Goal: Task Accomplishment & Management: Manage account settings

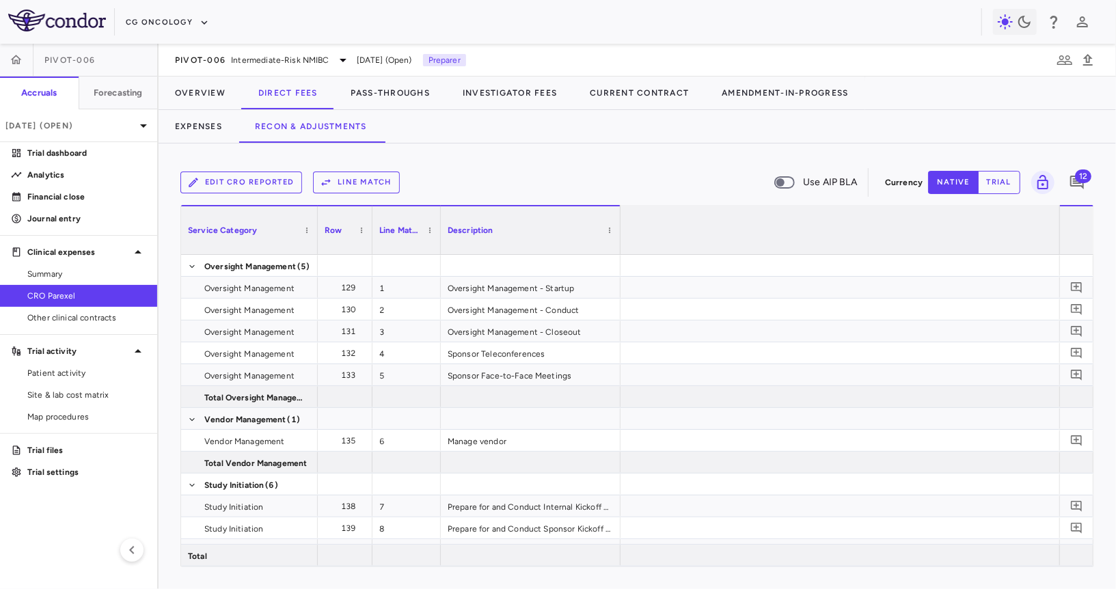
scroll to position [0, 2395]
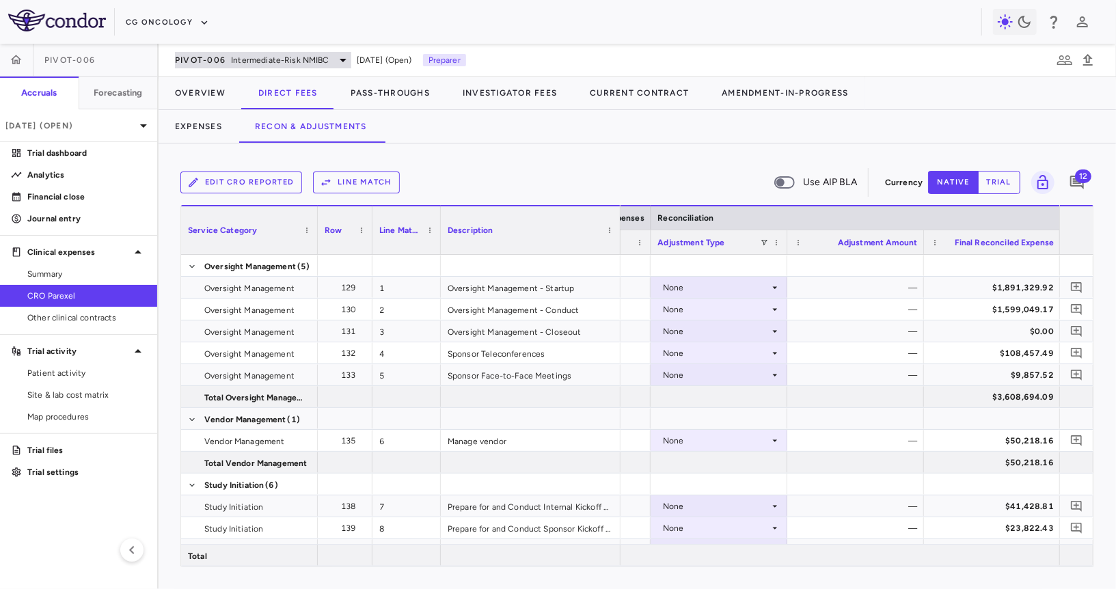
click at [233, 55] on span "Intermediate-Risk NMIBC" at bounding box center [280, 60] width 98 height 12
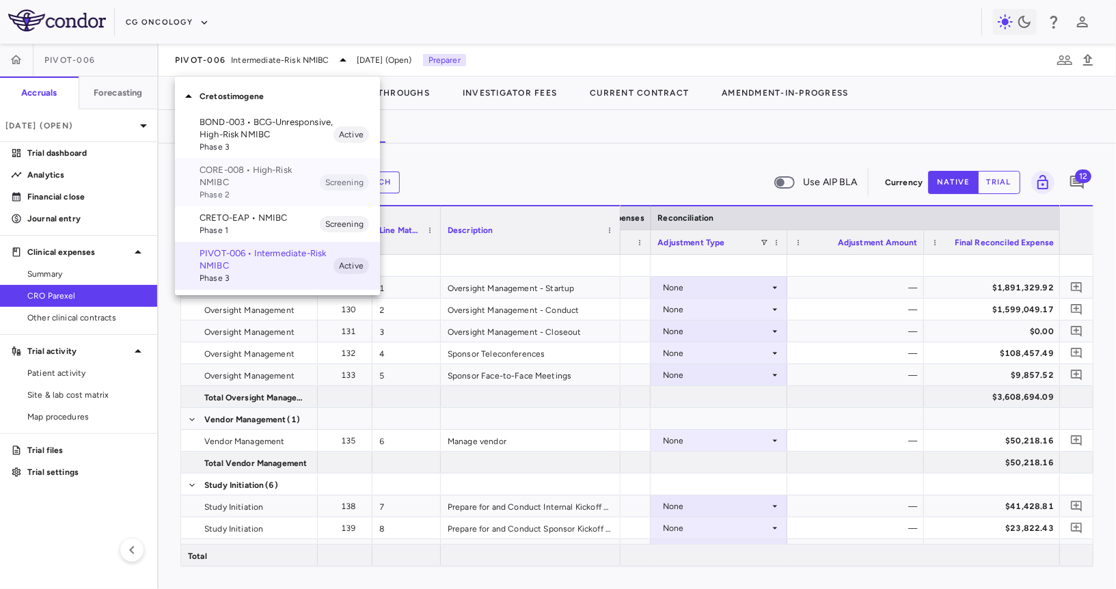
click at [230, 183] on p "CORE-008 • High-Risk NMIBC" at bounding box center [259, 176] width 120 height 25
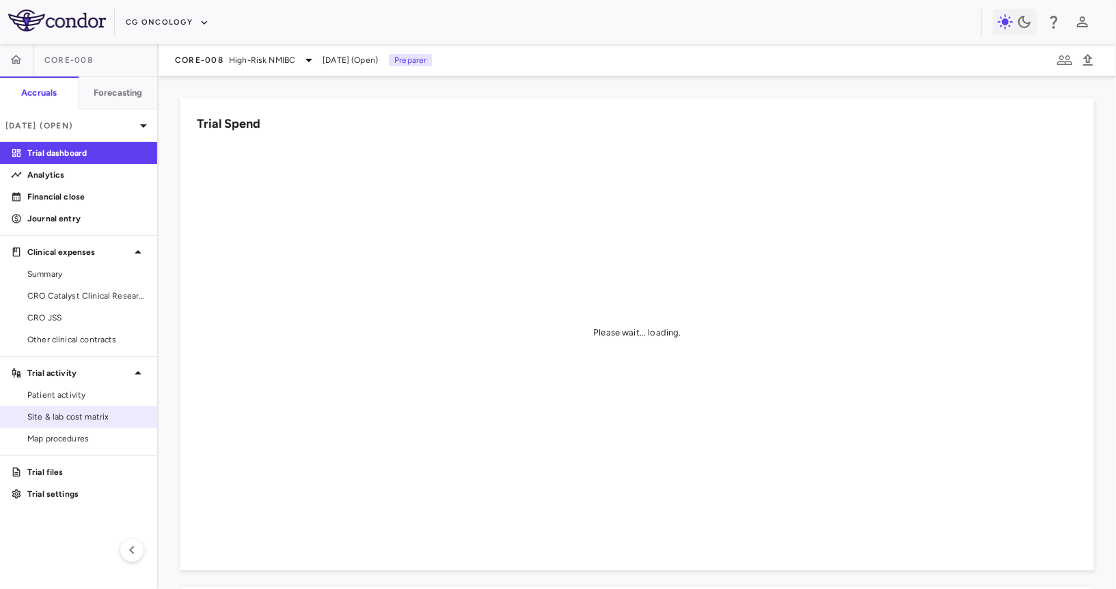
click at [110, 417] on span "Site & lab cost matrix" at bounding box center [86, 417] width 119 height 12
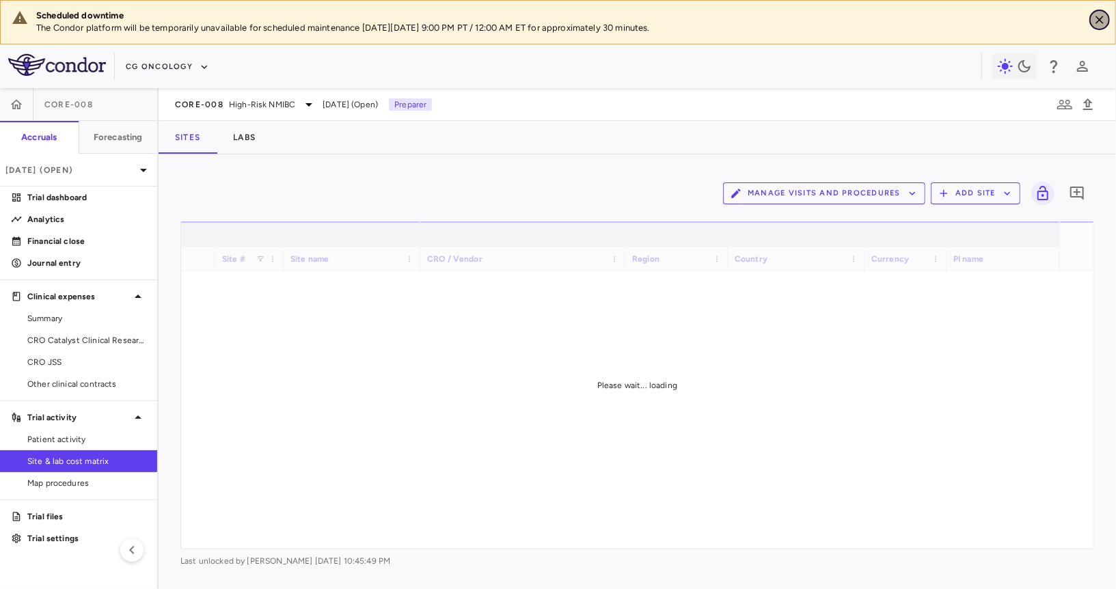
click at [1100, 21] on icon "Close" at bounding box center [1099, 20] width 14 height 14
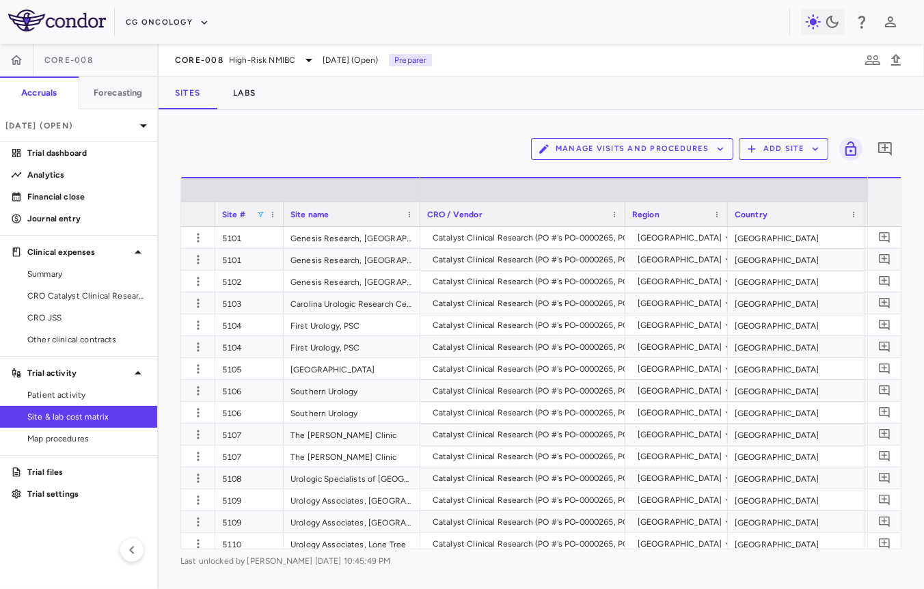
click at [260, 212] on span at bounding box center [260, 214] width 8 height 8
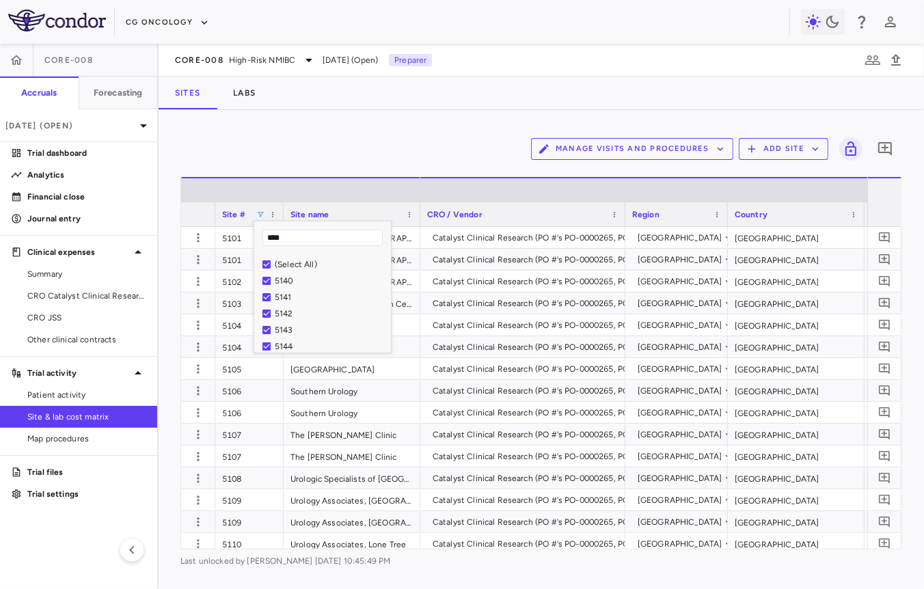
type input "****"
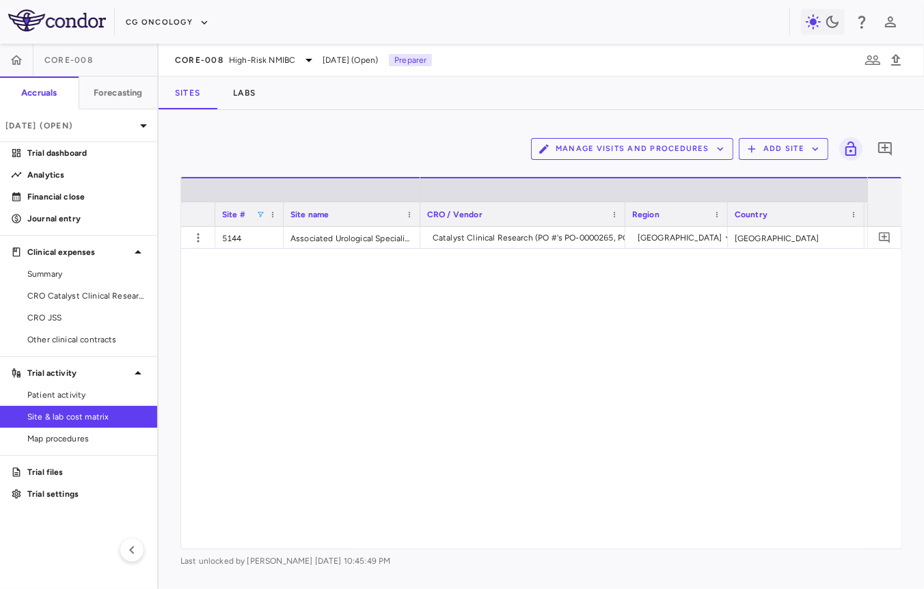
click at [528, 325] on div "Catalyst Clinical Research (PO #'s PO-0000265, PO-0000264) USA USA USD Berger" at bounding box center [643, 388] width 447 height 322
click at [193, 236] on icon "button" at bounding box center [198, 238] width 14 height 14
click at [173, 290] on div "Edit site" at bounding box center [144, 289] width 127 height 25
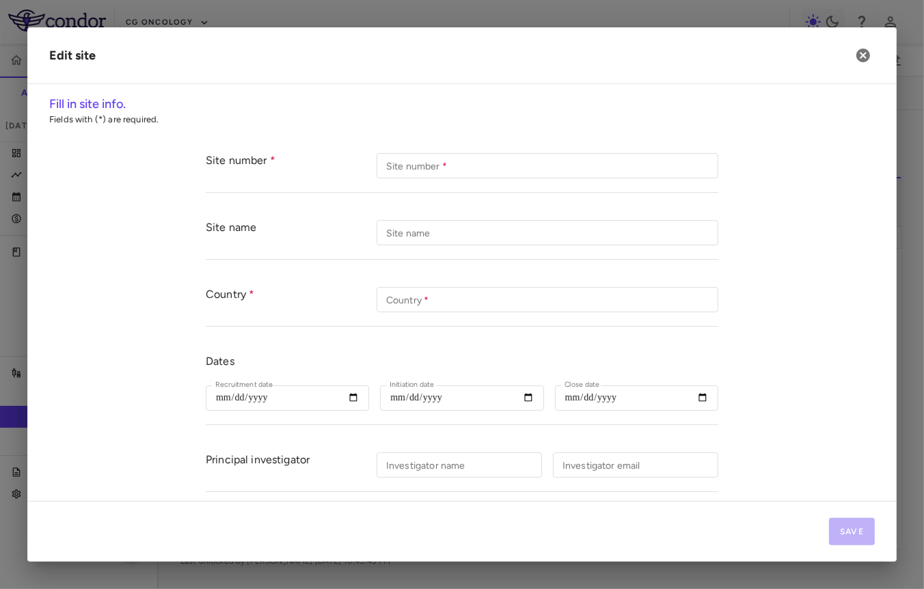
type input "****"
type input "**********"
type input "***"
type input "**********"
type input "******"
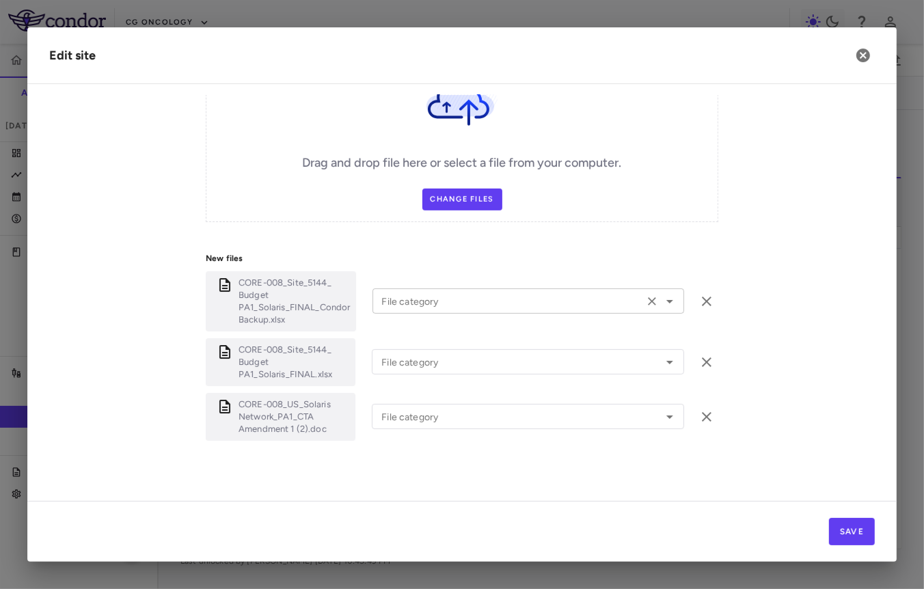
click at [503, 295] on input "File category" at bounding box center [507, 300] width 263 height 17
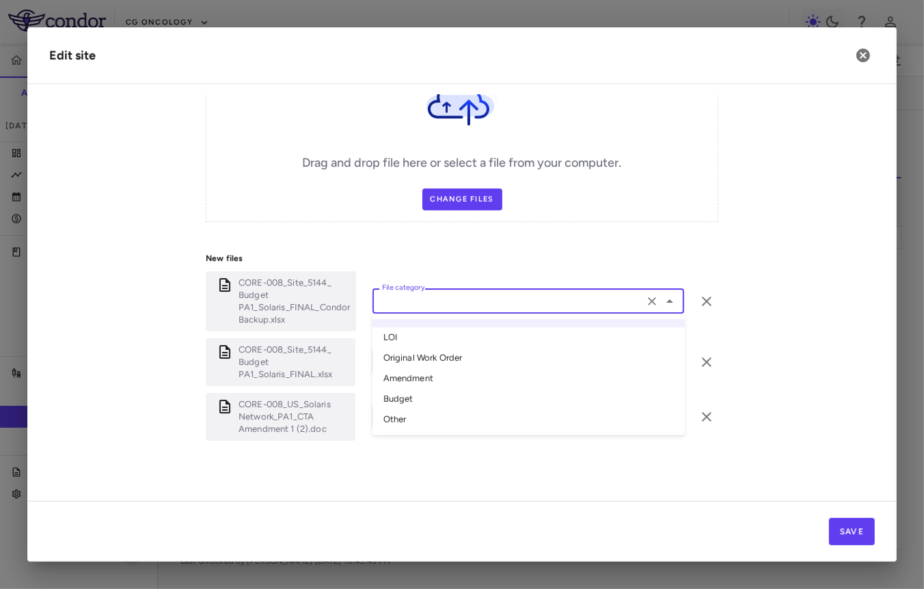
click at [456, 374] on li "Amendment" at bounding box center [528, 379] width 312 height 20
type input "*********"
click at [466, 355] on input "File category" at bounding box center [508, 361] width 264 height 17
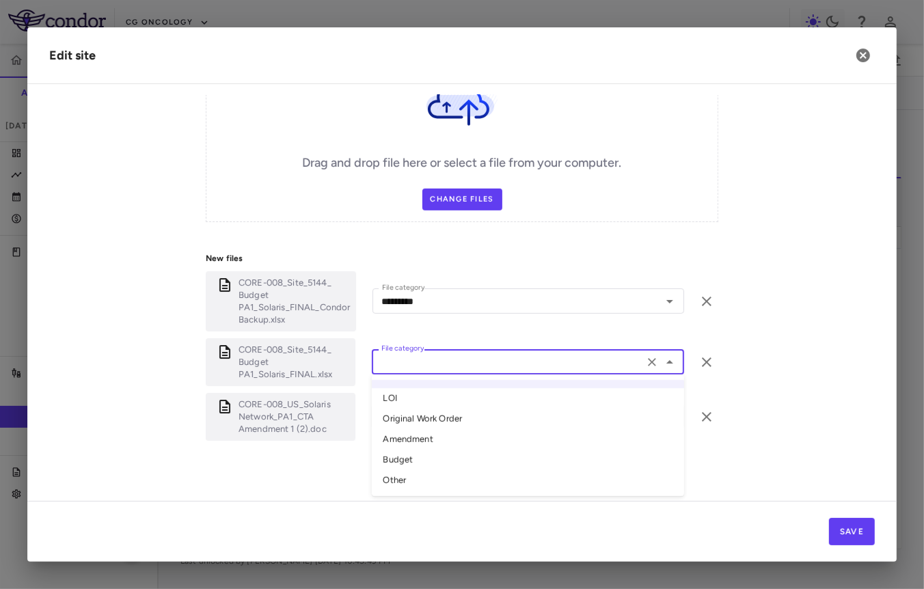
click at [430, 432] on li "Amendment" at bounding box center [528, 440] width 312 height 20
type input "*********"
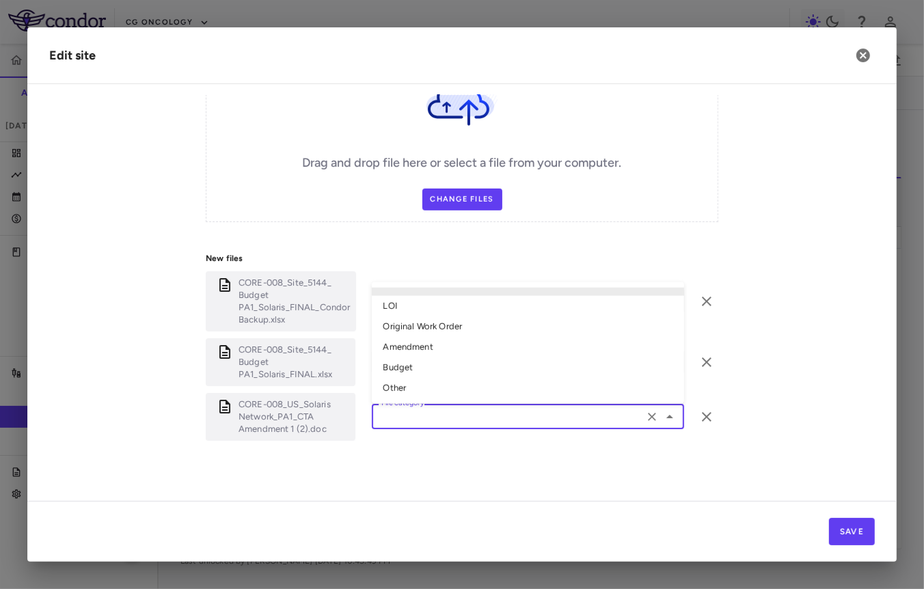
click at [443, 415] on input "File category" at bounding box center [508, 416] width 264 height 17
click at [454, 342] on li "Amendment" at bounding box center [528, 347] width 312 height 20
type input "*********"
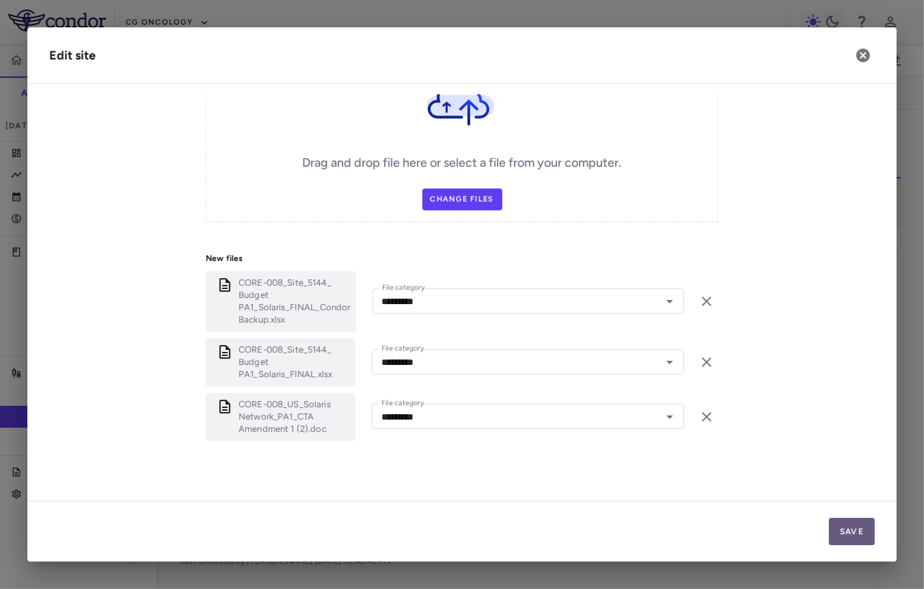
click at [862, 538] on button "Save" at bounding box center [852, 531] width 46 height 27
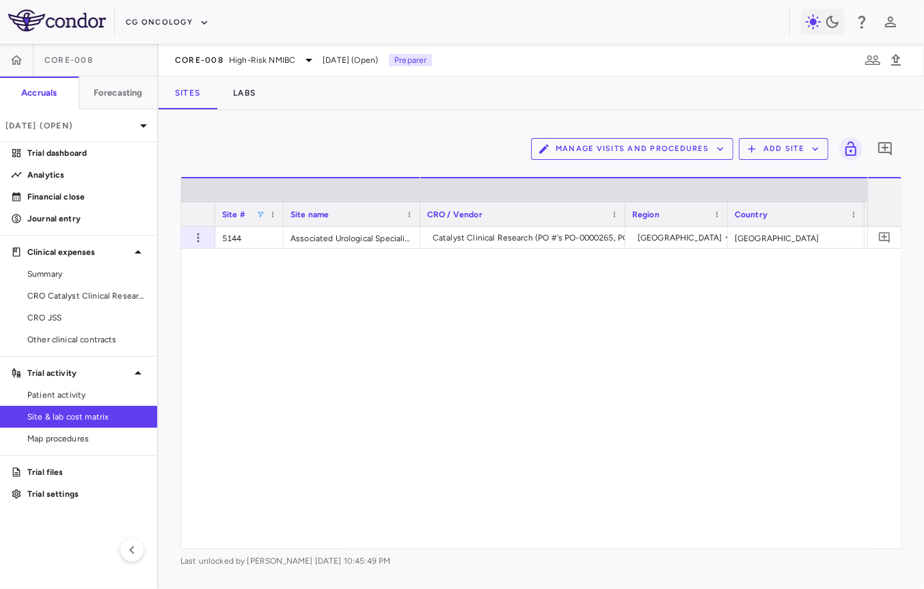
click at [258, 212] on span at bounding box center [260, 214] width 8 height 8
type input "****"
click at [479, 374] on div "Catalyst Clinical Research (PO #'s PO-0000265, PO-0000264) USA USA USD Wilhelm" at bounding box center [643, 388] width 447 height 322
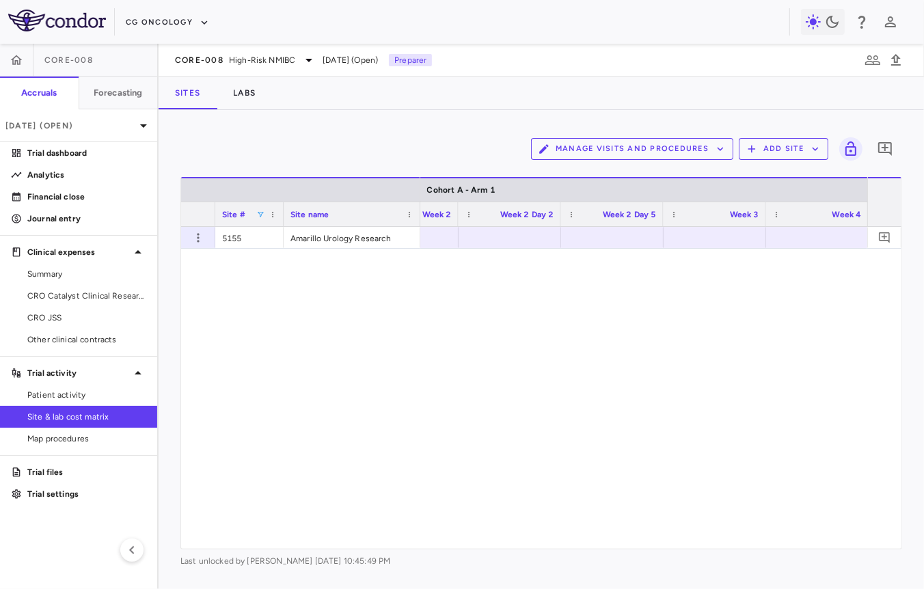
scroll to position [0, 1860]
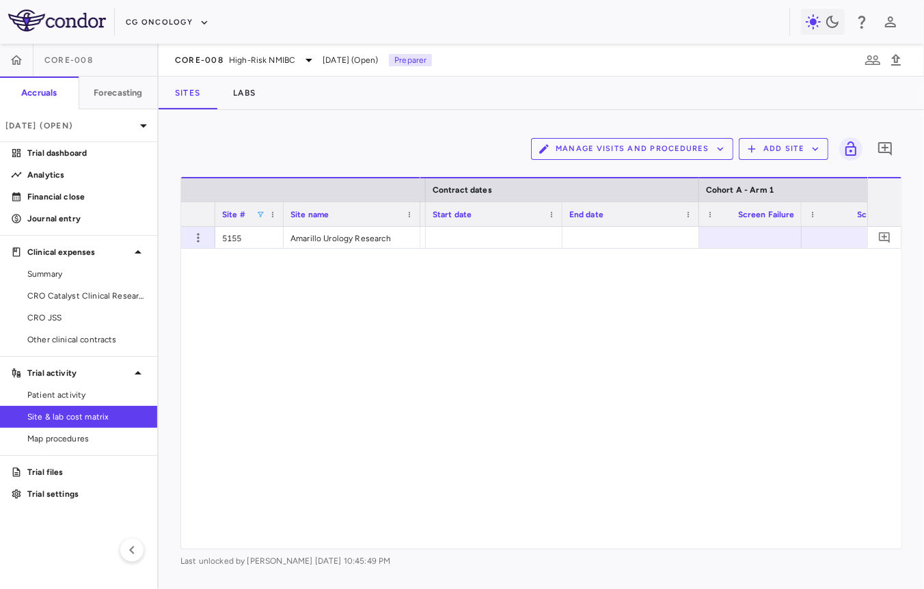
click at [259, 215] on span at bounding box center [260, 214] width 8 height 8
type input "****"
click at [506, 309] on div "[DATE]" at bounding box center [643, 388] width 447 height 322
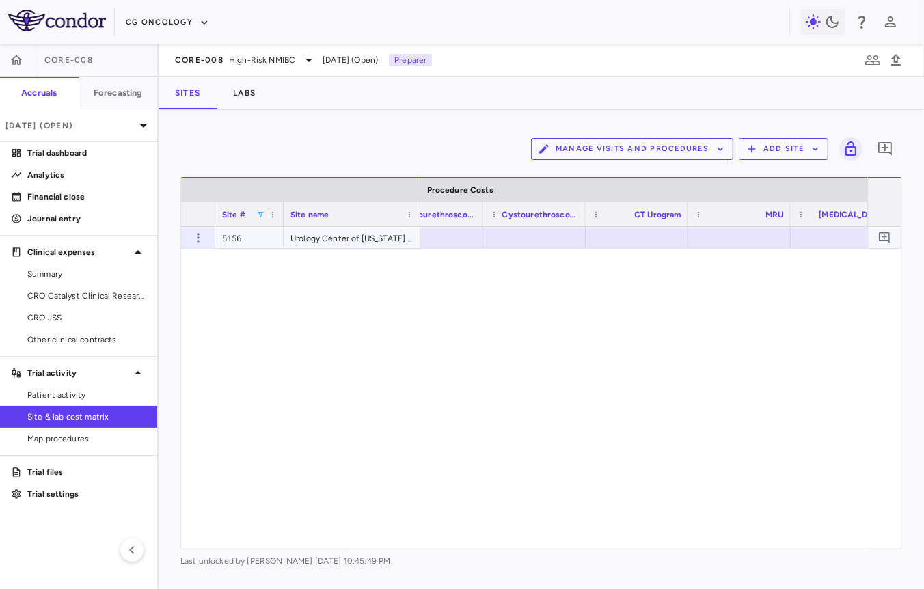
click at [441, 240] on div at bounding box center [431, 238] width 89 height 20
click at [551, 243] on div at bounding box center [547, 238] width 89 height 20
click at [661, 240] on div at bounding box center [649, 238] width 89 height 20
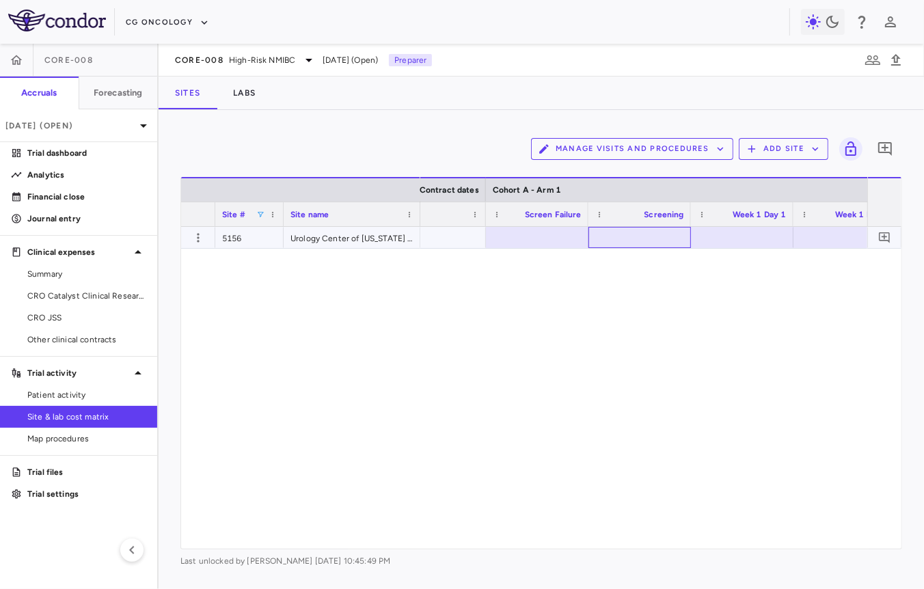
click at [620, 238] on div at bounding box center [639, 238] width 89 height 20
click at [629, 238] on div "2,963.40" at bounding box center [642, 238] width 83 height 22
click at [568, 225] on div "Maintenance - Week 157" at bounding box center [542, 214] width 89 height 24
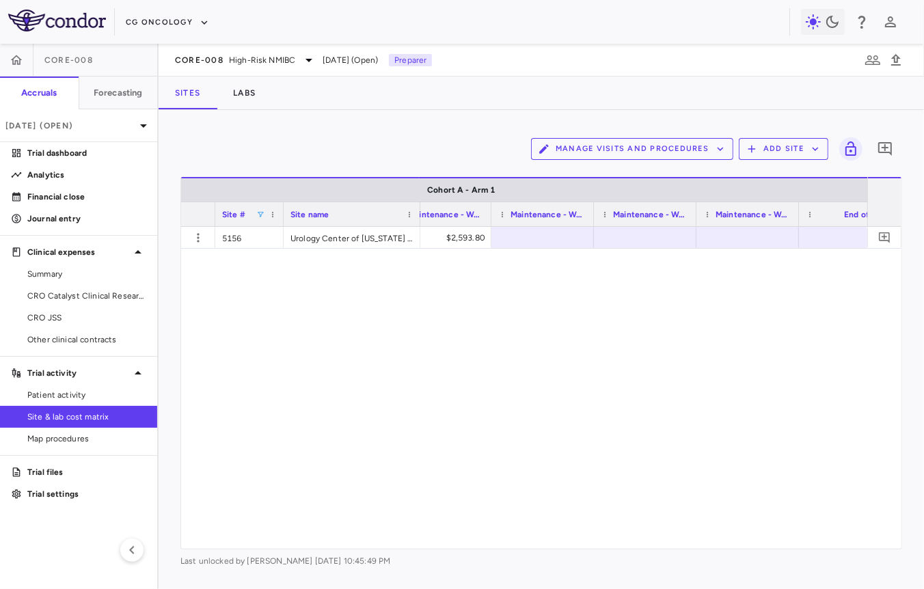
click at [559, 238] on div at bounding box center [542, 238] width 89 height 20
click at [527, 239] on div at bounding box center [492, 238] width 89 height 20
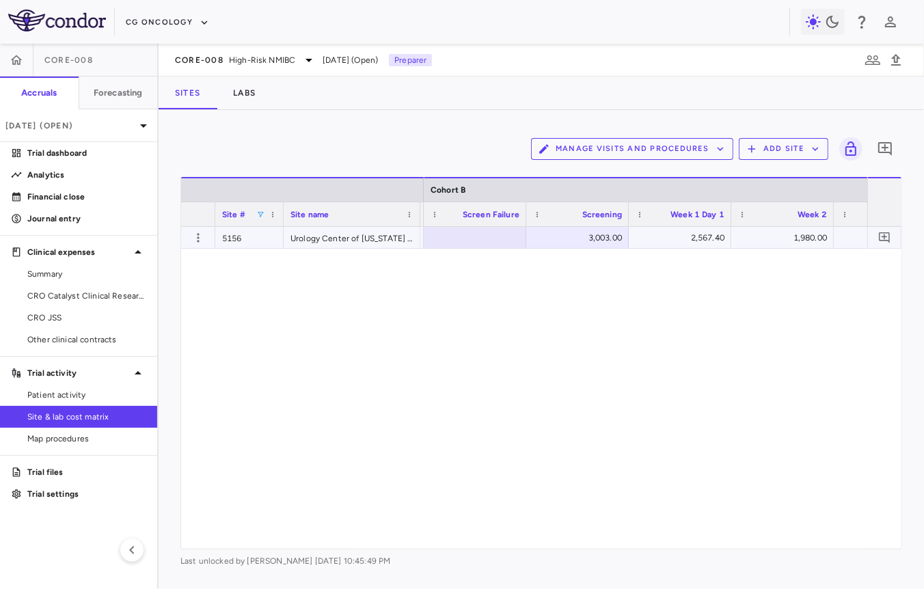
click at [570, 242] on div "3,003.00" at bounding box center [579, 238] width 83 height 22
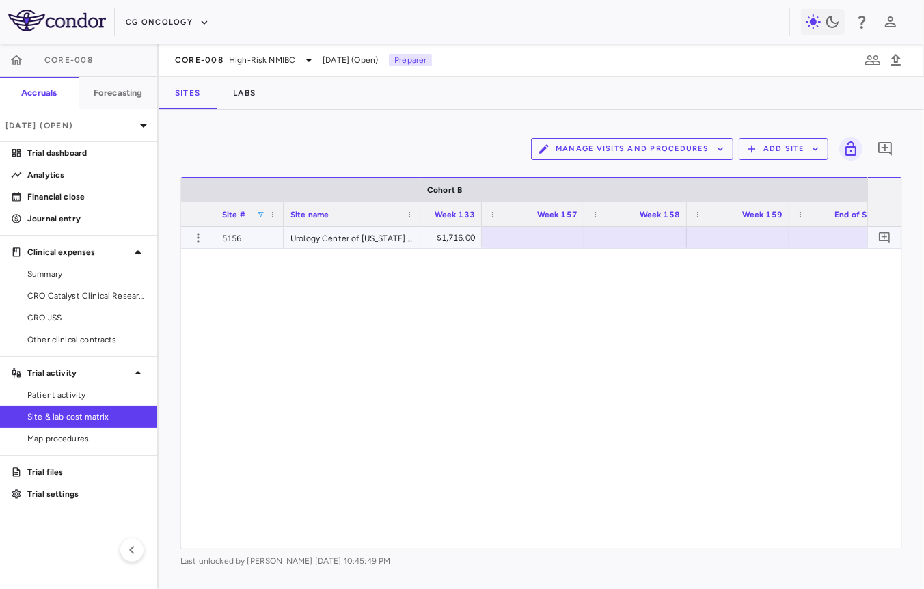
click at [505, 238] on div at bounding box center [532, 238] width 89 height 20
click at [597, 240] on div at bounding box center [607, 238] width 89 height 20
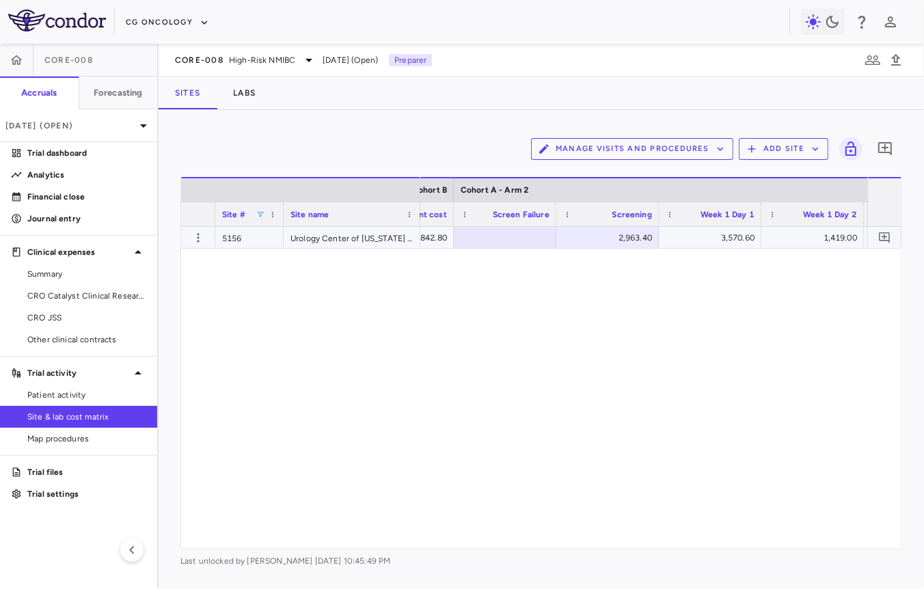
click at [597, 240] on div "2,963.40" at bounding box center [609, 238] width 83 height 22
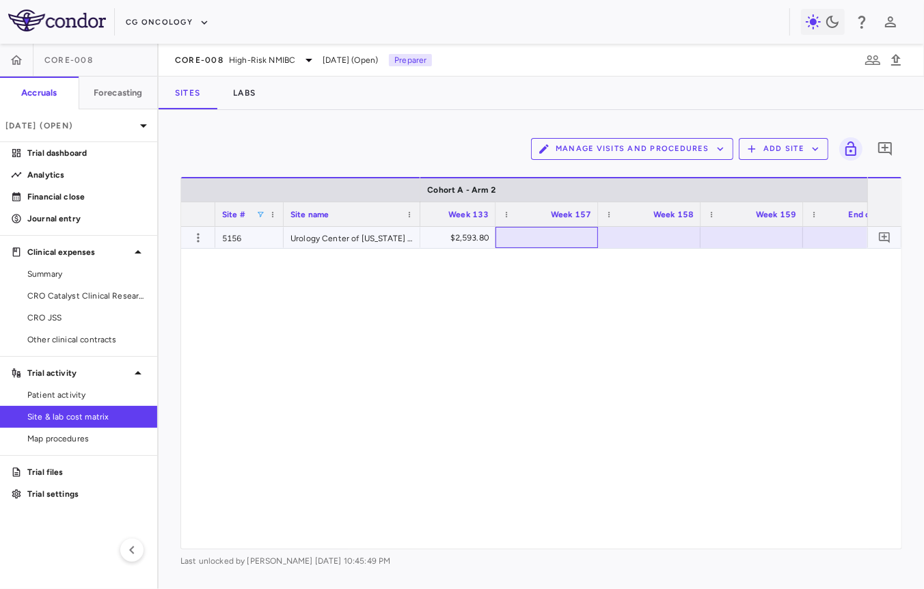
click at [570, 234] on div at bounding box center [546, 238] width 89 height 20
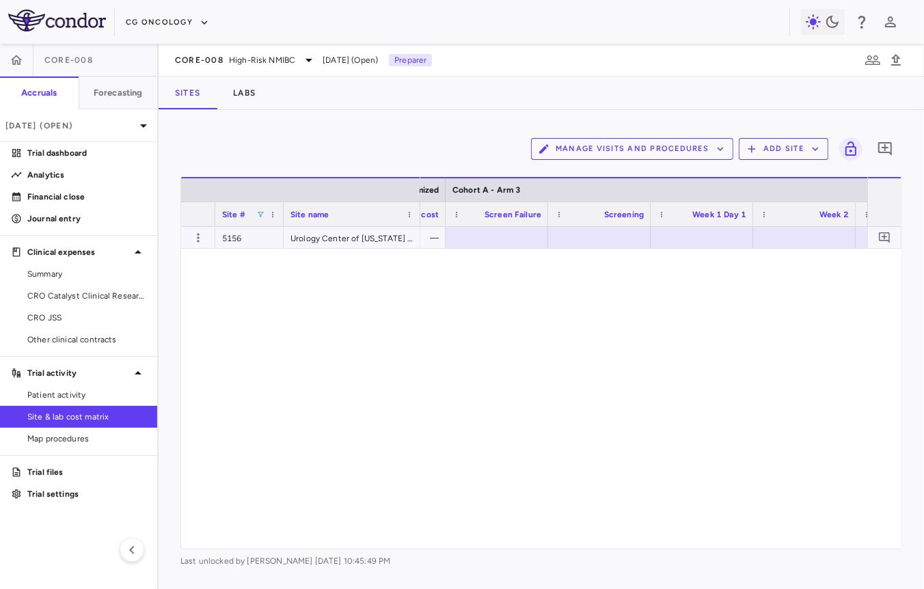
click at [597, 245] on div at bounding box center [599, 238] width 89 height 20
click at [598, 236] on div "3,003.00" at bounding box center [601, 238] width 83 height 22
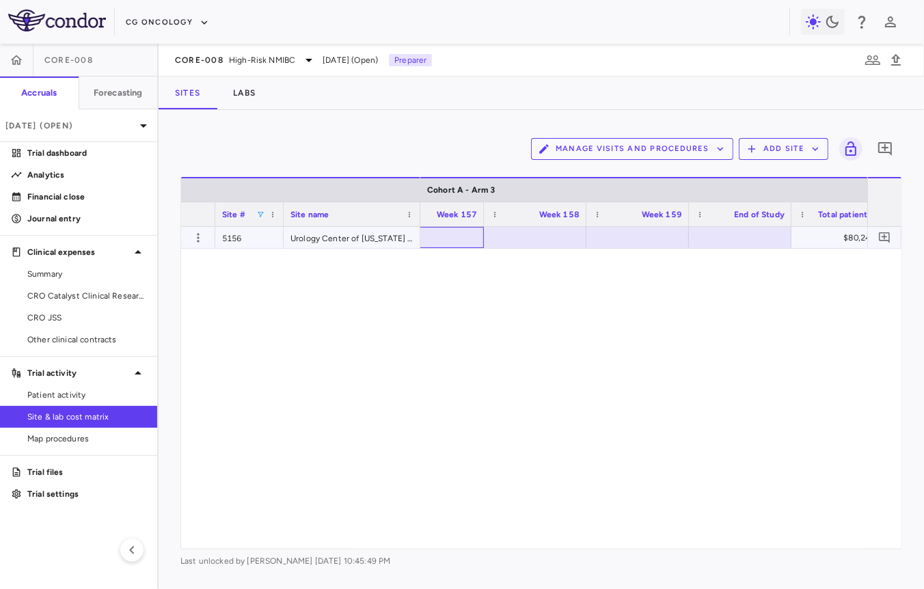
click at [457, 238] on div at bounding box center [432, 238] width 89 height 20
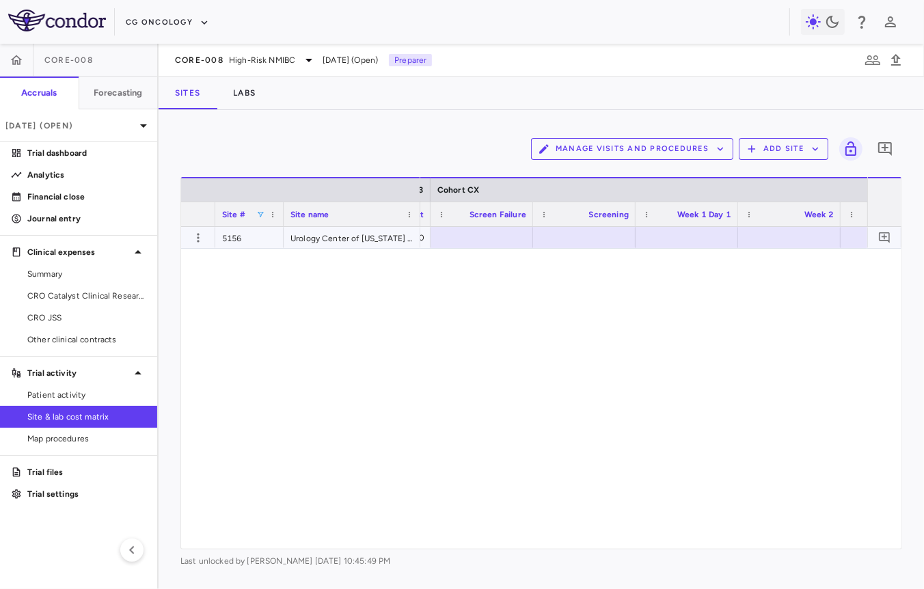
click at [549, 232] on div at bounding box center [584, 238] width 89 height 20
click at [550, 230] on div "2,943.60" at bounding box center [586, 238] width 83 height 22
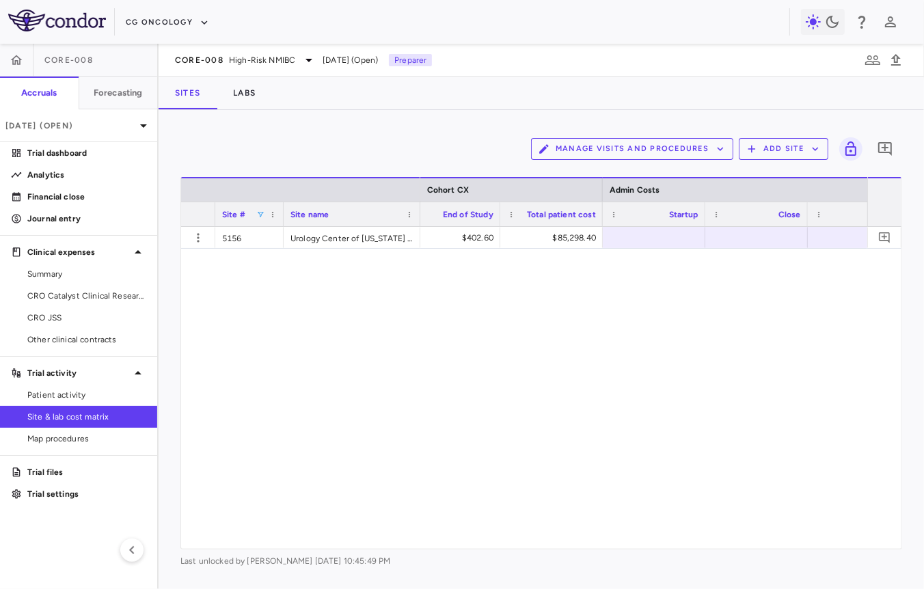
click at [610, 257] on div "$1,716.00 $1,716.00 $402.60 $85,298.40" at bounding box center [643, 388] width 447 height 322
click at [194, 244] on icon "button" at bounding box center [198, 238] width 14 height 14
click at [171, 295] on div "Edit site" at bounding box center [144, 289] width 127 height 25
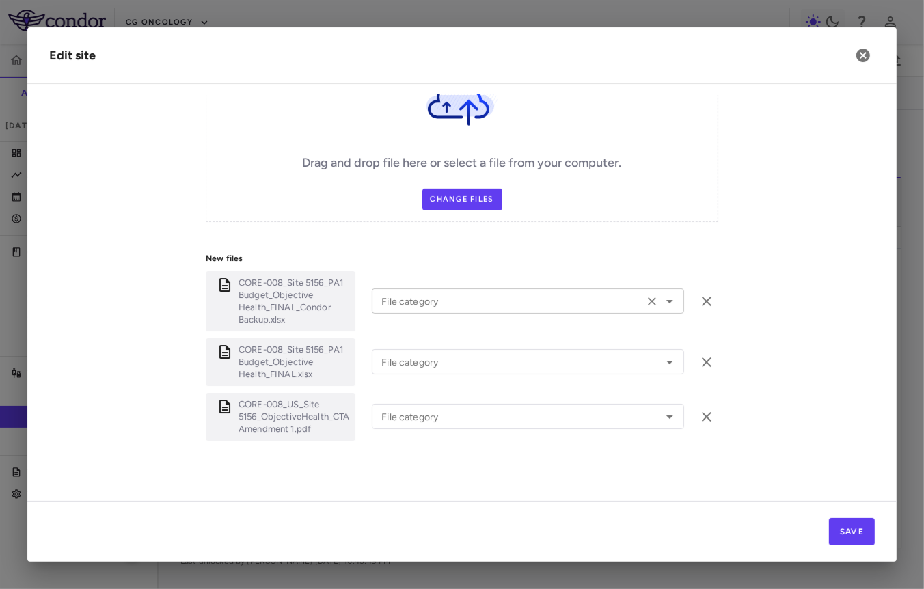
click at [518, 295] on input "File category" at bounding box center [508, 300] width 264 height 17
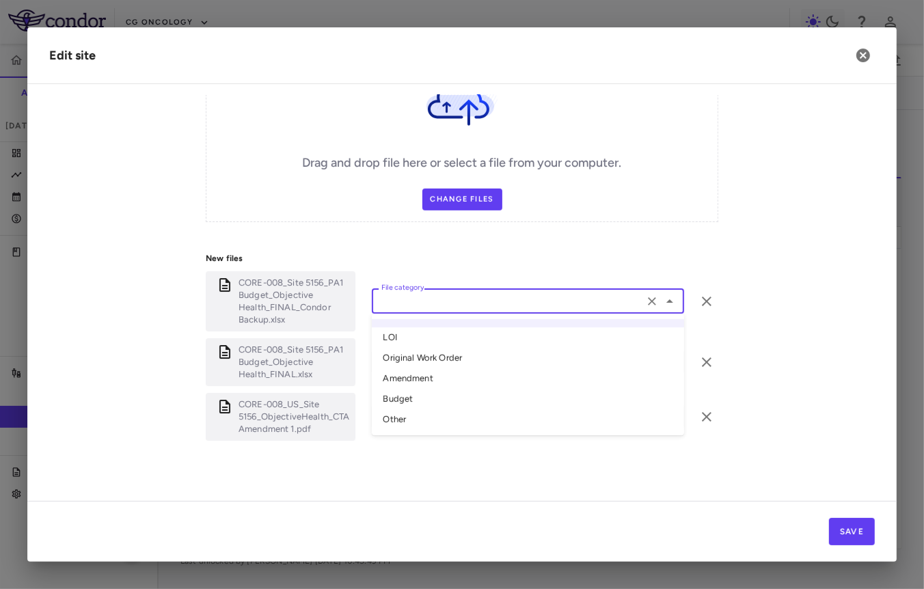
click at [463, 369] on li "Amendment" at bounding box center [528, 379] width 312 height 20
type input "*********"
click at [466, 358] on input "File category" at bounding box center [508, 361] width 264 height 17
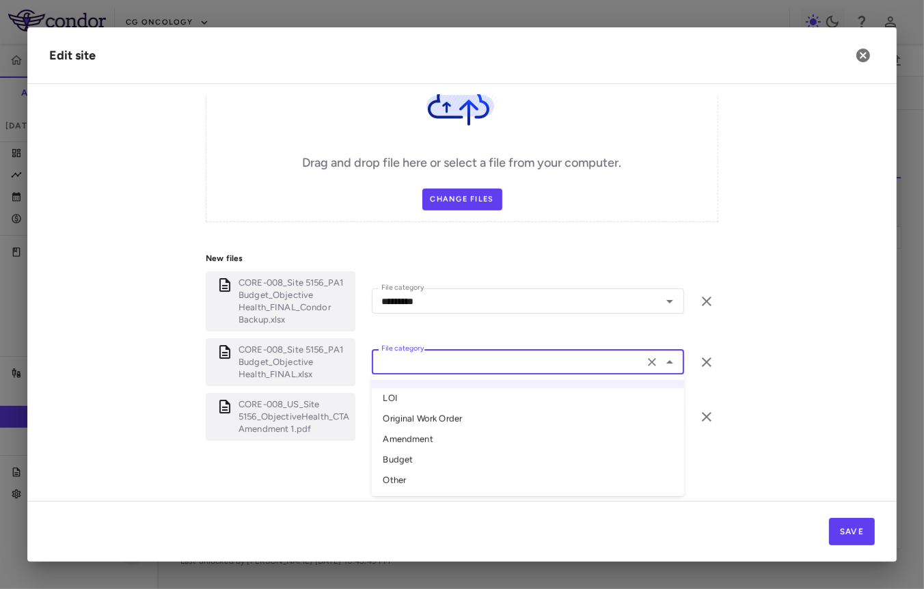
click at [428, 430] on li "Amendment" at bounding box center [528, 440] width 312 height 20
type input "*********"
click at [430, 411] on div "File category File category" at bounding box center [528, 416] width 312 height 25
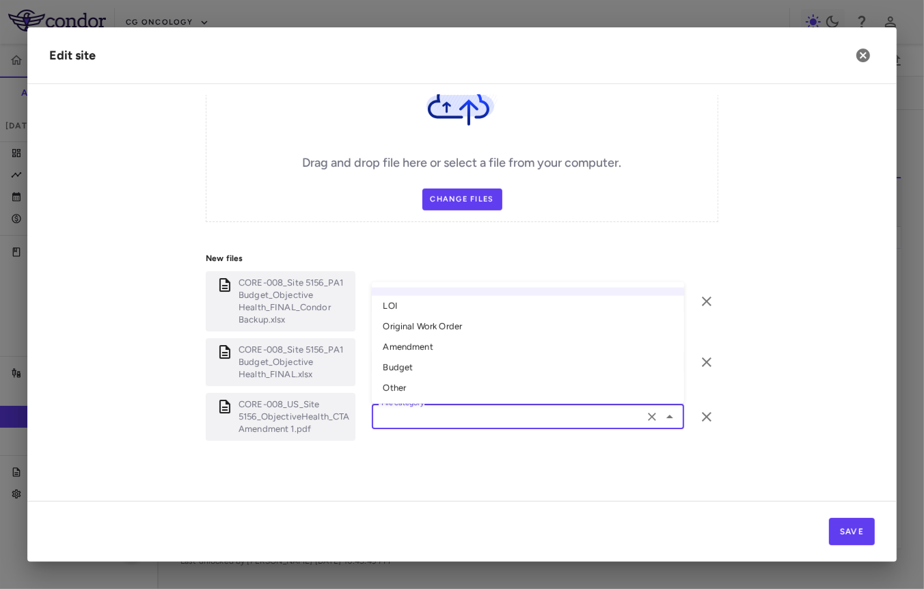
click at [454, 326] on li "Original Work Order" at bounding box center [528, 326] width 312 height 20
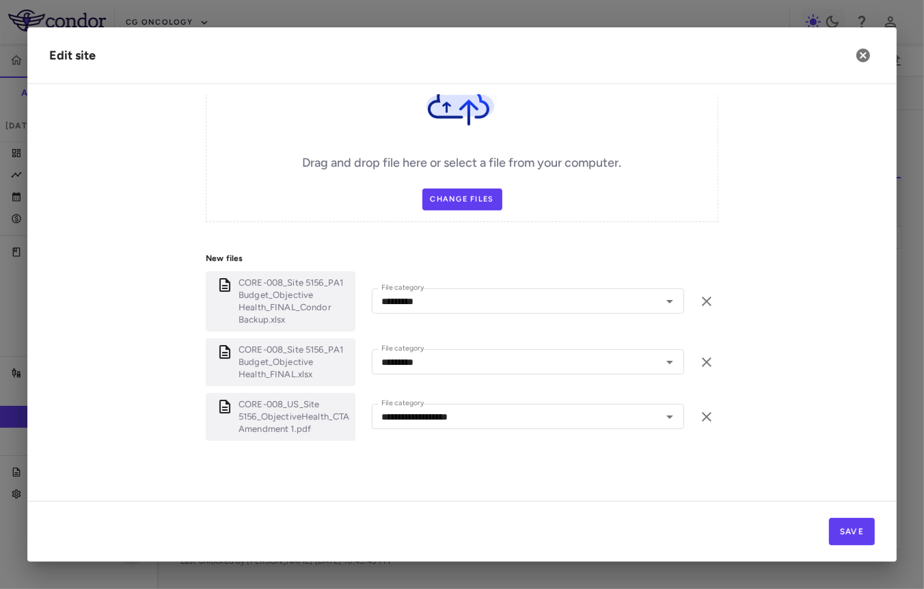
click at [454, 326] on div "CORE-008_Site 5156_PA1 Budget_Objective Health_FINAL_Condor Backup.xlsx File ca…" at bounding box center [462, 301] width 512 height 60
click at [427, 424] on div "**********" at bounding box center [528, 416] width 312 height 25
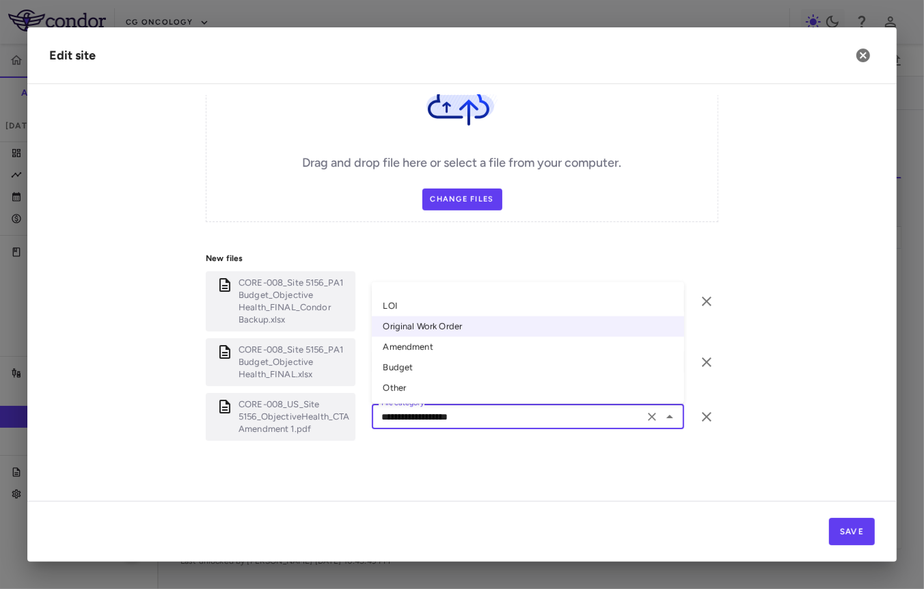
click at [445, 344] on li "Amendment" at bounding box center [528, 347] width 312 height 20
type input "*********"
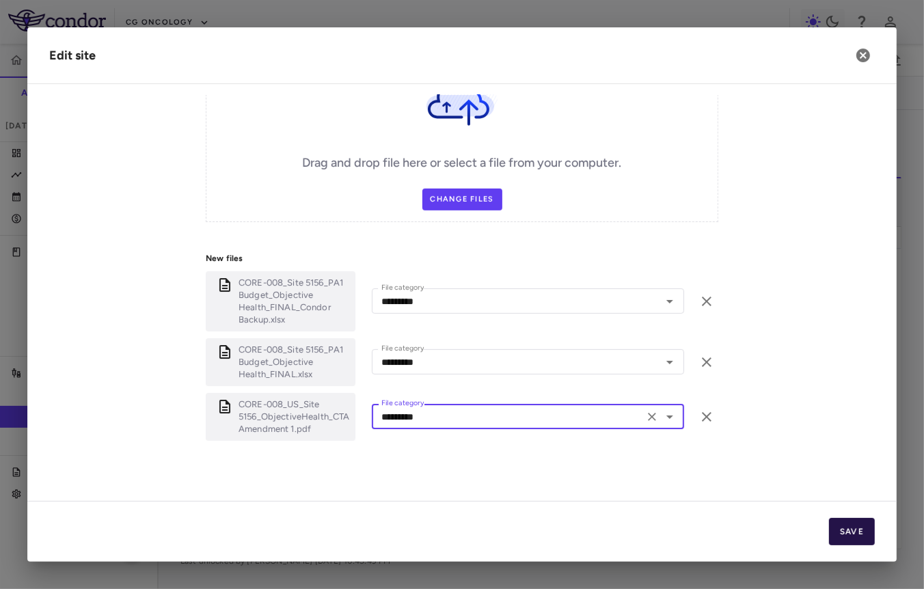
click at [842, 533] on button "Save" at bounding box center [852, 531] width 46 height 27
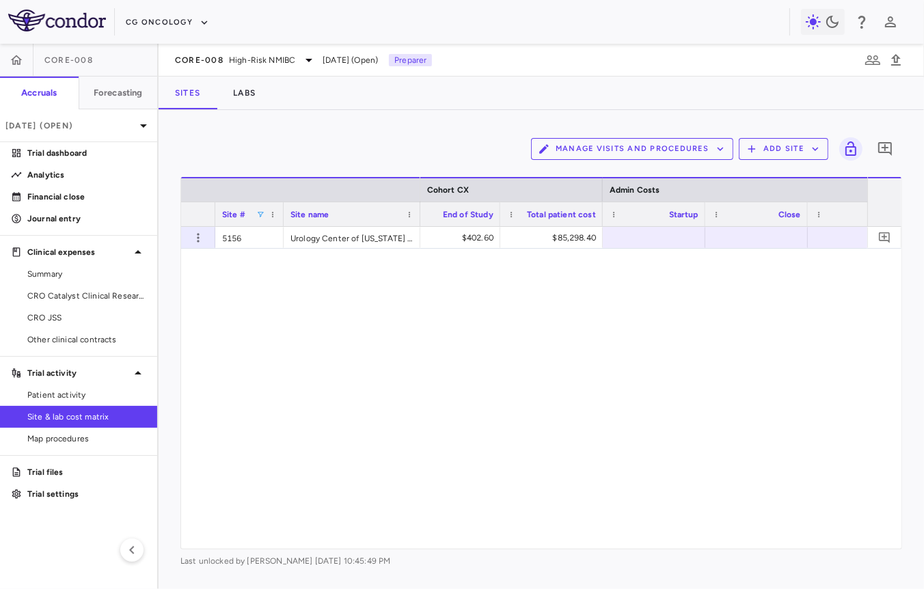
click at [260, 219] on div "Site #" at bounding box center [249, 214] width 55 height 24
click at [260, 213] on span at bounding box center [260, 214] width 8 height 8
type input "****"
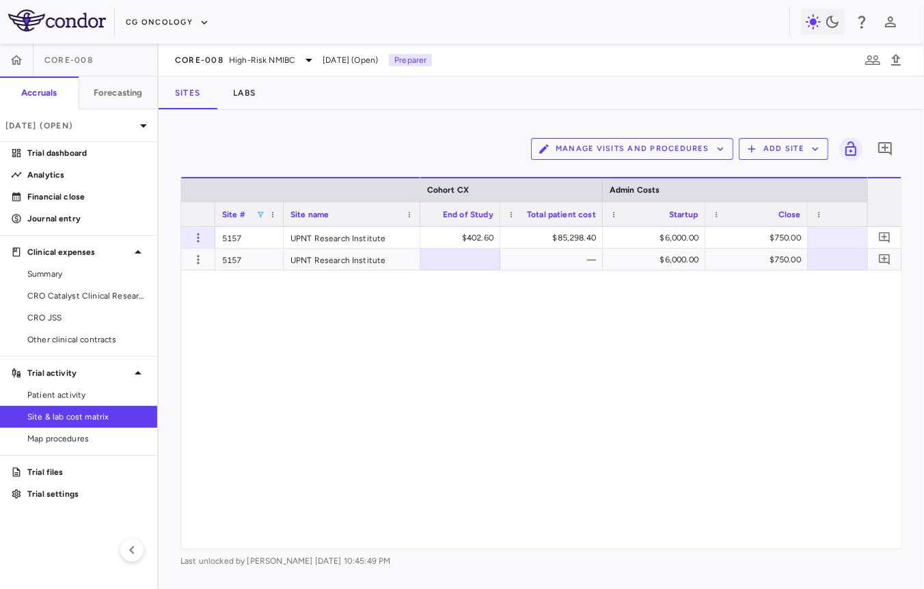
click at [422, 343] on div "$1,716.00 $1,716.00 $402.60 $85,298.40 $6,000.00 $750.00 — $6,000.00 $750.00" at bounding box center [643, 388] width 447 height 322
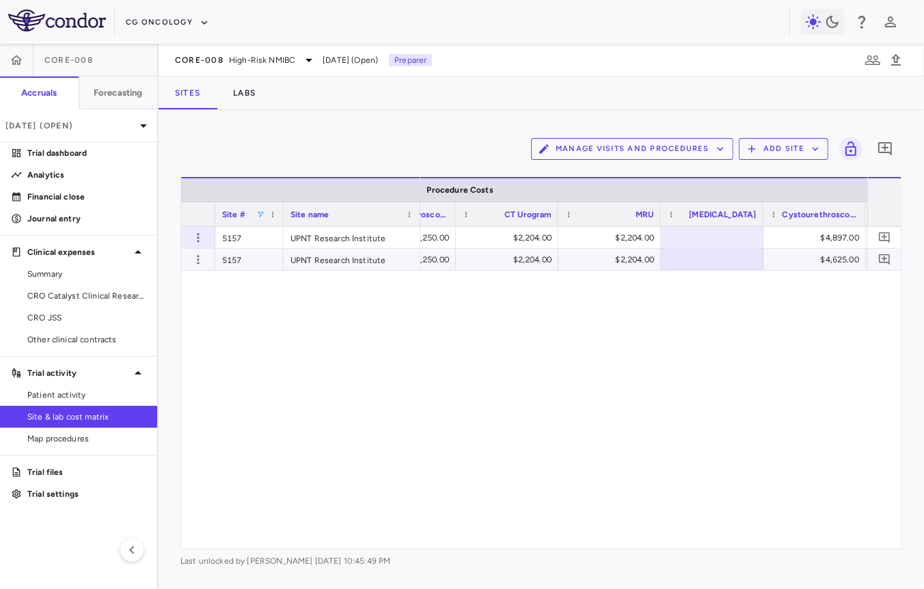
scroll to position [0, 30386]
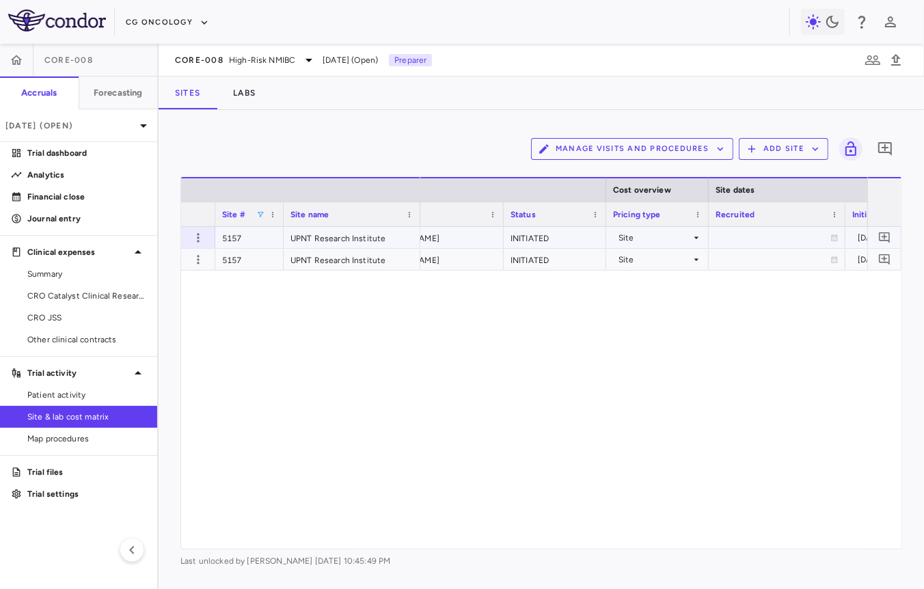
click at [200, 225] on div "Site # Site name" at bounding box center [300, 201] width 239 height 49
click at [196, 238] on icon "button" at bounding box center [198, 238] width 14 height 14
click at [171, 285] on div "Edit site" at bounding box center [144, 289] width 127 height 25
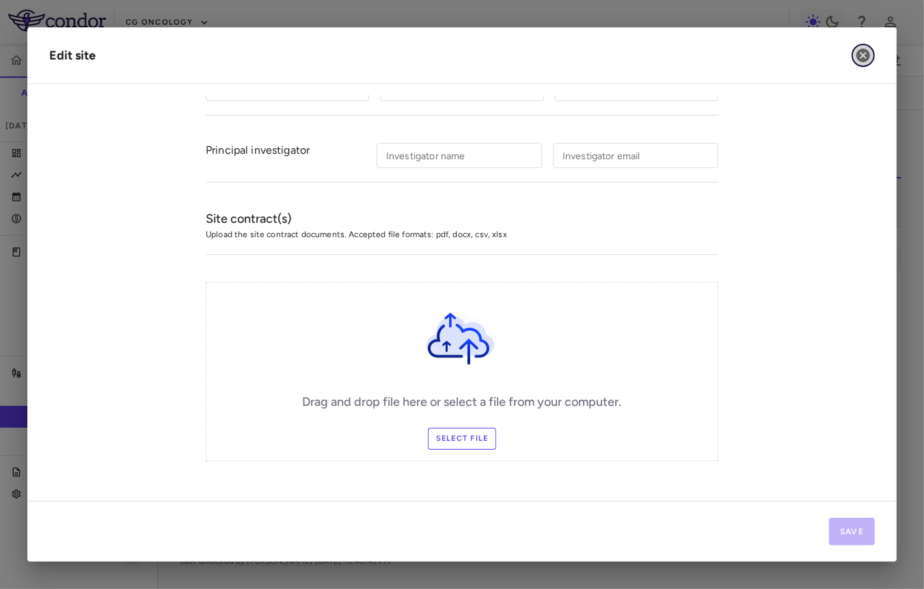
click at [863, 54] on icon "button" at bounding box center [863, 55] width 16 height 16
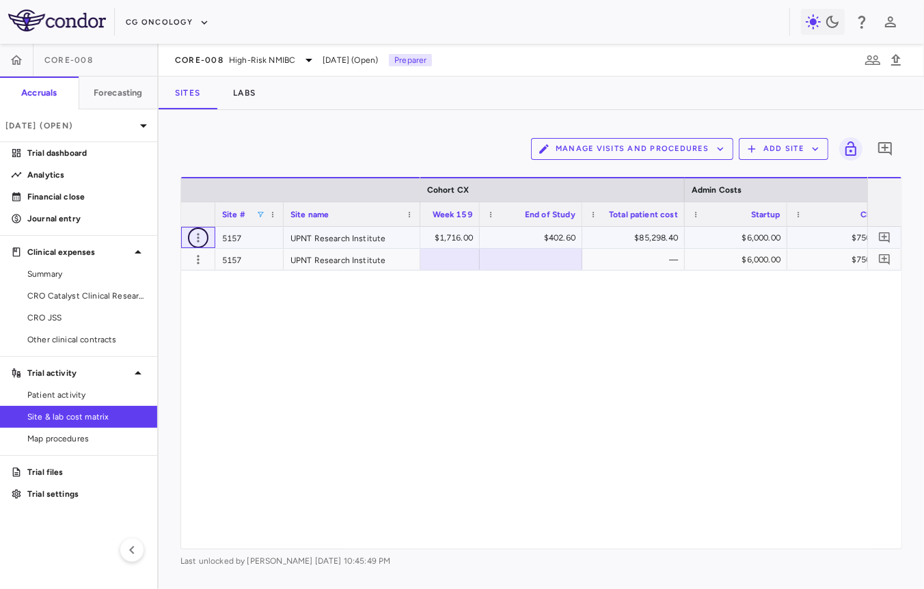
click at [202, 238] on icon "button" at bounding box center [198, 238] width 14 height 14
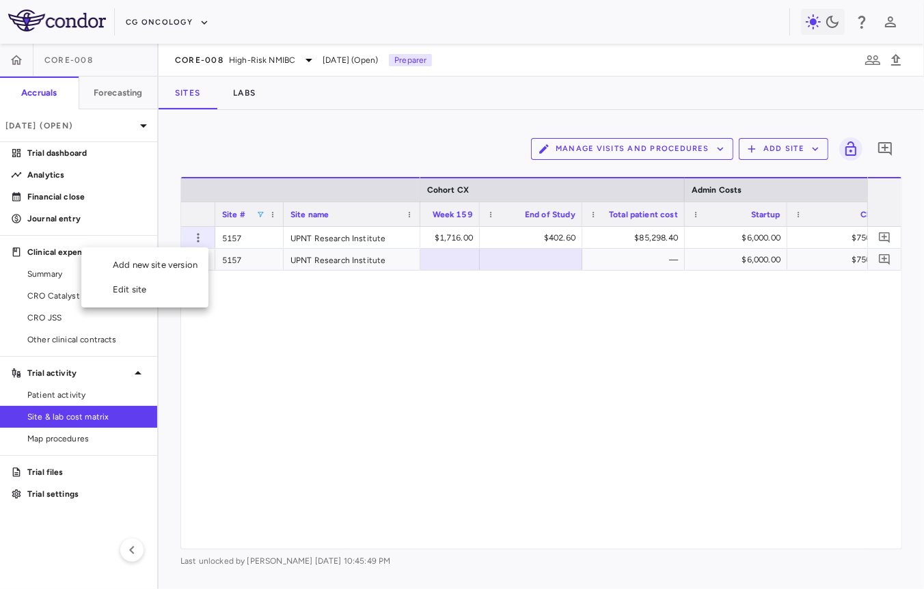
click at [190, 288] on div "Edit site" at bounding box center [144, 289] width 127 height 25
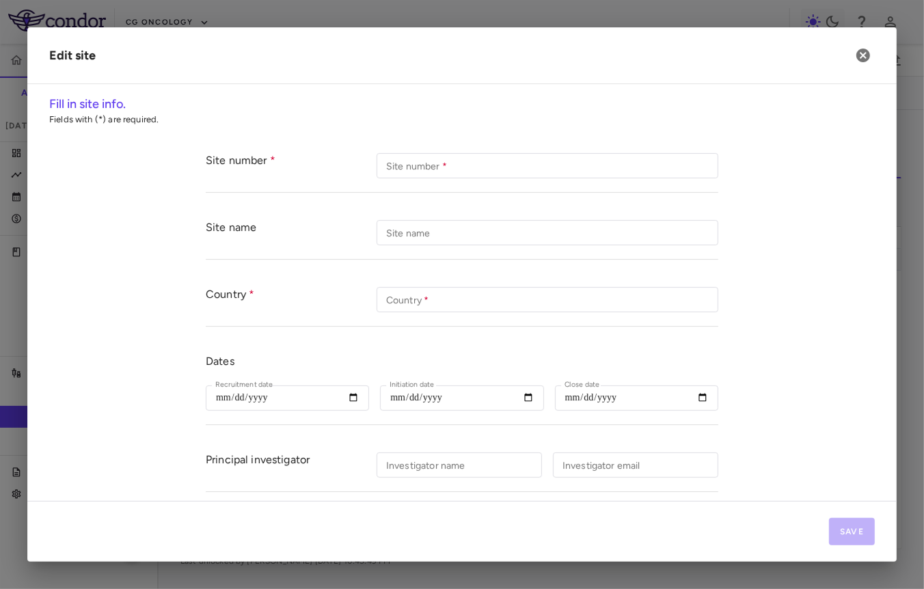
type input "****"
type input "**********"
type input "***"
type input "**********"
type input "*******"
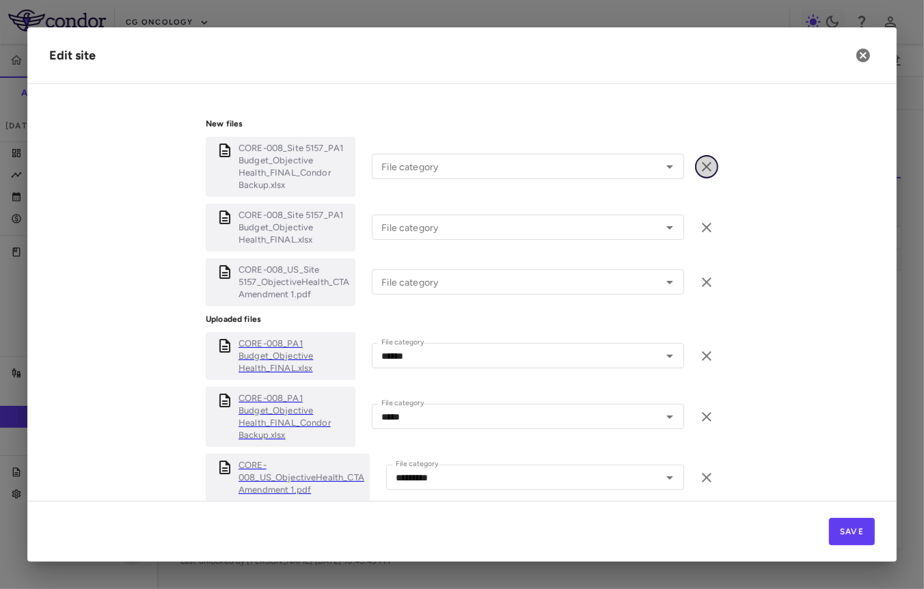
click at [713, 163] on icon "button" at bounding box center [706, 167] width 16 height 16
click at [711, 169] on icon "button" at bounding box center [706, 167] width 16 height 16
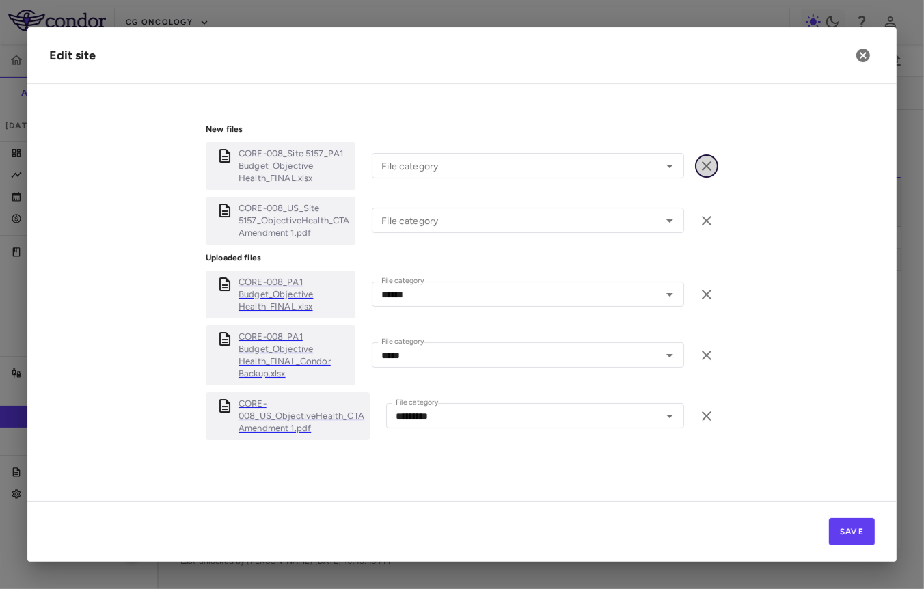
click at [711, 169] on icon "button" at bounding box center [706, 166] width 16 height 16
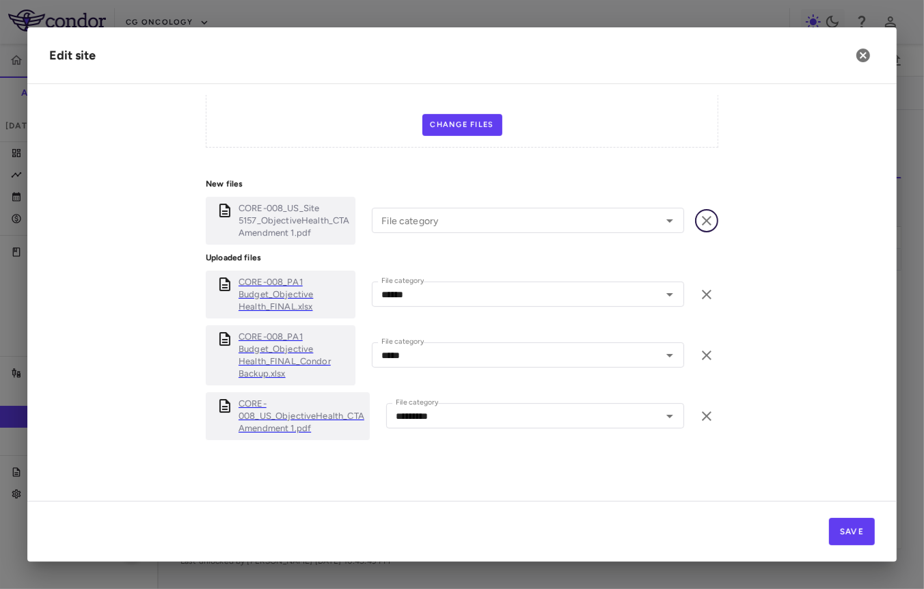
click at [708, 212] on icon "button" at bounding box center [706, 220] width 16 height 16
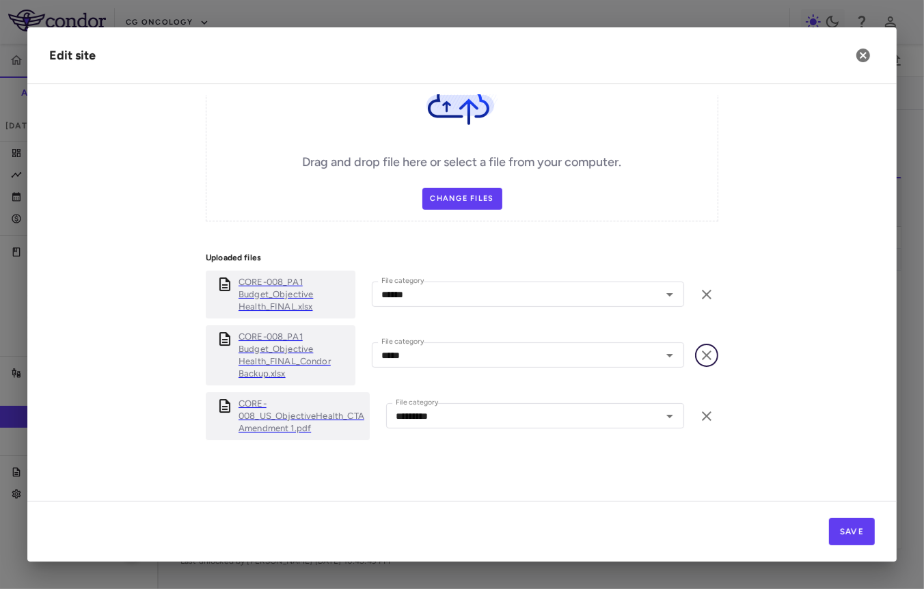
click at [704, 348] on icon "button" at bounding box center [706, 355] width 16 height 16
type input "*********"
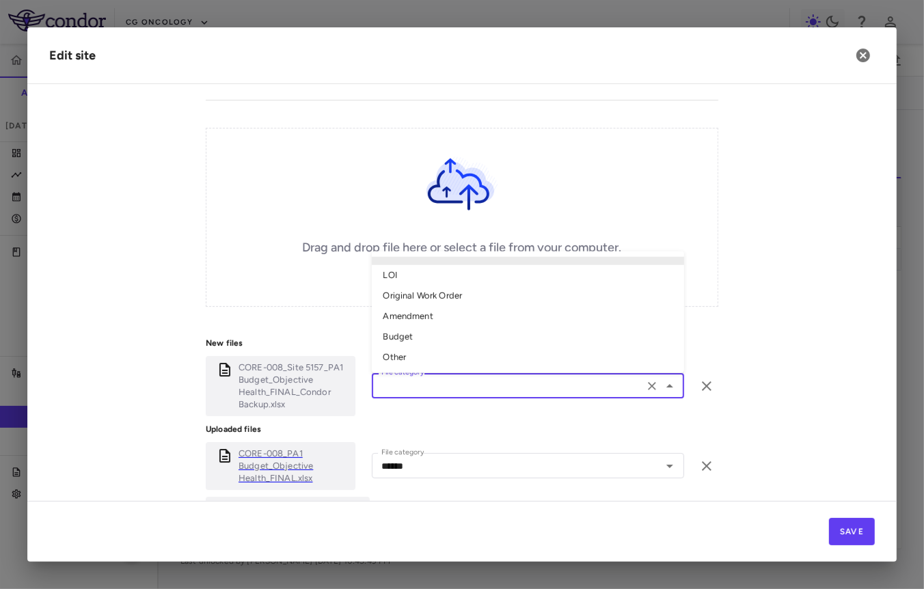
click at [428, 378] on div "File category File category" at bounding box center [528, 385] width 312 height 25
click at [430, 307] on li "Amendment" at bounding box center [528, 316] width 312 height 20
type input "*********"
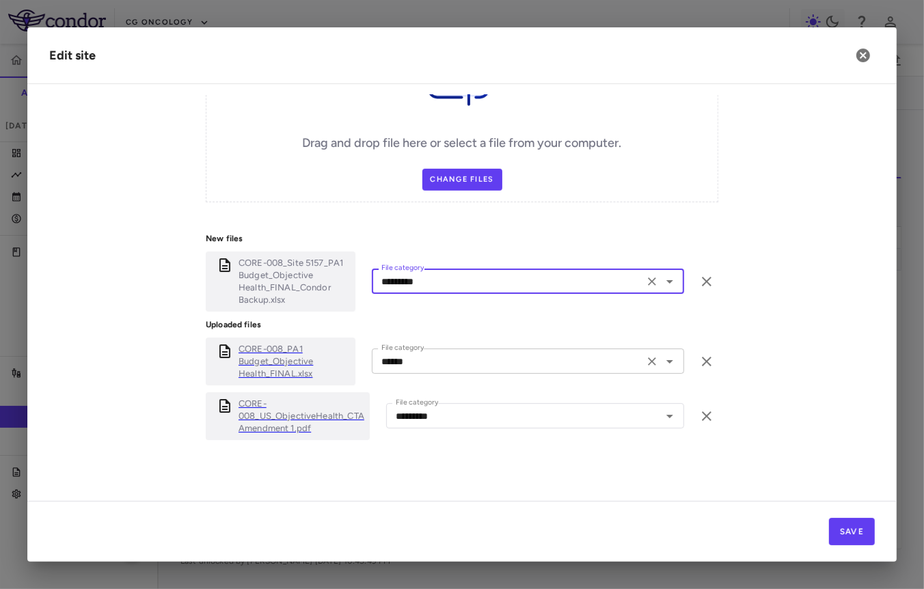
click at [423, 356] on input "******" at bounding box center [508, 361] width 264 height 17
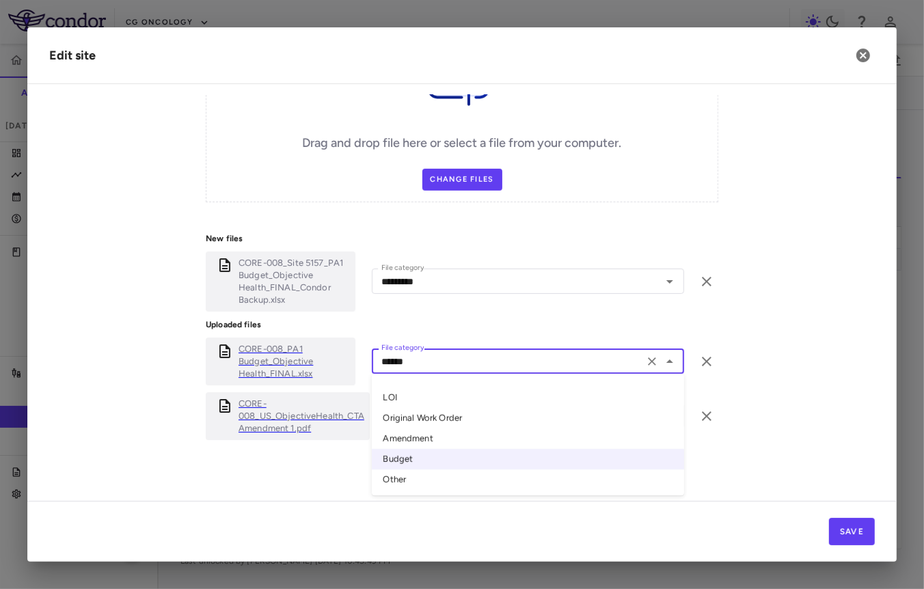
click at [409, 439] on li "Amendment" at bounding box center [528, 439] width 312 height 20
type input "*********"
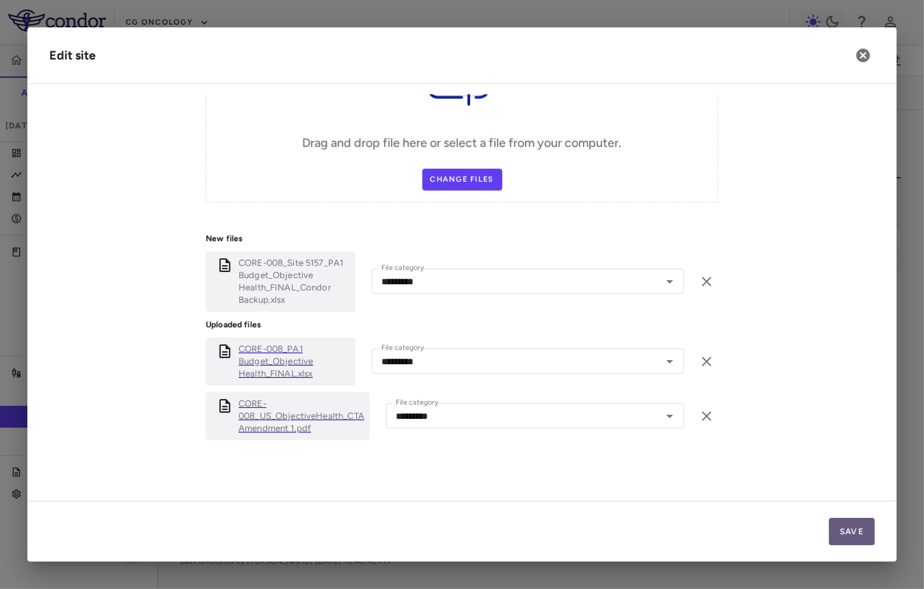
click at [850, 527] on button "Save" at bounding box center [852, 531] width 46 height 27
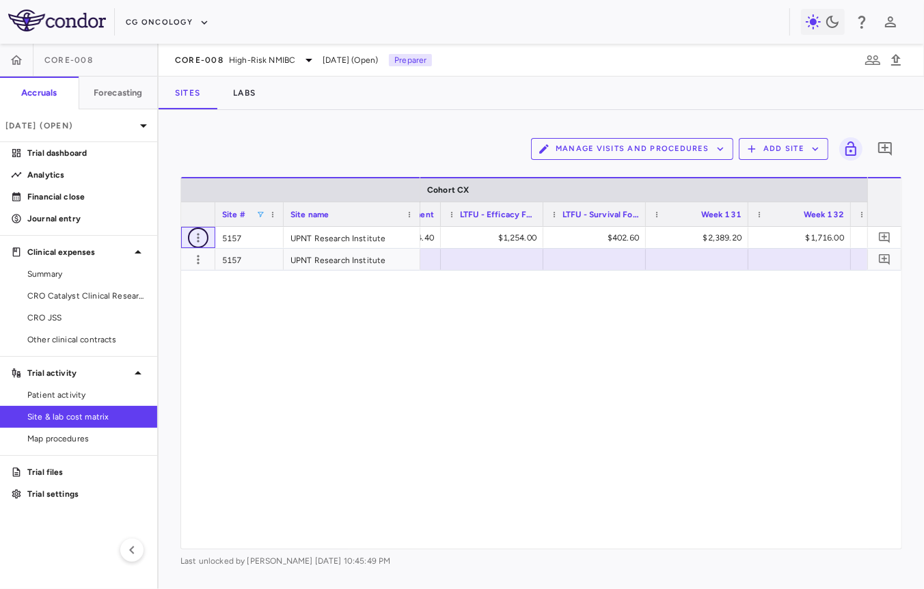
scroll to position [0, 29270]
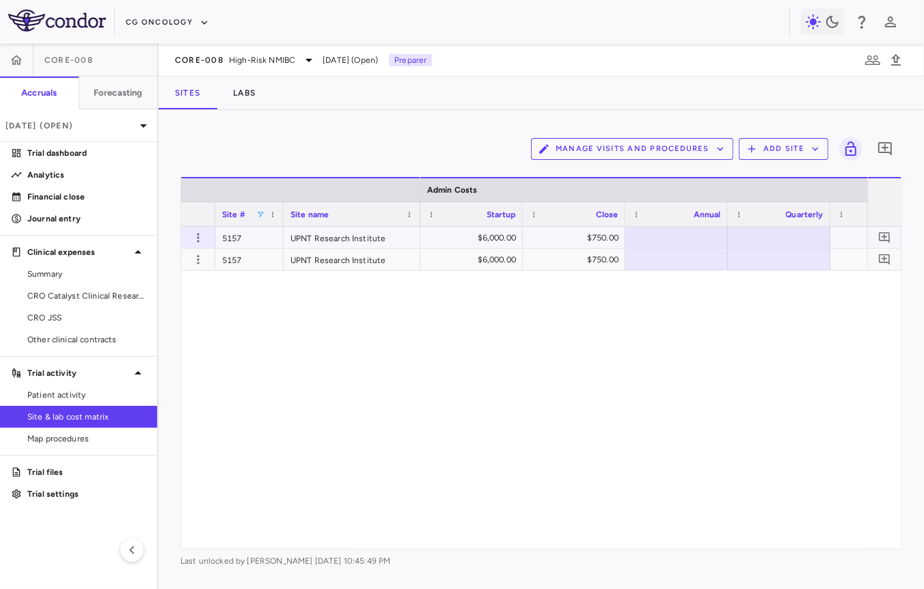
click at [497, 237] on div "$6,000.00" at bounding box center [473, 238] width 83 height 22
type input "*"
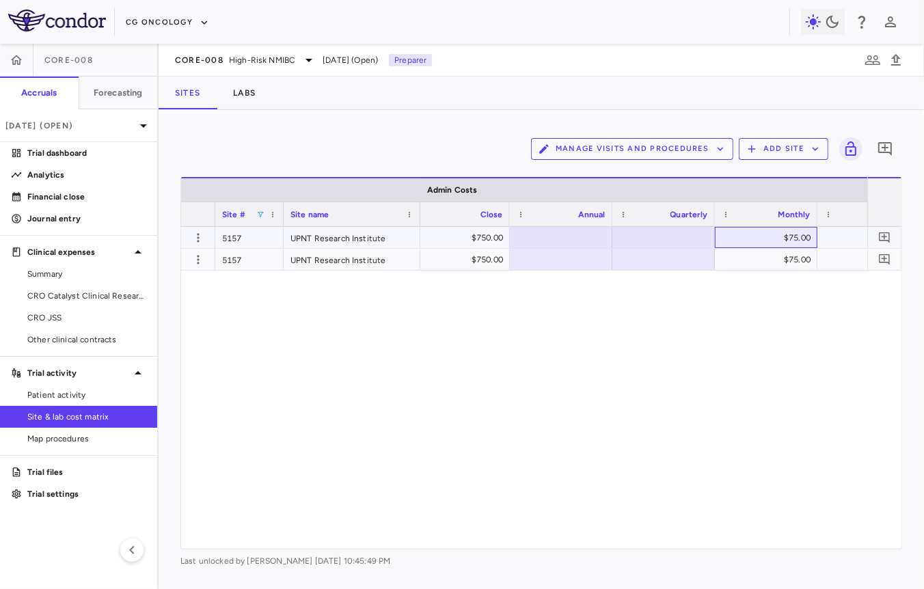
click at [759, 243] on div "$75.00" at bounding box center [768, 238] width 83 height 22
type input "*"
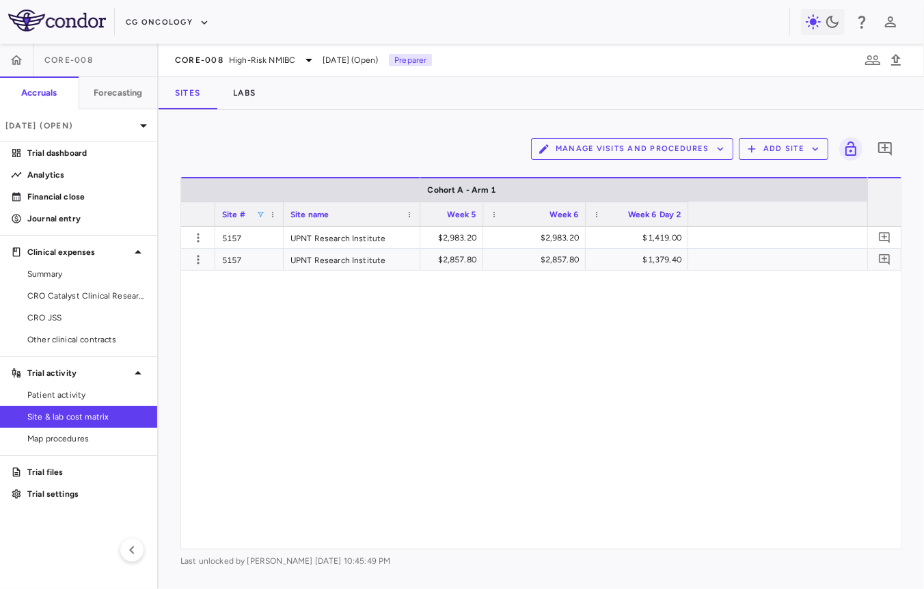
scroll to position [0, 2888]
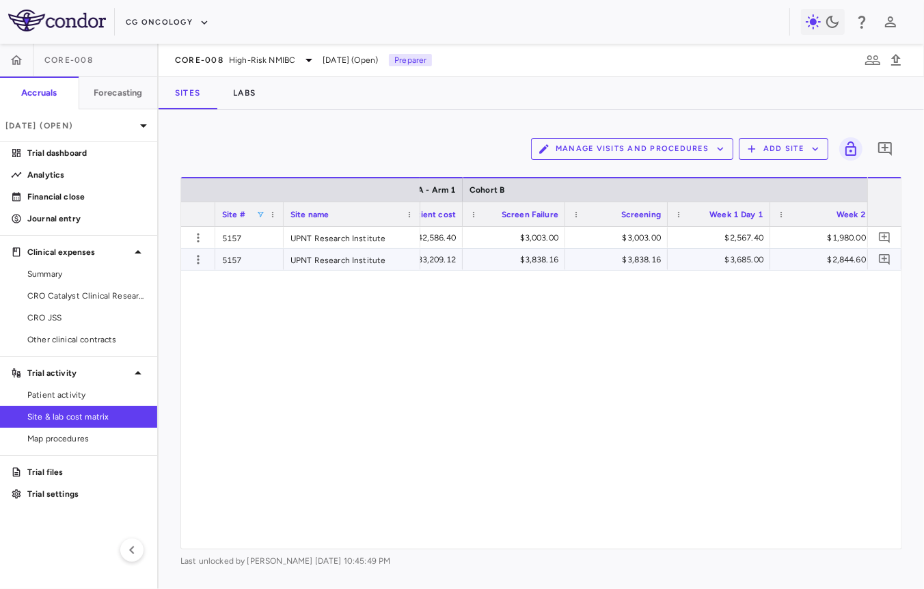
click at [493, 268] on div "$3,838.16" at bounding box center [516, 260] width 83 height 22
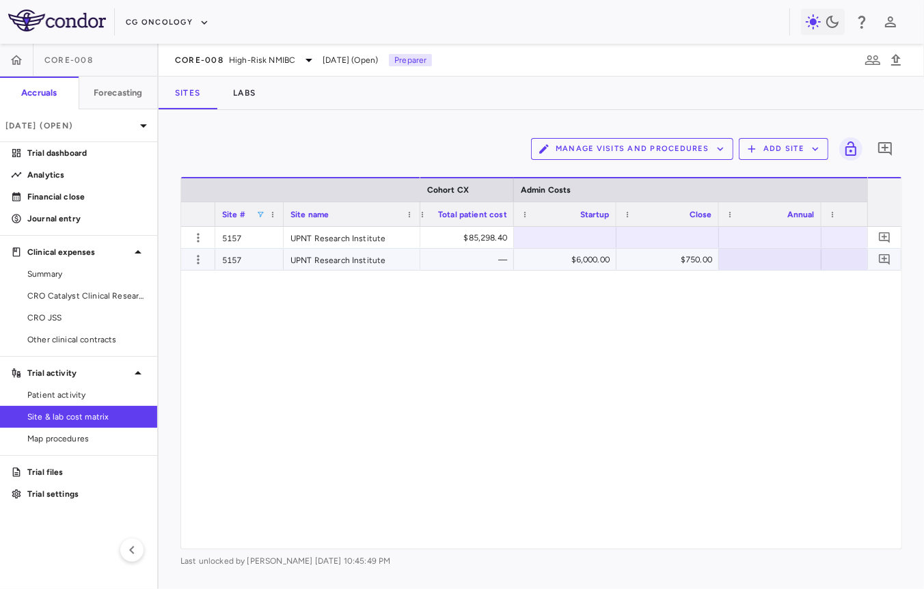
scroll to position [0, 30336]
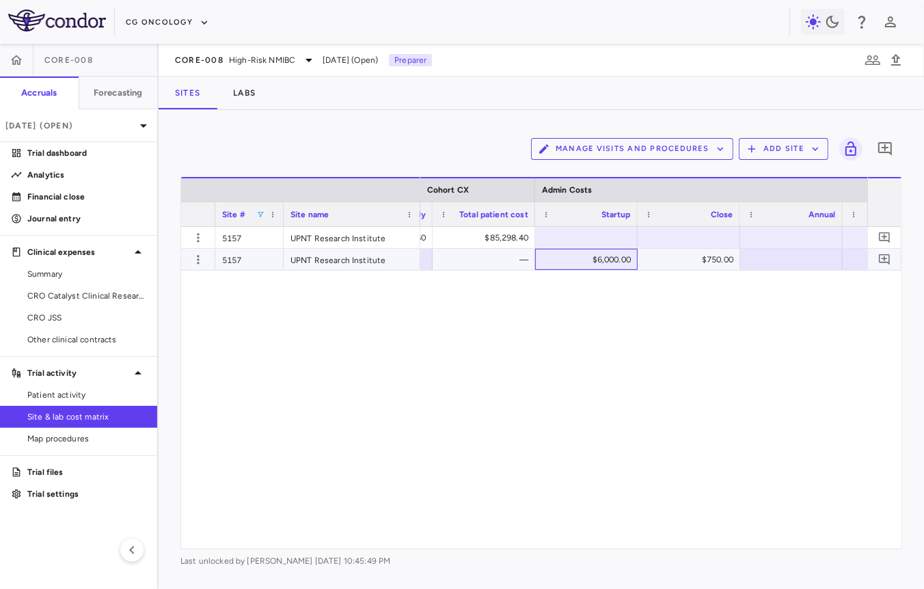
click at [570, 249] on div "$6,000.00" at bounding box center [588, 260] width 83 height 22
click at [601, 234] on div at bounding box center [586, 238] width 89 height 20
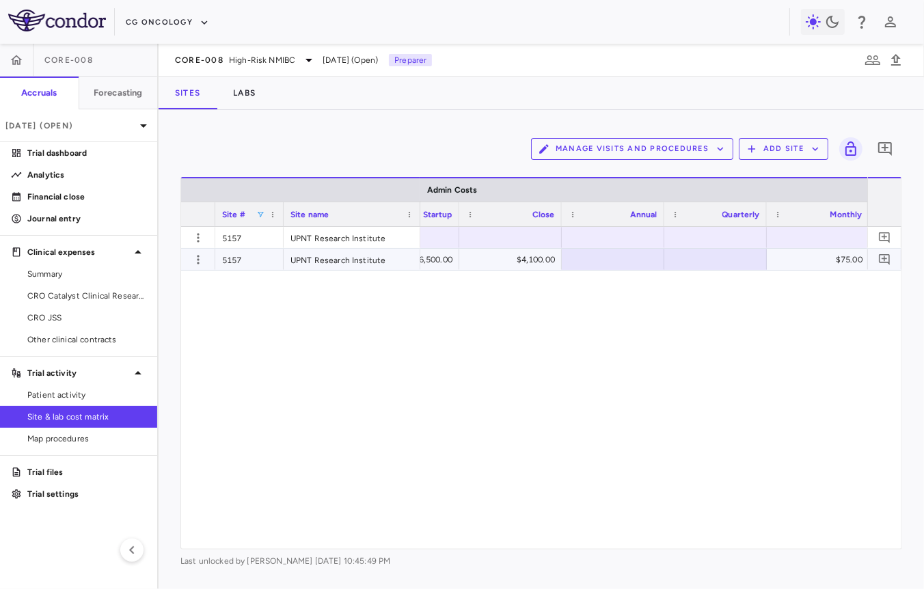
scroll to position [0, 30550]
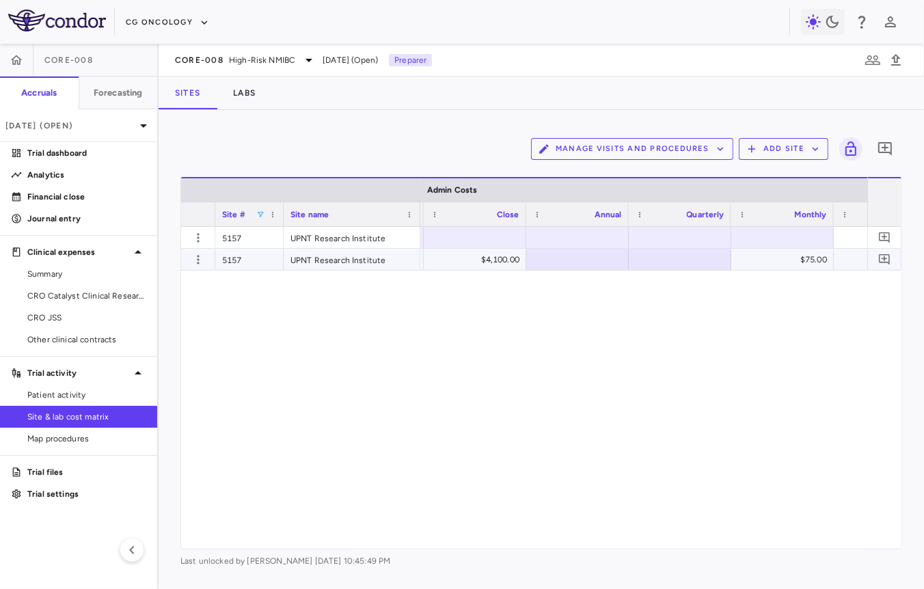
click at [794, 272] on div "$85,298.40 — $7,544.00 — $36,500.00 $4,100.00 $75.00 $40,675.00 $7,000.00" at bounding box center [643, 388] width 447 height 322
type input "*"
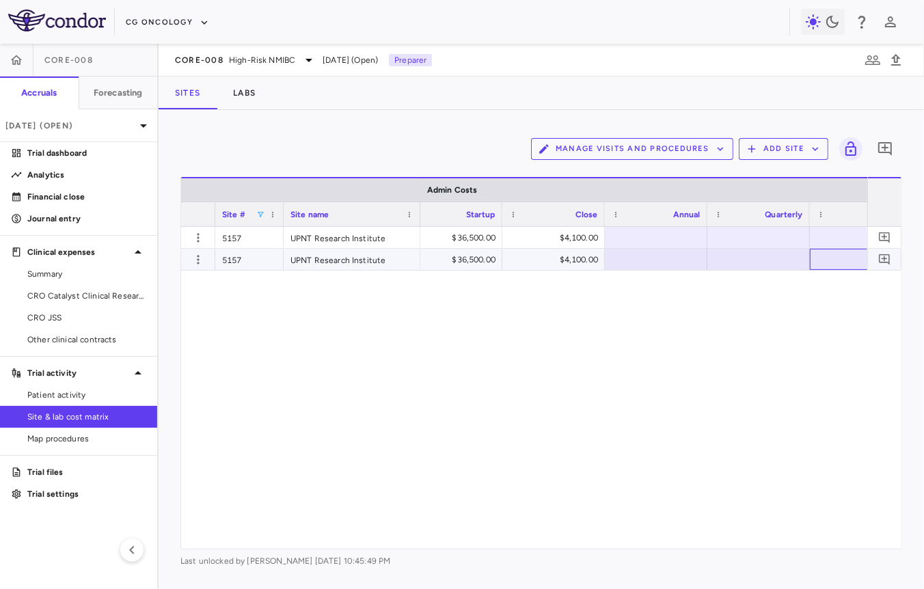
scroll to position [0, 30411]
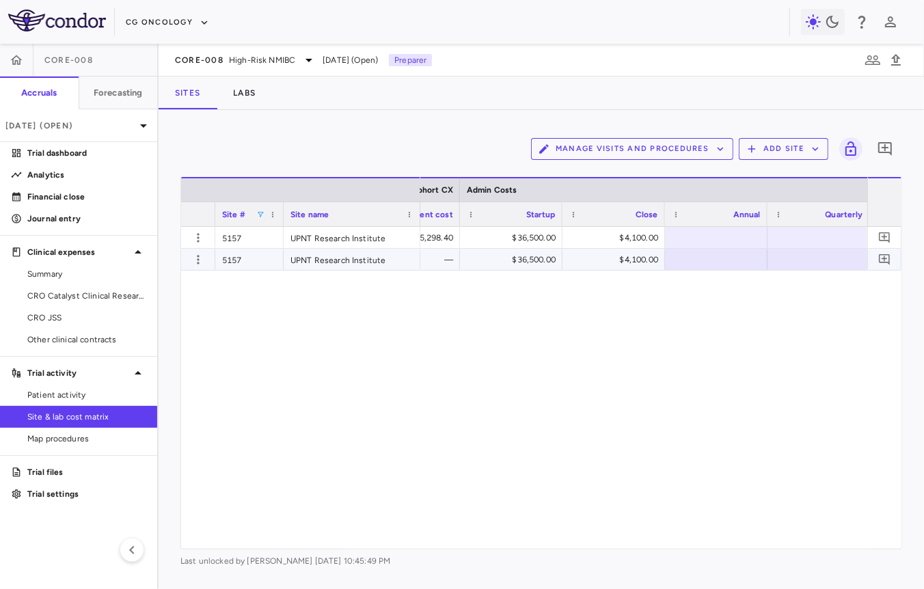
click at [528, 235] on div "$36,500.00" at bounding box center [513, 238] width 83 height 22
type input "*"
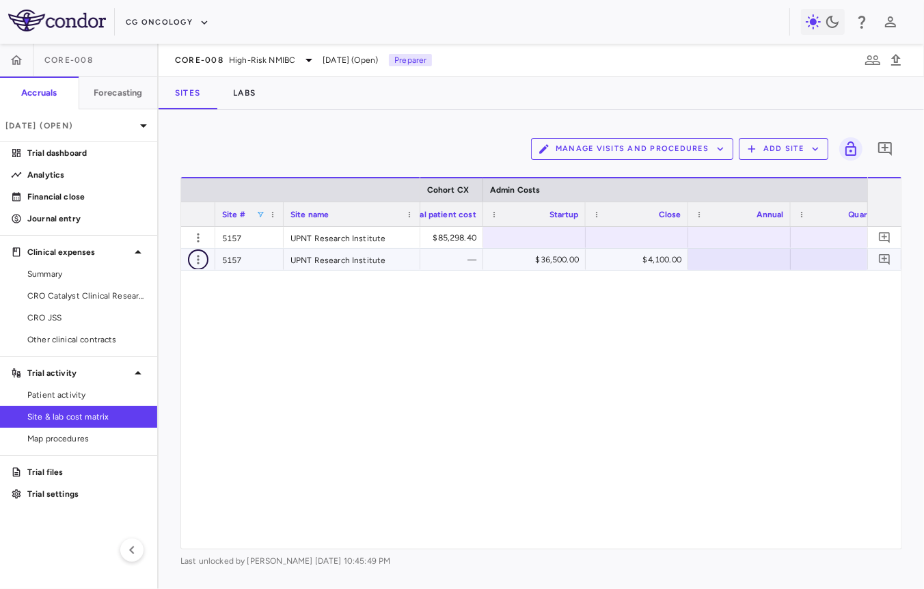
click at [193, 254] on icon "button" at bounding box center [198, 260] width 14 height 14
click at [169, 306] on div "Edit site" at bounding box center [144, 311] width 127 height 25
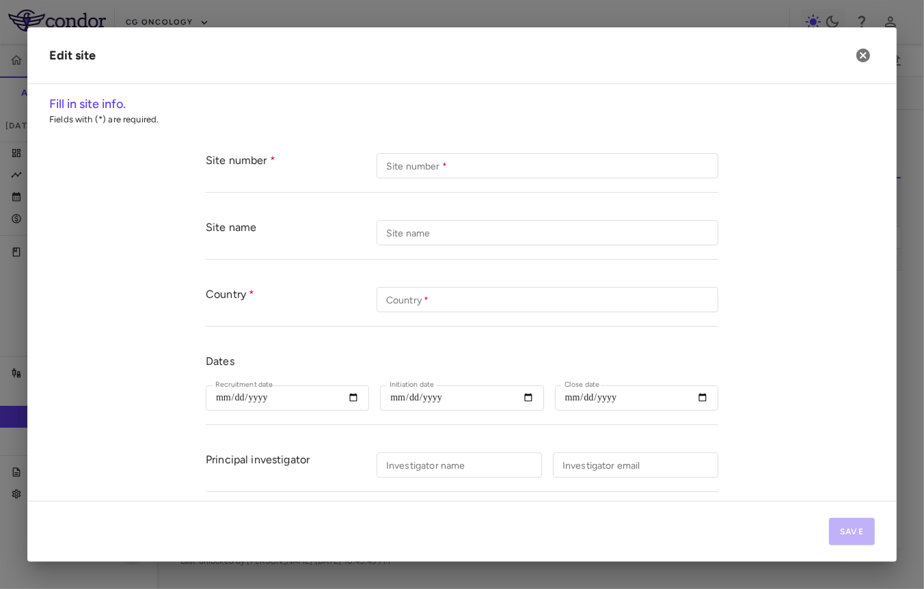
type input "****"
type input "**********"
type input "***"
type input "**********"
type input "*******"
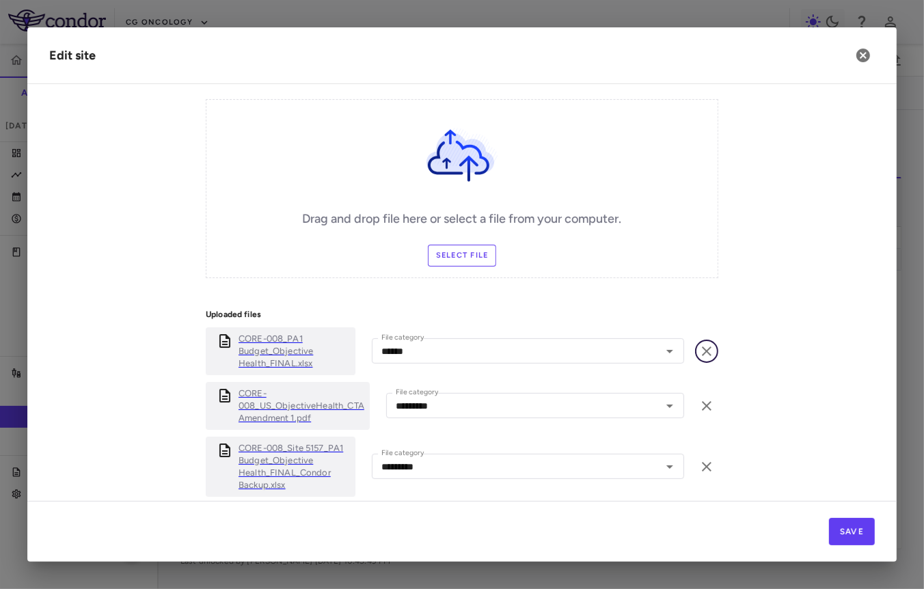
click at [704, 350] on icon "button" at bounding box center [707, 351] width 10 height 10
type input "*********"
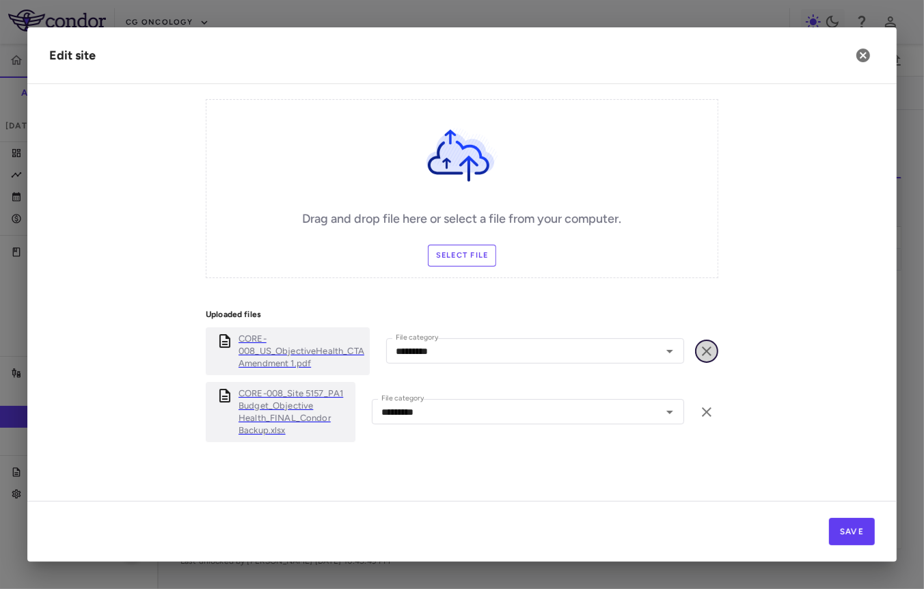
click at [706, 350] on icon "button" at bounding box center [706, 351] width 16 height 16
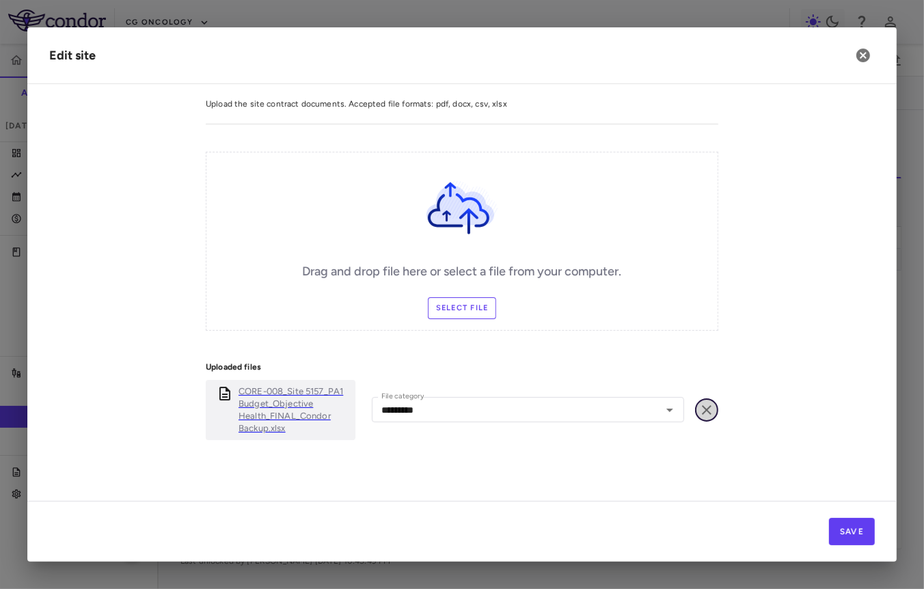
click at [710, 398] on button "button" at bounding box center [706, 409] width 23 height 23
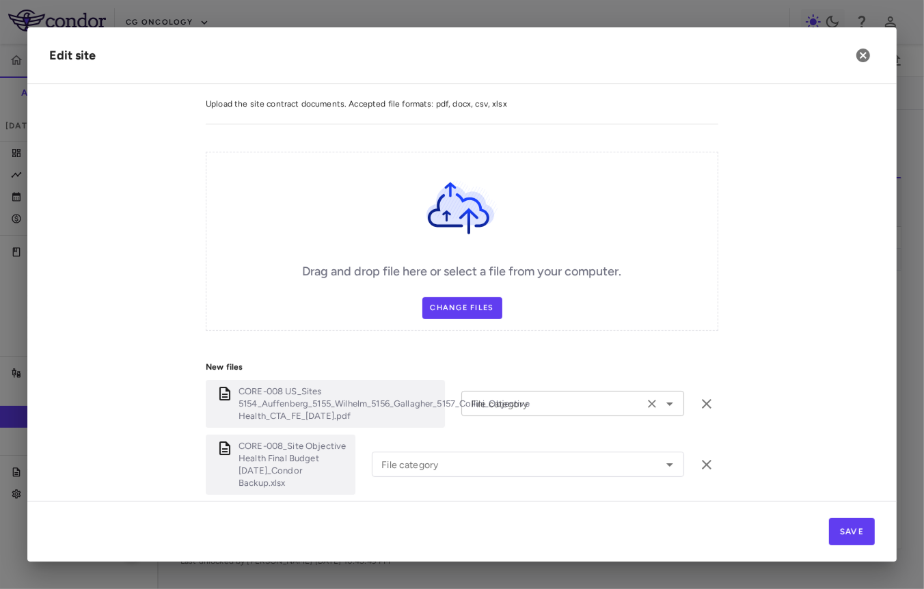
click at [531, 409] on div "File category" at bounding box center [572, 403] width 223 height 25
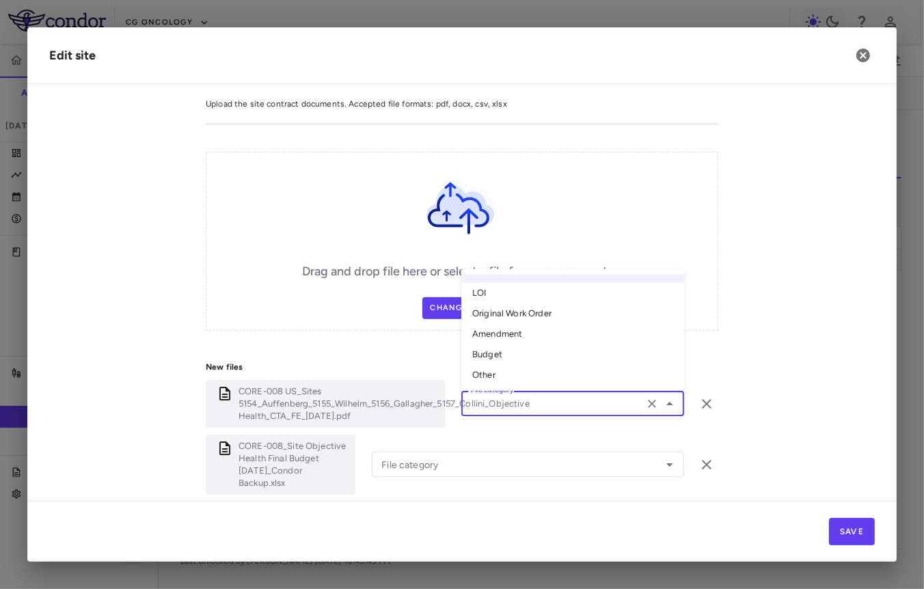
click at [563, 306] on li "Original Work Order" at bounding box center [572, 313] width 223 height 20
type input "**********"
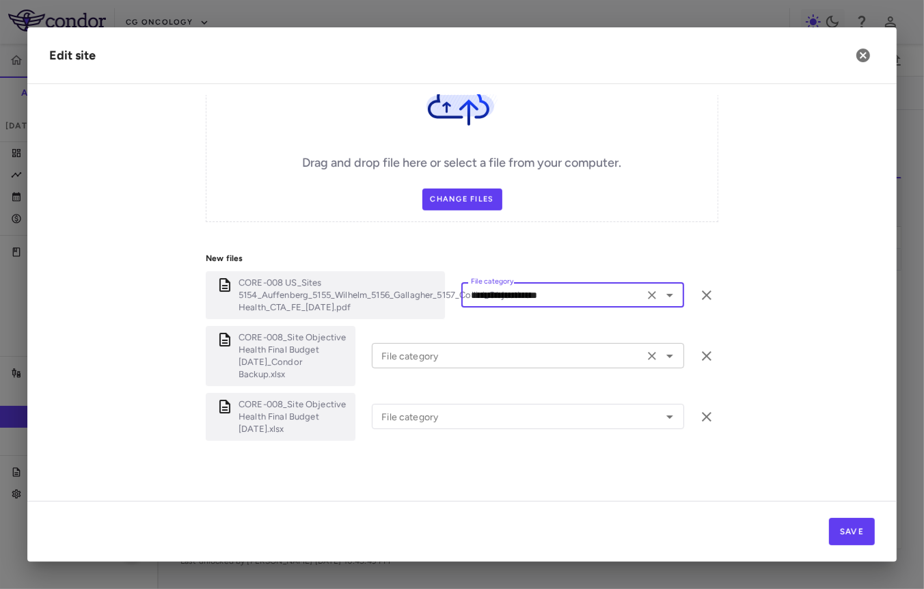
click at [512, 359] on input "File category" at bounding box center [508, 355] width 264 height 17
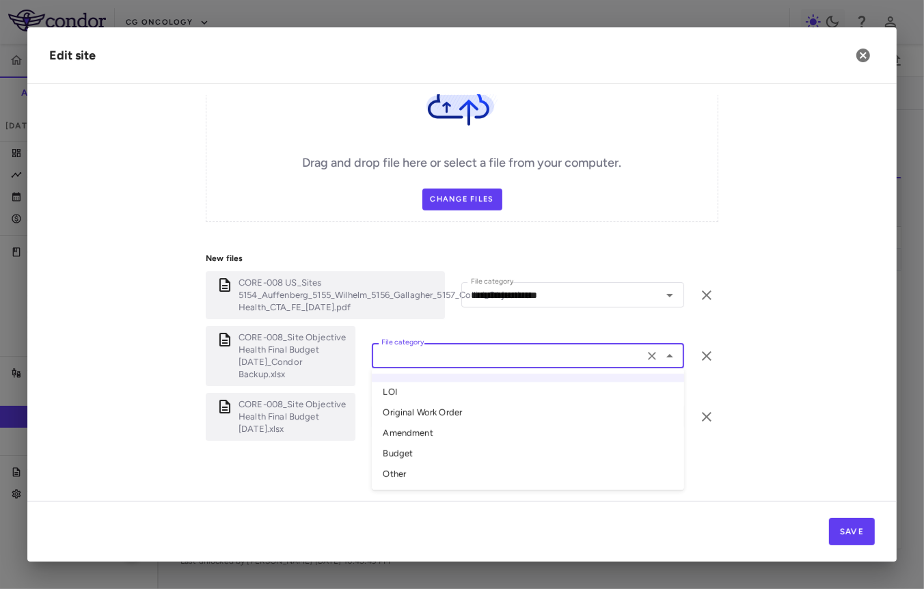
click at [463, 414] on li "Original Work Order" at bounding box center [528, 413] width 312 height 20
type input "**********"
click at [463, 426] on div "CORE-008_Site Objective Health Final Budget 11Nov2024.xlsx File category File c…" at bounding box center [462, 417] width 512 height 48
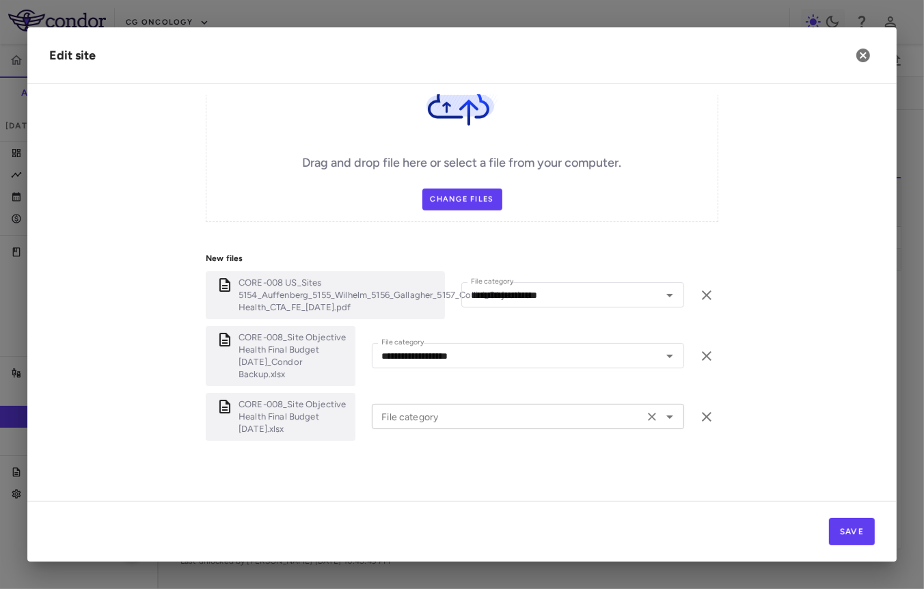
click at [463, 409] on input "File category" at bounding box center [508, 416] width 264 height 17
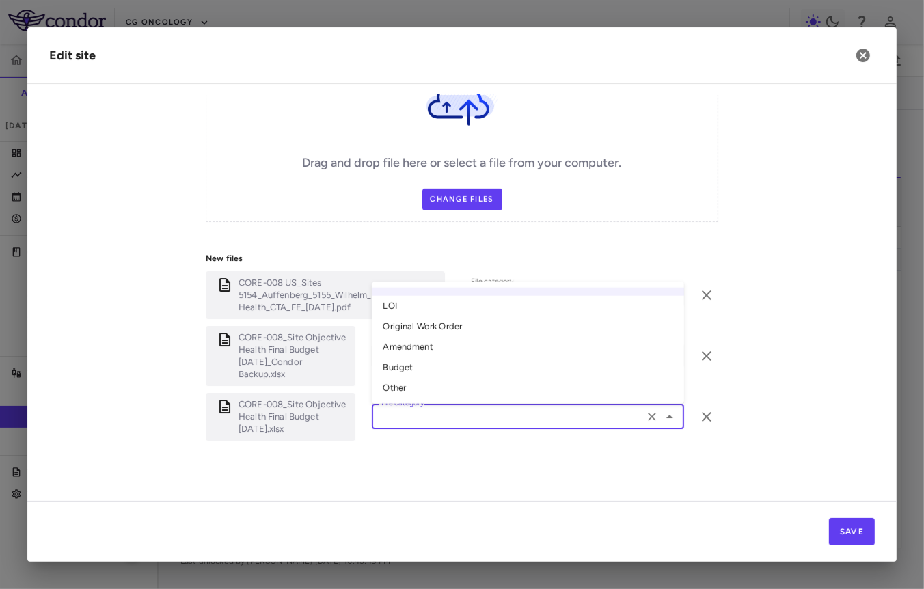
click at [473, 329] on li "Original Work Order" at bounding box center [528, 326] width 312 height 20
type input "**********"
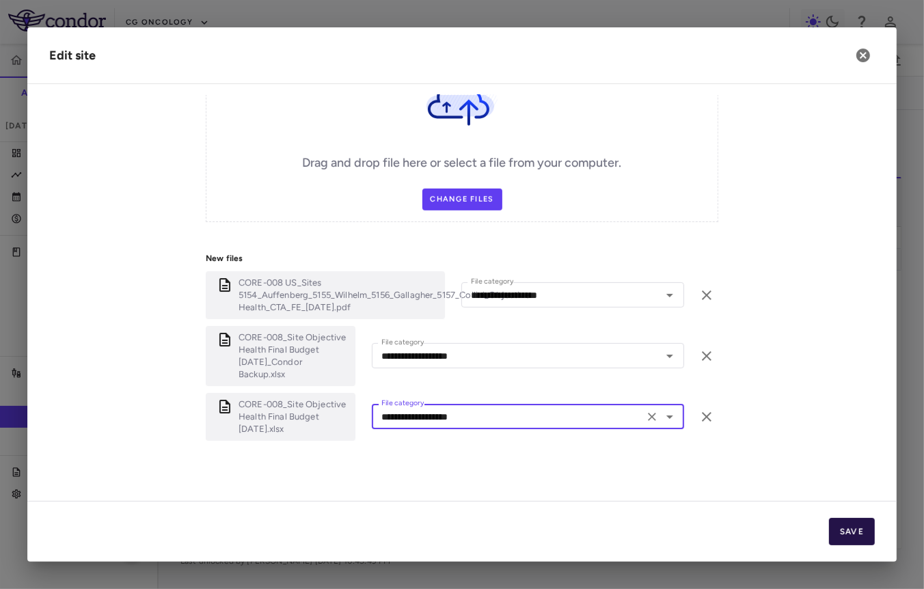
click at [842, 529] on button "Save" at bounding box center [852, 531] width 46 height 27
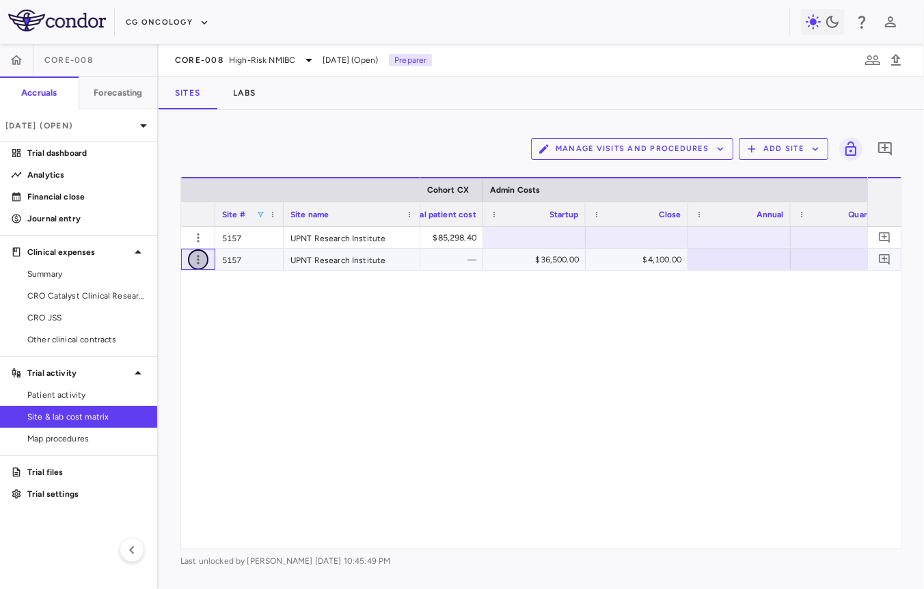
click at [191, 261] on icon "button" at bounding box center [198, 260] width 14 height 14
click at [154, 318] on div "Edit site" at bounding box center [144, 311] width 127 height 25
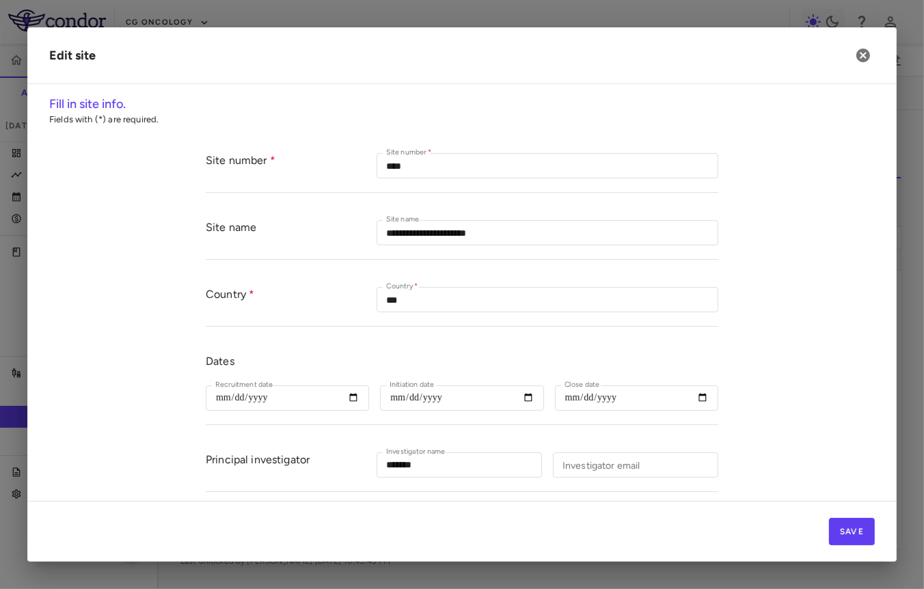
scroll to position [549, 0]
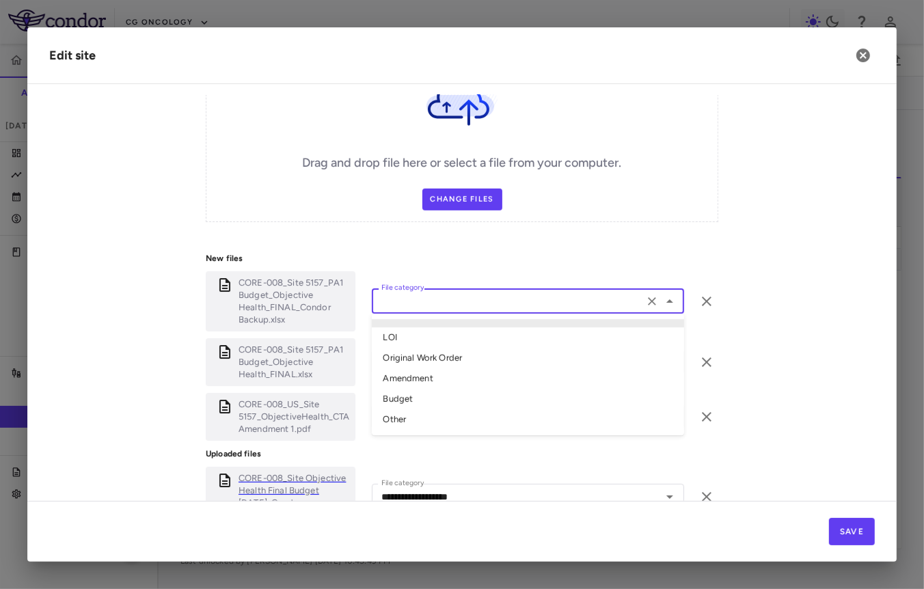
click at [499, 292] on input "File category" at bounding box center [508, 300] width 264 height 17
click at [422, 379] on li "Amendment" at bounding box center [528, 379] width 312 height 20
type input "*********"
click at [435, 360] on input "File category" at bounding box center [508, 361] width 264 height 17
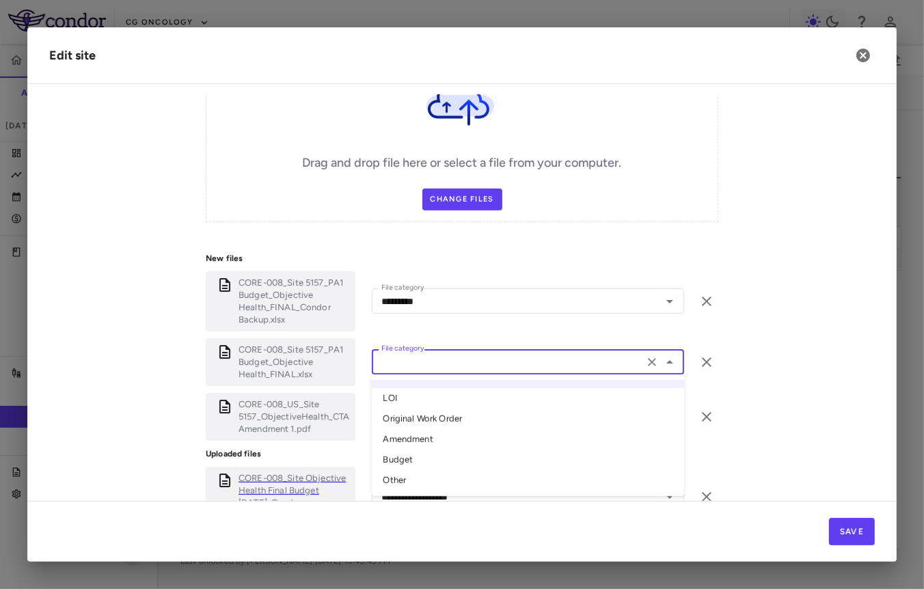
click at [413, 443] on li "Amendment" at bounding box center [528, 440] width 312 height 20
type input "*********"
click at [437, 408] on input "File category" at bounding box center [508, 416] width 264 height 17
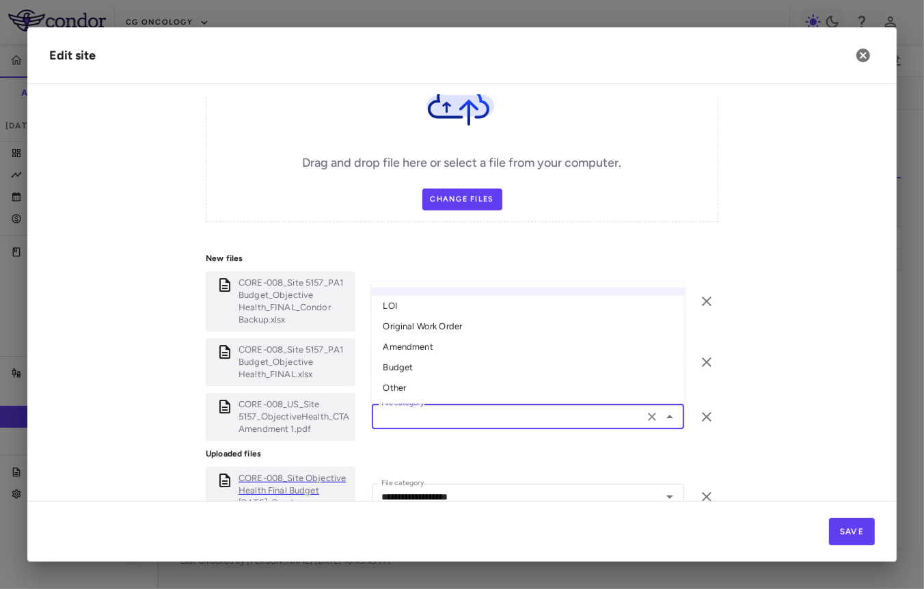
click at [440, 344] on li "Amendment" at bounding box center [528, 347] width 312 height 20
type input "*********"
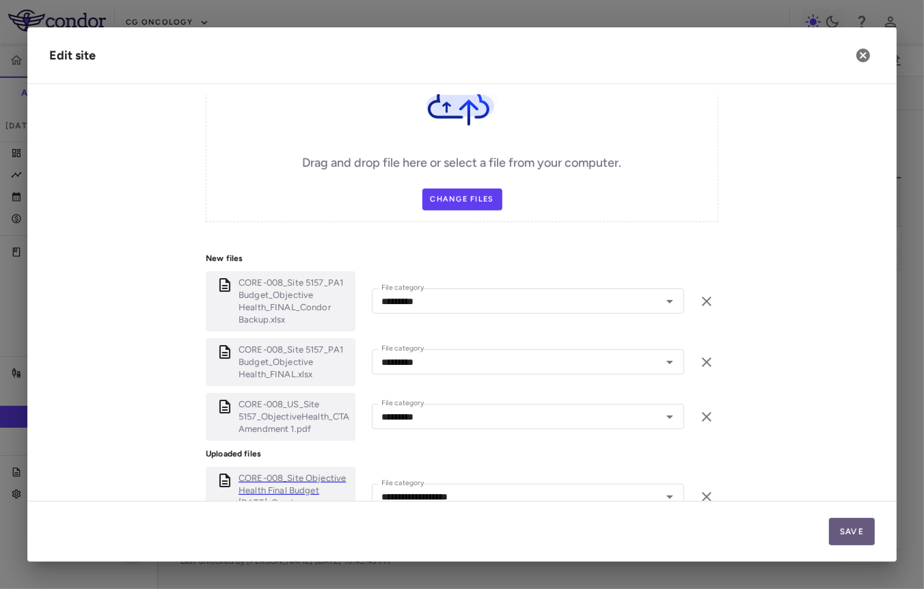
click at [848, 525] on button "Save" at bounding box center [852, 531] width 46 height 27
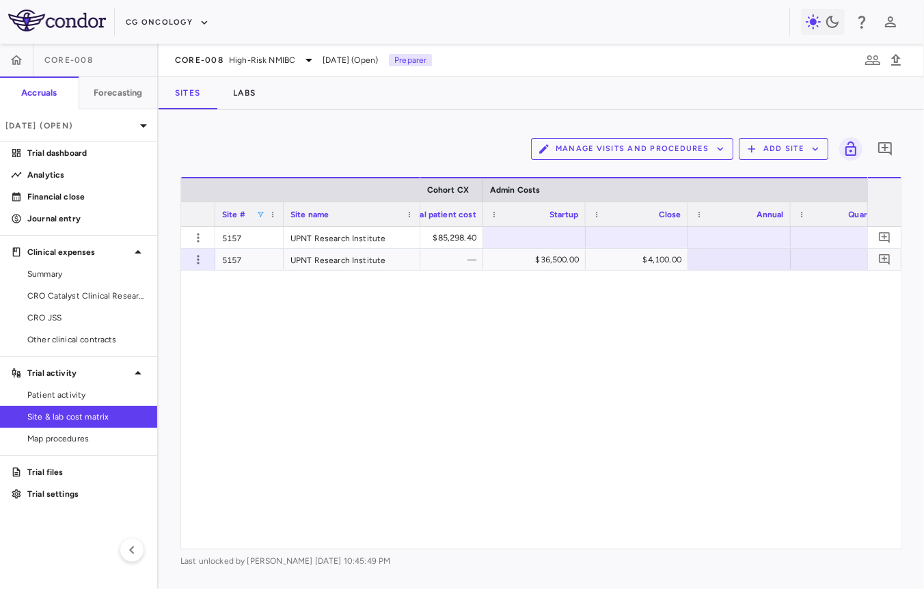
click at [260, 210] on span at bounding box center [260, 214] width 8 height 8
type input "****"
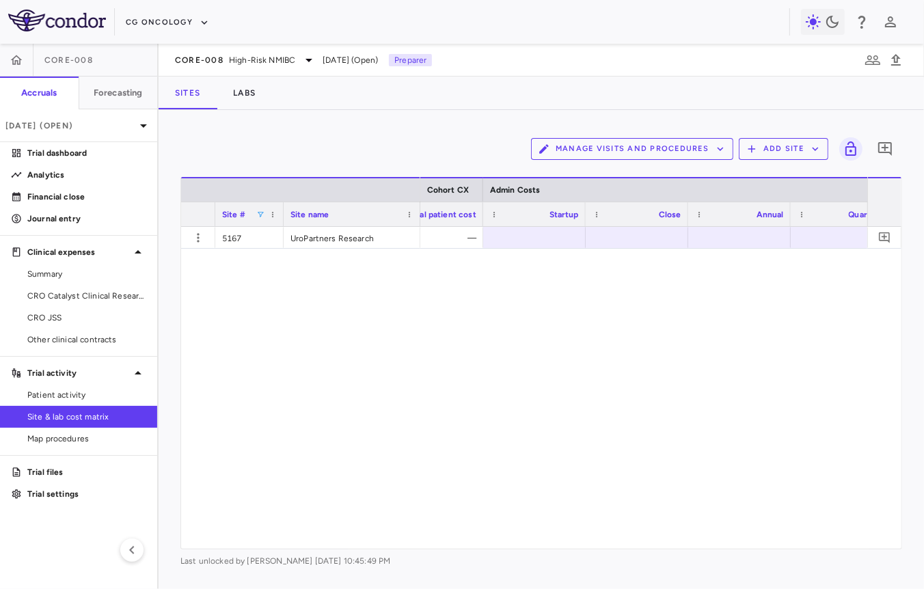
click at [493, 321] on div "— —" at bounding box center [643, 388] width 447 height 322
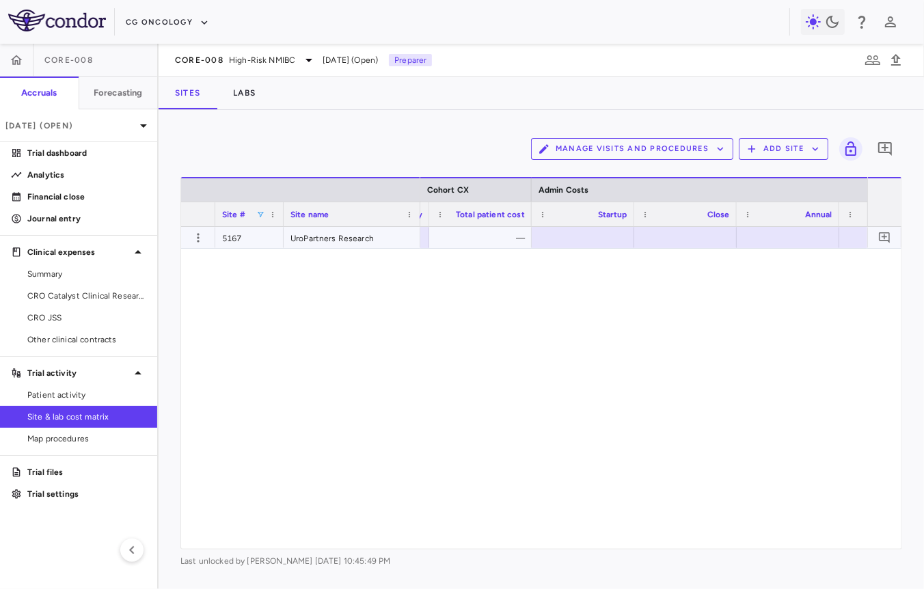
click at [572, 247] on div at bounding box center [583, 237] width 102 height 21
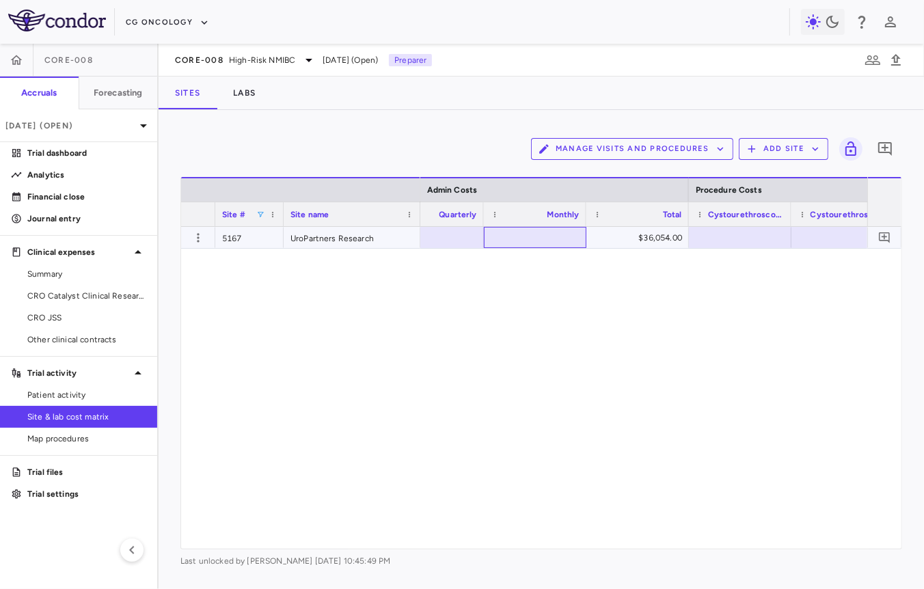
click at [551, 228] on div at bounding box center [535, 238] width 89 height 20
click at [717, 236] on div at bounding box center [741, 238] width 89 height 20
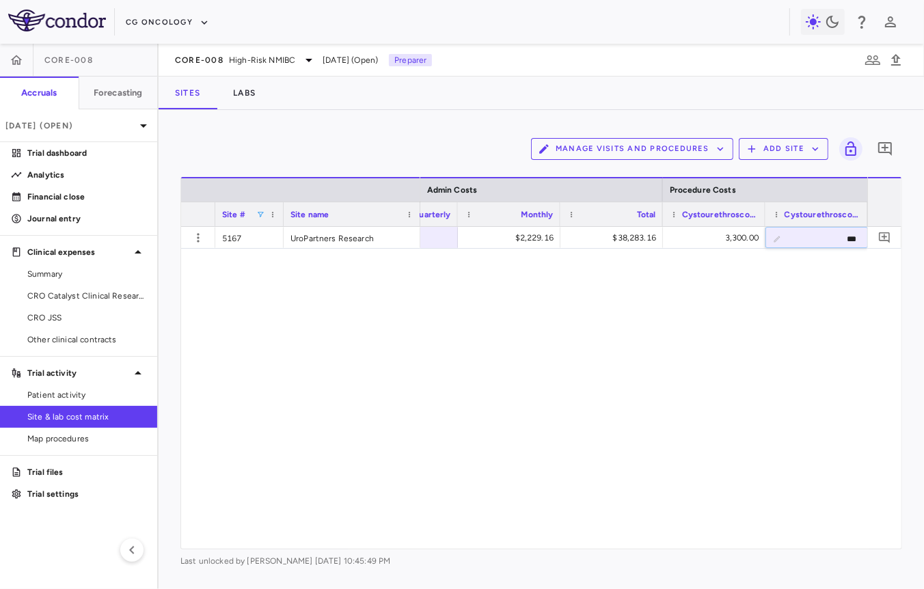
type input "****"
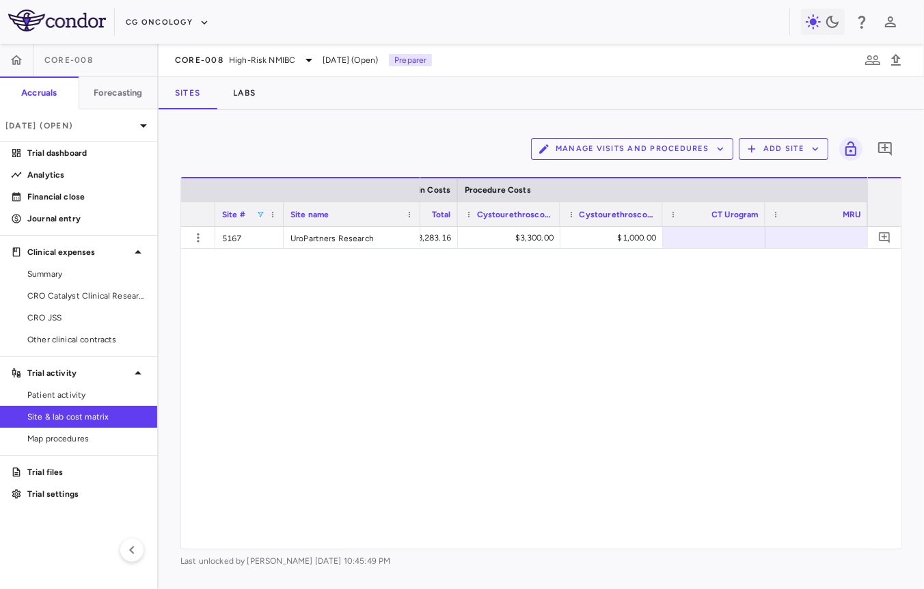
click at [696, 234] on div at bounding box center [714, 238] width 89 height 20
click at [793, 242] on div at bounding box center [816, 238] width 89 height 20
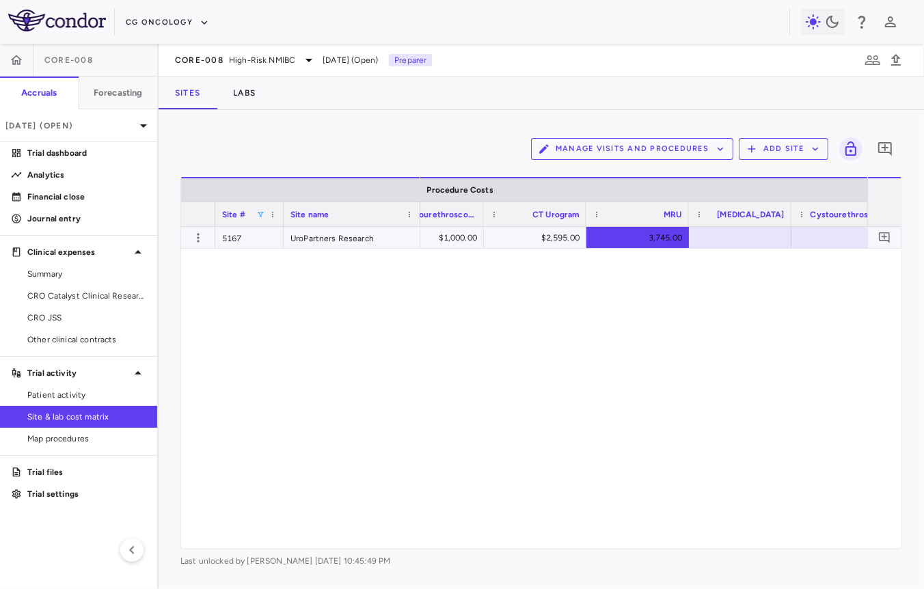
scroll to position [0, 31336]
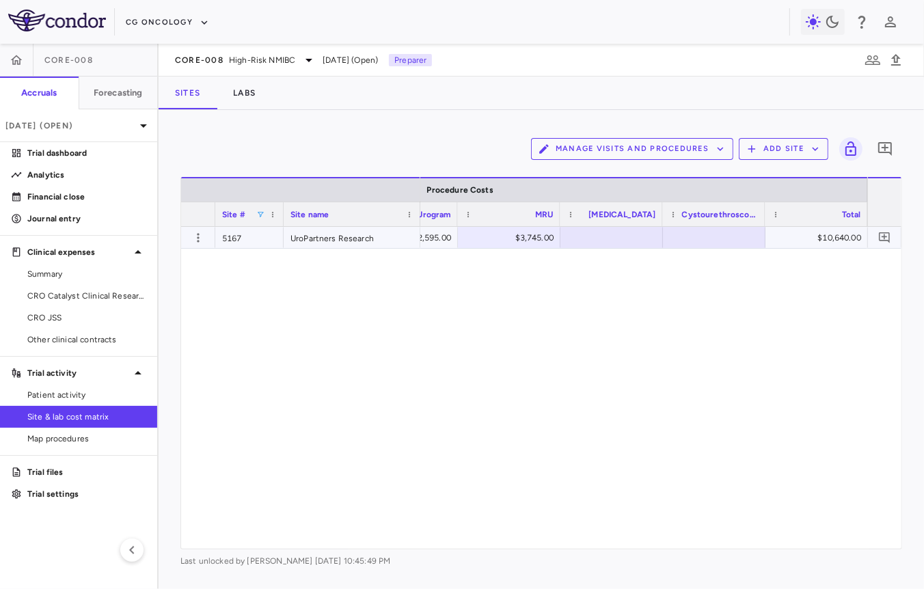
click at [727, 238] on div at bounding box center [714, 238] width 89 height 20
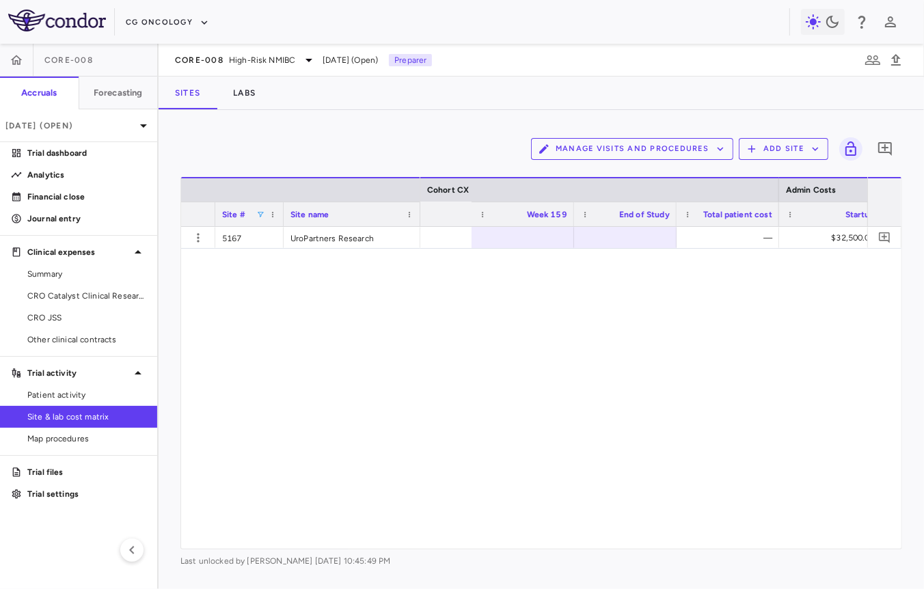
scroll to position [0, 28845]
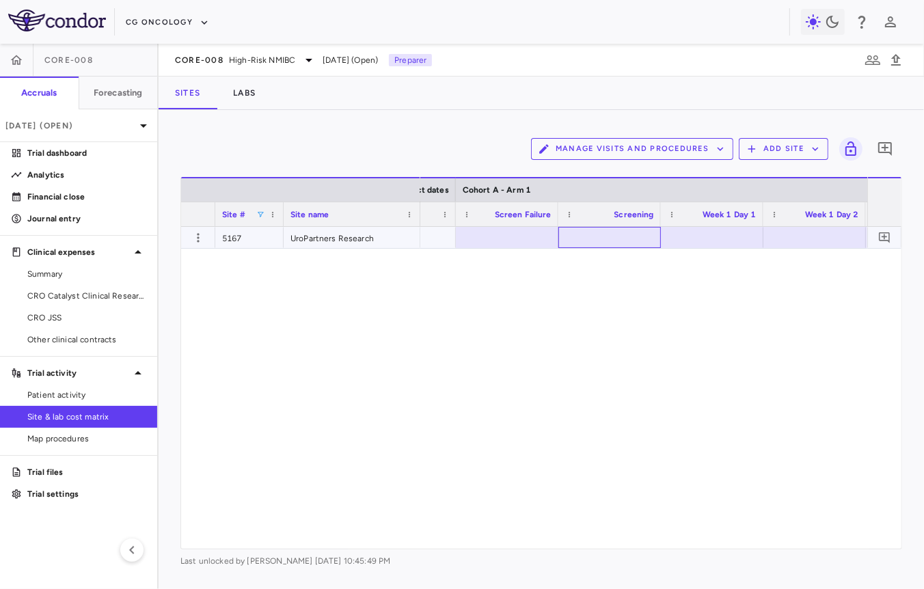
click at [624, 238] on div at bounding box center [609, 238] width 89 height 20
click at [616, 236] on div "2,909.25" at bounding box center [611, 238] width 83 height 22
click at [501, 233] on div at bounding box center [509, 238] width 89 height 20
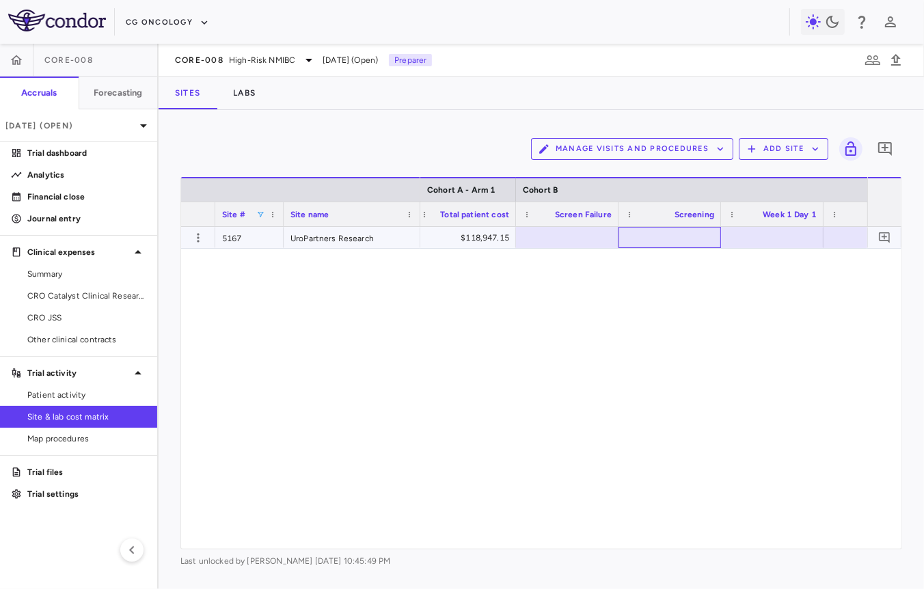
click at [683, 237] on div at bounding box center [669, 238] width 89 height 20
click at [683, 236] on div "2,909.25" at bounding box center [672, 238] width 83 height 22
click at [588, 237] on div at bounding box center [578, 238] width 89 height 20
click at [507, 240] on div at bounding box center [482, 238] width 89 height 20
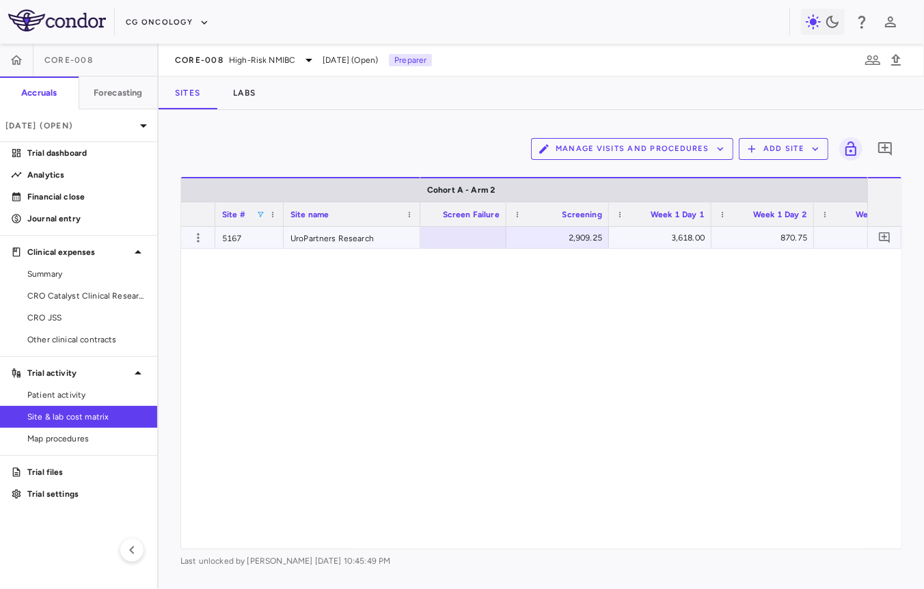
click at [510, 236] on div "2,909.25" at bounding box center [557, 237] width 102 height 21
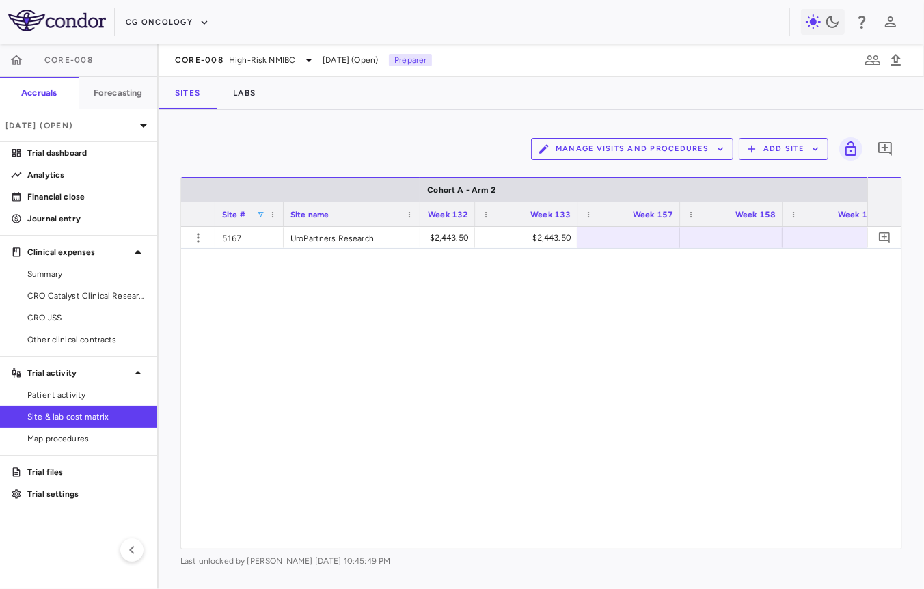
click at [915, 254] on div "Manage Visits and Procedures Add Site 0 Column Filtered. Press ENTER to sort. P…" at bounding box center [541, 349] width 765 height 479
click at [609, 249] on div "$2,443.50 $2,443.50 $2,443.50 $111,015.90" at bounding box center [643, 388] width 447 height 322
click at [611, 244] on div at bounding box center [628, 238] width 89 height 20
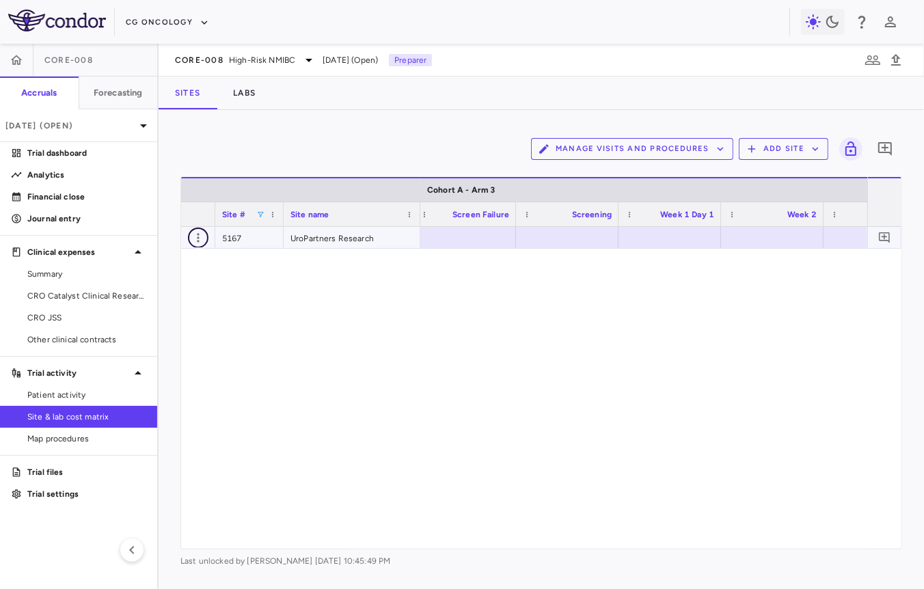
click at [199, 243] on icon "button" at bounding box center [198, 238] width 14 height 14
click at [176, 269] on div "Add new site version" at bounding box center [144, 265] width 127 height 25
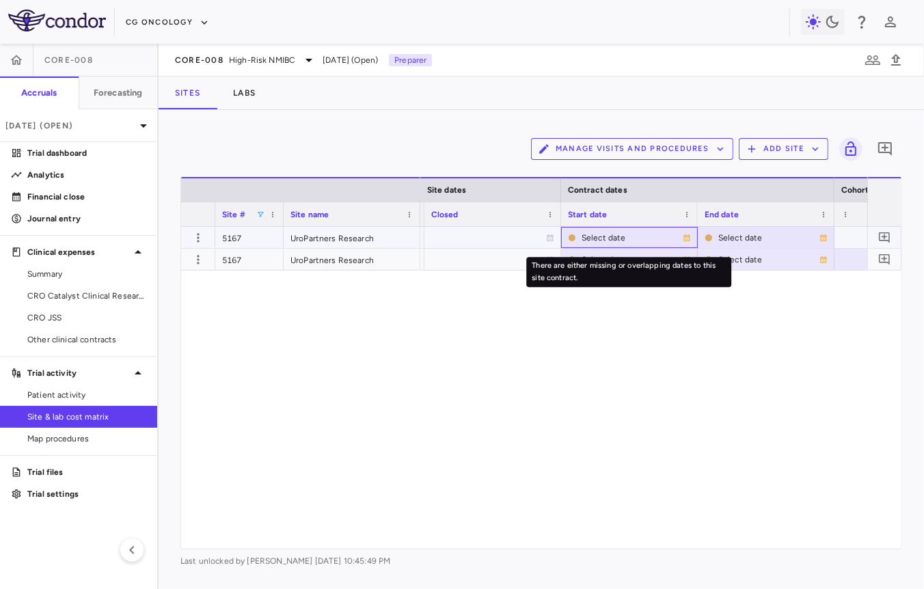
click at [621, 236] on div "Select date" at bounding box center [631, 238] width 101 height 22
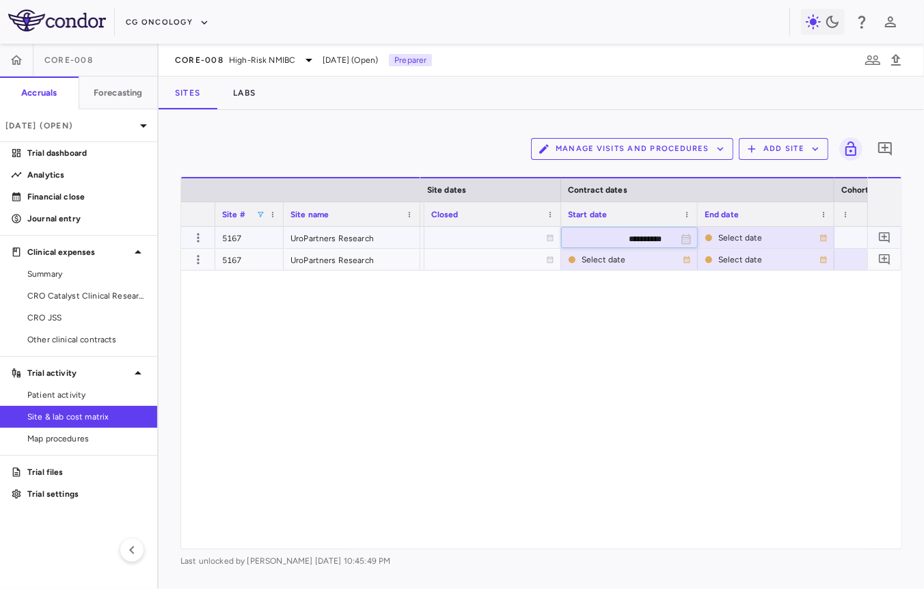
click at [644, 238] on input "**********" at bounding box center [617, 239] width 111 height 23
type input "**********"
click at [200, 236] on icon "button" at bounding box center [198, 238] width 14 height 14
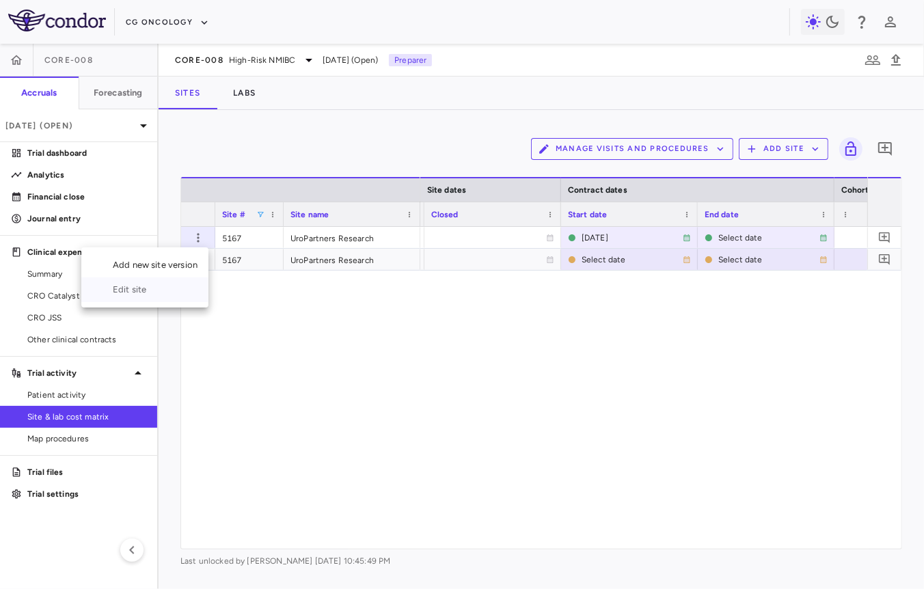
click at [167, 297] on div "Edit site" at bounding box center [144, 289] width 127 height 25
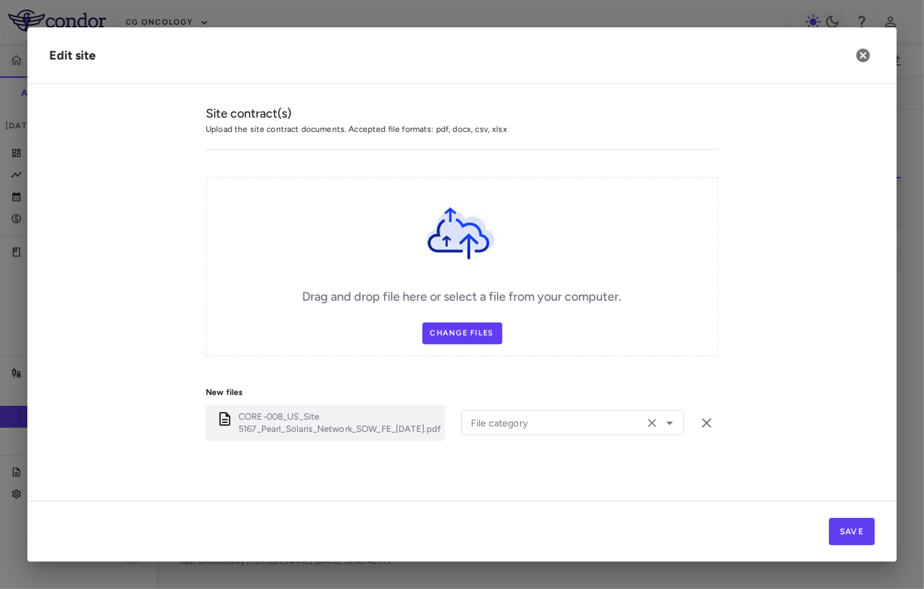
click at [512, 417] on div "File category File category" at bounding box center [572, 422] width 223 height 25
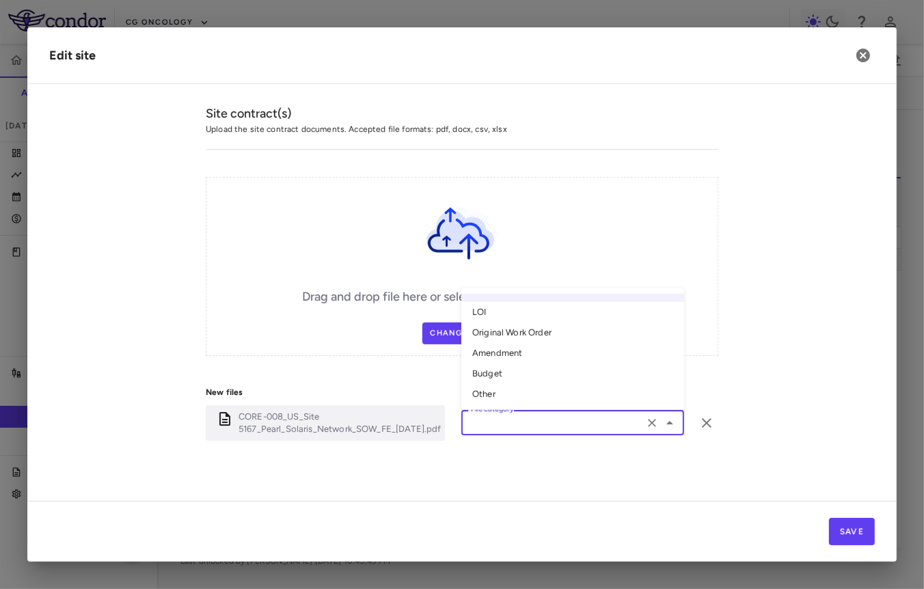
click at [544, 328] on li "Original Work Order" at bounding box center [572, 332] width 223 height 20
type input "**********"
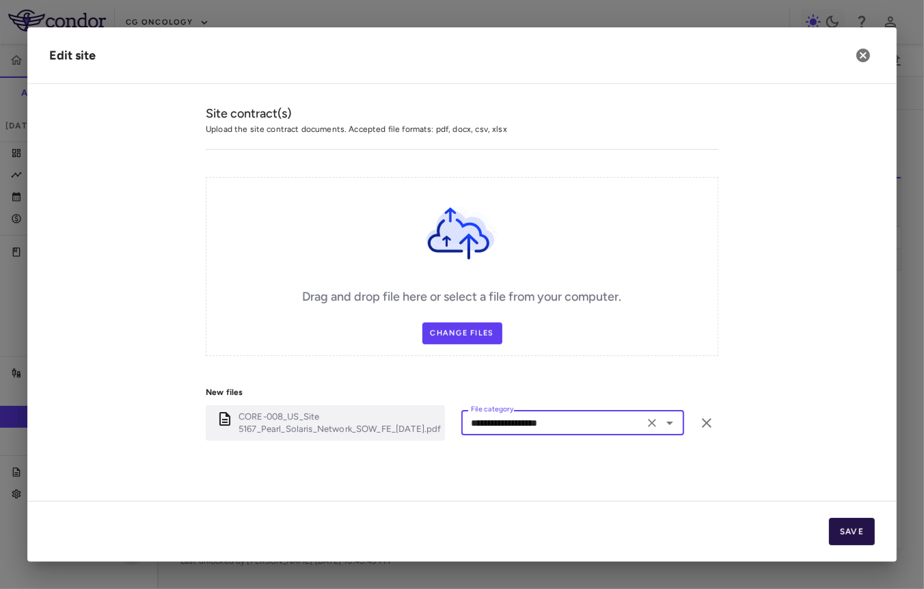
click at [853, 525] on button "Save" at bounding box center [852, 531] width 46 height 27
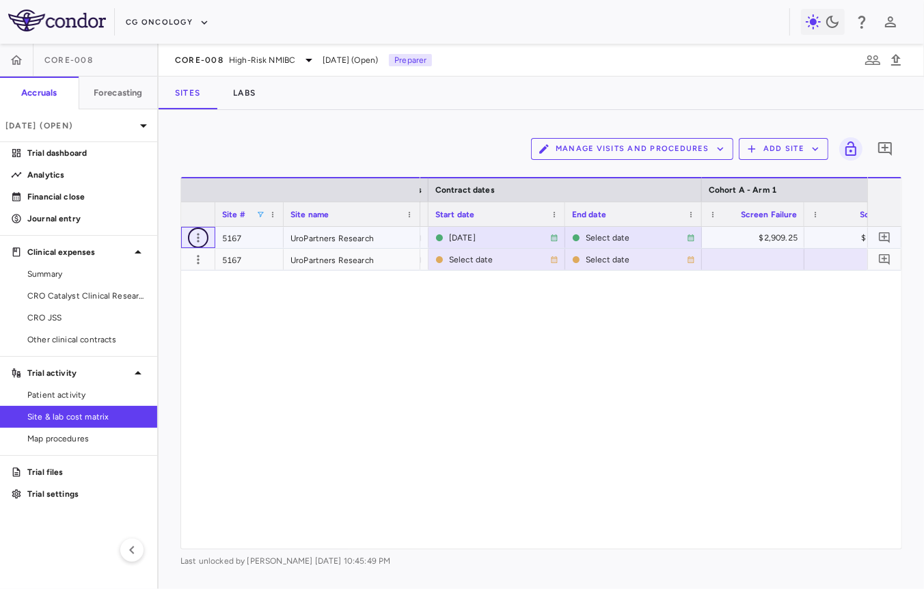
click at [202, 240] on icon "button" at bounding box center [198, 238] width 14 height 14
click at [175, 292] on div "Edit site" at bounding box center [144, 289] width 127 height 25
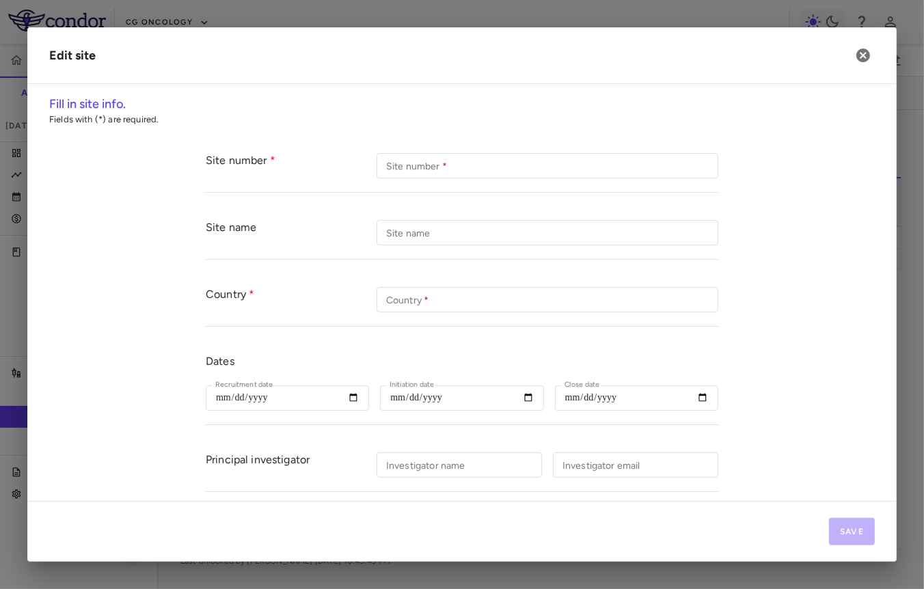
type input "****"
type input "**********"
type input "***"
type input "**********"
type input "*****"
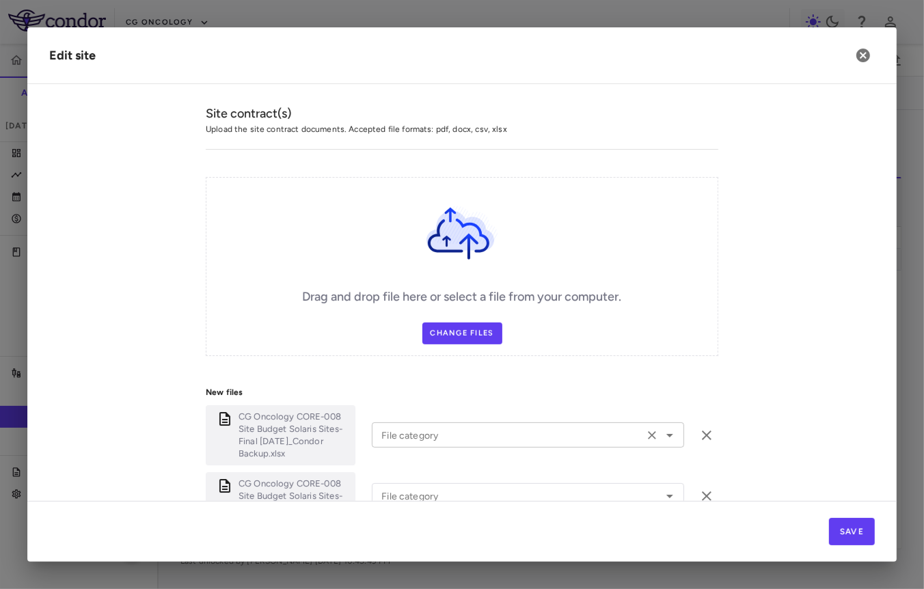
click at [420, 431] on input "File category" at bounding box center [508, 434] width 264 height 17
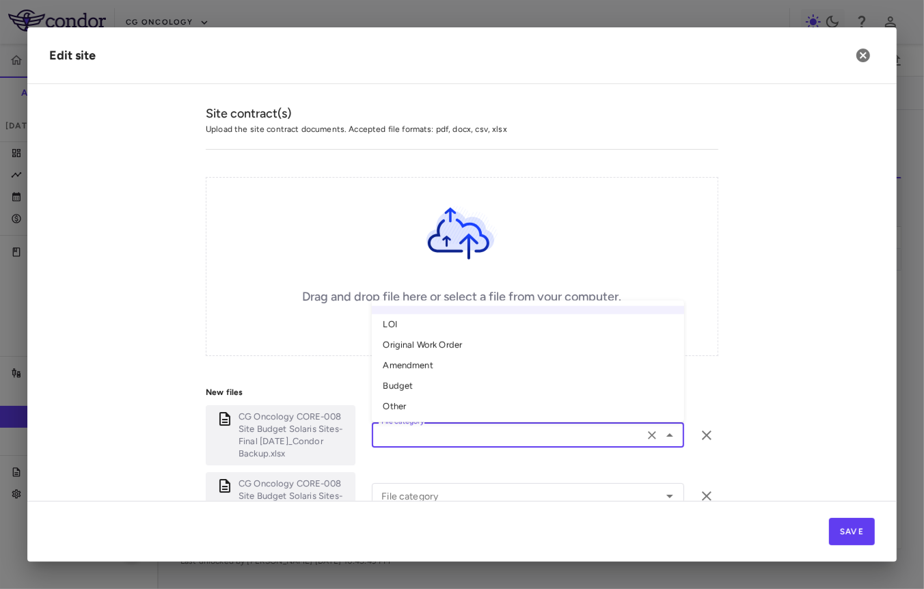
click at [430, 365] on li "Amendment" at bounding box center [528, 365] width 312 height 20
click at [428, 426] on input "*********" at bounding box center [508, 434] width 264 height 17
click at [450, 346] on li "Original Work Order" at bounding box center [528, 345] width 312 height 20
type input "**********"
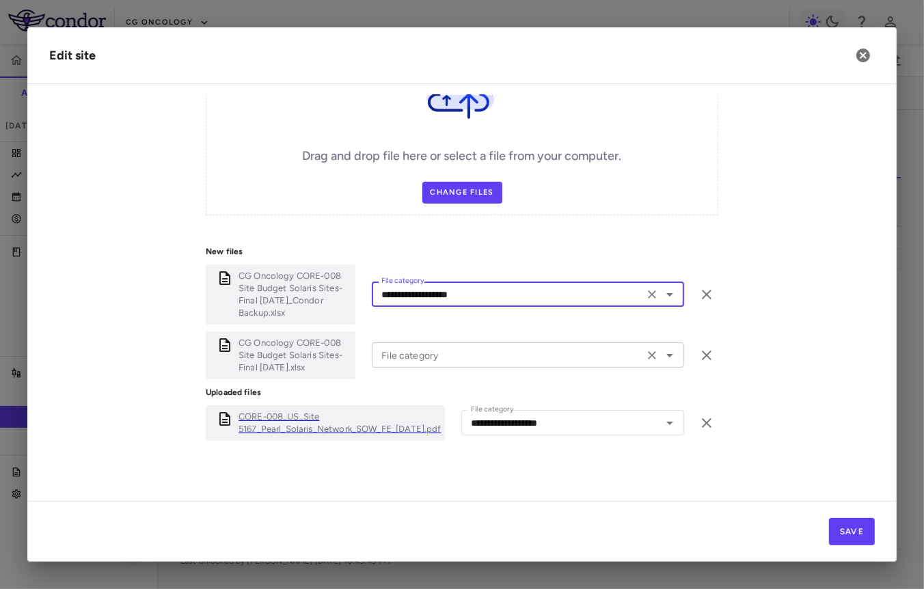
click at [448, 346] on input "File category" at bounding box center [508, 354] width 264 height 17
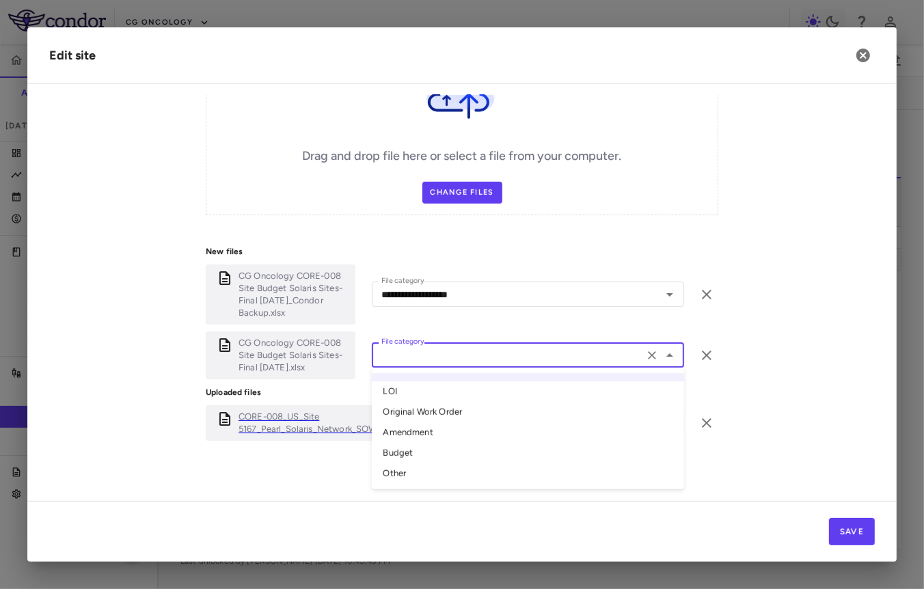
click at [433, 414] on li "Original Work Order" at bounding box center [528, 412] width 312 height 20
type input "**********"
click at [855, 515] on div "Save" at bounding box center [461, 531] width 869 height 61
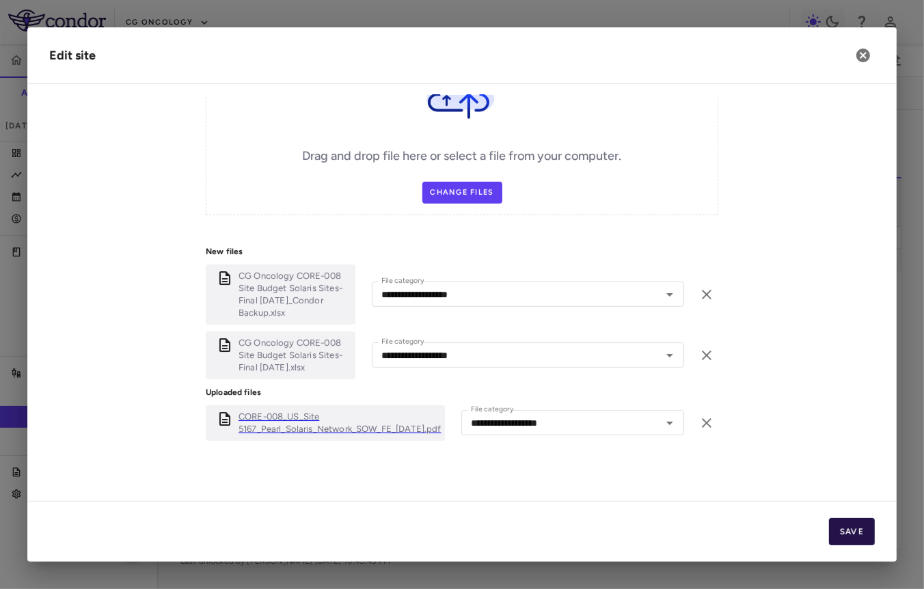
click at [855, 522] on button "Save" at bounding box center [852, 531] width 46 height 27
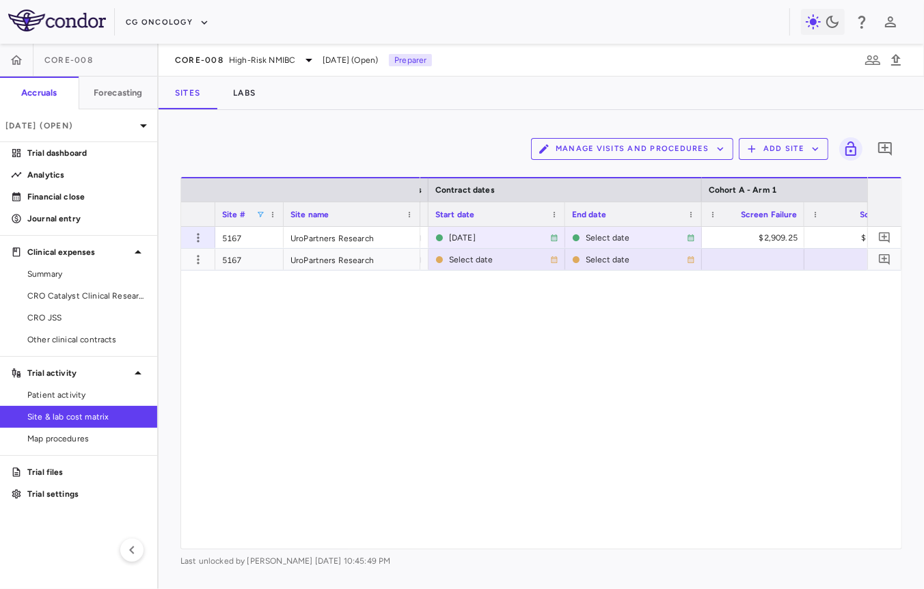
click at [616, 221] on div "End date" at bounding box center [627, 214] width 111 height 17
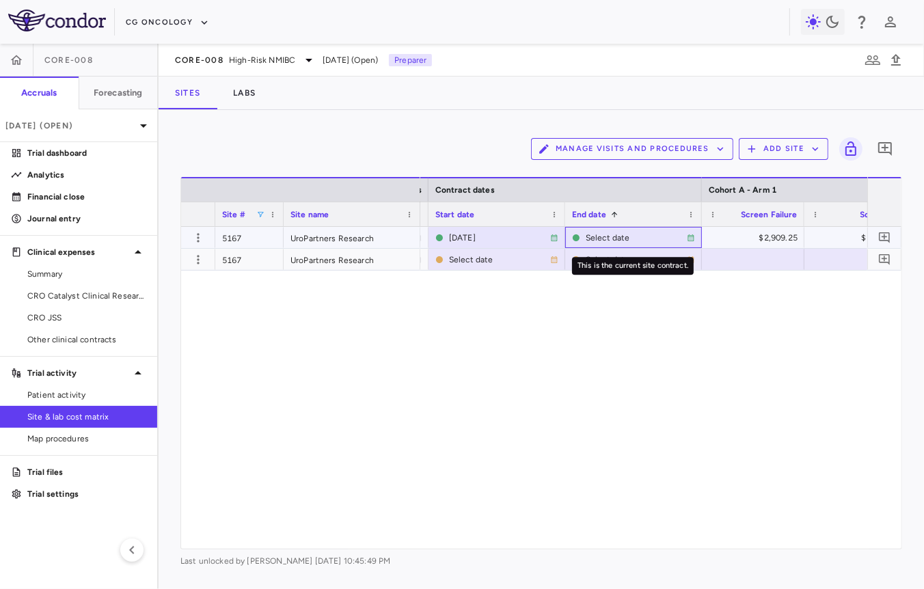
click at [610, 231] on div "Select date" at bounding box center [636, 238] width 101 height 22
click at [650, 240] on input "**********" at bounding box center [621, 239] width 111 height 23
type input "**********"
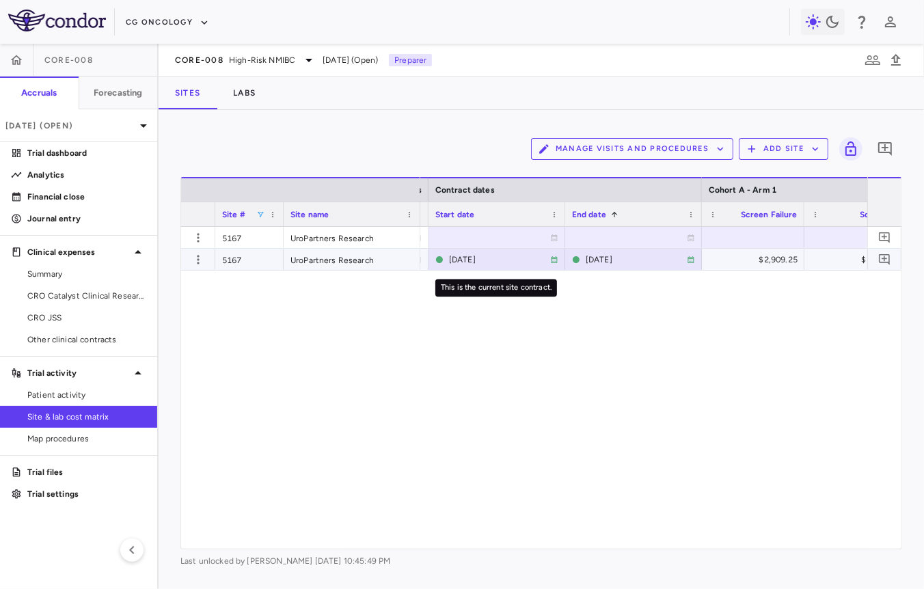
click at [469, 240] on div at bounding box center [496, 238] width 123 height 20
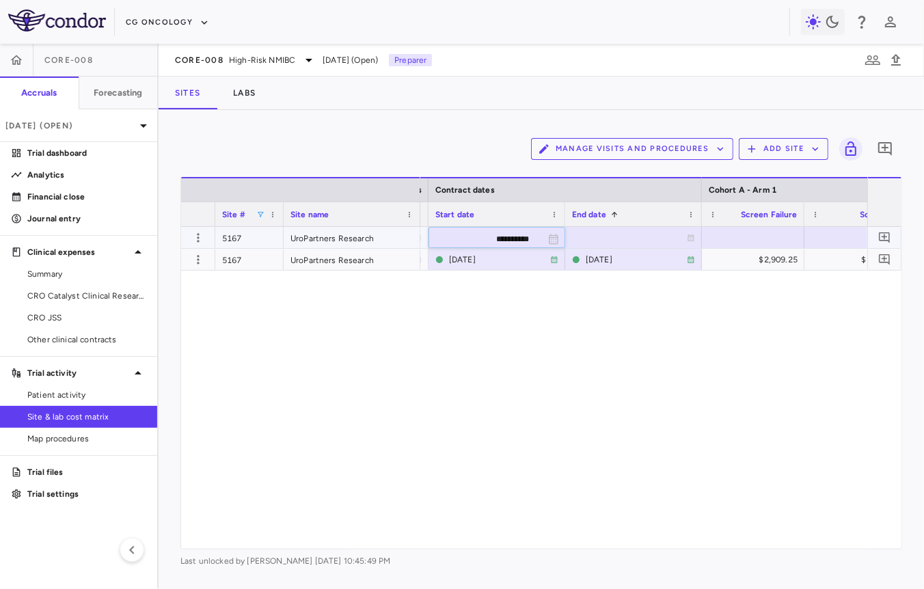
click at [472, 237] on input "**********" at bounding box center [484, 239] width 111 height 23
type input "**********"
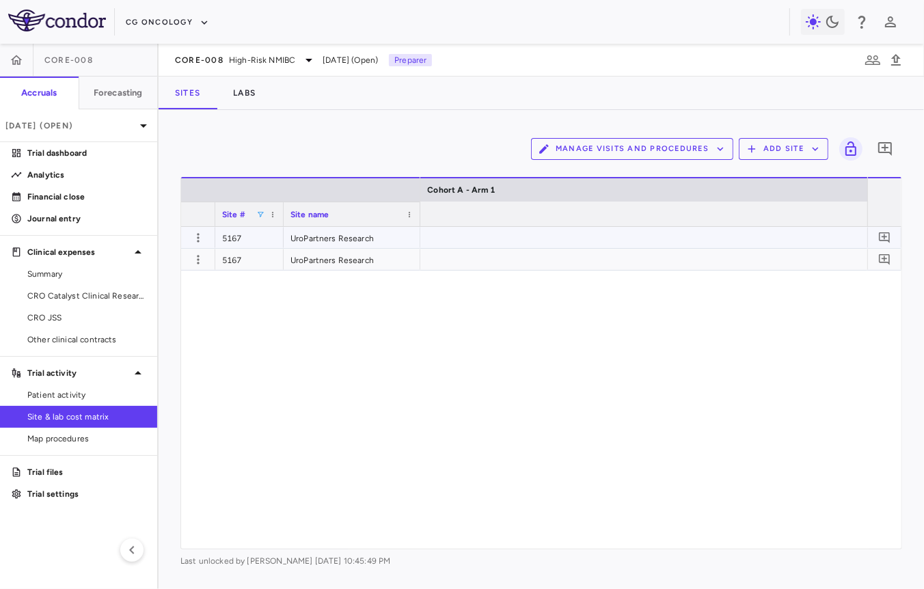
scroll to position [0, 3659]
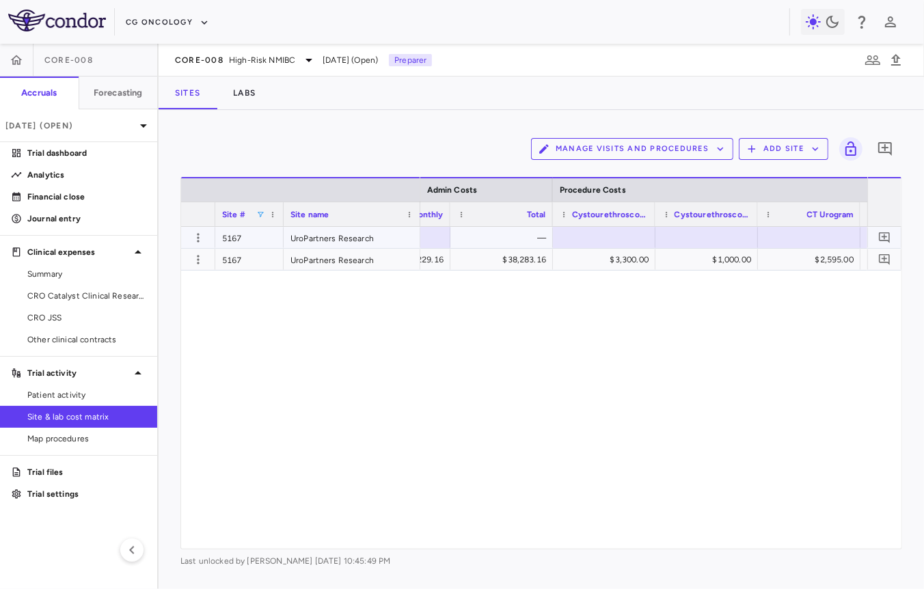
click at [589, 241] on div at bounding box center [604, 238] width 89 height 20
type input "********"
click at [736, 260] on div "$1,000.00" at bounding box center [709, 260] width 83 height 22
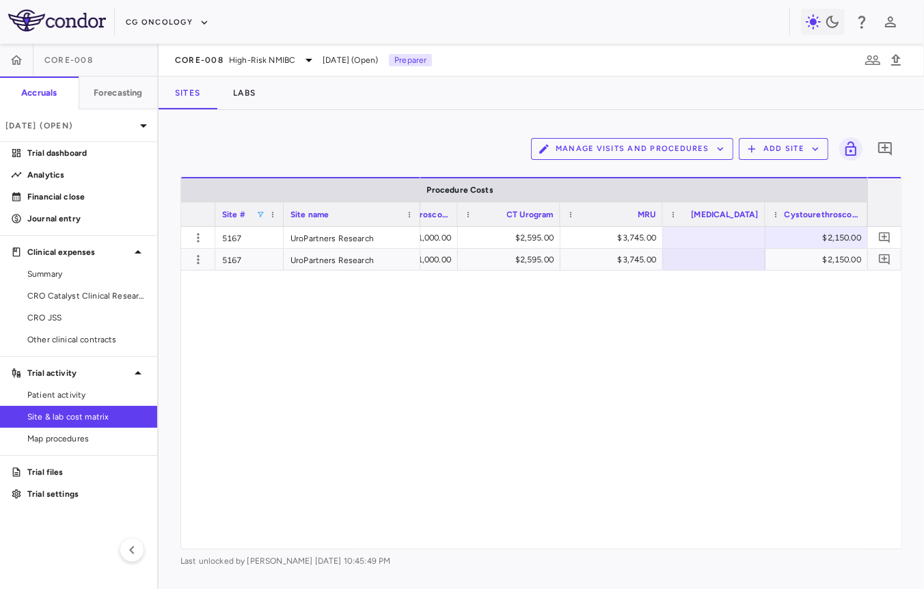
click at [707, 309] on div "$3,300.00 $1,000.00 $2,595.00 $3,745.00 $2,150.00 $12,790.00 $3,300.00 $1,000.0…" at bounding box center [643, 388] width 447 height 322
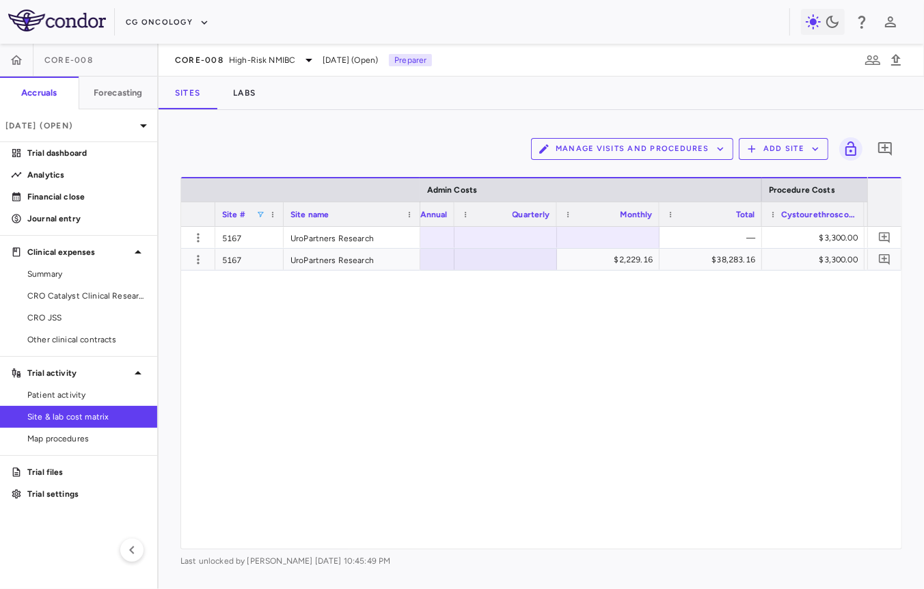
scroll to position [0, 30477]
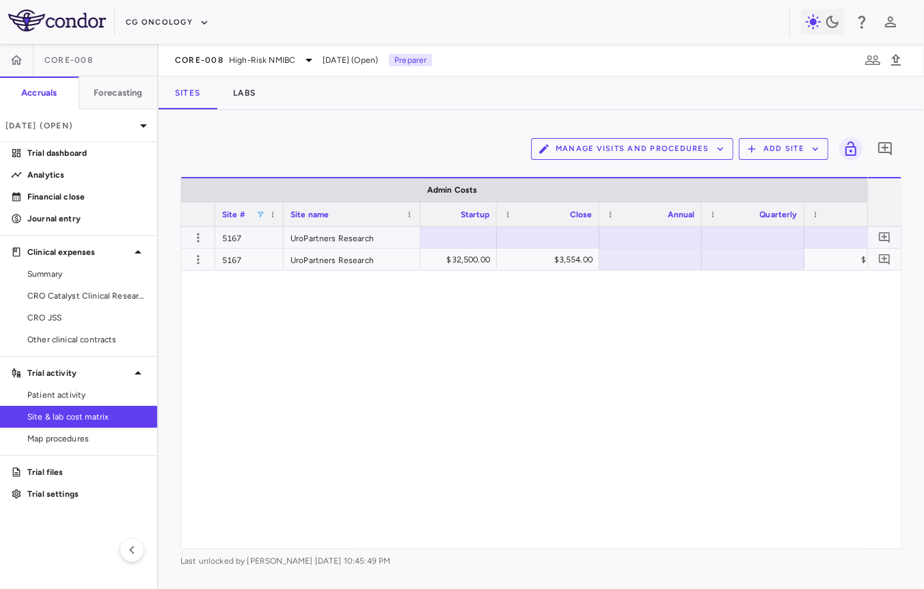
click at [473, 230] on div at bounding box center [445, 238] width 89 height 20
click at [814, 234] on div at bounding box center [855, 238] width 89 height 20
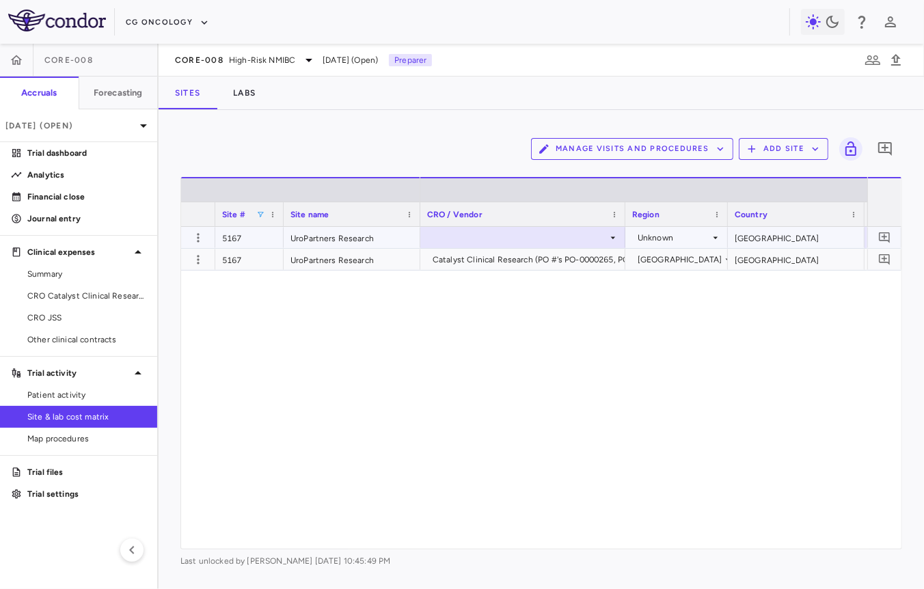
click at [548, 239] on div at bounding box center [522, 238] width 191 height 20
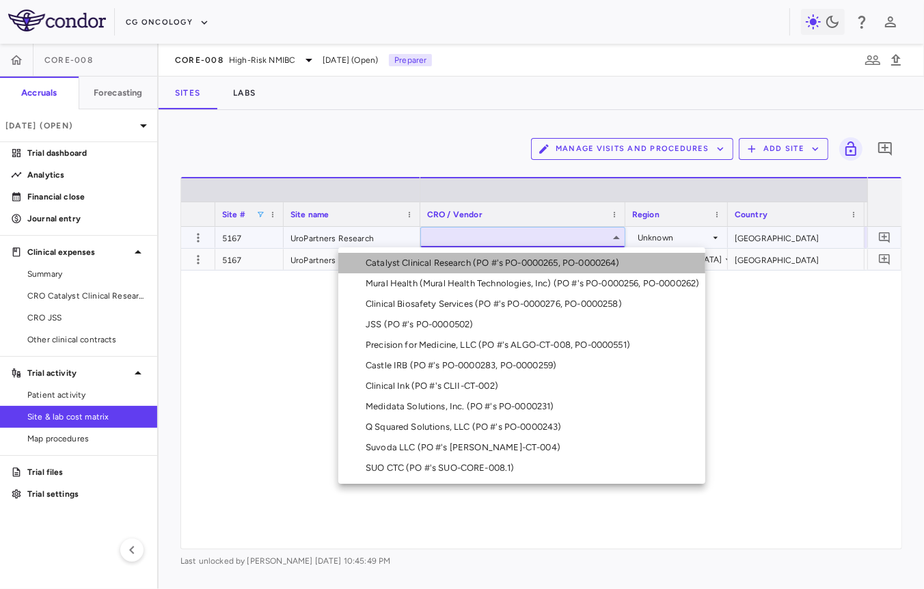
click at [526, 262] on div "Catalyst Clinical Research (PO #'s PO-0000265, PO-0000264)" at bounding box center [496, 263] width 260 height 12
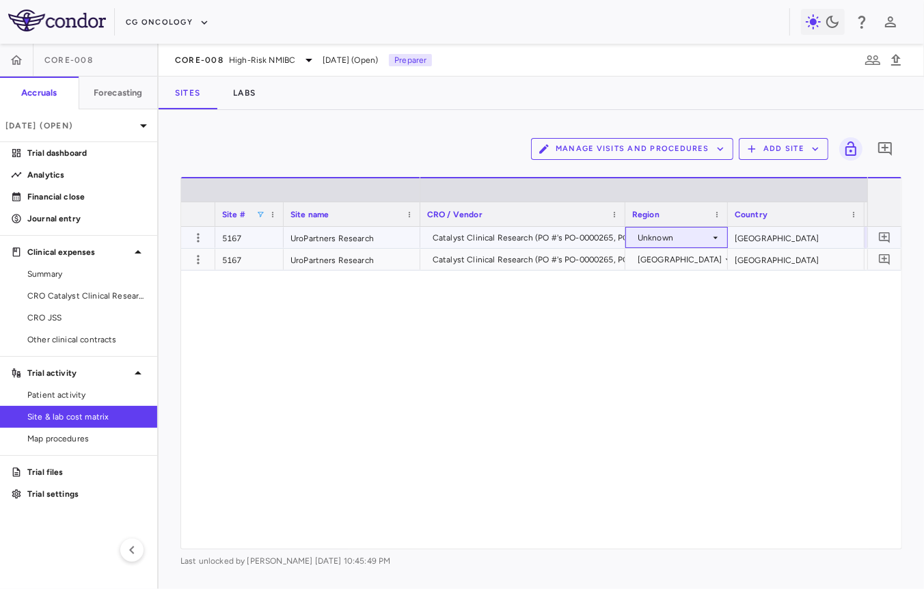
click at [673, 238] on div "Unknown" at bounding box center [673, 238] width 72 height 22
click at [671, 264] on div "[GEOGRAPHIC_DATA]" at bounding box center [701, 263] width 98 height 12
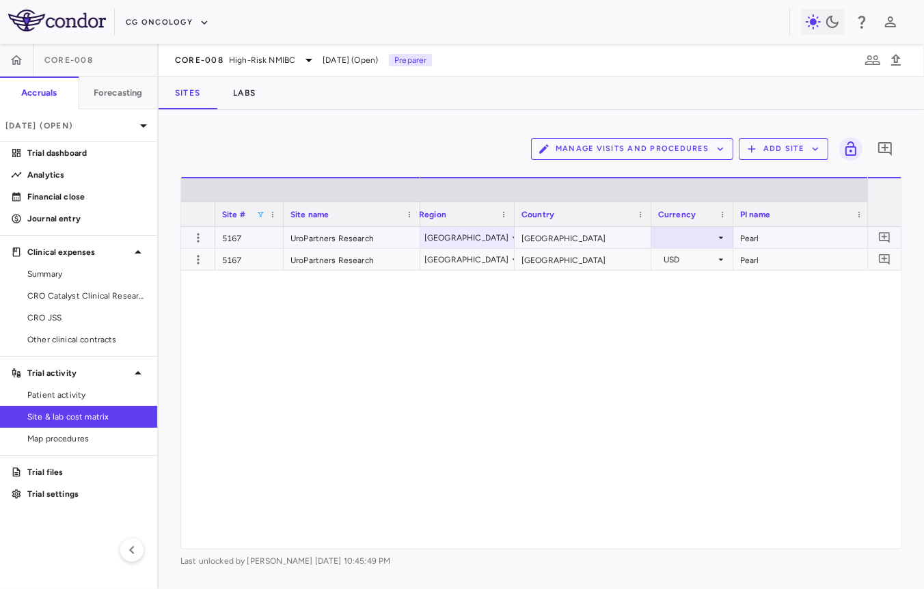
click at [687, 234] on div at bounding box center [692, 238] width 68 height 20
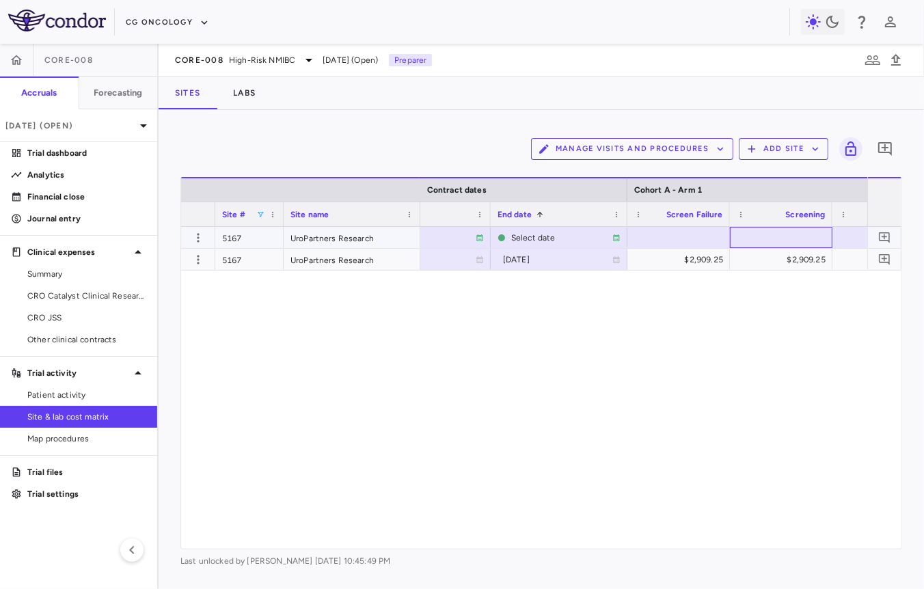
click at [777, 234] on div at bounding box center [781, 238] width 89 height 20
click at [777, 239] on div "3,635.55" at bounding box center [783, 238] width 83 height 22
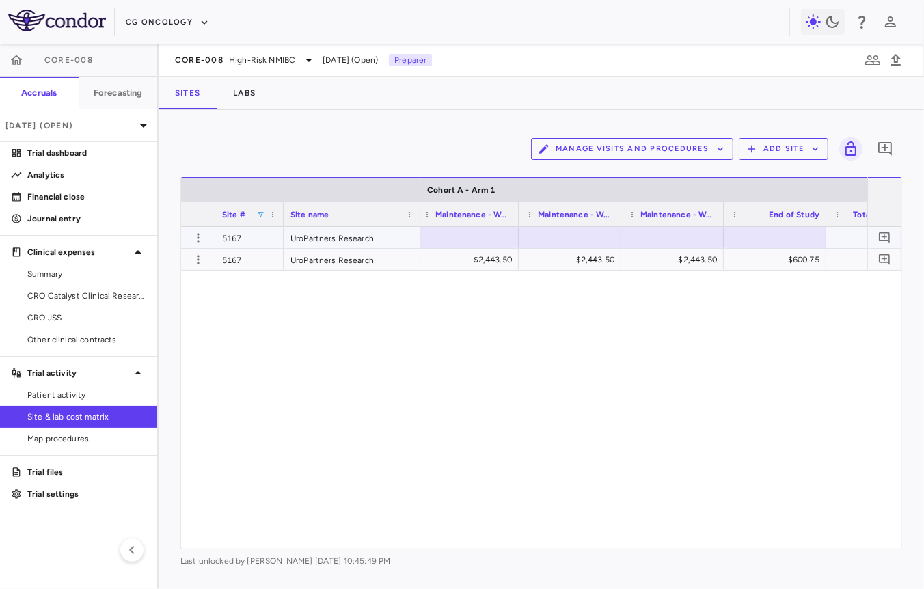
click at [476, 240] on div at bounding box center [467, 238] width 89 height 20
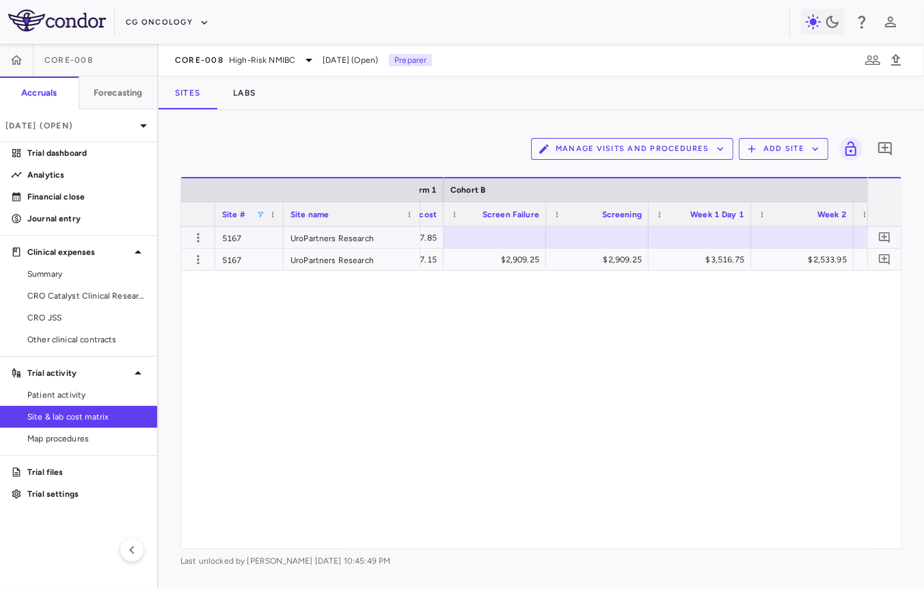
click at [598, 239] on div at bounding box center [597, 238] width 89 height 20
click at [598, 238] on div "3,635.55" at bounding box center [599, 238] width 83 height 22
click at [481, 232] on div at bounding box center [498, 238] width 89 height 20
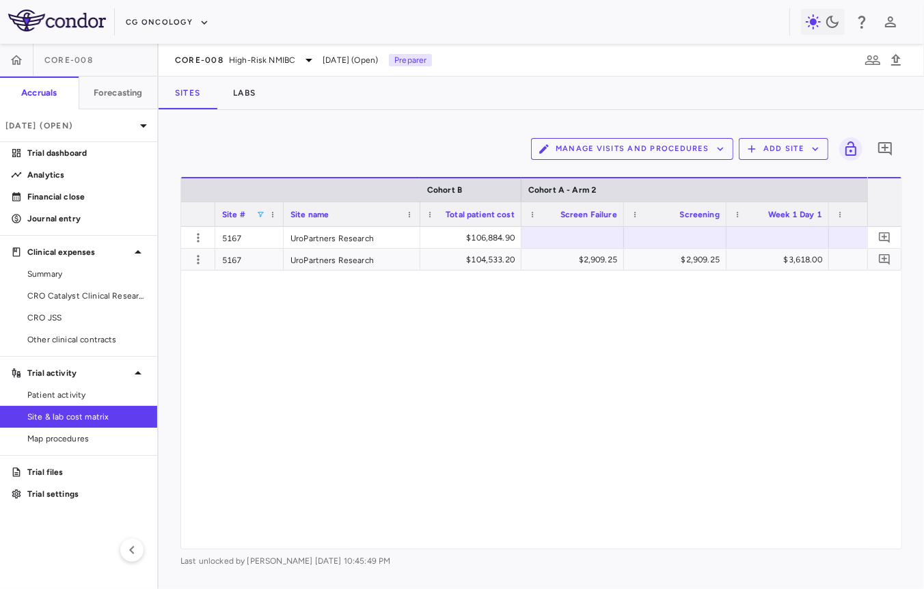
click at [661, 232] on div at bounding box center [675, 238] width 89 height 20
click at [692, 240] on div "3,635.55" at bounding box center [677, 238] width 83 height 22
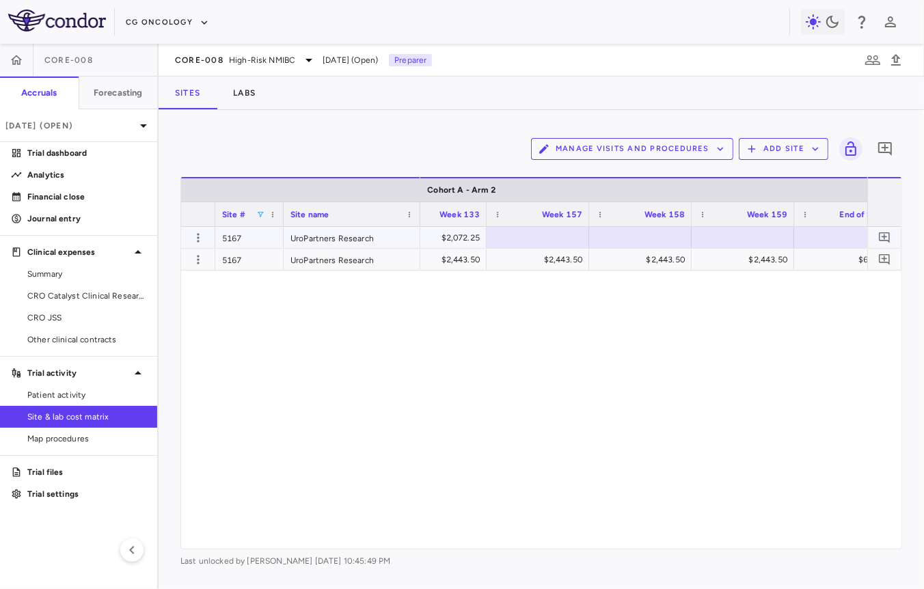
click at [560, 234] on div at bounding box center [537, 238] width 89 height 20
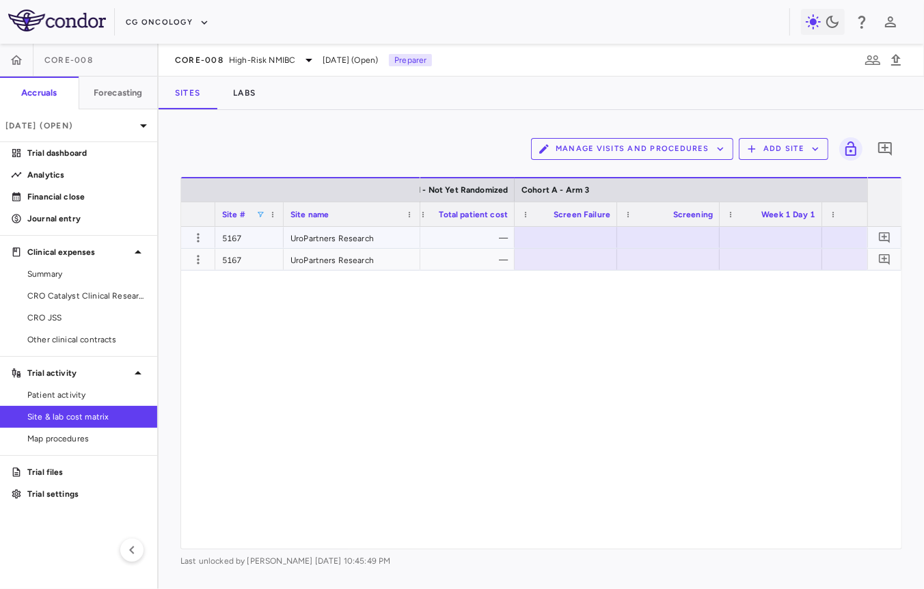
click at [665, 228] on div at bounding box center [668, 238] width 89 height 20
click at [682, 232] on div at bounding box center [668, 238] width 89 height 20
click at [691, 238] on div "3,635.55" at bounding box center [670, 238] width 83 height 22
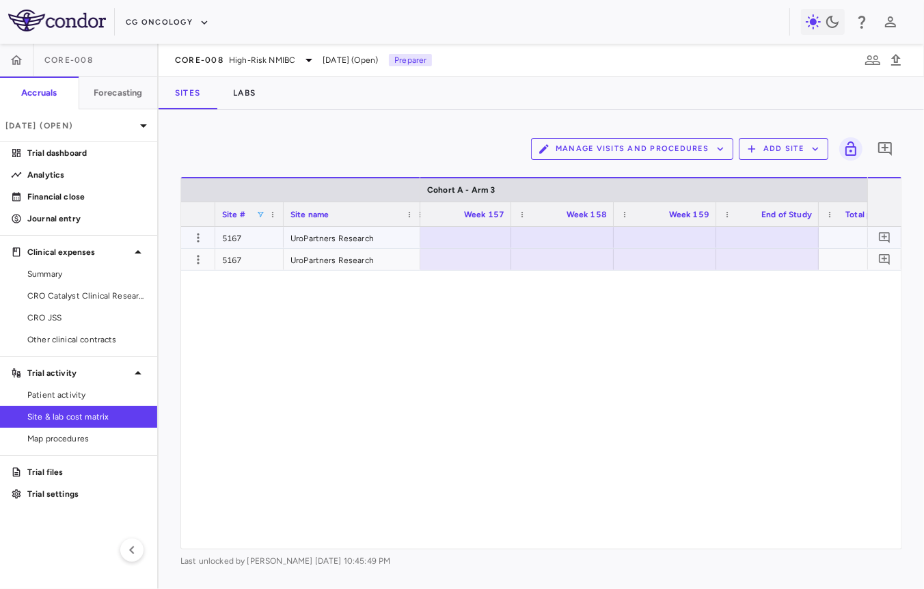
click at [475, 230] on div at bounding box center [459, 238] width 89 height 20
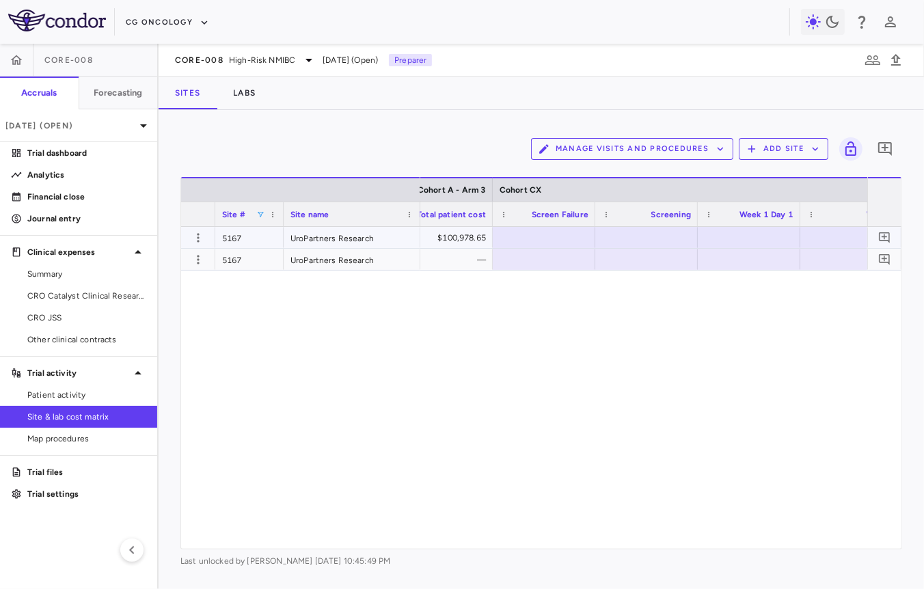
click at [658, 238] on div at bounding box center [646, 238] width 89 height 20
click at [659, 240] on div "3,555.90" at bounding box center [648, 238] width 83 height 22
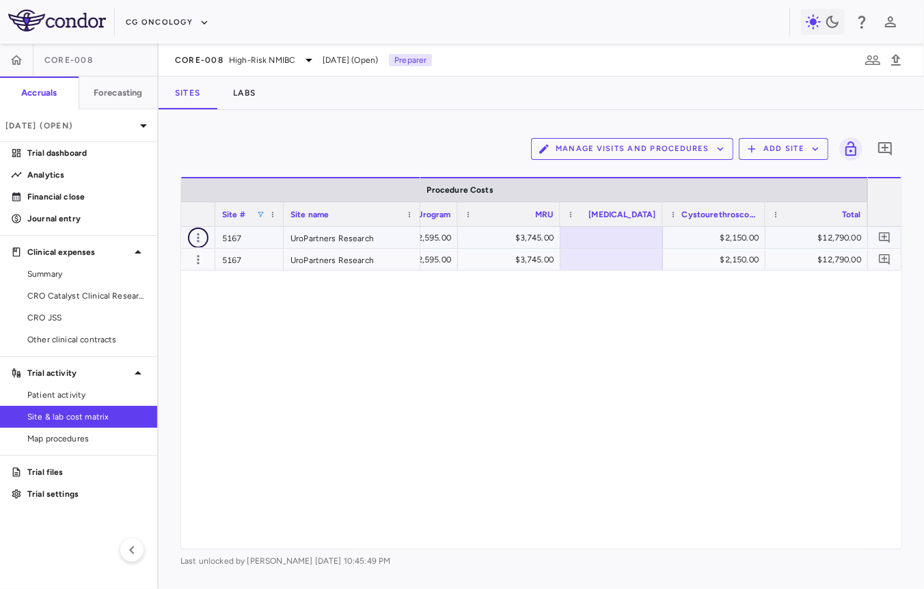
click at [197, 238] on icon "button" at bounding box center [198, 238] width 14 height 14
click at [165, 292] on div "Edit site" at bounding box center [144, 289] width 127 height 25
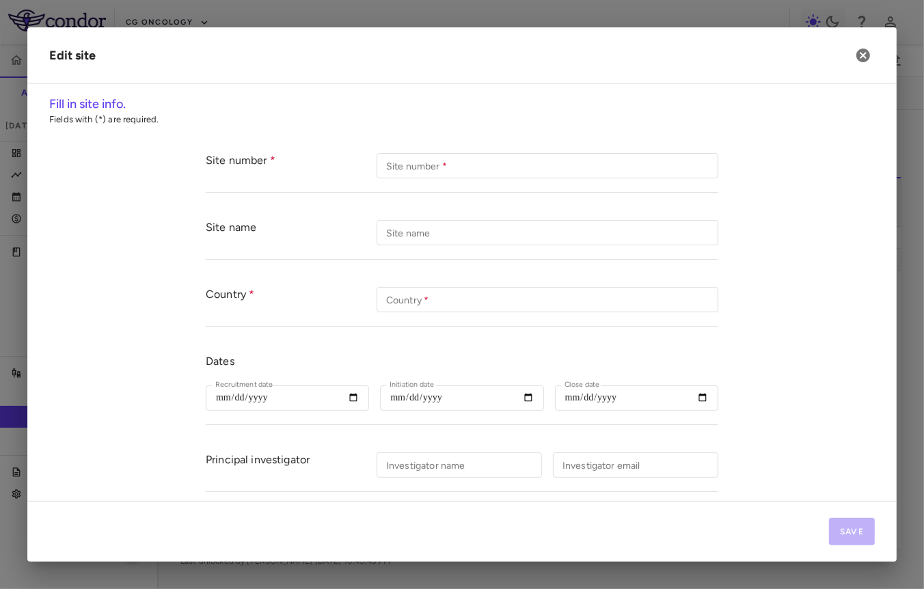
type input "****"
type input "**********"
type input "***"
type input "**********"
type input "*****"
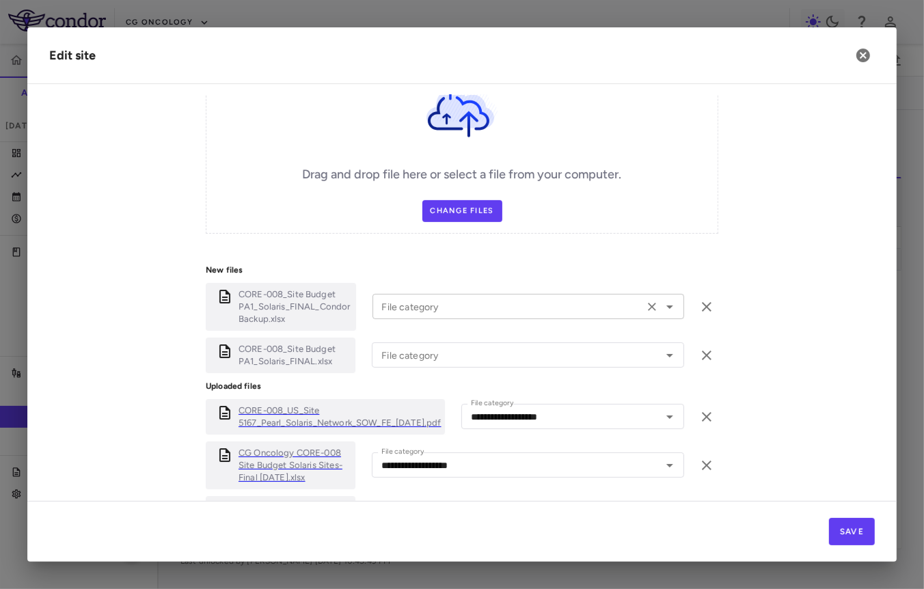
click at [405, 294] on div "File category" at bounding box center [528, 306] width 312 height 25
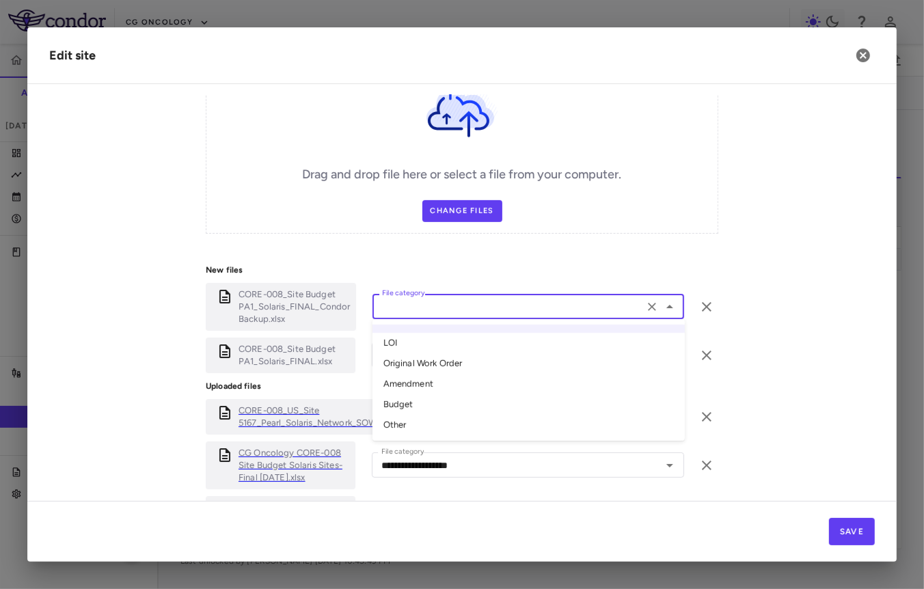
click at [415, 374] on li "Amendment" at bounding box center [528, 384] width 312 height 20
type input "*********"
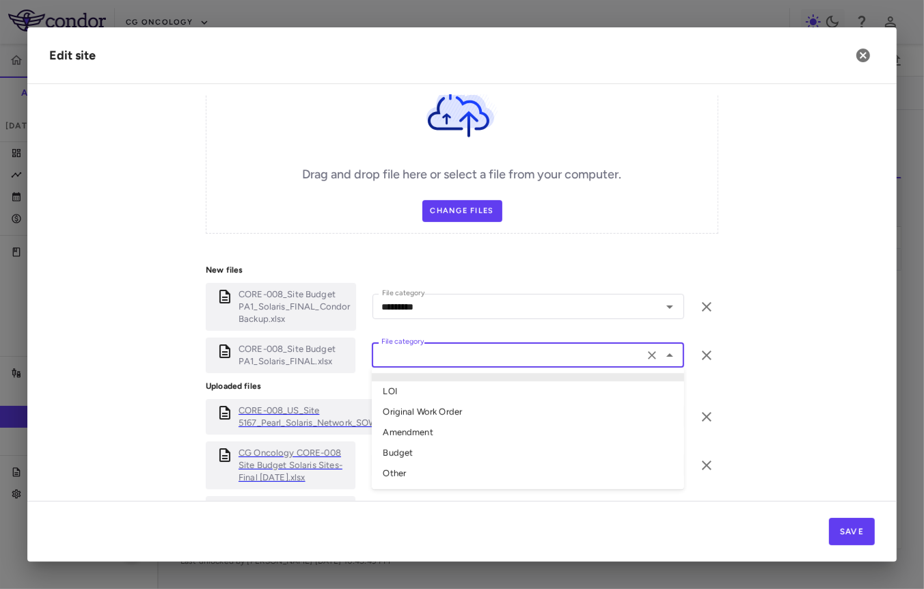
click at [427, 355] on input "File category" at bounding box center [508, 354] width 264 height 17
click at [420, 423] on li "Amendment" at bounding box center [528, 433] width 312 height 20
type input "*********"
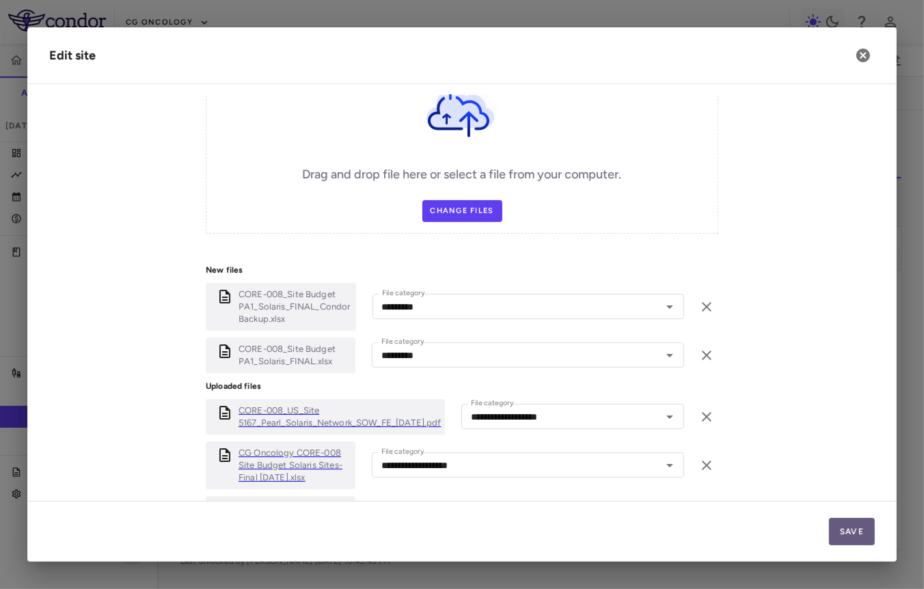
click at [840, 525] on button "Save" at bounding box center [852, 531] width 46 height 27
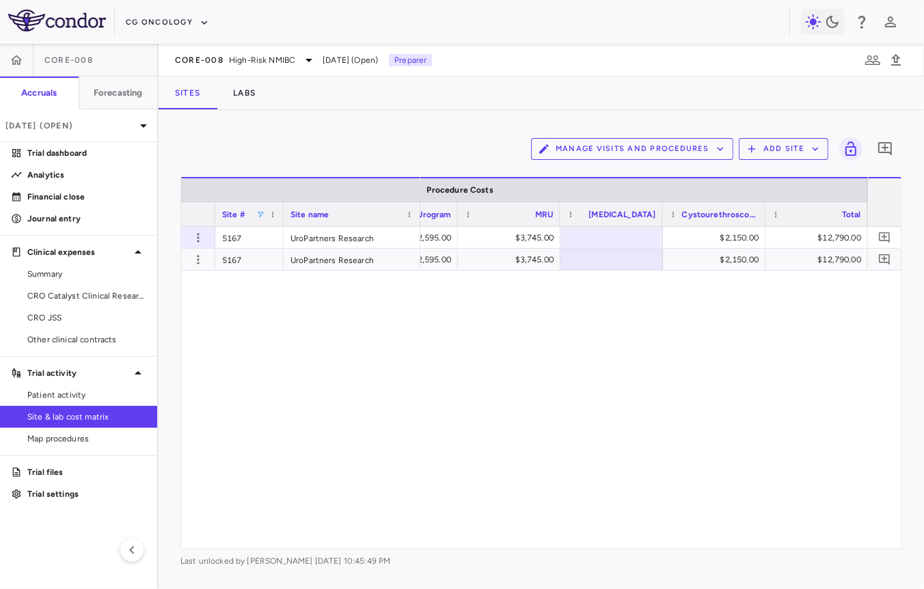
click at [260, 215] on span at bounding box center [260, 214] width 8 height 8
type input "****"
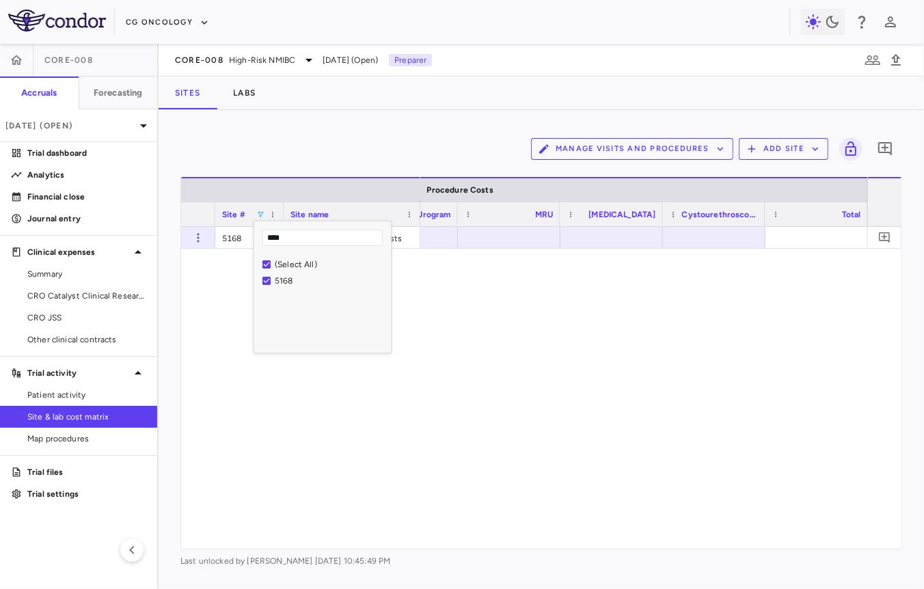
click at [472, 278] on div at bounding box center [643, 388] width 447 height 322
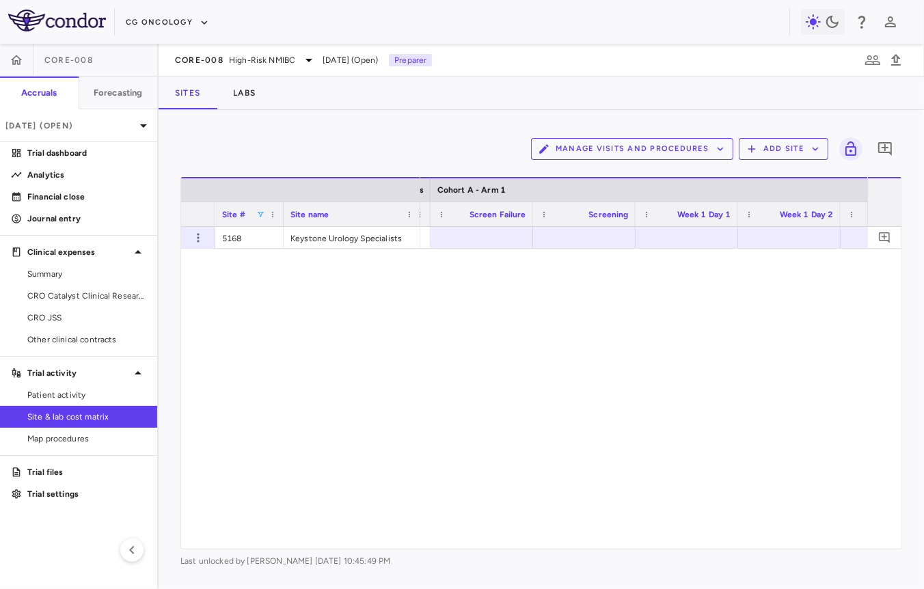
scroll to position [0, 1429]
click at [261, 214] on span at bounding box center [260, 214] width 8 height 8
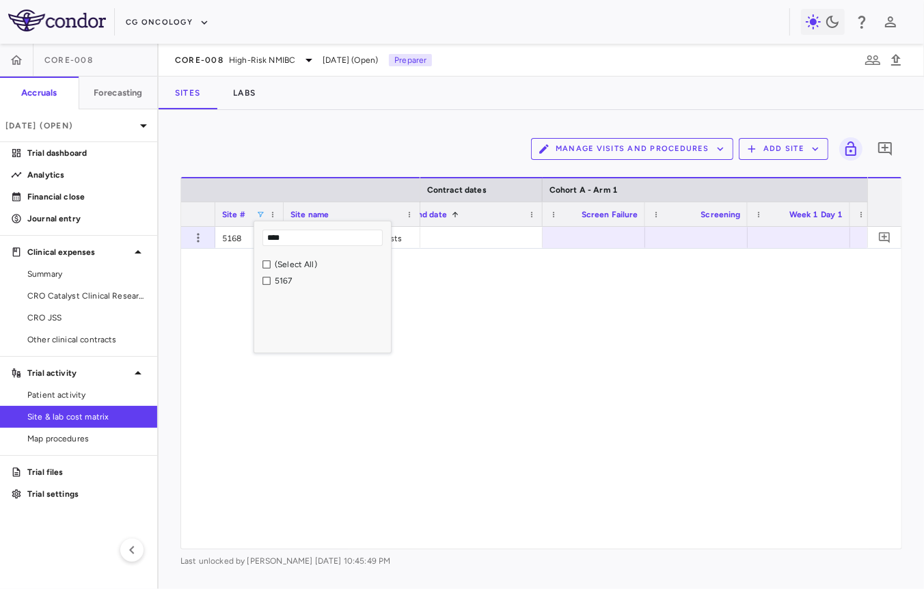
type input "****"
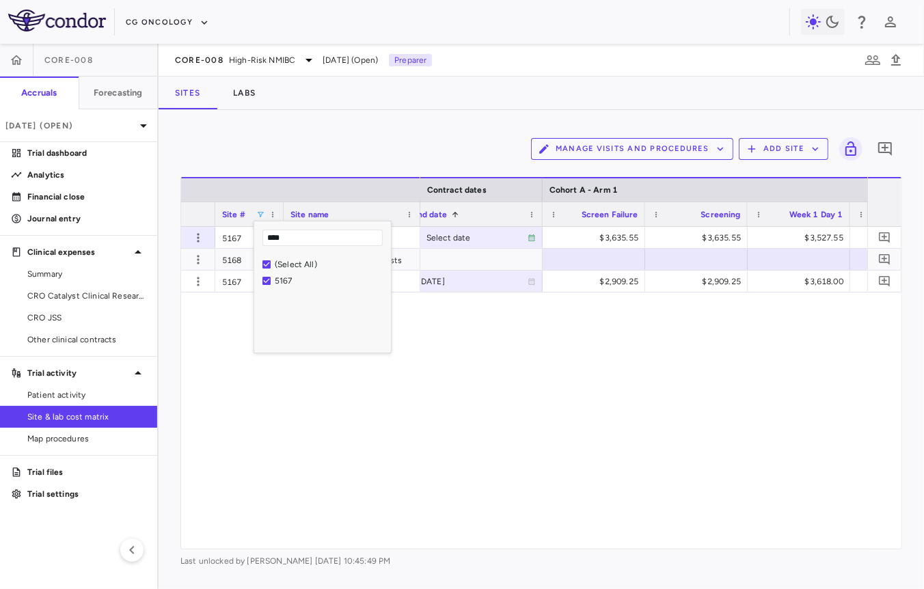
click at [435, 343] on div "2025-06-01 Select date $3,635.55 $3,635.55 $3,527.55 $870.75 $870.75 2025-03-04…" at bounding box center [643, 388] width 447 height 322
click at [237, 211] on span "Site #" at bounding box center [233, 215] width 23 height 10
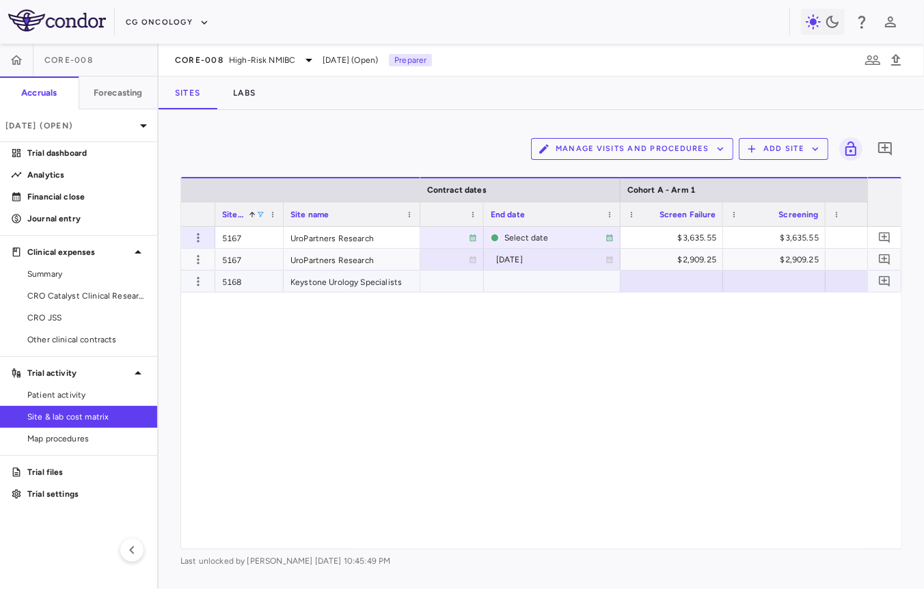
scroll to position [0, 1239]
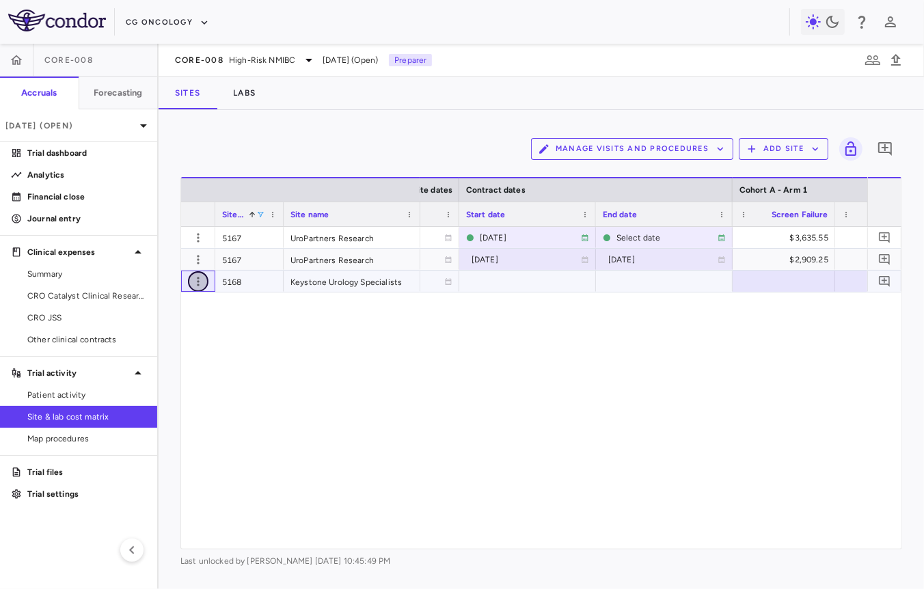
click at [198, 281] on icon "button" at bounding box center [198, 282] width 14 height 14
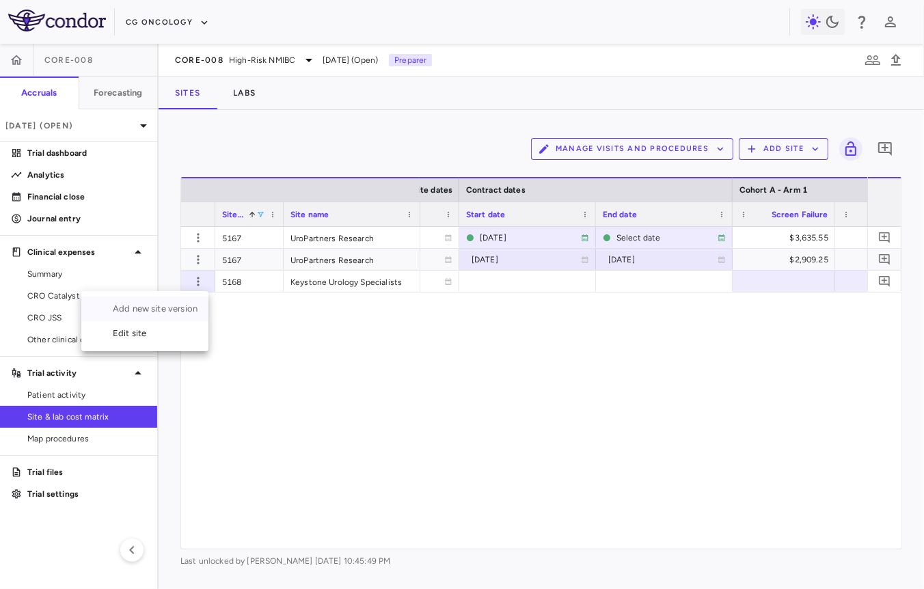
click at [195, 308] on div "Add new site version" at bounding box center [144, 309] width 127 height 25
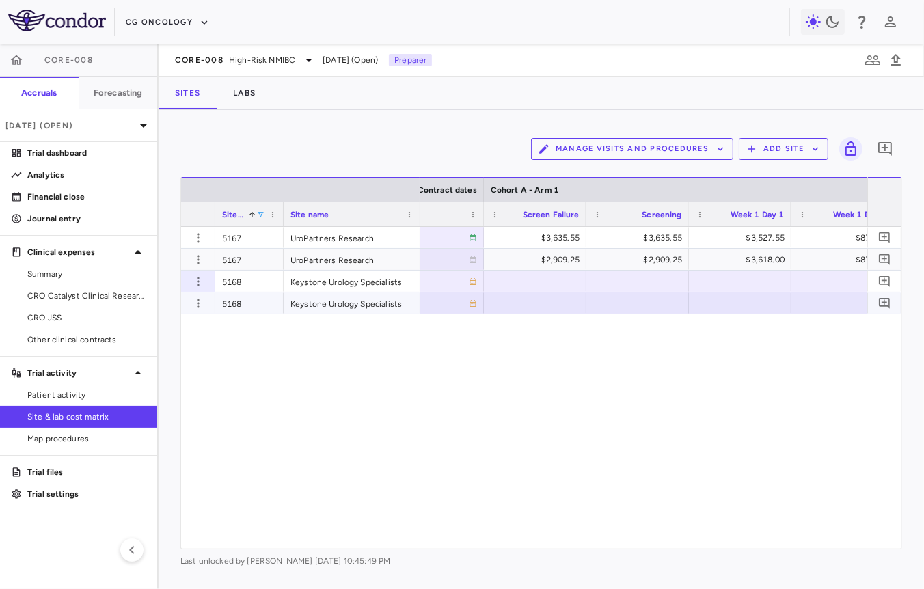
scroll to position [0, 1551]
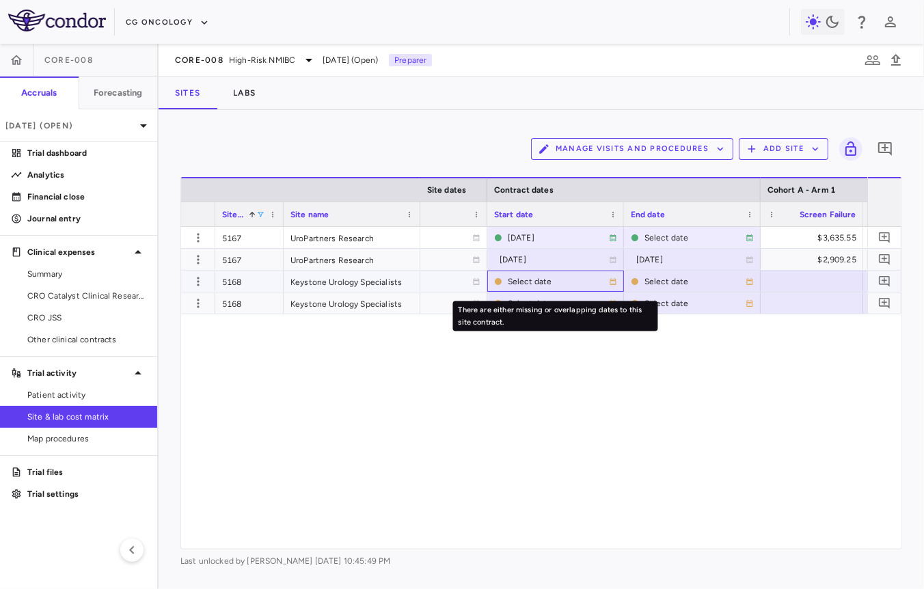
click at [529, 281] on div "Select date" at bounding box center [558, 282] width 101 height 22
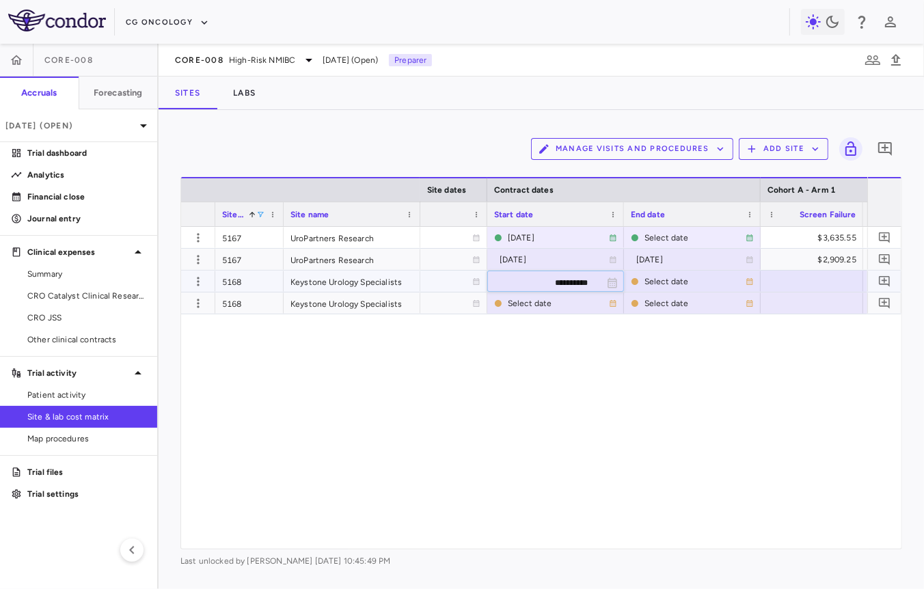
click at [568, 283] on input "**********" at bounding box center [543, 282] width 111 height 23
type input "**********"
click at [666, 274] on div "Select date" at bounding box center [694, 282] width 101 height 22
click at [676, 284] on input "**********" at bounding box center [679, 282] width 111 height 23
click at [704, 284] on input "**********" at bounding box center [679, 282] width 111 height 23
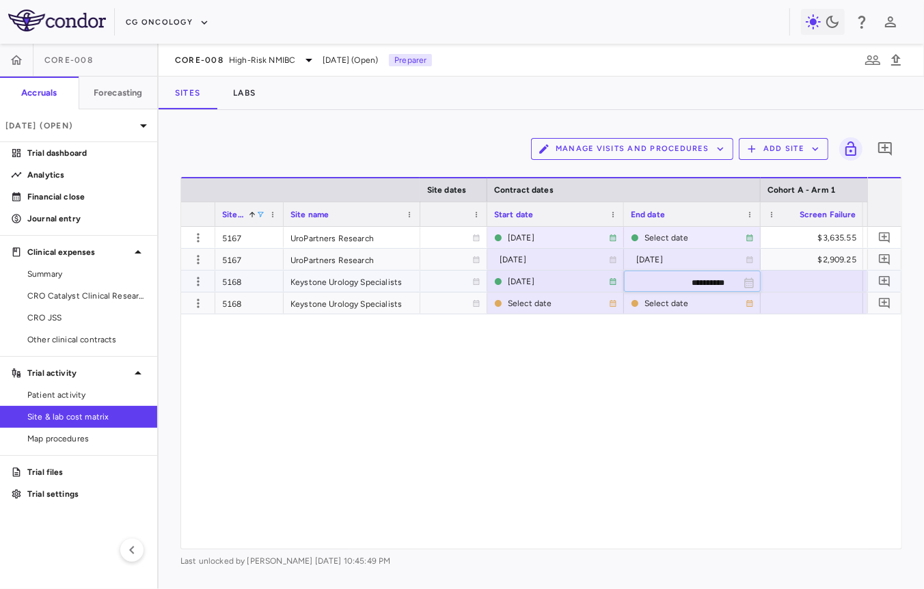
type input "**********"
click at [528, 304] on div at bounding box center [555, 303] width 123 height 20
click at [517, 304] on input "**********" at bounding box center [543, 304] width 111 height 23
type input "**********"
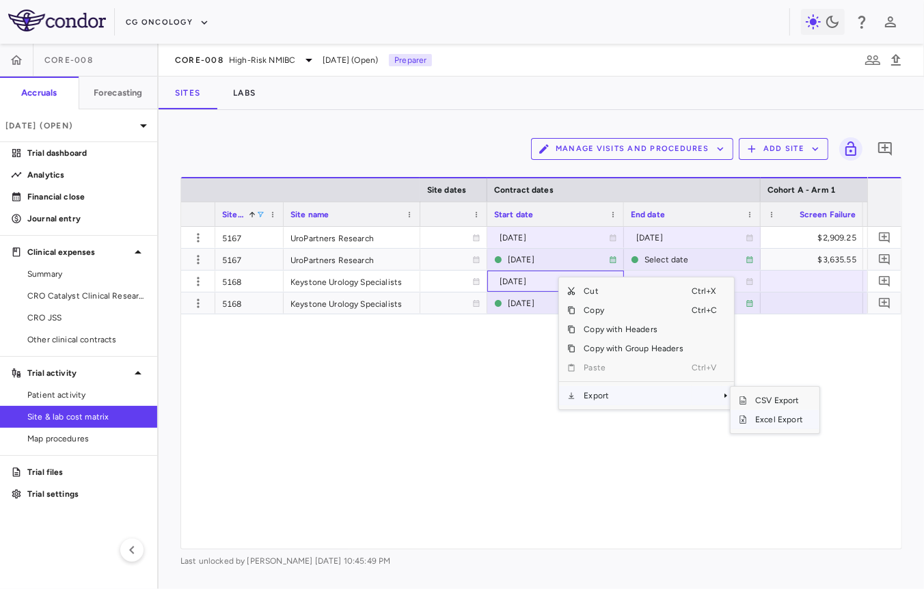
click at [756, 414] on span "Excel Export" at bounding box center [779, 419] width 64 height 19
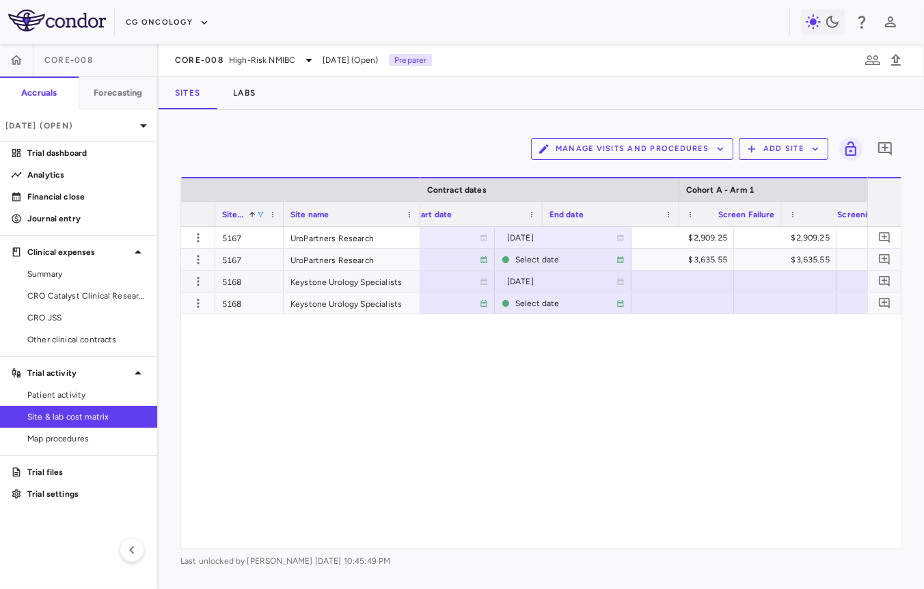
scroll to position [0, 1340]
click at [693, 280] on div at bounding box center [682, 281] width 89 height 20
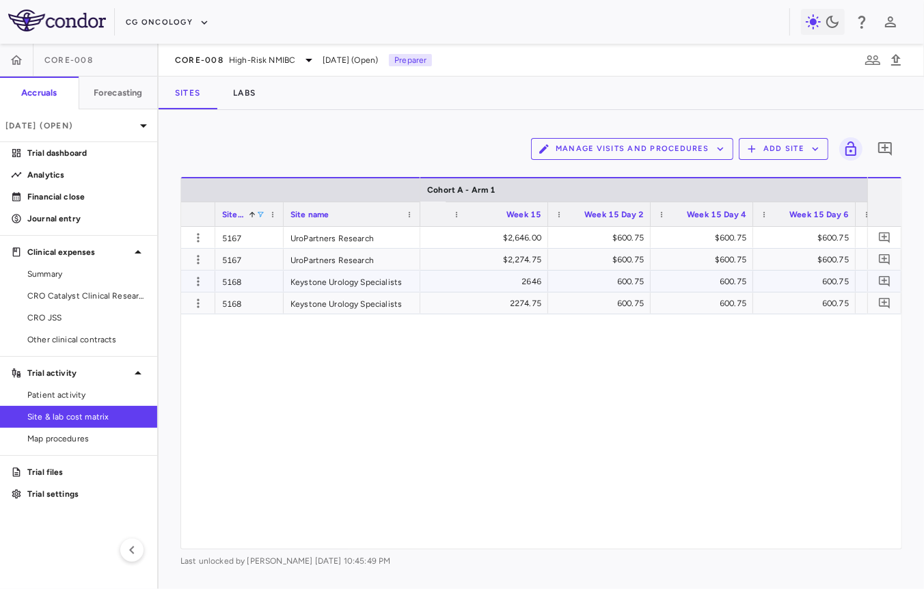
scroll to position [0, 3895]
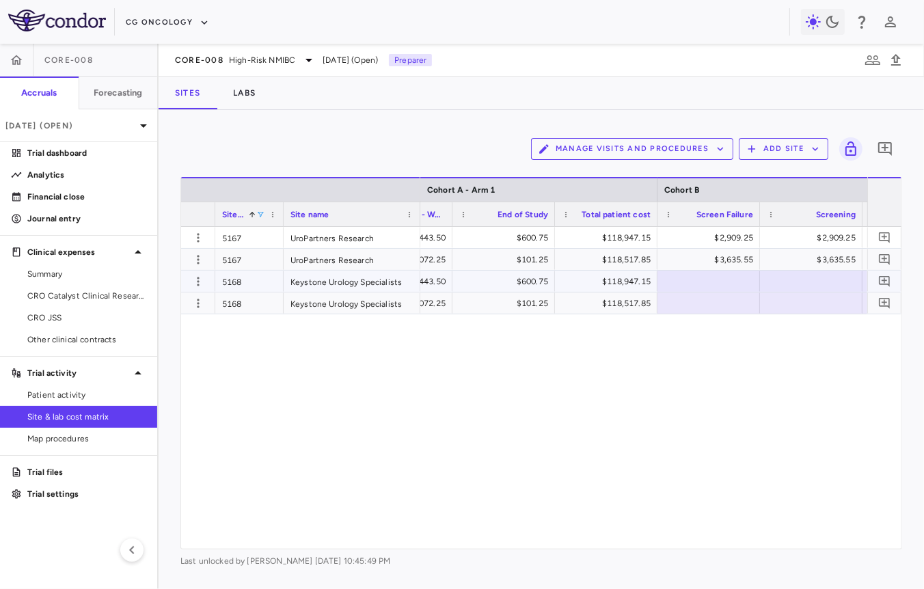
click at [705, 278] on div at bounding box center [708, 281] width 89 height 20
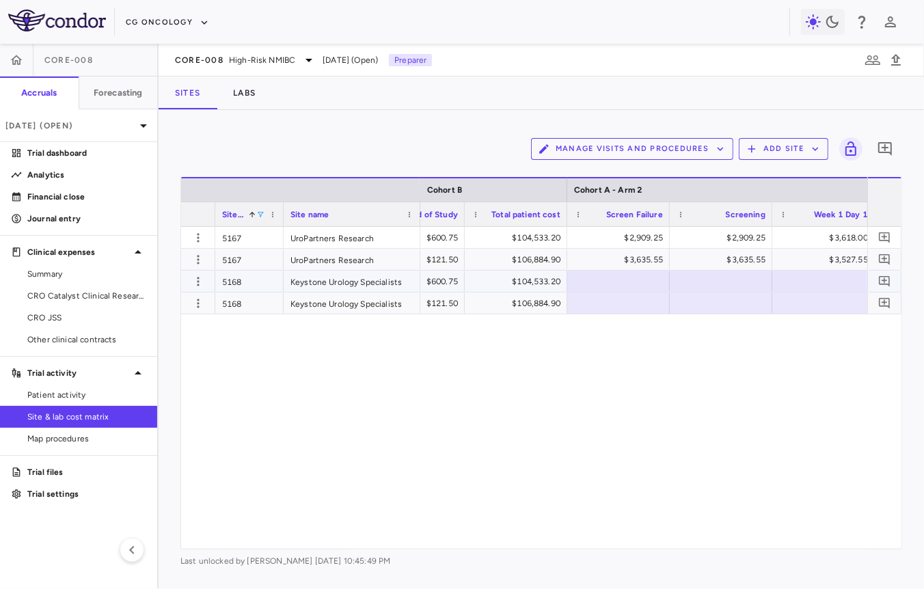
click at [614, 281] on div at bounding box center [618, 281] width 89 height 20
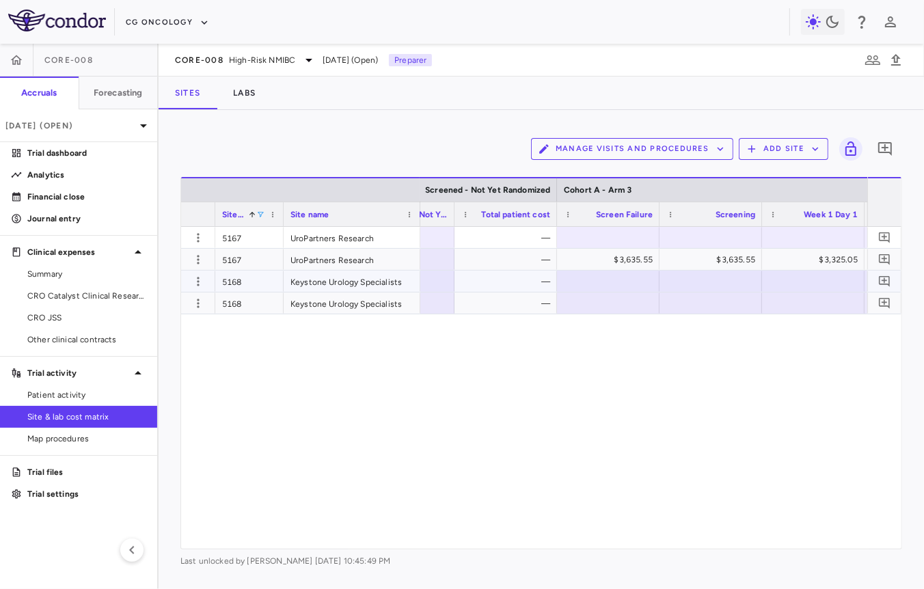
click at [635, 280] on div at bounding box center [608, 281] width 89 height 20
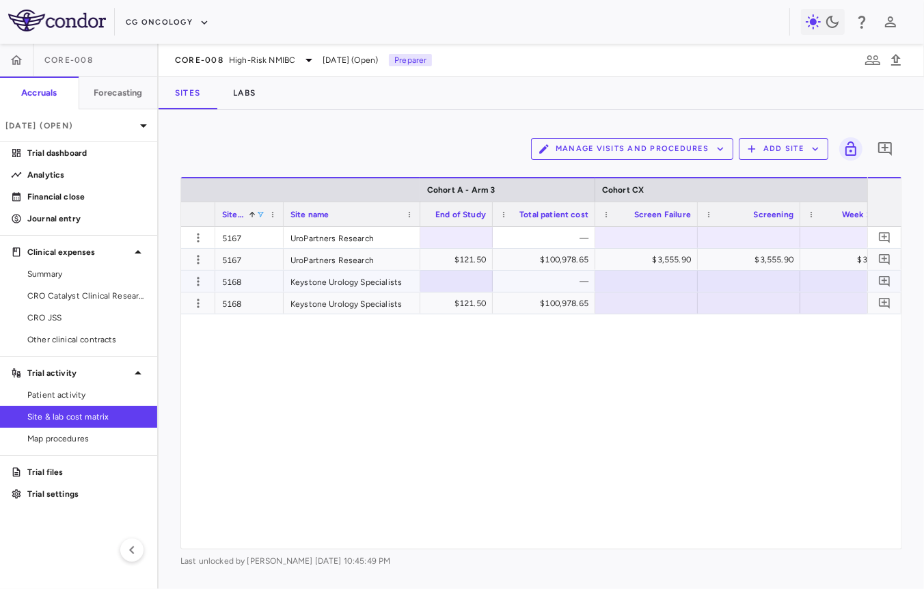
click at [631, 272] on div at bounding box center [646, 281] width 89 height 20
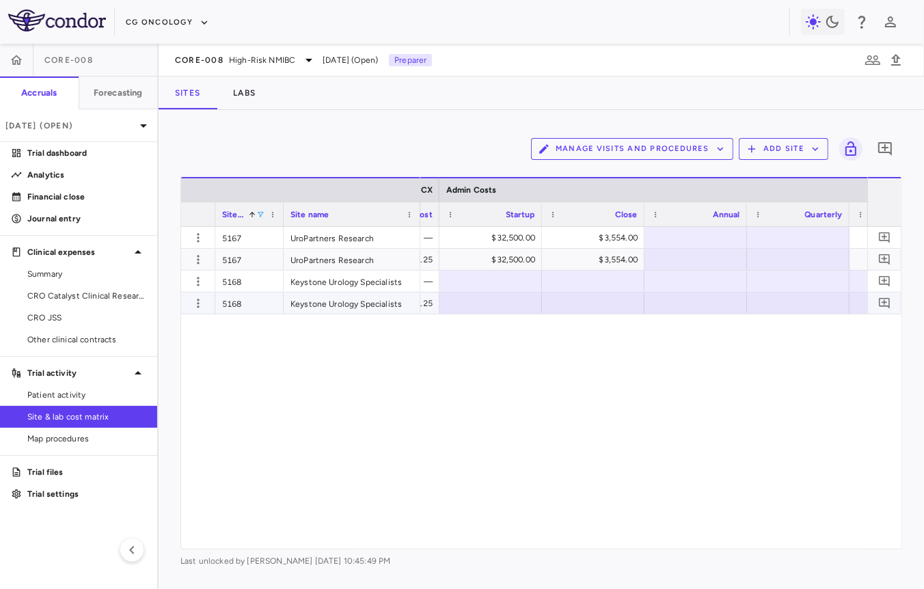
click at [517, 288] on div at bounding box center [490, 281] width 89 height 20
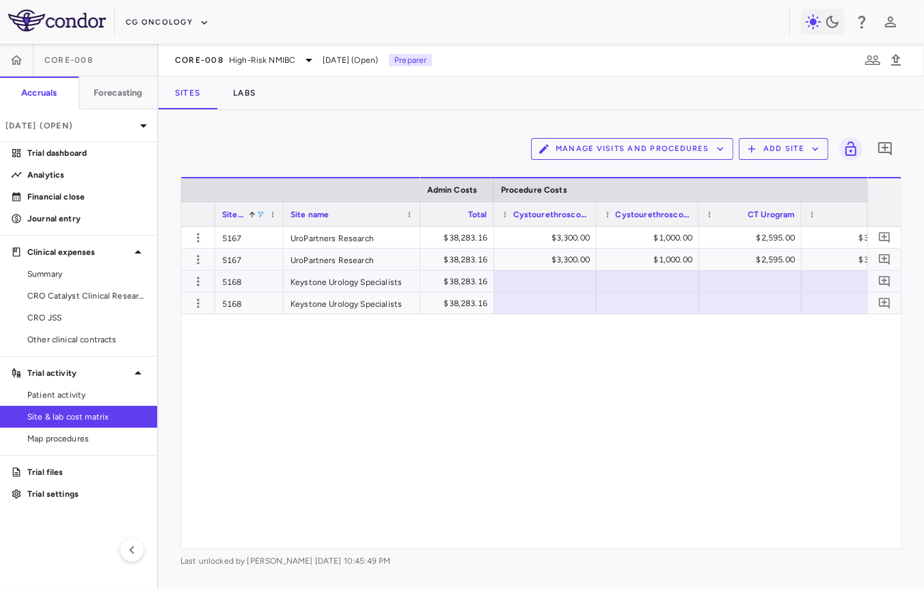
click at [558, 281] on div at bounding box center [545, 281] width 89 height 20
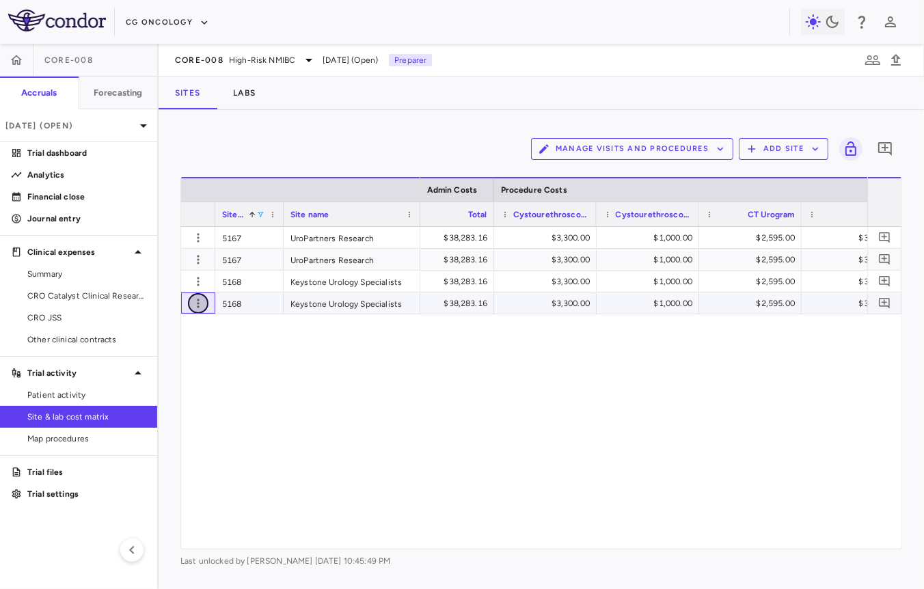
click at [201, 306] on icon "button" at bounding box center [198, 304] width 14 height 14
click at [159, 352] on div "Edit site" at bounding box center [144, 355] width 127 height 25
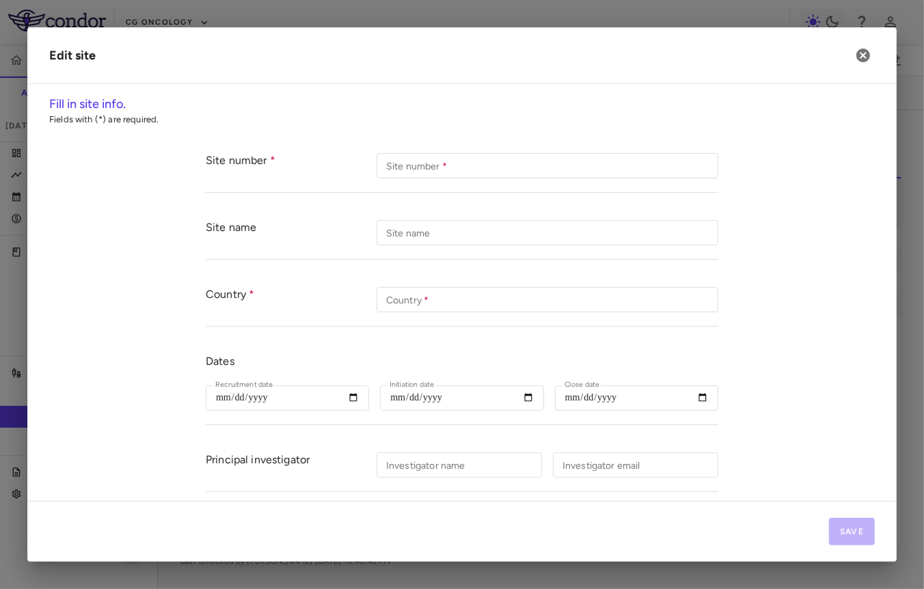
type input "****"
type input "**********"
type input "***"
type input "**********"
type input "******"
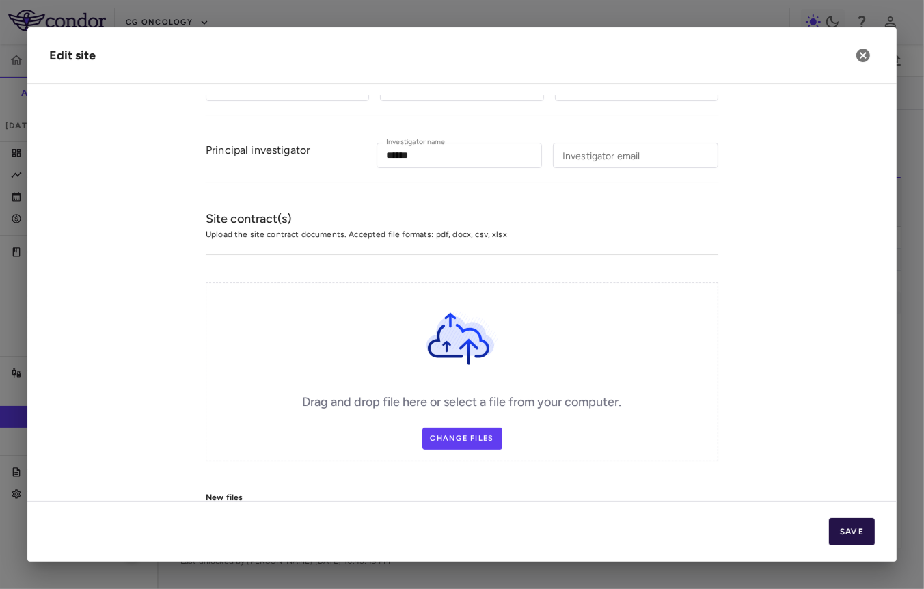
click at [839, 529] on button "Save" at bounding box center [852, 531] width 46 height 27
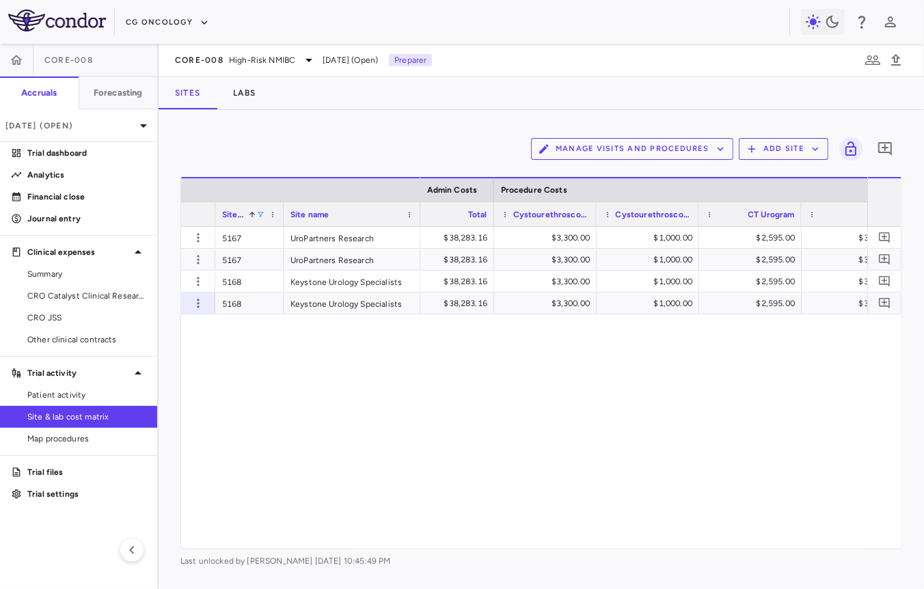
click at [261, 210] on span at bounding box center [260, 214] width 8 height 8
click at [291, 247] on div "Loading... **** No matches. (Select All) 5167" at bounding box center [322, 286] width 137 height 131
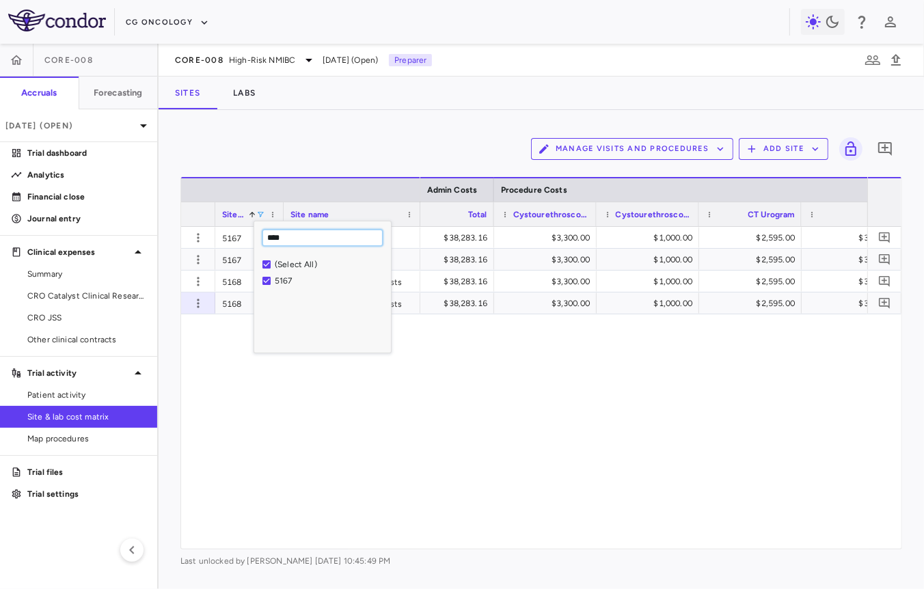
click at [291, 245] on input "****" at bounding box center [322, 238] width 120 height 16
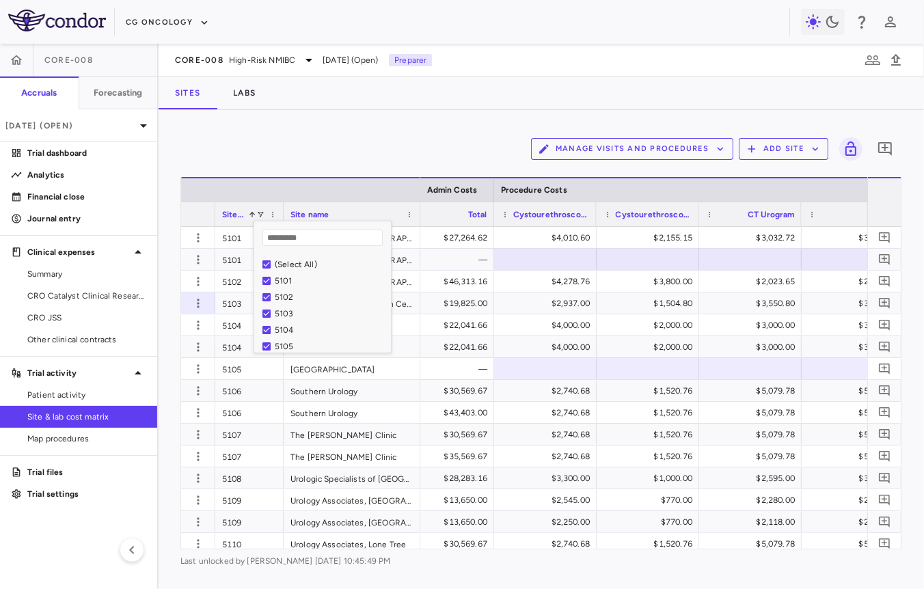
click at [398, 152] on div "Manage Visits and Procedures Add Site 0" at bounding box center [540, 149] width 721 height 34
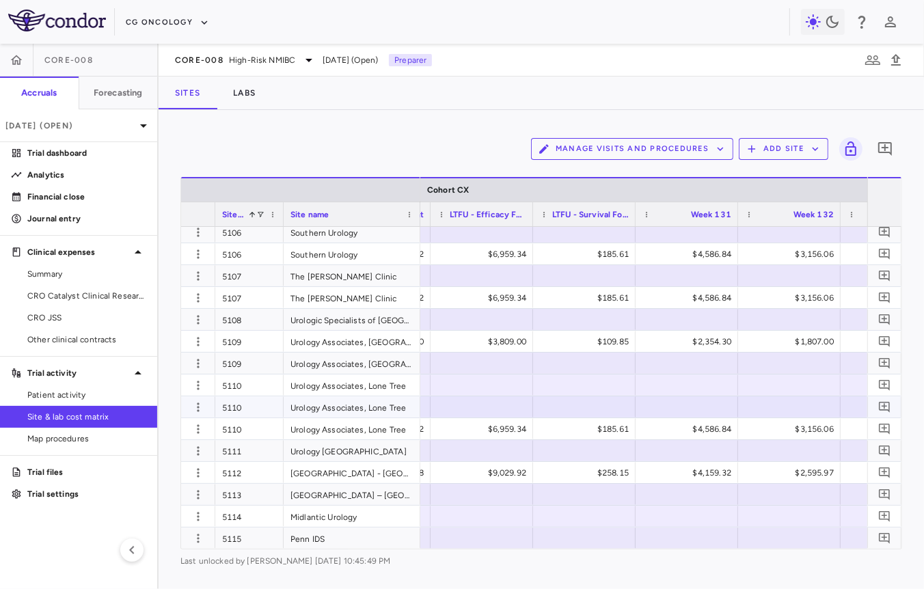
scroll to position [0, 27712]
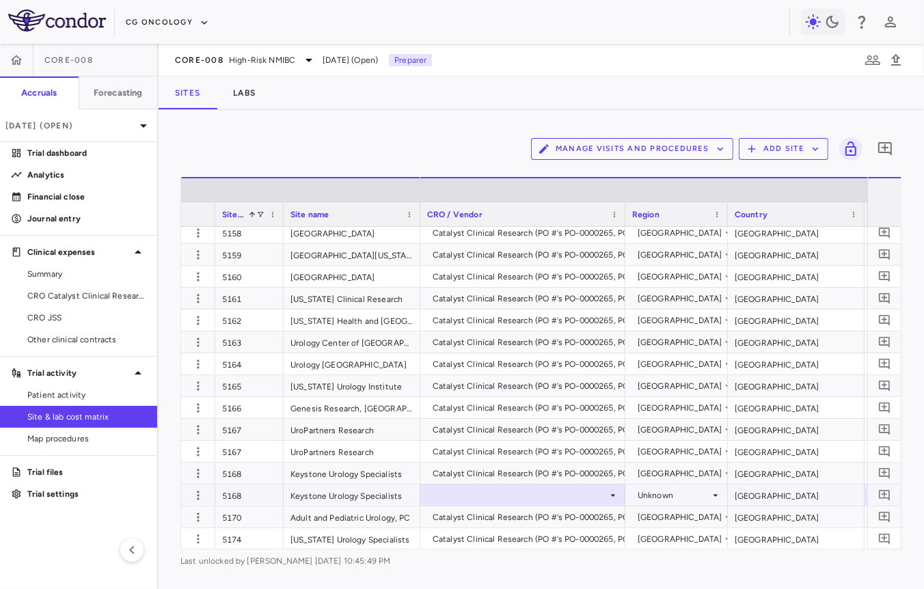
click at [527, 495] on div at bounding box center [522, 495] width 191 height 20
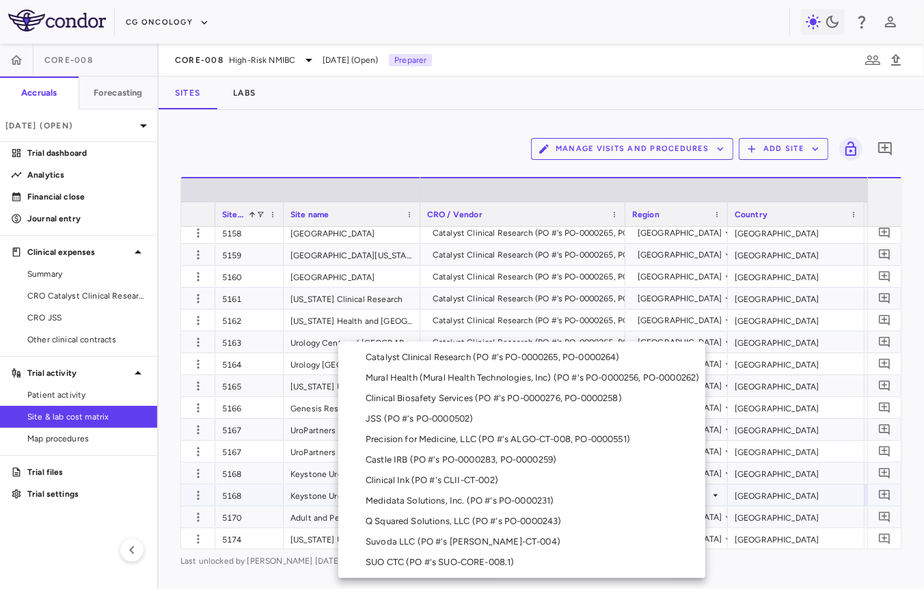
click at [504, 357] on div "Catalyst Clinical Research (PO #'s PO-0000265, PO-0000264)" at bounding box center [496, 357] width 260 height 12
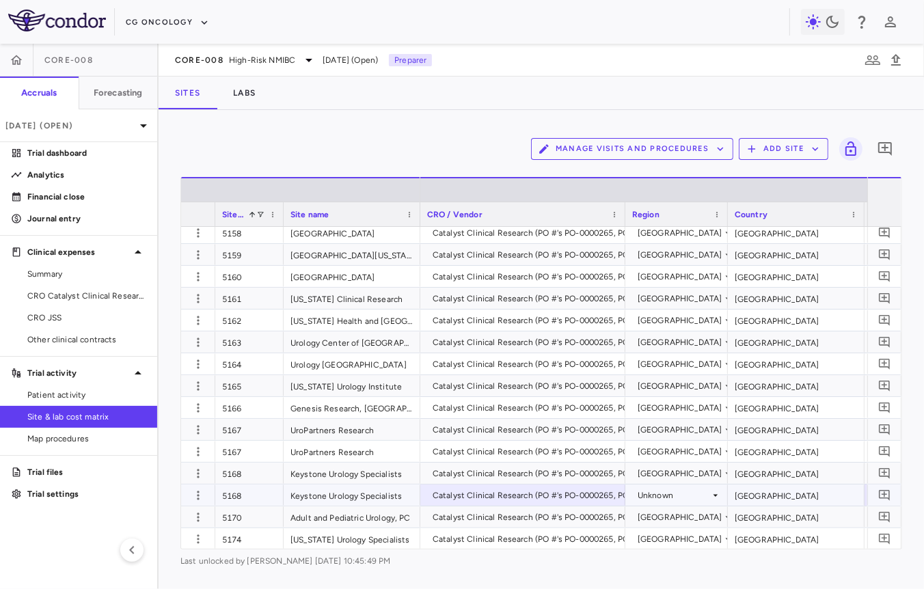
click at [660, 491] on div "Unknown" at bounding box center [673, 495] width 72 height 22
click at [659, 493] on div "[GEOGRAPHIC_DATA]" at bounding box center [679, 495] width 85 height 22
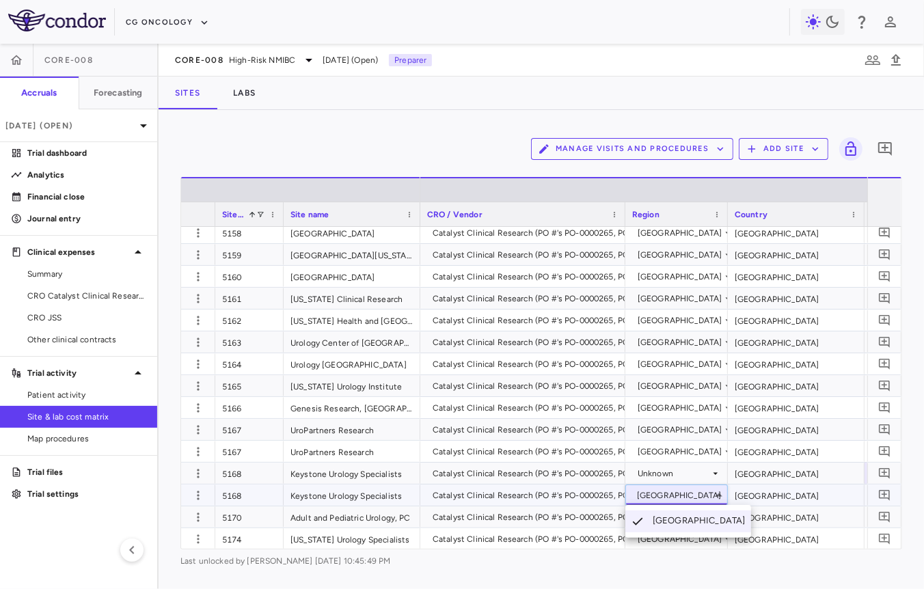
click at [662, 471] on div at bounding box center [462, 294] width 924 height 589
click at [659, 472] on div "Unknown" at bounding box center [673, 474] width 72 height 22
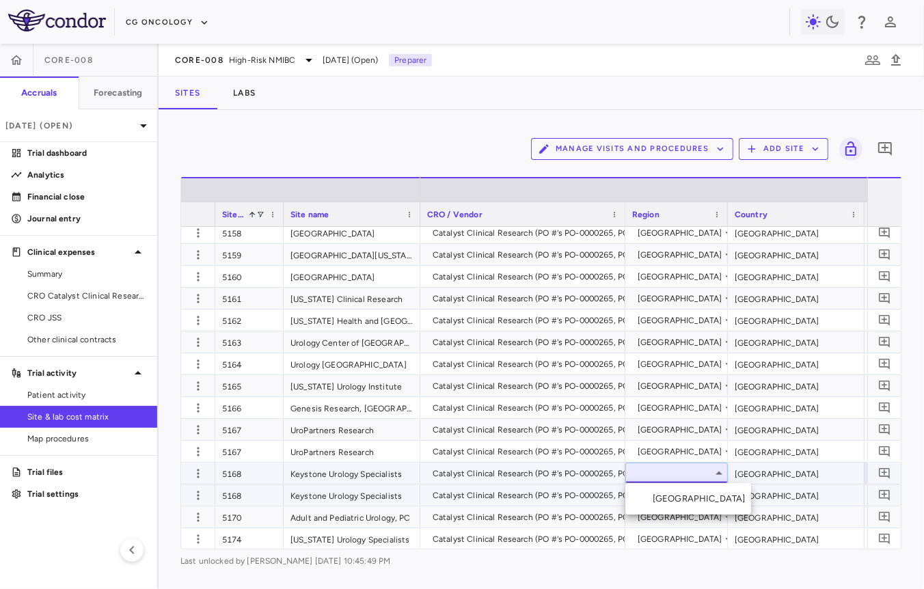
click at [654, 498] on div "[GEOGRAPHIC_DATA]" at bounding box center [701, 499] width 98 height 12
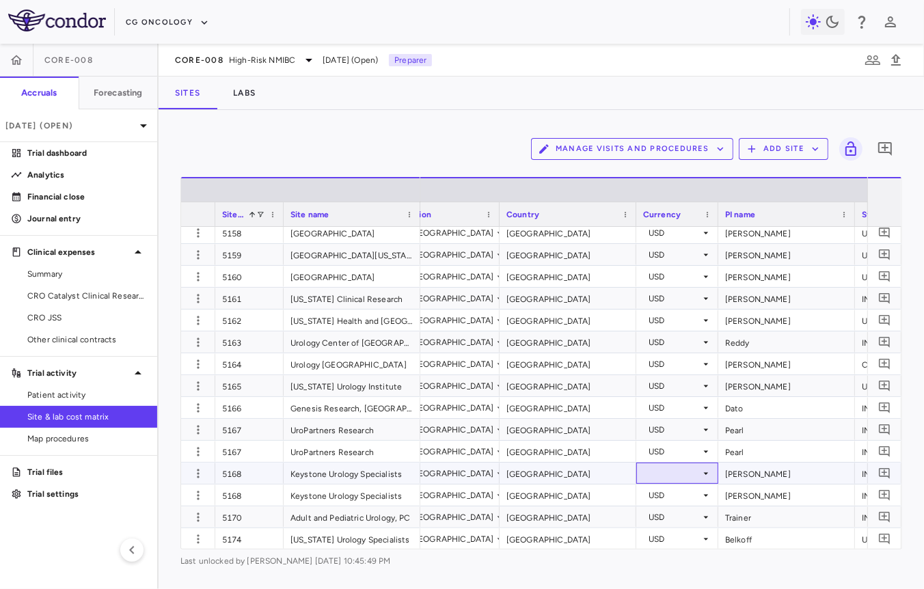
click at [681, 473] on div at bounding box center [677, 473] width 68 height 20
click at [263, 214] on span at bounding box center [260, 214] width 8 height 8
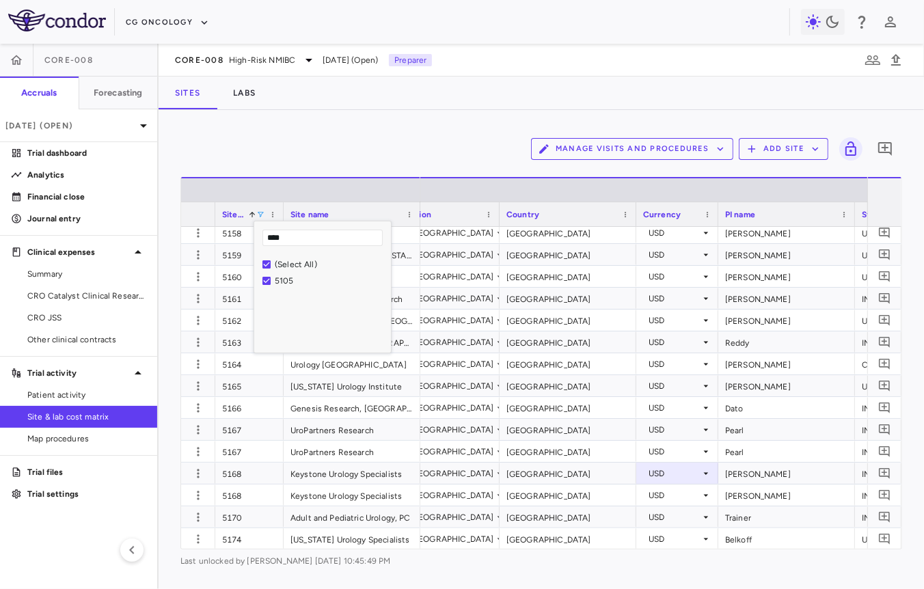
type input "****"
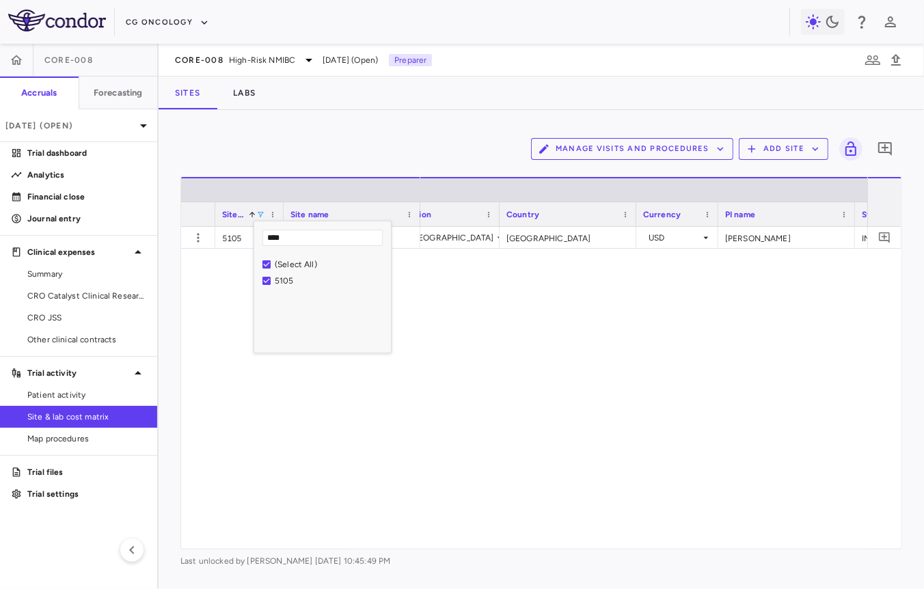
click at [389, 148] on div "Manage Visits and Procedures Add Site 0" at bounding box center [540, 149] width 721 height 34
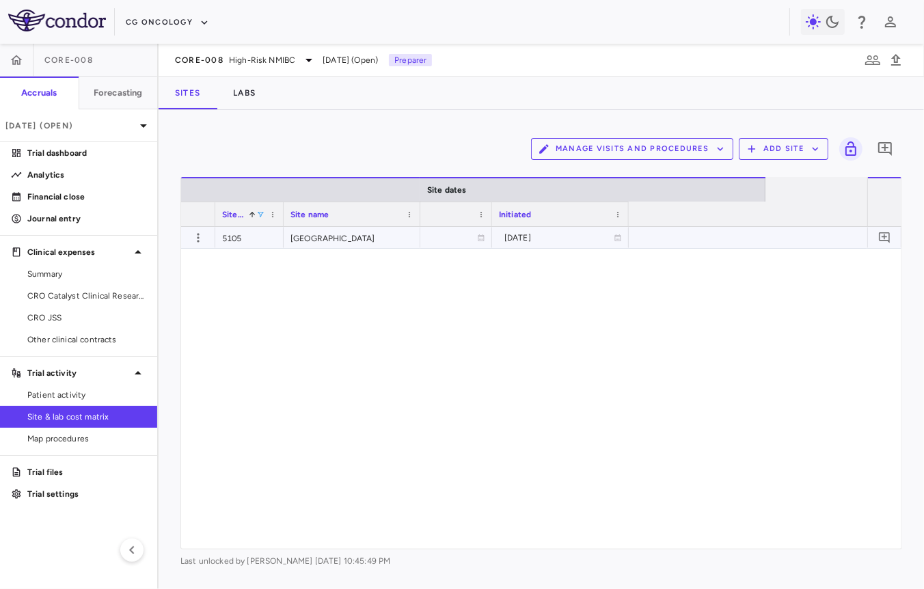
scroll to position [0, 1209]
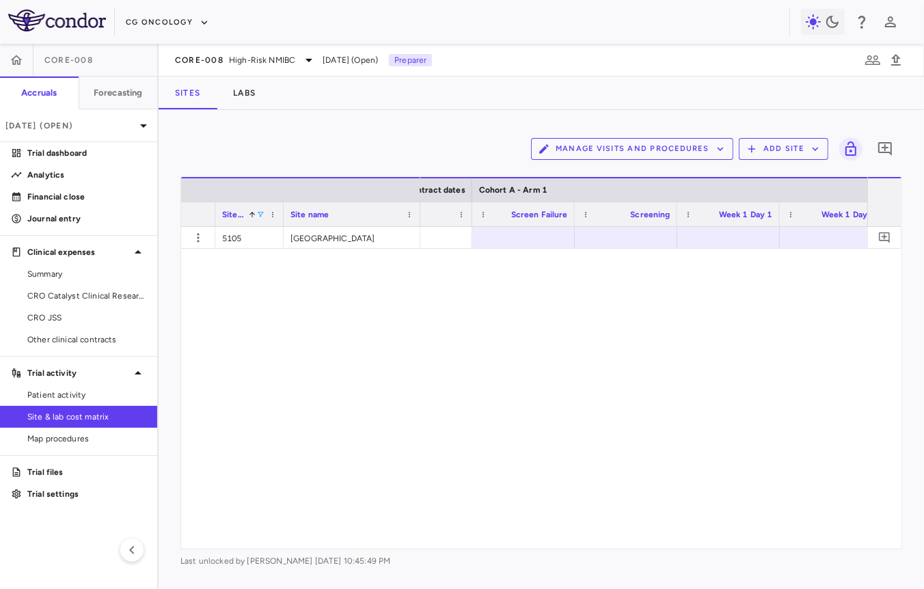
click at [258, 210] on span at bounding box center [260, 214] width 8 height 8
type input "*"
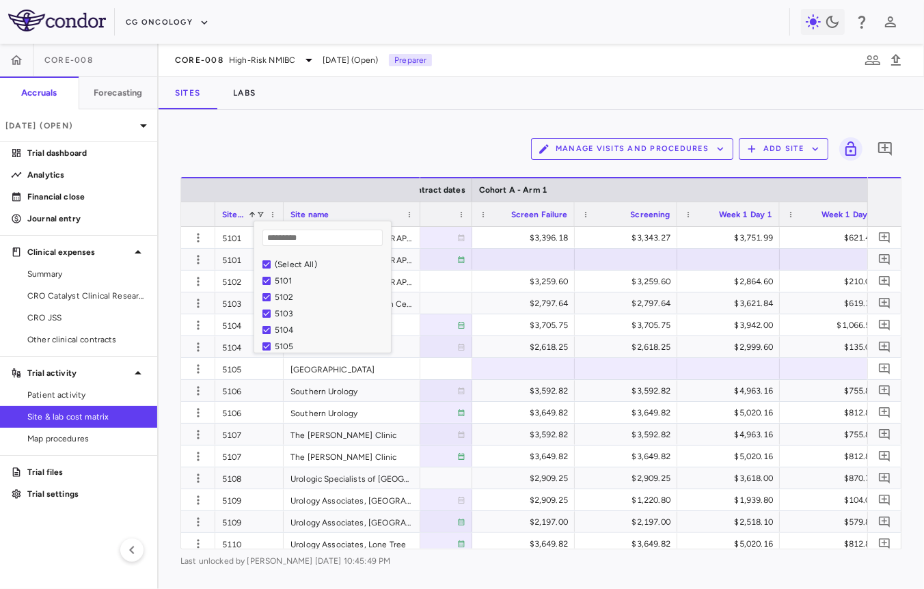
click at [407, 137] on div "Manage Visits and Procedures Add Site 0" at bounding box center [540, 149] width 721 height 34
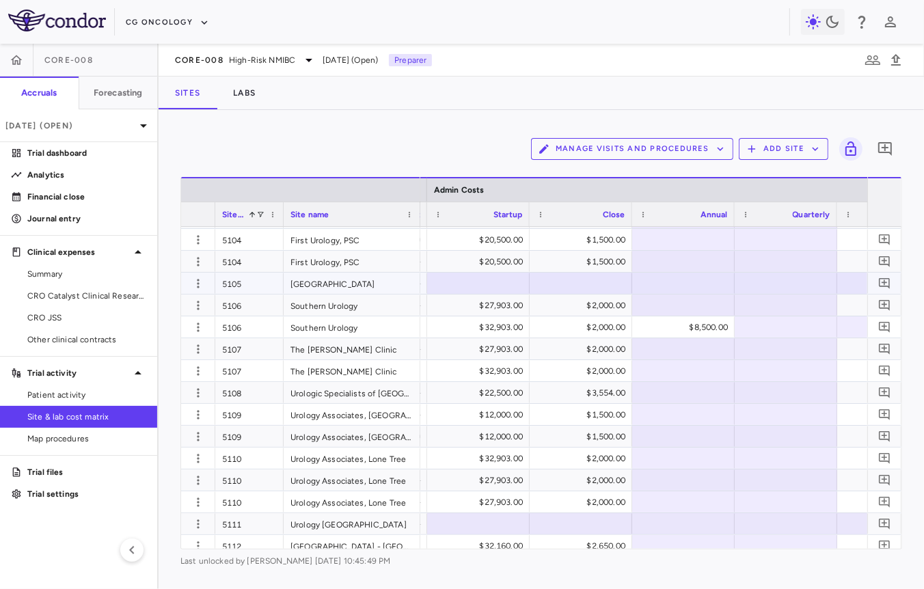
scroll to position [82, 0]
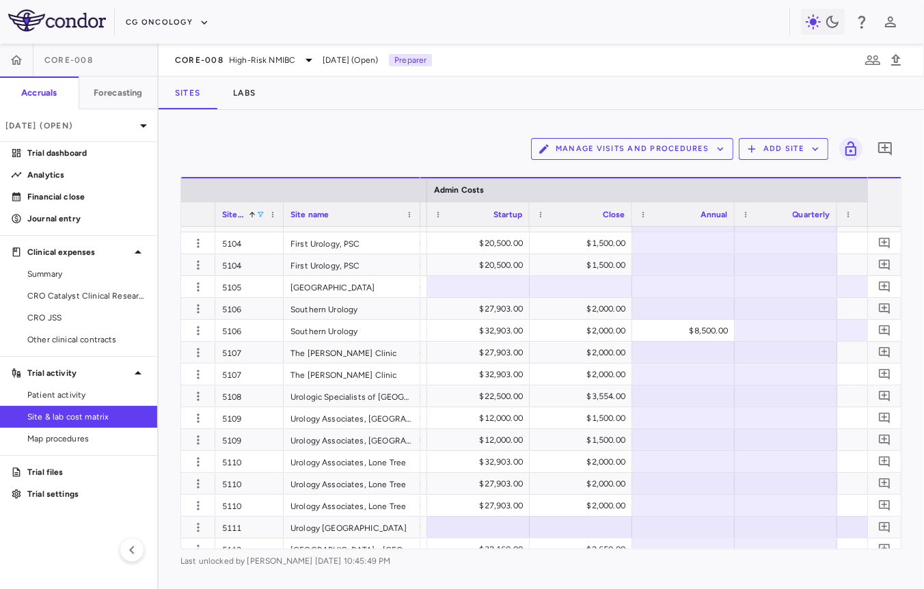
click at [260, 210] on span at bounding box center [260, 214] width 8 height 8
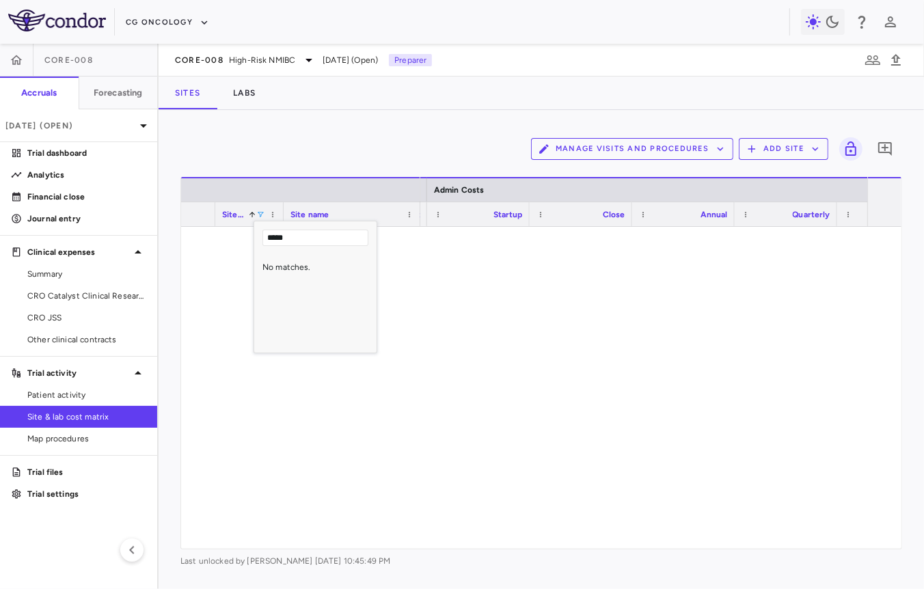
scroll to position [0, 0]
type input "****"
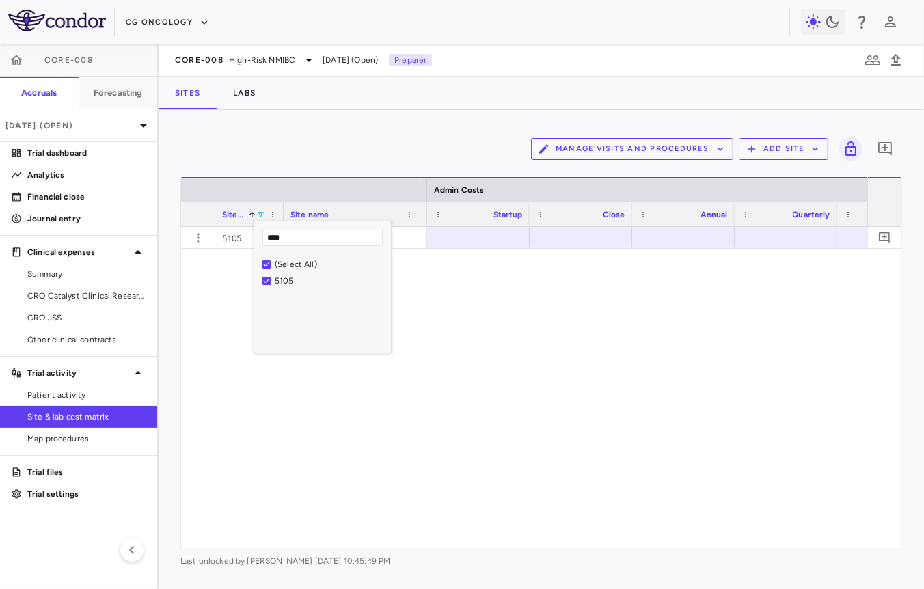
click at [396, 147] on div "Manage Visits and Procedures Add Site 0" at bounding box center [540, 149] width 721 height 34
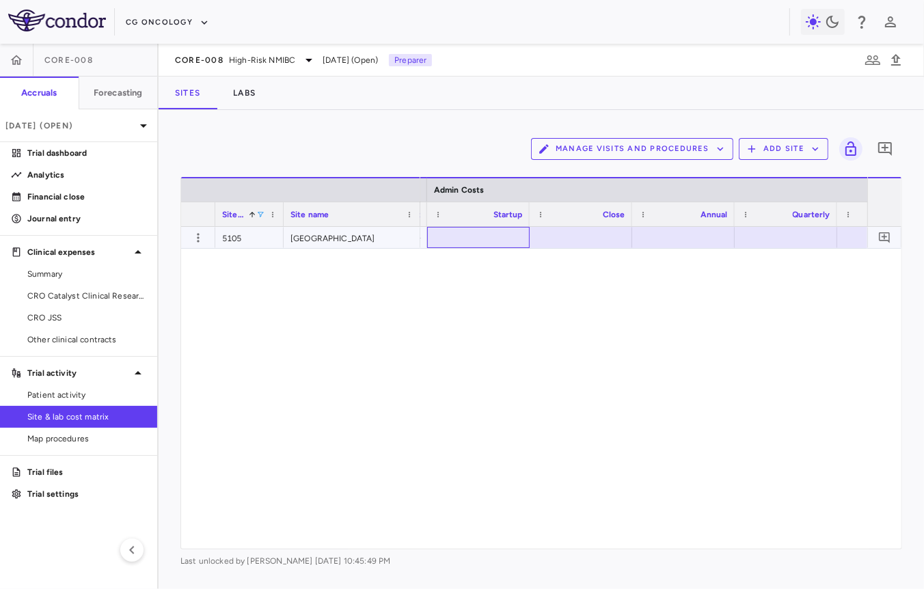
click at [478, 243] on div at bounding box center [478, 238] width 89 height 20
click at [767, 240] on div at bounding box center [791, 238] width 89 height 20
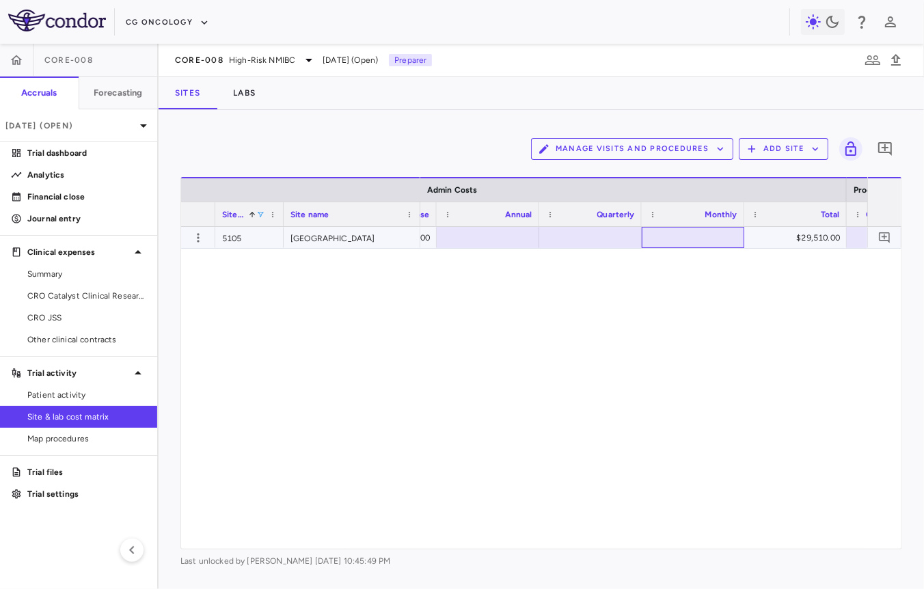
scroll to position [0, 30762]
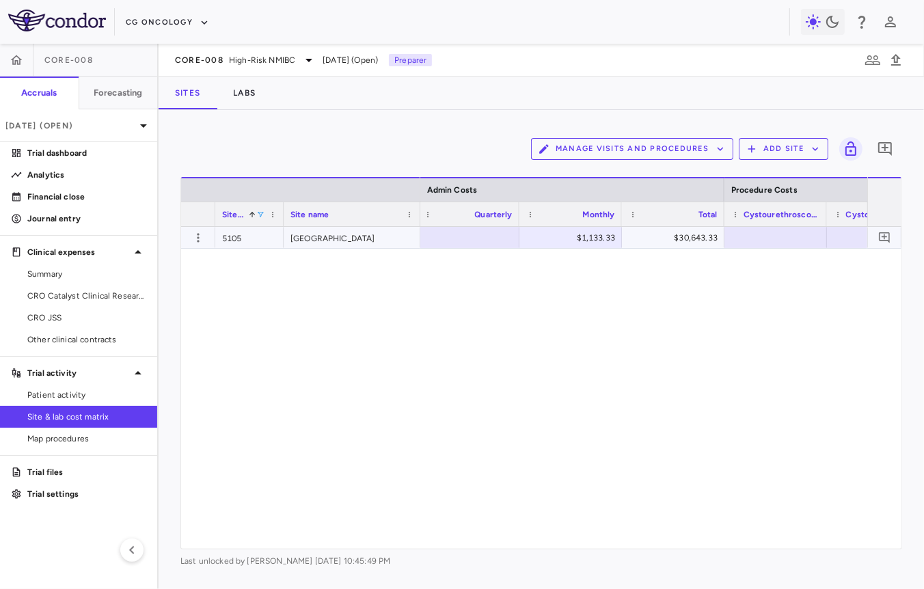
click at [759, 240] on div at bounding box center [775, 238] width 89 height 20
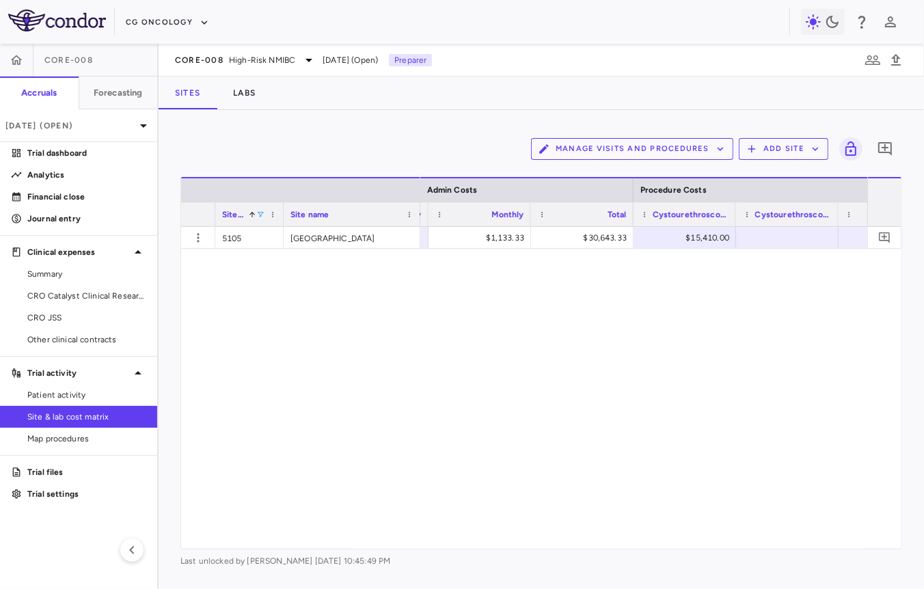
click at [772, 240] on div at bounding box center [787, 238] width 89 height 20
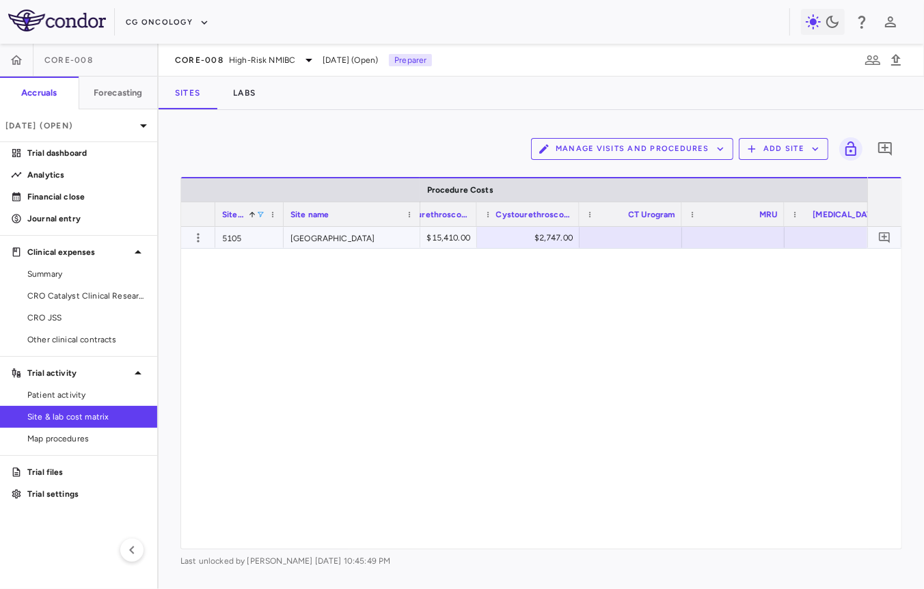
click at [629, 242] on div at bounding box center [630, 238] width 89 height 20
click at [705, 234] on div at bounding box center [733, 238] width 89 height 20
click at [729, 237] on div at bounding box center [714, 238] width 89 height 20
click at [635, 234] on div at bounding box center [636, 238] width 89 height 20
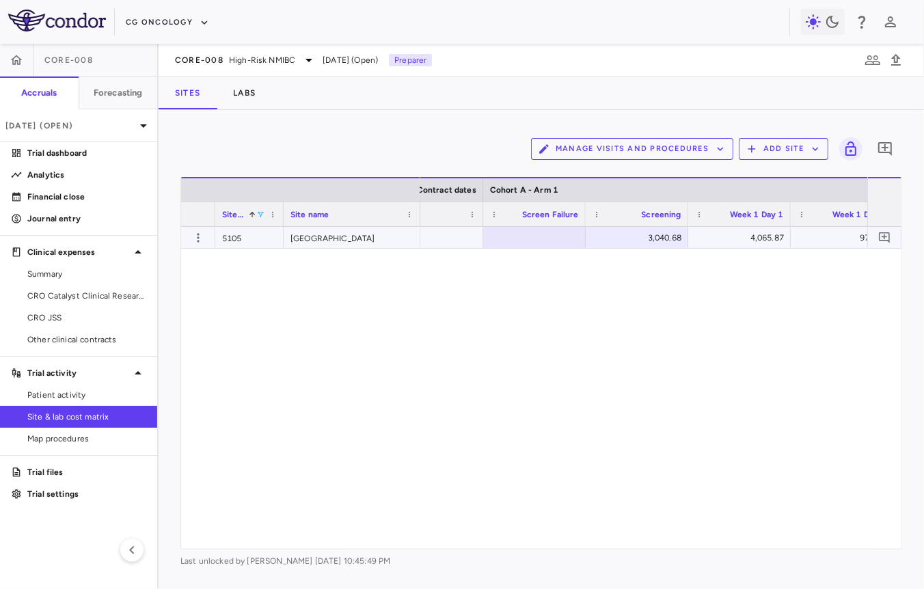
click at [647, 236] on div "3,040.68" at bounding box center [639, 238] width 83 height 22
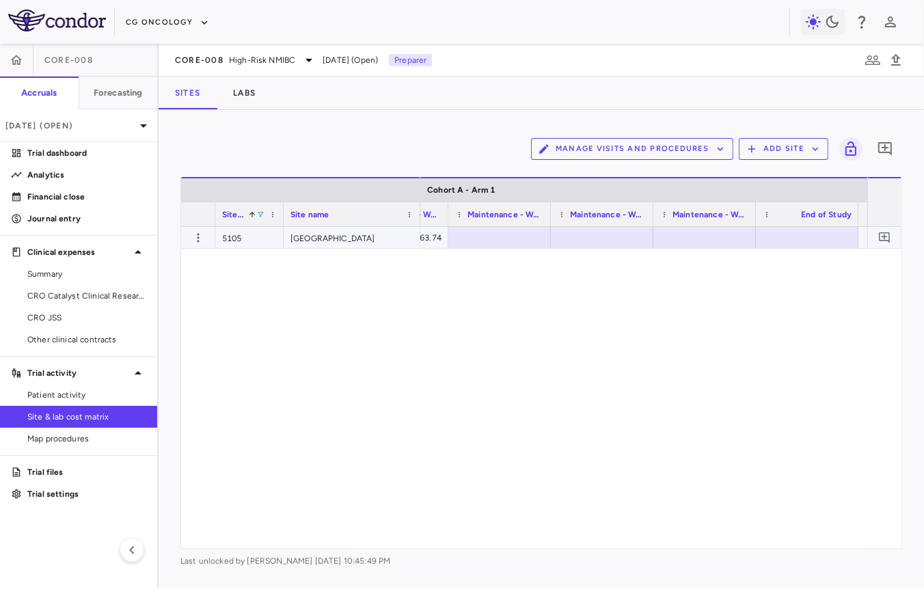
click at [494, 246] on div at bounding box center [499, 238] width 89 height 20
click at [601, 238] on div at bounding box center [612, 238] width 89 height 20
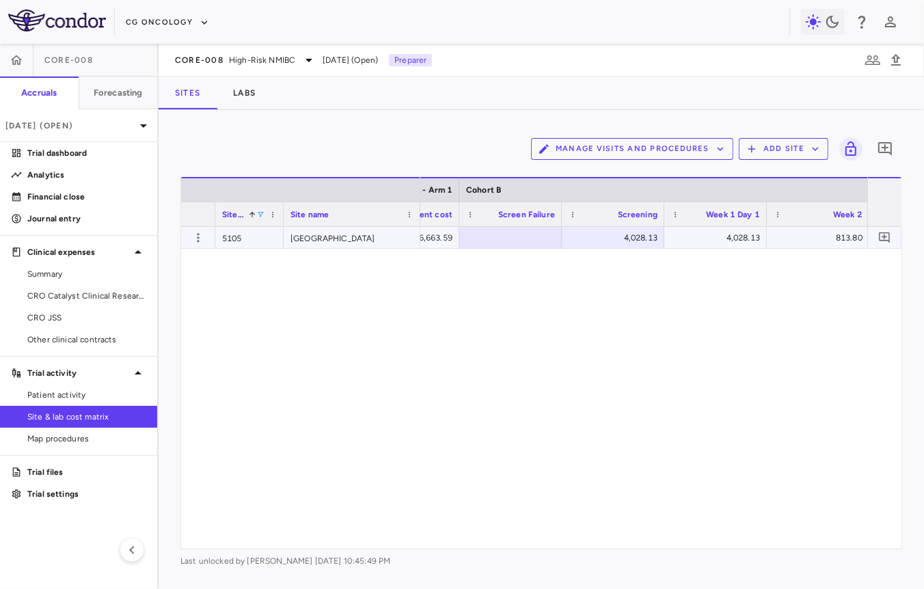
click at [604, 236] on div "4,028.13" at bounding box center [615, 238] width 83 height 22
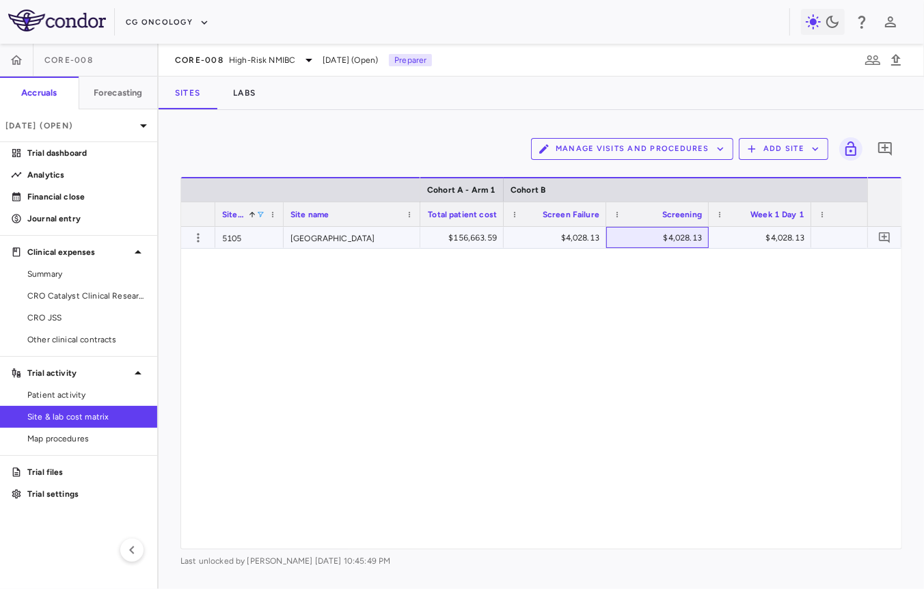
click at [650, 235] on div "$4,028.13" at bounding box center [659, 238] width 83 height 22
click at [654, 237] on div "3,436.91" at bounding box center [659, 238] width 83 height 22
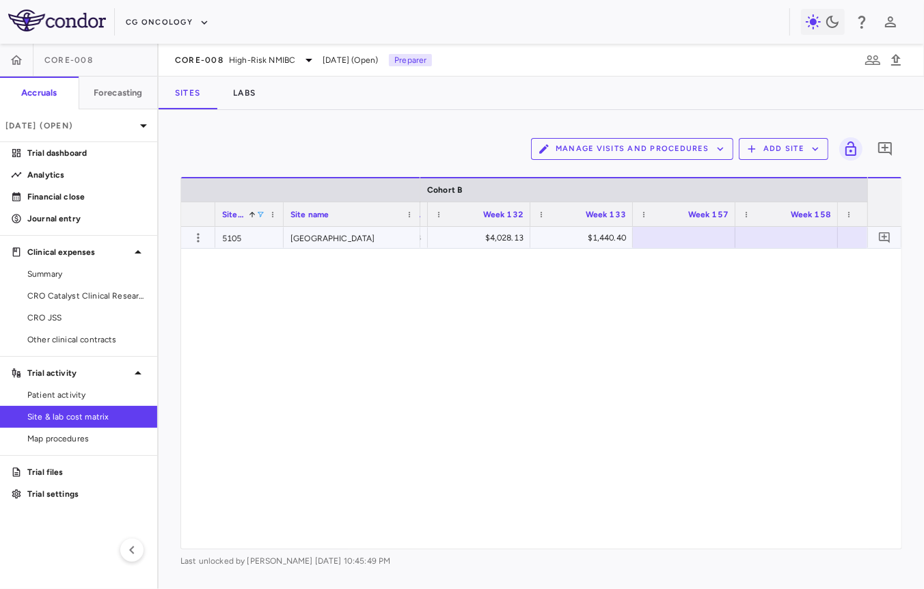
click at [684, 230] on div at bounding box center [683, 238] width 89 height 20
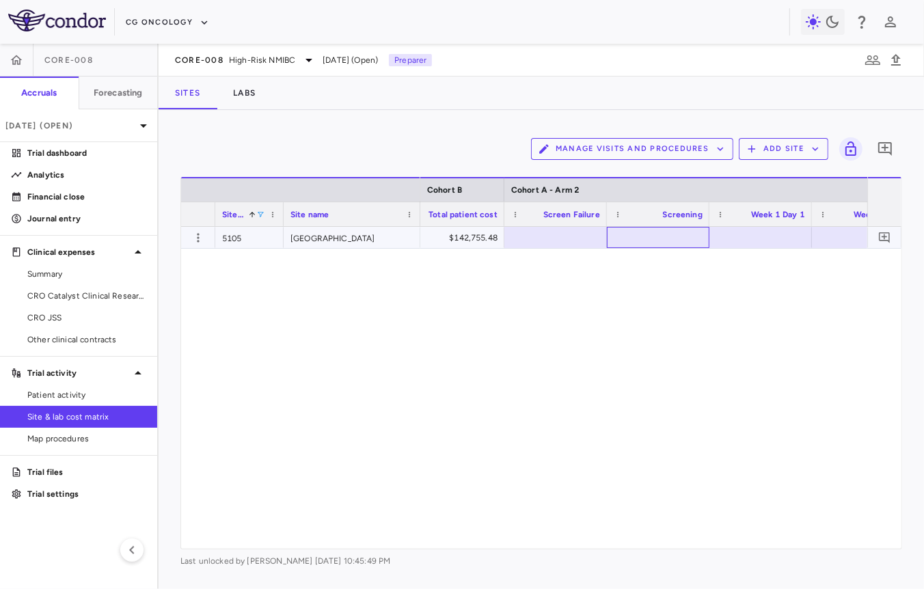
click at [656, 230] on div at bounding box center [658, 238] width 89 height 20
click at [654, 239] on div "3,040.68" at bounding box center [660, 238] width 83 height 22
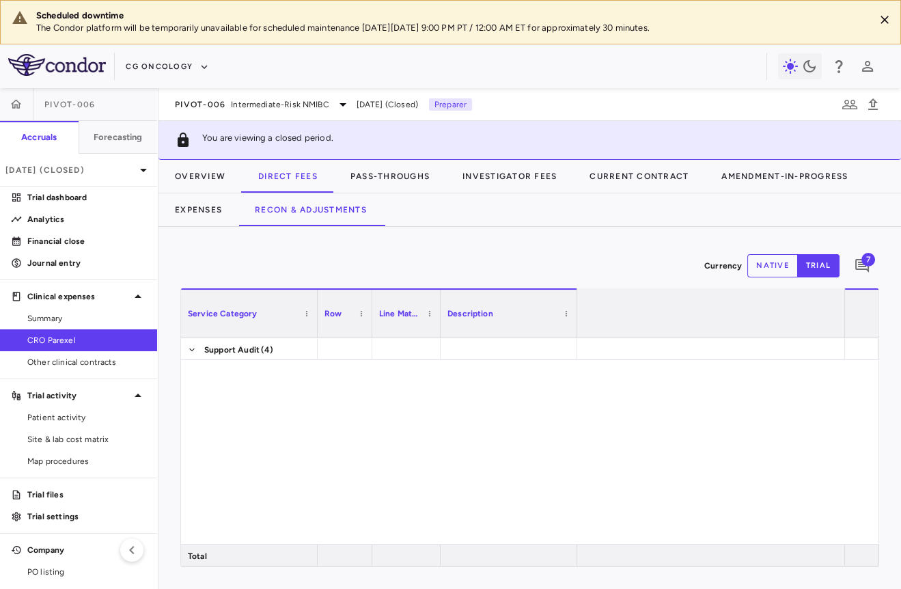
scroll to position [0, 1811]
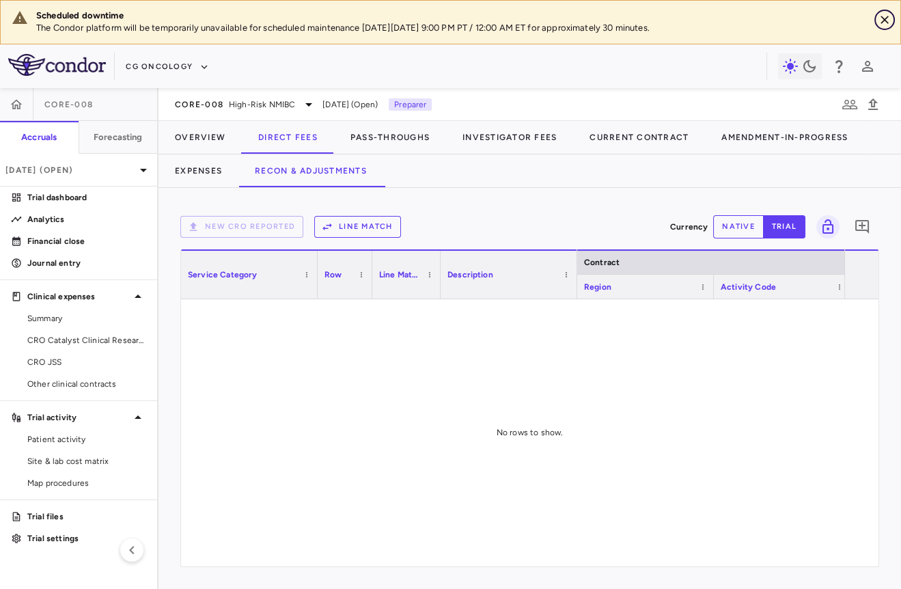
click at [886, 22] on icon "Close" at bounding box center [885, 20] width 14 height 14
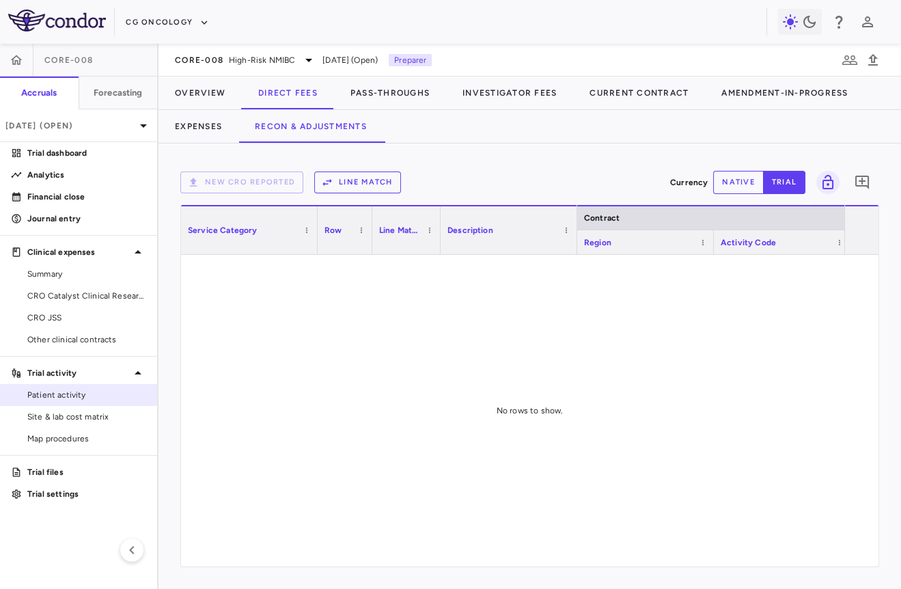
click at [105, 396] on span "Patient activity" at bounding box center [86, 395] width 119 height 12
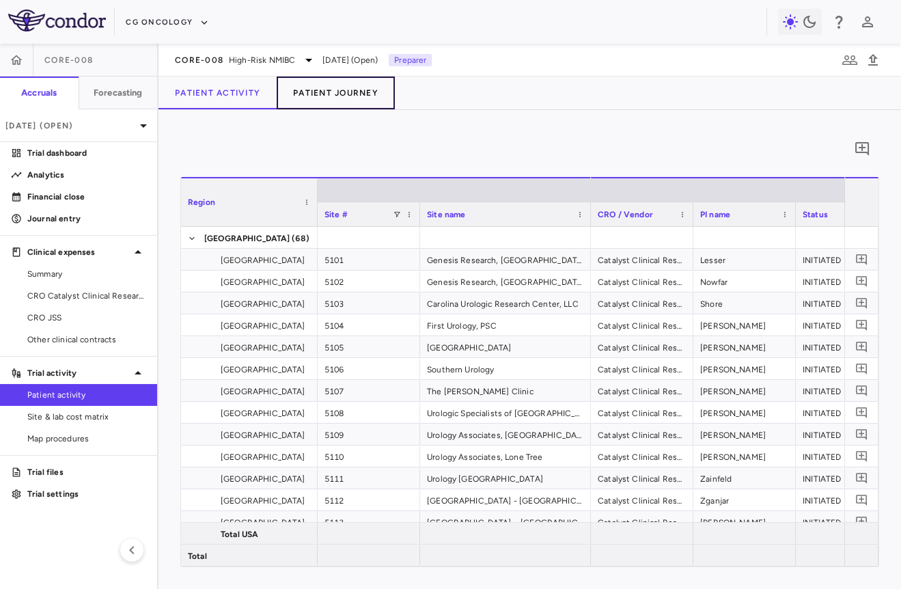
click at [342, 98] on button "Patient Journey" at bounding box center [336, 93] width 118 height 33
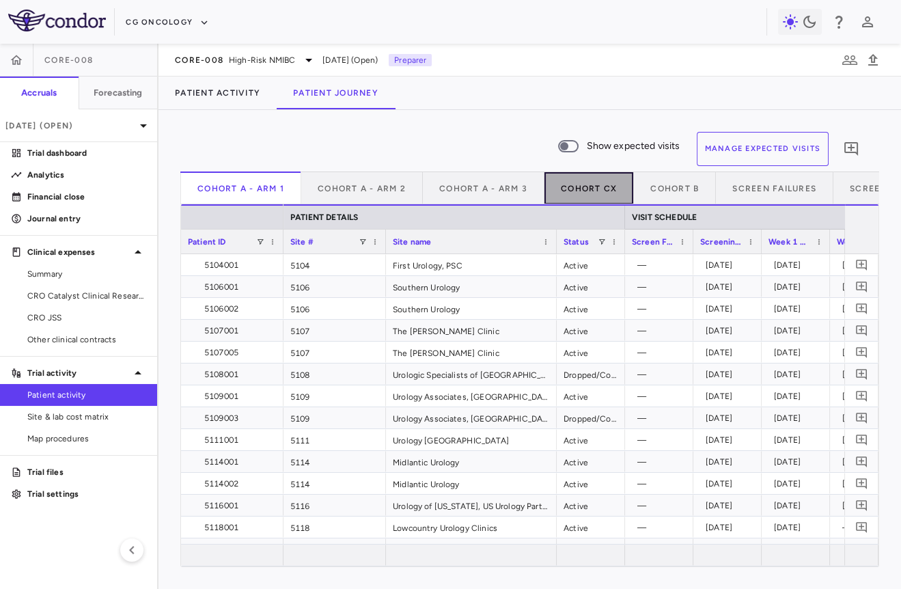
click at [596, 186] on button "Cohort CX" at bounding box center [590, 187] width 90 height 33
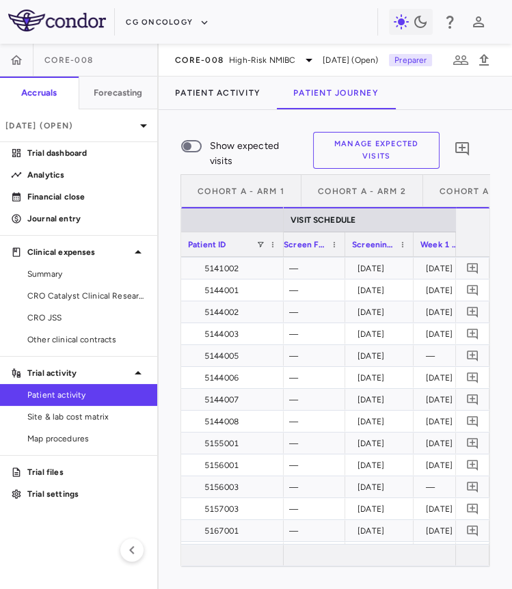
scroll to position [720, 0]
click at [431, 189] on button "Cohort A - Arm 3" at bounding box center [484, 190] width 122 height 33
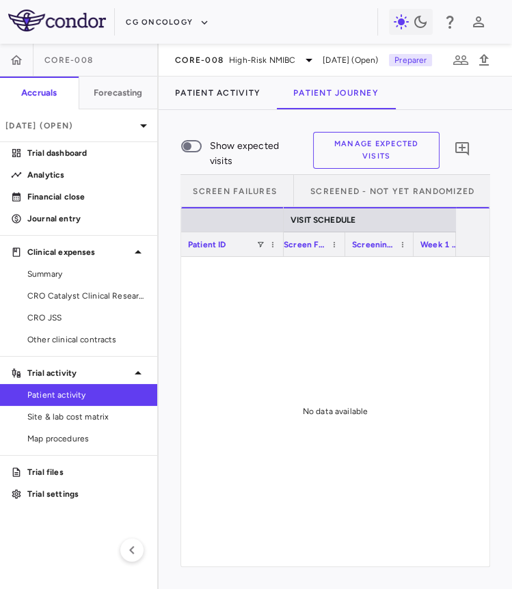
scroll to position [0, 337]
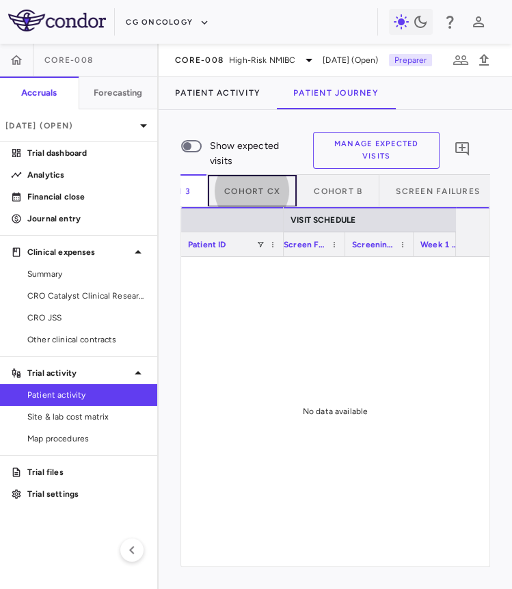
click at [208, 174] on button "Cohort CX" at bounding box center [253, 190] width 90 height 33
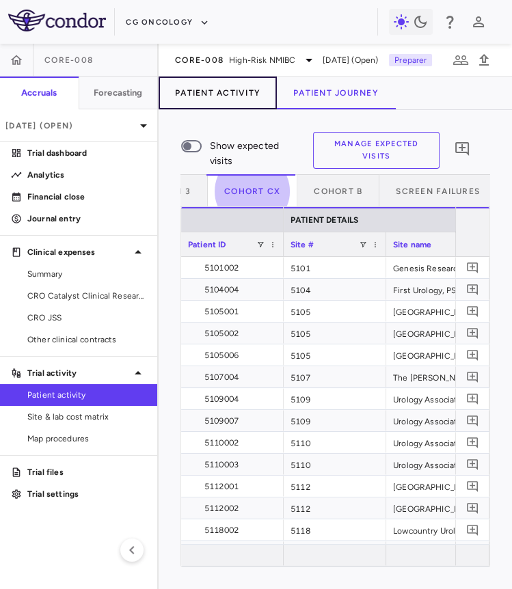
click at [222, 93] on button "Patient Activity" at bounding box center [218, 93] width 118 height 33
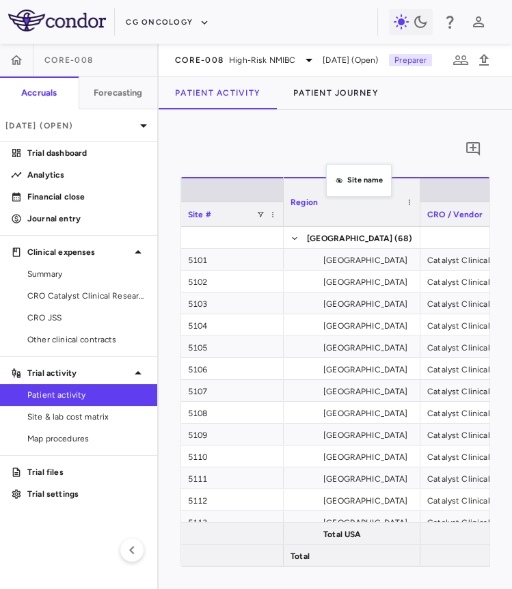
drag, startPoint x: 339, startPoint y: 204, endPoint x: 333, endPoint y: 170, distance: 34.7
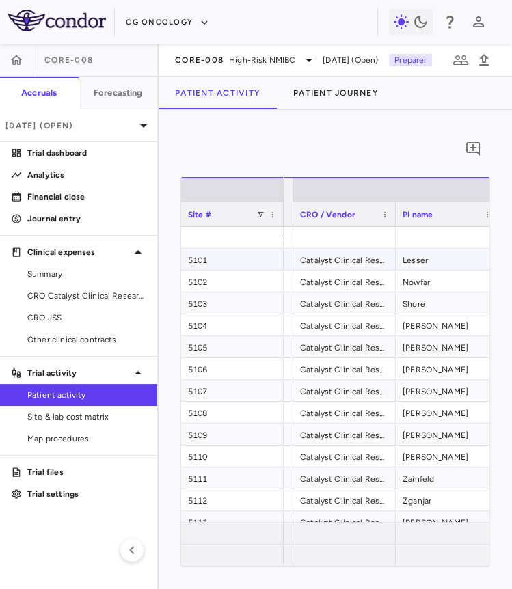
scroll to position [0, 282]
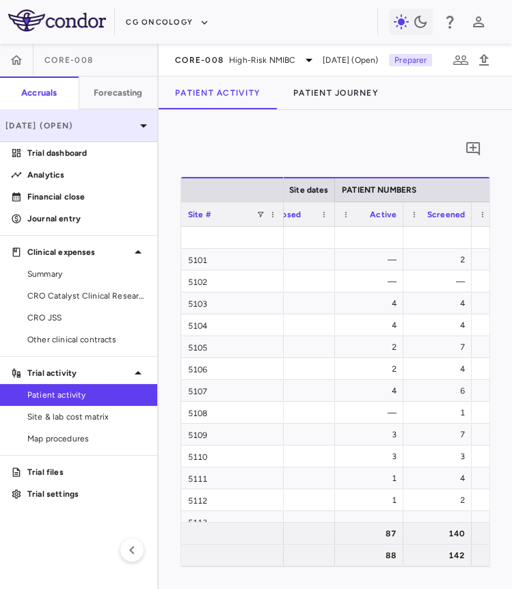
click at [118, 125] on p "[DATE] (Open)" at bounding box center [70, 126] width 130 height 12
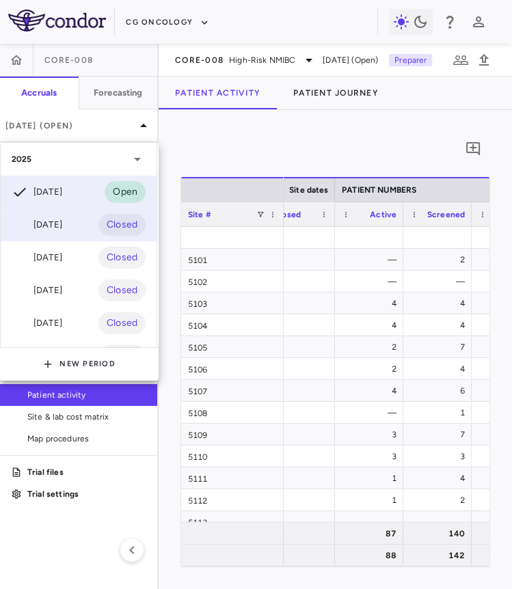
click at [75, 223] on div "Jun 2025 Closed" at bounding box center [79, 224] width 156 height 33
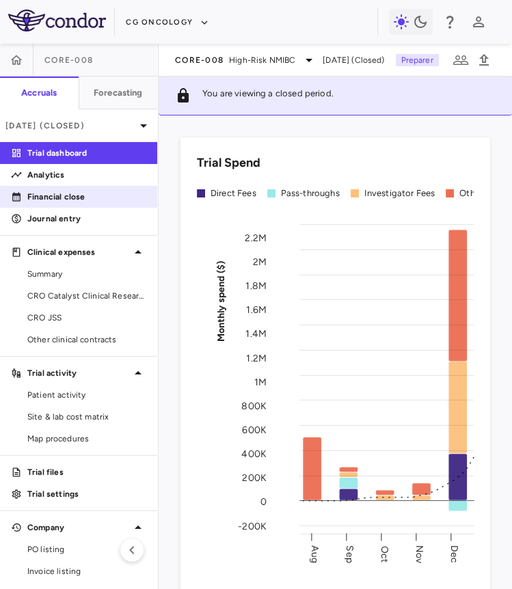
click at [83, 200] on p "Financial close" at bounding box center [86, 197] width 119 height 12
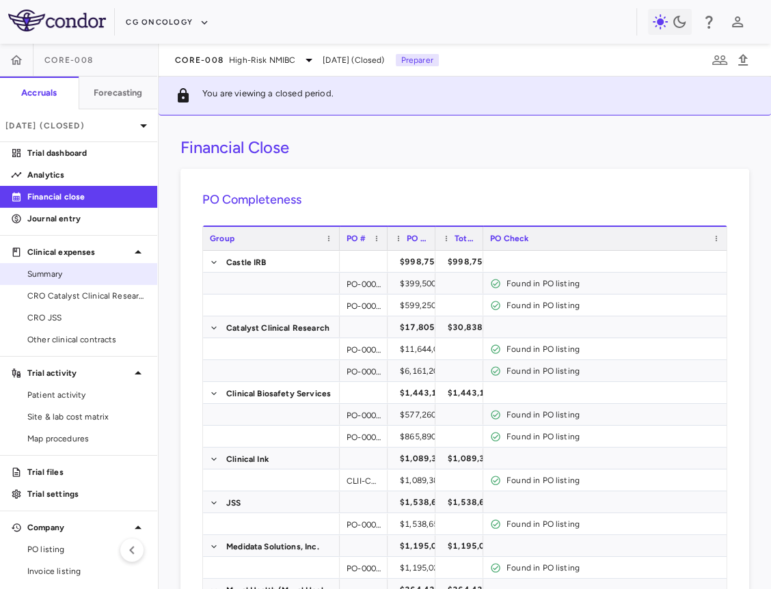
click at [97, 278] on span "Summary" at bounding box center [86, 274] width 119 height 12
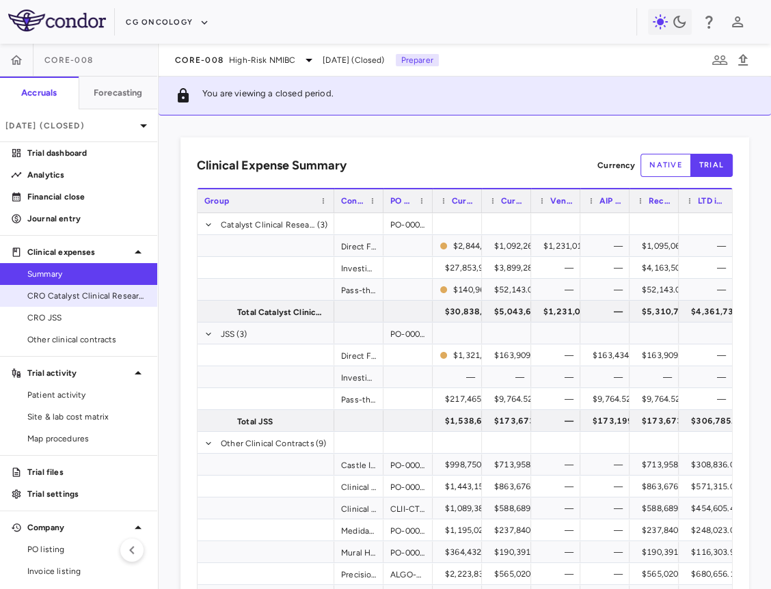
click at [49, 301] on link "CRO Catalyst Clinical Research" at bounding box center [78, 296] width 157 height 20
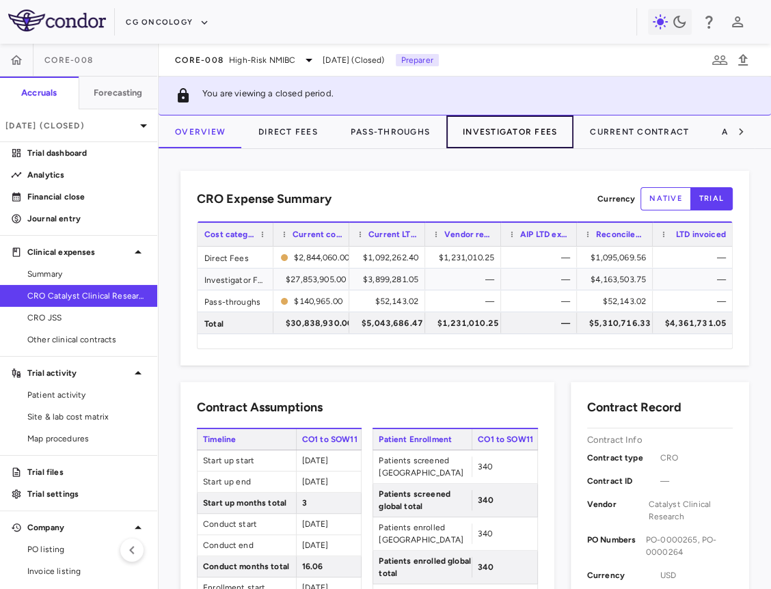
click at [501, 122] on button "Investigator Fees" at bounding box center [509, 131] width 127 height 33
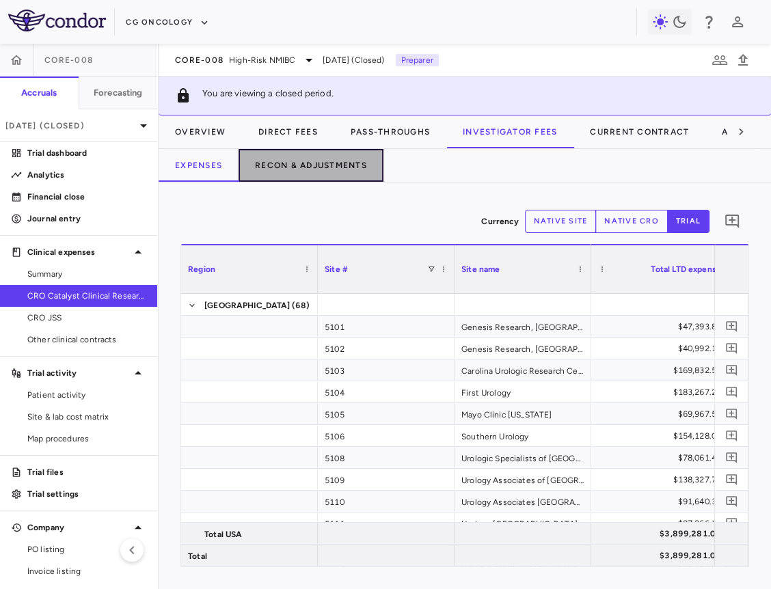
click at [320, 161] on button "Recon & Adjustments" at bounding box center [310, 165] width 145 height 33
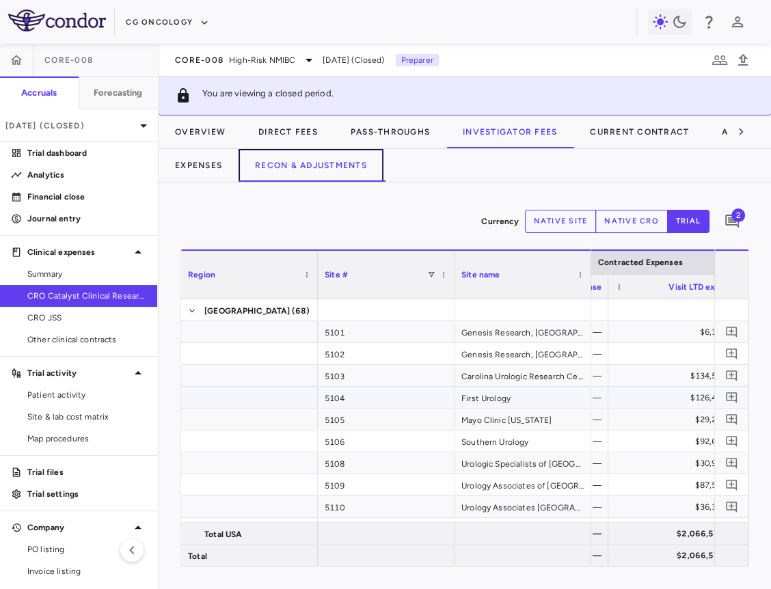
scroll to position [0, 311]
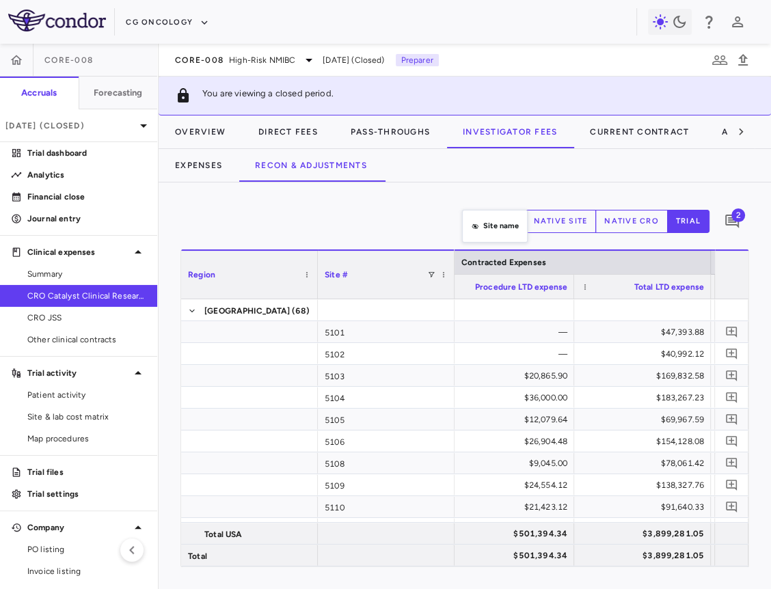
drag, startPoint x: 504, startPoint y: 278, endPoint x: 463, endPoint y: 206, distance: 83.0
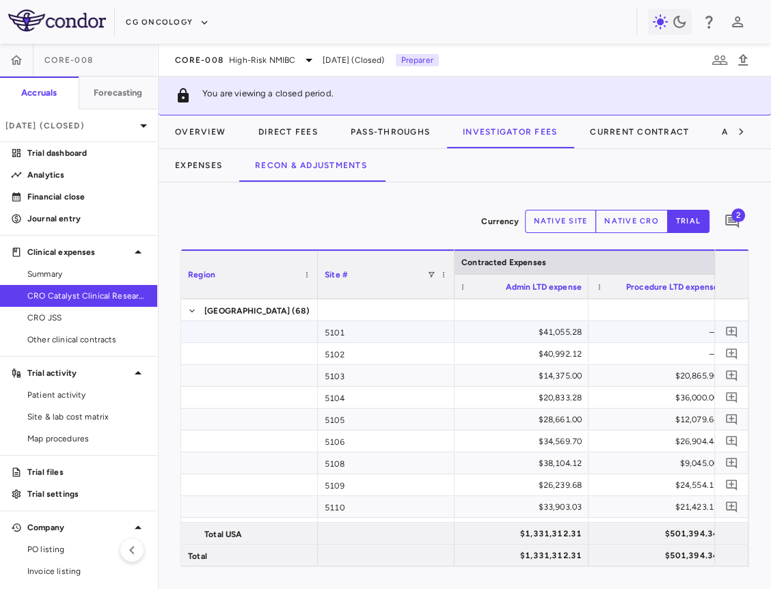
scroll to position [0, 234]
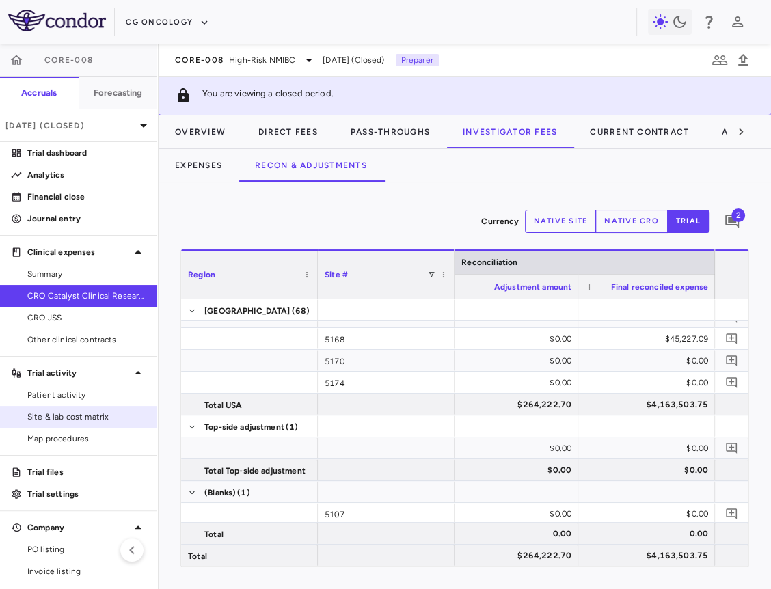
click at [107, 413] on span "Site & lab cost matrix" at bounding box center [86, 417] width 119 height 12
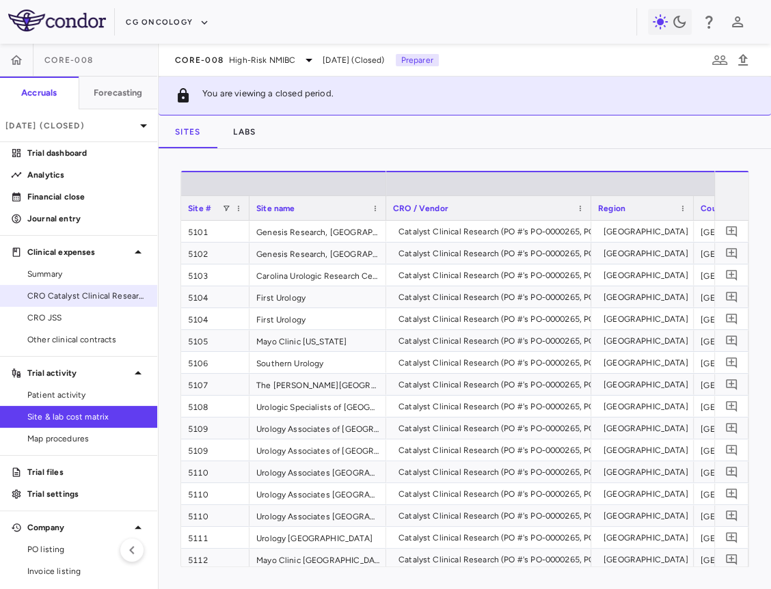
click at [80, 303] on link "CRO Catalyst Clinical Research" at bounding box center [78, 296] width 157 height 20
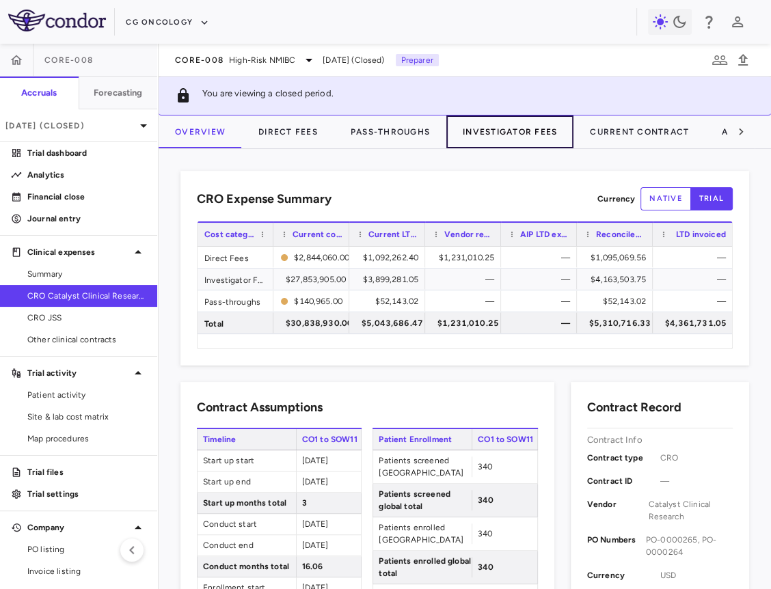
click at [491, 140] on button "Investigator Fees" at bounding box center [509, 131] width 127 height 33
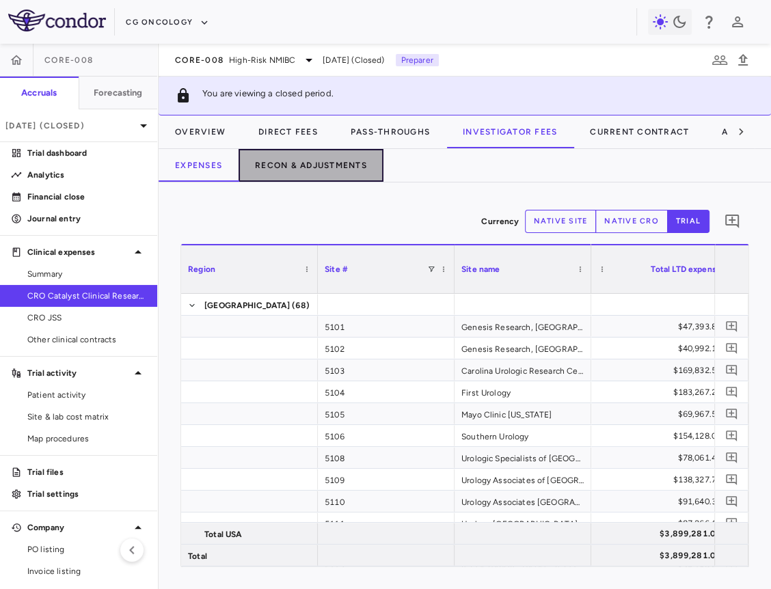
click at [356, 154] on button "Recon & Adjustments" at bounding box center [310, 165] width 145 height 33
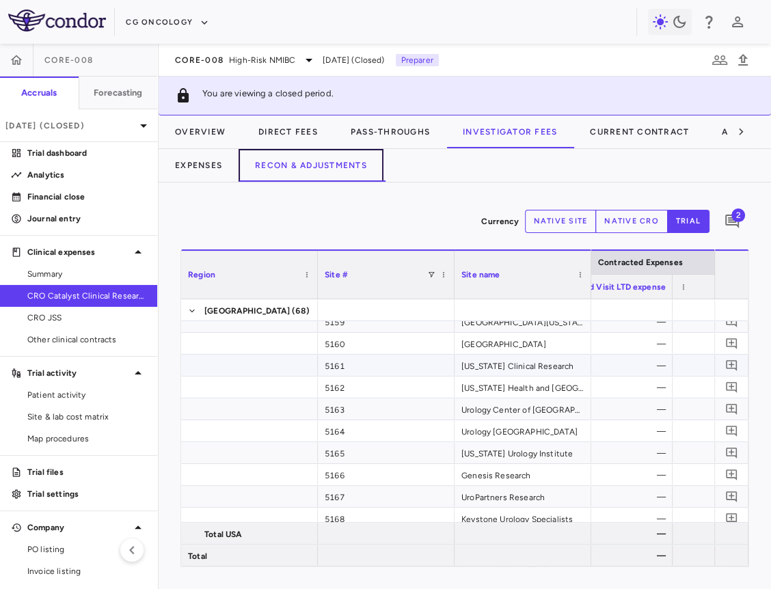
scroll to position [0, 144]
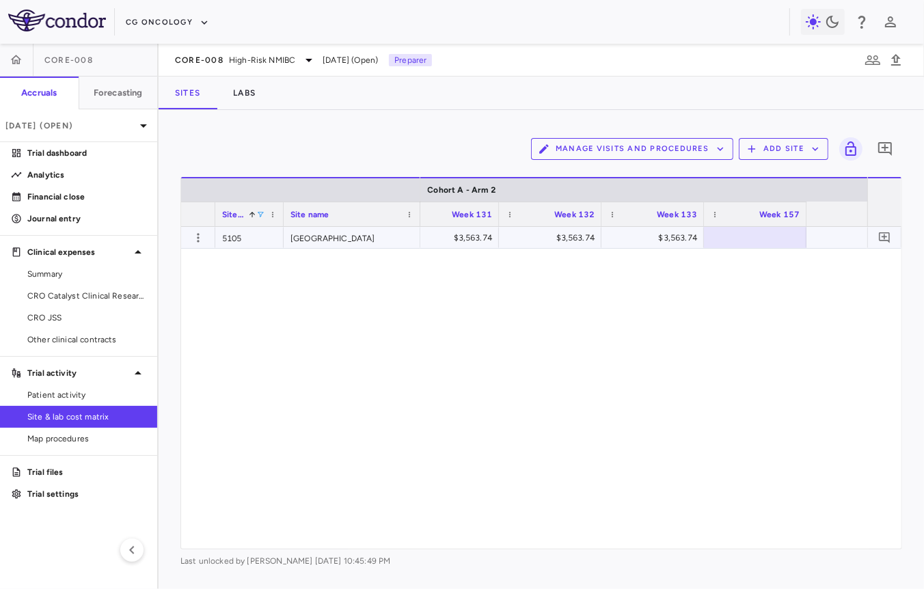
scroll to position [0, 19545]
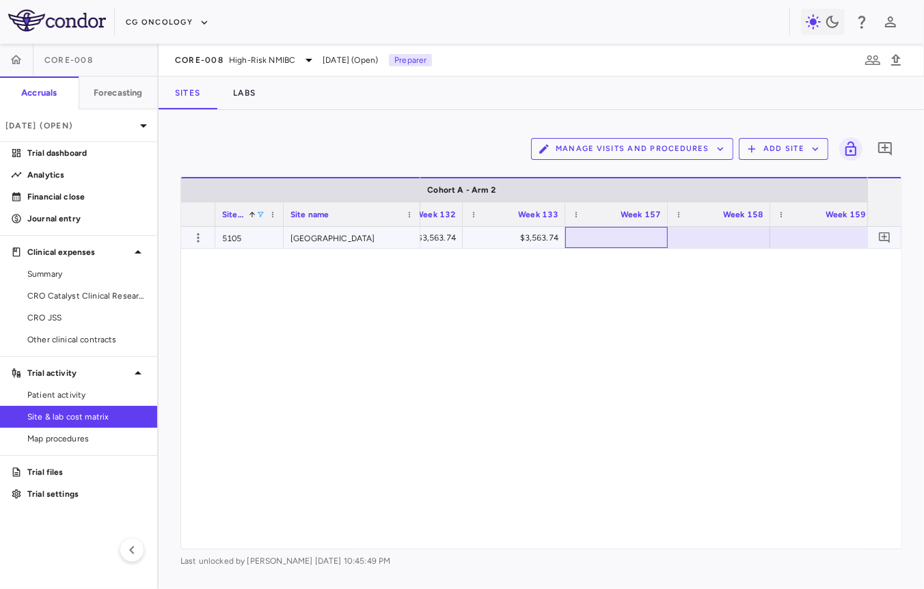
click at [592, 230] on div at bounding box center [616, 238] width 89 height 20
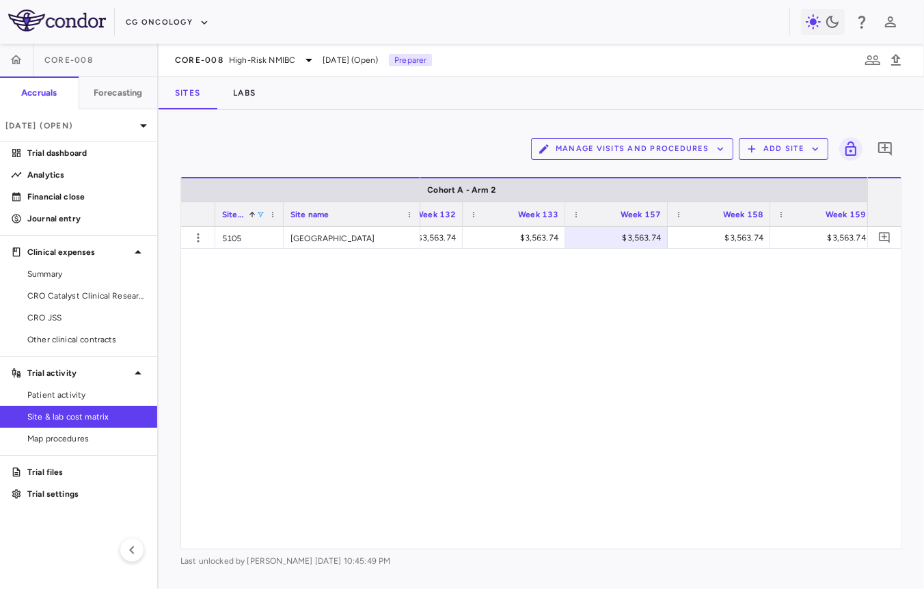
click at [262, 211] on span at bounding box center [260, 214] width 8 height 8
click at [454, 274] on div "$3,563.74 $3,563.74 $3,563.74 $3,563.74 $3,563.74 $3,563.74 $611.00 $156,663.59" at bounding box center [643, 388] width 447 height 322
click at [200, 243] on icon "button" at bounding box center [198, 238] width 14 height 14
click at [191, 262] on div "Add new site version" at bounding box center [144, 265] width 127 height 25
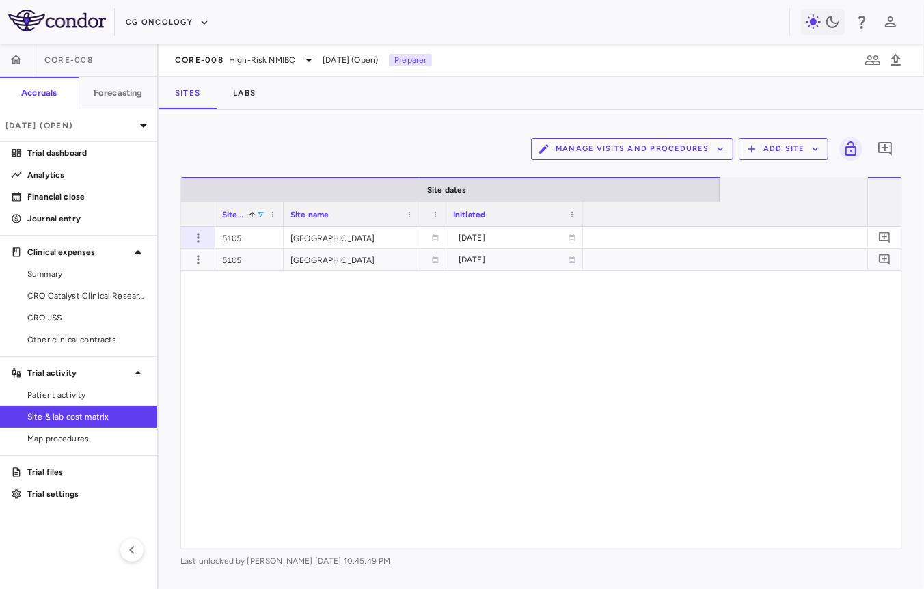
scroll to position [0, 0]
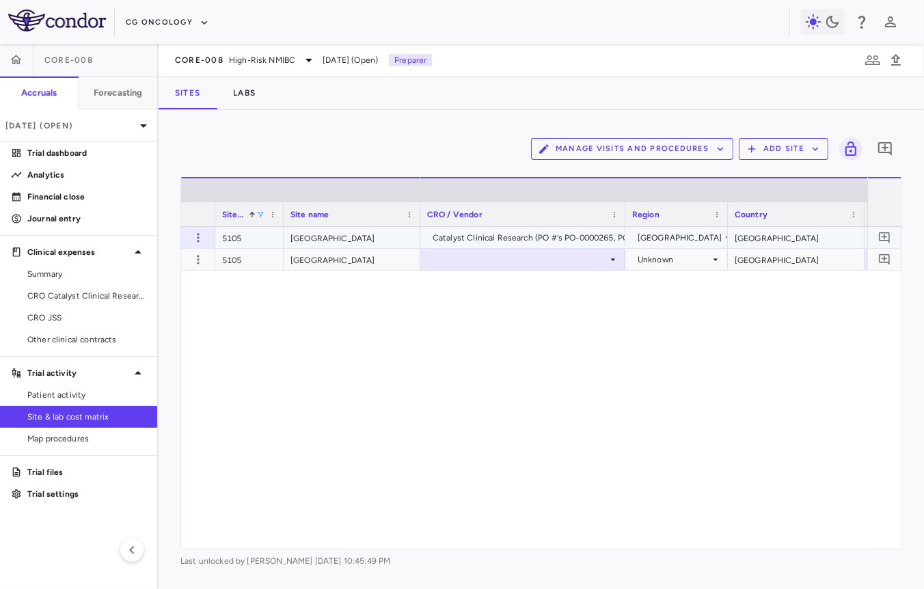
click at [510, 245] on div "Catalyst Clinical Research (PO #'s PO-0000265, PO-0000264)" at bounding box center [550, 238] width 237 height 22
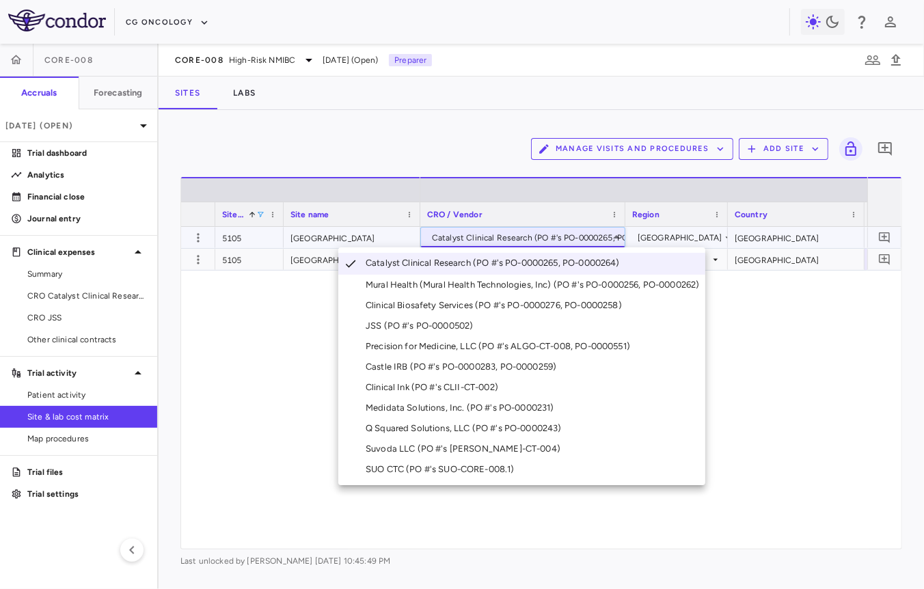
click at [503, 238] on div at bounding box center [462, 294] width 924 height 589
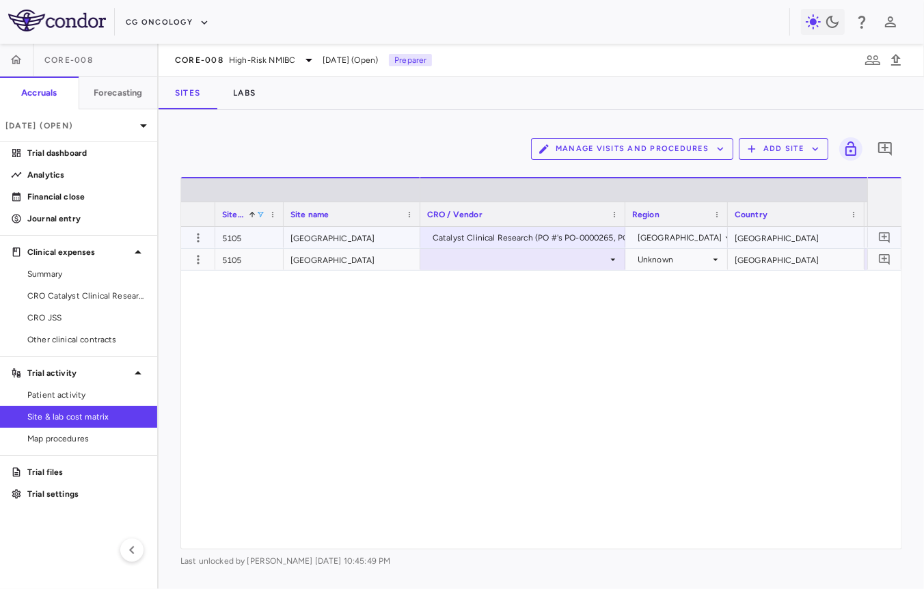
click at [495, 258] on div at bounding box center [522, 259] width 191 height 20
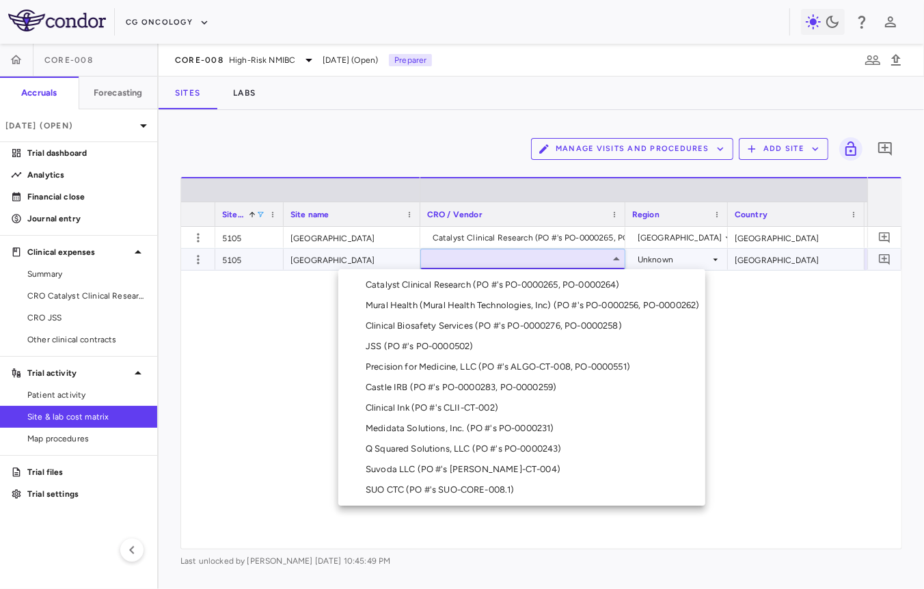
click at [484, 288] on div "Catalyst Clinical Research (PO #'s PO-0000265, PO-0000264)" at bounding box center [496, 285] width 260 height 12
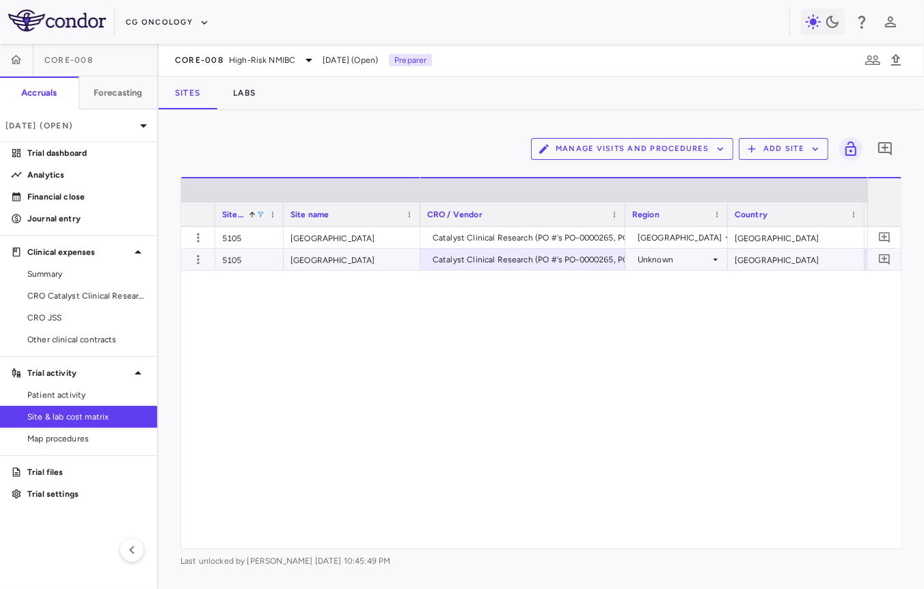
click at [671, 261] on div "Unknown" at bounding box center [673, 260] width 72 height 22
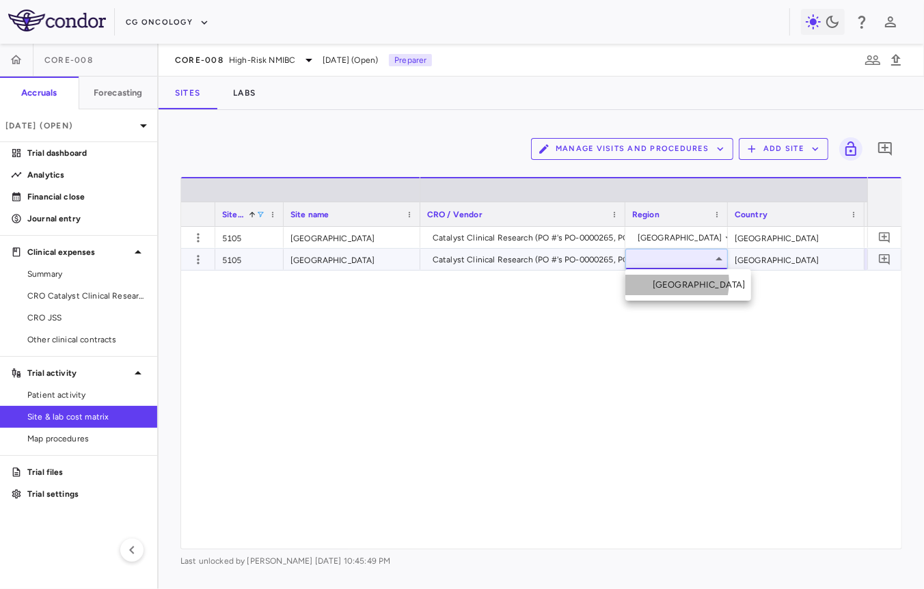
click at [661, 282] on div "[GEOGRAPHIC_DATA]" at bounding box center [701, 285] width 98 height 12
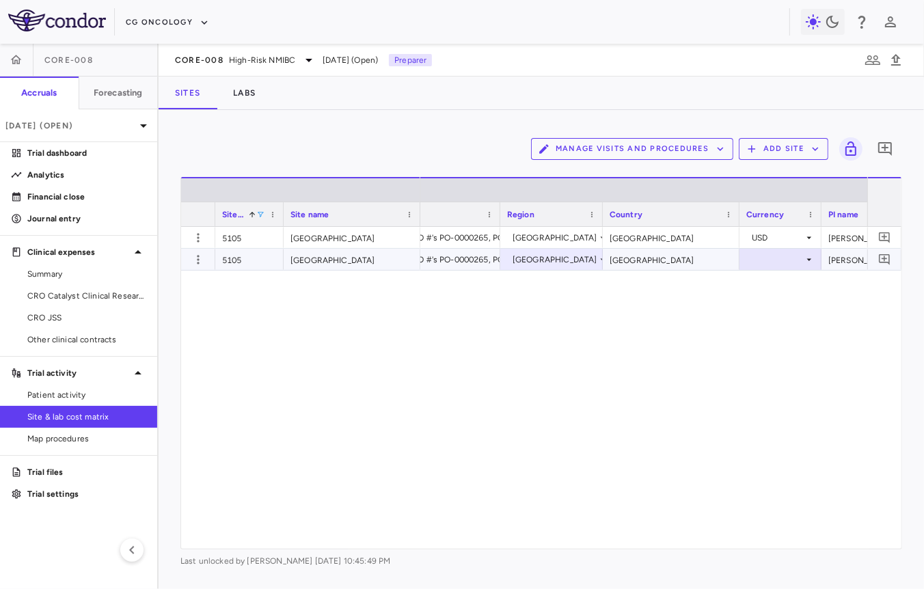
click at [767, 260] on div at bounding box center [780, 259] width 68 height 20
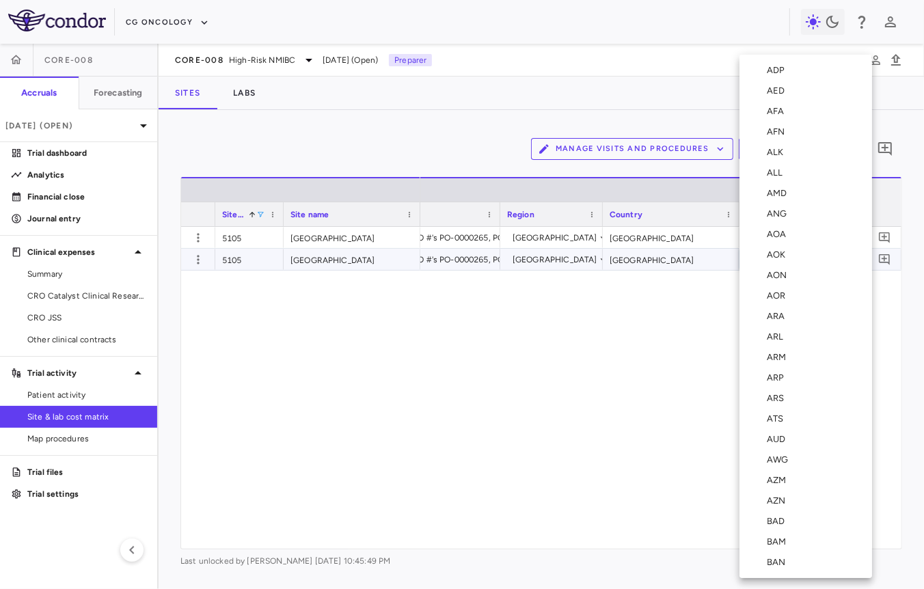
scroll to position [0, 0]
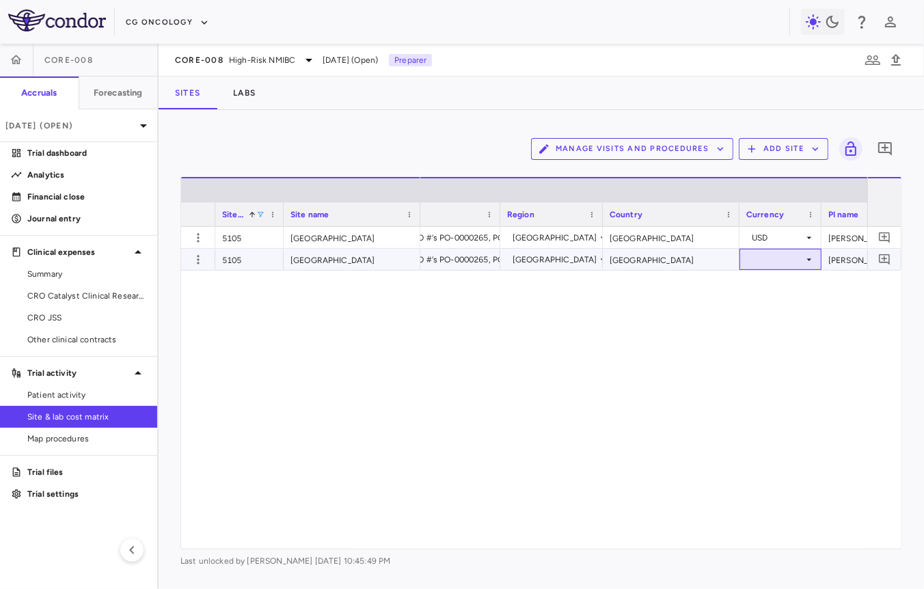
click at [767, 260] on div at bounding box center [780, 259] width 68 height 20
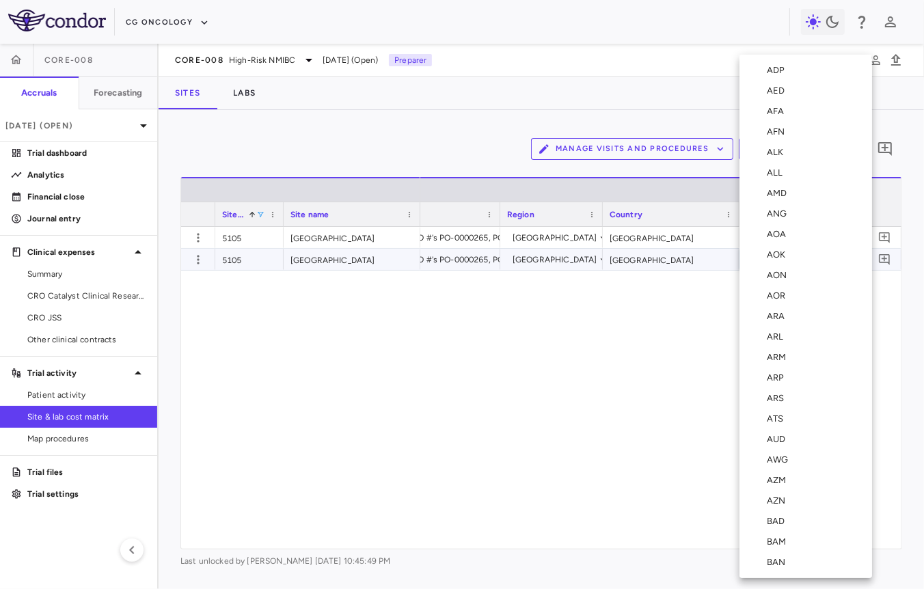
scroll to position [4899, 0]
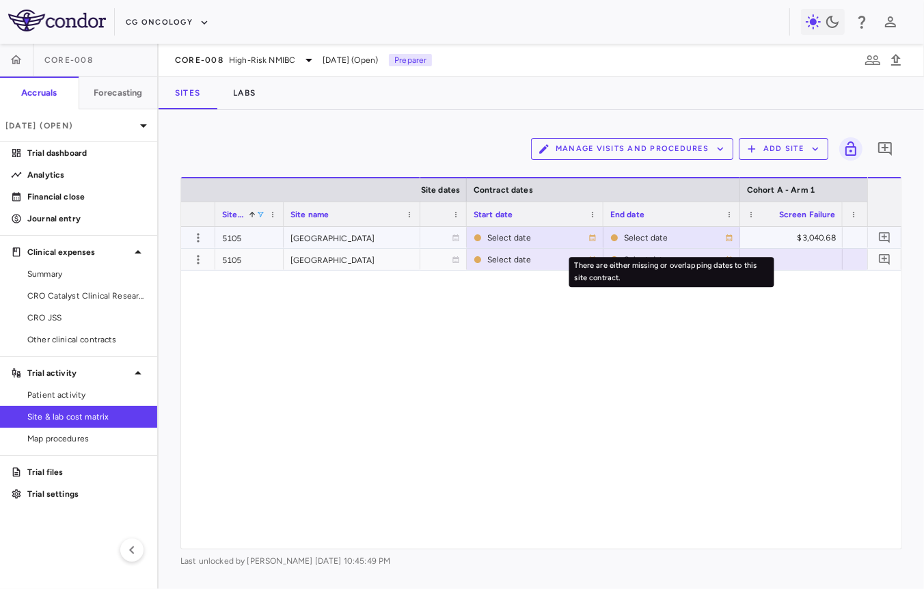
click at [519, 244] on div "Select date" at bounding box center [537, 238] width 101 height 22
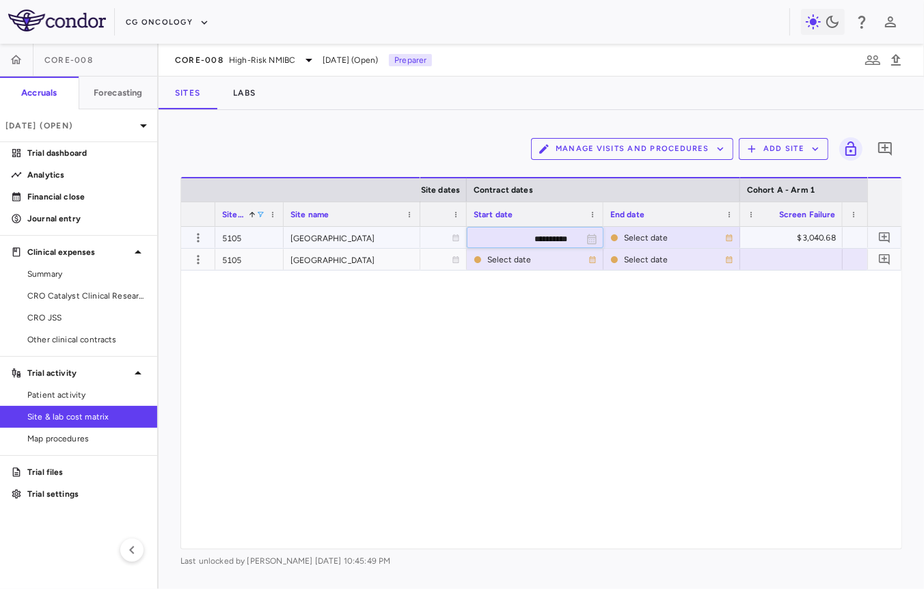
click at [514, 240] on input "**********" at bounding box center [522, 239] width 111 height 23
click at [547, 238] on input "**********" at bounding box center [522, 239] width 111 height 23
type input "**********"
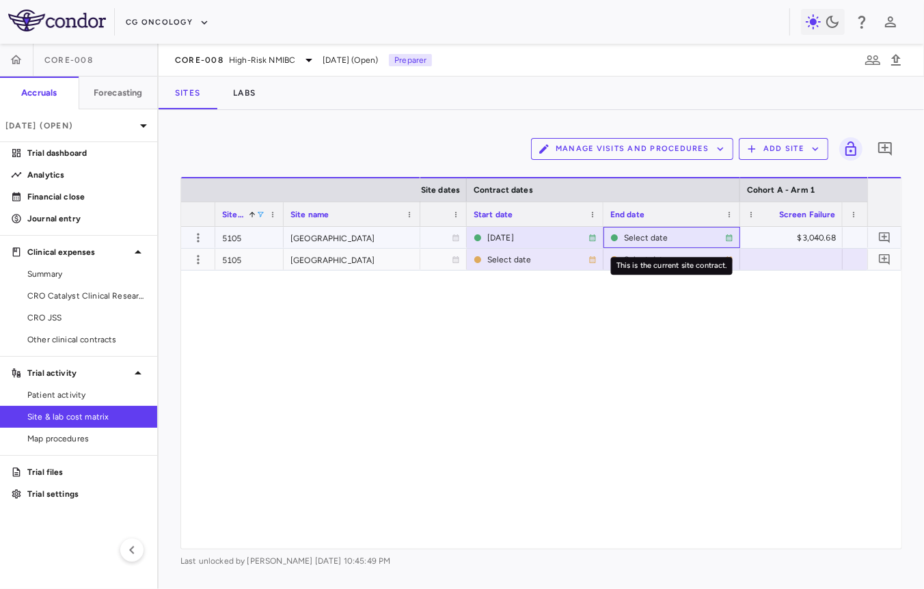
click at [636, 233] on div "Select date" at bounding box center [674, 238] width 101 height 22
click at [684, 234] on input "**********" at bounding box center [659, 239] width 111 height 23
type input "**********"
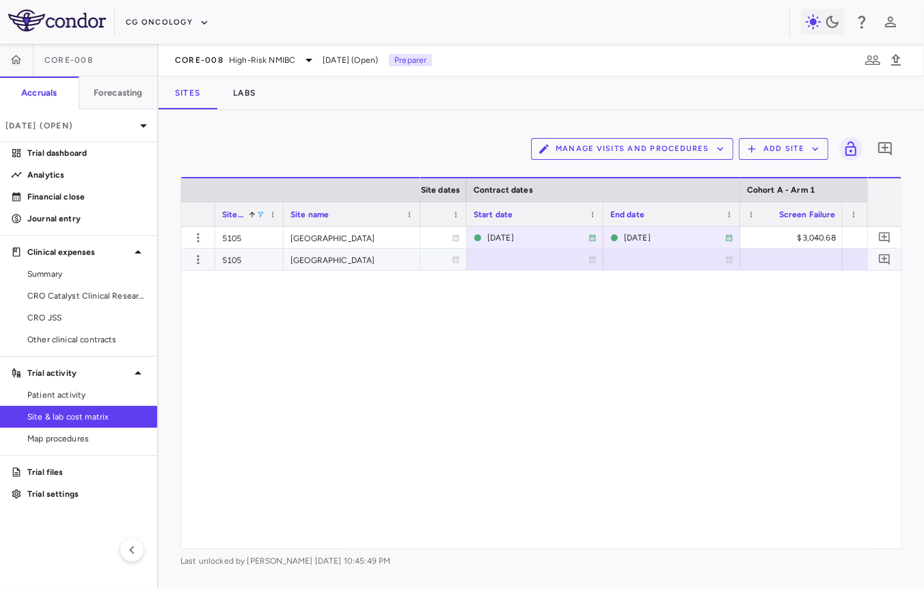
click at [504, 262] on div at bounding box center [534, 259] width 123 height 20
click at [505, 258] on input "**********" at bounding box center [522, 260] width 111 height 23
type input "**********"
click at [259, 213] on span at bounding box center [260, 214] width 8 height 8
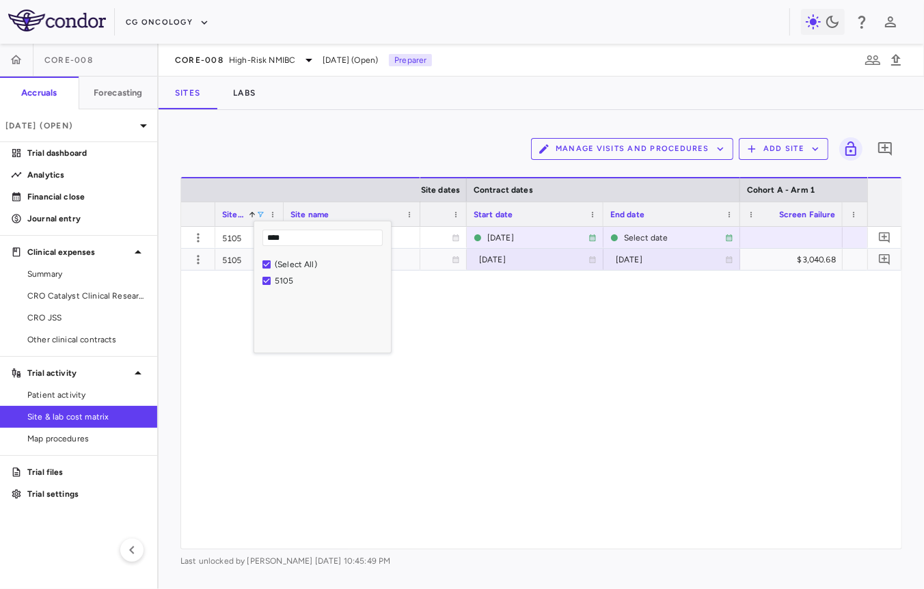
click at [288, 239] on input "****" at bounding box center [322, 238] width 120 height 16
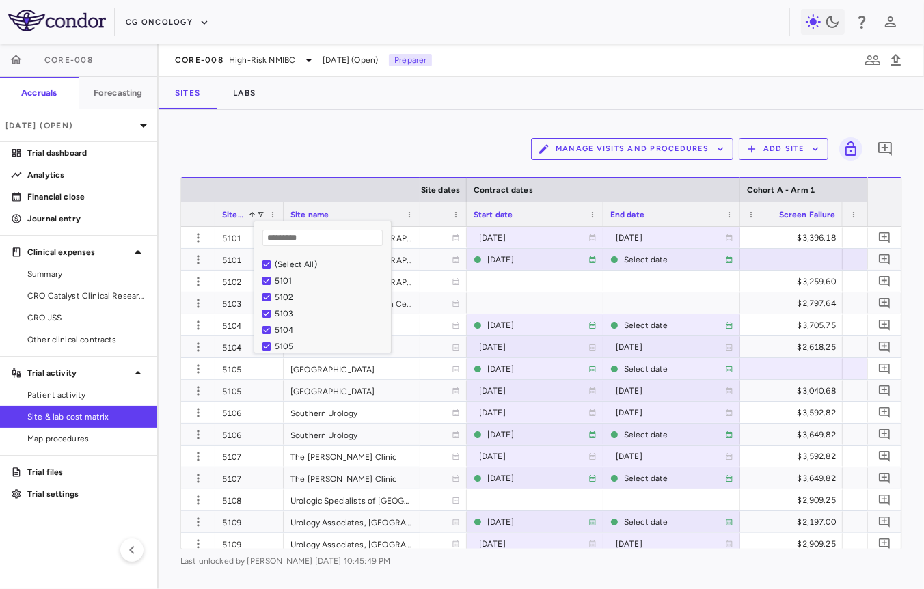
click at [320, 150] on div "Manage Visits and Procedures Add Site 0" at bounding box center [540, 149] width 721 height 34
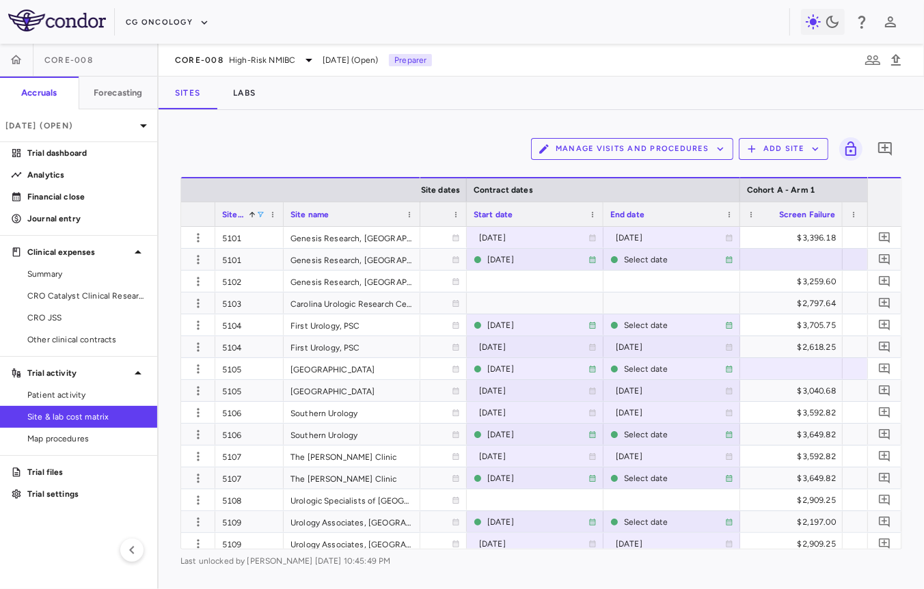
click at [260, 213] on span at bounding box center [260, 214] width 8 height 8
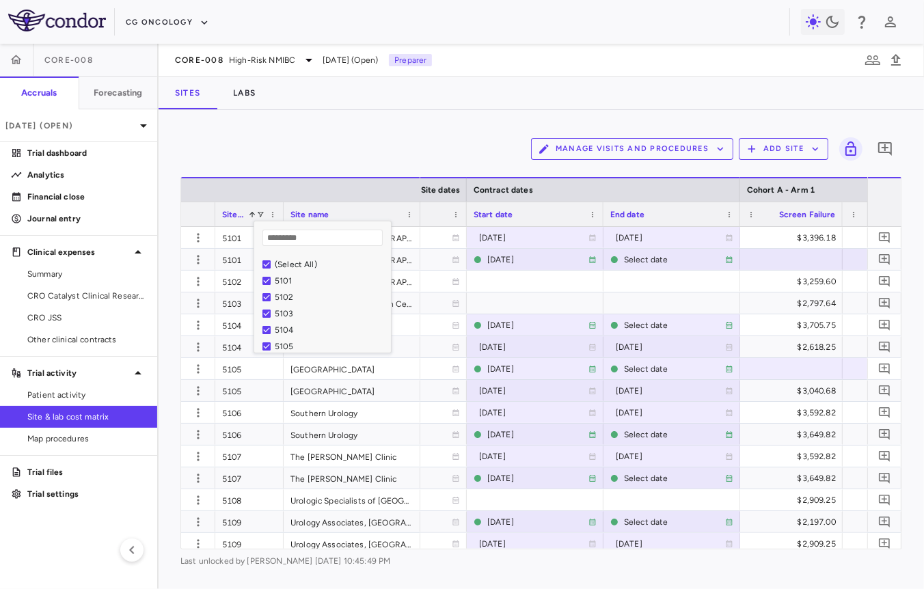
type input "*"
click at [308, 264] on div "(Select All)" at bounding box center [331, 265] width 112 height 10
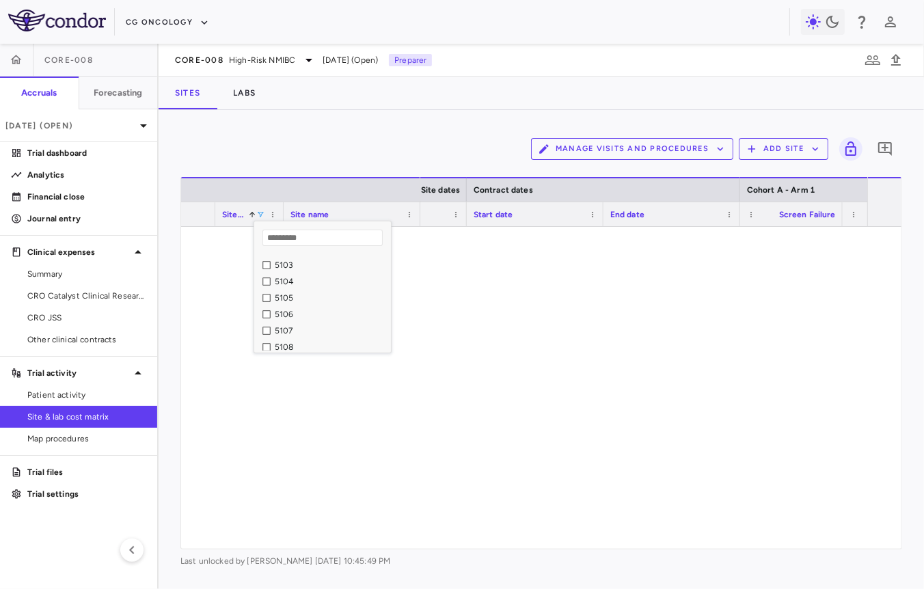
click at [284, 295] on div "5105" at bounding box center [331, 298] width 112 height 10
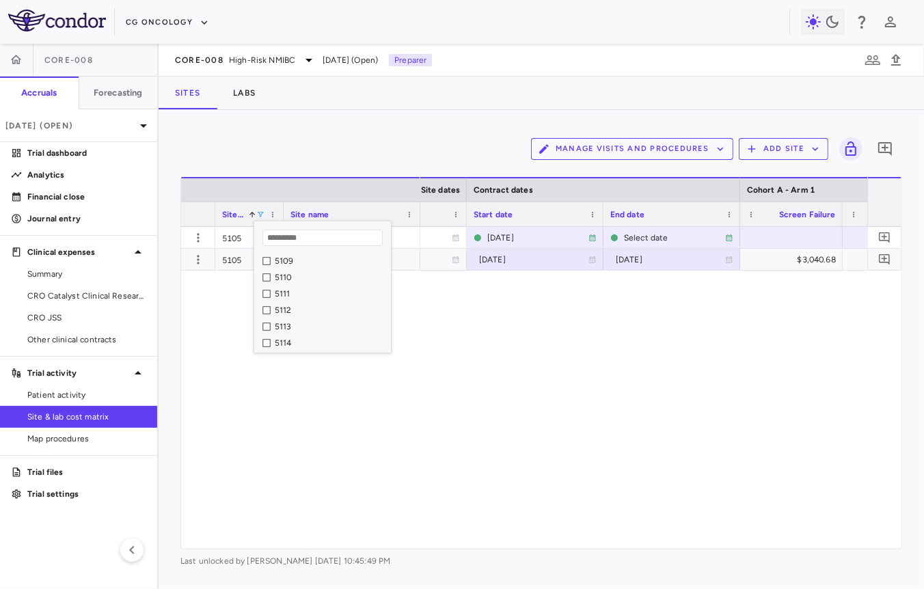
click at [282, 303] on div "5112" at bounding box center [326, 310] width 128 height 16
click at [282, 308] on div "5112" at bounding box center [331, 310] width 112 height 10
click at [282, 326] on div "5113" at bounding box center [331, 327] width 112 height 10
click at [463, 378] on div "2025-03-19 2025-05-01 Select date 2025-03-19 2025-03-06 2025-04-30 $3,040.68 $3…" at bounding box center [643, 388] width 447 height 322
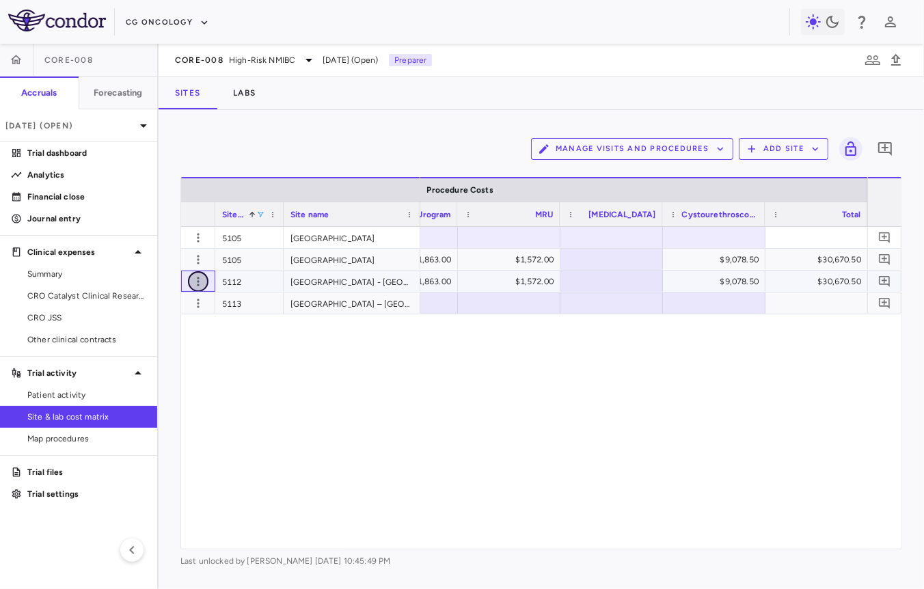
click at [196, 281] on icon "button" at bounding box center [198, 282] width 14 height 14
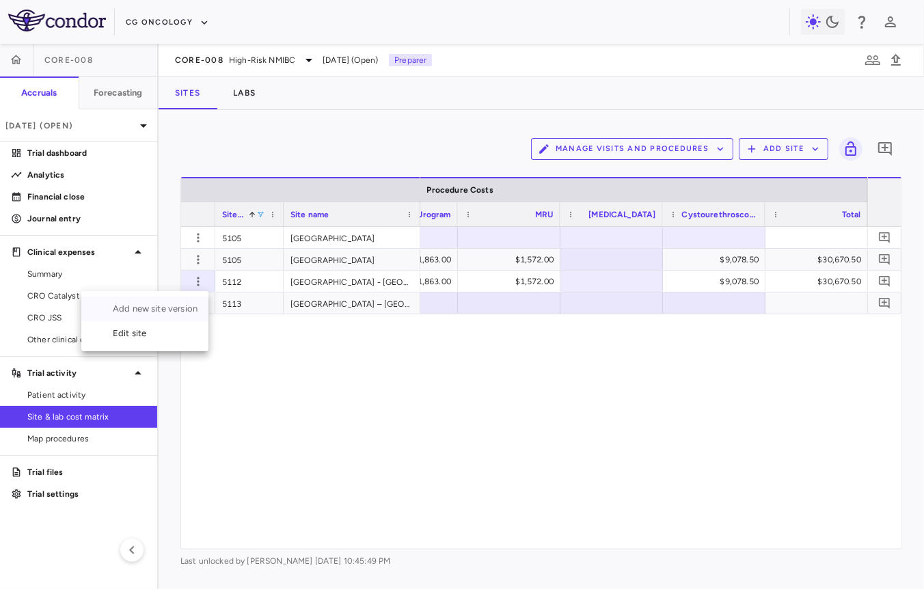
click at [182, 312] on div "Add new site version" at bounding box center [144, 309] width 127 height 25
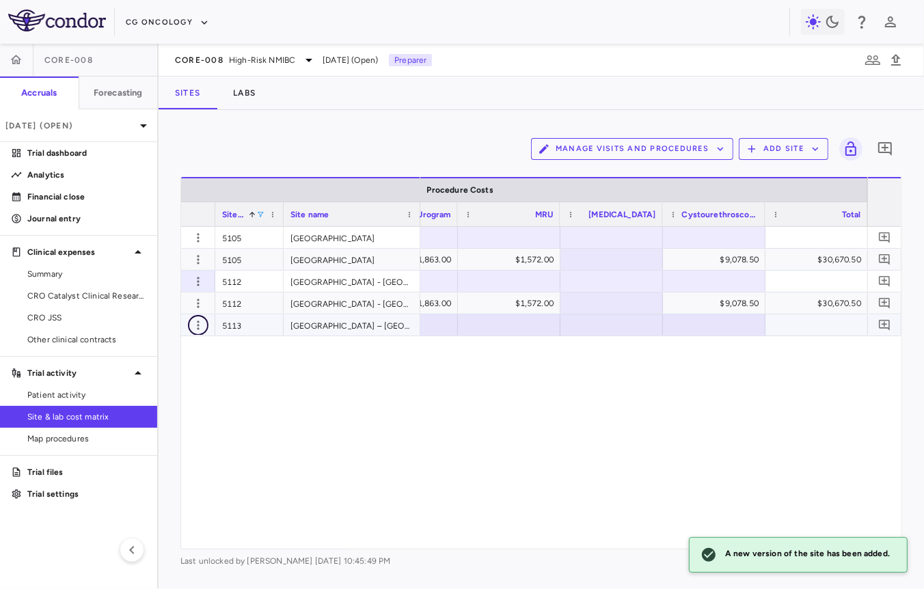
click at [197, 320] on icon "button" at bounding box center [198, 324] width 2 height 9
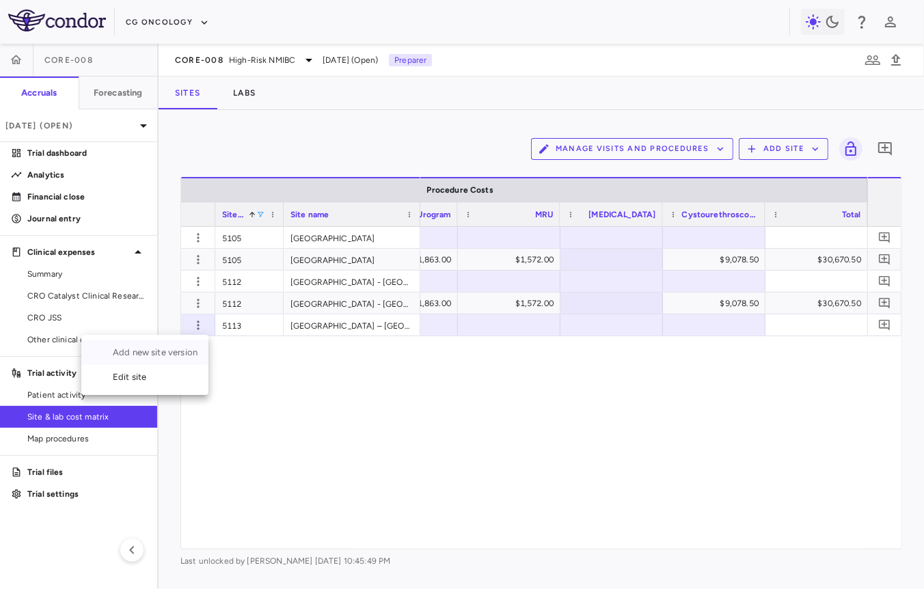
click at [187, 351] on div "Add new site version" at bounding box center [144, 352] width 127 height 25
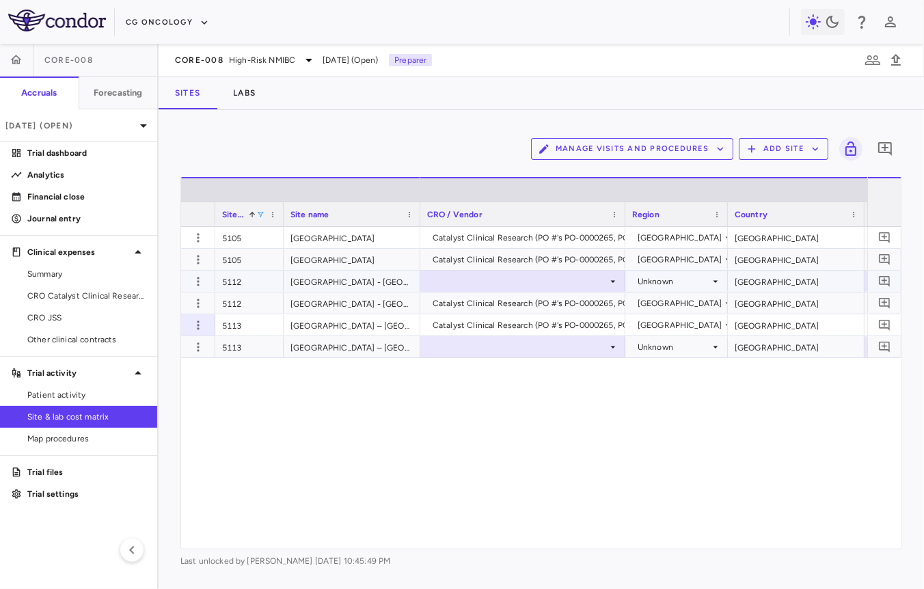
click at [471, 286] on div at bounding box center [522, 281] width 191 height 20
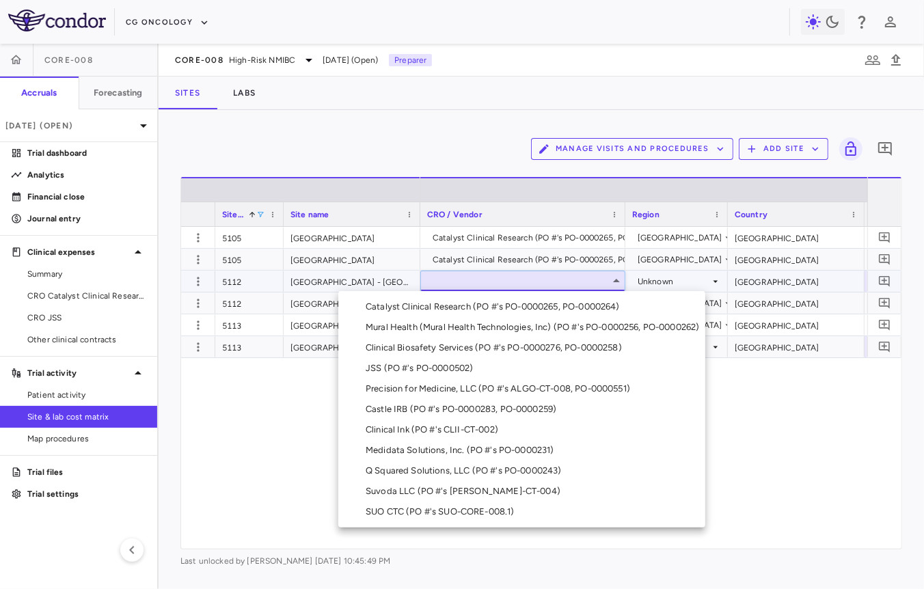
click at [469, 306] on div "Catalyst Clinical Research (PO #'s PO-0000265, PO-0000264)" at bounding box center [496, 307] width 260 height 12
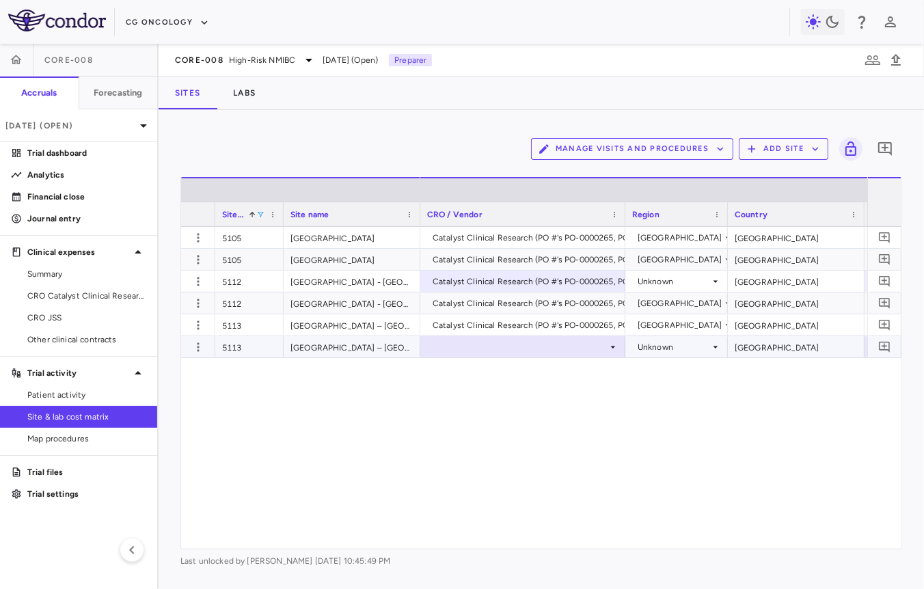
click at [527, 347] on div at bounding box center [522, 347] width 191 height 20
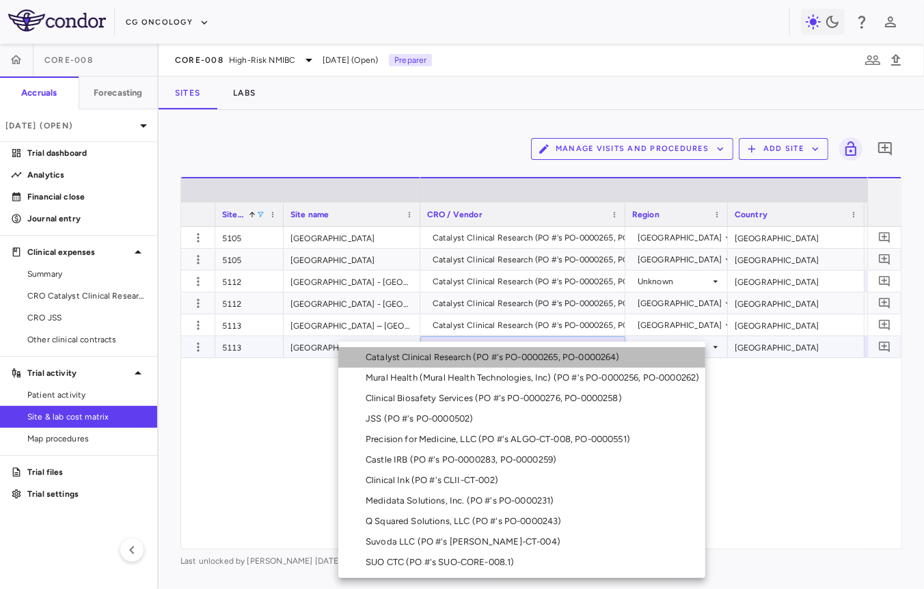
click at [523, 360] on div "Catalyst Clinical Research (PO #'s PO-0000265, PO-0000264)" at bounding box center [496, 357] width 260 height 12
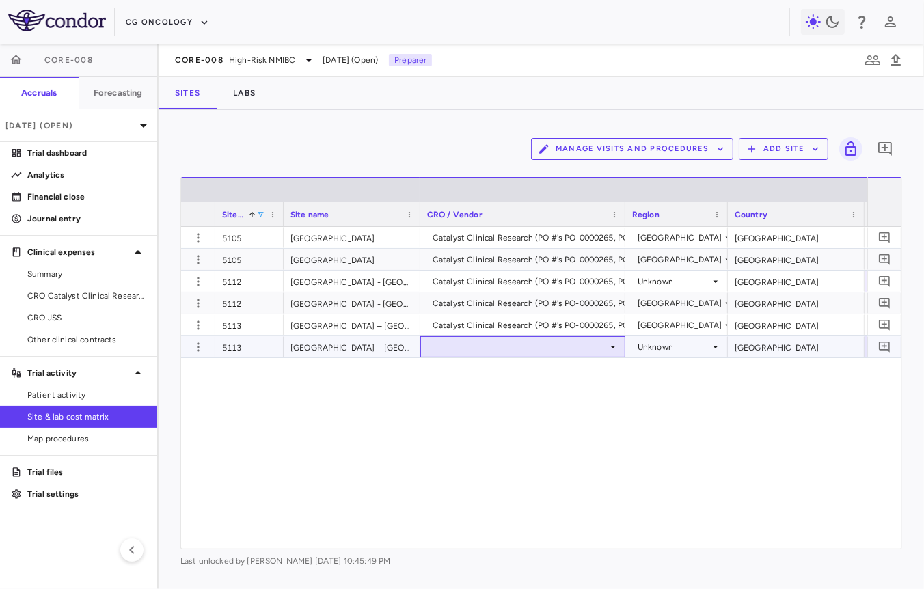
click at [583, 347] on div at bounding box center [522, 347] width 191 height 20
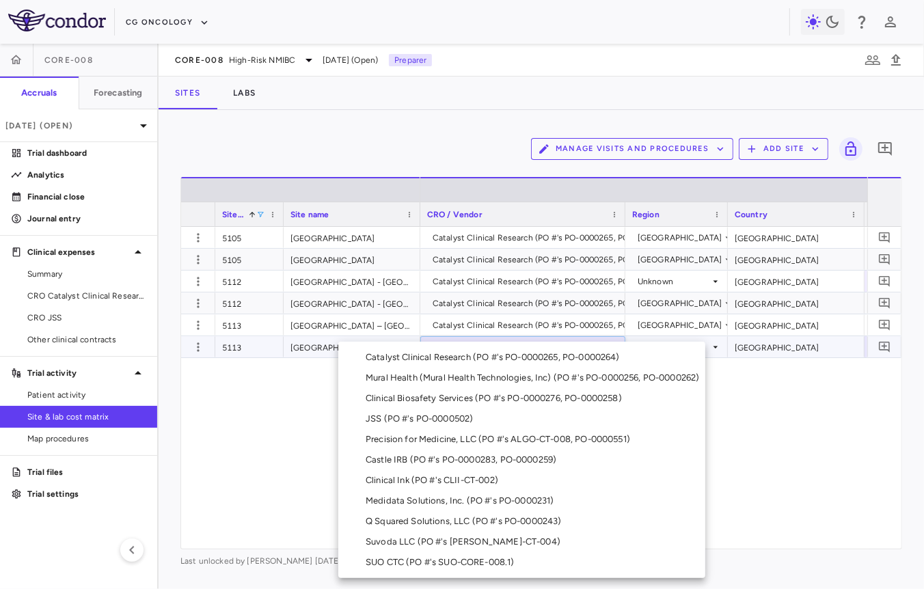
drag, startPoint x: 566, startPoint y: 370, endPoint x: 568, endPoint y: 359, distance: 11.1
click at [568, 359] on ul "Select Catalyst Clinical Research (PO #'s PO-0000265, PO-0000264) Mural Health …" at bounding box center [521, 460] width 367 height 236
click at [568, 359] on div "Catalyst Clinical Research (PO #'s PO-0000265, PO-0000264)" at bounding box center [496, 357] width 260 height 12
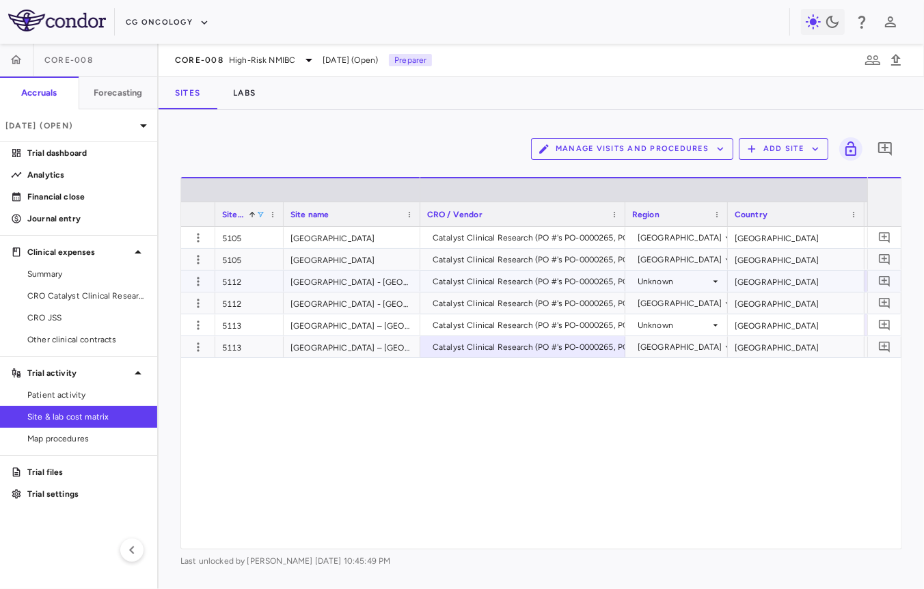
click at [666, 281] on div "Unknown" at bounding box center [673, 282] width 72 height 22
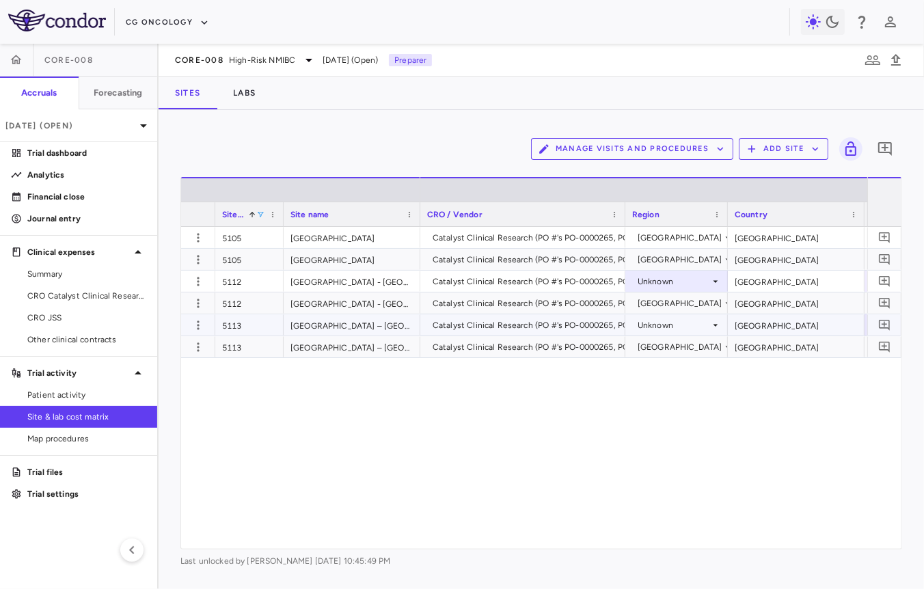
click at [659, 325] on div "Unknown" at bounding box center [673, 325] width 72 height 22
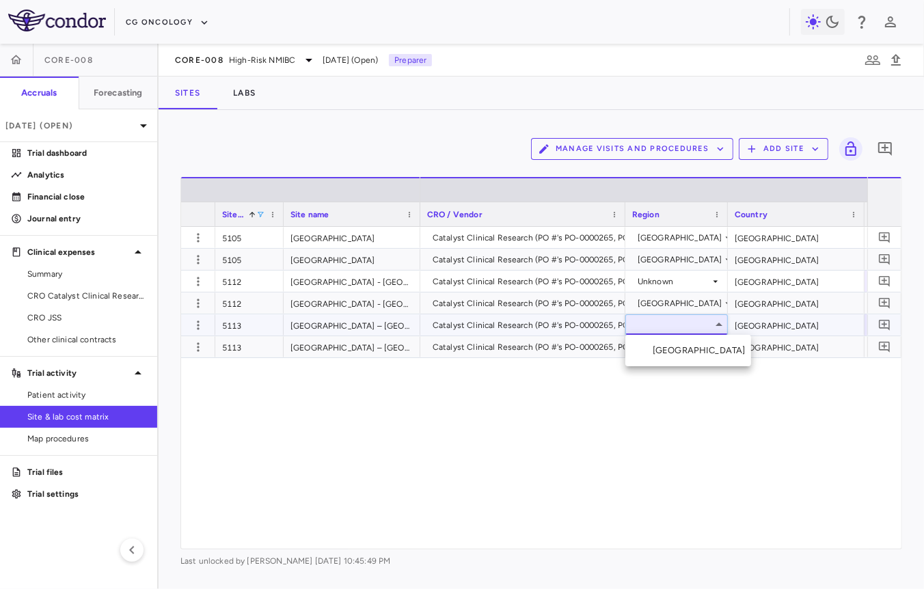
click at [659, 347] on div "[GEOGRAPHIC_DATA]" at bounding box center [701, 350] width 98 height 12
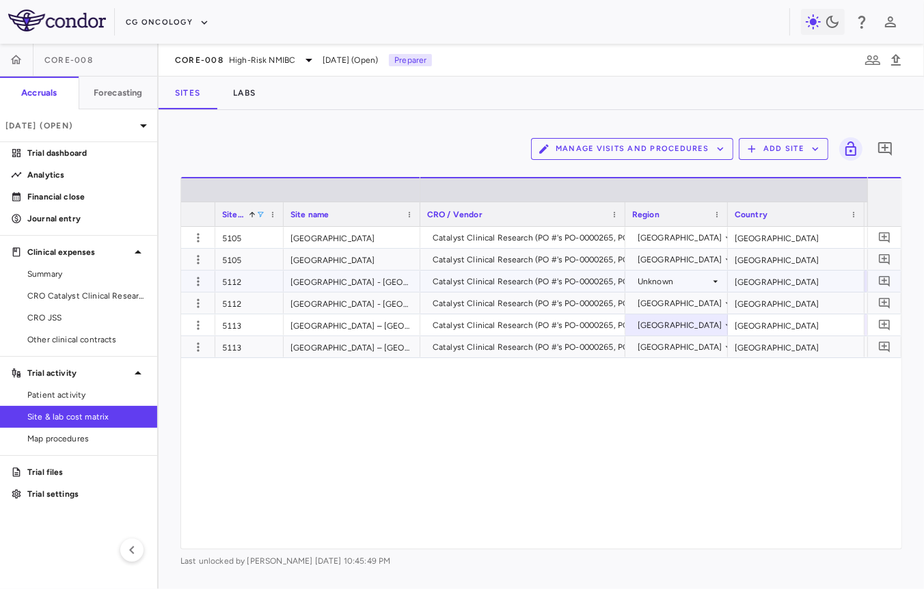
click at [674, 280] on div "Unknown" at bounding box center [673, 282] width 72 height 22
click at [670, 298] on li "[GEOGRAPHIC_DATA]" at bounding box center [688, 307] width 126 height 20
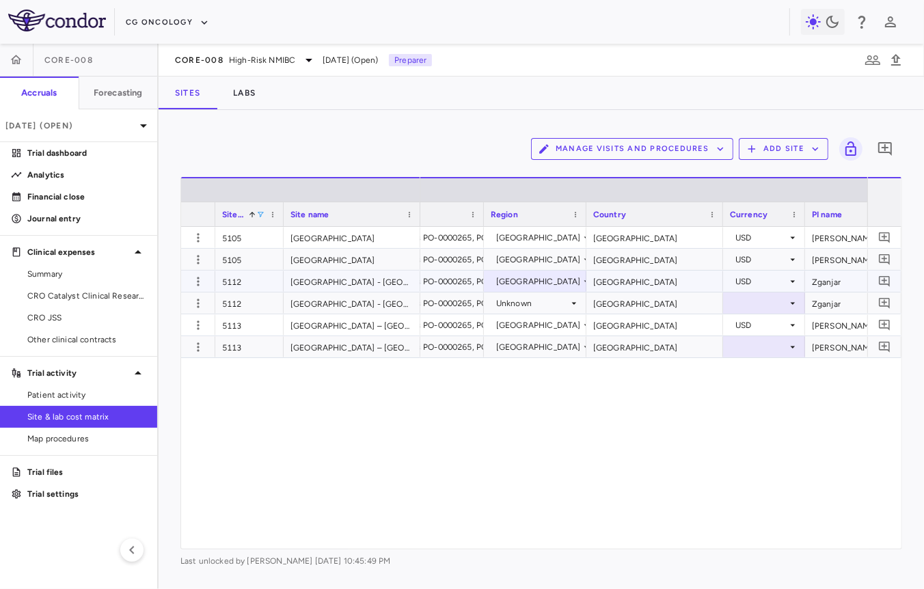
click at [553, 301] on div "Unknown" at bounding box center [532, 303] width 72 height 22
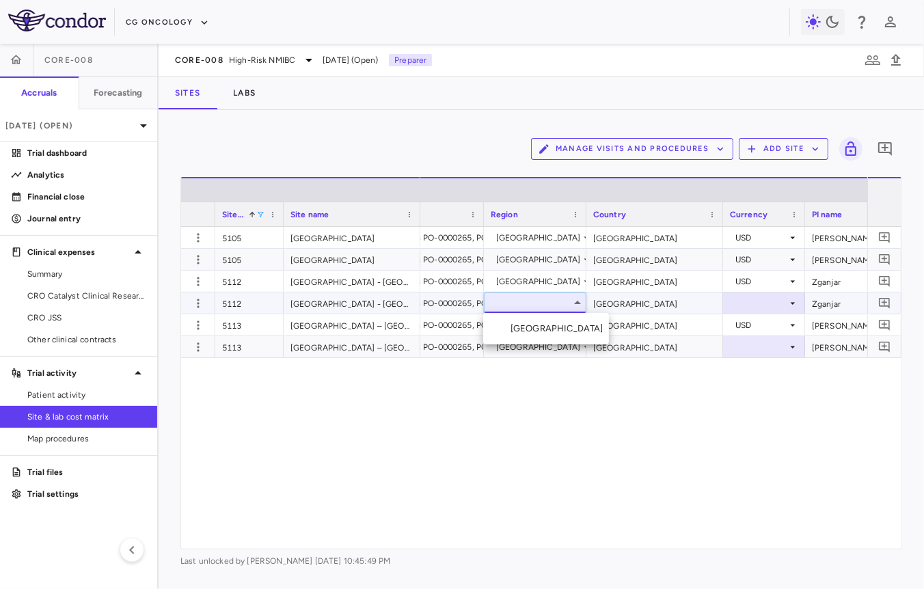
click at [542, 326] on li "[GEOGRAPHIC_DATA]" at bounding box center [546, 328] width 126 height 20
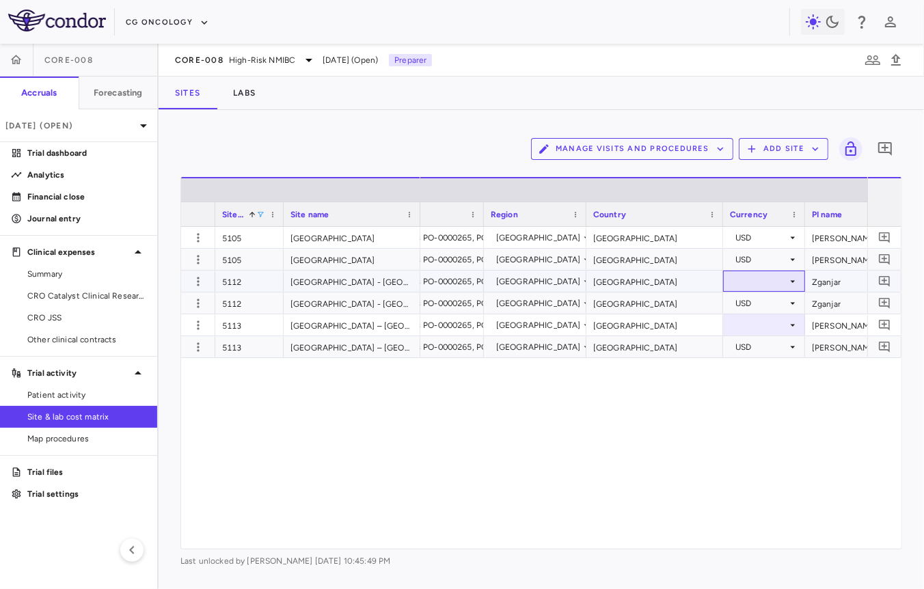
click at [749, 287] on div at bounding box center [764, 281] width 68 height 20
click at [760, 325] on div at bounding box center [764, 325] width 68 height 20
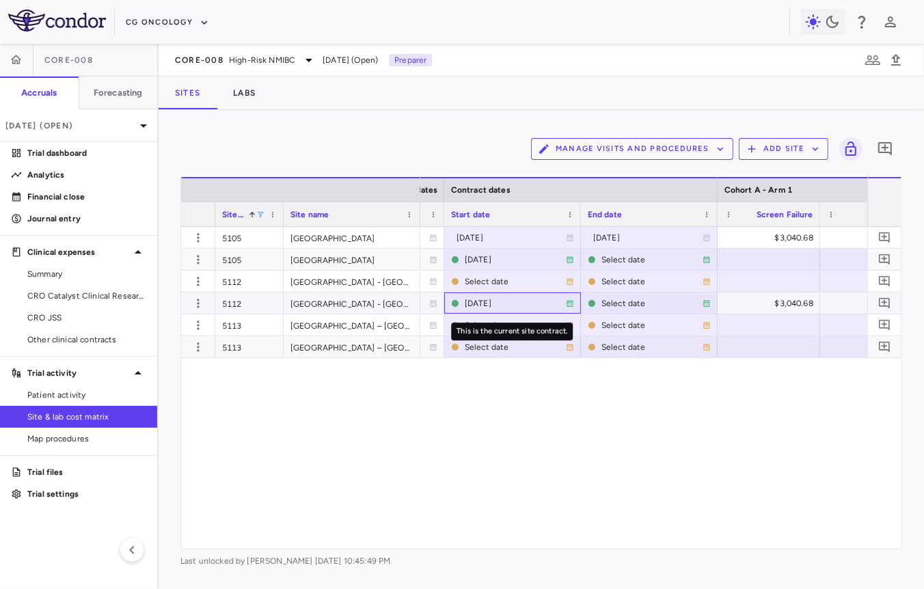
click at [495, 303] on div "[DATE]" at bounding box center [515, 303] width 101 height 22
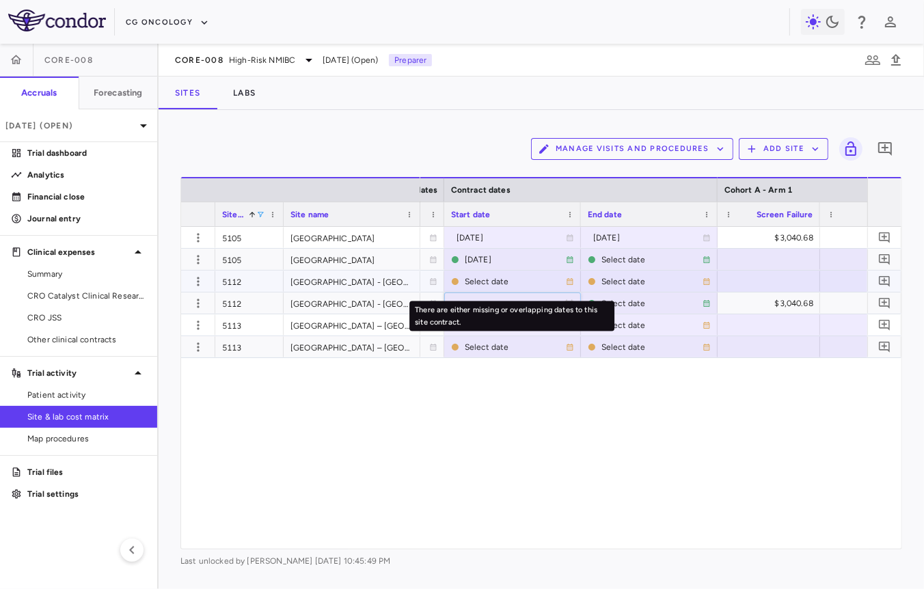
click at [504, 287] on div "Select date" at bounding box center [515, 282] width 101 height 22
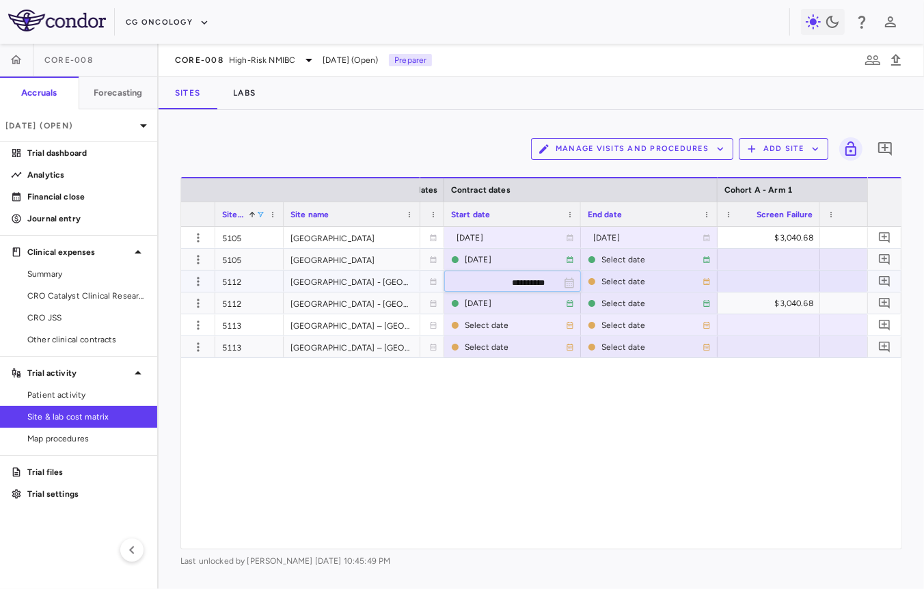
click at [504, 281] on input "**********" at bounding box center [500, 282] width 111 height 23
type input "**********"
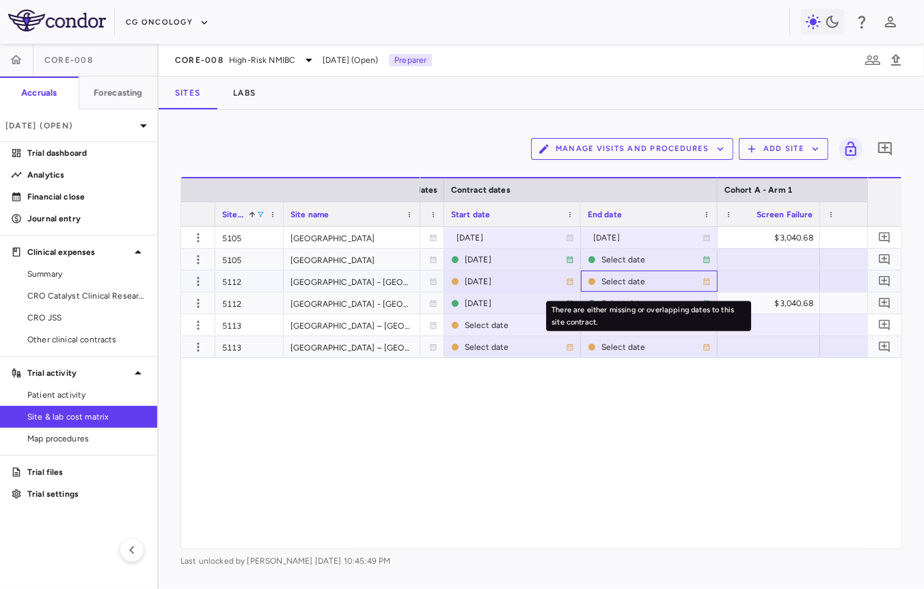
click at [620, 284] on div "Select date" at bounding box center [651, 282] width 101 height 22
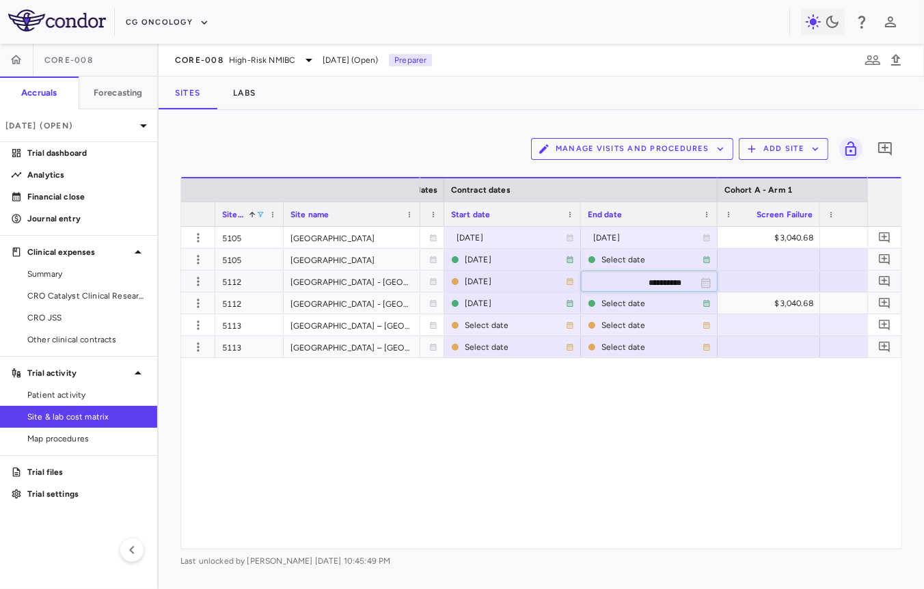
click at [629, 281] on input "**********" at bounding box center [636, 282] width 111 height 23
click at [663, 281] on input "**********" at bounding box center [636, 282] width 111 height 23
type input "**********"
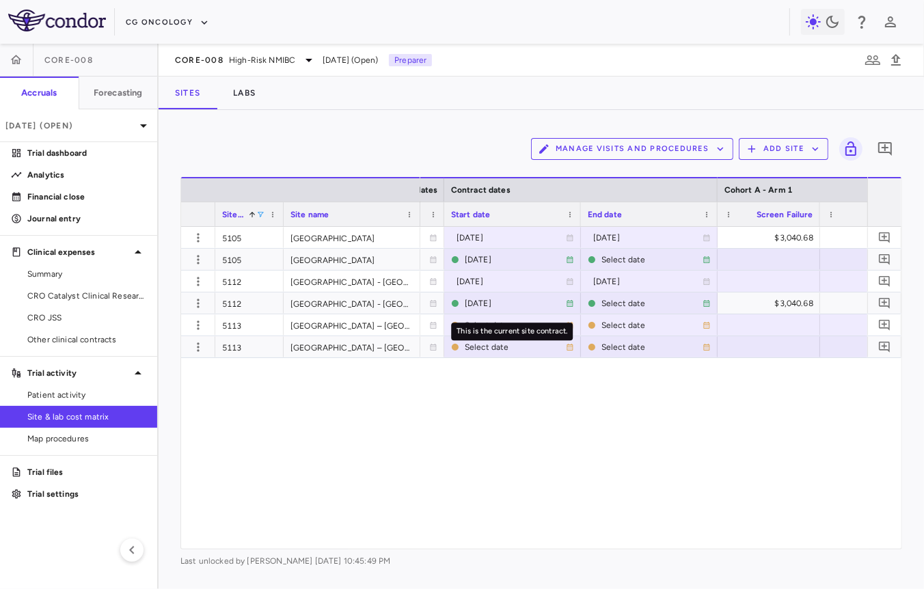
click at [483, 322] on div "This is the current site contract." at bounding box center [512, 331] width 122 height 18
click at [464, 327] on div "This is the current site contract." at bounding box center [512, 331] width 122 height 18
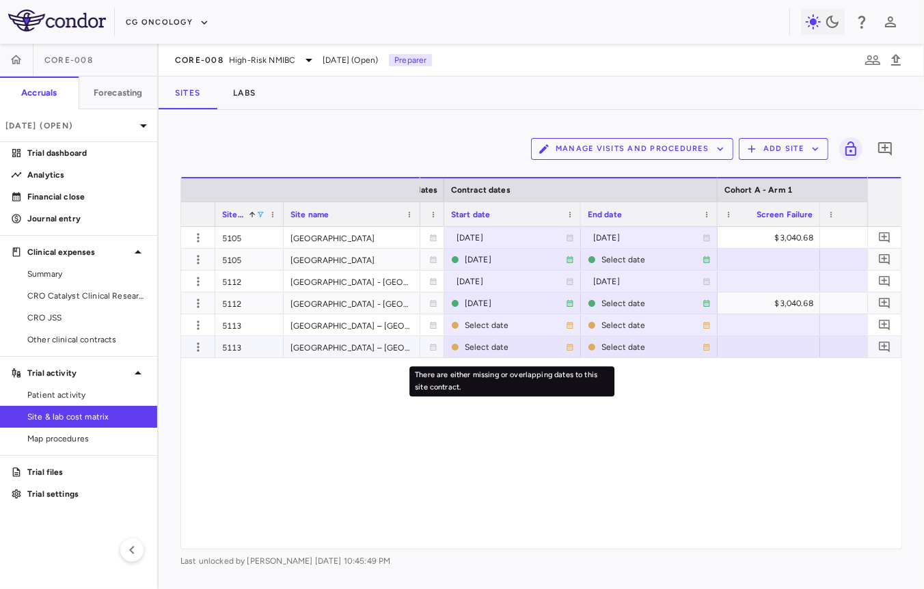
click at [501, 358] on div "There are either missing or overlapping dates to this site contract." at bounding box center [512, 377] width 208 height 41
click at [484, 327] on div "Select date" at bounding box center [515, 325] width 101 height 22
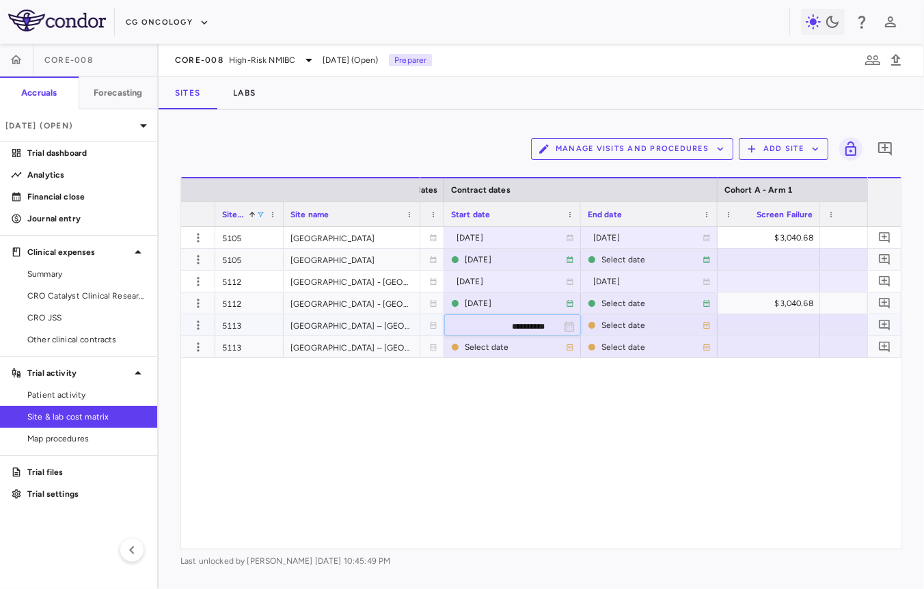
click at [524, 326] on input "**********" at bounding box center [500, 326] width 111 height 23
type input "**********"
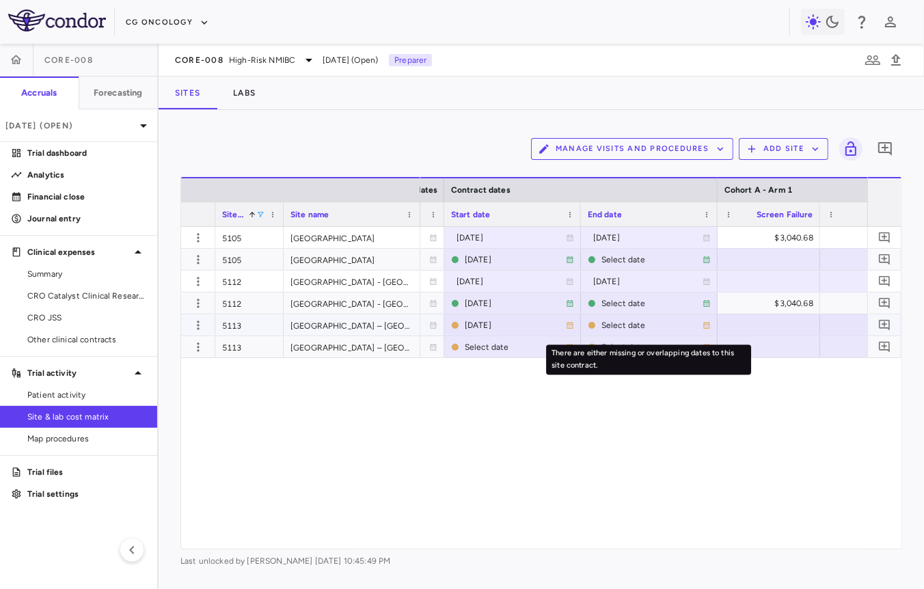
click at [607, 328] on div "Select date" at bounding box center [651, 325] width 101 height 22
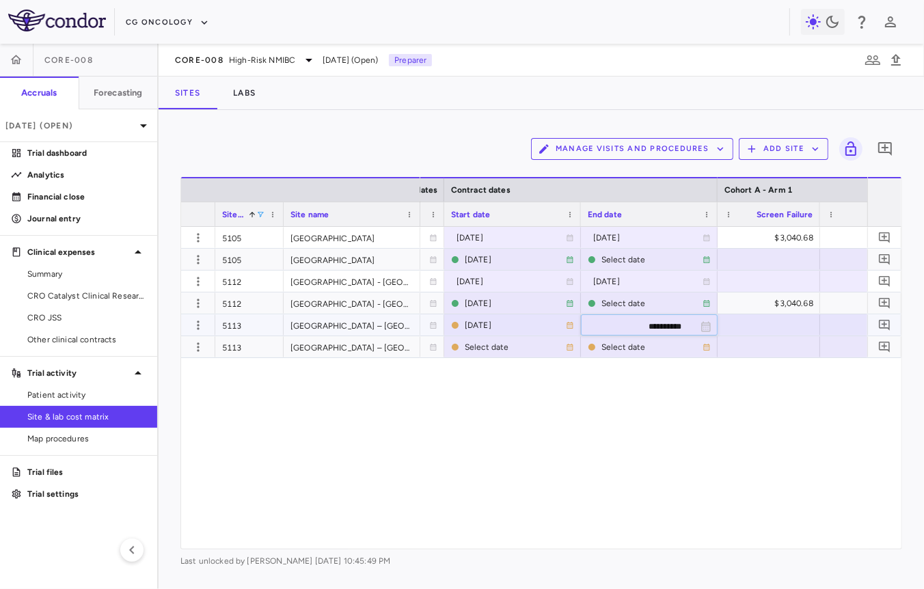
click at [629, 329] on input "**********" at bounding box center [636, 326] width 111 height 23
click at [661, 328] on input "**********" at bounding box center [636, 326] width 111 height 23
click at [620, 329] on div "Select date" at bounding box center [651, 325] width 101 height 22
click at [665, 328] on input "**********" at bounding box center [636, 326] width 111 height 23
type input "**********"
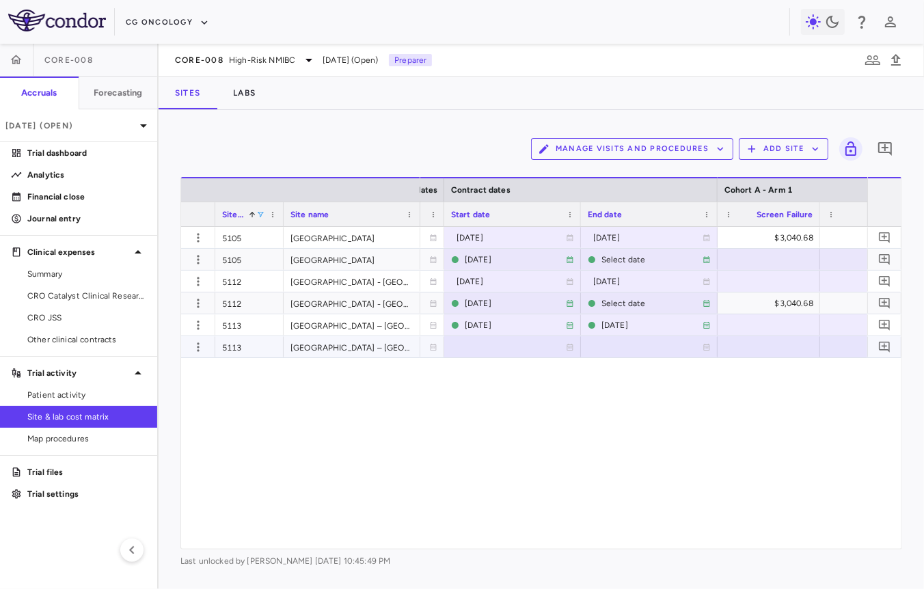
click at [506, 350] on div at bounding box center [512, 347] width 123 height 20
click at [488, 350] on input "**********" at bounding box center [500, 348] width 111 height 23
type input "**********"
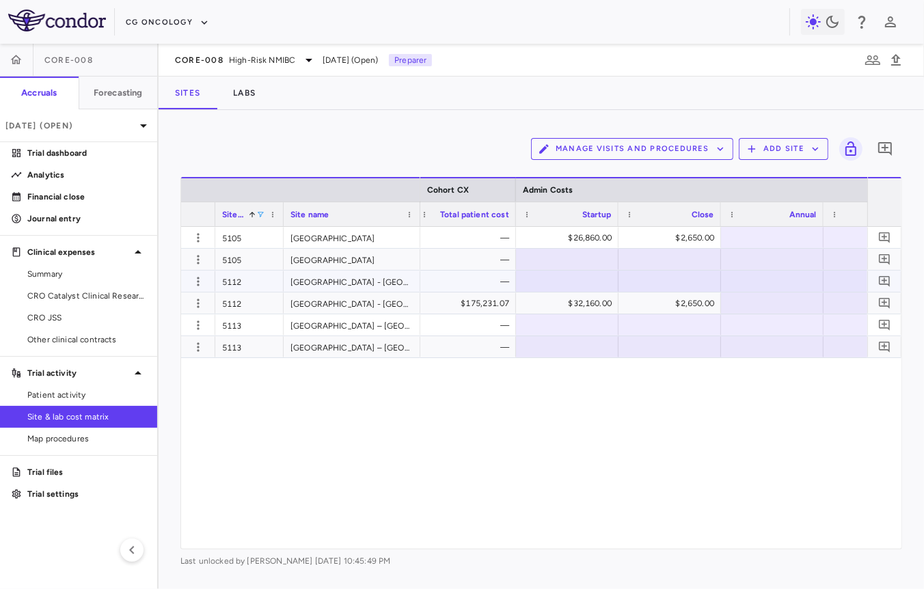
scroll to position [0, 30319]
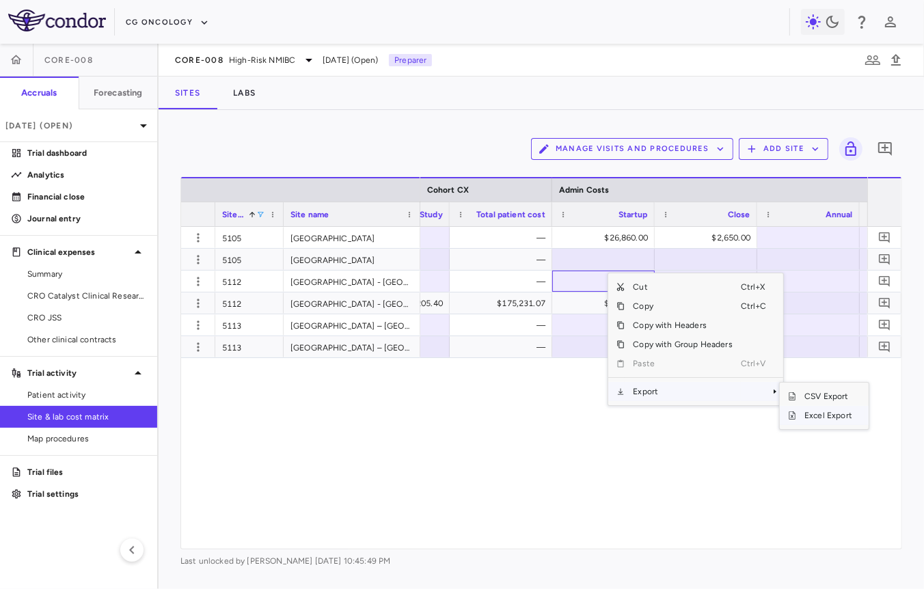
click at [801, 415] on span "Excel Export" at bounding box center [828, 415] width 64 height 19
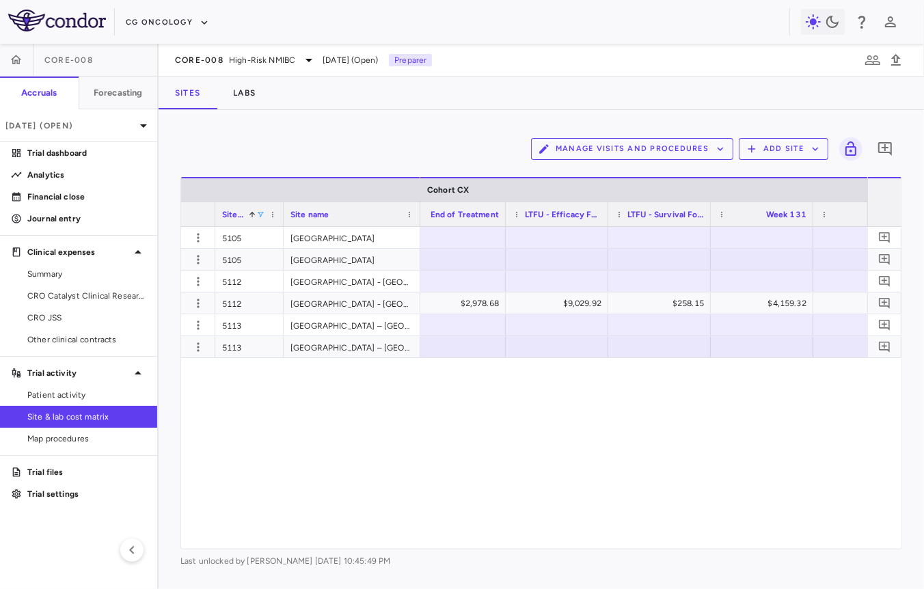
scroll to position [0, 6413]
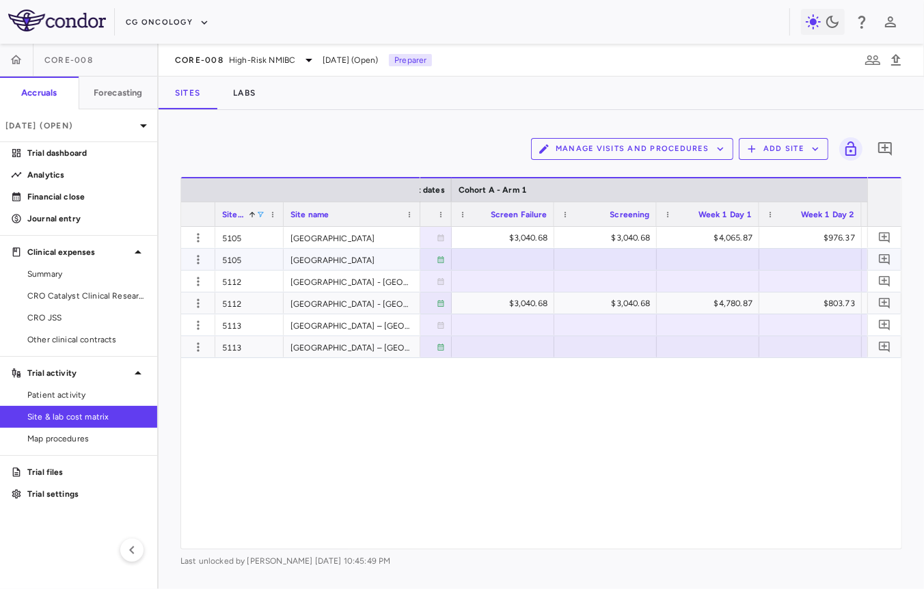
click at [484, 265] on div at bounding box center [502, 259] width 89 height 20
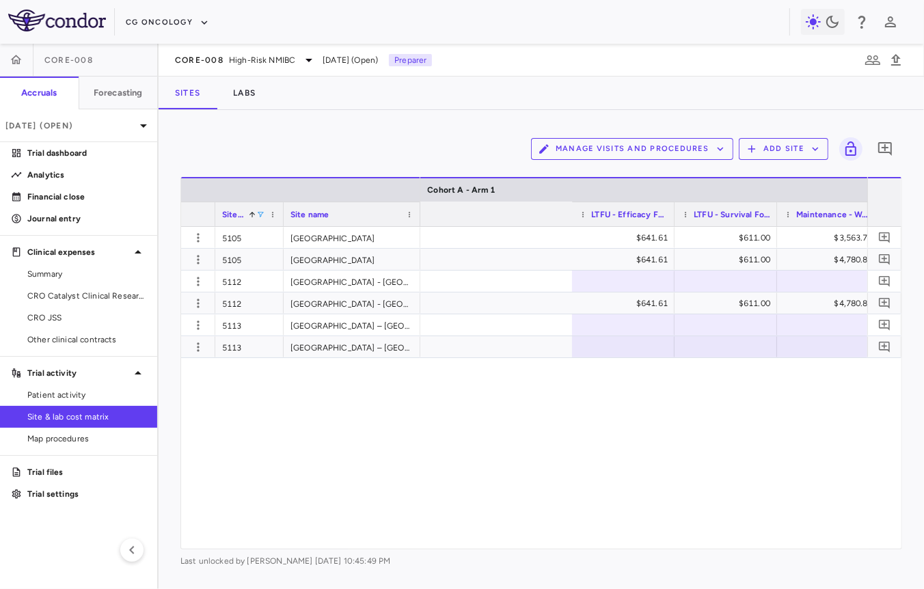
scroll to position [0, 6972]
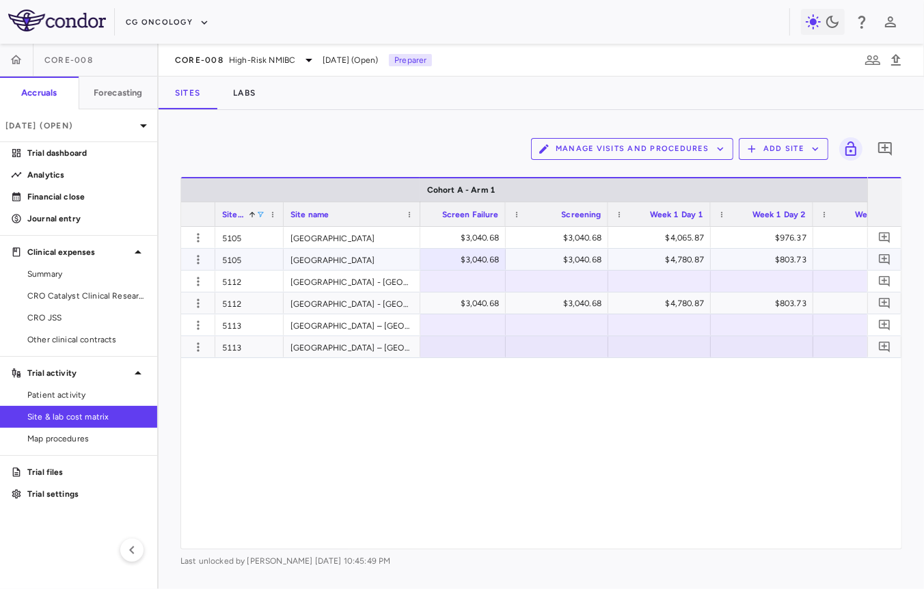
click at [476, 258] on div "$3,040.68" at bounding box center [456, 260] width 83 height 22
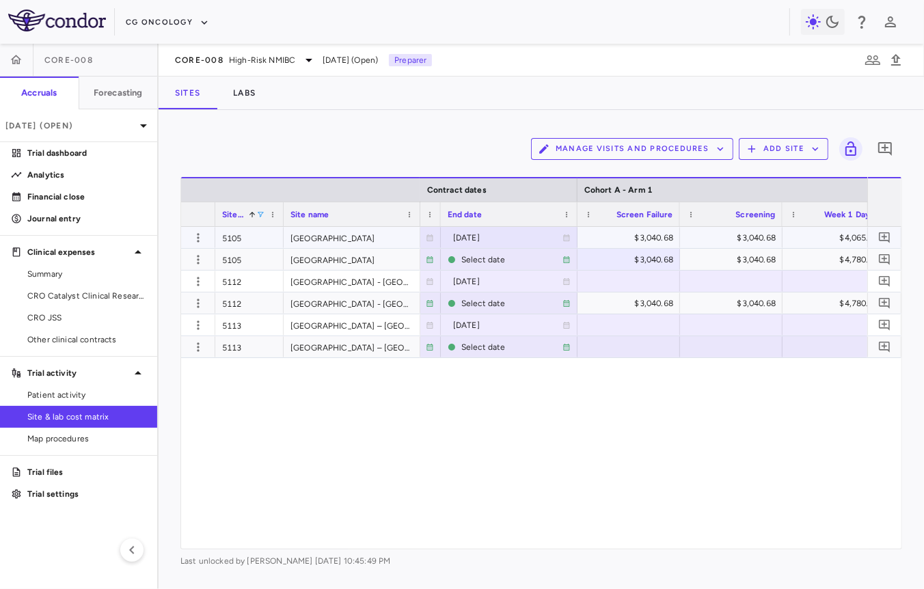
click at [631, 234] on div "$3,040.68" at bounding box center [631, 238] width 83 height 22
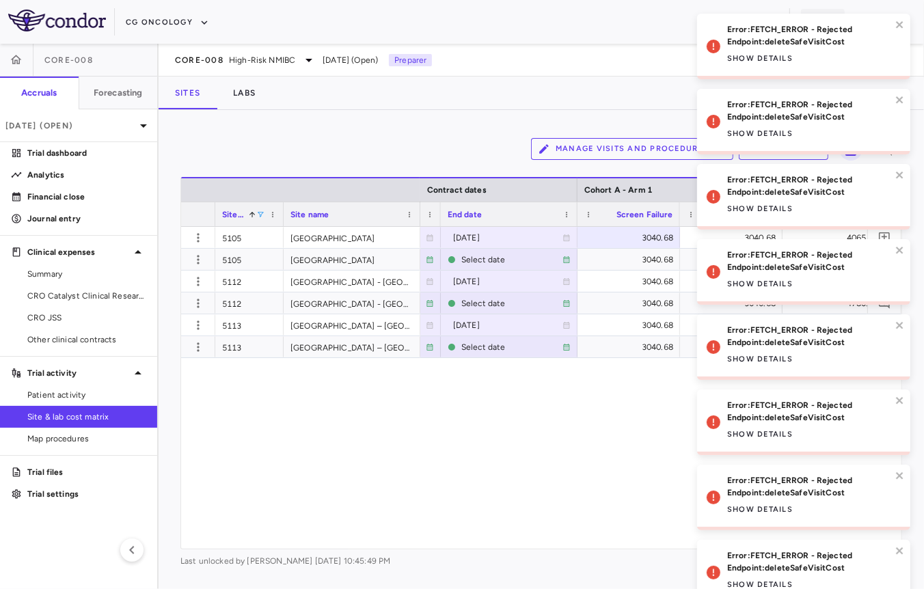
click at [624, 394] on div "2025-03-06 2025-04-30 3040.68 3040.68 4065.87 976.37 976.37 2025-05-01 Select d…" at bounding box center [643, 388] width 447 height 322
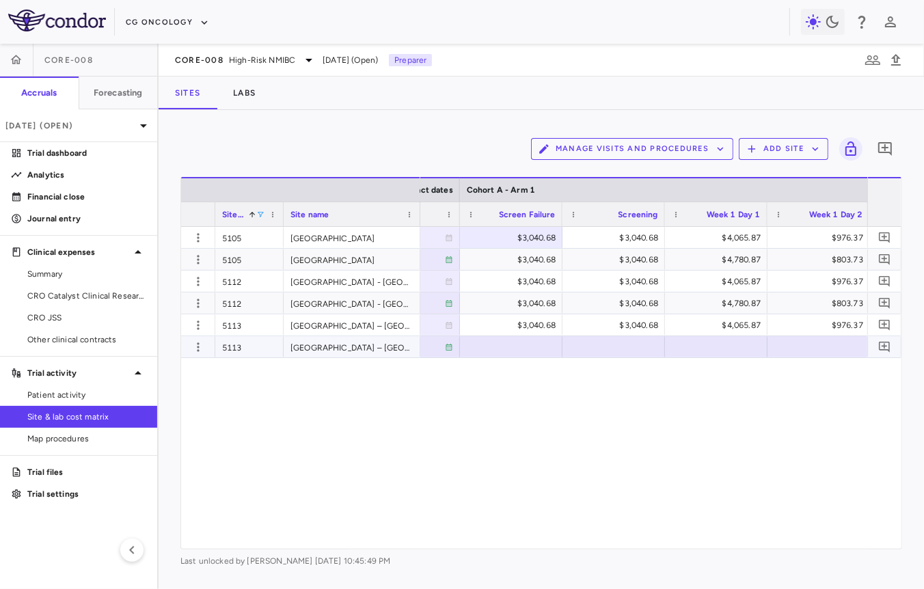
click at [522, 342] on div at bounding box center [511, 347] width 89 height 20
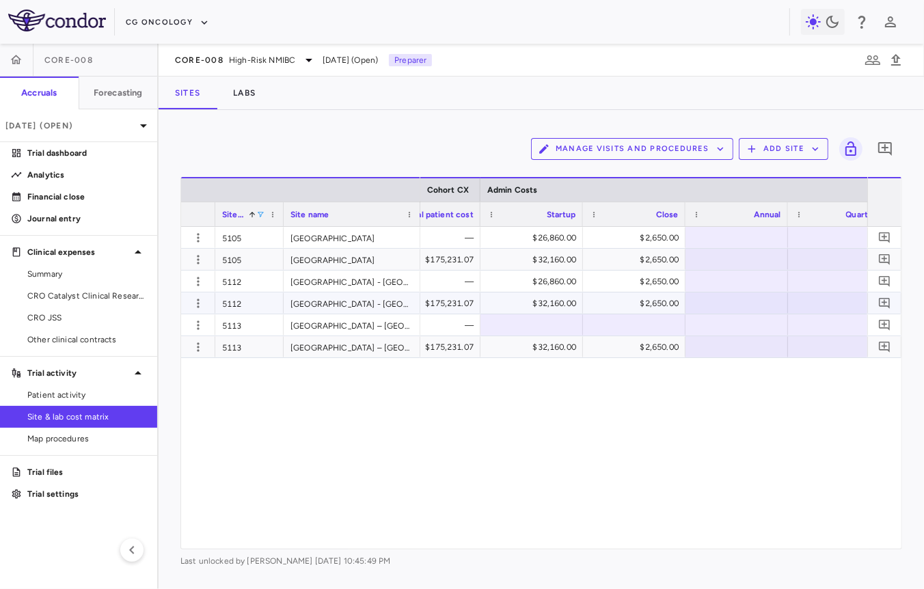
click at [552, 305] on div "$32,160.00" at bounding box center [534, 303] width 83 height 22
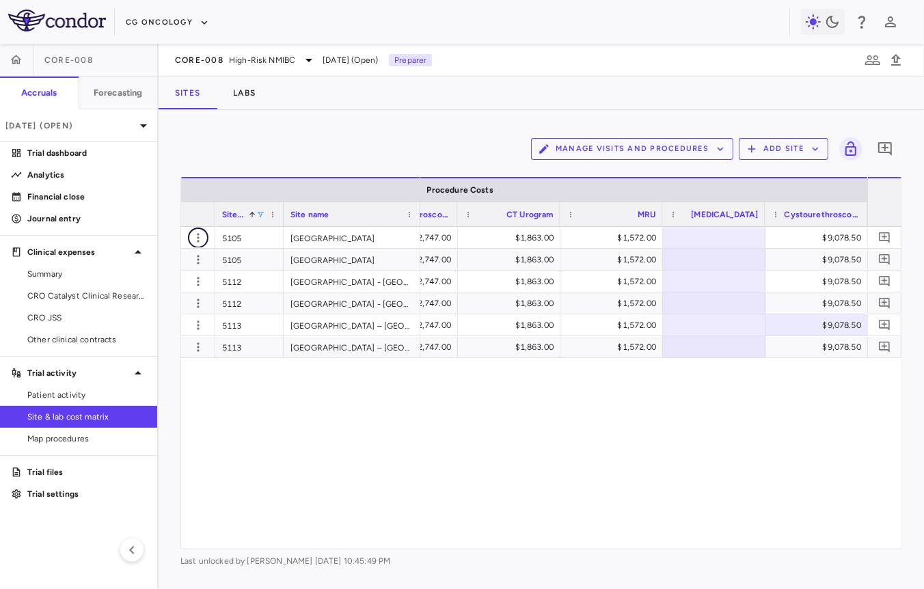
click at [195, 236] on icon "button" at bounding box center [198, 238] width 14 height 14
click at [196, 236] on icon "button" at bounding box center [198, 238] width 14 height 14
click at [163, 282] on div "Edit site" at bounding box center [144, 289] width 127 height 25
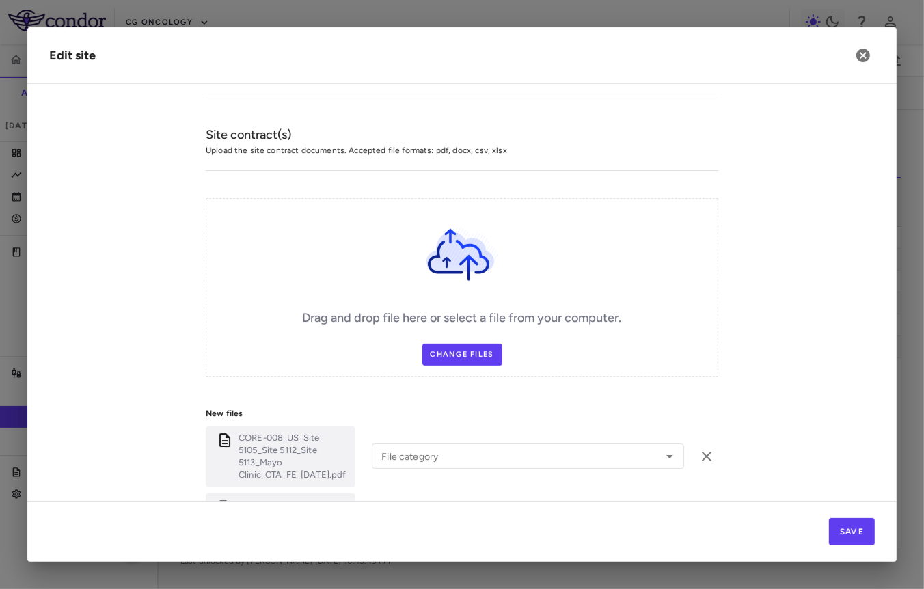
scroll to position [537, 0]
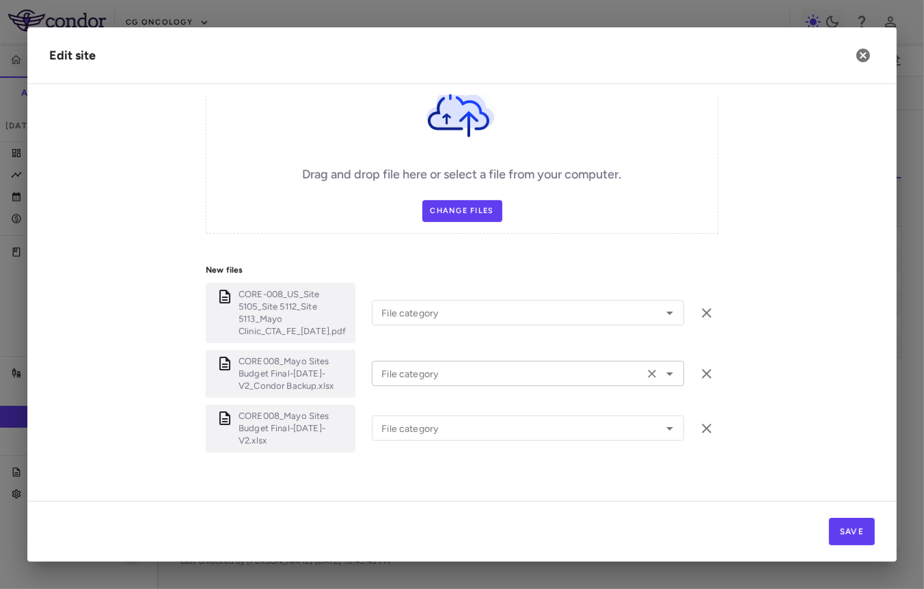
click at [457, 365] on input "File category" at bounding box center [508, 373] width 264 height 17
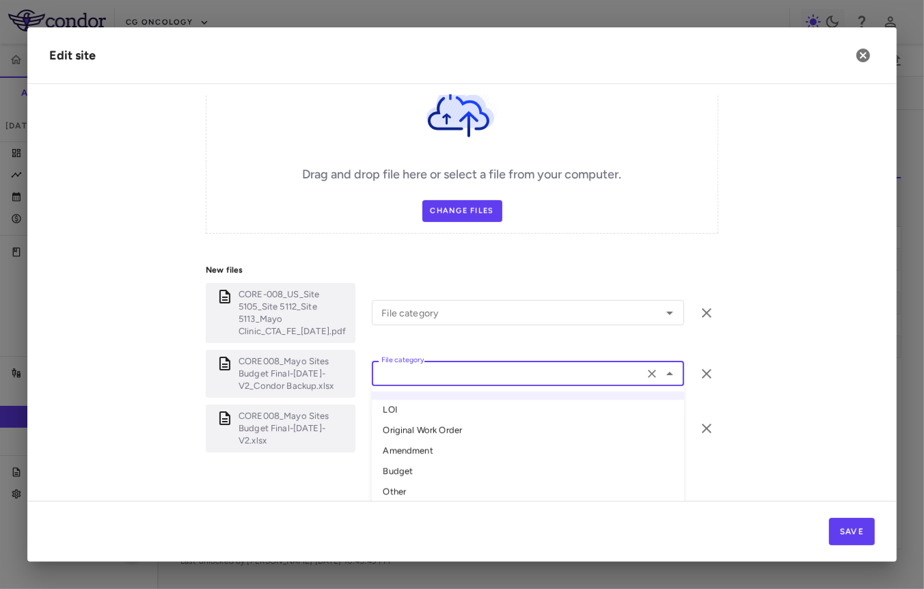
click at [434, 425] on li "Original Work Order" at bounding box center [528, 431] width 312 height 20
click at [454, 365] on input "File category" at bounding box center [508, 373] width 264 height 17
click at [429, 441] on li "Amendment" at bounding box center [528, 451] width 312 height 20
click at [436, 419] on input "File category" at bounding box center [508, 427] width 264 height 17
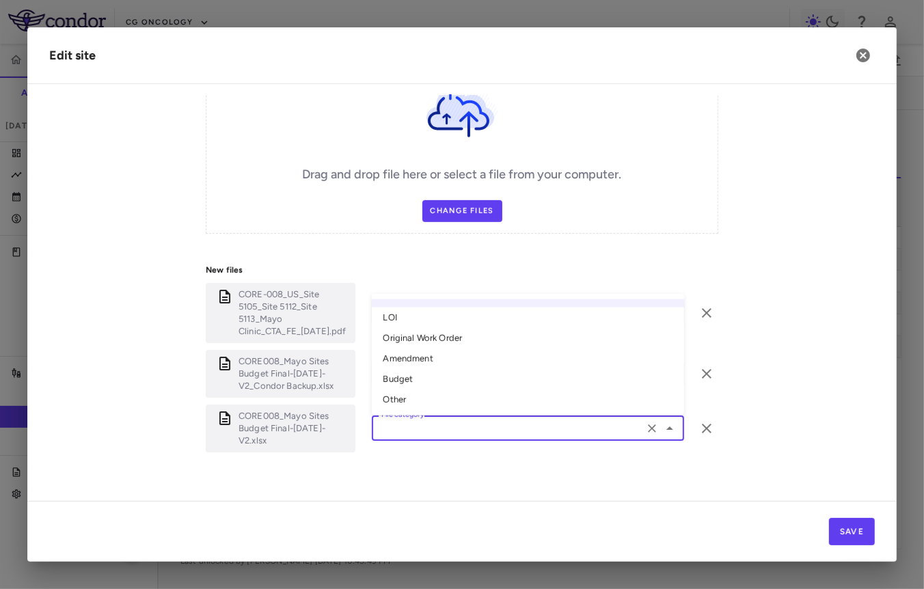
click at [445, 353] on li "Amendment" at bounding box center [528, 358] width 312 height 20
click at [465, 320] on div "CORE-008_US_Site 5105_Site 5112_Site 5113_Mayo Clinic_CTA_FE_06Mar2025.pdf File…" at bounding box center [462, 313] width 512 height 60
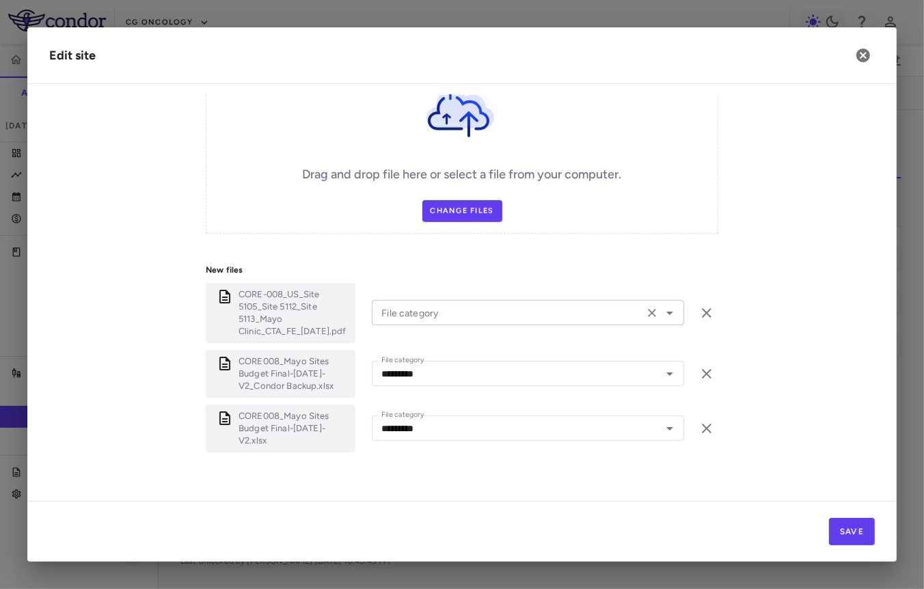
click at [467, 313] on div "File category" at bounding box center [528, 312] width 312 height 25
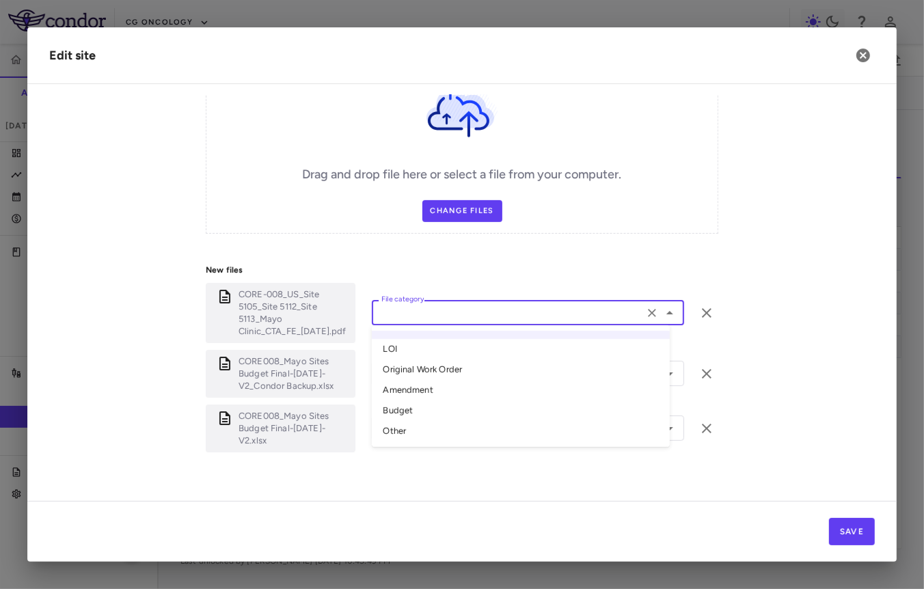
click at [453, 361] on li "Original Work Order" at bounding box center [521, 370] width 298 height 20
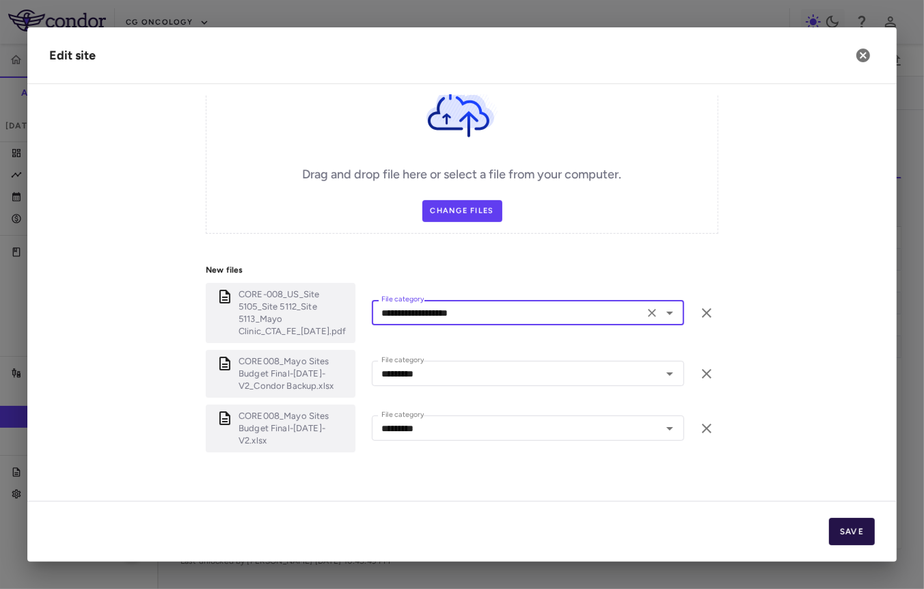
click at [853, 531] on button "Save" at bounding box center [852, 531] width 46 height 27
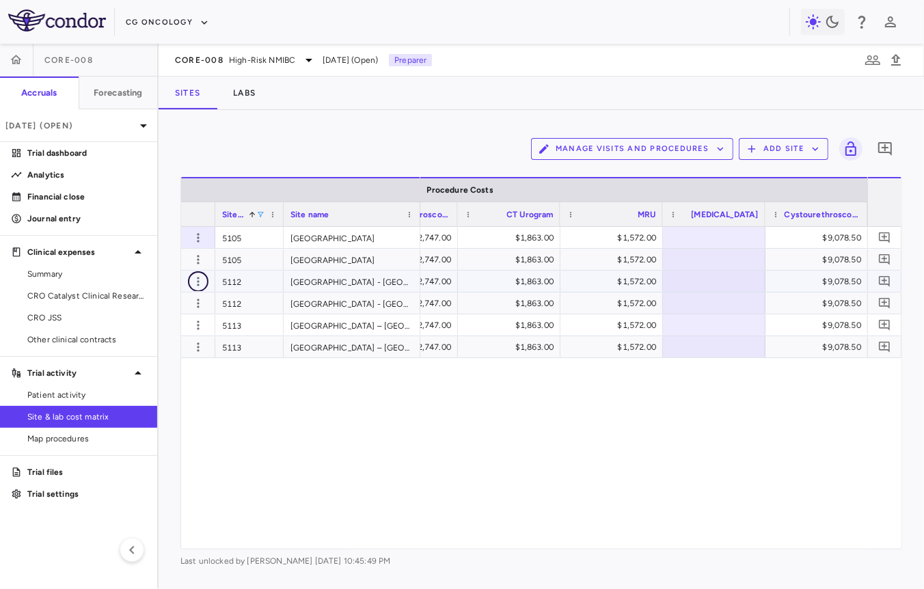
click at [194, 277] on icon "button" at bounding box center [198, 282] width 14 height 14
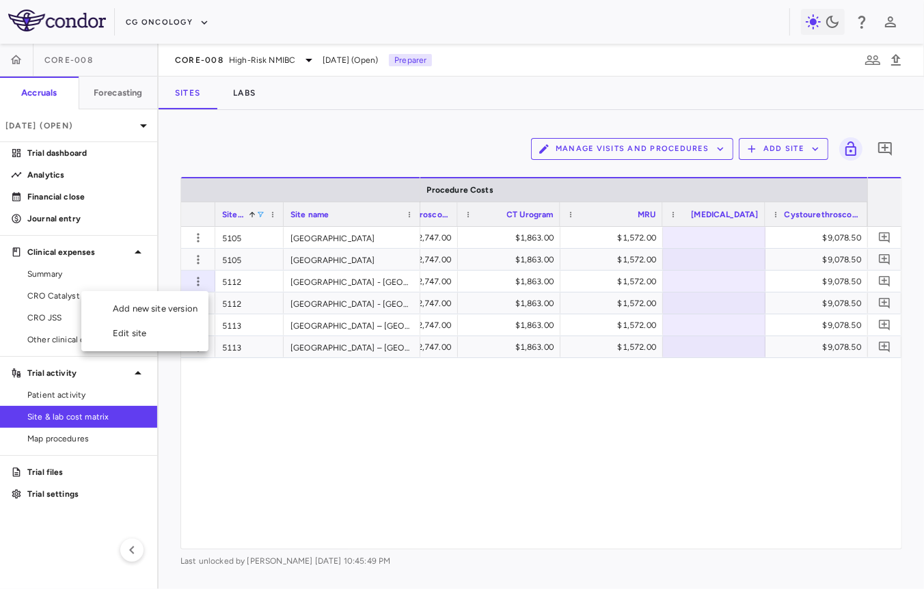
click at [178, 329] on div "Edit site" at bounding box center [144, 333] width 127 height 25
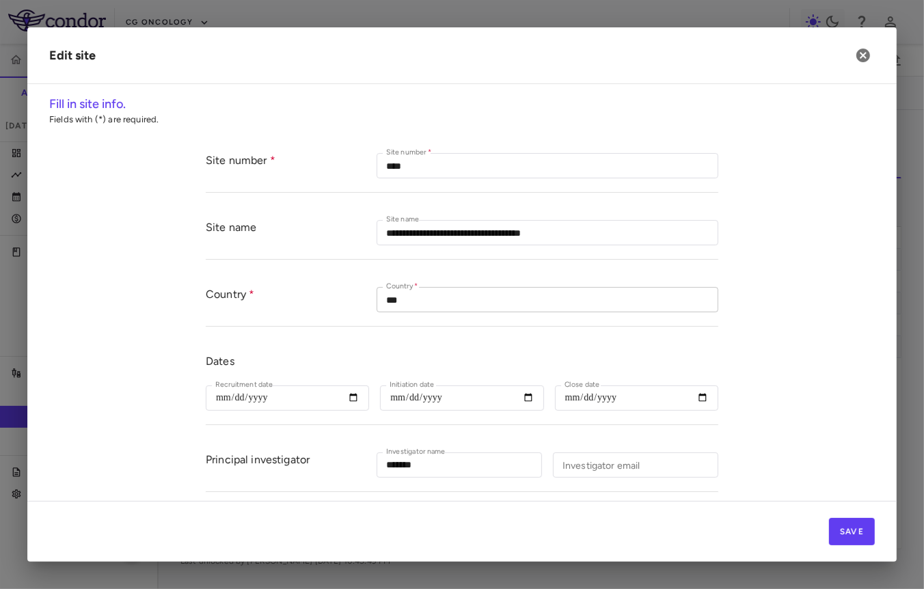
scroll to position [524, 0]
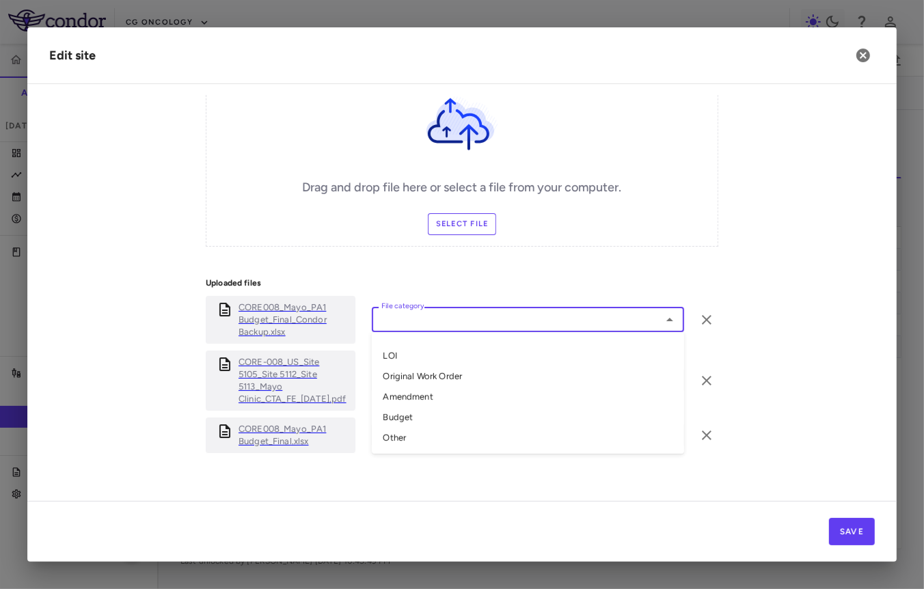
click at [471, 320] on input "File category" at bounding box center [516, 319] width 281 height 17
click at [445, 381] on li "Original Work Order" at bounding box center [528, 377] width 312 height 20
click at [458, 327] on div "File category" at bounding box center [528, 319] width 312 height 25
click at [424, 389] on li "Amendment" at bounding box center [528, 397] width 312 height 20
click at [444, 372] on input "File category" at bounding box center [516, 380] width 281 height 17
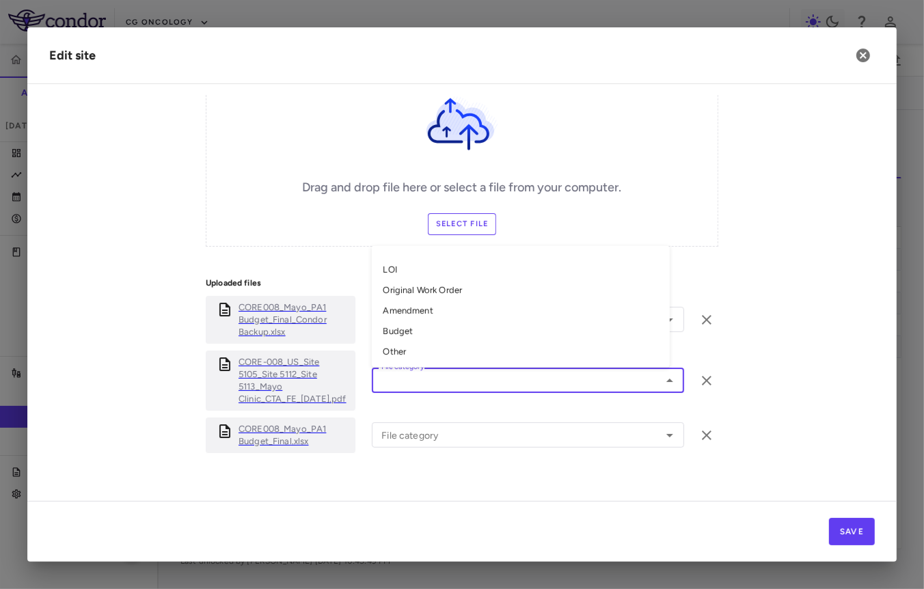
click at [486, 285] on li "Original Work Order" at bounding box center [521, 290] width 298 height 20
click at [435, 426] on input "File category" at bounding box center [516, 434] width 281 height 17
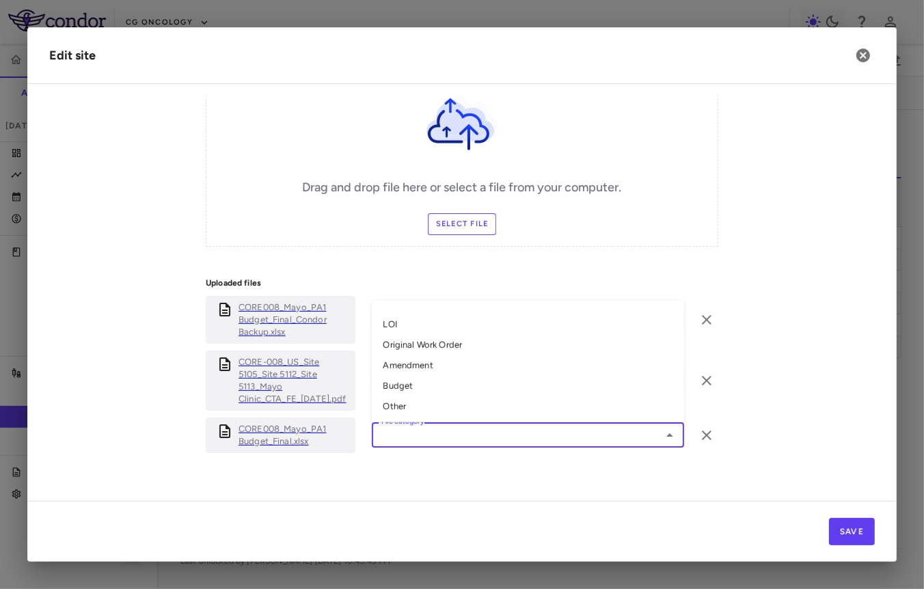
click at [452, 355] on li "Amendment" at bounding box center [528, 365] width 312 height 20
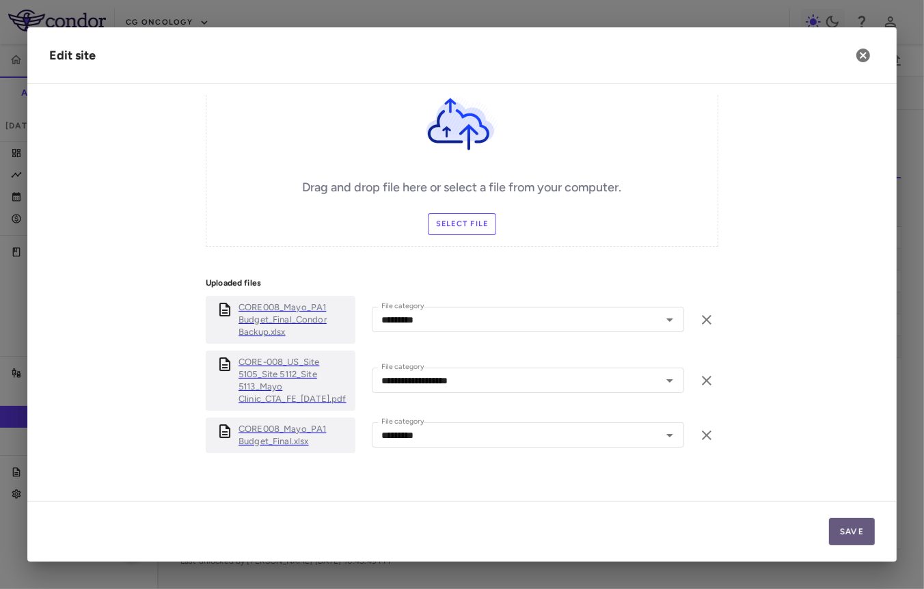
click at [856, 536] on button "Save" at bounding box center [852, 531] width 46 height 27
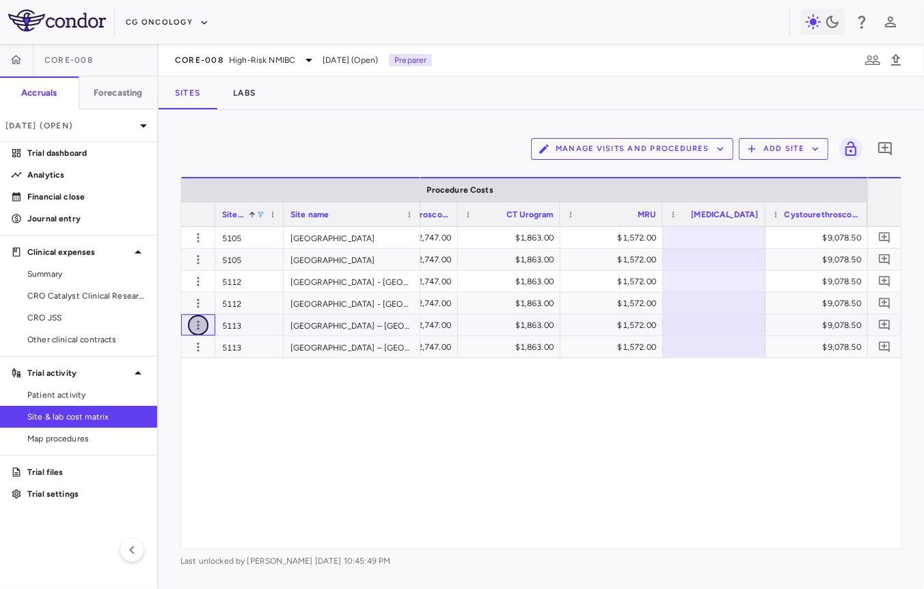
click at [190, 323] on button "button" at bounding box center [198, 325] width 20 height 20
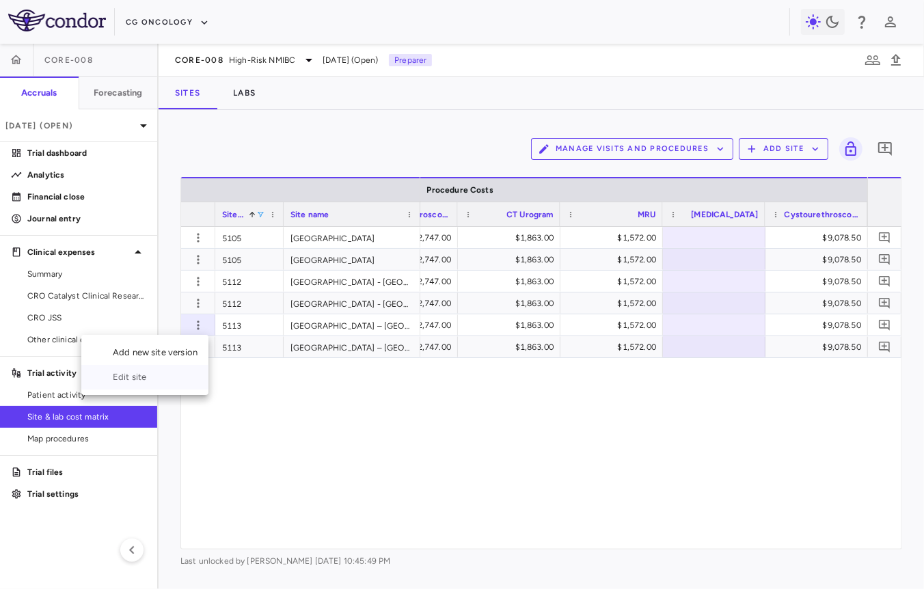
click at [177, 377] on div "Edit site" at bounding box center [144, 377] width 127 height 25
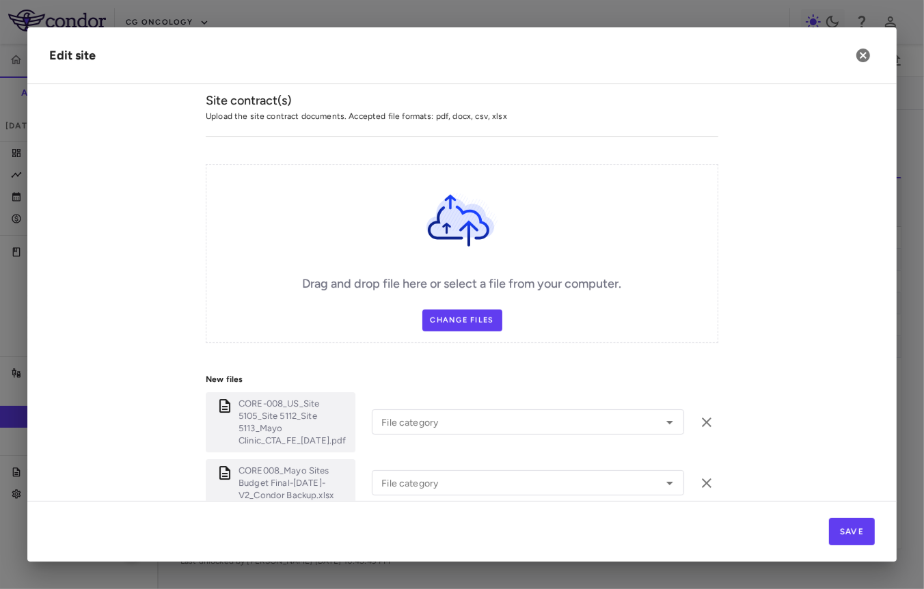
scroll to position [537, 0]
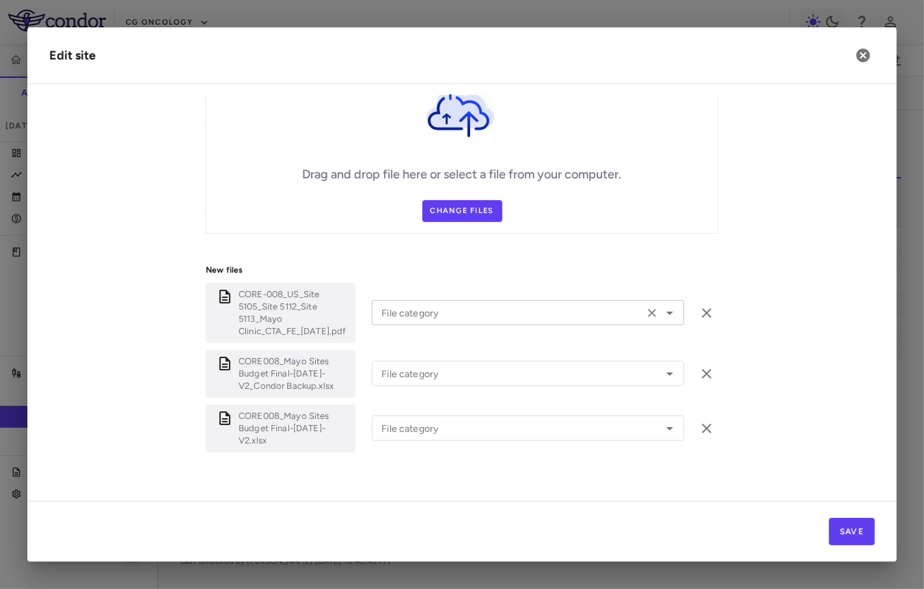
click at [501, 304] on input "File category" at bounding box center [508, 312] width 264 height 17
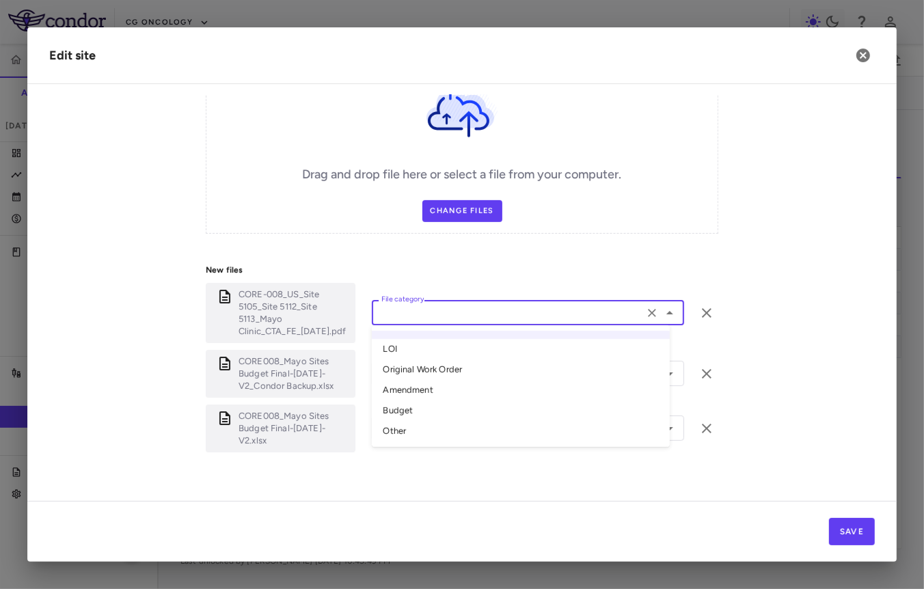
click at [441, 365] on li "Original Work Order" at bounding box center [521, 370] width 298 height 20
click at [435, 365] on input "File category" at bounding box center [508, 373] width 264 height 17
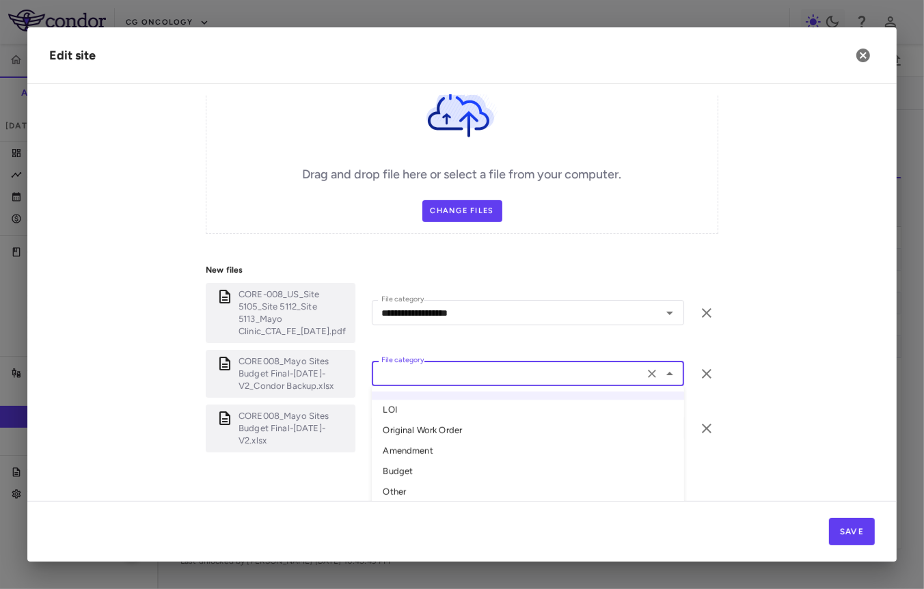
click at [415, 441] on li "Amendment" at bounding box center [528, 451] width 312 height 20
click at [425, 419] on input "File category" at bounding box center [508, 427] width 264 height 17
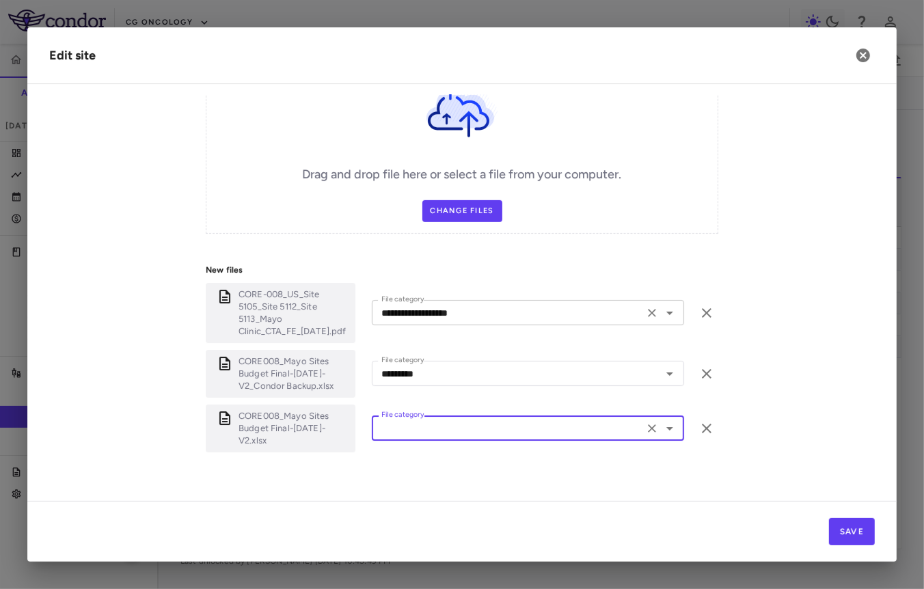
click at [501, 304] on input "File category" at bounding box center [508, 312] width 264 height 17
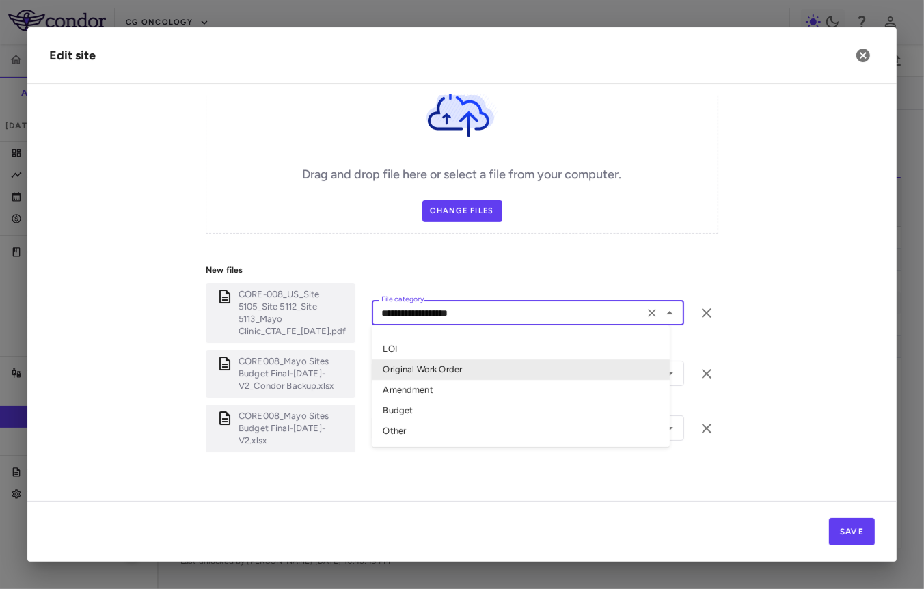
click at [463, 361] on li "Original Work Order" at bounding box center [521, 370] width 298 height 20
click at [462, 365] on input "File category" at bounding box center [508, 373] width 264 height 17
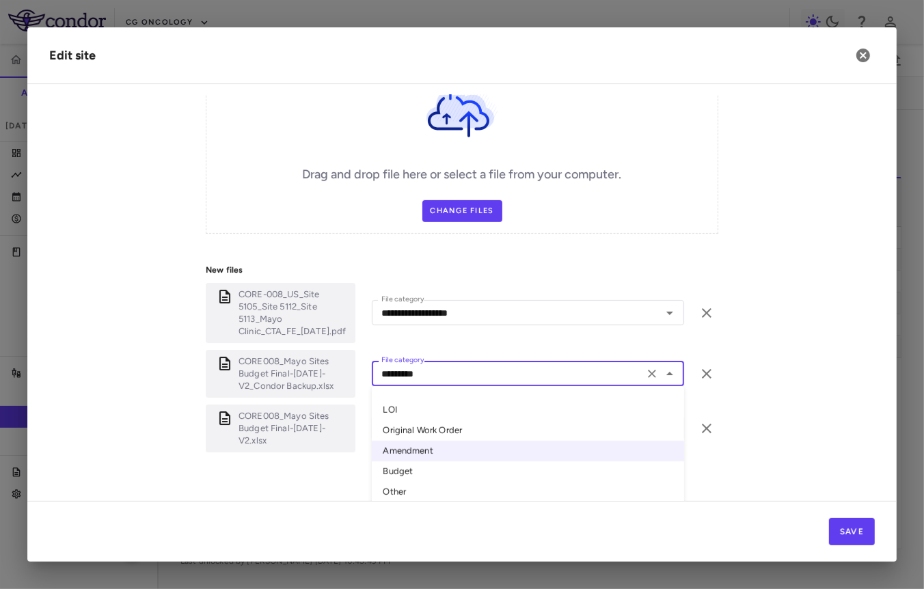
drag, startPoint x: 441, startPoint y: 398, endPoint x: 431, endPoint y: 413, distance: 17.8
click at [431, 413] on ul "LOI Original Work Order Amendment Budget Other" at bounding box center [528, 448] width 312 height 122
click at [431, 421] on li "Original Work Order" at bounding box center [528, 431] width 312 height 20
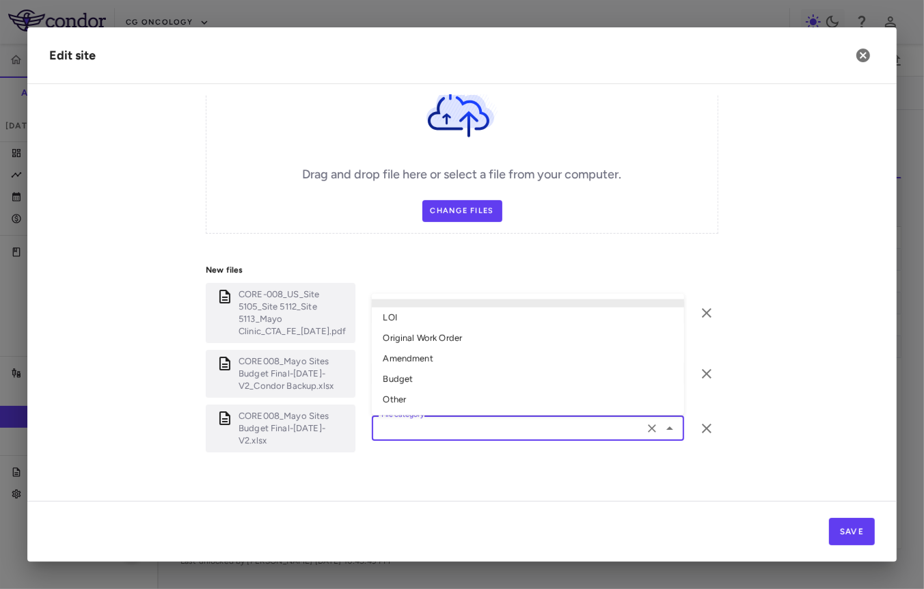
click at [428, 421] on input "File category" at bounding box center [508, 427] width 264 height 17
click at [453, 328] on li "Original Work Order" at bounding box center [528, 338] width 312 height 20
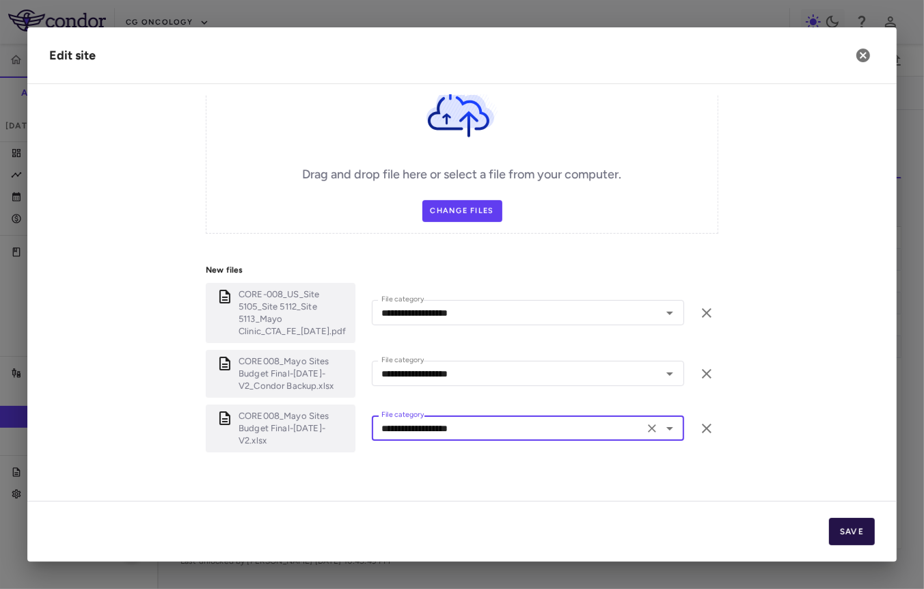
click at [836, 529] on button "Save" at bounding box center [852, 531] width 46 height 27
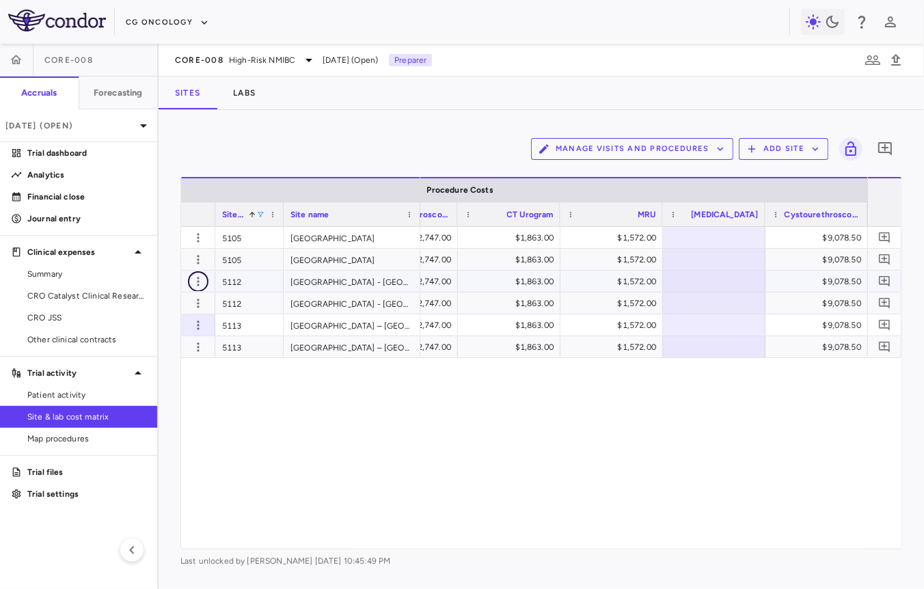
click at [196, 278] on icon "button" at bounding box center [198, 282] width 14 height 14
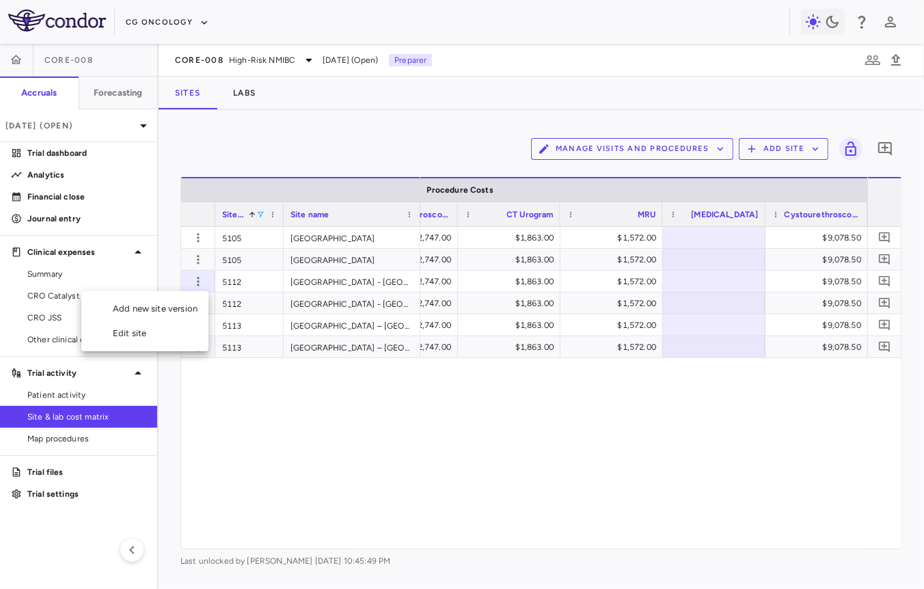
click at [171, 335] on div "Edit site" at bounding box center [144, 333] width 127 height 25
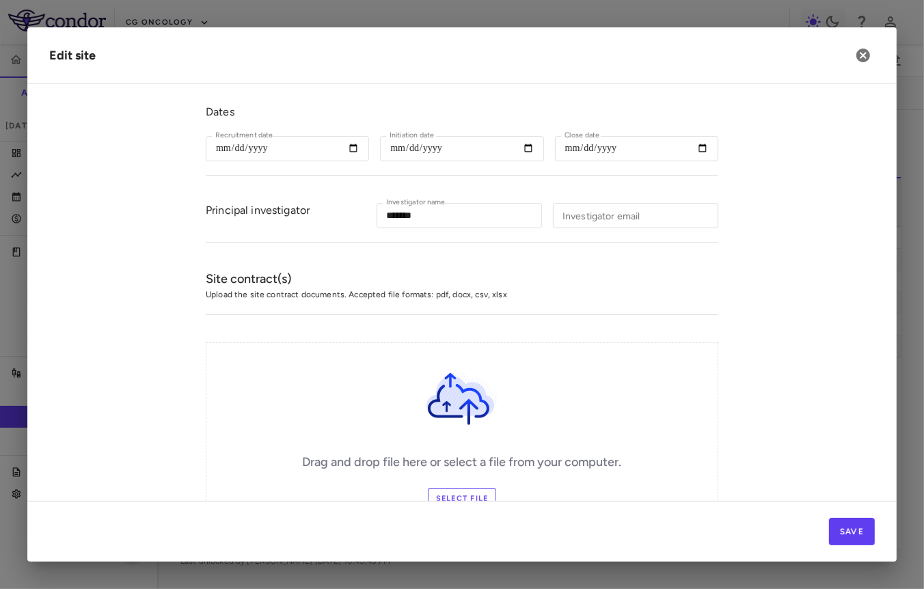
scroll to position [524, 0]
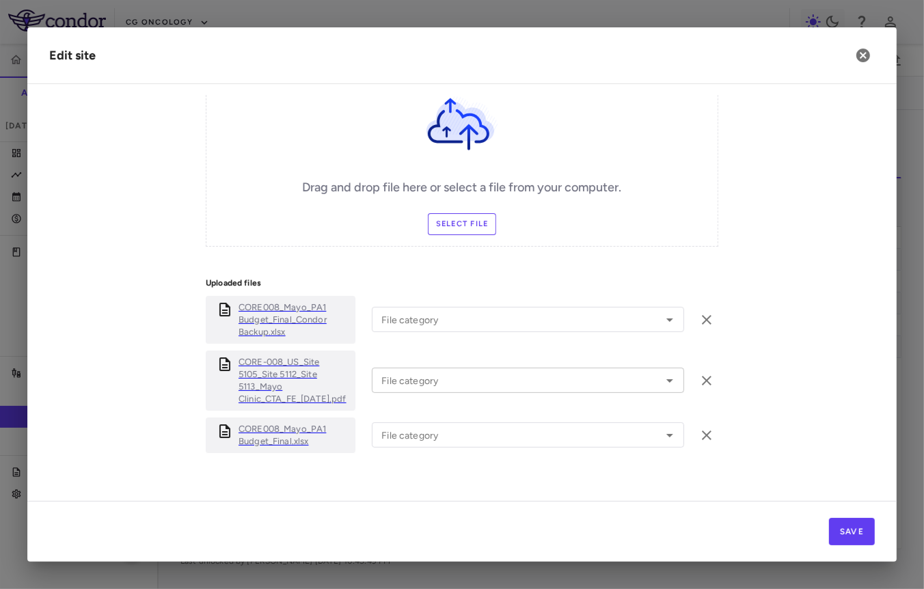
click at [499, 368] on div "File category" at bounding box center [528, 380] width 312 height 25
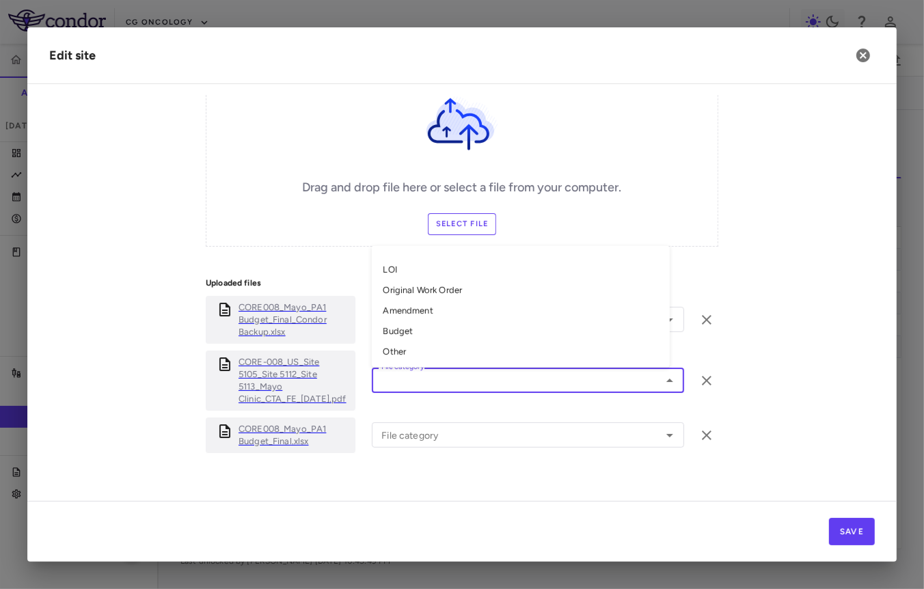
click at [426, 454] on div "Uploaded files CORE008_Mayo_PA1 Budget_Final_Condor Backup.xlsx File category F…" at bounding box center [462, 368] width 512 height 210
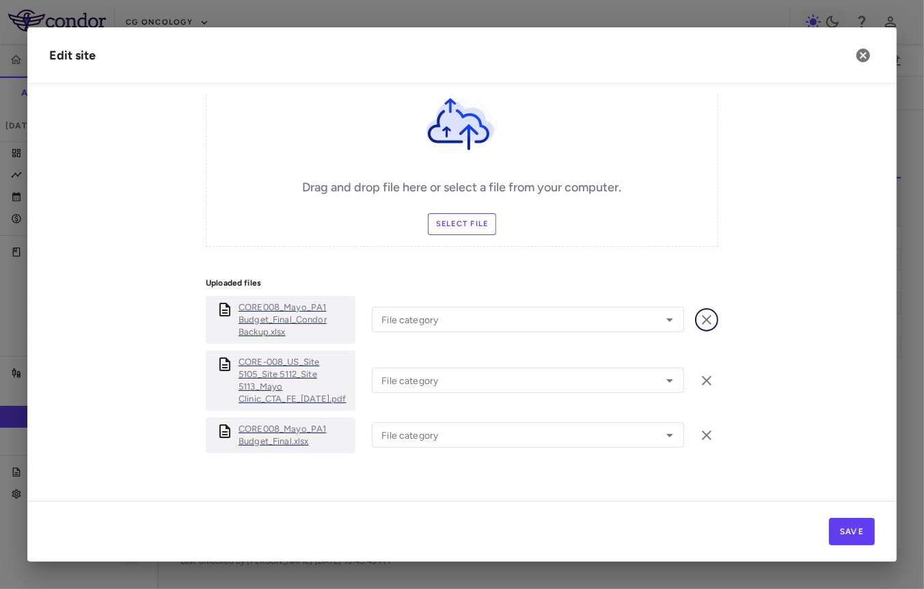
click at [702, 315] on icon "button" at bounding box center [706, 320] width 16 height 16
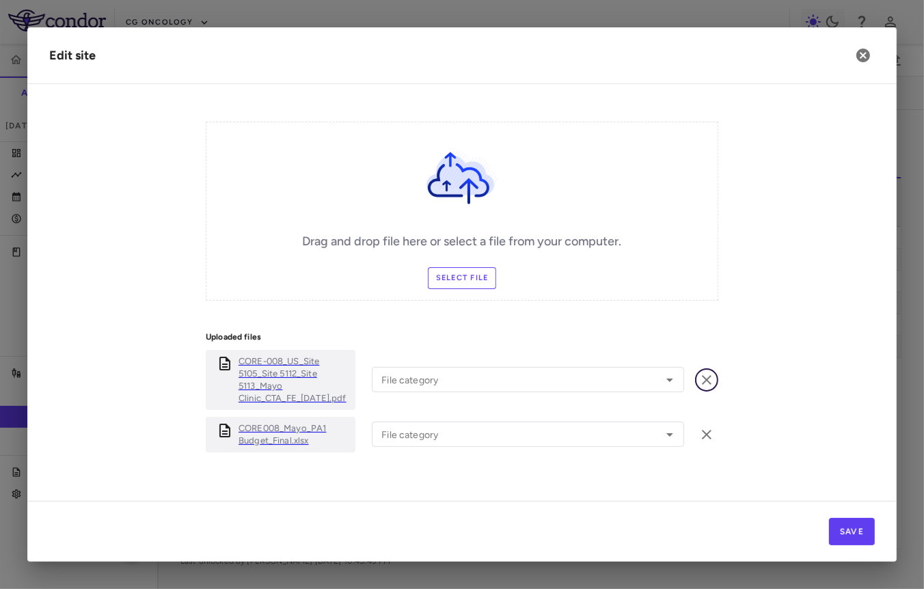
click at [711, 372] on icon "button" at bounding box center [706, 380] width 16 height 16
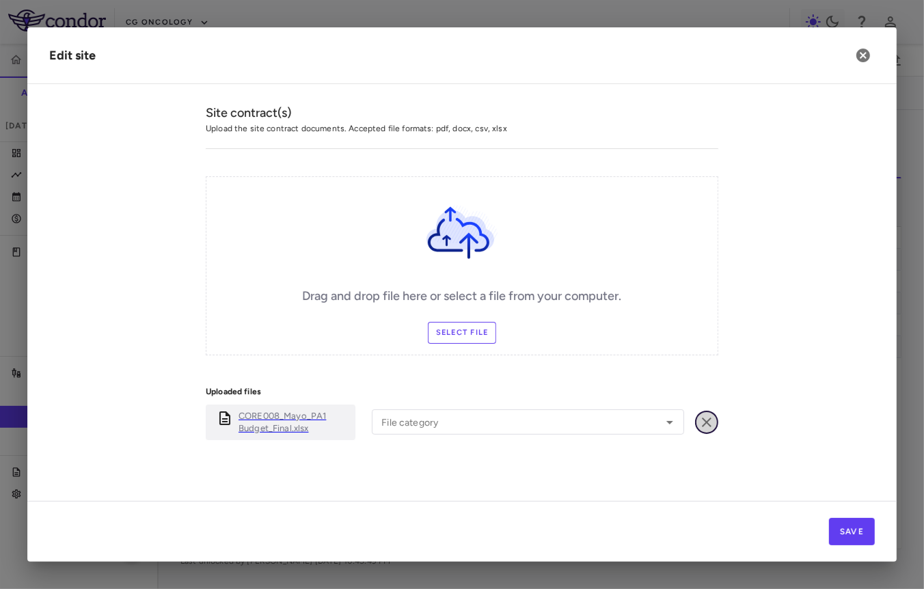
click at [706, 419] on icon "button" at bounding box center [707, 422] width 10 height 10
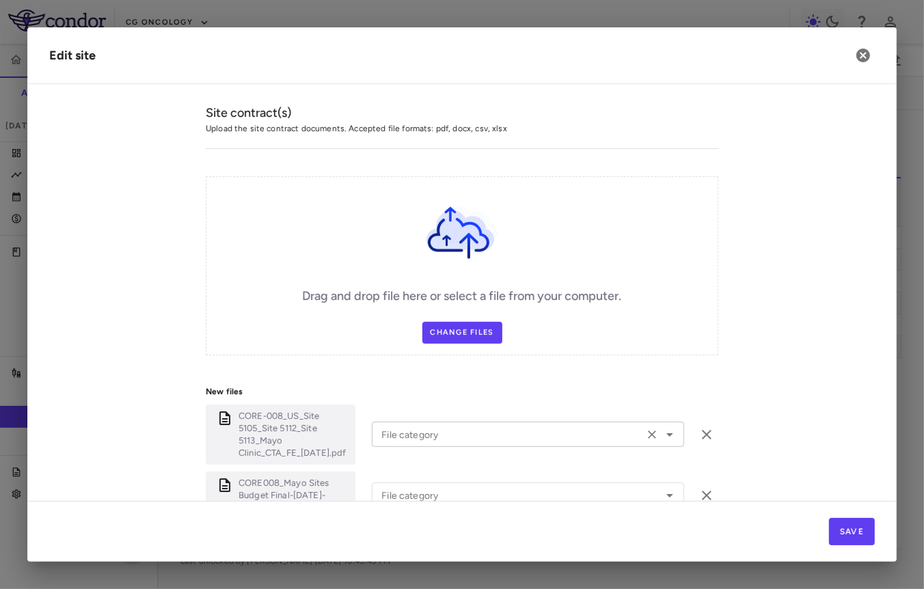
scroll to position [499, 0]
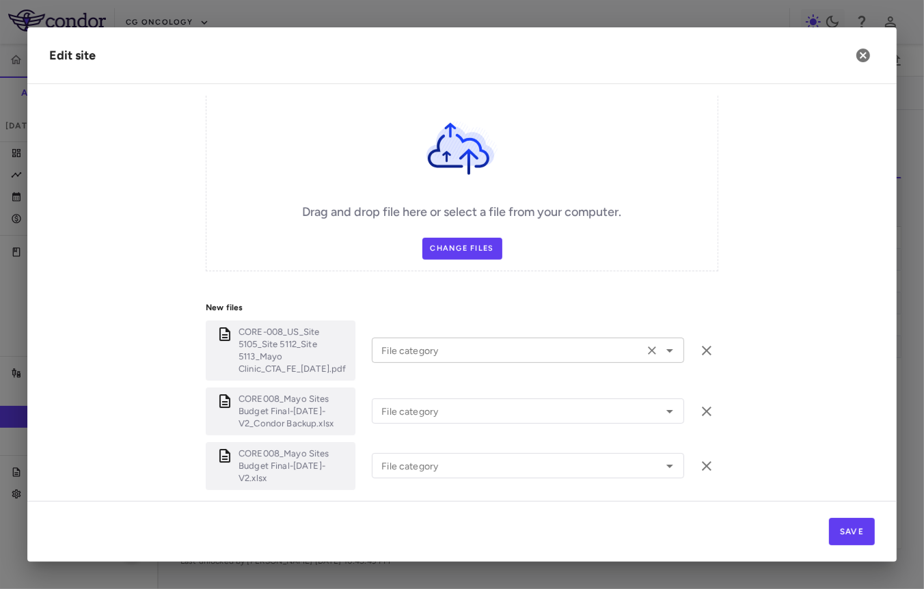
click at [458, 346] on input "File category" at bounding box center [508, 350] width 264 height 17
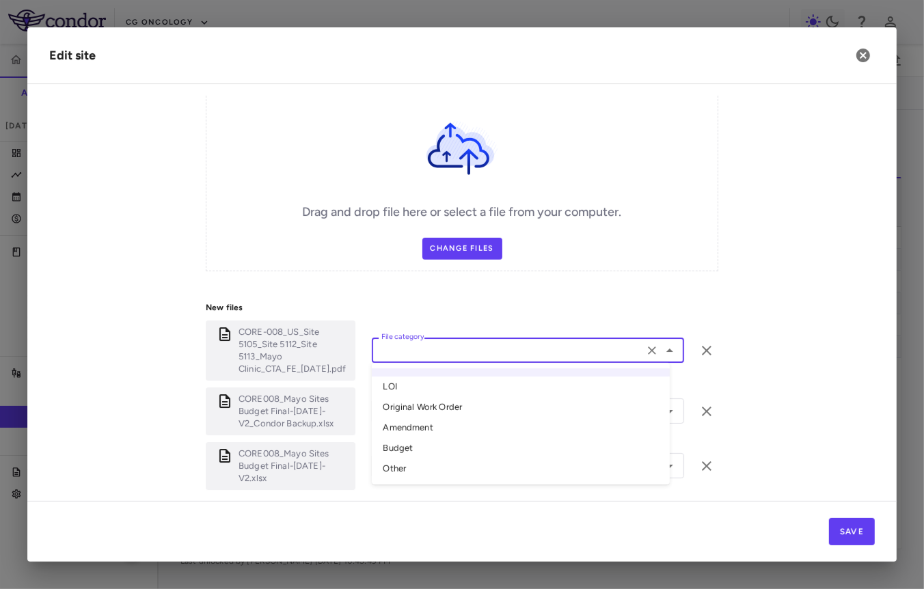
click at [435, 401] on li "Original Work Order" at bounding box center [521, 408] width 298 height 20
click at [435, 402] on input "File category" at bounding box center [508, 410] width 264 height 17
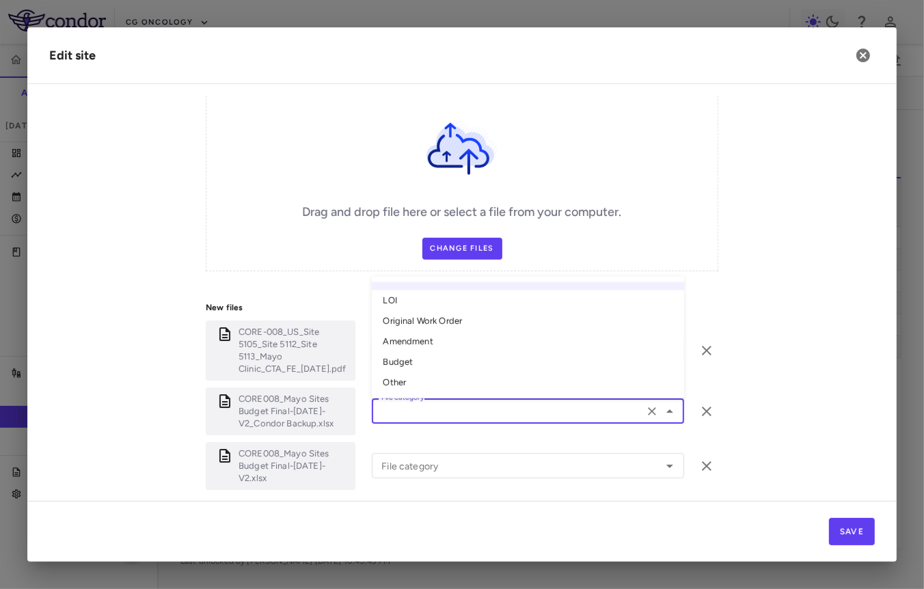
click at [453, 311] on li "Original Work Order" at bounding box center [528, 321] width 312 height 20
click at [450, 453] on div "File category" at bounding box center [528, 465] width 312 height 25
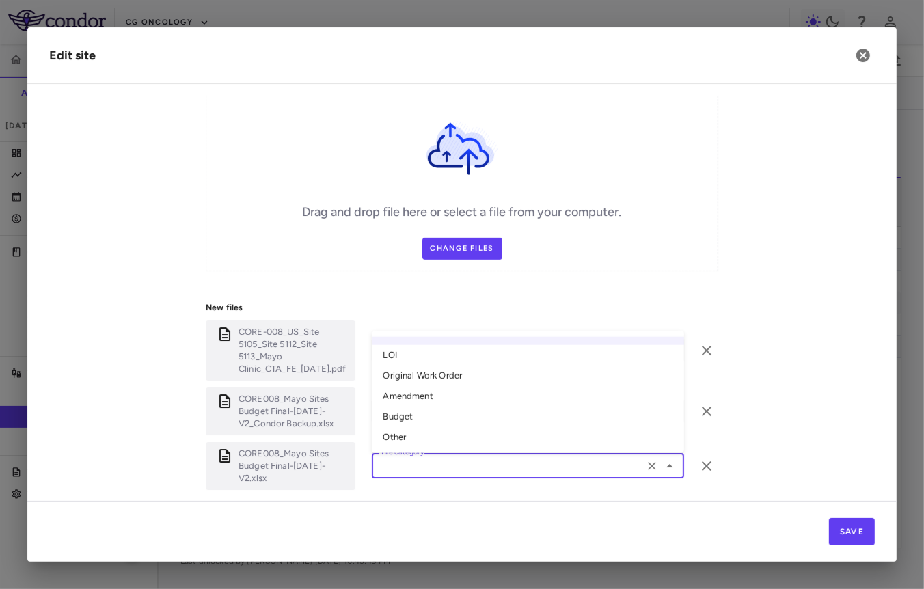
click at [475, 367] on li "Original Work Order" at bounding box center [528, 376] width 312 height 20
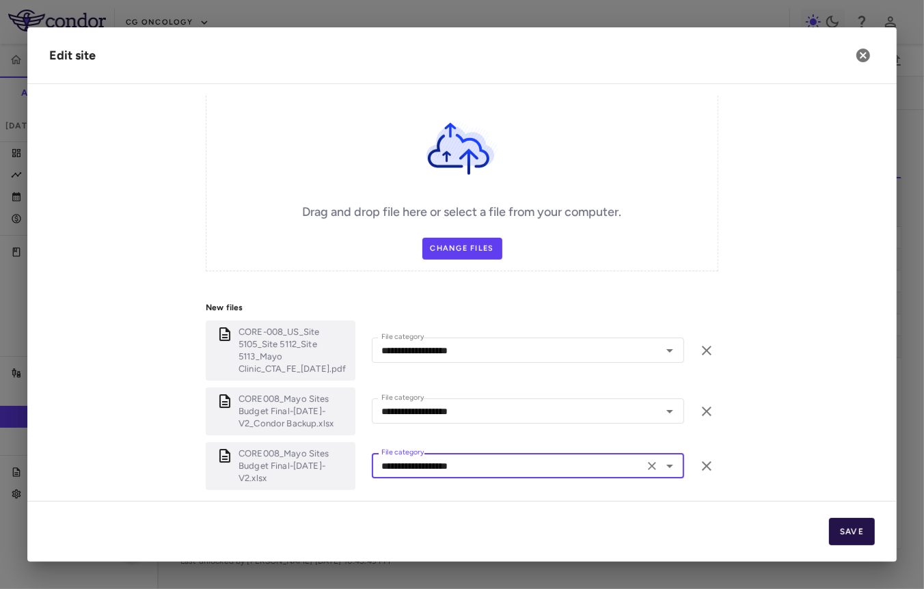
click at [859, 529] on button "Save" at bounding box center [852, 531] width 46 height 27
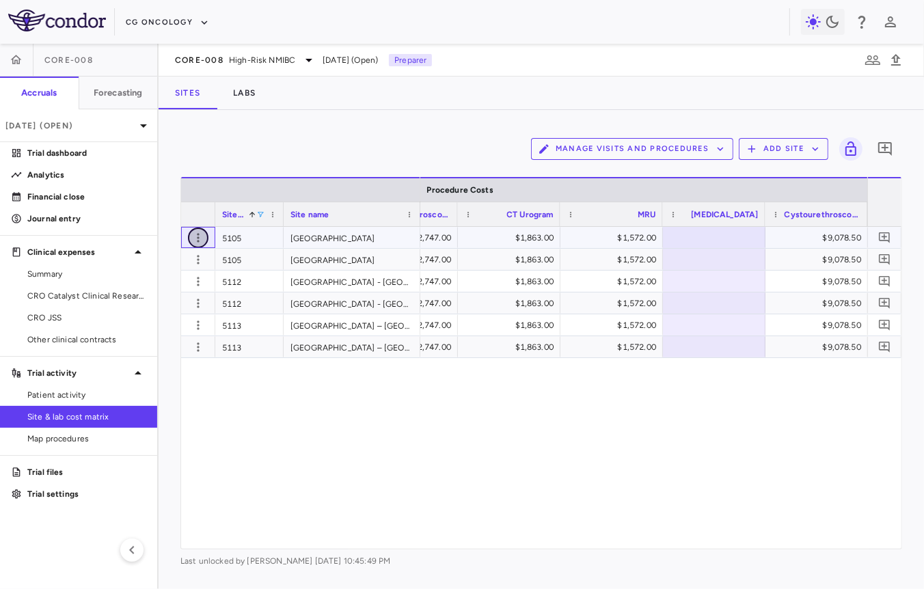
click at [191, 236] on icon "button" at bounding box center [198, 238] width 14 height 14
click at [193, 283] on div "Edit site" at bounding box center [144, 289] width 127 height 25
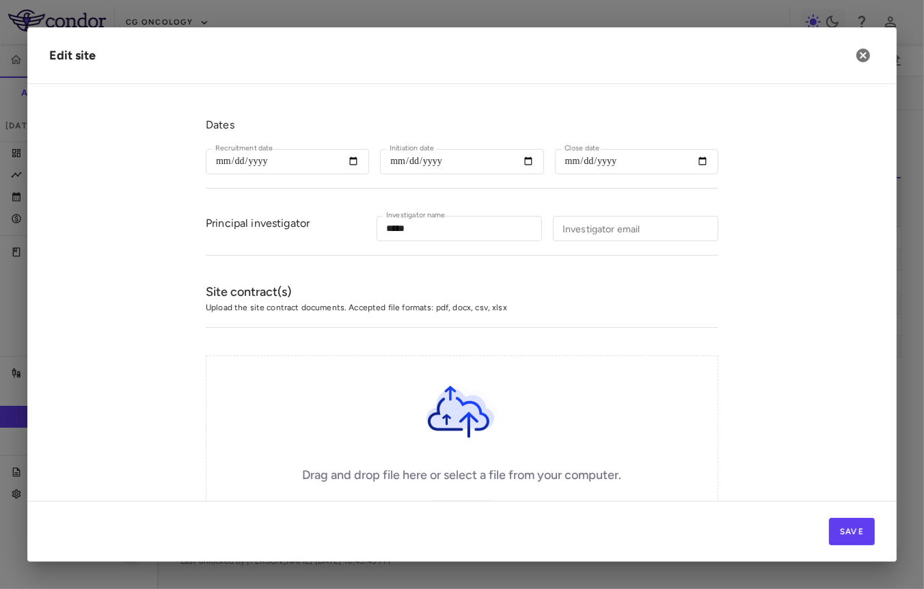
scroll to position [537, 0]
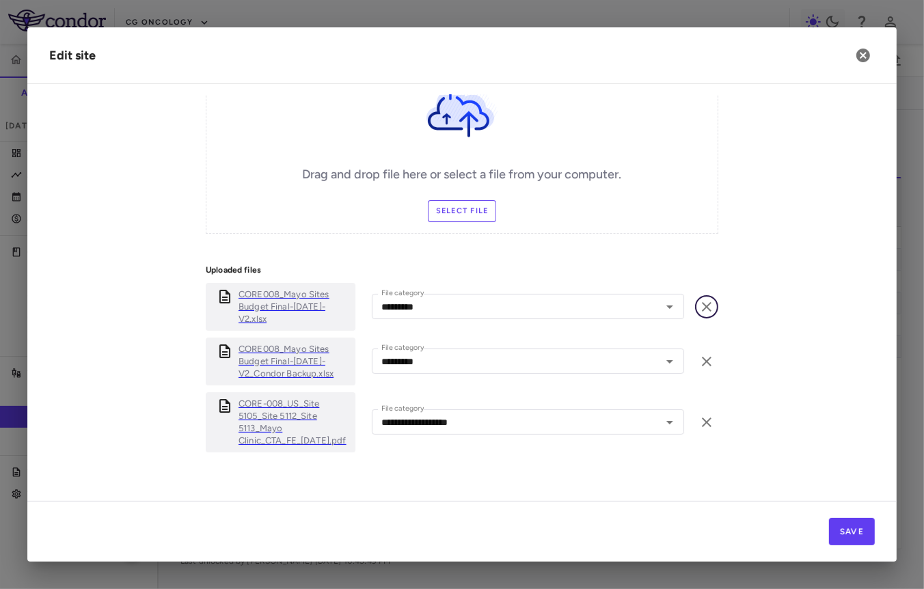
click at [708, 304] on icon "button" at bounding box center [706, 307] width 16 height 16
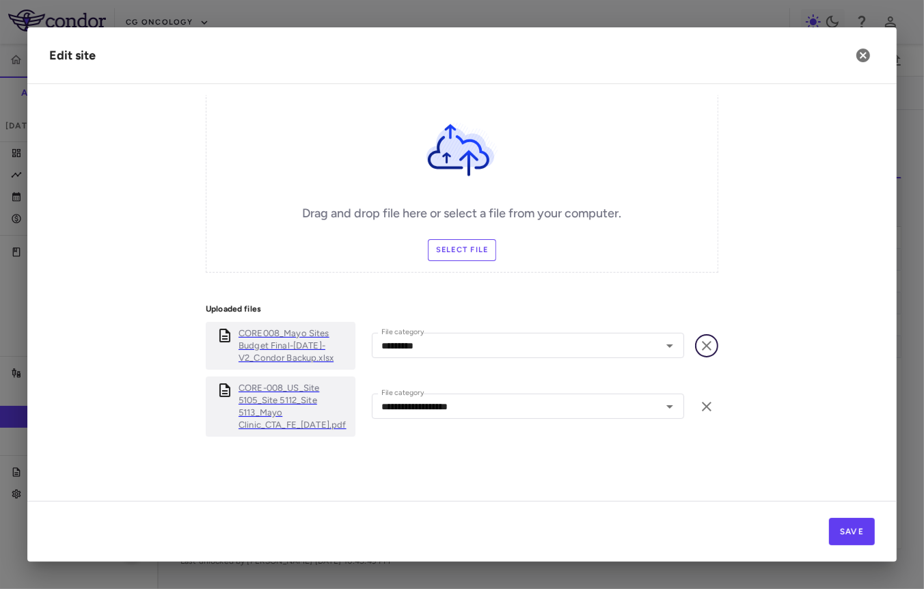
scroll to position [482, 0]
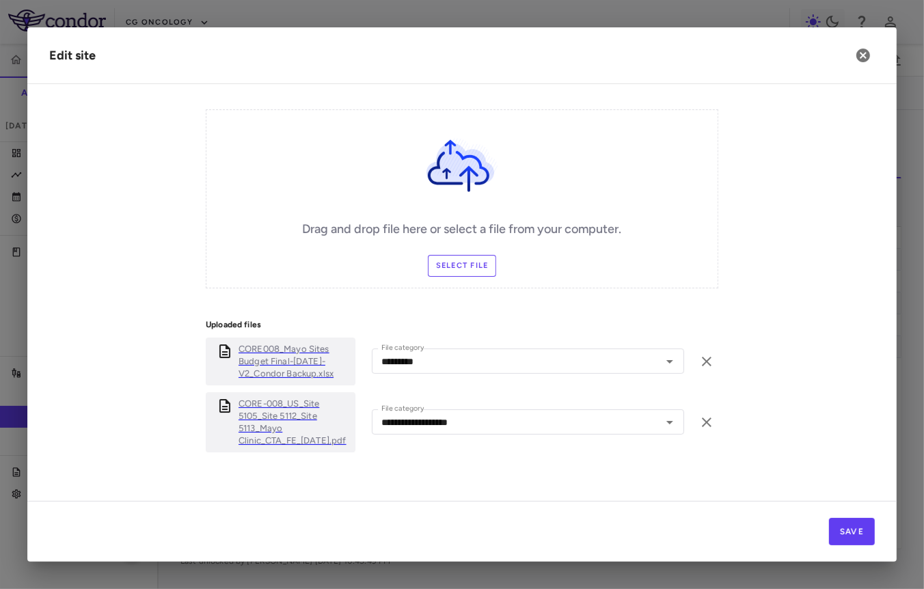
click at [708, 307] on div "Uploaded files CORE008_Mayo Sites Budget Final-03Mar2025-V2_Condor Backup.xlsx …" at bounding box center [462, 389] width 512 height 168
click at [708, 350] on button "button" at bounding box center [706, 361] width 23 height 23
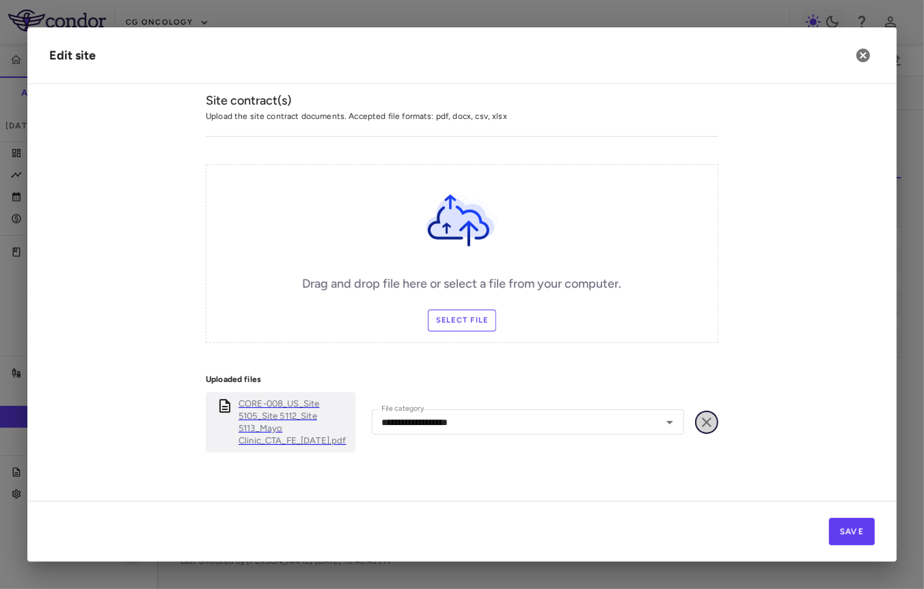
click at [707, 417] on icon "button" at bounding box center [707, 422] width 10 height 10
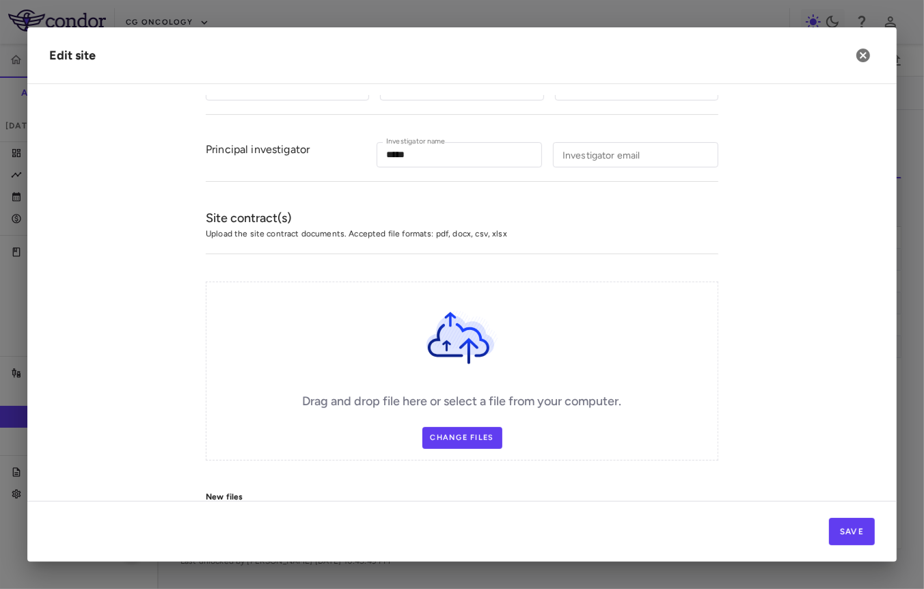
scroll to position [428, 0]
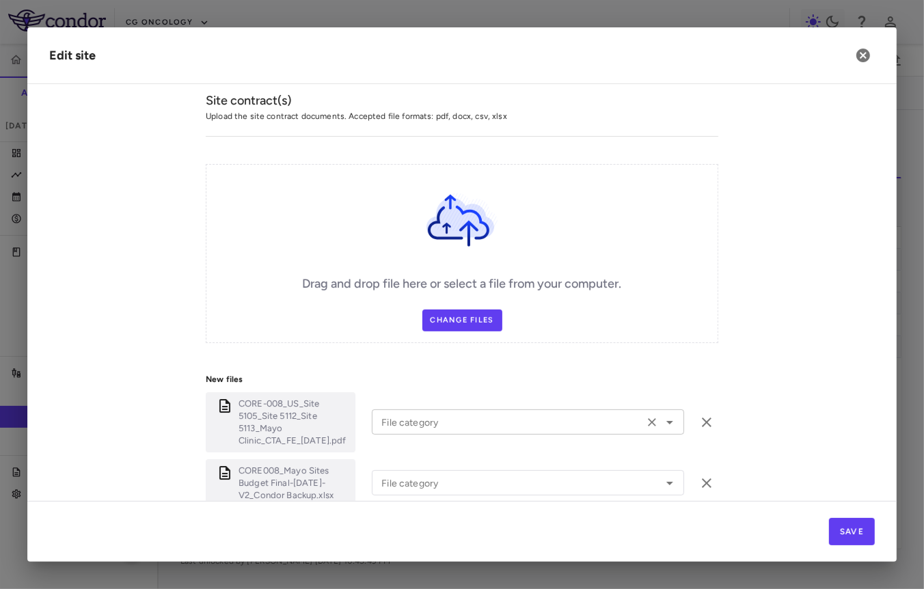
click at [424, 409] on div "File category File category" at bounding box center [528, 421] width 312 height 25
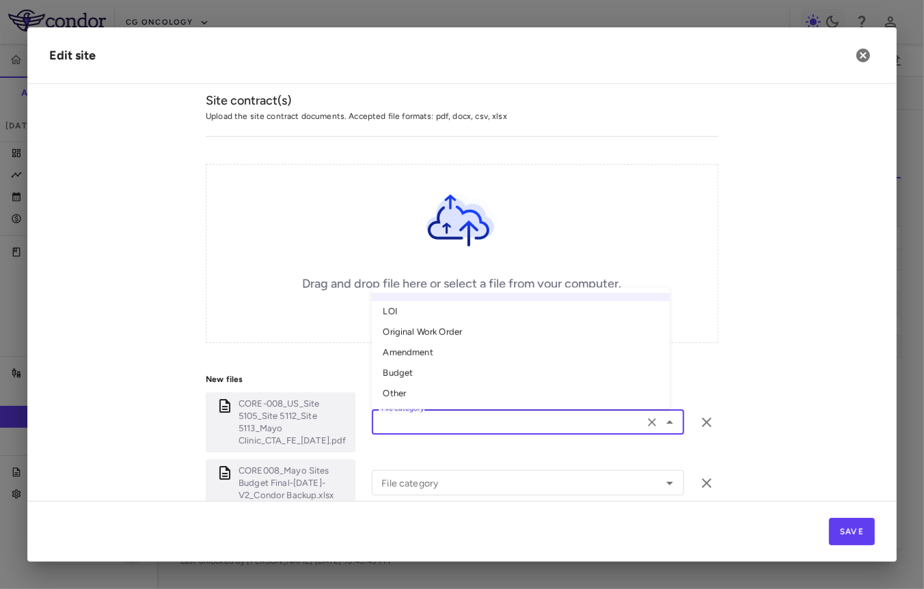
click at [445, 325] on li "Original Work Order" at bounding box center [521, 332] width 298 height 20
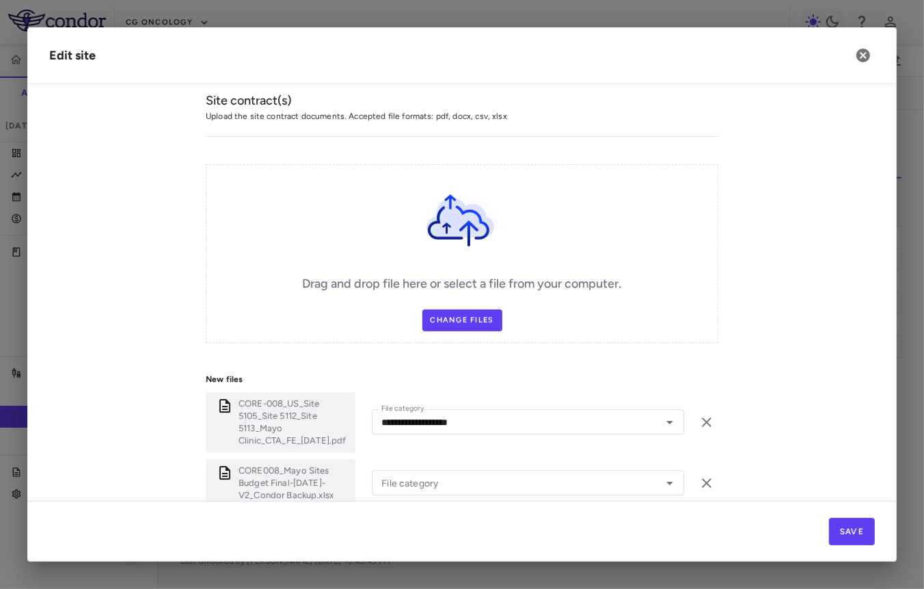
click at [432, 484] on div "CORE008_Mayo Sites Budget Final-03Mar2025-V2_Condor Backup.xlsx File category F…" at bounding box center [462, 483] width 512 height 48
click at [434, 474] on input "File category" at bounding box center [508, 482] width 264 height 17
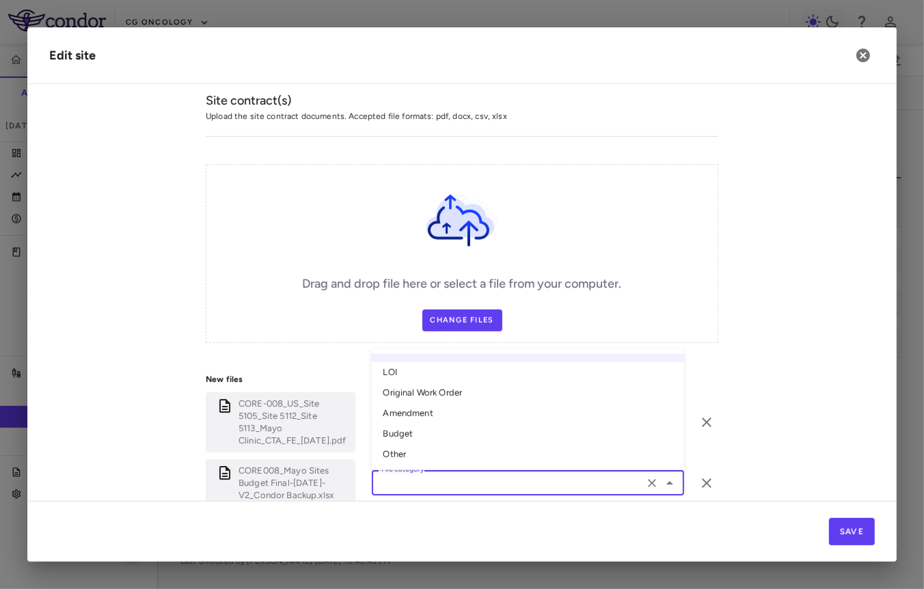
click at [461, 383] on li "Original Work Order" at bounding box center [528, 393] width 312 height 20
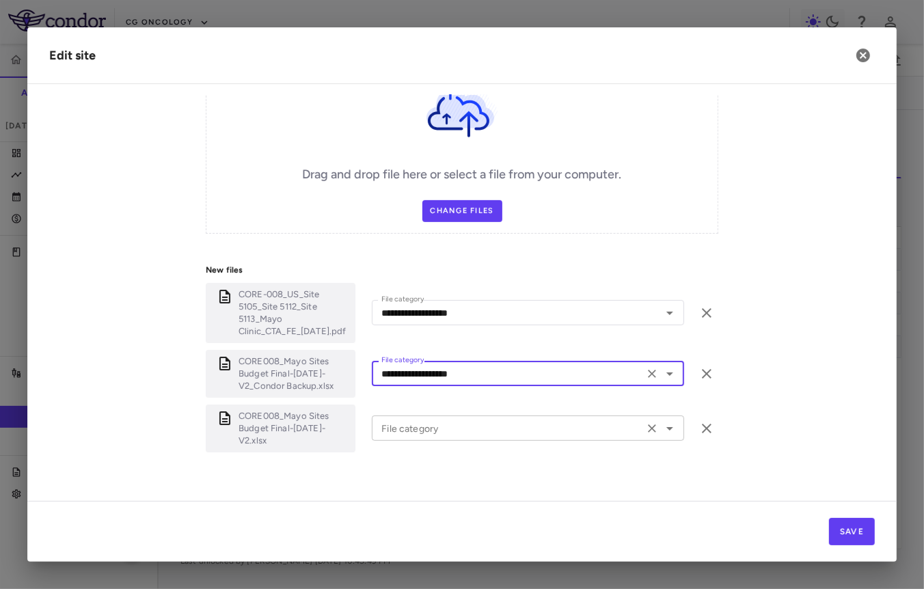
click at [449, 423] on div "File category" at bounding box center [528, 427] width 312 height 25
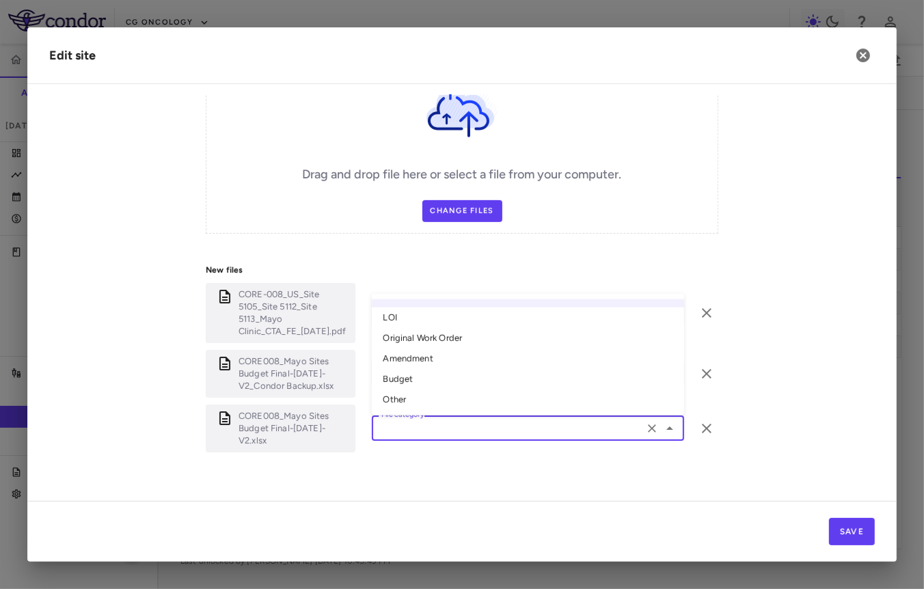
click at [467, 328] on li "Original Work Order" at bounding box center [528, 338] width 312 height 20
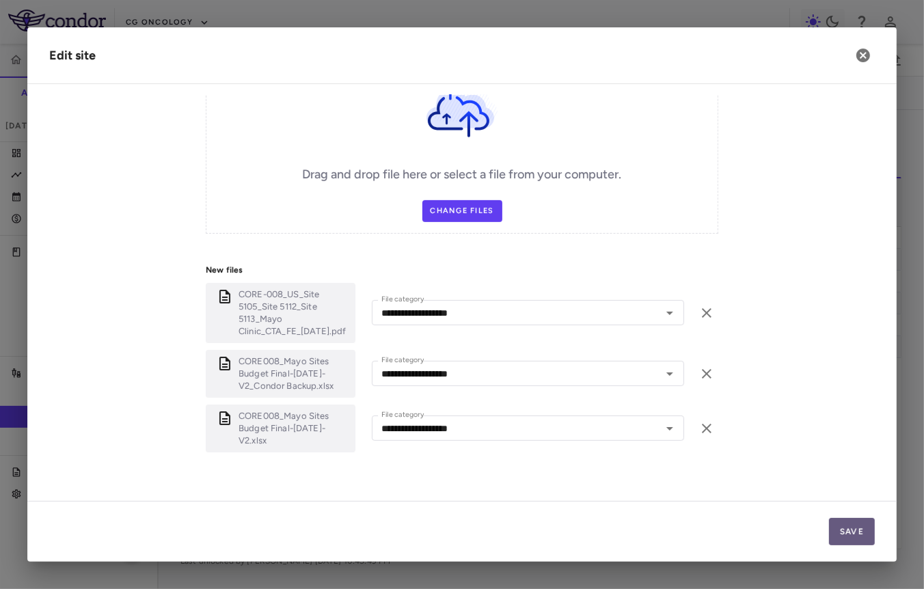
click at [852, 525] on button "Save" at bounding box center [852, 531] width 46 height 27
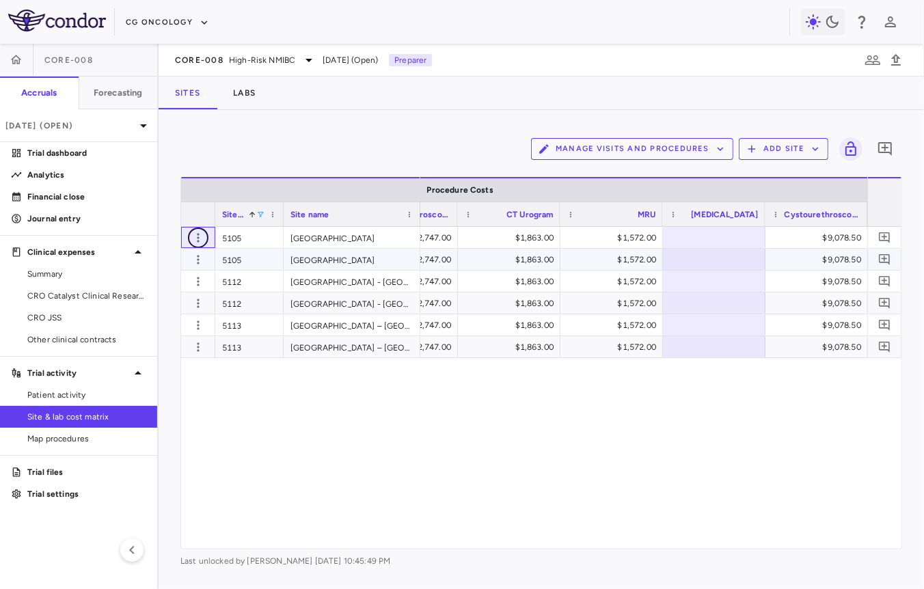
click at [199, 240] on icon "button" at bounding box center [198, 238] width 14 height 14
click at [174, 290] on div "Edit site" at bounding box center [144, 289] width 127 height 25
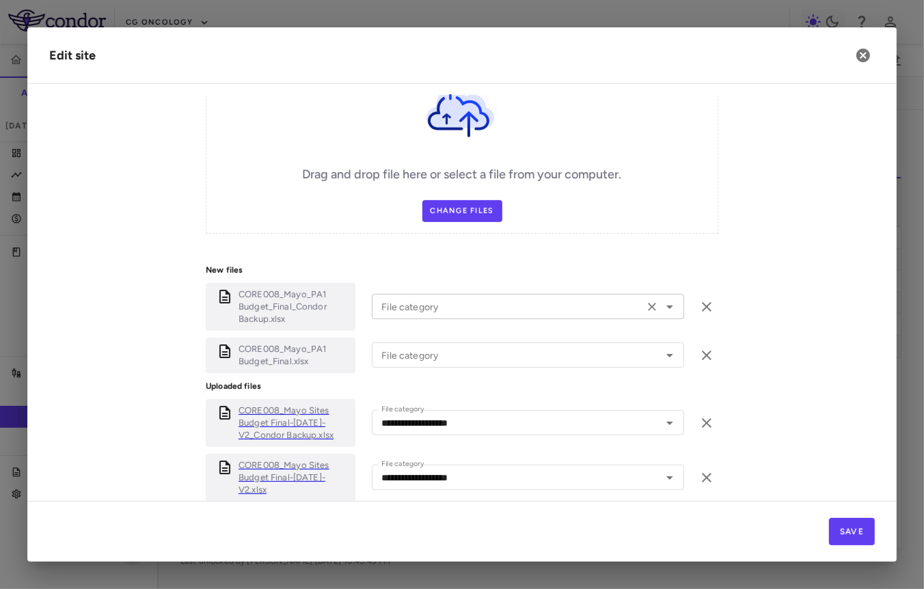
click at [406, 309] on input "File category" at bounding box center [508, 306] width 264 height 17
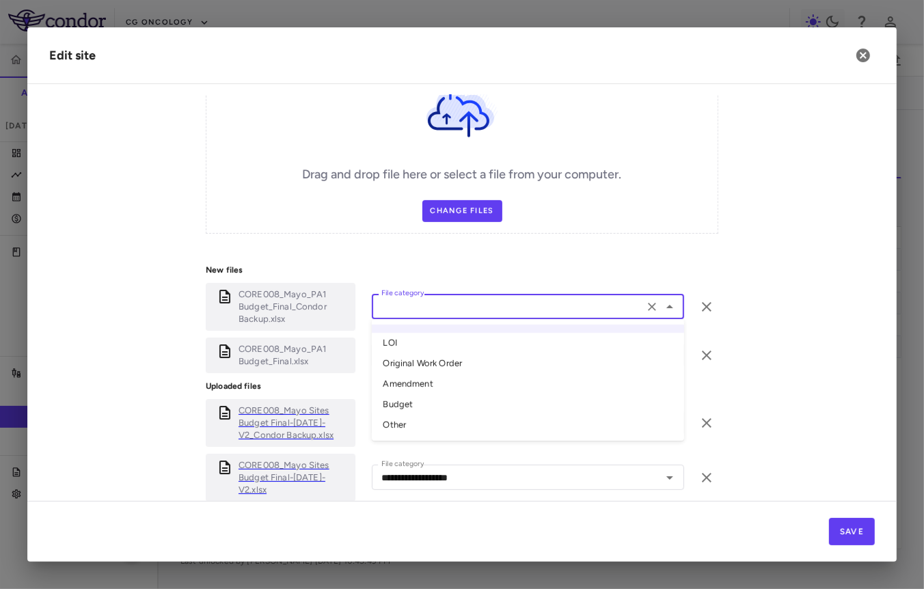
click at [413, 383] on li "Amendment" at bounding box center [528, 384] width 312 height 20
click at [420, 359] on input "File category" at bounding box center [508, 354] width 264 height 17
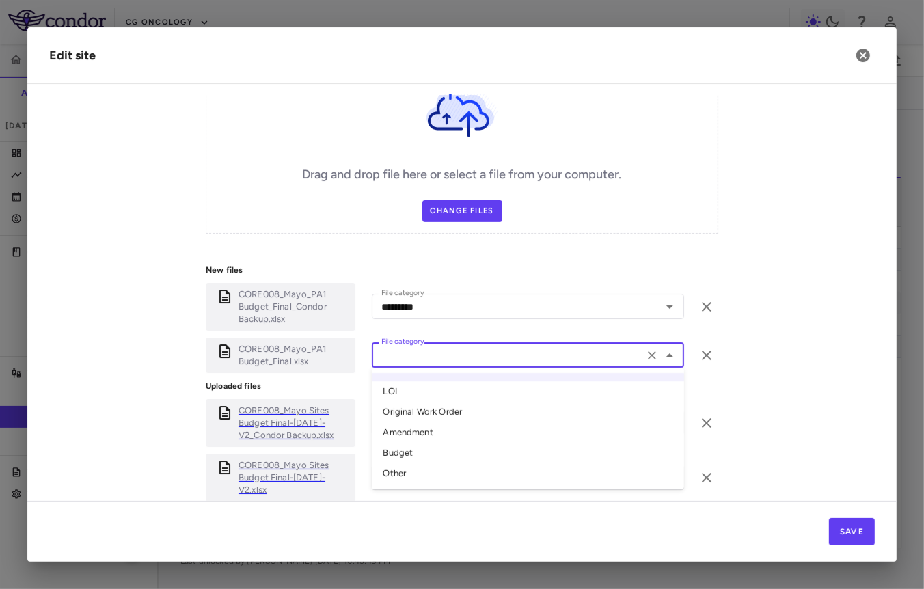
click at [415, 426] on li "Amendment" at bounding box center [528, 433] width 312 height 20
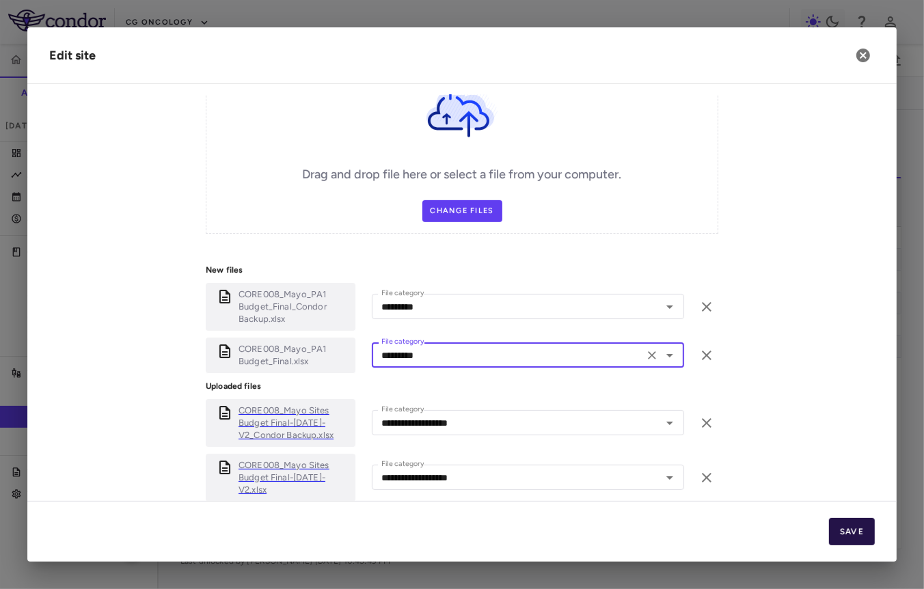
click at [858, 531] on button "Save" at bounding box center [852, 531] width 46 height 27
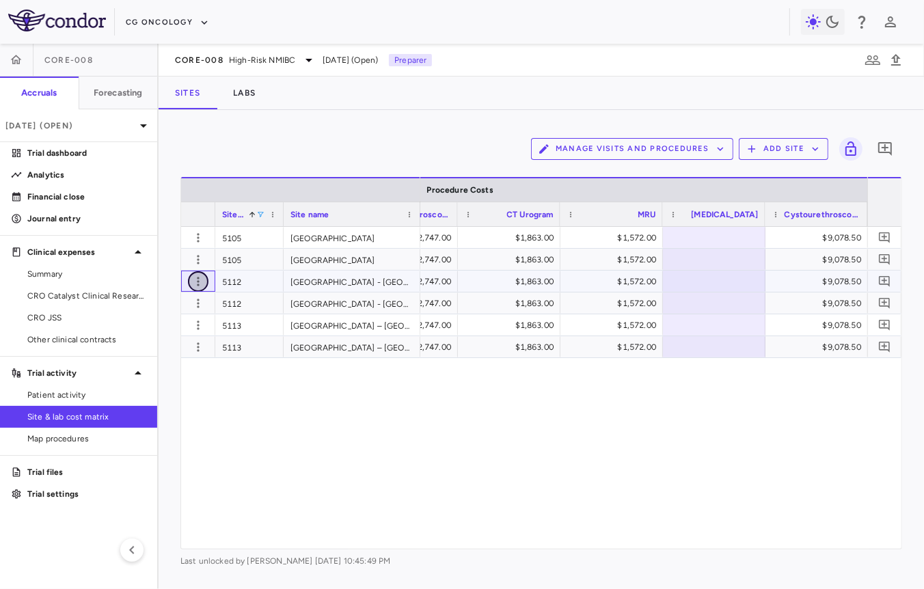
click at [198, 277] on icon "button" at bounding box center [198, 281] width 2 height 9
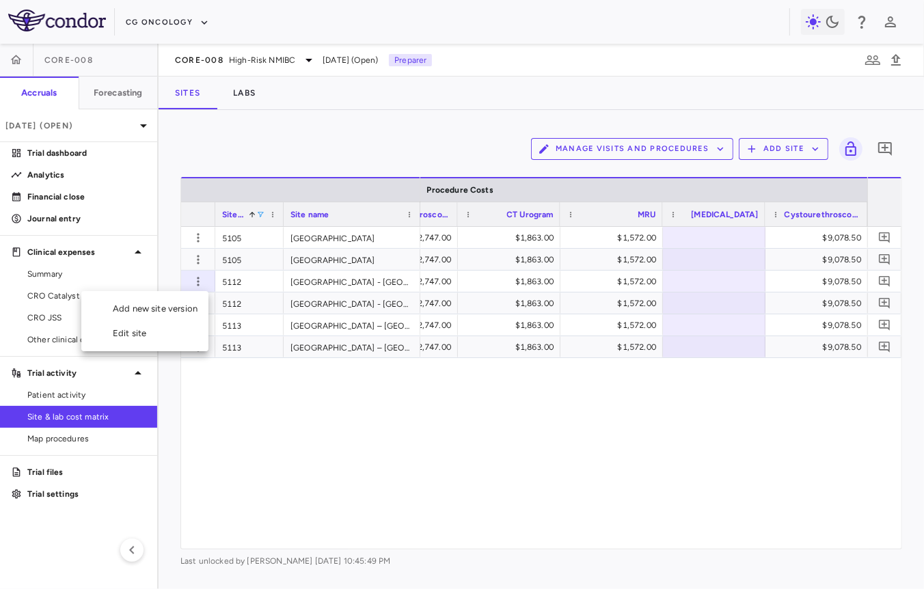
click at [159, 329] on div "Edit site" at bounding box center [144, 333] width 127 height 25
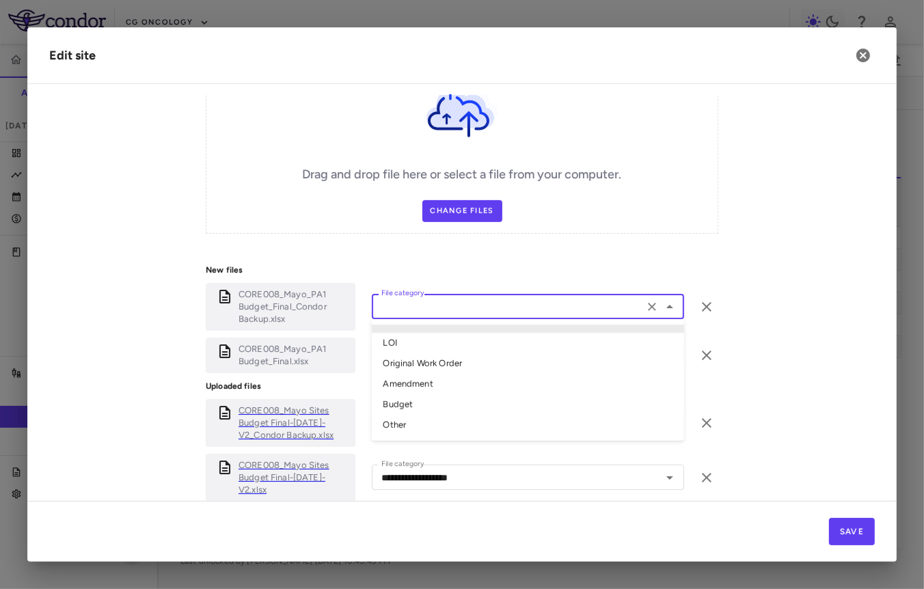
click at [518, 311] on input "File category" at bounding box center [508, 306] width 264 height 17
click at [465, 385] on li "Amendment" at bounding box center [528, 384] width 312 height 20
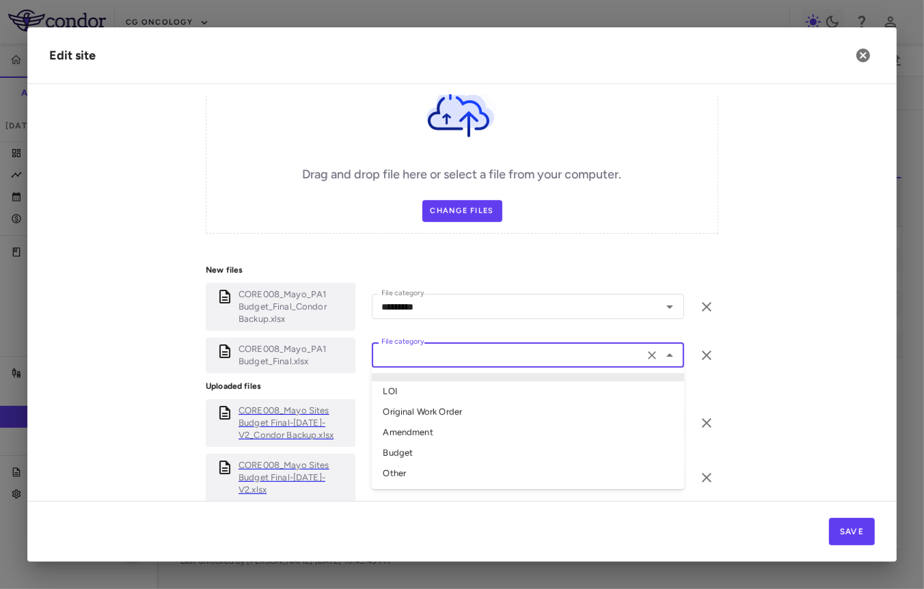
click at [476, 352] on input "File category" at bounding box center [508, 354] width 264 height 17
click at [441, 426] on li "Amendment" at bounding box center [528, 433] width 312 height 20
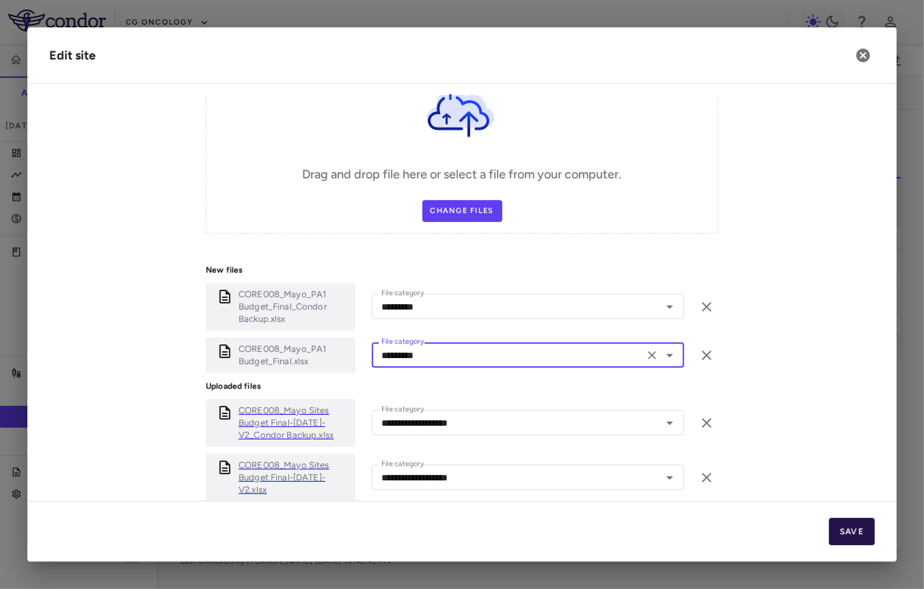
click at [867, 527] on button "Save" at bounding box center [852, 531] width 46 height 27
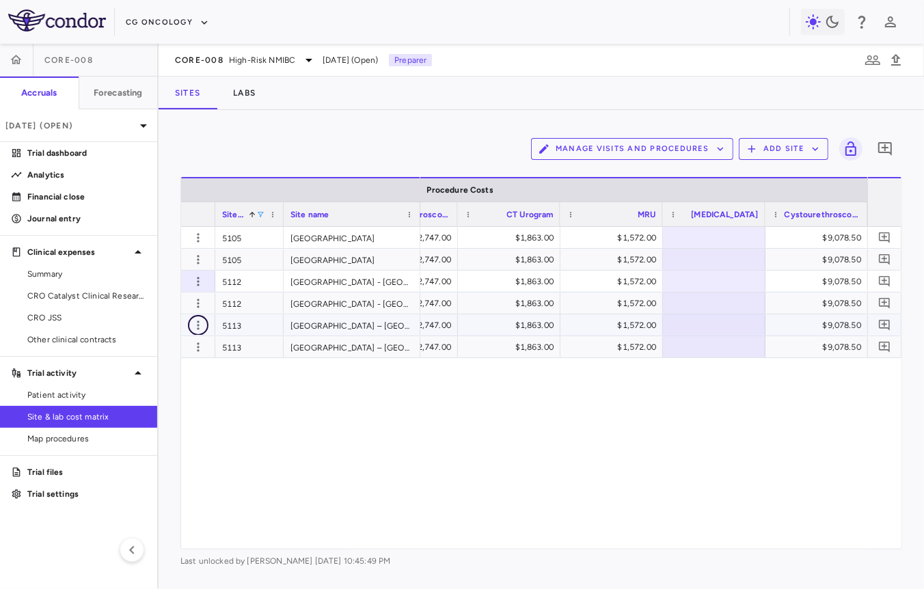
click at [193, 321] on icon "button" at bounding box center [198, 325] width 14 height 14
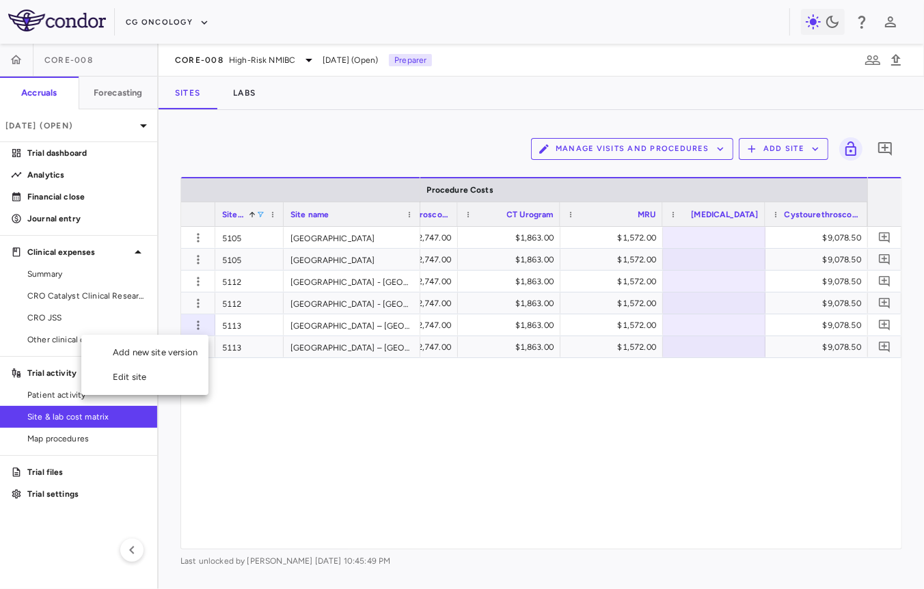
click at [182, 376] on div "Edit site" at bounding box center [144, 377] width 127 height 25
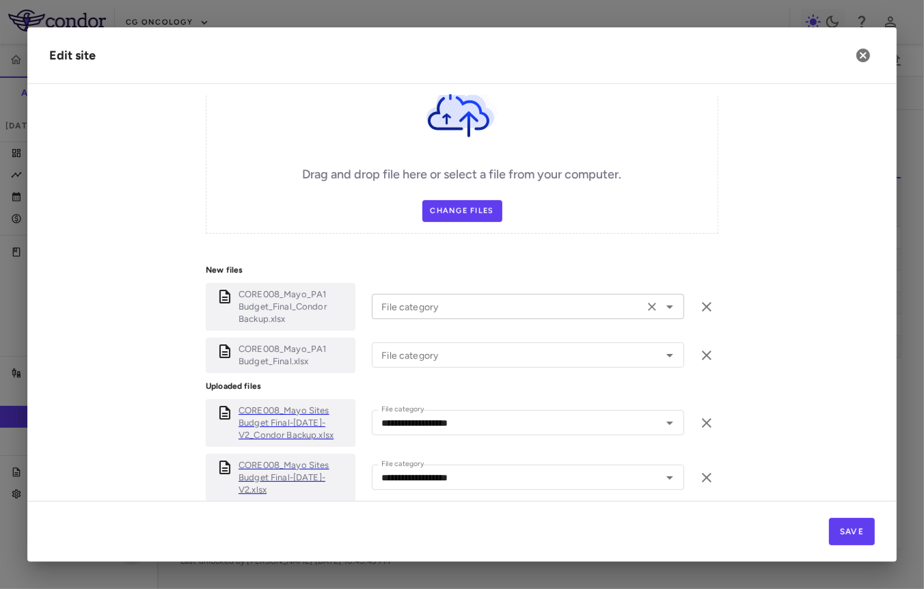
click at [419, 311] on input "File category" at bounding box center [508, 306] width 264 height 17
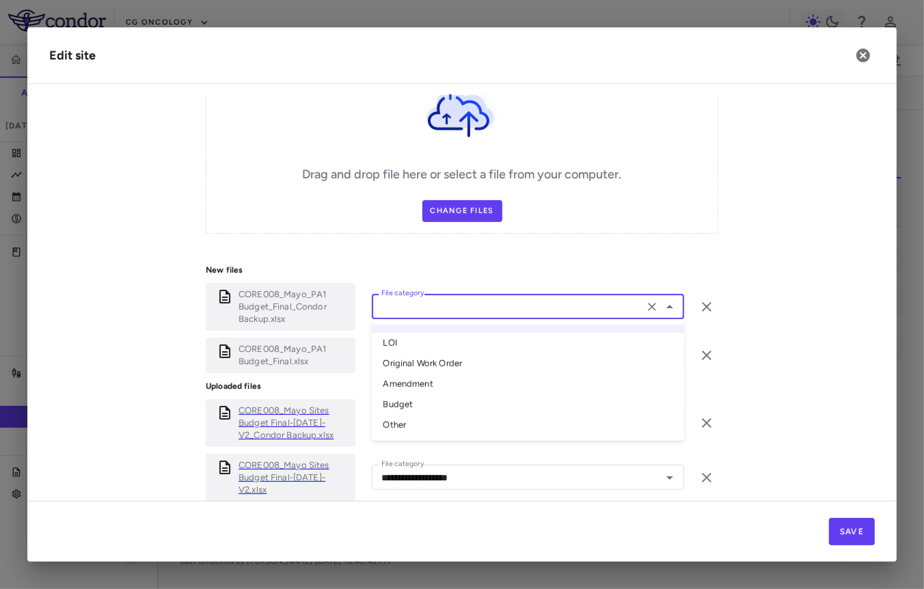
click at [415, 385] on li "Amendment" at bounding box center [528, 384] width 312 height 20
click at [424, 353] on div "File category File category" at bounding box center [528, 354] width 312 height 25
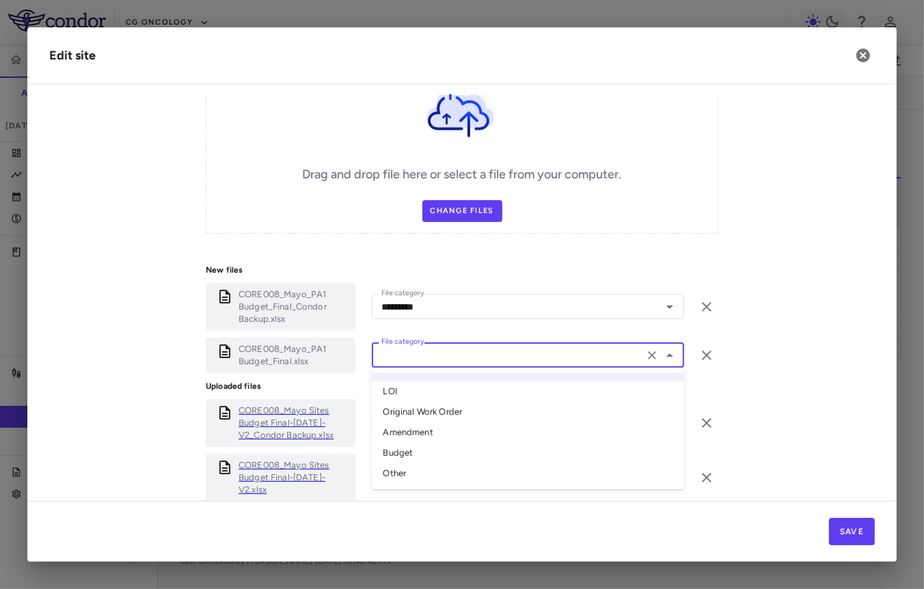
click at [413, 426] on li "Amendment" at bounding box center [528, 433] width 312 height 20
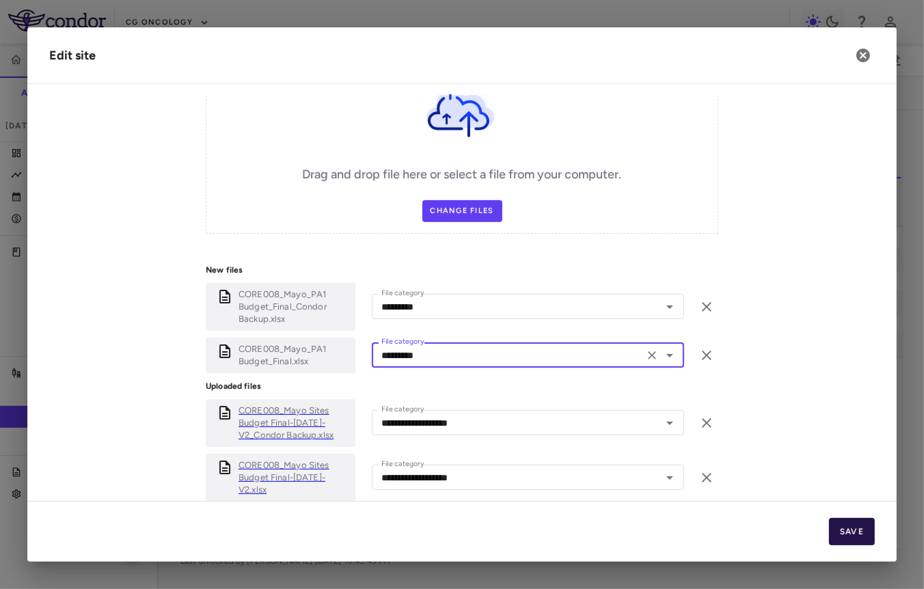
click at [857, 531] on button "Save" at bounding box center [852, 531] width 46 height 27
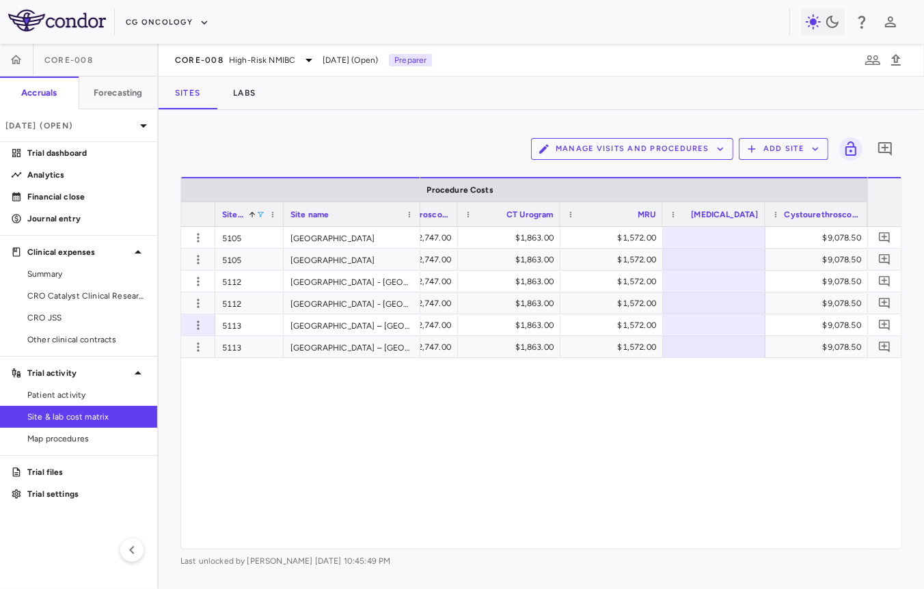
click at [265, 215] on div "Site # 1" at bounding box center [249, 214] width 55 height 24
click at [260, 213] on span at bounding box center [260, 214] width 8 height 8
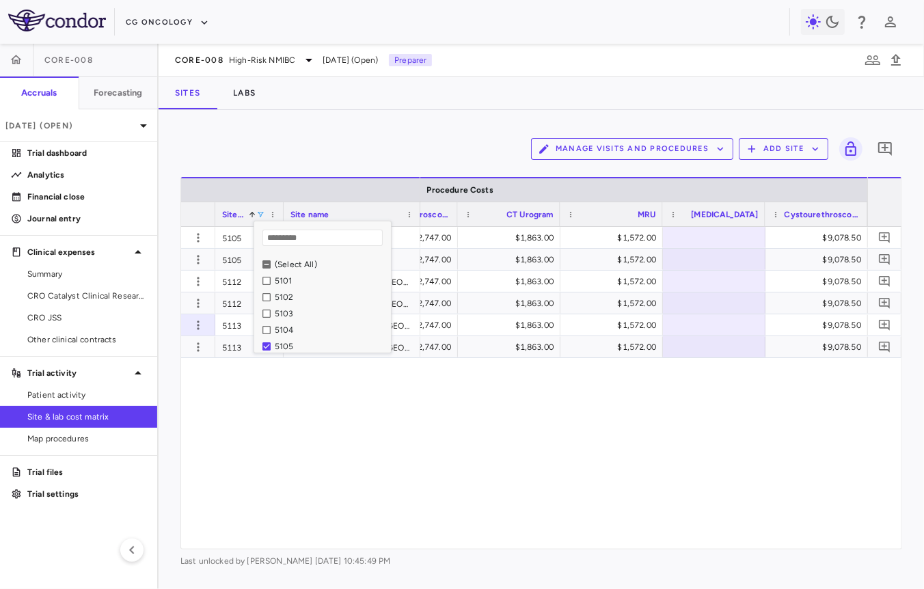
click at [279, 260] on div "(Select All)" at bounding box center [331, 265] width 112 height 10
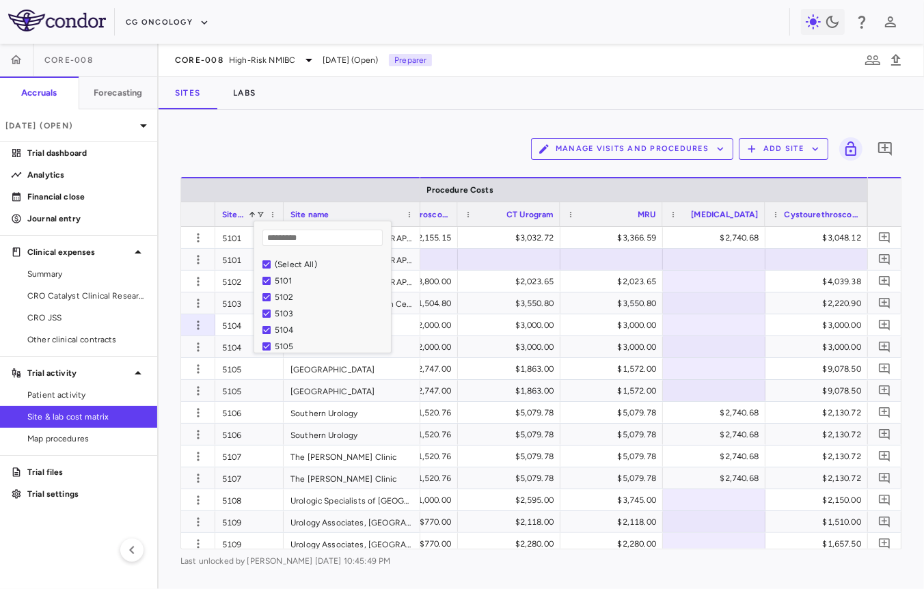
click at [284, 155] on div "Manage Visits and Procedures Add Site 0" at bounding box center [540, 149] width 721 height 34
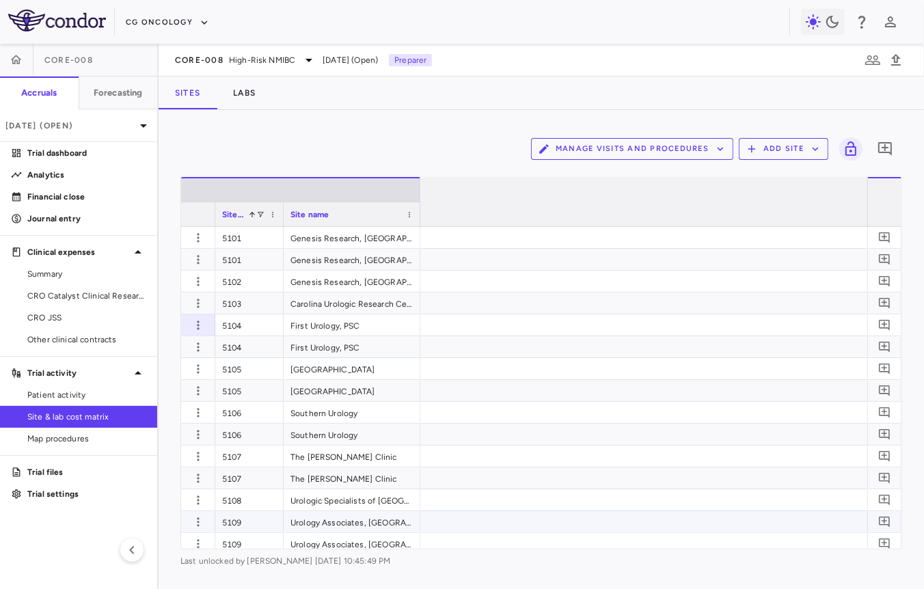
scroll to position [0, 13942]
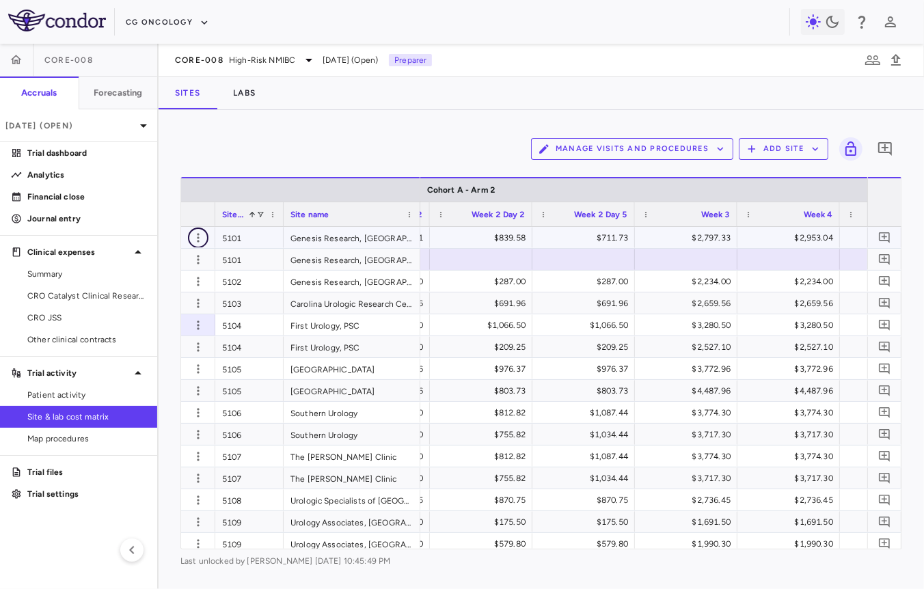
click at [197, 239] on icon "button" at bounding box center [198, 238] width 14 height 14
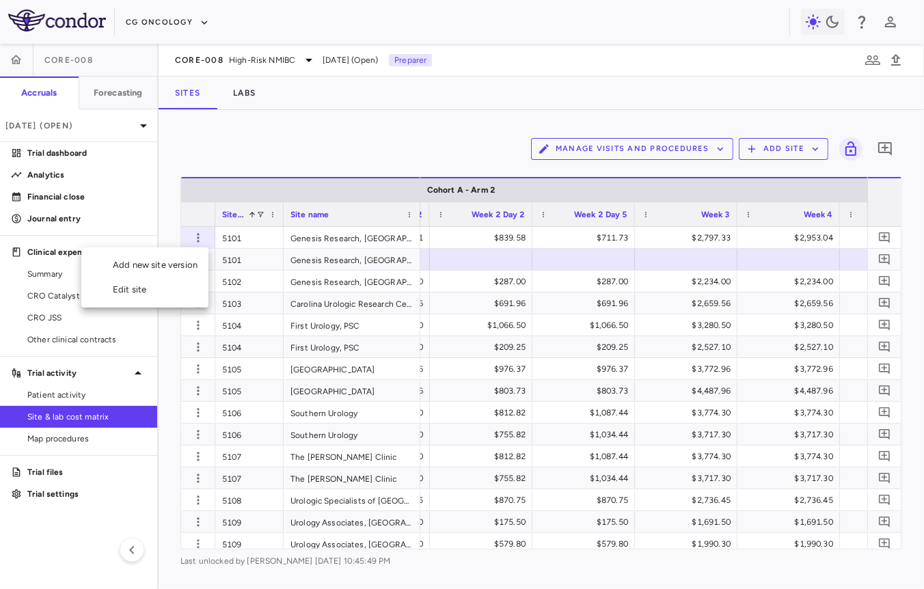
click at [183, 286] on div "Edit site" at bounding box center [144, 289] width 127 height 25
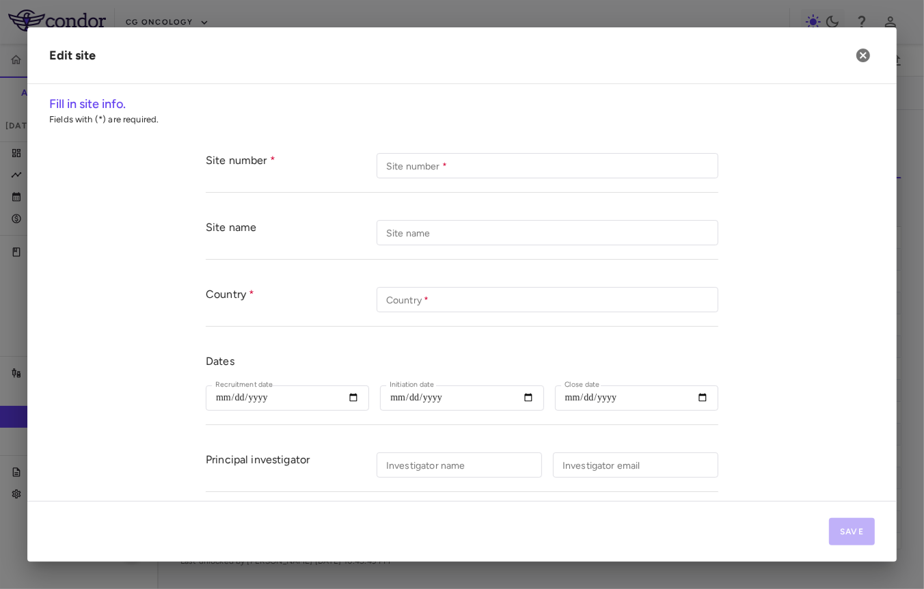
scroll to position [309, 0]
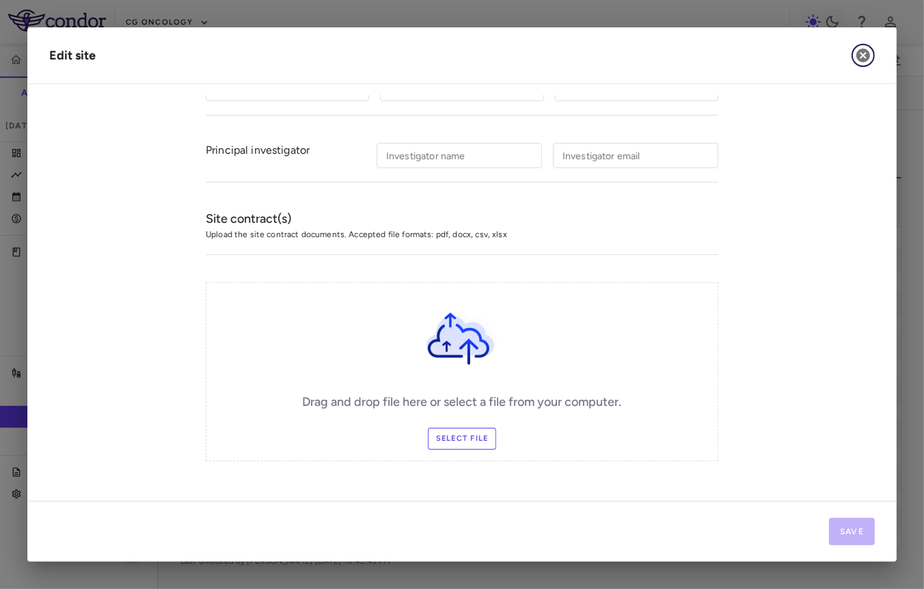
click at [862, 56] on icon "button" at bounding box center [863, 55] width 16 height 16
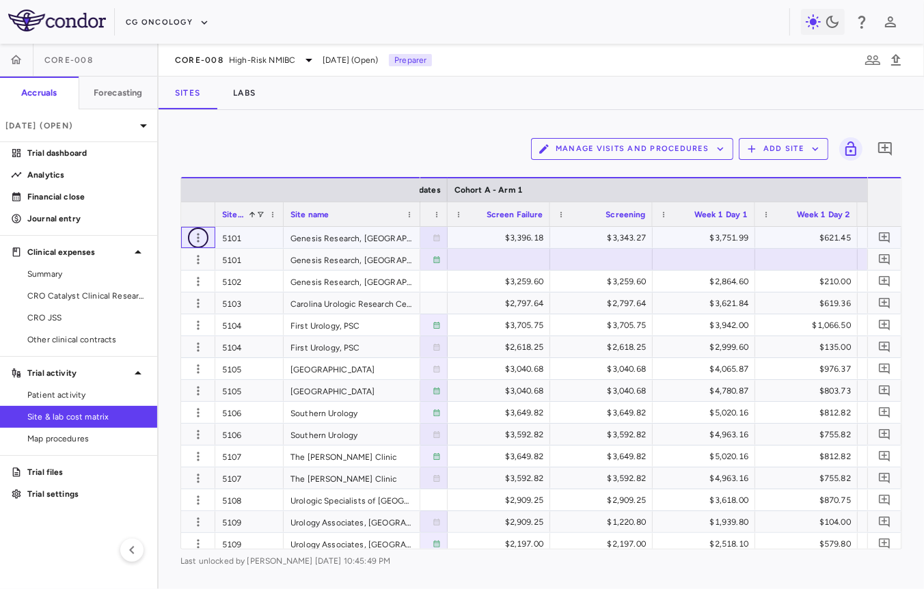
scroll to position [0, 2205]
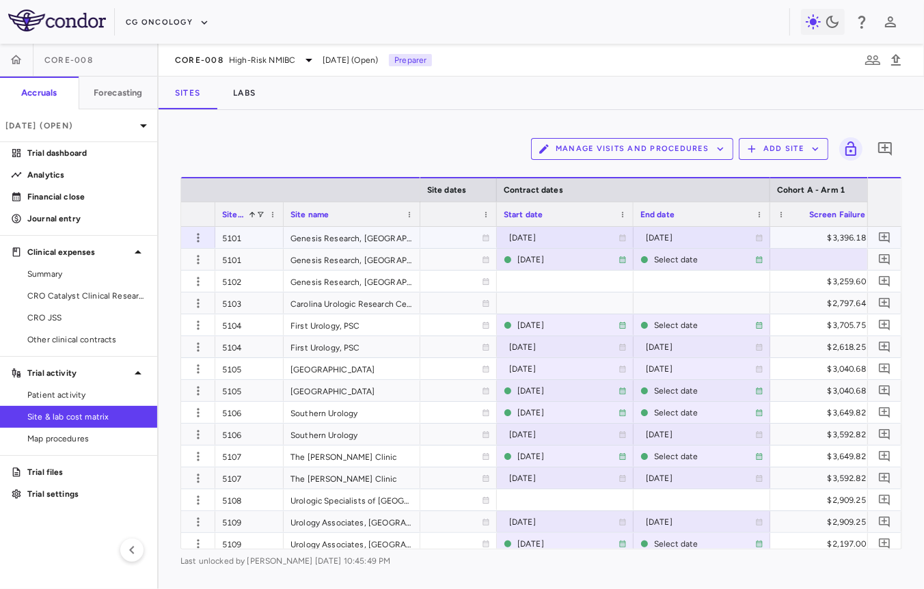
click at [545, 238] on div "[DATE]" at bounding box center [563, 238] width 109 height 22
click at [566, 237] on input "**********" at bounding box center [552, 239] width 111 height 23
type input "**********"
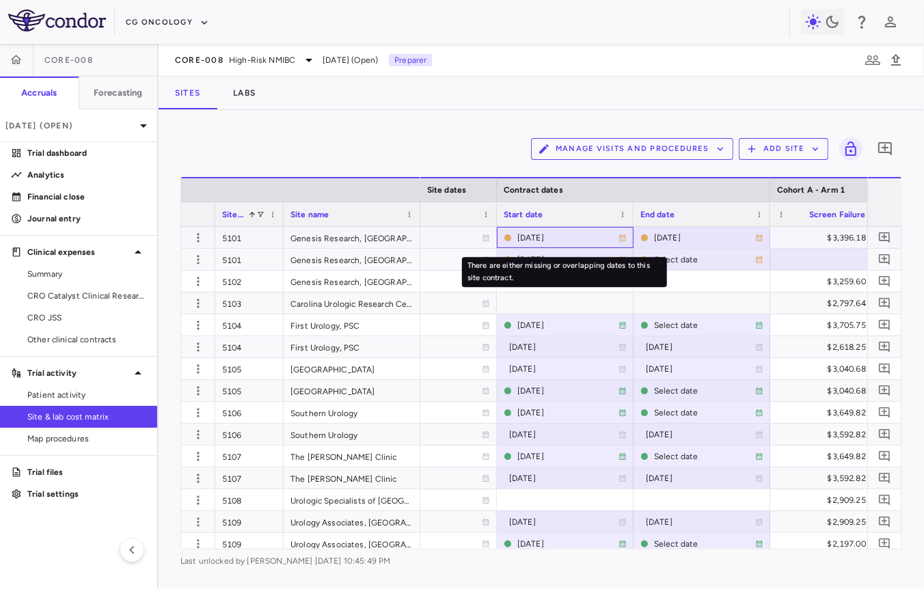
click at [528, 232] on div "[DATE]" at bounding box center [567, 238] width 101 height 22
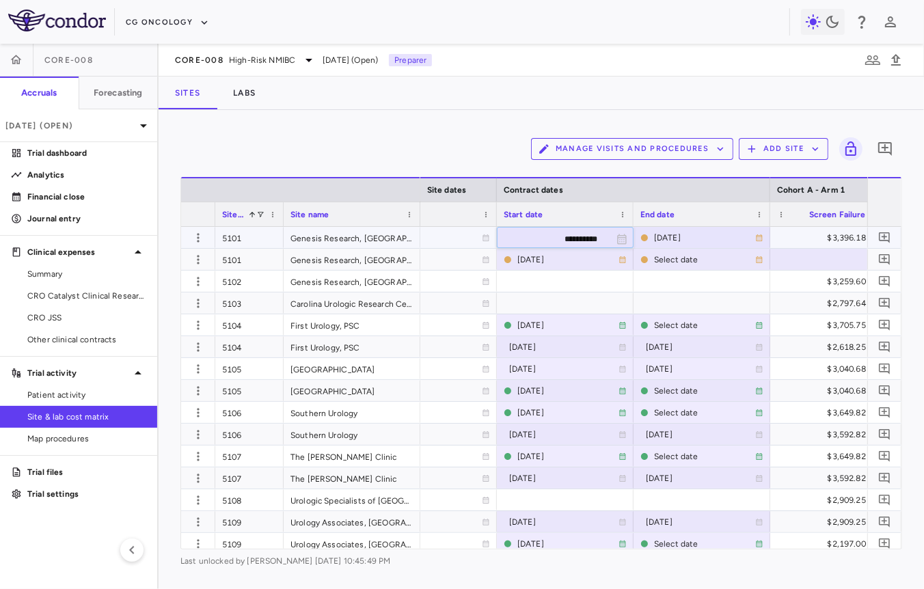
click at [551, 239] on input "**********" at bounding box center [552, 239] width 111 height 23
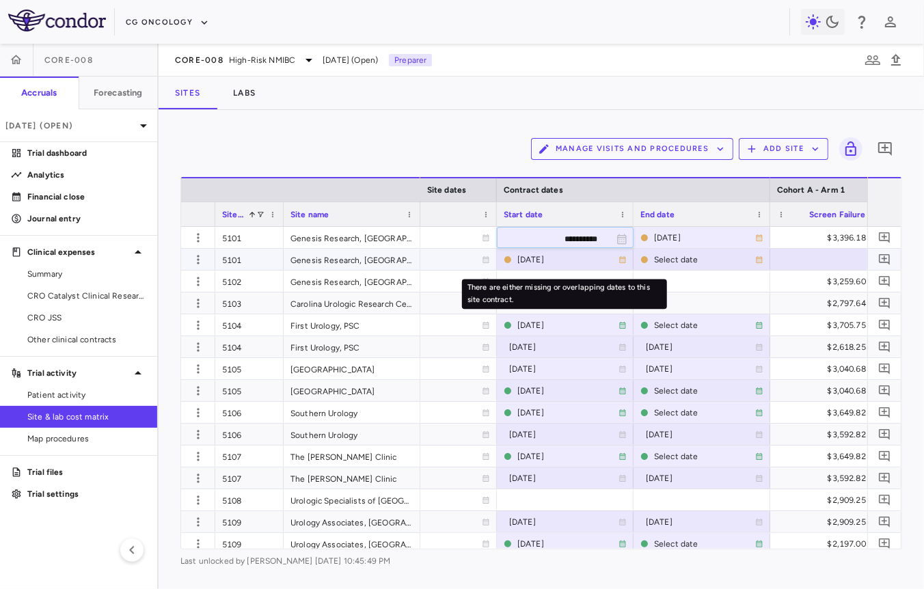
click at [532, 260] on div "[DATE]" at bounding box center [567, 260] width 101 height 22
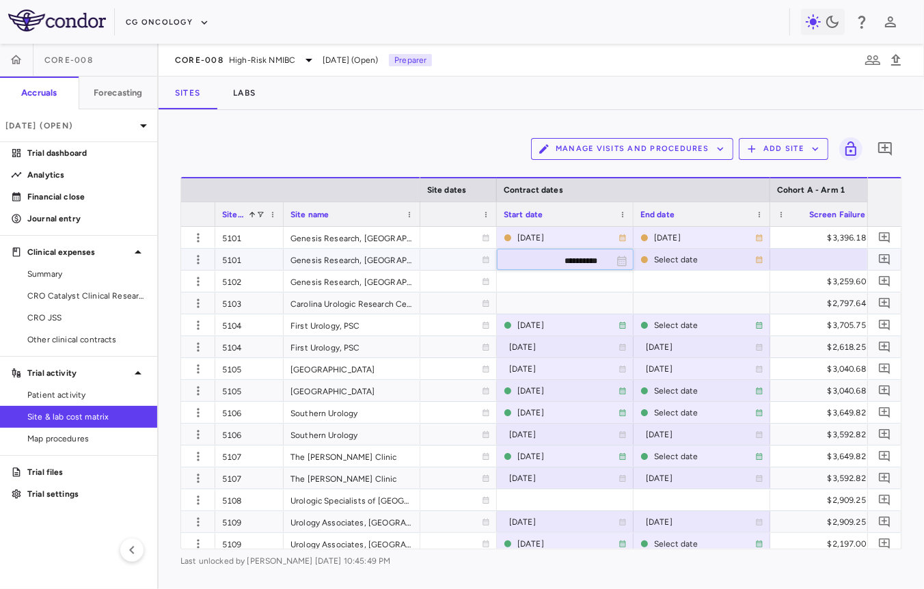
click at [550, 253] on input "**********" at bounding box center [552, 260] width 111 height 23
type input "**********"
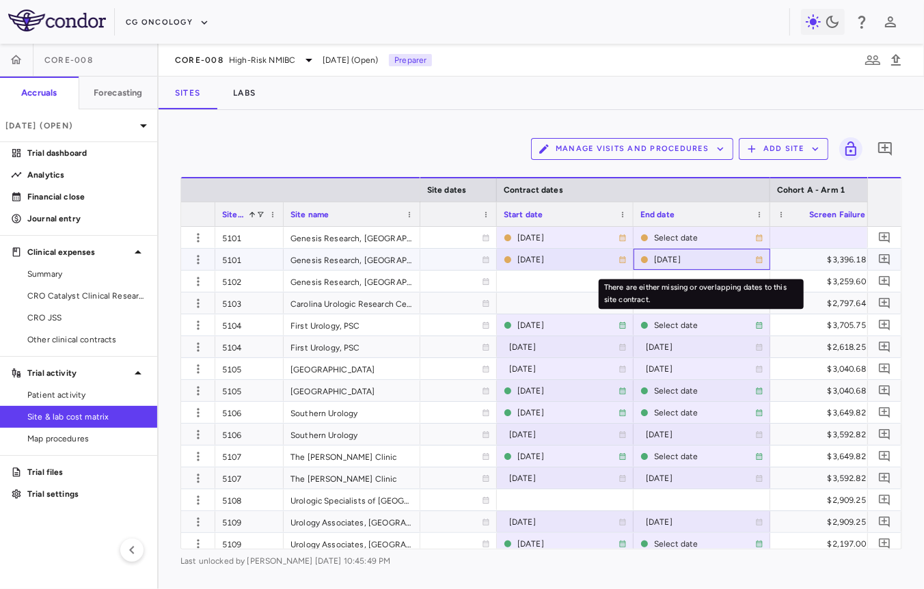
click at [665, 253] on div "2025-05-31" at bounding box center [704, 260] width 101 height 22
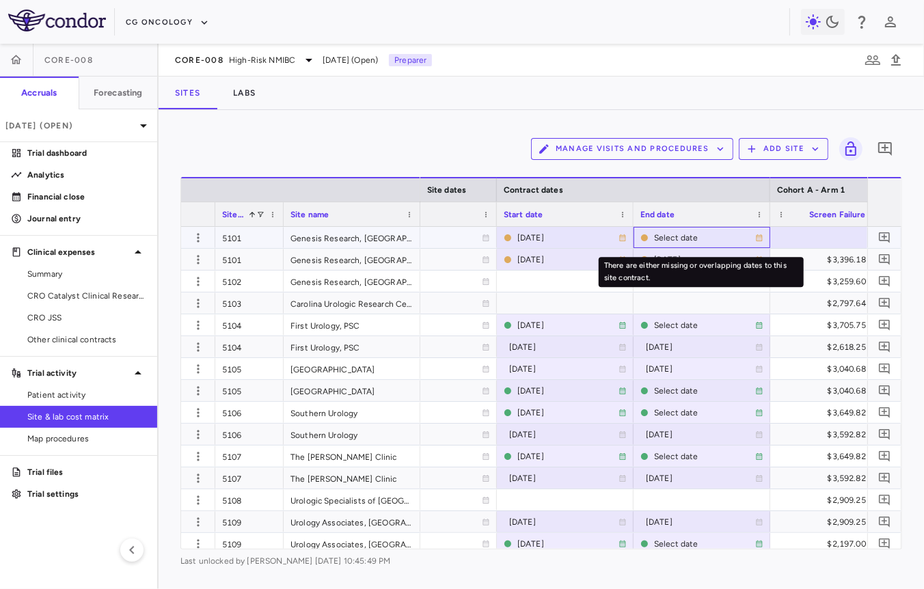
click at [666, 232] on div "Select date" at bounding box center [704, 238] width 101 height 22
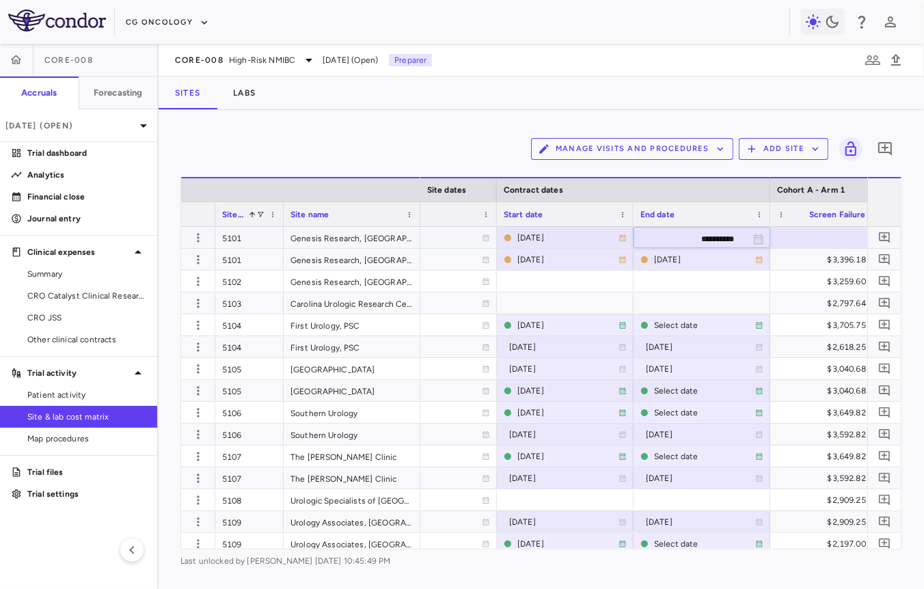
click at [674, 236] on input "**********" at bounding box center [689, 239] width 111 height 23
type input "**********"
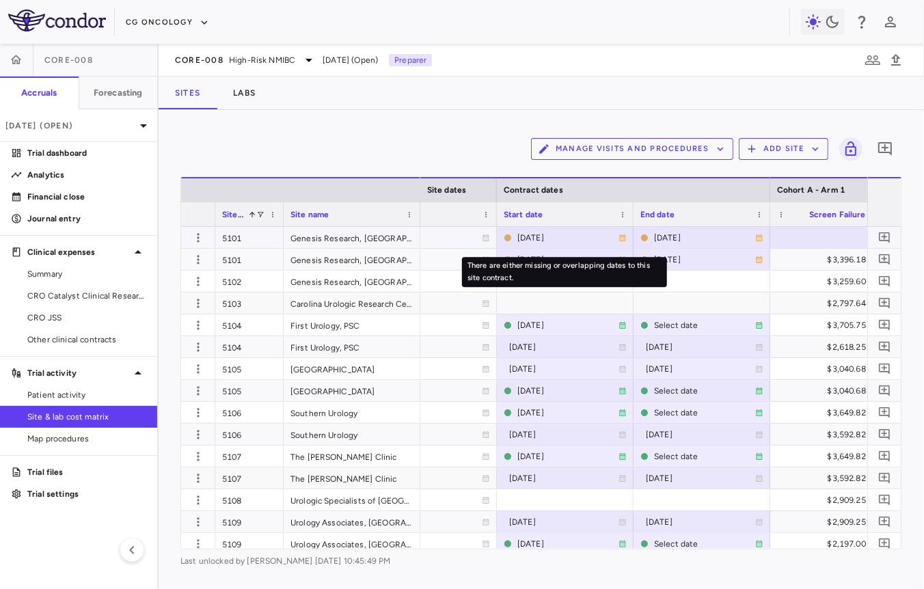
click at [560, 230] on div "[DATE]" at bounding box center [567, 238] width 101 height 22
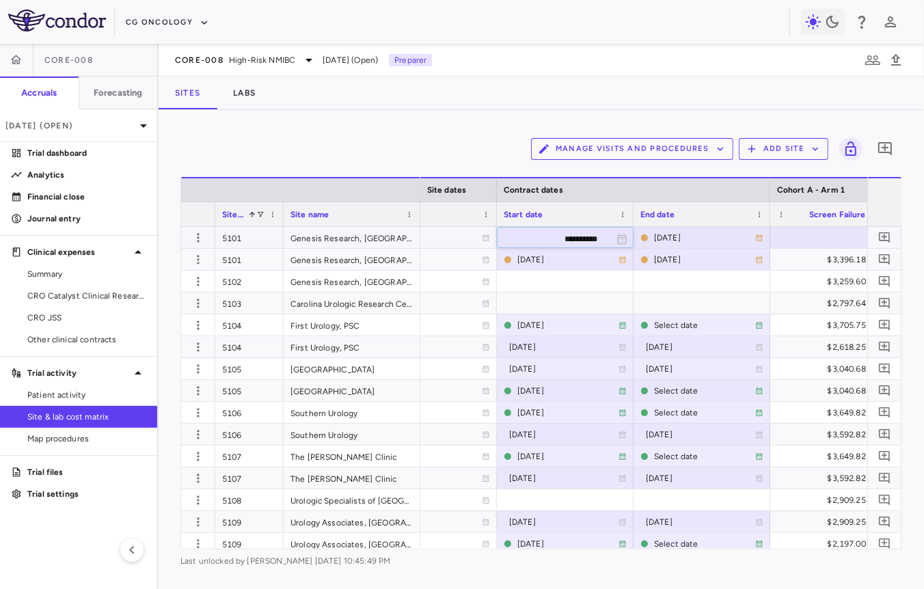
click at [583, 243] on input "**********" at bounding box center [552, 239] width 111 height 23
type input "**********"
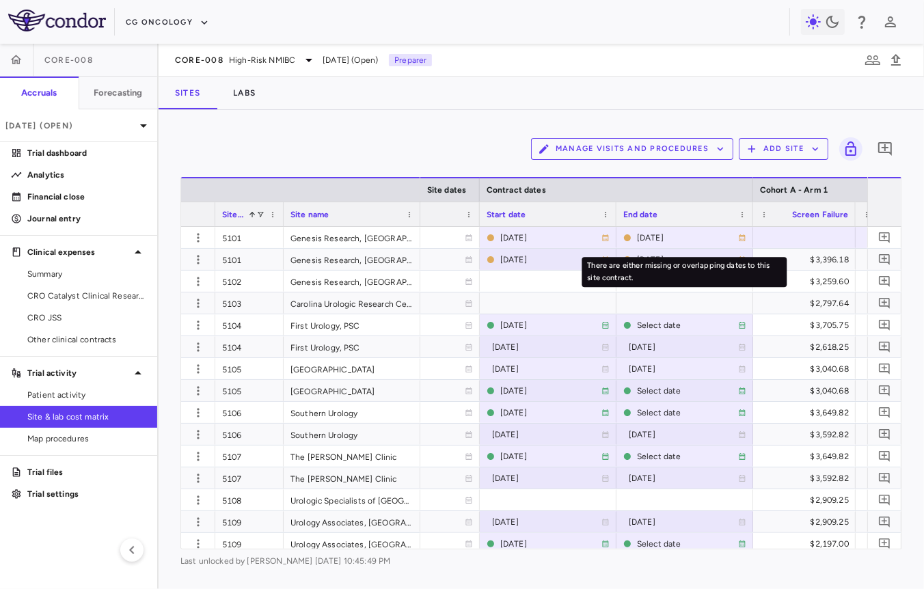
click at [683, 252] on div "There are either missing or overlapping dates to this site contract." at bounding box center [684, 267] width 208 height 41
click at [646, 261] on div "There are either missing or overlapping dates to this site contract." at bounding box center [683, 272] width 205 height 30
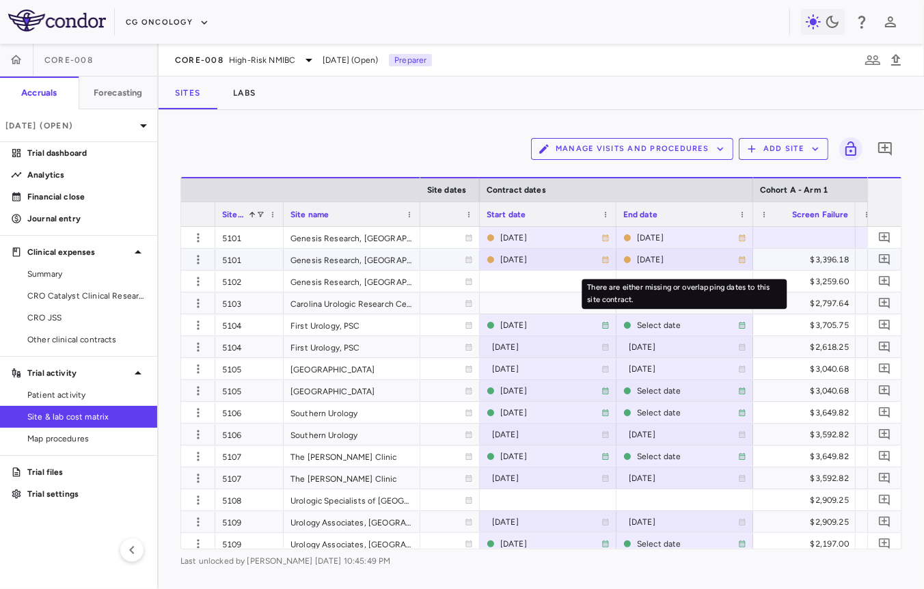
click at [644, 260] on div "2025-05-31" at bounding box center [687, 260] width 101 height 22
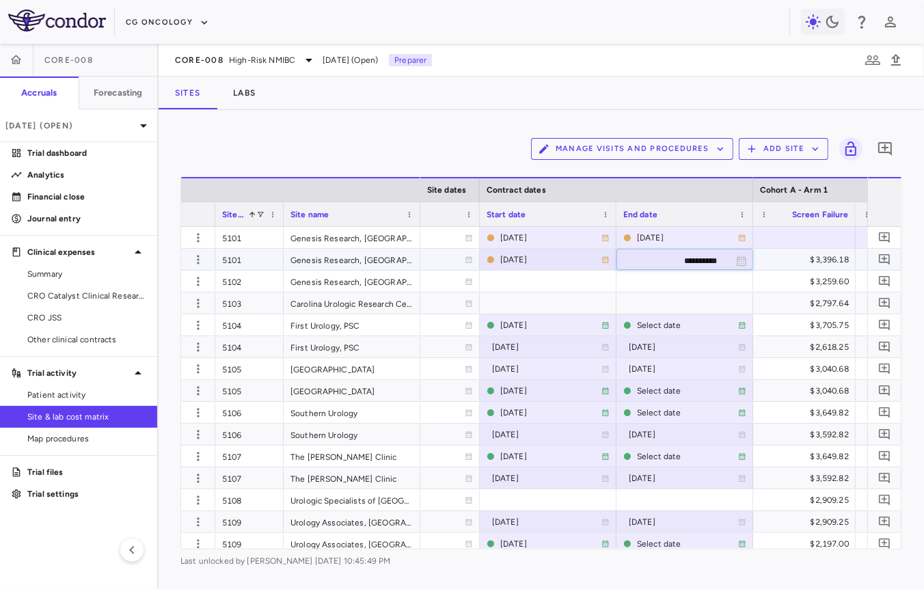
click at [642, 262] on input "**********" at bounding box center [672, 260] width 111 height 23
type input "**********"
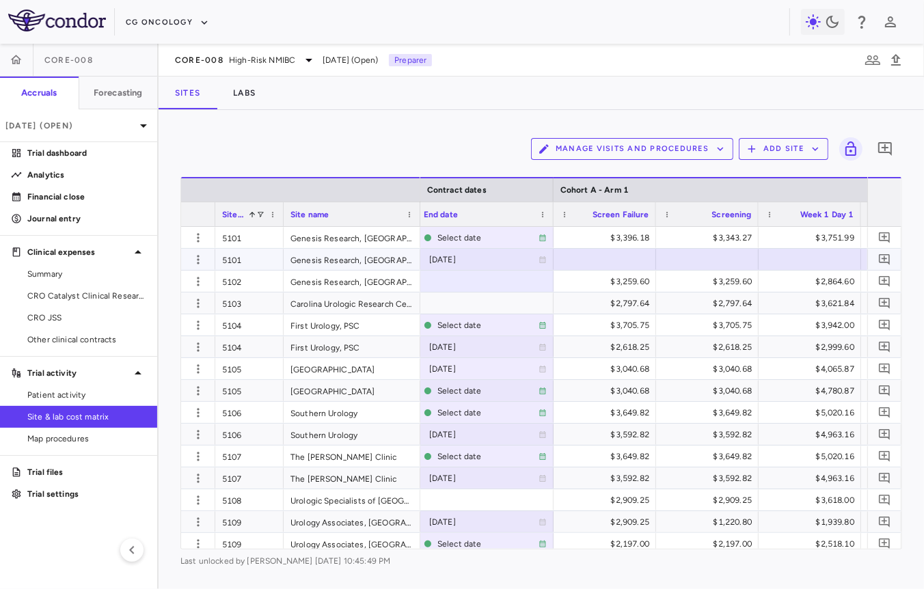
click at [709, 258] on div at bounding box center [707, 259] width 89 height 20
click at [709, 258] on div "3,154.60" at bounding box center [709, 260] width 83 height 22
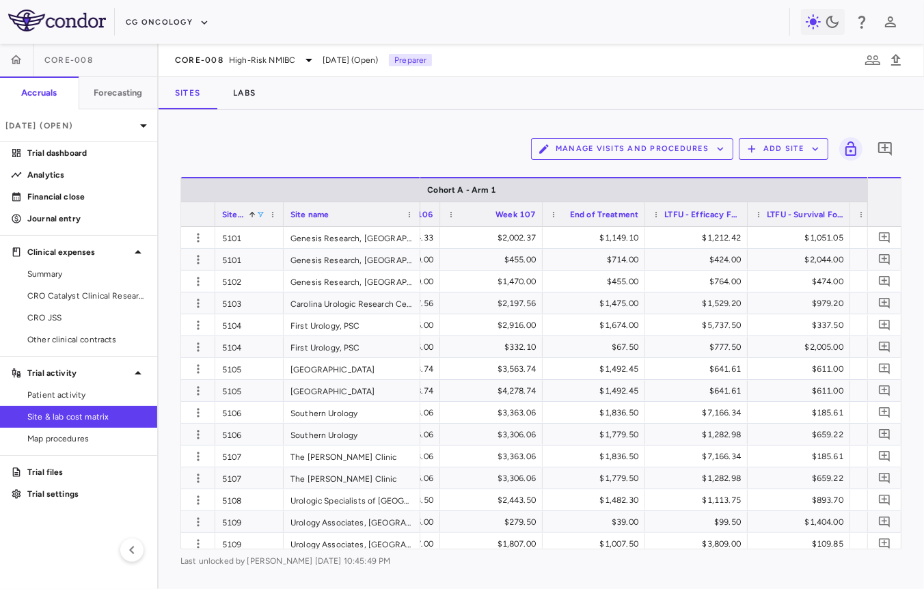
click at [256, 215] on span at bounding box center [260, 214] width 8 height 8
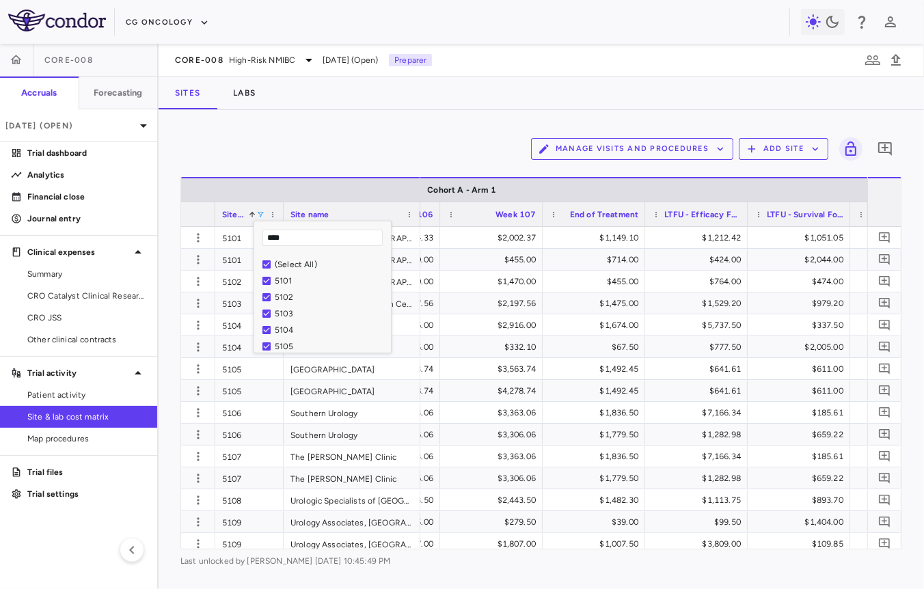
type input "****"
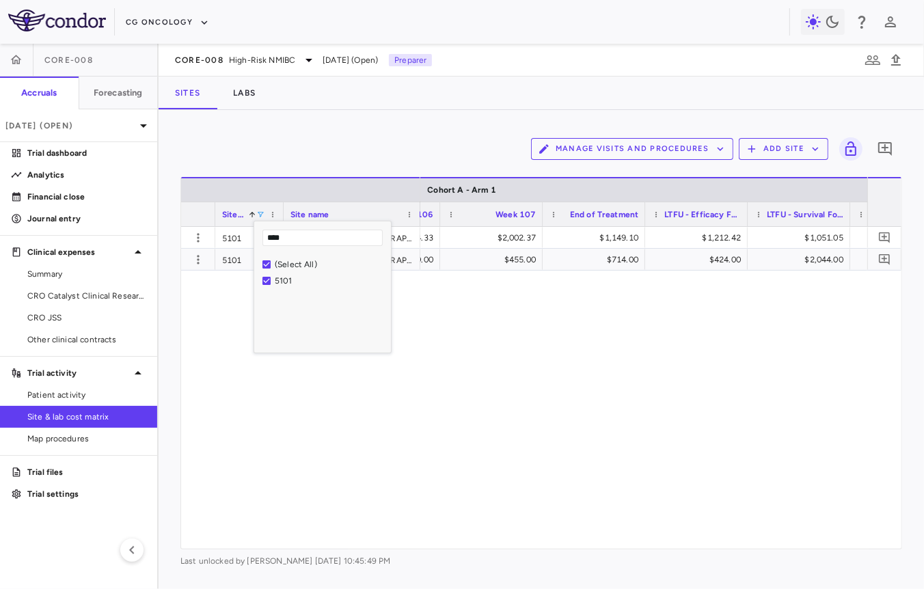
click at [371, 128] on div "Manage Visits and Procedures Add Site 0 Press ENTER to sort. Press ALT DOWN to …" at bounding box center [541, 349] width 765 height 479
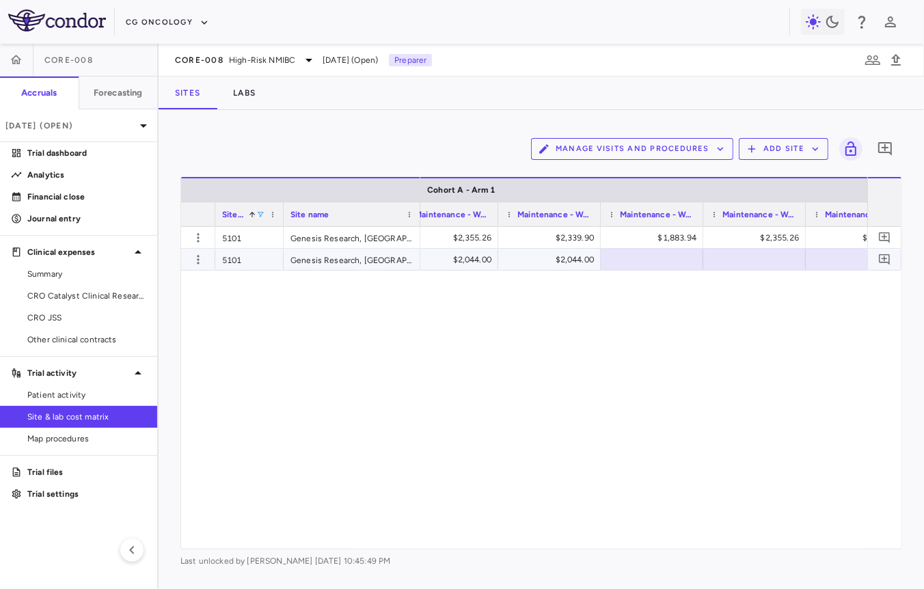
click at [659, 260] on div at bounding box center [651, 259] width 89 height 20
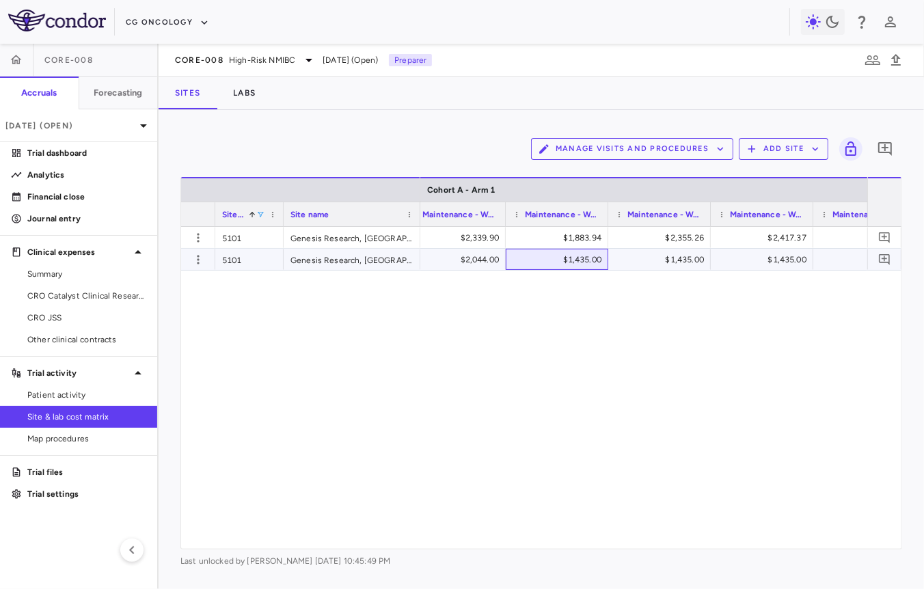
click at [562, 263] on div "$1,435.00" at bounding box center [559, 260] width 83 height 22
click at [540, 266] on input "****" at bounding box center [567, 260] width 81 height 23
type input "****"
click at [540, 258] on div "$1,435.00" at bounding box center [543, 260] width 83 height 22
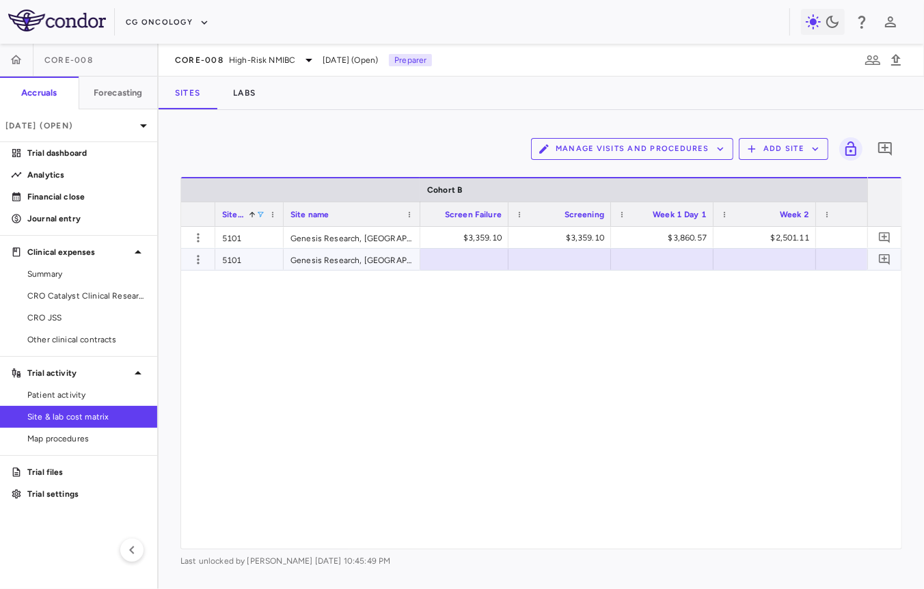
click at [566, 261] on div at bounding box center [559, 259] width 89 height 20
click at [566, 261] on div "3,174.20" at bounding box center [562, 260] width 83 height 22
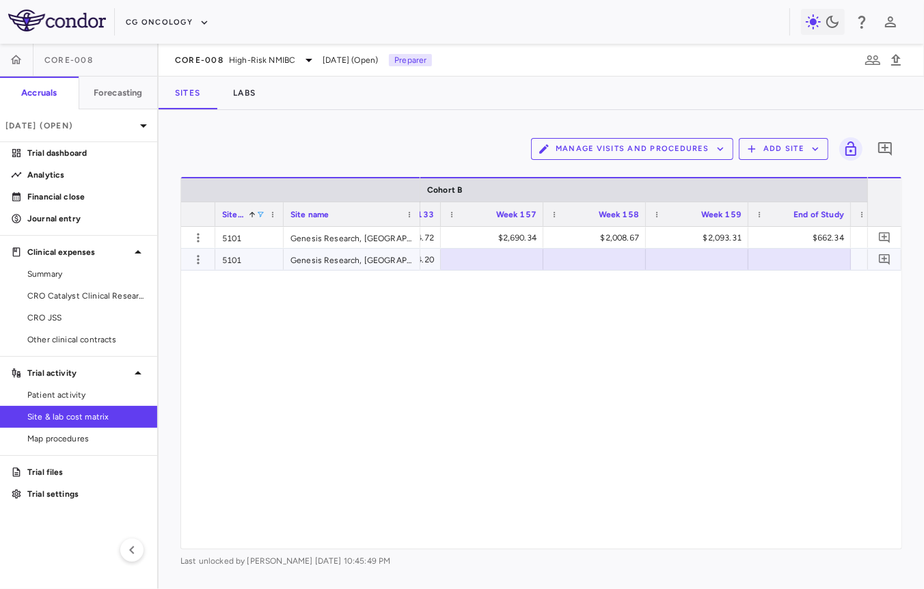
click at [486, 258] on div at bounding box center [492, 259] width 89 height 20
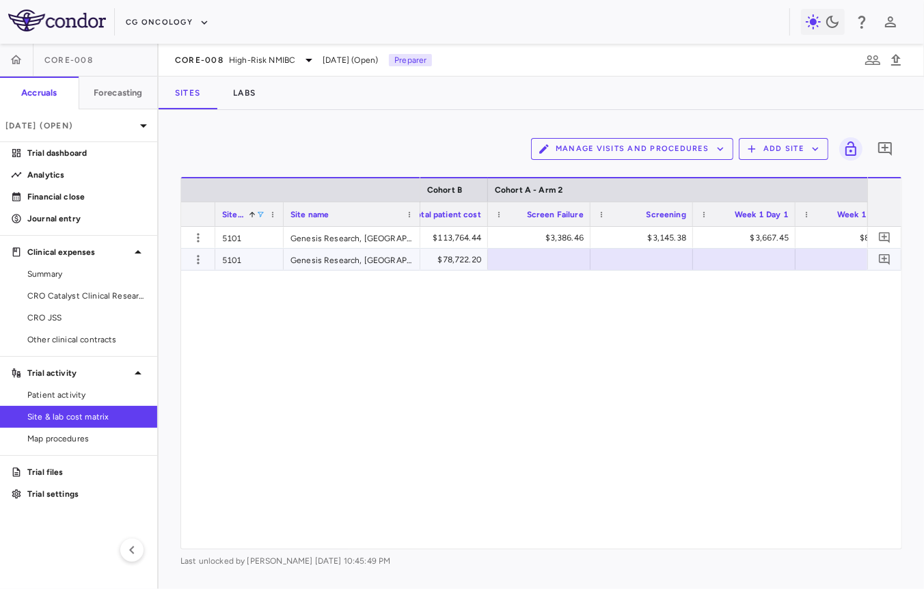
click at [649, 263] on div at bounding box center [641, 259] width 89 height 20
click at [646, 260] on div "3,154.60" at bounding box center [644, 260] width 83 height 22
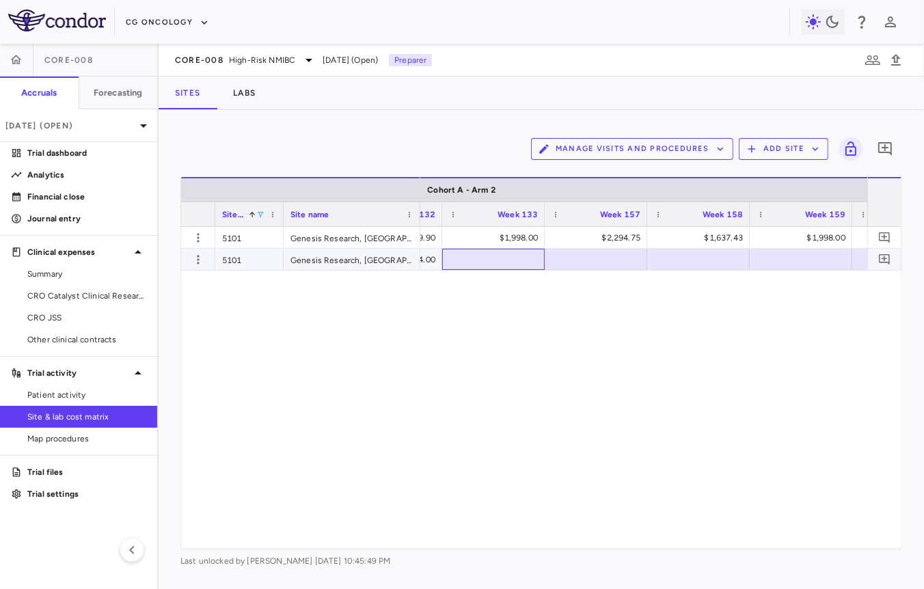
click at [494, 264] on div at bounding box center [493, 259] width 89 height 20
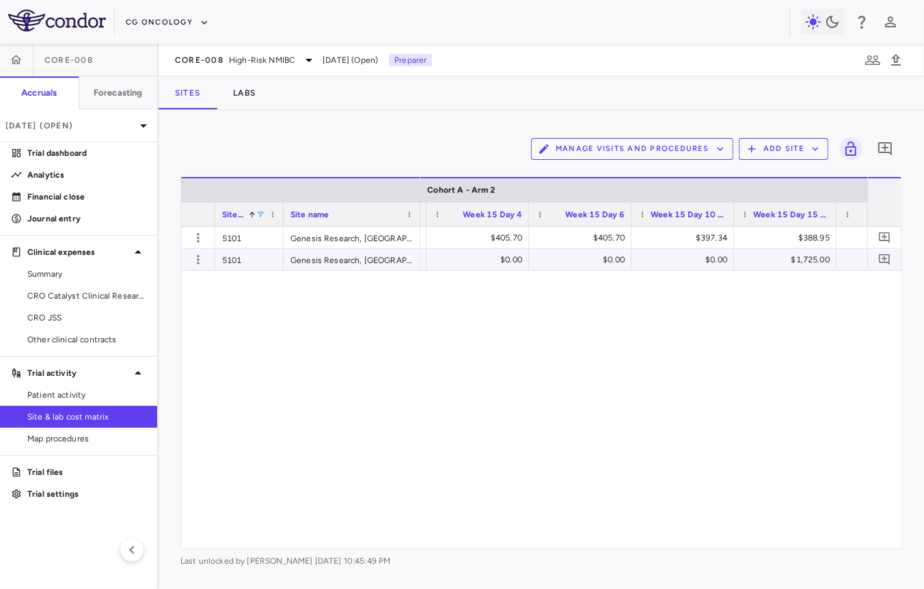
click at [773, 262] on div "$1,725.00" at bounding box center [787, 260] width 83 height 22
click at [773, 262] on input "****" at bounding box center [795, 260] width 81 height 23
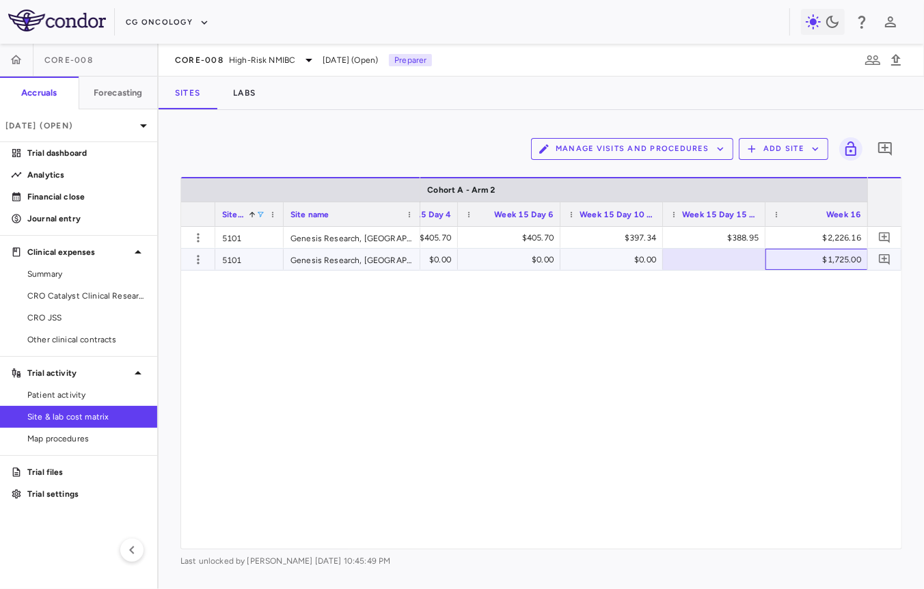
click at [799, 265] on div "$1,725.00" at bounding box center [818, 260] width 83 height 22
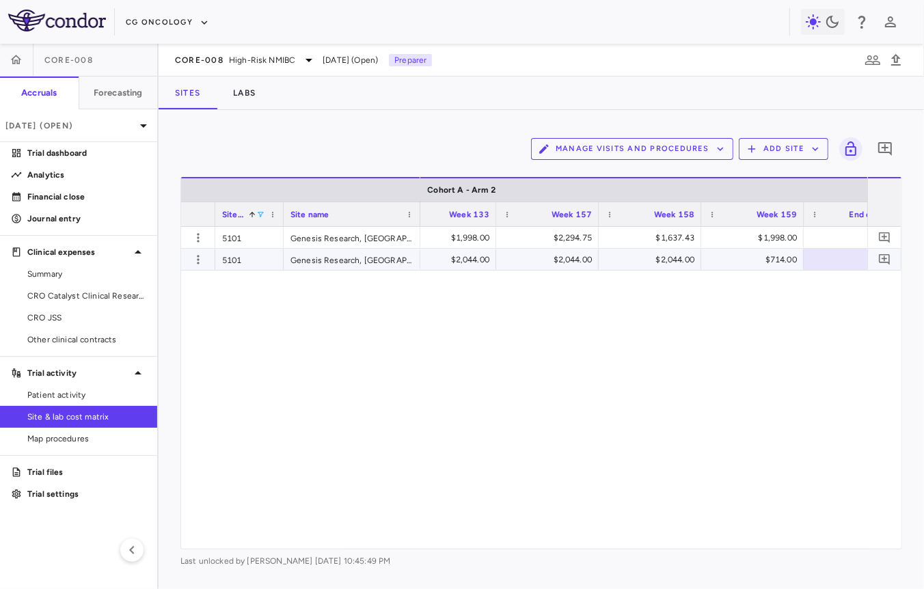
click at [580, 263] on div "$2,044.00" at bounding box center [549, 260] width 83 height 22
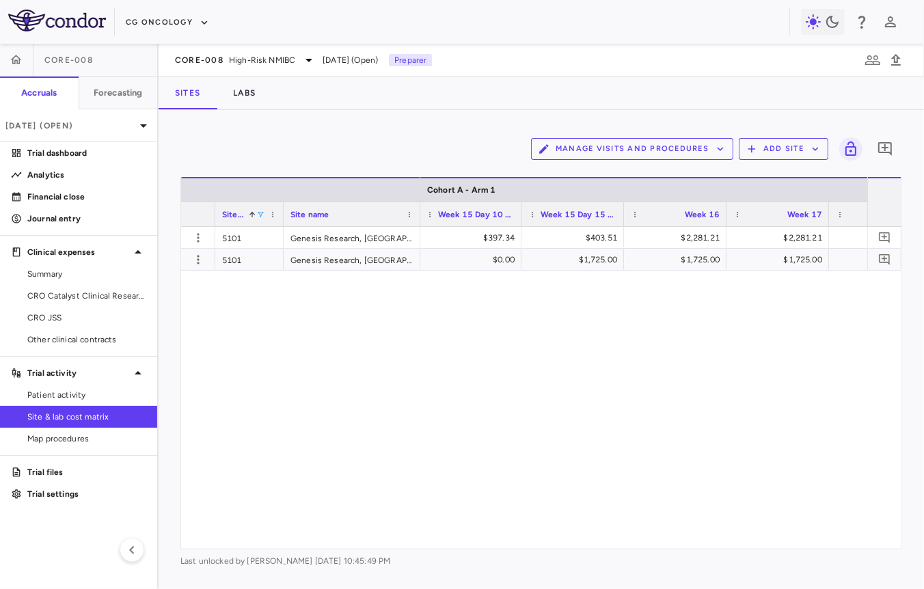
click at [599, 263] on div "$1,725.00" at bounding box center [575, 260] width 83 height 22
type input "*"
click at [684, 259] on div "$1,725.00" at bounding box center [677, 260] width 83 height 22
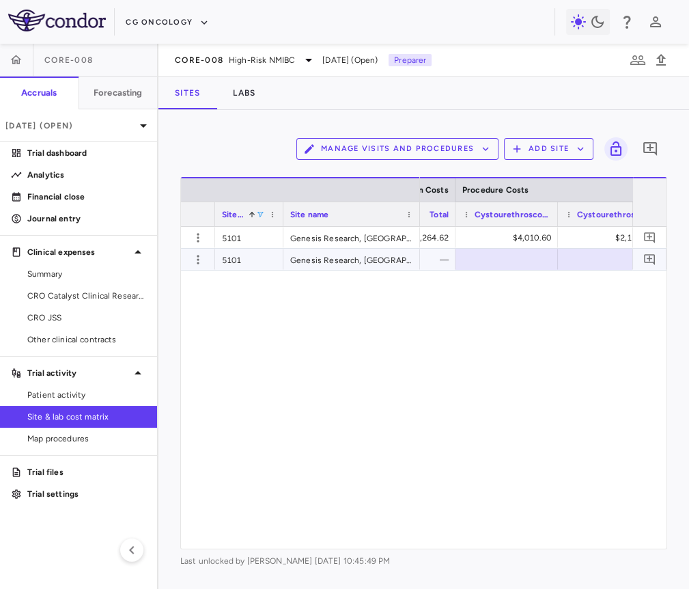
click at [505, 262] on div at bounding box center [507, 259] width 89 height 20
type input "*******"
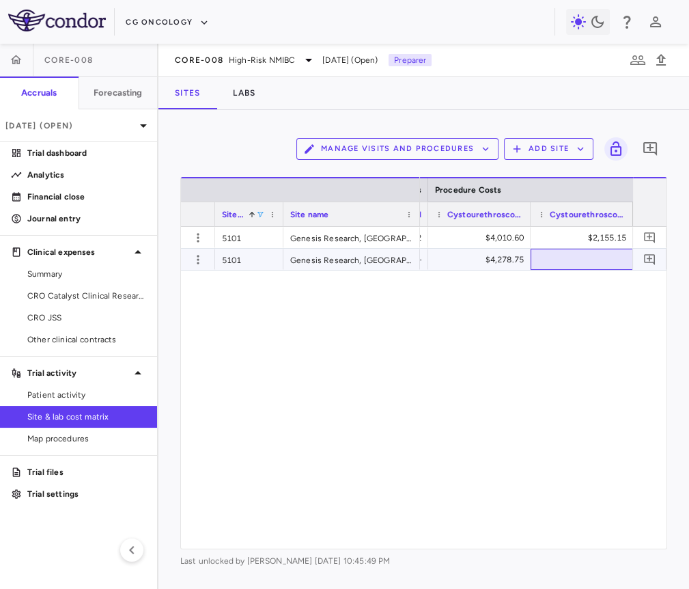
click at [575, 253] on div at bounding box center [582, 259] width 89 height 20
type input "****"
type input "*******"
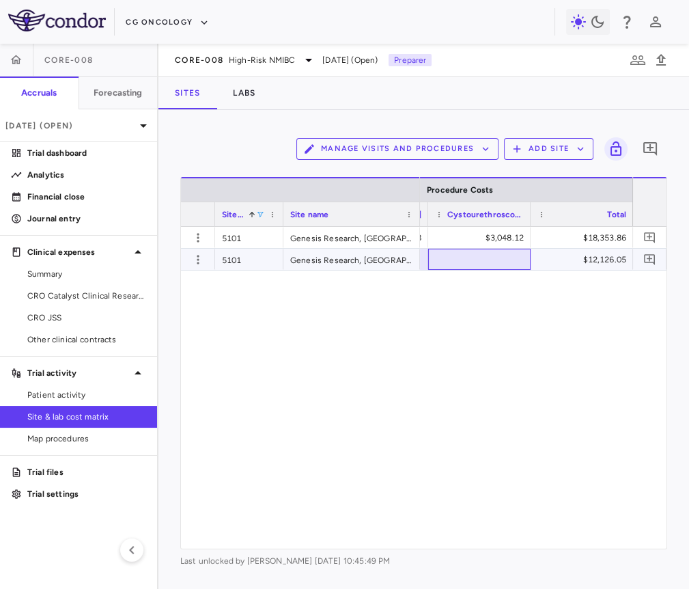
click at [470, 266] on div at bounding box center [479, 259] width 89 height 20
type input "*******"
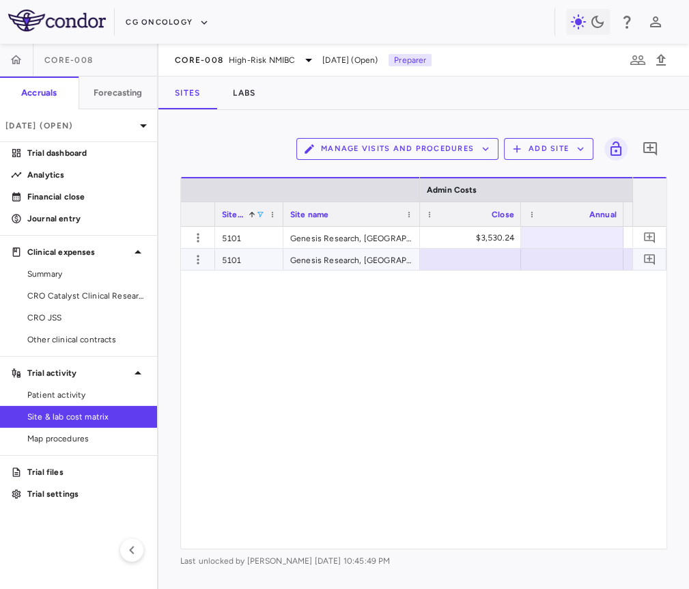
scroll to position [0, 30439]
click at [463, 258] on div at bounding box center [463, 259] width 89 height 20
type input "*****"
click at [555, 255] on div at bounding box center [565, 259] width 89 height 20
type input "****"
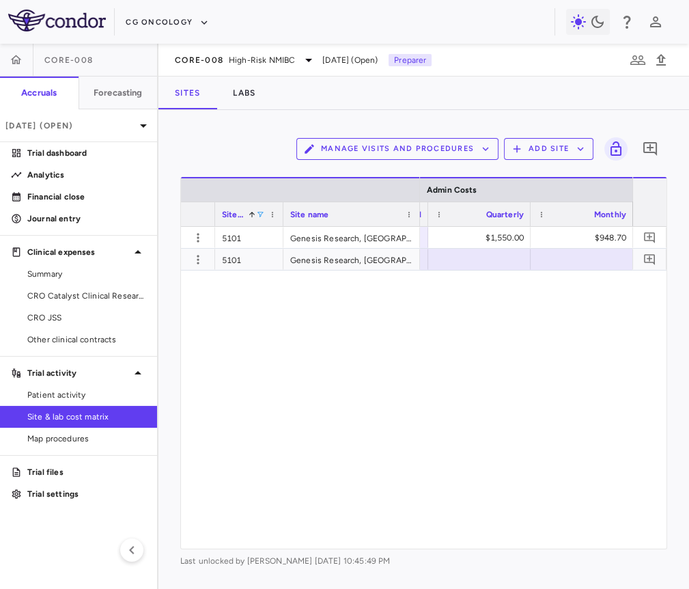
click at [531, 343] on div "$3,530.24 $1,550.00 $948.70 $27,264.62 $4,010.60 $8,800.00 $44,700.00 $4,278.75" at bounding box center [526, 388] width 212 height 322
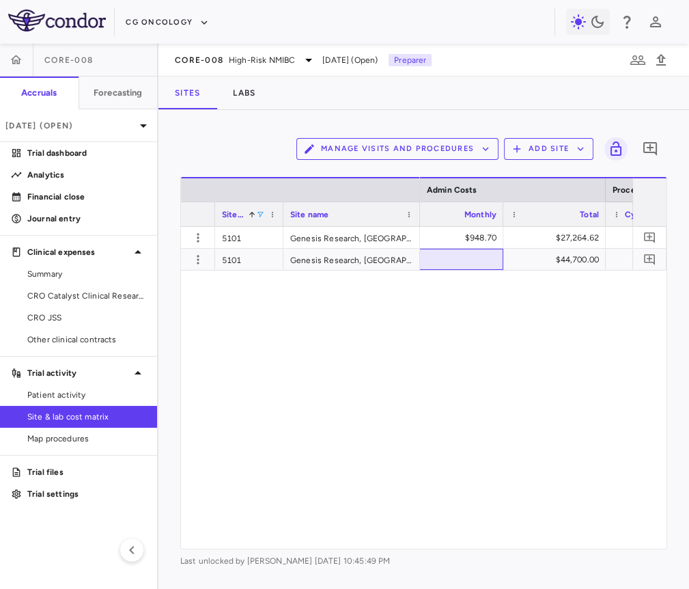
click at [469, 258] on div at bounding box center [452, 259] width 89 height 20
type input "******"
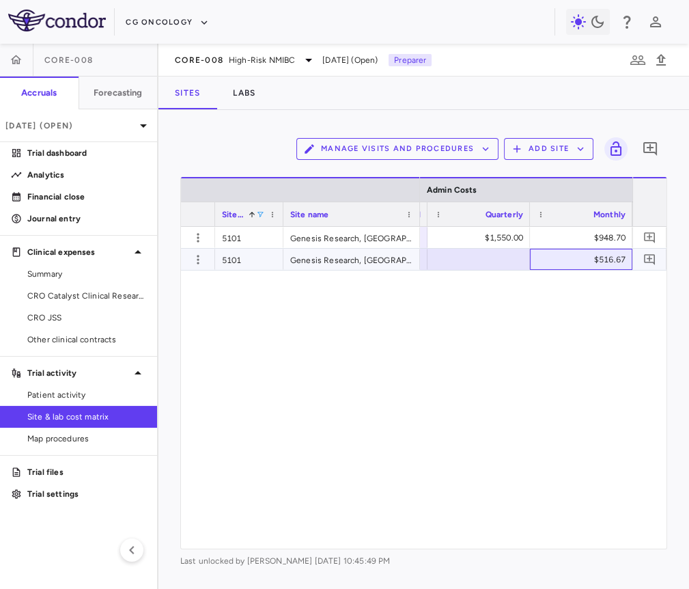
scroll to position [0, 30712]
click at [192, 256] on icon "button" at bounding box center [198, 260] width 14 height 14
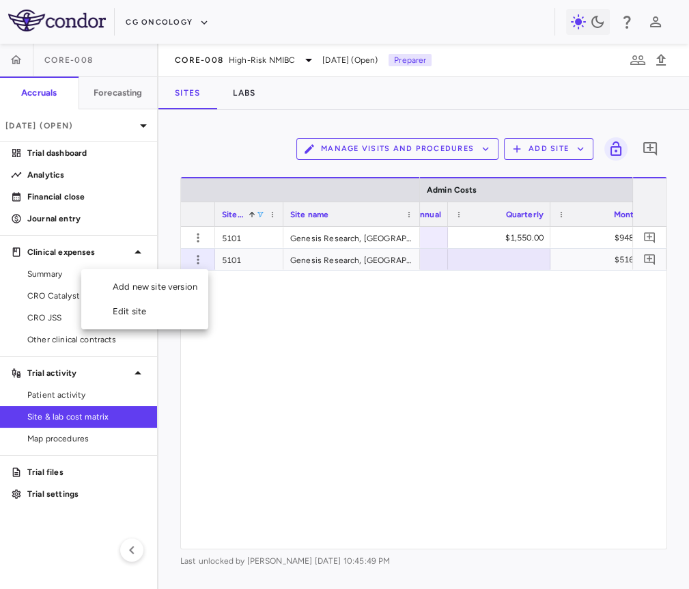
click at [159, 326] on ul "Add new site version Edit site" at bounding box center [144, 299] width 127 height 60
click at [200, 255] on icon "button" at bounding box center [198, 260] width 14 height 14
click at [179, 307] on div "Edit site" at bounding box center [144, 311] width 127 height 25
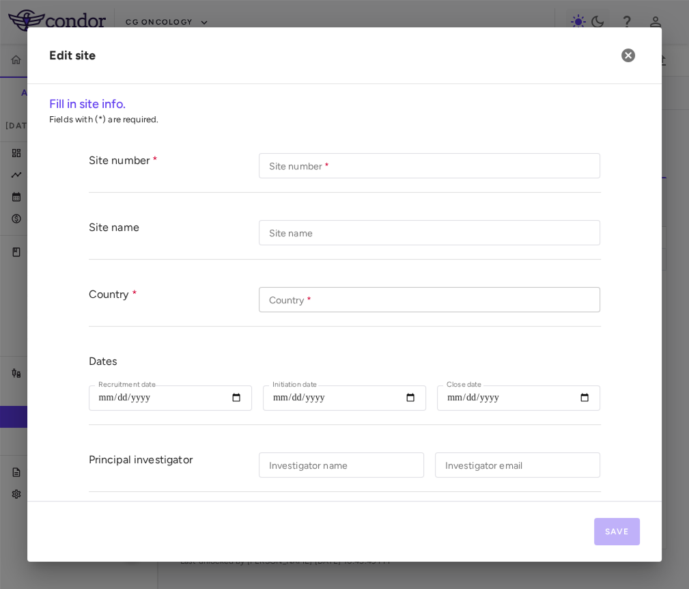
type input "****"
type input "**********"
type input "***"
type input "**********"
type input "******"
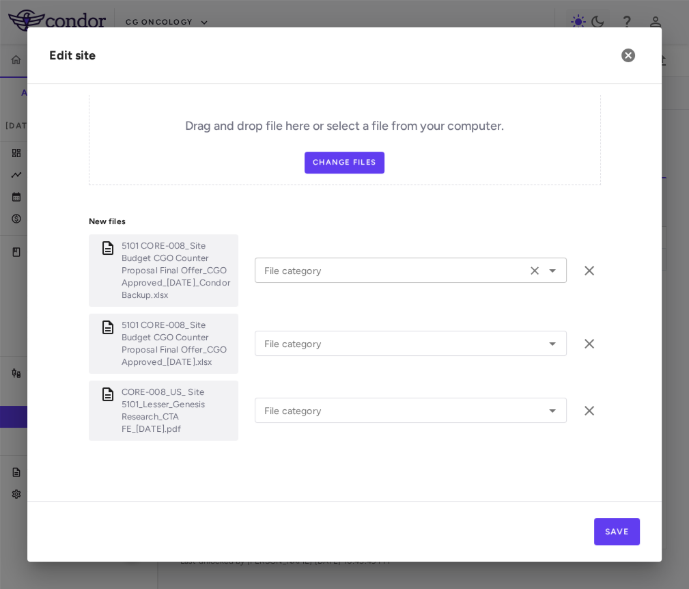
click at [416, 263] on input "File category" at bounding box center [391, 270] width 264 height 17
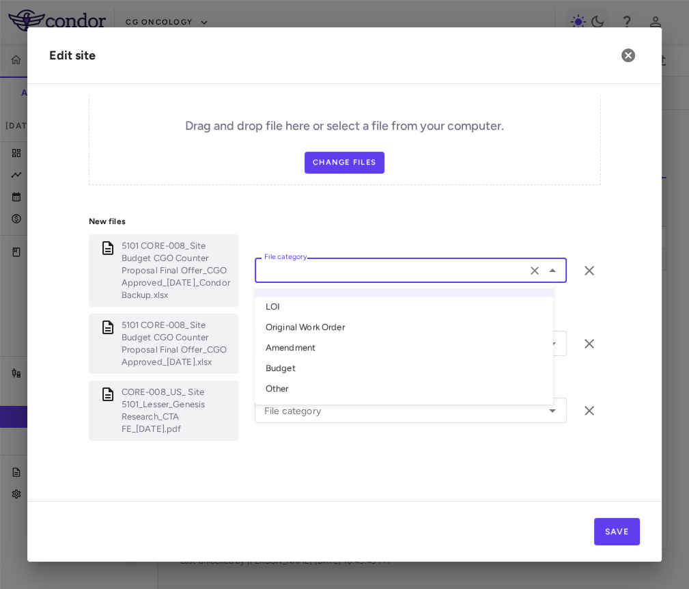
click at [377, 325] on li "Original Work Order" at bounding box center [404, 328] width 299 height 20
type input "**********"
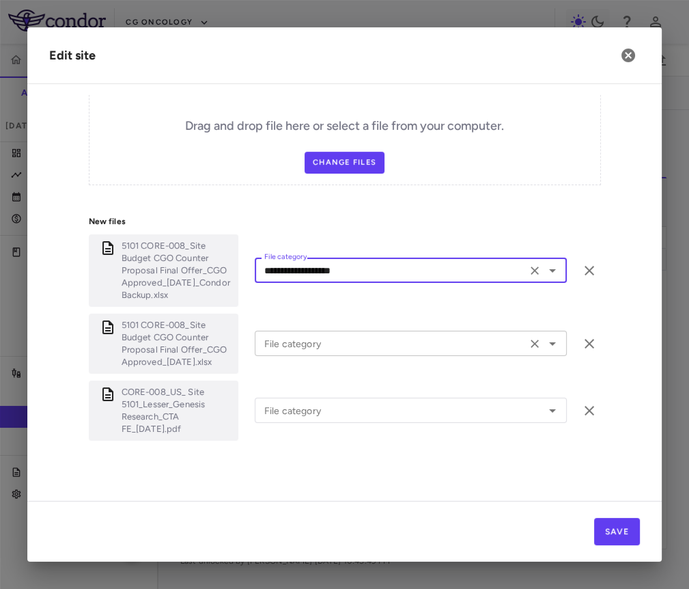
click at [372, 343] on input "File category" at bounding box center [391, 343] width 264 height 17
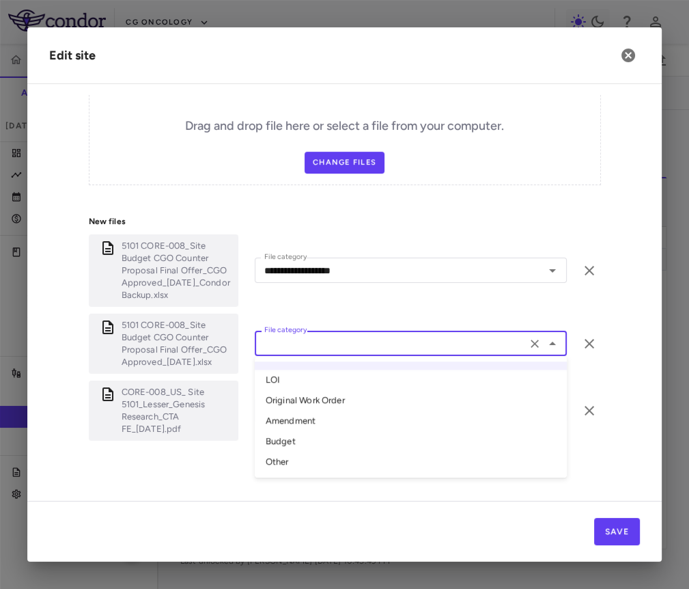
click at [349, 404] on li "Original Work Order" at bounding box center [411, 401] width 312 height 20
type input "**********"
click at [348, 420] on div "CORE-008_US_ Site 5101_Lesser_Genesis Research_CTA FE_15Oct2024.pdf File catego…" at bounding box center [345, 411] width 512 height 60
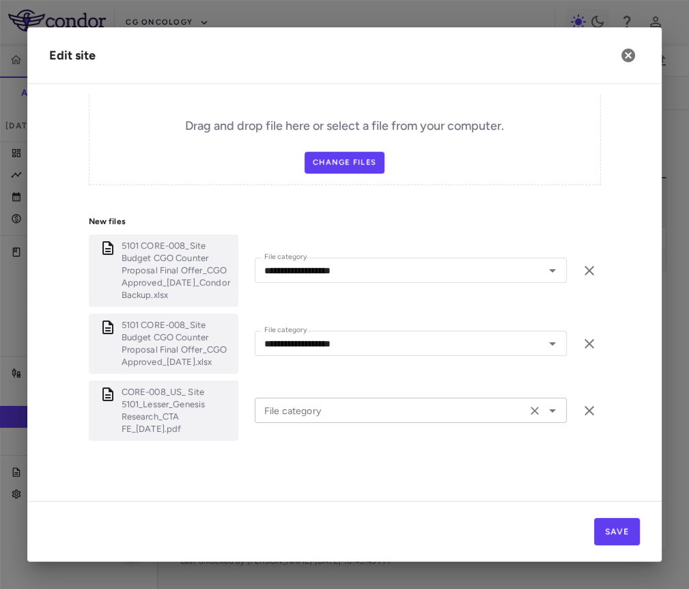
click at [348, 406] on input "File category" at bounding box center [391, 410] width 264 height 17
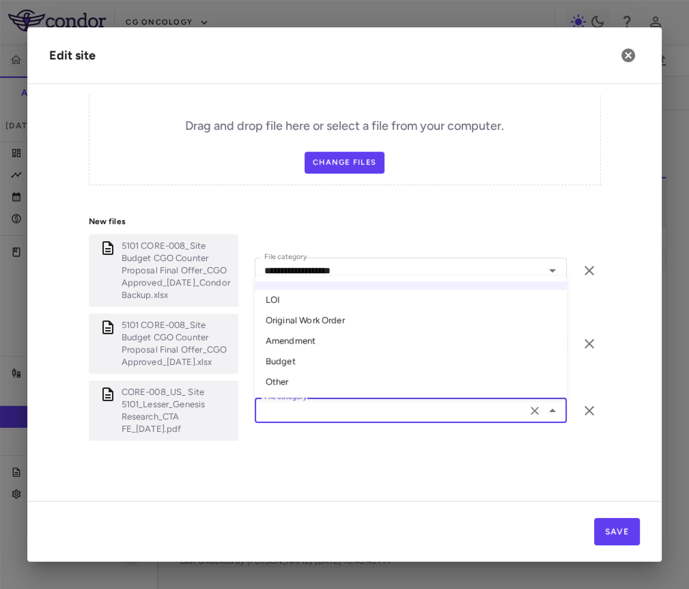
click at [361, 321] on li "Original Work Order" at bounding box center [411, 320] width 312 height 20
type input "**********"
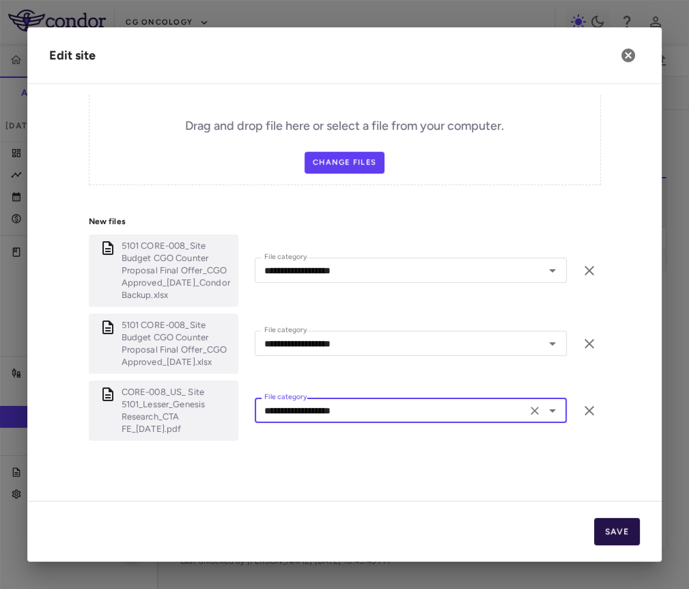
click at [609, 528] on button "Save" at bounding box center [617, 531] width 46 height 27
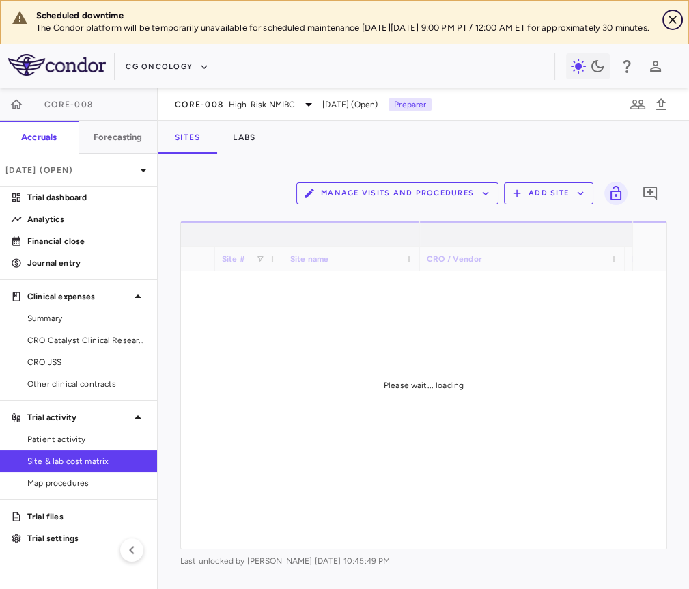
click at [673, 13] on icon "Close" at bounding box center [673, 20] width 14 height 14
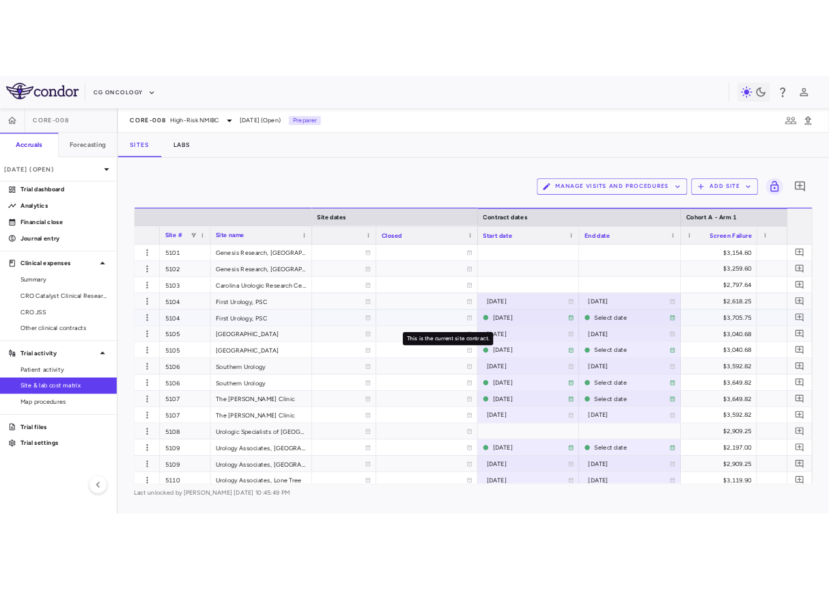
scroll to position [0, 1267]
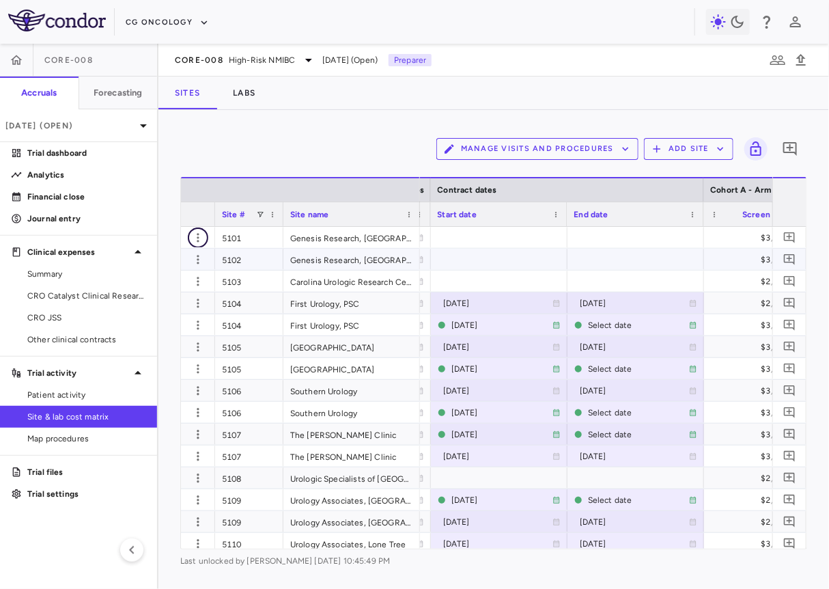
click at [200, 238] on icon "button" at bounding box center [198, 238] width 14 height 14
click at [192, 270] on div "Add new site version" at bounding box center [144, 265] width 127 height 25
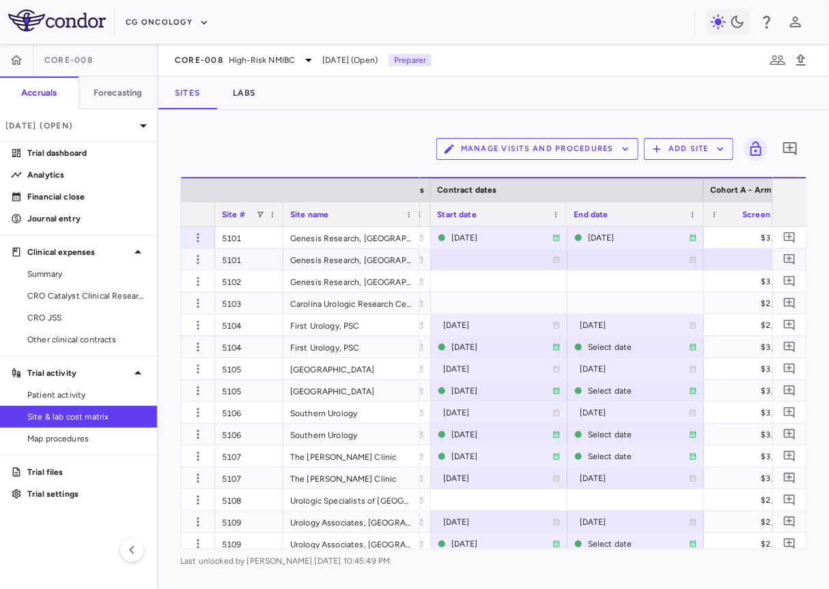
click at [467, 262] on div at bounding box center [499, 259] width 123 height 20
click at [479, 263] on input "**********" at bounding box center [487, 260] width 111 height 23
type input "**********"
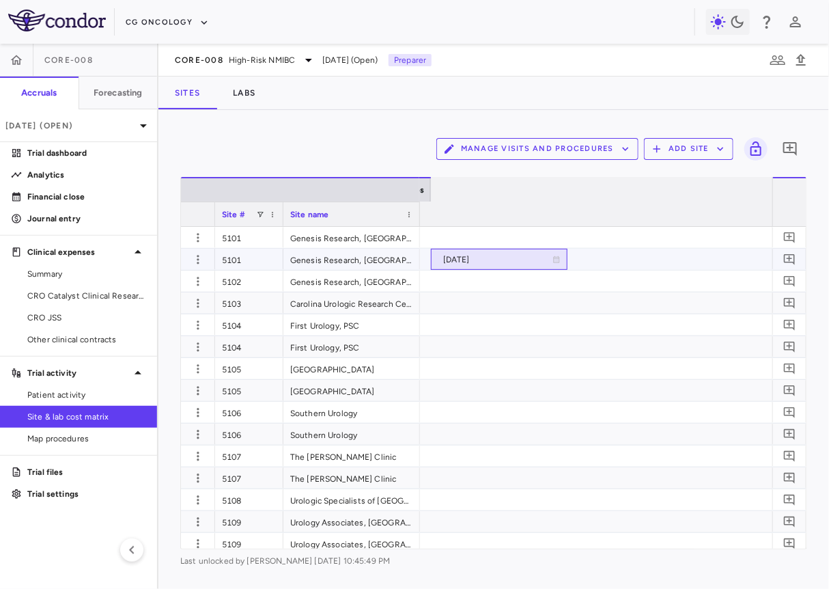
scroll to position [0, 0]
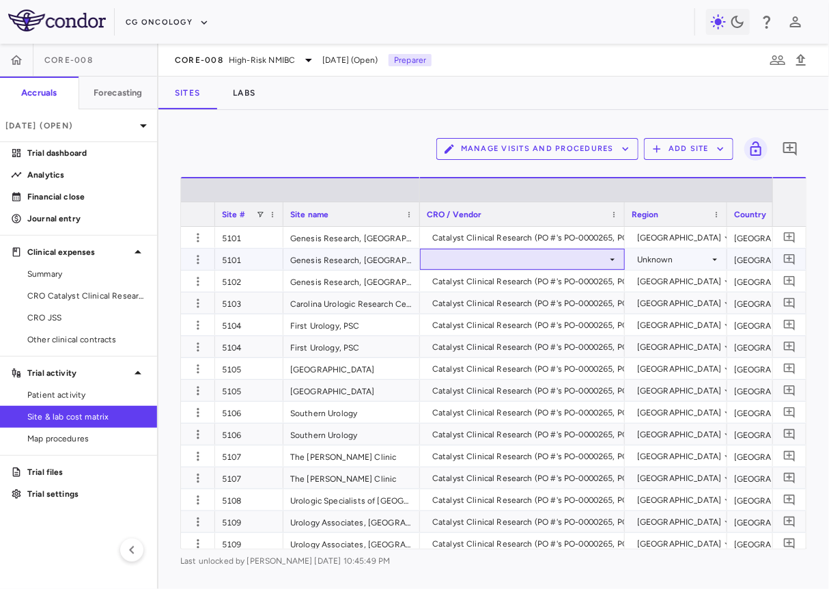
click at [566, 265] on div at bounding box center [522, 259] width 191 height 20
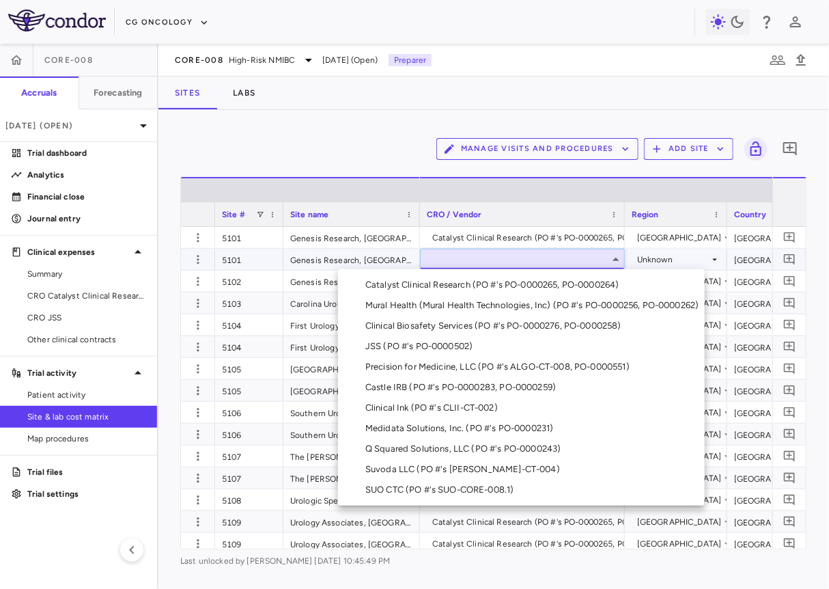
click at [543, 287] on div "Catalyst Clinical Research (PO #'s PO-0000265, PO-0000264)" at bounding box center [496, 285] width 260 height 12
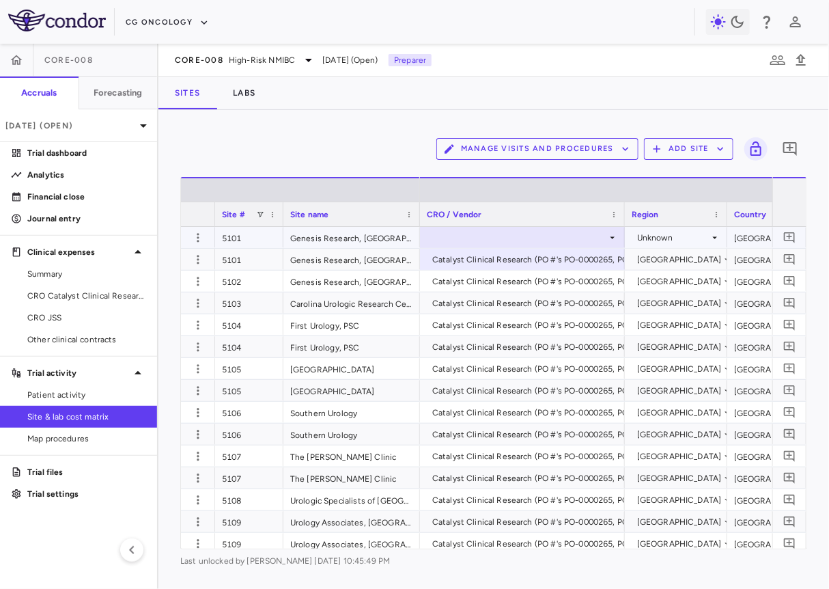
click at [592, 235] on div at bounding box center [522, 238] width 191 height 20
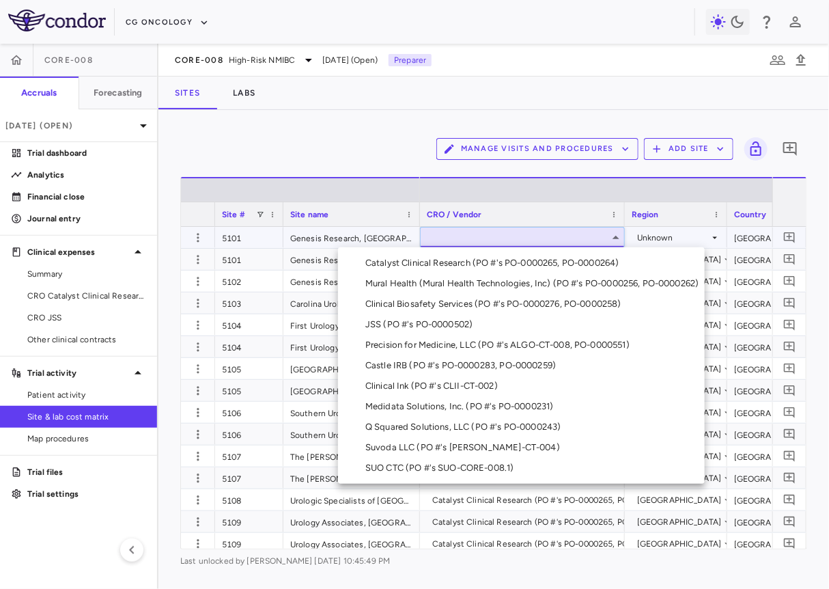
click at [570, 260] on div "Catalyst Clinical Research (PO #'s PO-0000265, PO-0000264)" at bounding box center [496, 263] width 260 height 12
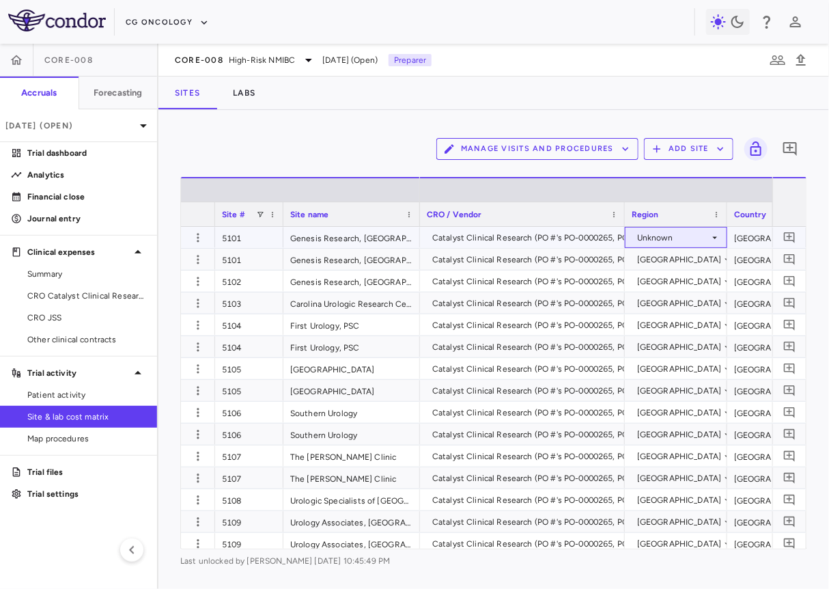
click at [647, 240] on div "Unknown" at bounding box center [673, 238] width 72 height 22
click at [648, 264] on div "[GEOGRAPHIC_DATA]" at bounding box center [688, 263] width 126 height 12
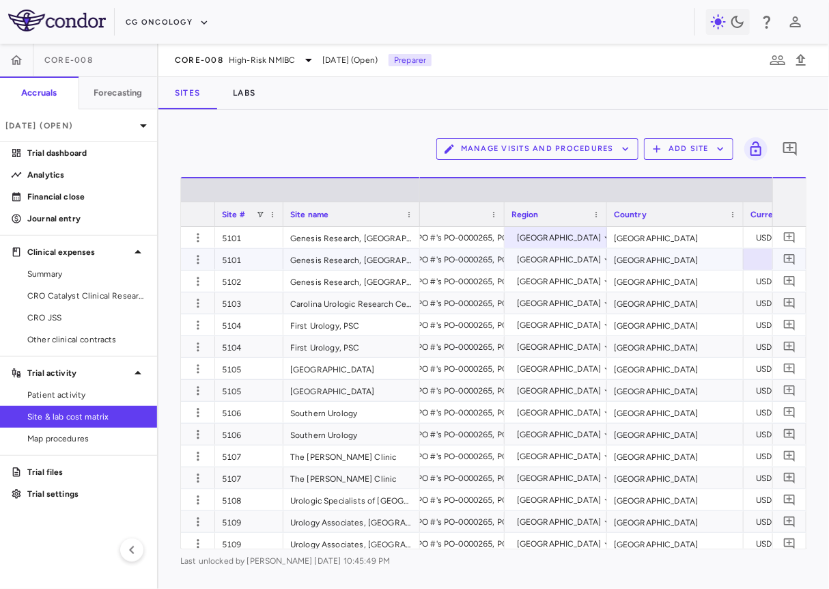
click at [689, 259] on div at bounding box center [785, 259] width 82 height 21
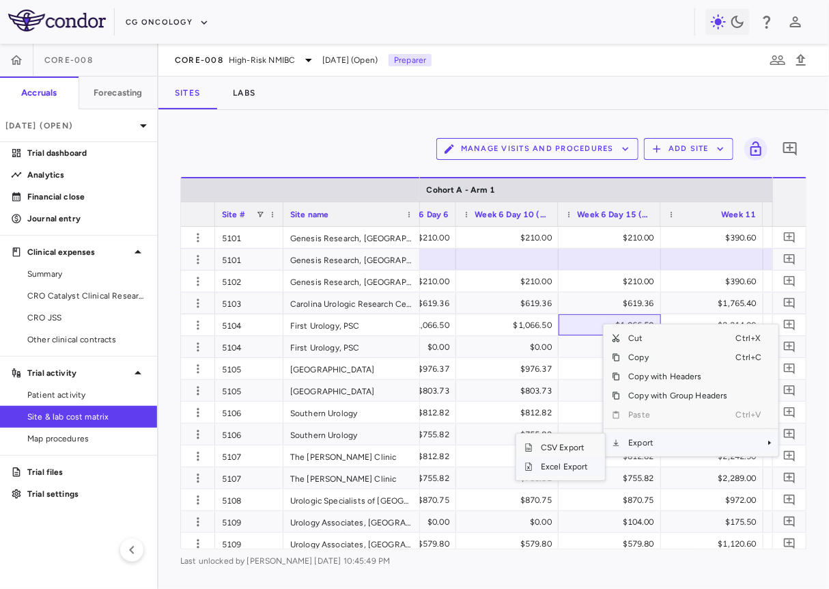
click at [575, 463] on span "Excel Export" at bounding box center [565, 466] width 64 height 19
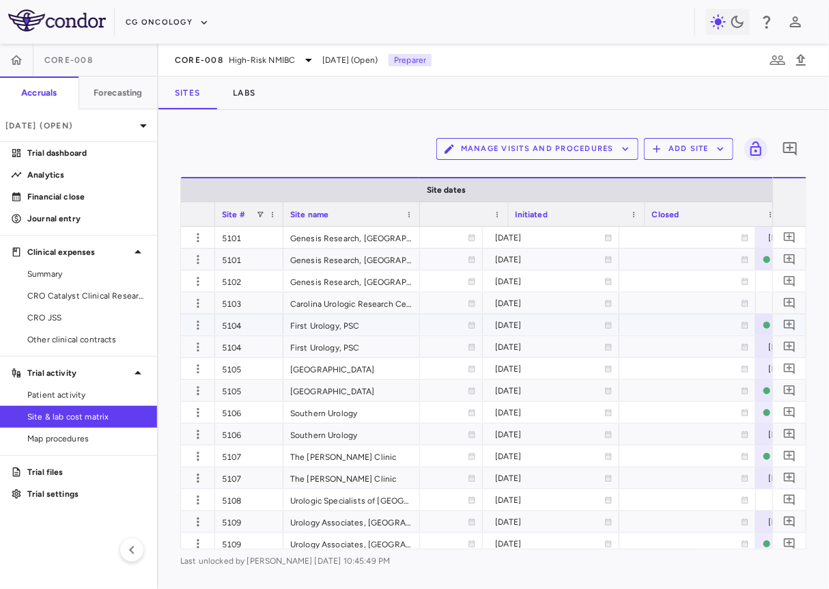
scroll to position [0, 947]
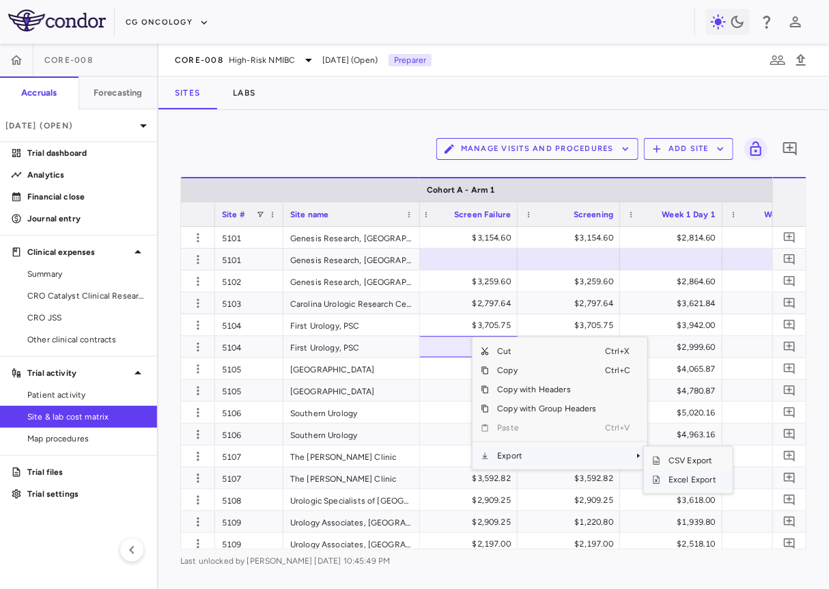
click at [670, 476] on span "Excel Export" at bounding box center [693, 479] width 64 height 19
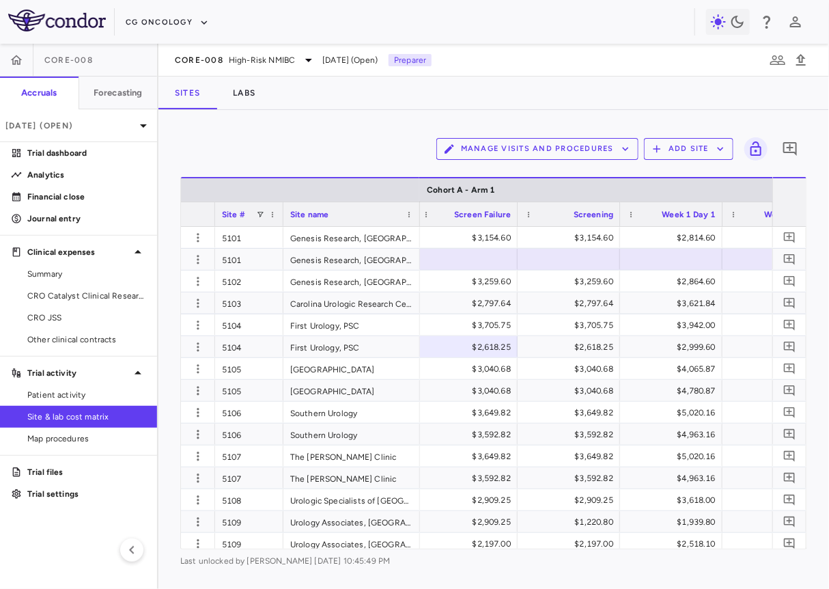
click at [350, 142] on div "Manage Visits and Procedures Add Site 0" at bounding box center [493, 149] width 627 height 34
click at [485, 238] on div "$3,154.60" at bounding box center [469, 238] width 83 height 22
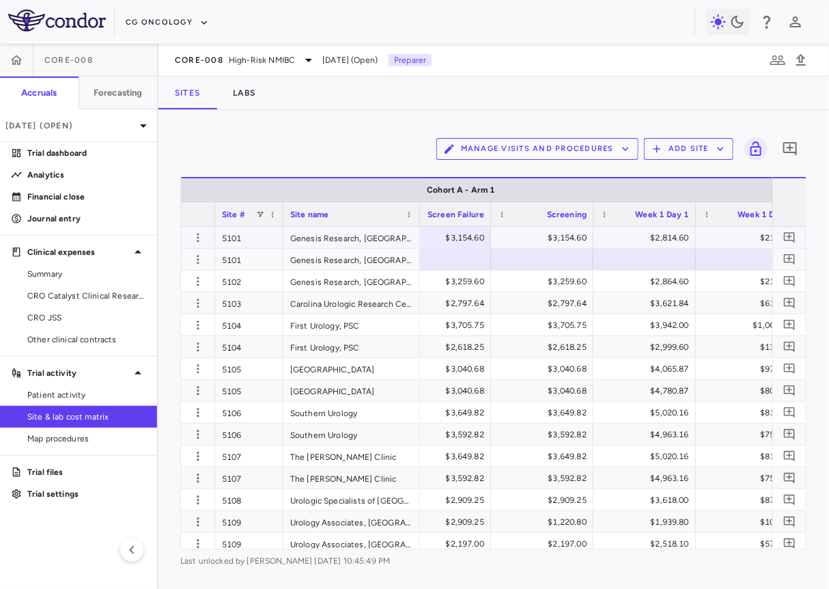
click at [419, 141] on div "Manage Visits and Procedures Add Site 0" at bounding box center [493, 149] width 627 height 34
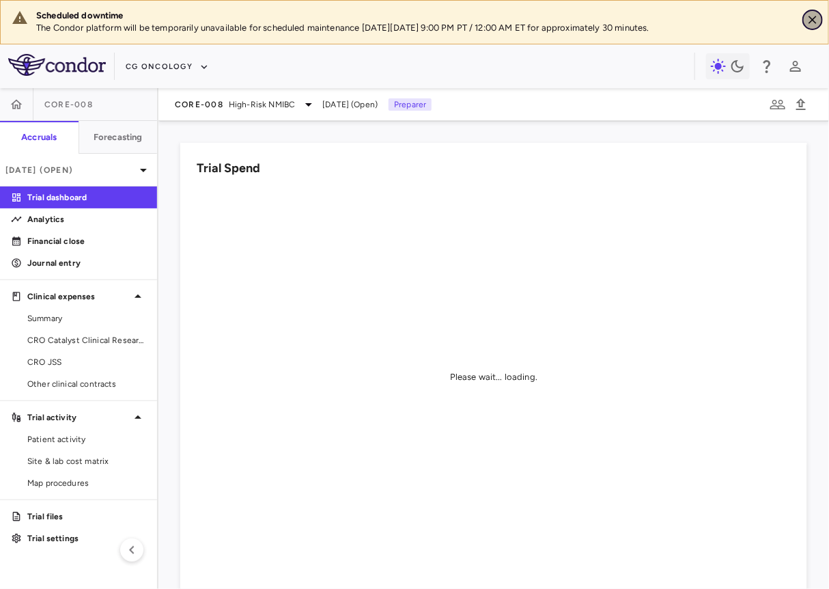
click at [817, 18] on icon "Close" at bounding box center [813, 20] width 14 height 14
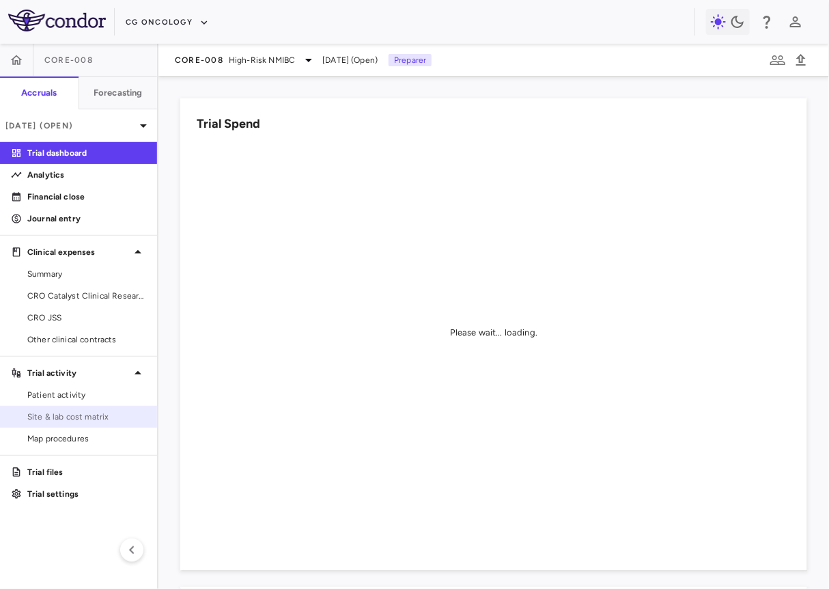
click at [91, 414] on span "Site & lab cost matrix" at bounding box center [86, 417] width 119 height 12
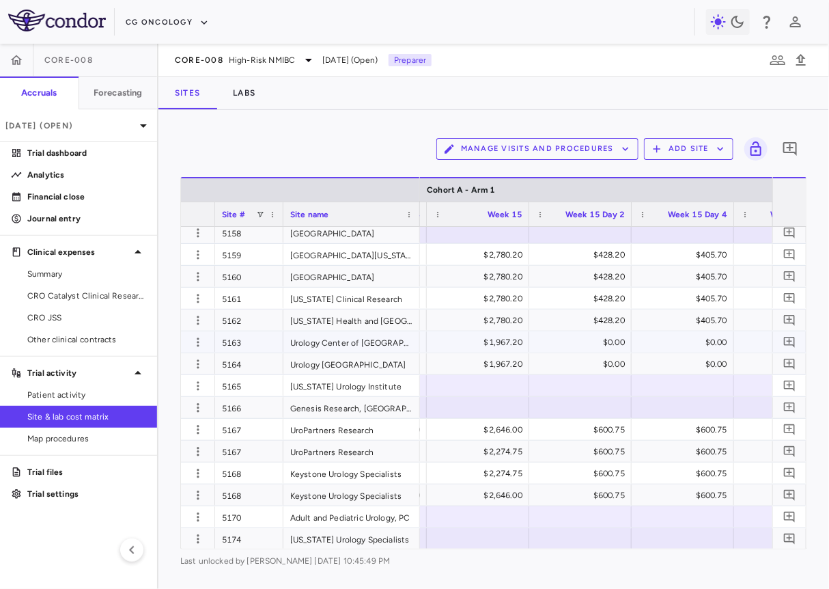
click at [614, 341] on div "$0.00" at bounding box center [583, 342] width 83 height 22
type input "*"
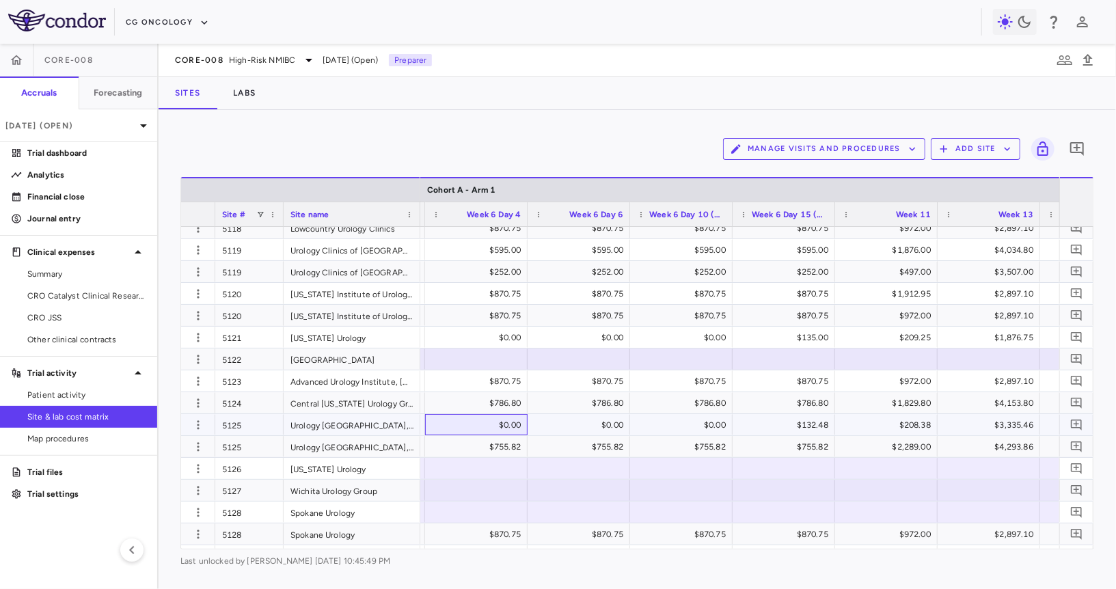
click at [493, 428] on div "$0.00" at bounding box center [478, 425] width 83 height 22
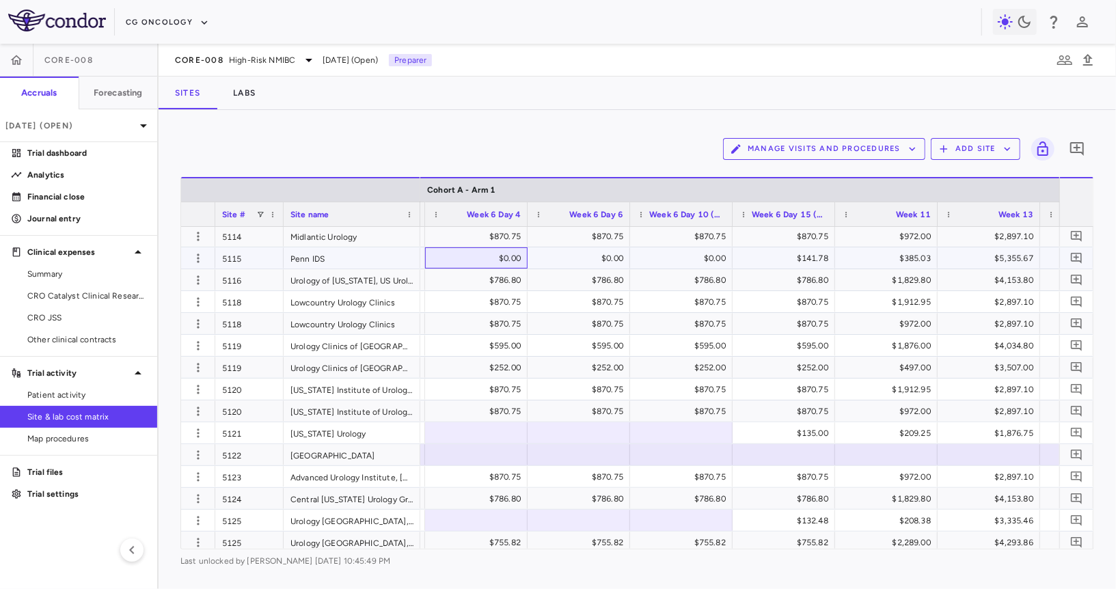
click at [503, 255] on div "$0.00" at bounding box center [478, 258] width 83 height 22
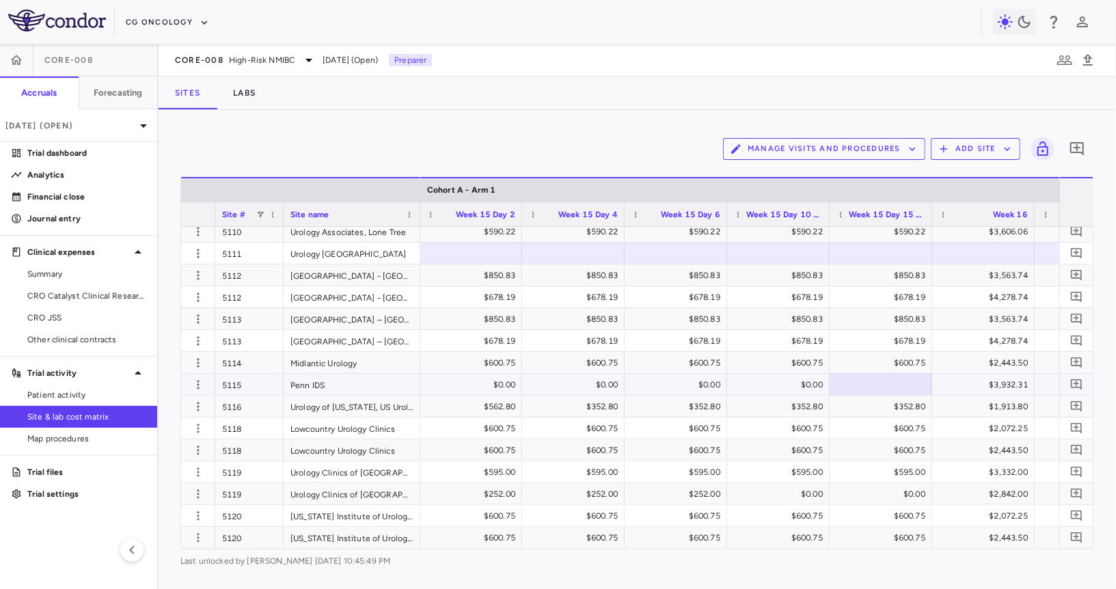
click at [488, 381] on div "$0.00" at bounding box center [473, 385] width 83 height 22
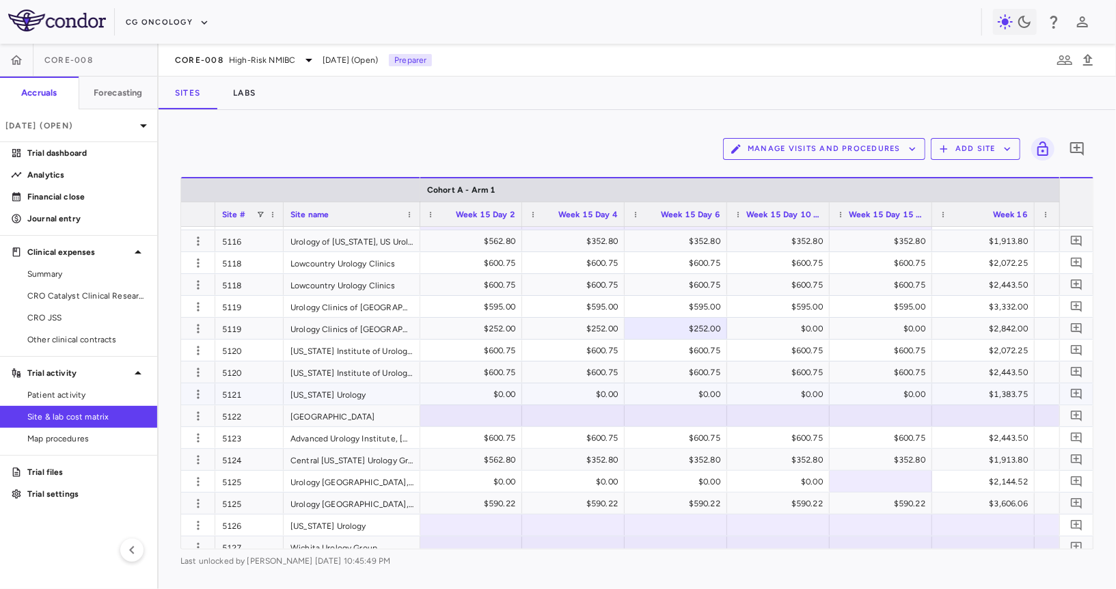
click at [493, 391] on div "$0.00" at bounding box center [473, 394] width 83 height 22
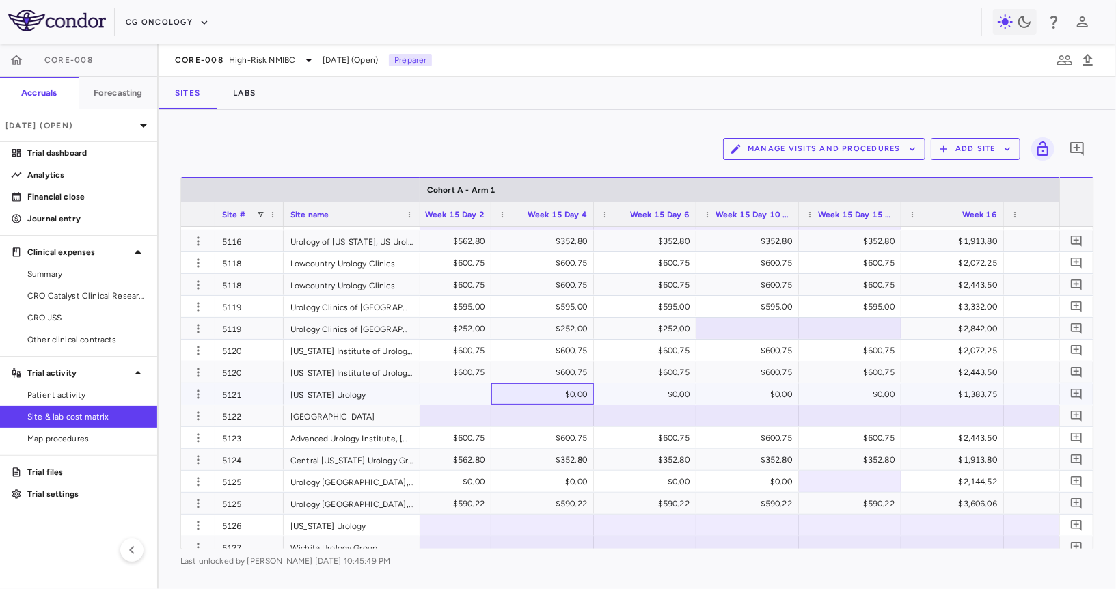
click at [516, 391] on div "$0.00" at bounding box center [545, 394] width 83 height 22
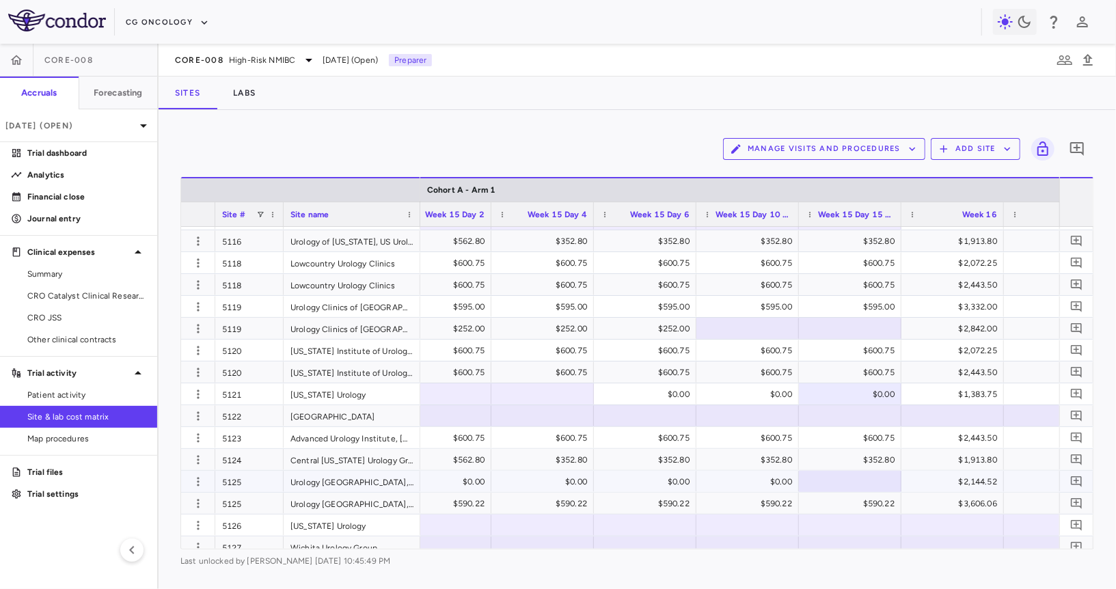
click at [802, 484] on div at bounding box center [850, 481] width 102 height 21
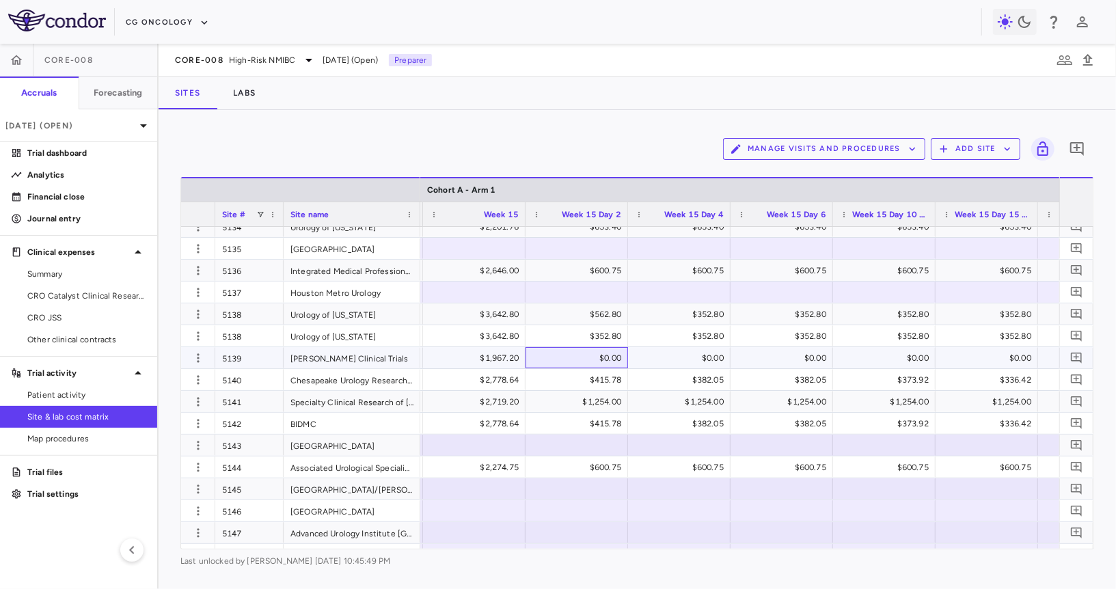
click at [616, 359] on div "$0.00" at bounding box center [579, 358] width 83 height 22
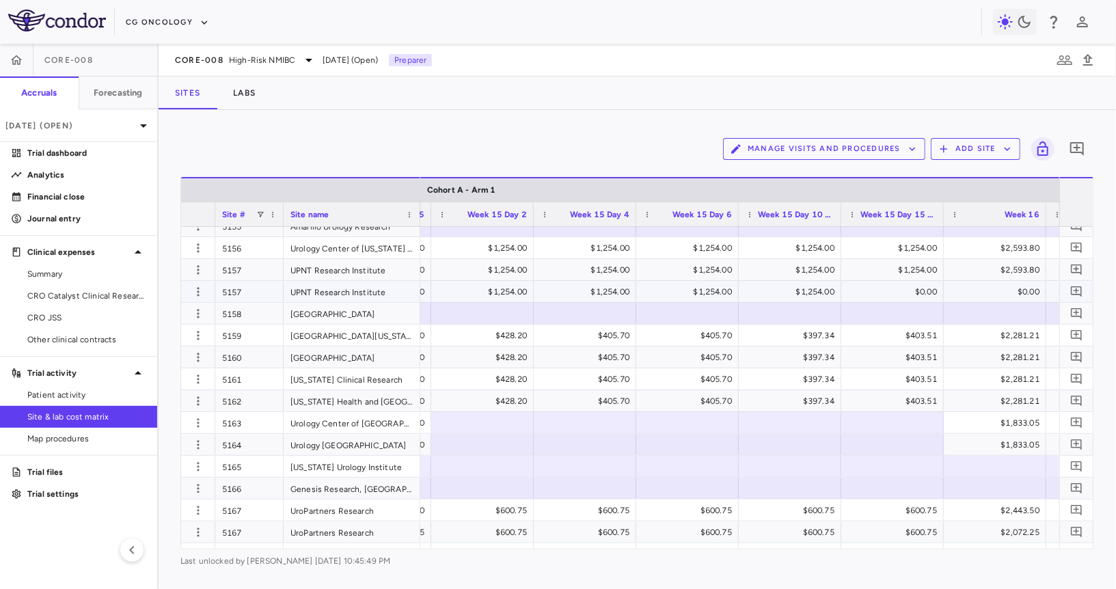
click at [829, 281] on div "$0.00" at bounding box center [894, 292] width 83 height 22
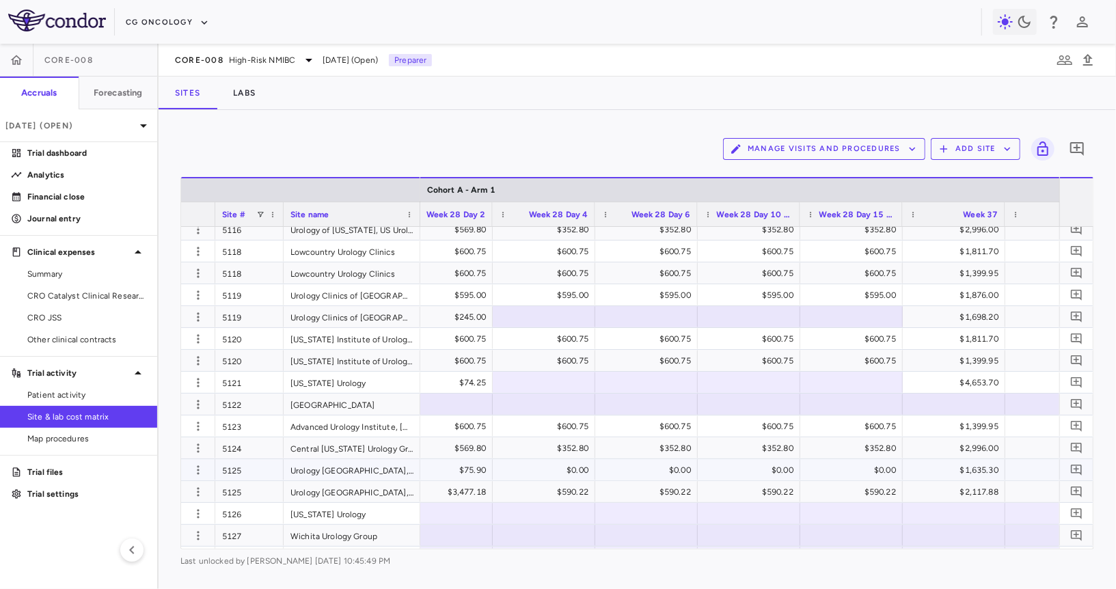
click at [829, 470] on div "$0.00" at bounding box center [853, 470] width 83 height 22
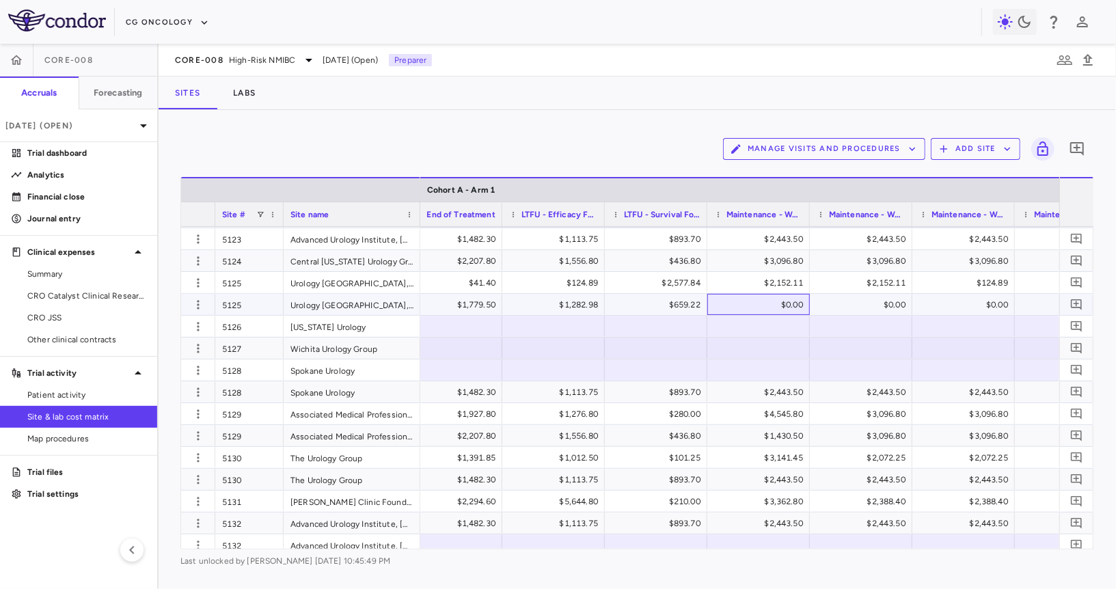
click at [784, 307] on div "$0.00" at bounding box center [760, 305] width 83 height 22
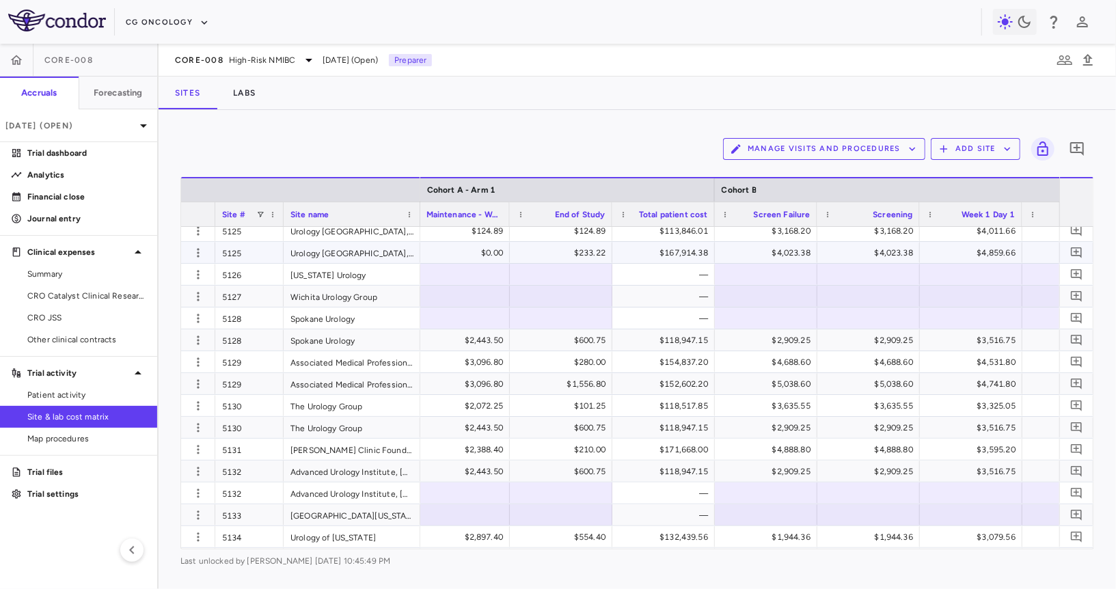
click at [476, 253] on div "$0.00" at bounding box center [460, 253] width 83 height 22
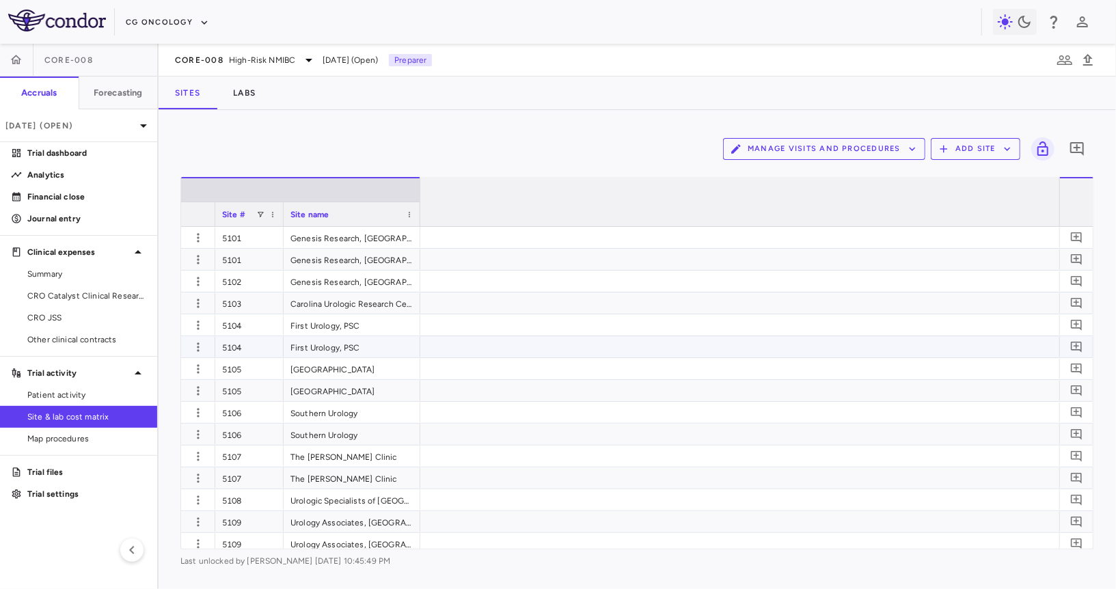
scroll to position [0, 14577]
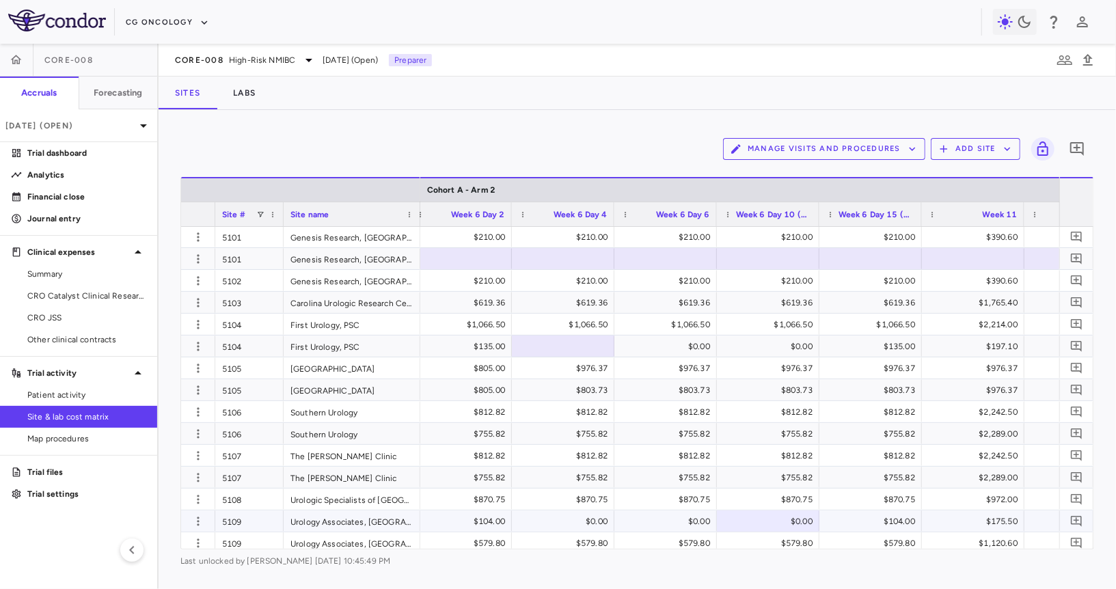
click at [735, 519] on div "$0.00" at bounding box center [770, 521] width 83 height 22
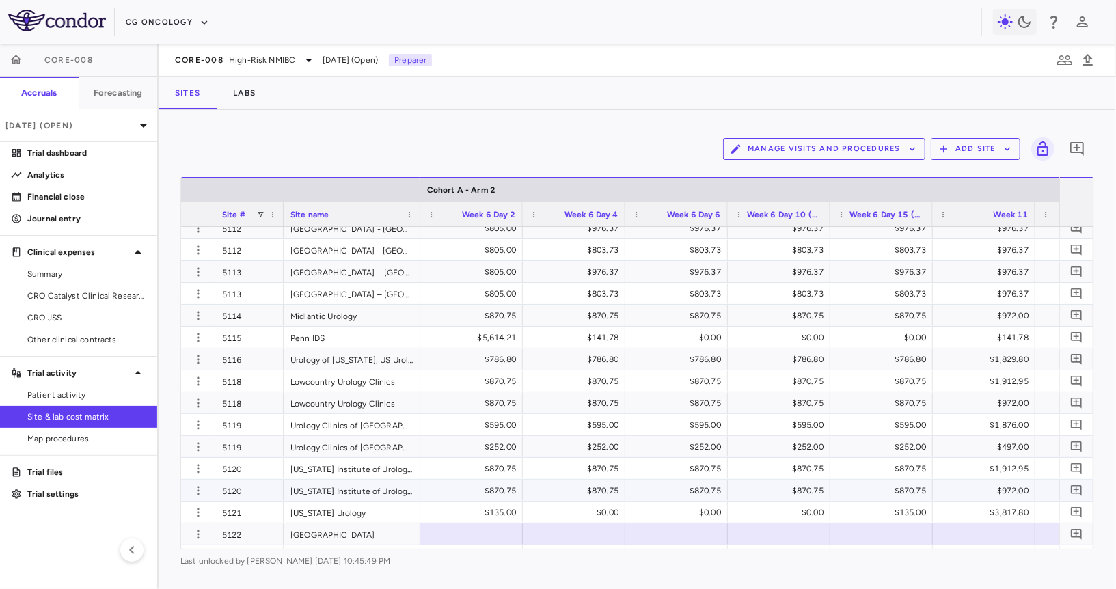
scroll to position [483, 0]
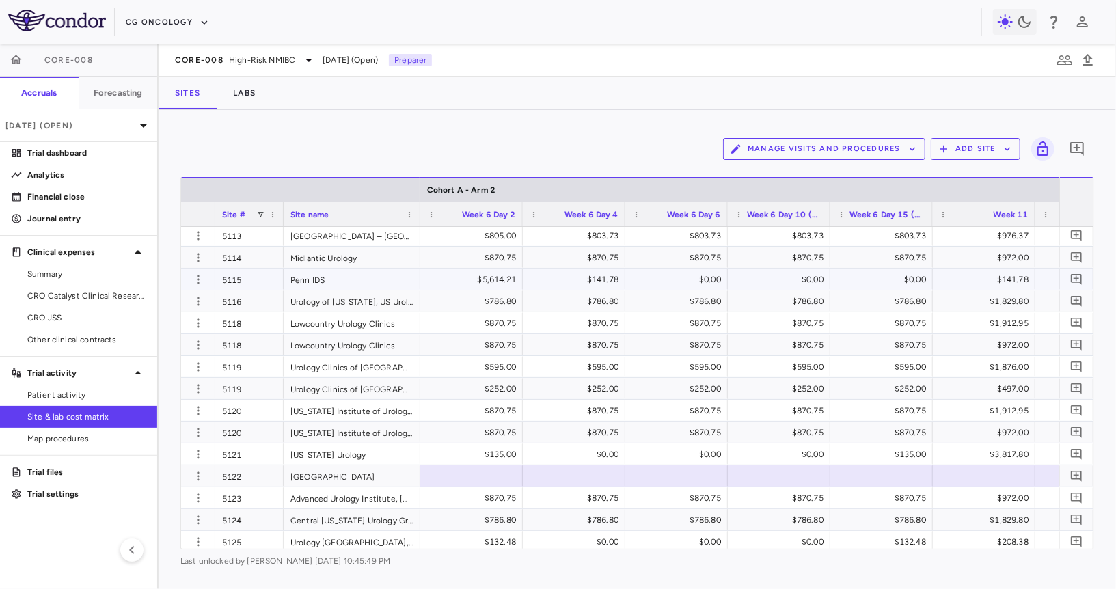
click at [719, 279] on div "$0.00" at bounding box center [678, 280] width 83 height 22
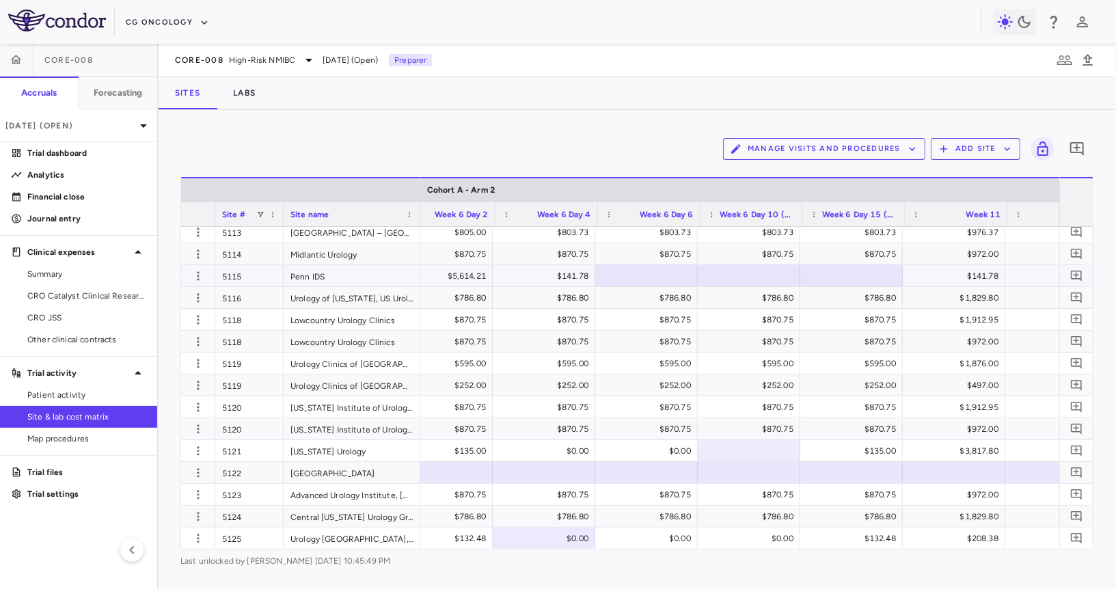
scroll to position [0, 0]
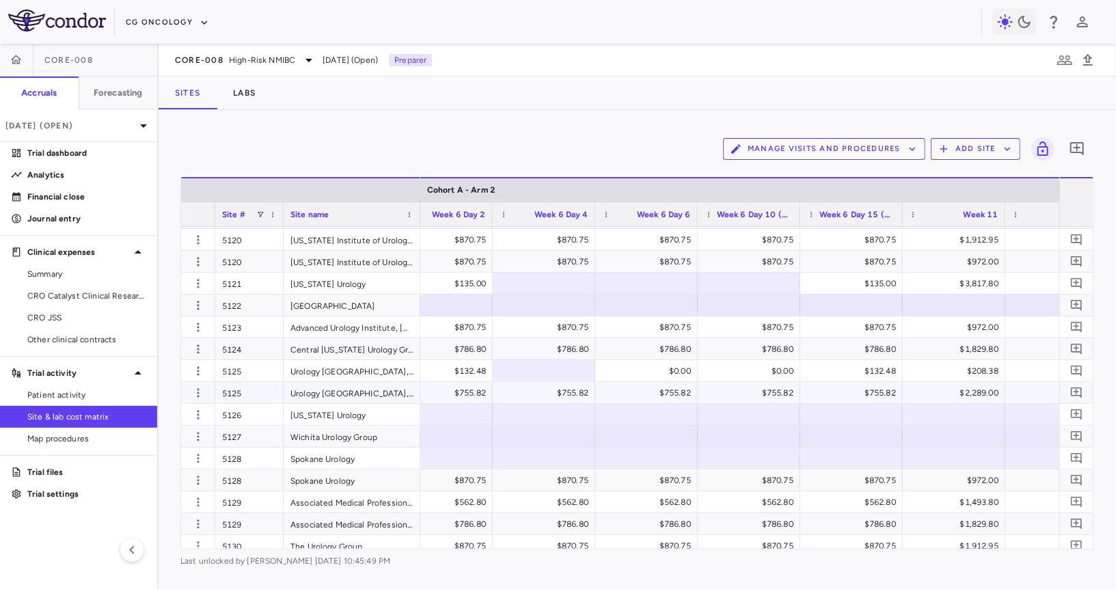
click at [650, 389] on div "$755.82" at bounding box center [648, 393] width 83 height 22
click at [653, 372] on div "$0.00" at bounding box center [648, 371] width 83 height 22
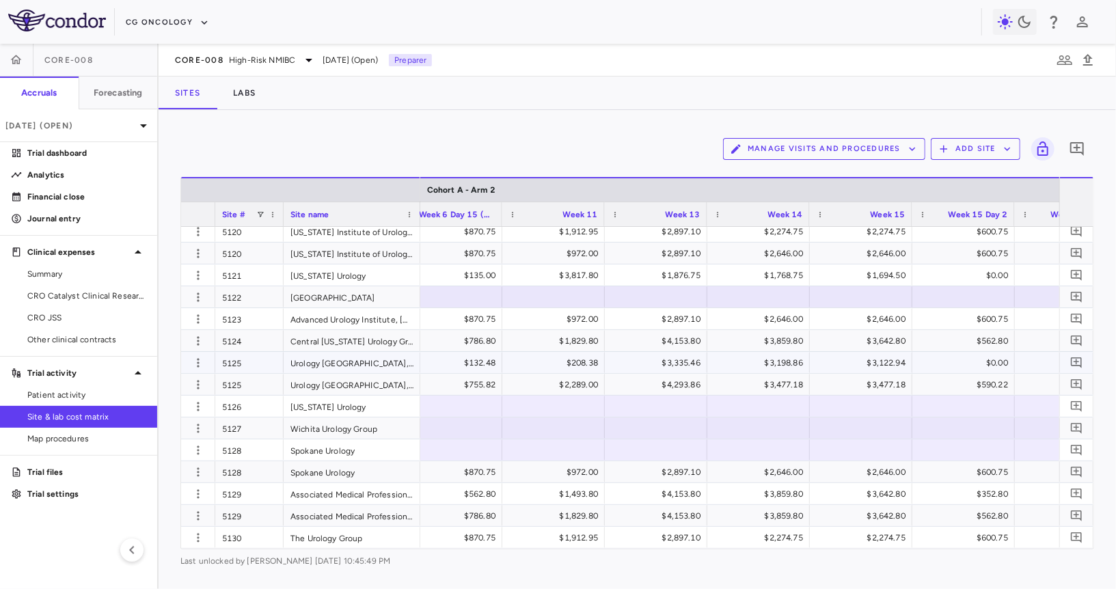
click at [972, 360] on div "$0.00" at bounding box center [965, 363] width 83 height 22
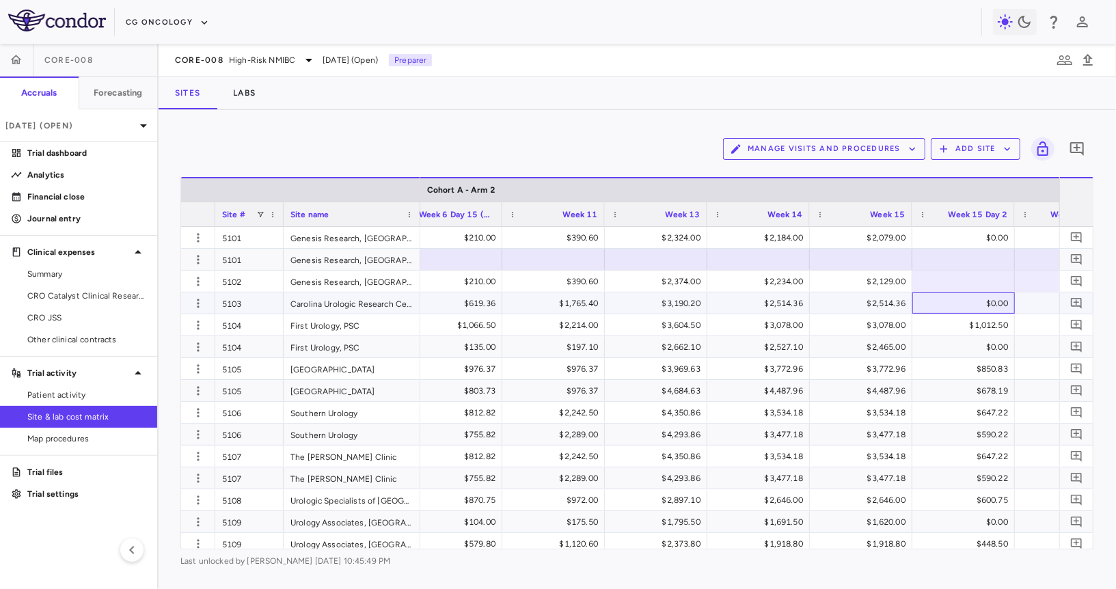
click at [987, 306] on div "$0.00" at bounding box center [965, 303] width 83 height 22
click at [998, 234] on div "$0.00" at bounding box center [965, 238] width 83 height 22
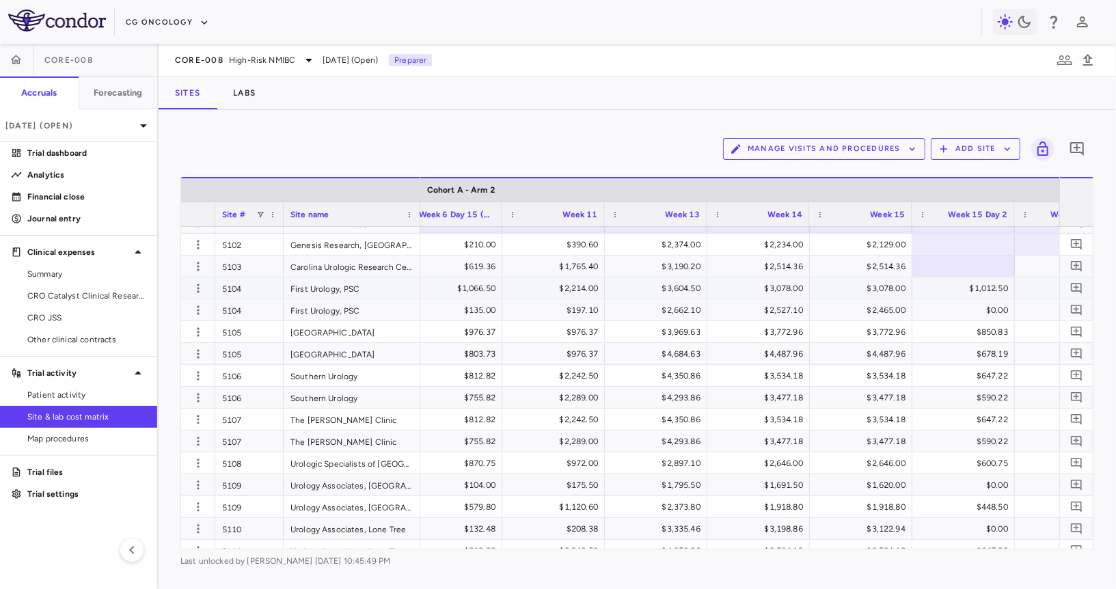
click at [995, 300] on div "$0.00" at bounding box center [965, 310] width 83 height 22
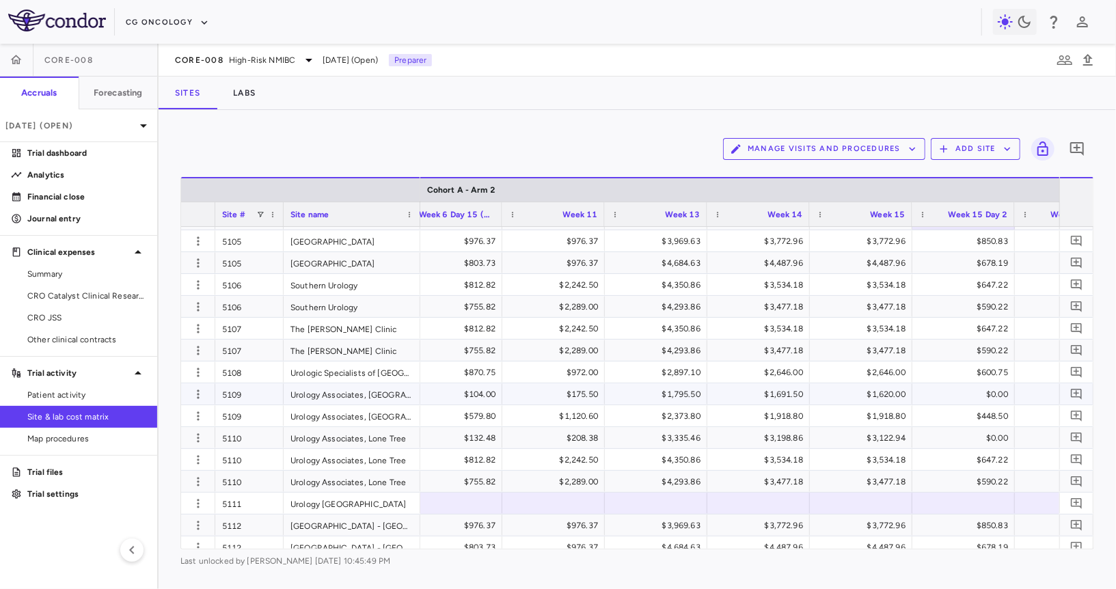
click at [982, 389] on div "$0.00" at bounding box center [965, 394] width 83 height 22
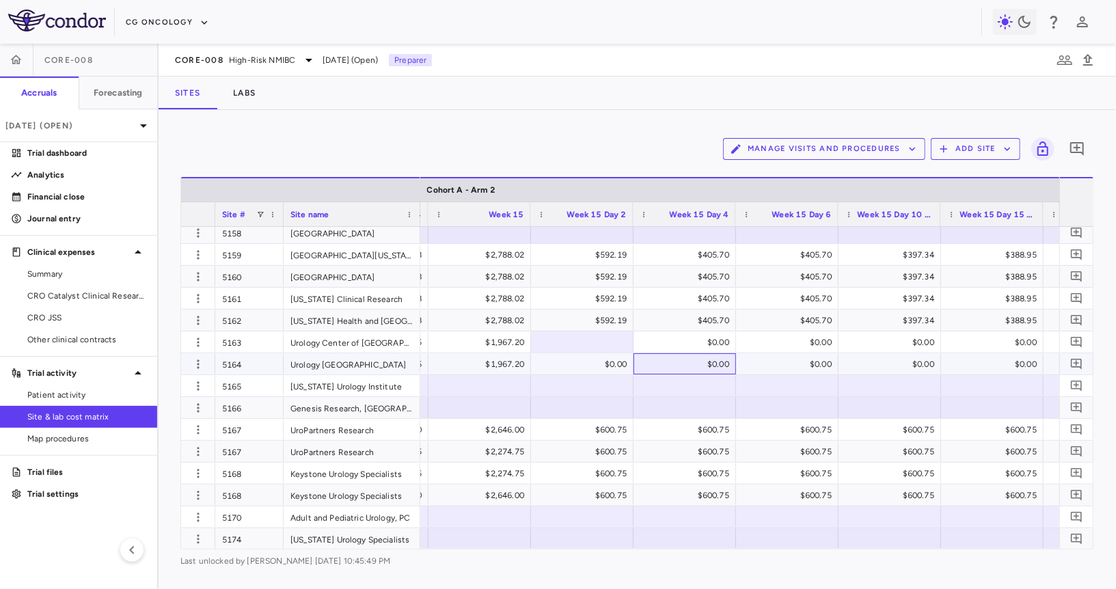
click at [711, 358] on div "$0.00" at bounding box center [687, 364] width 83 height 22
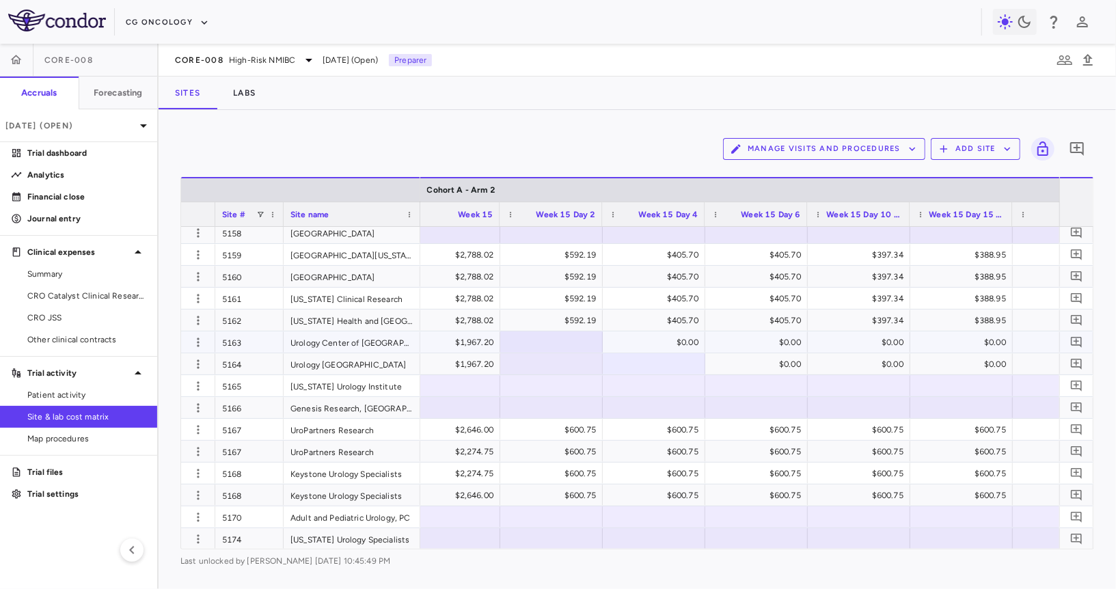
click at [679, 342] on div "$0.00" at bounding box center [656, 342] width 83 height 22
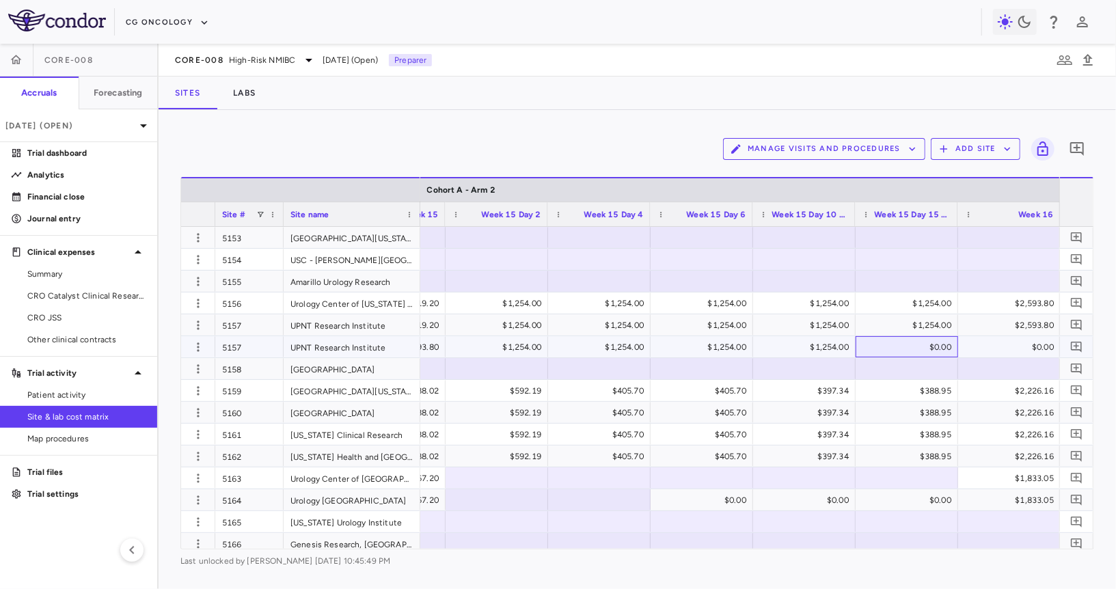
click at [905, 337] on div "$0.00" at bounding box center [909, 347] width 83 height 22
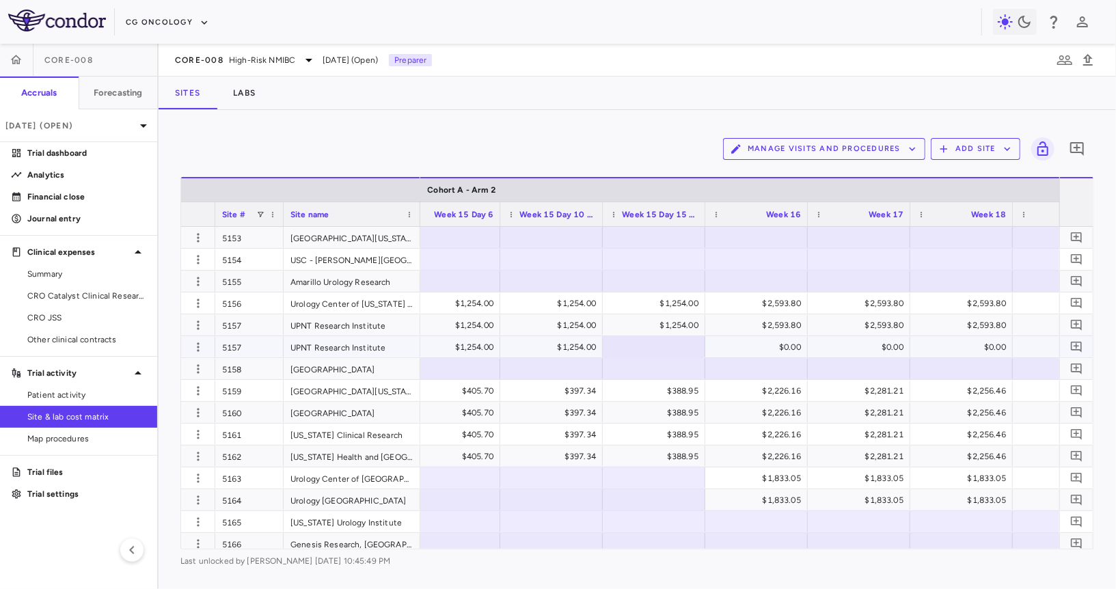
click at [989, 348] on div "$0.00" at bounding box center [963, 347] width 83 height 22
click at [987, 348] on div "$0.00" at bounding box center [963, 347] width 83 height 22
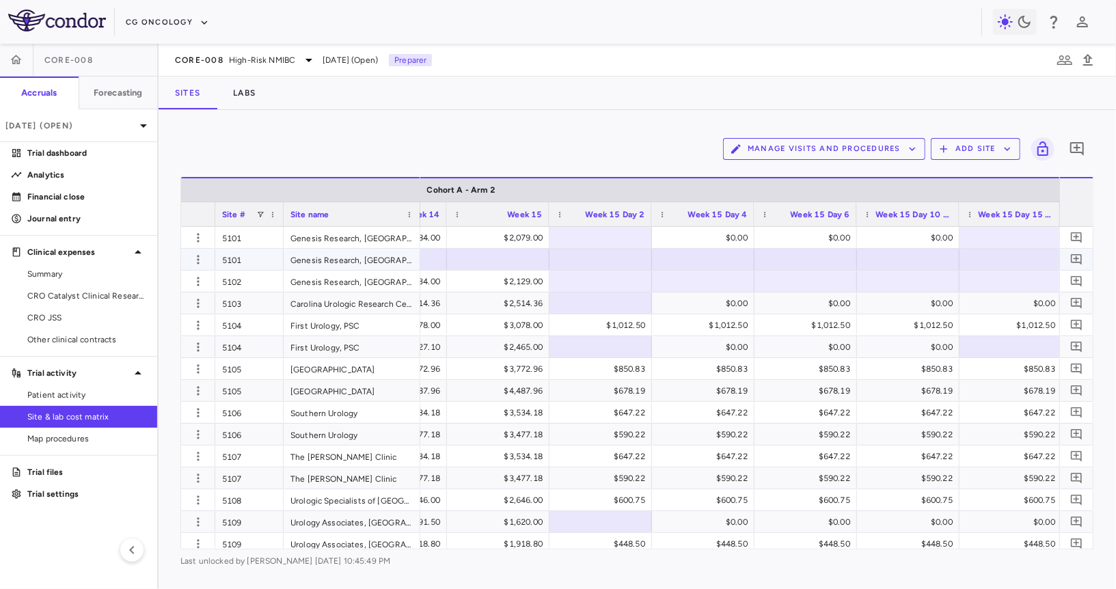
click at [729, 245] on div "$0.00" at bounding box center [705, 238] width 83 height 22
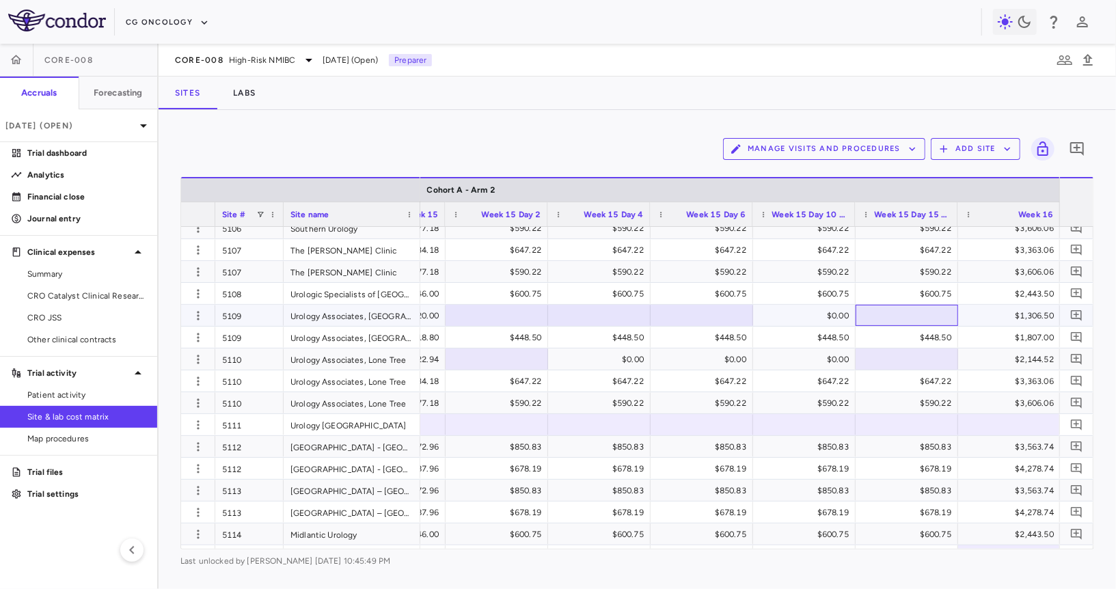
click at [862, 318] on div at bounding box center [906, 315] width 89 height 20
click at [835, 314] on div "$0.00" at bounding box center [806, 316] width 83 height 22
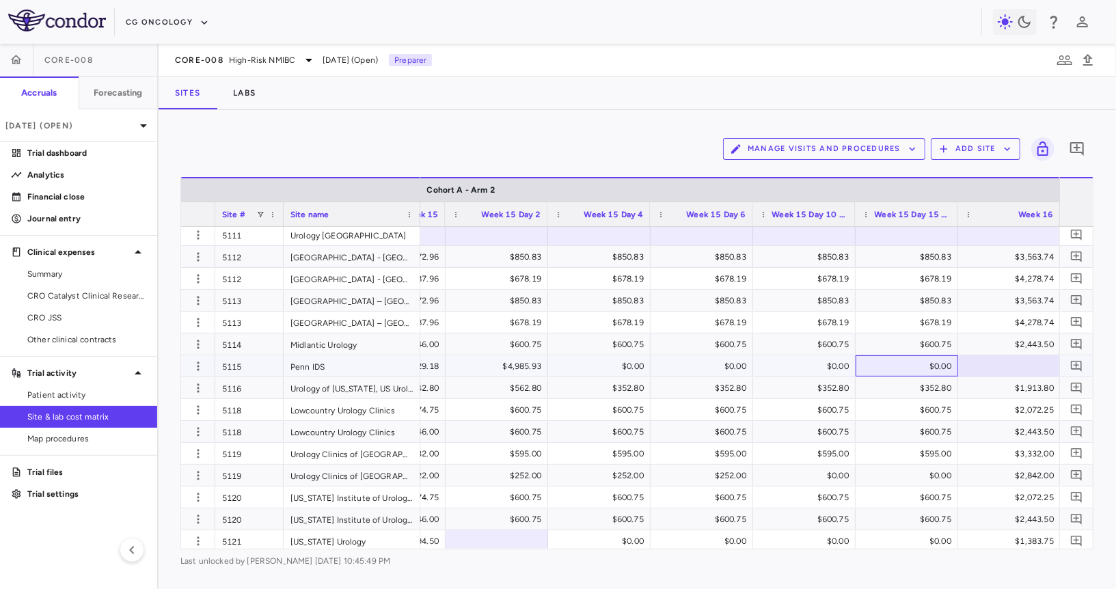
click at [926, 365] on div "$0.00" at bounding box center [909, 366] width 83 height 22
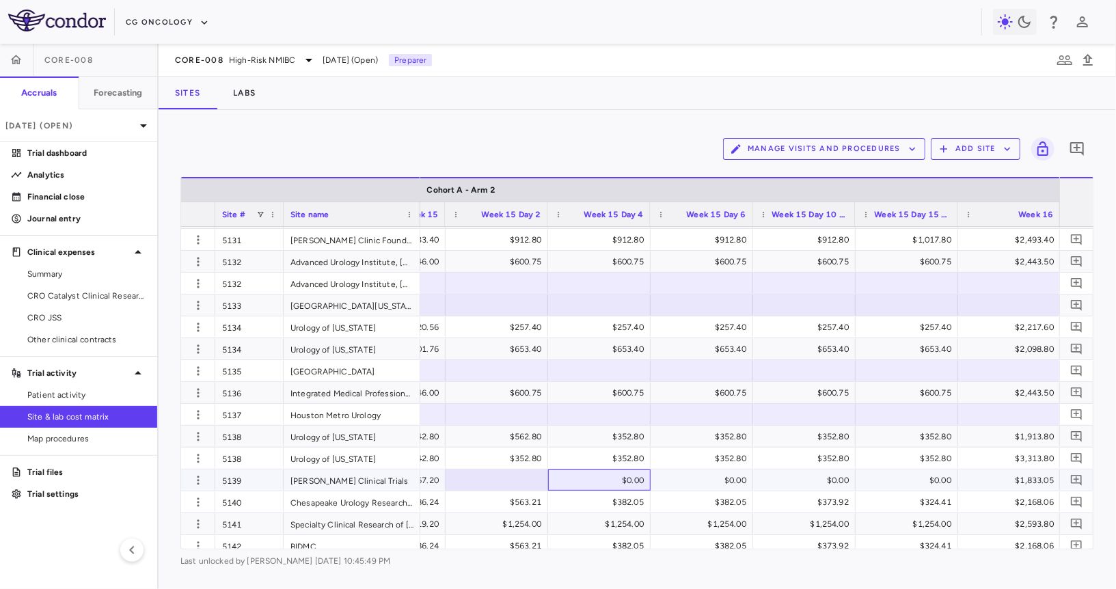
click at [618, 478] on div "$0.00" at bounding box center [601, 480] width 83 height 22
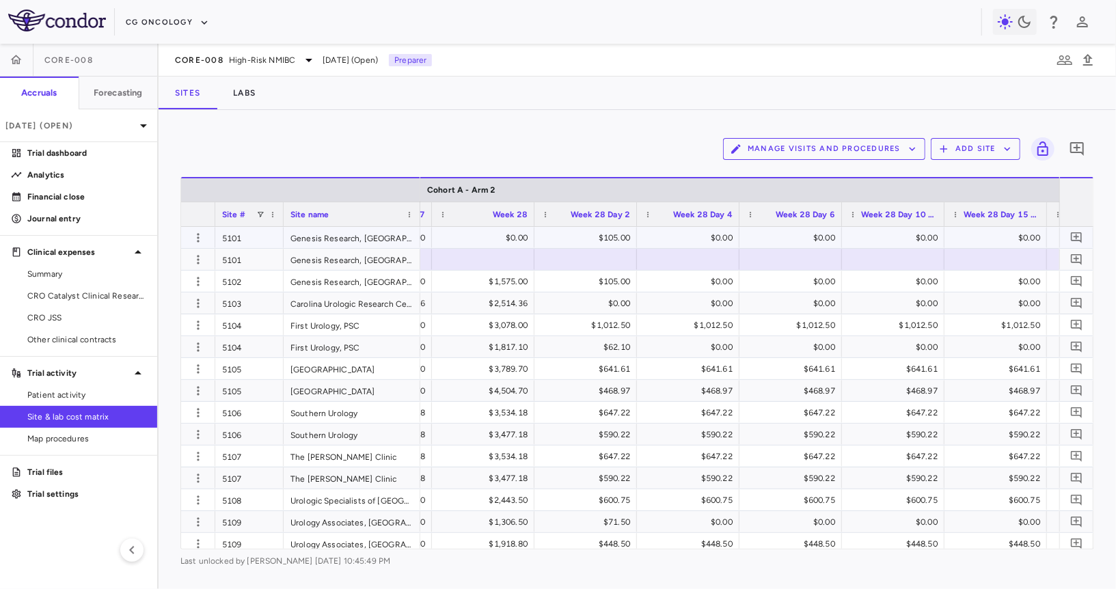
click at [517, 232] on div "$0.00" at bounding box center [485, 238] width 83 height 22
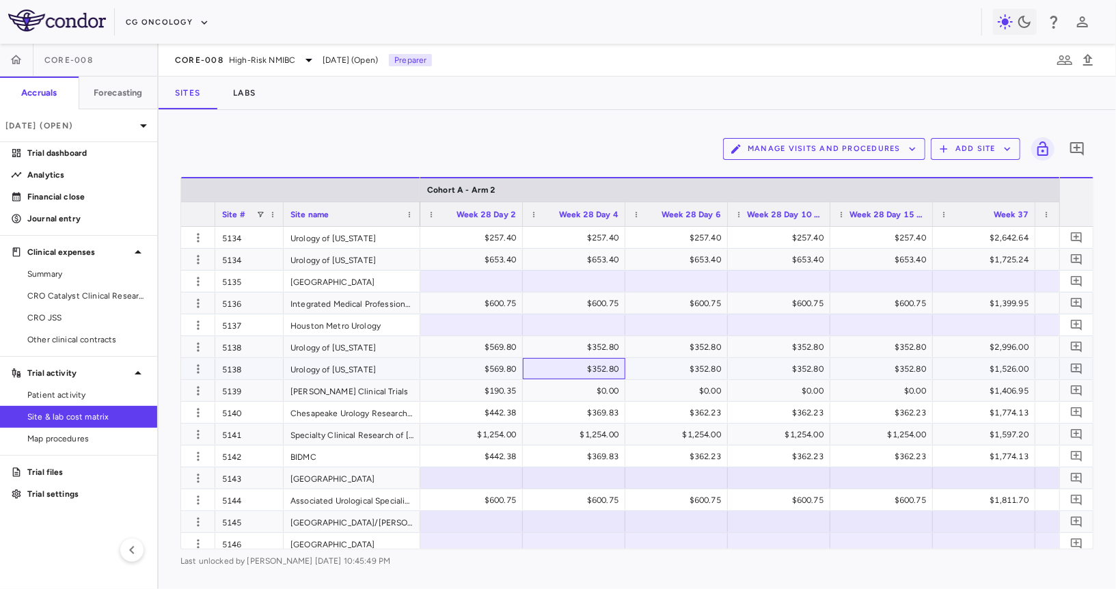
click at [601, 373] on div "$352.80" at bounding box center [576, 369] width 83 height 22
click at [598, 388] on div "$0.00" at bounding box center [576, 391] width 83 height 22
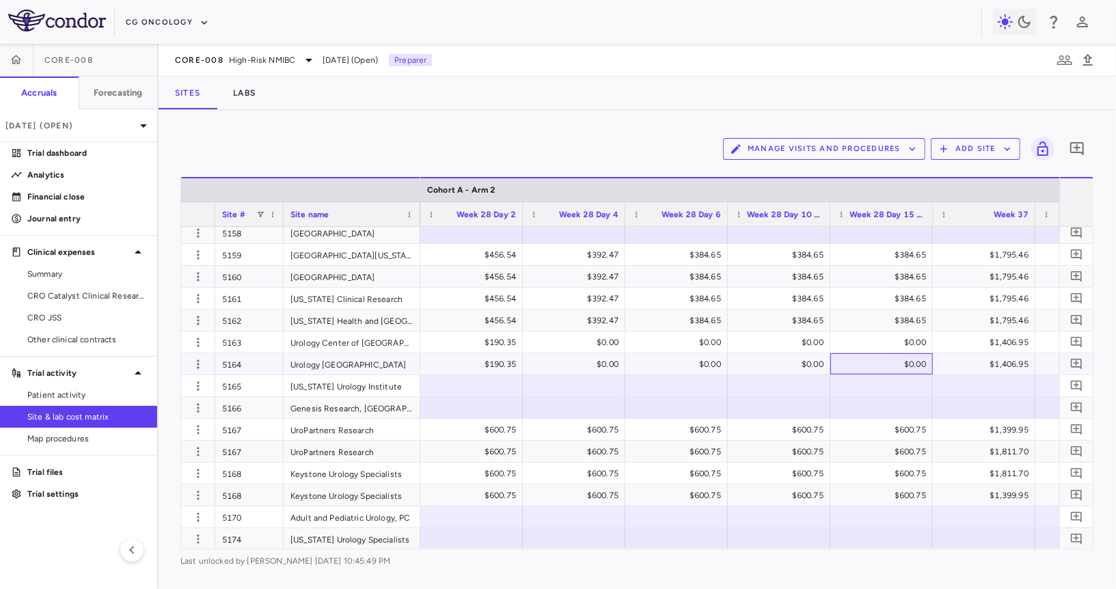
click at [878, 353] on div "$0.00" at bounding box center [881, 363] width 102 height 21
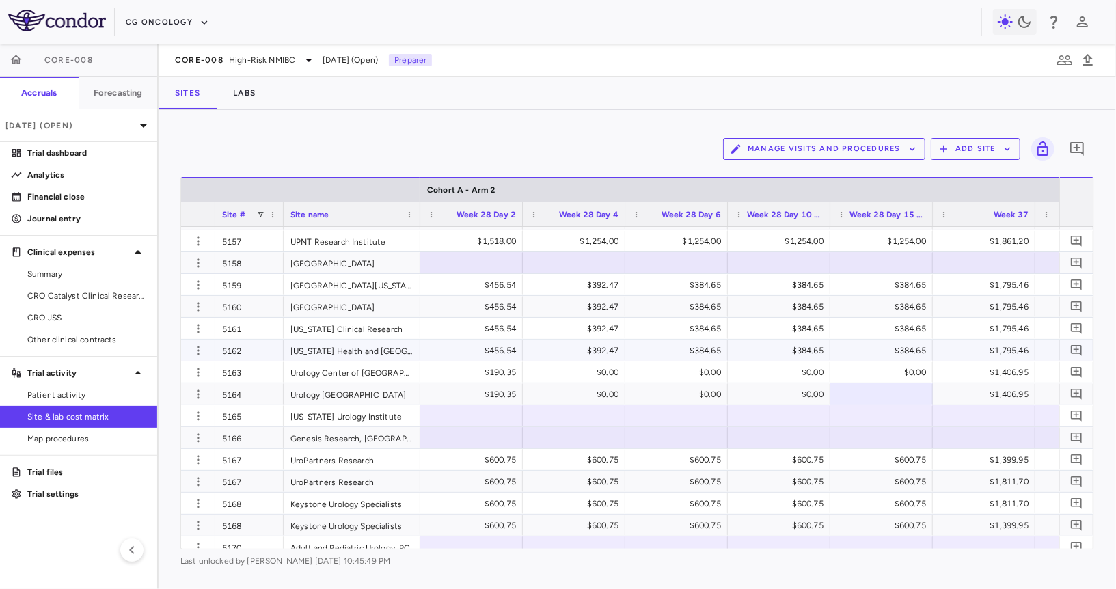
click at [900, 369] on div "$0.00" at bounding box center [883, 372] width 83 height 22
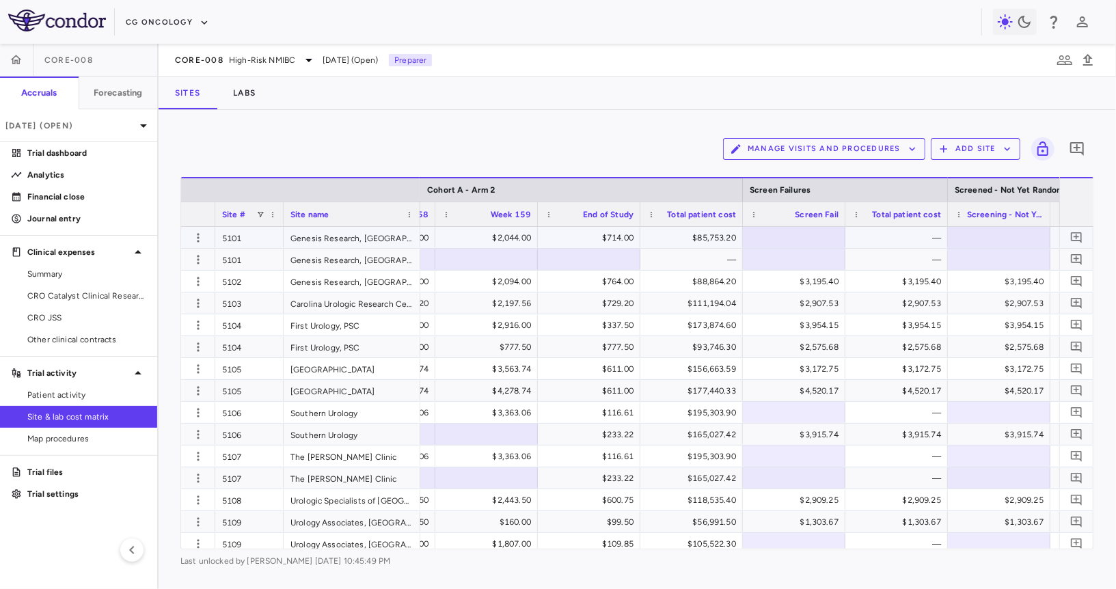
click at [783, 234] on div at bounding box center [793, 238] width 89 height 20
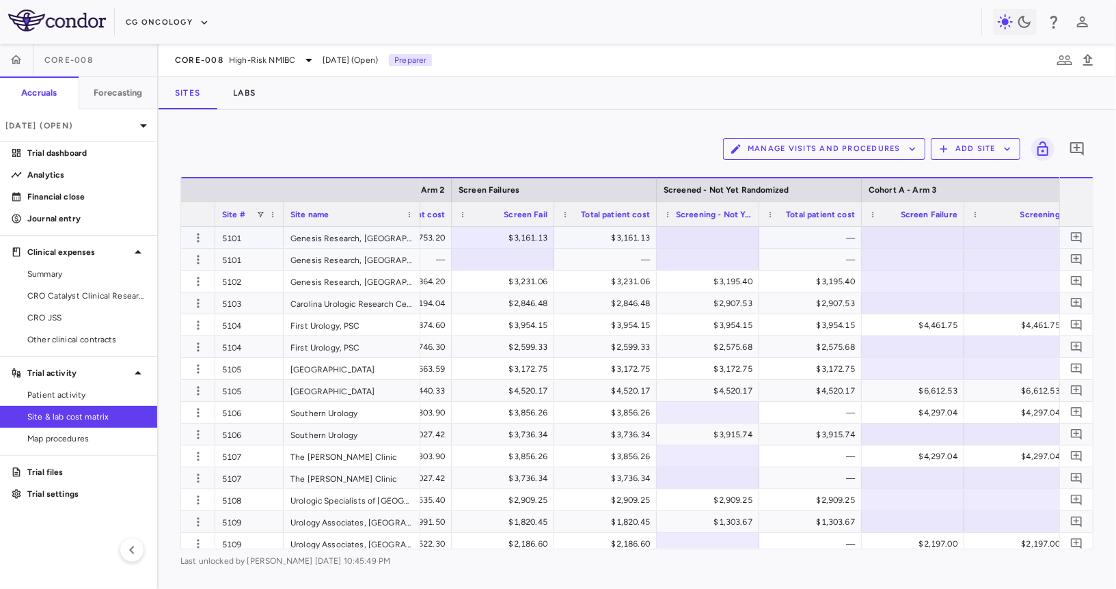
click at [726, 243] on div at bounding box center [707, 238] width 89 height 20
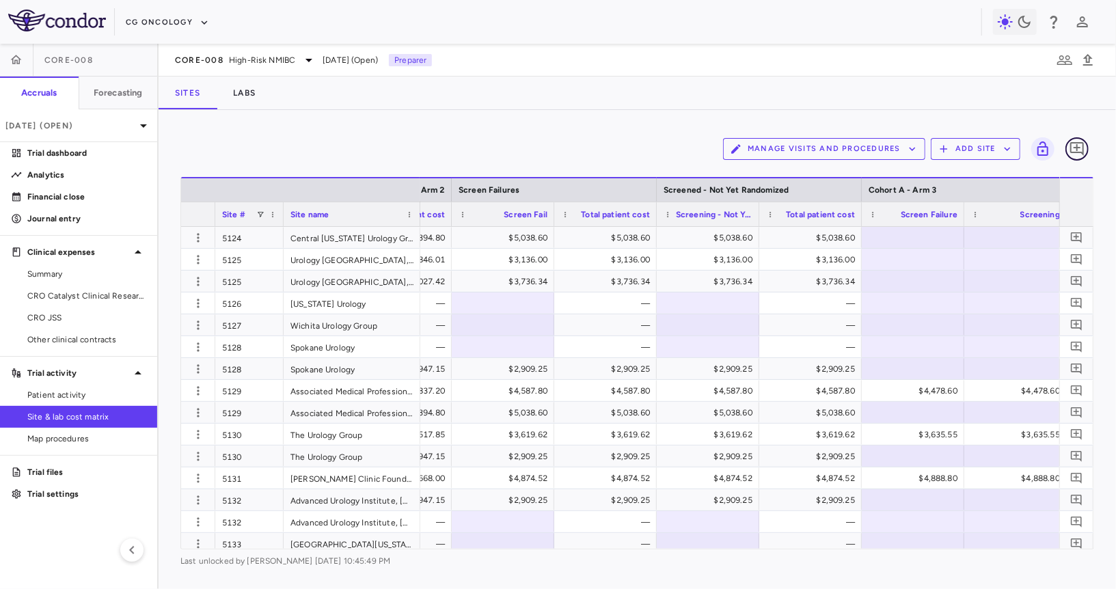
click at [1074, 148] on icon "Add comment" at bounding box center [1077, 149] width 16 height 16
click at [960, 230] on textarea at bounding box center [1006, 222] width 93 height 15
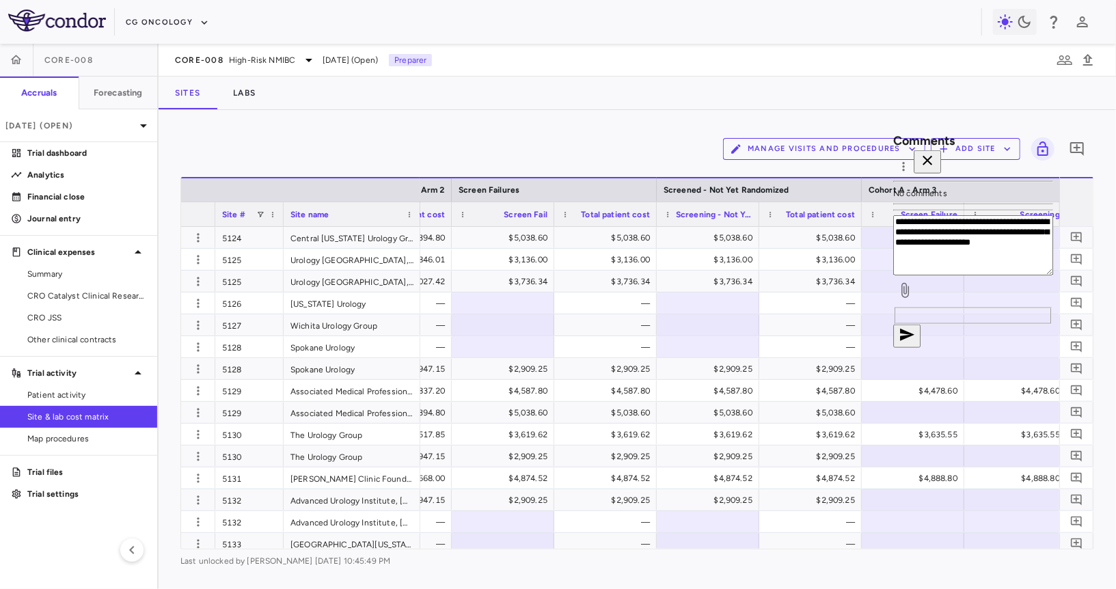
type textarea "**********"
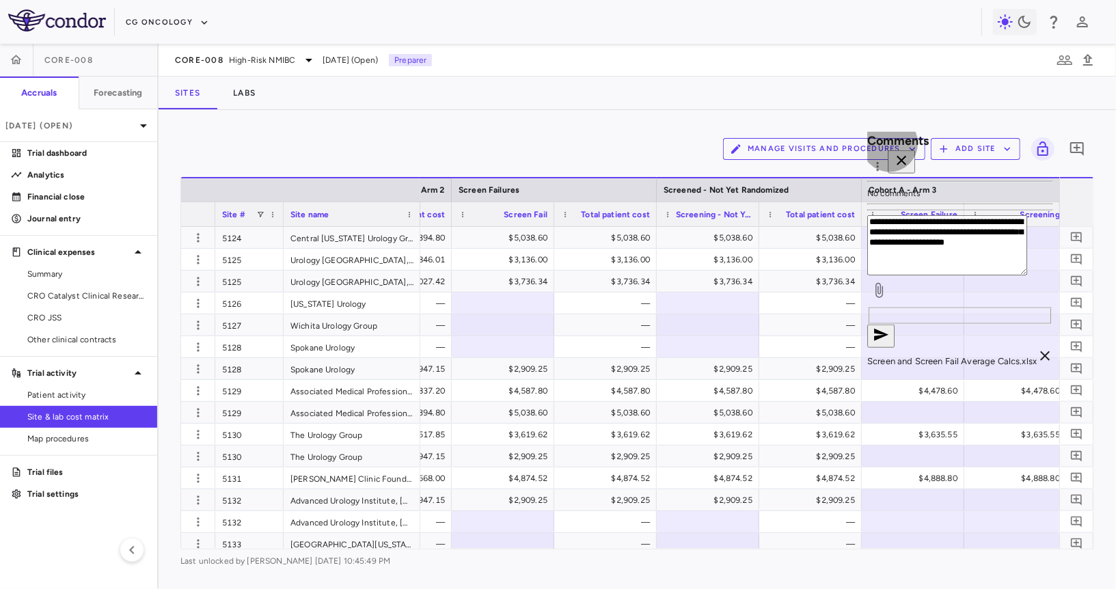
click at [894, 348] on button "button" at bounding box center [880, 336] width 27 height 23
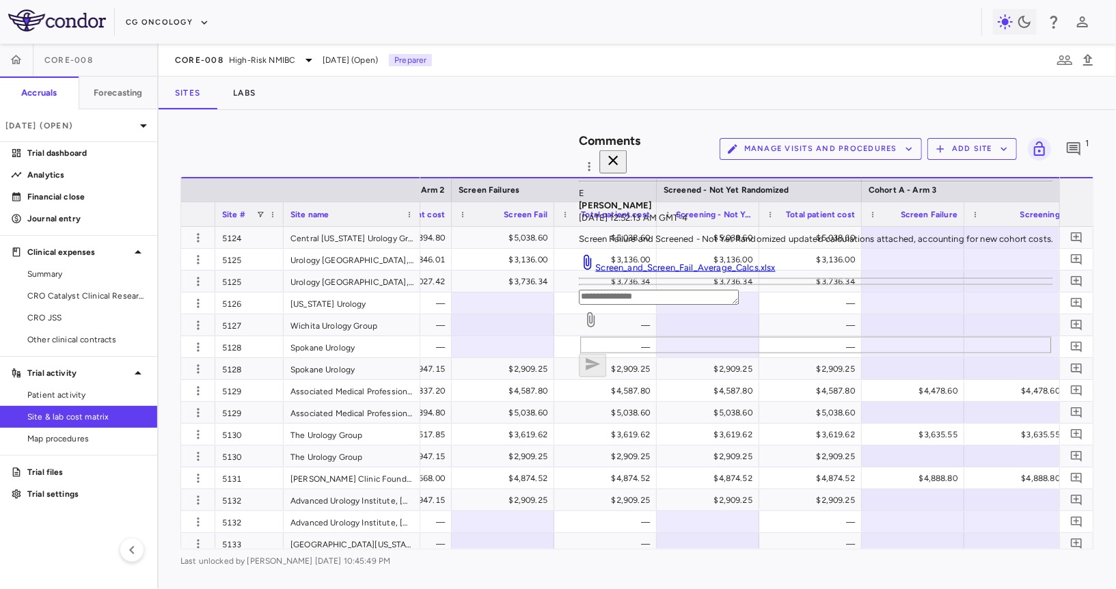
click at [622, 152] on icon "button" at bounding box center [613, 160] width 16 height 16
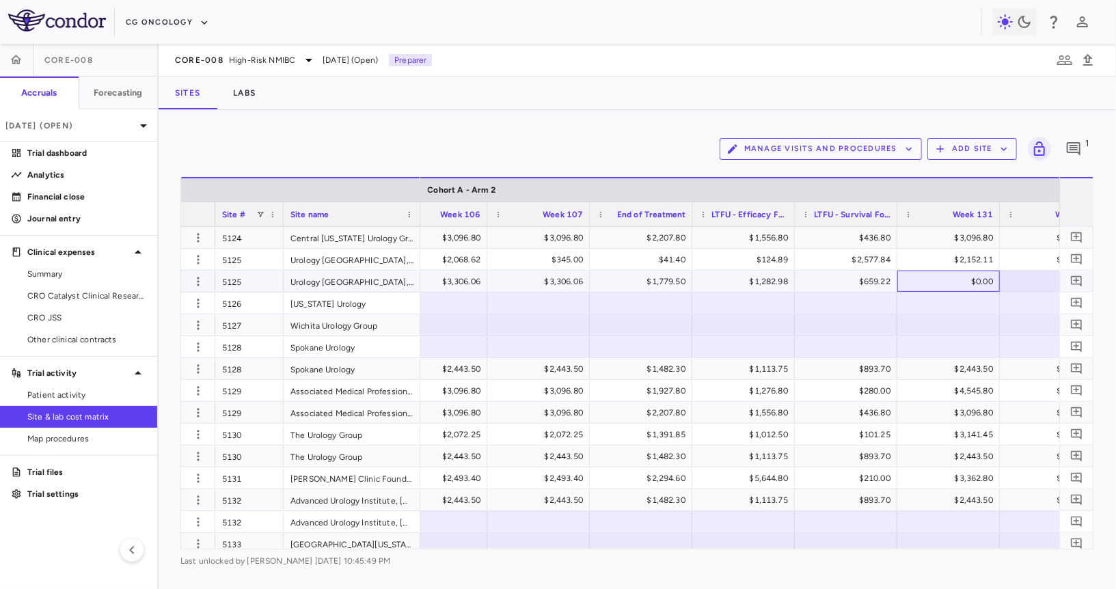
click at [963, 281] on div "$0.00" at bounding box center [950, 282] width 83 height 22
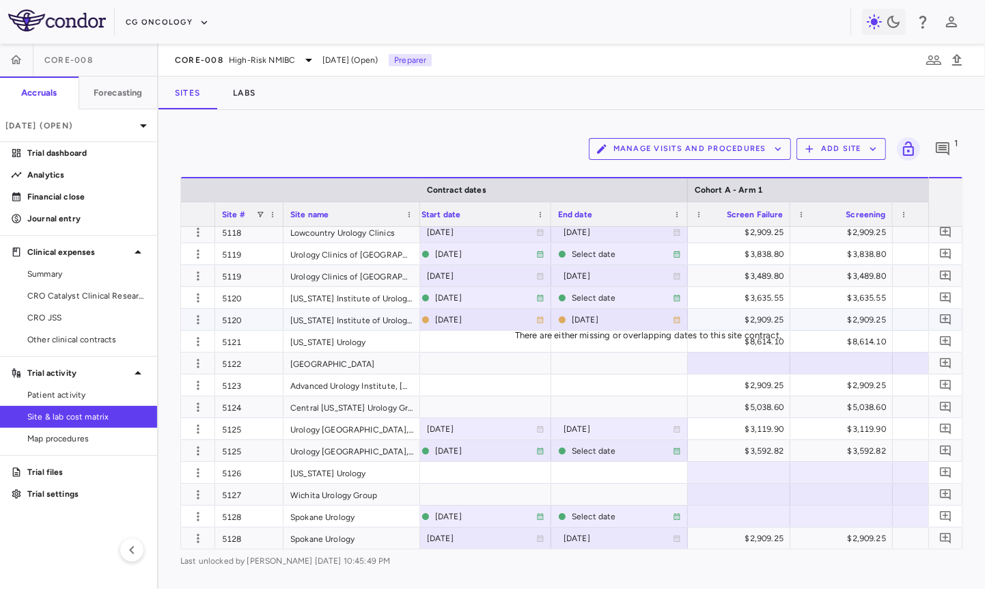
click at [581, 315] on div "[DATE]" at bounding box center [622, 320] width 101 height 22
click at [608, 318] on input "**********" at bounding box center [610, 321] width 116 height 25
type input "**********"
click at [616, 319] on div "[DATE]" at bounding box center [622, 320] width 101 height 22
click at [629, 322] on input "**********" at bounding box center [610, 321] width 116 height 25
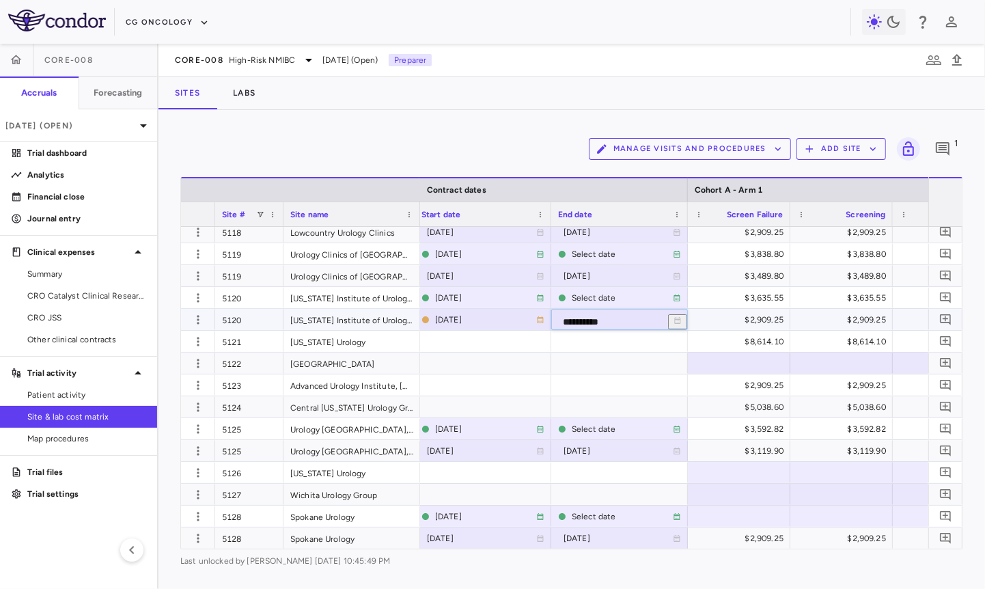
type input "**********"
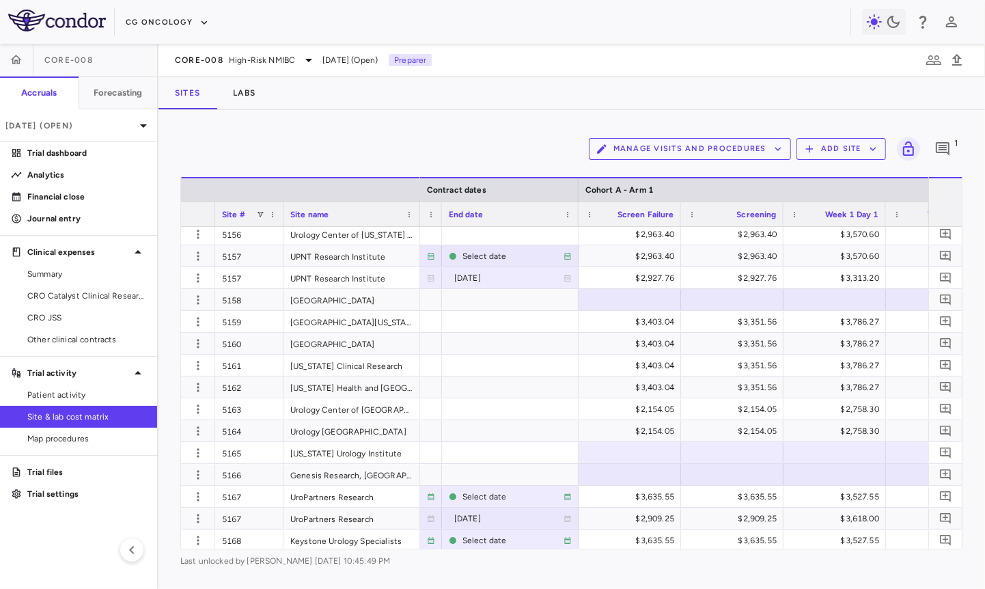
scroll to position [1629, 0]
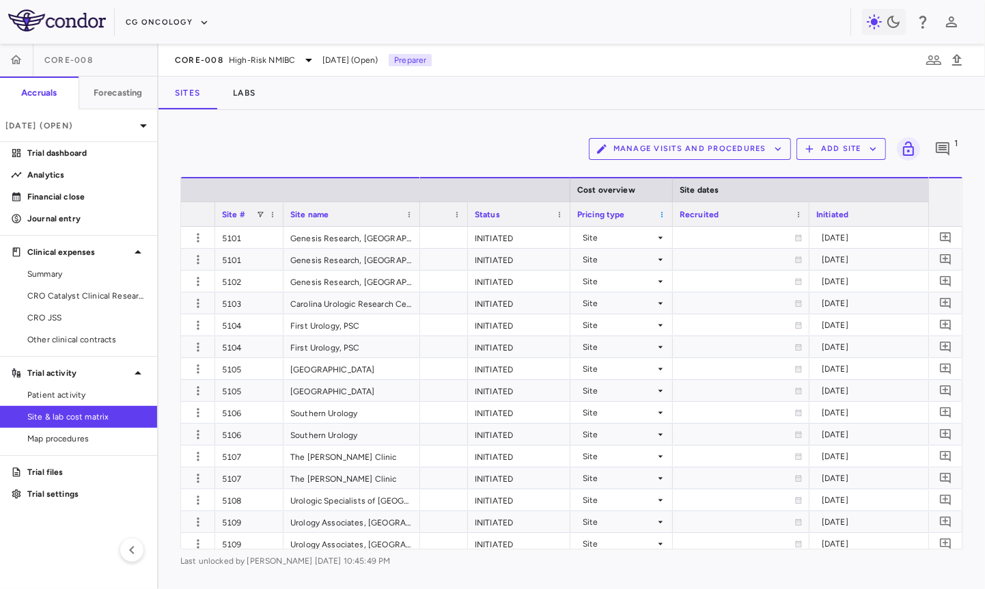
click at [663, 210] on span at bounding box center [662, 214] width 8 height 8
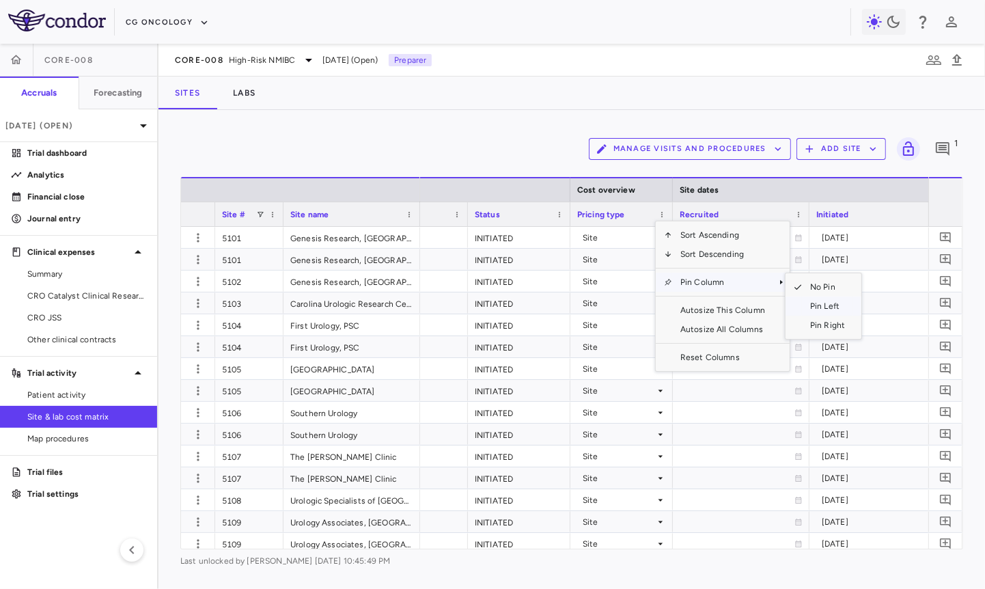
click at [821, 308] on span "Pin Left" at bounding box center [827, 306] width 51 height 19
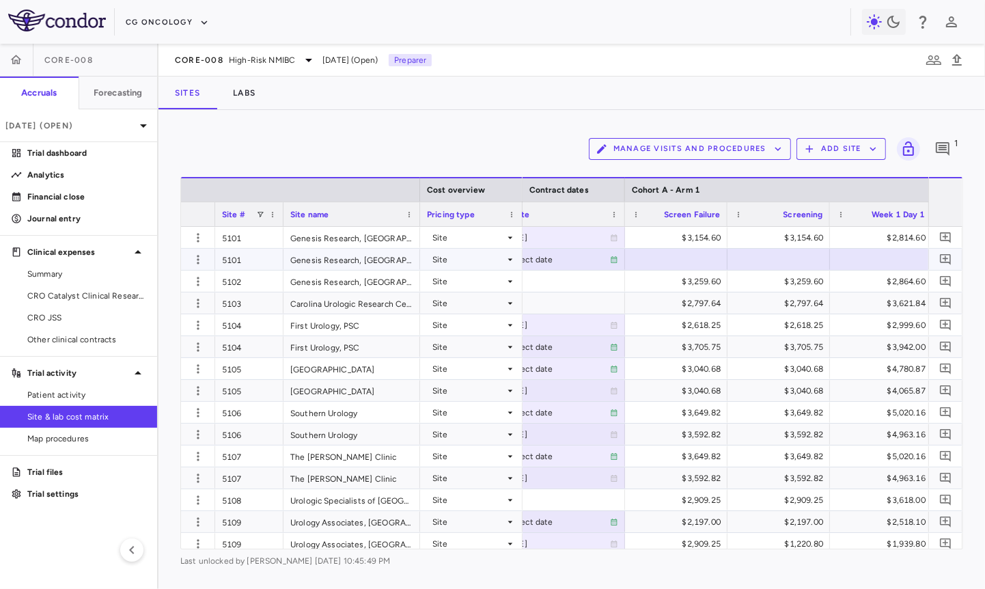
click at [448, 256] on div "Site" at bounding box center [468, 260] width 72 height 22
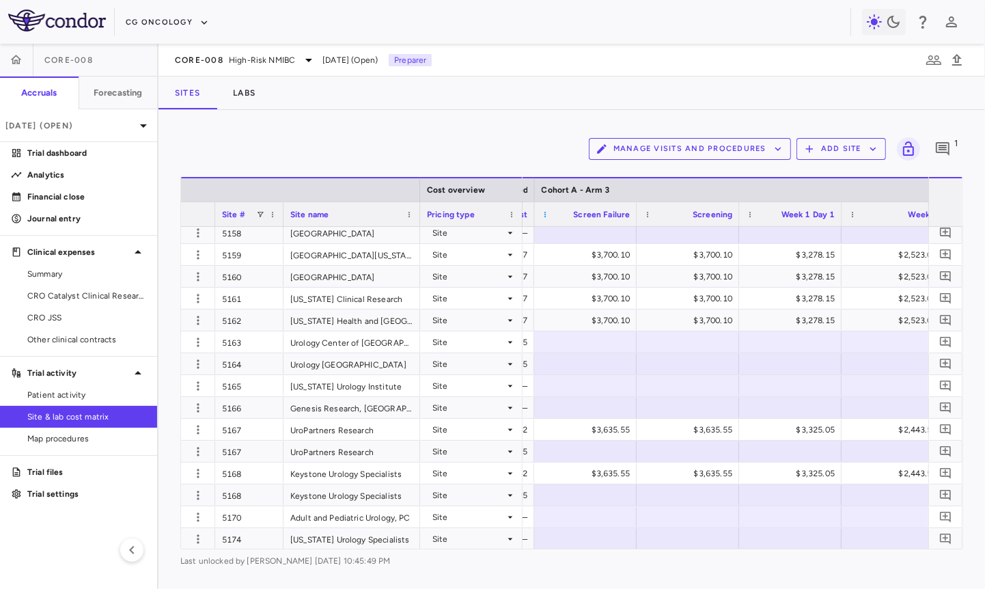
click at [542, 215] on span at bounding box center [545, 214] width 8 height 8
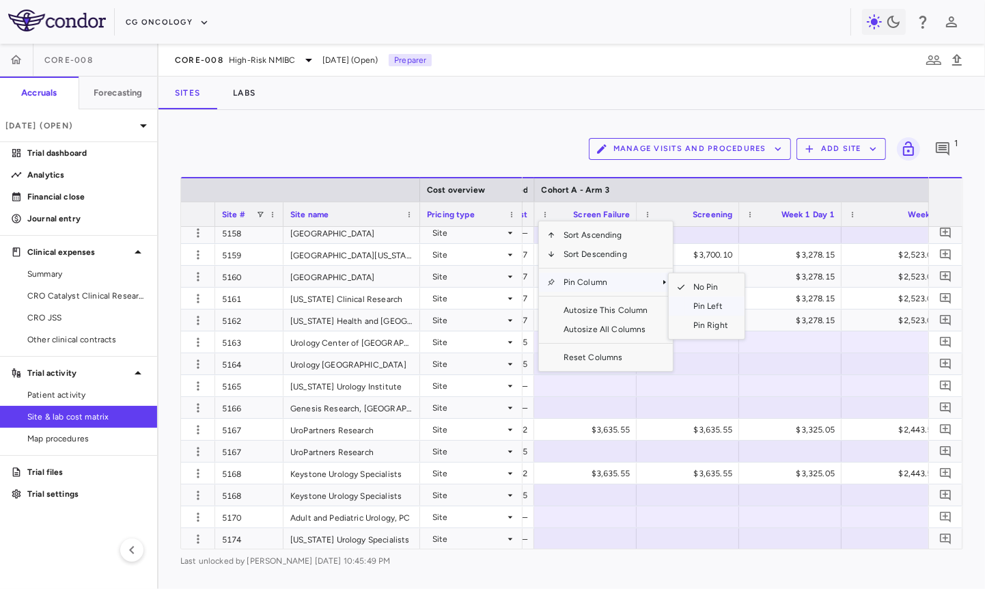
click at [698, 303] on span "Pin Left" at bounding box center [710, 306] width 51 height 19
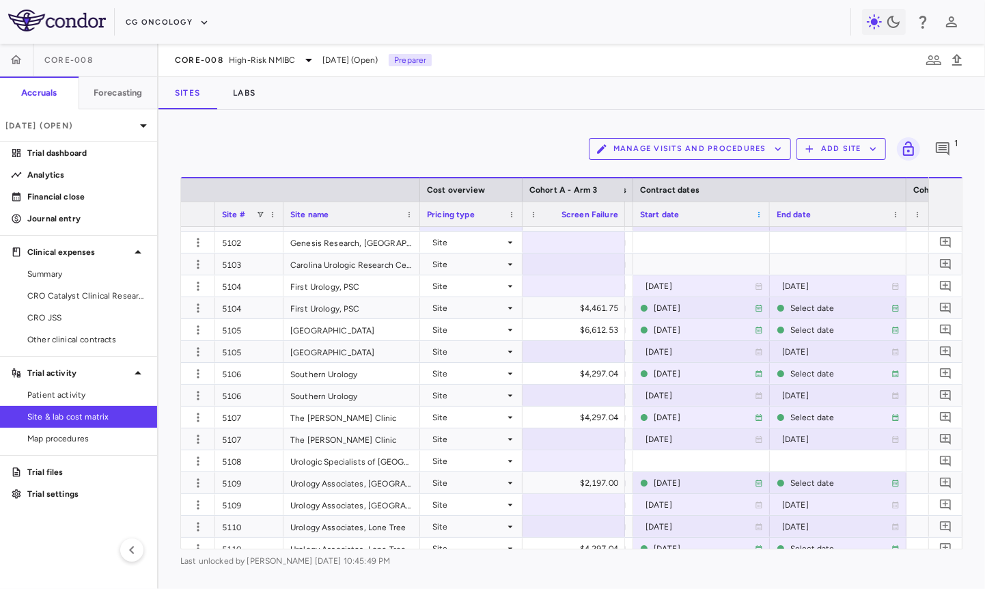
click at [755, 215] on span at bounding box center [759, 214] width 8 height 8
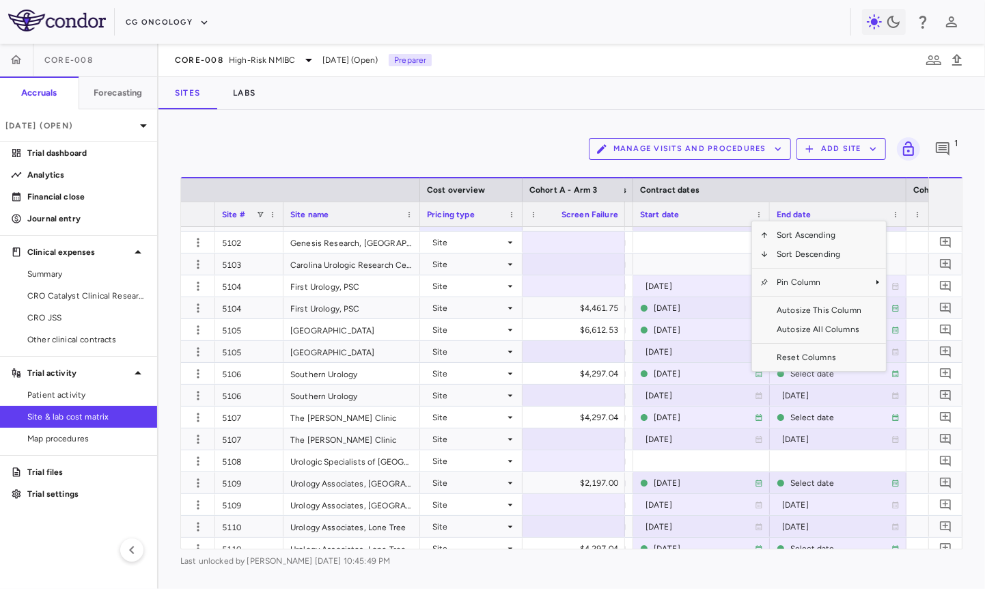
click at [555, 144] on div "Manage Visits and Procedures Add Site 1" at bounding box center [571, 149] width 783 height 34
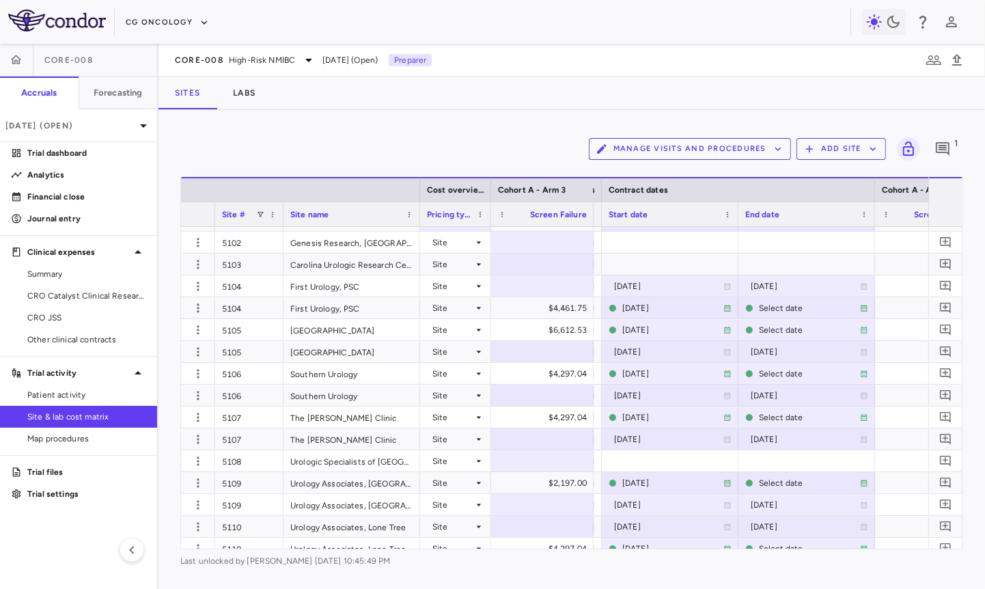
drag, startPoint x: 521, startPoint y: 208, endPoint x: 480, endPoint y: 217, distance: 42.8
click at [488, 217] on div at bounding box center [490, 214] width 5 height 24
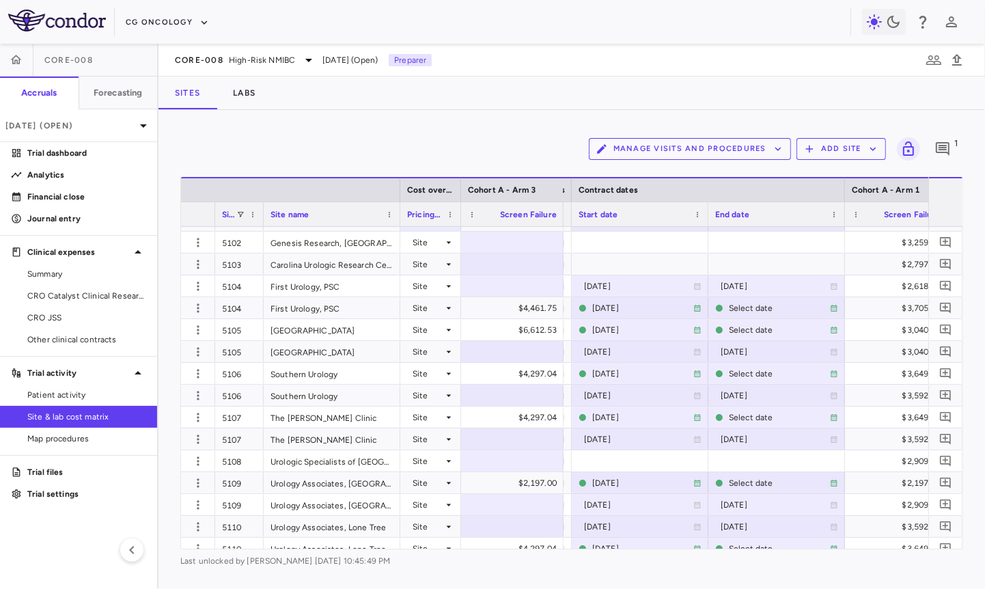
drag, startPoint x: 280, startPoint y: 219, endPoint x: 260, endPoint y: 223, distance: 20.9
click at [260, 223] on div at bounding box center [262, 214] width 5 height 24
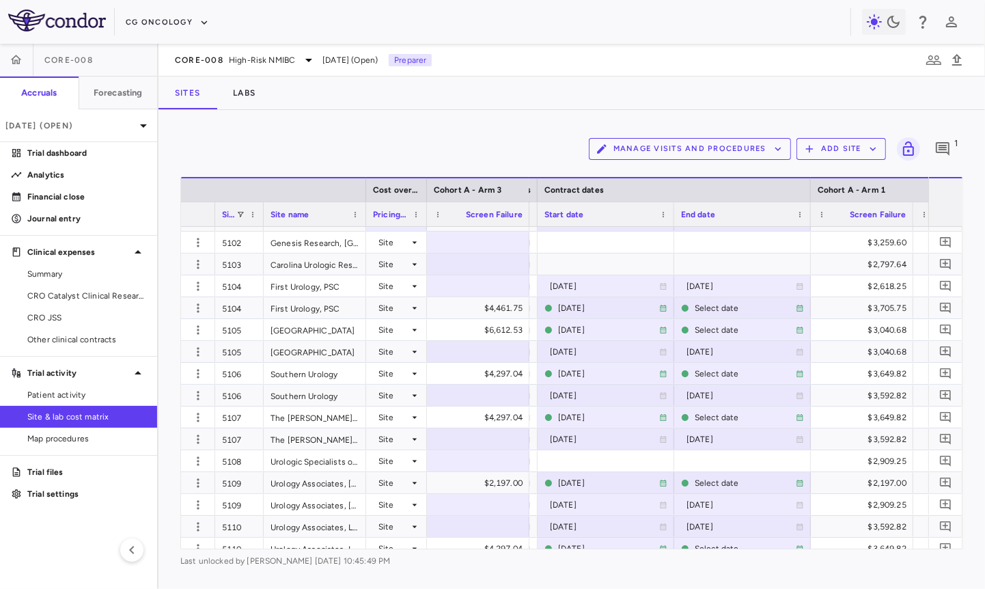
drag, startPoint x: 398, startPoint y: 215, endPoint x: 362, endPoint y: 221, distance: 36.1
click at [363, 221] on div at bounding box center [365, 214] width 5 height 24
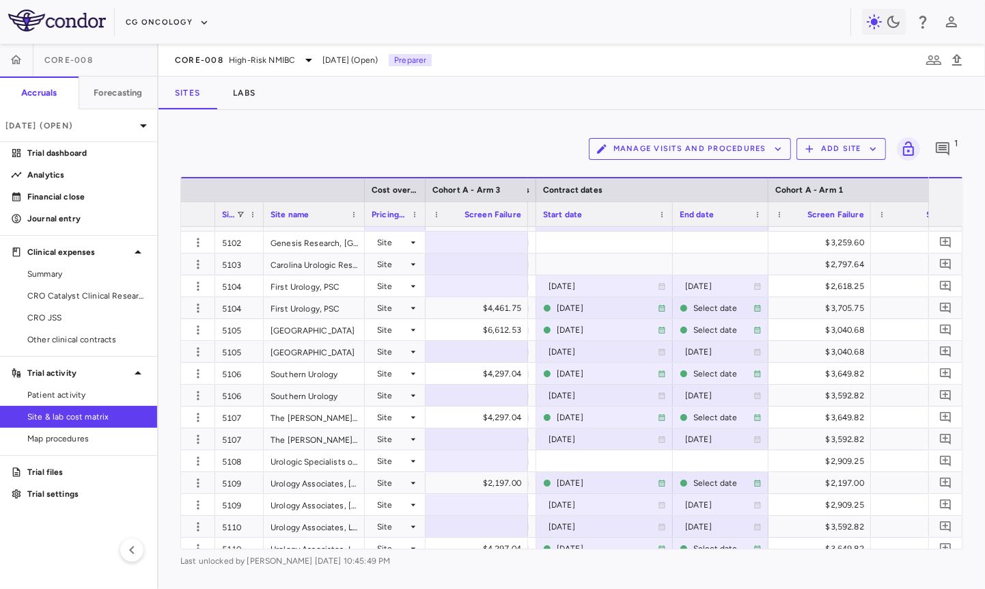
drag, startPoint x: 806, startPoint y: 215, endPoint x: 764, endPoint y: 223, distance: 42.5
click at [765, 223] on div at bounding box center [767, 214] width 5 height 24
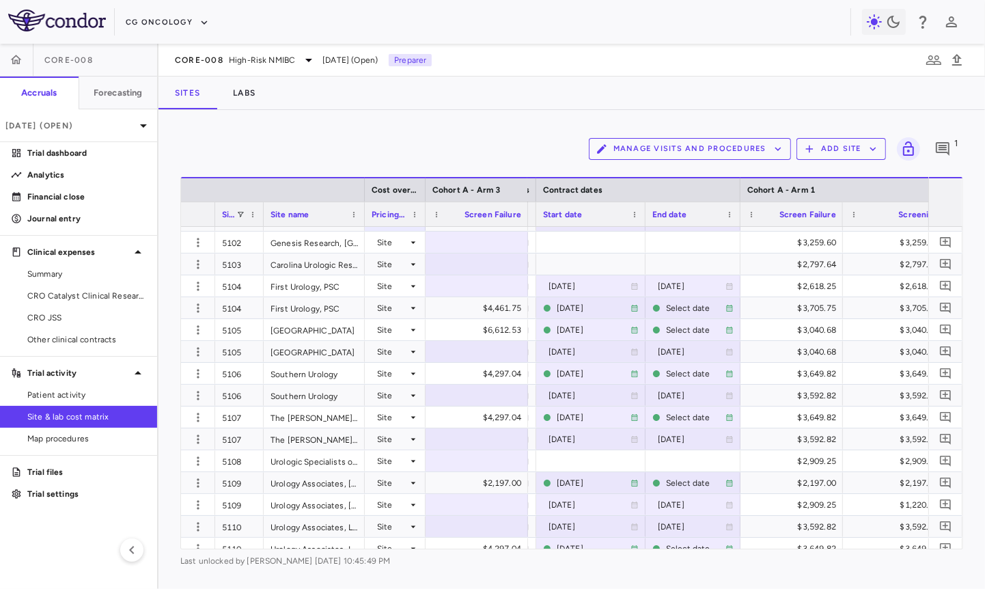
drag, startPoint x: 670, startPoint y: 214, endPoint x: 635, endPoint y: 224, distance: 35.7
click at [642, 224] on div at bounding box center [644, 214] width 5 height 24
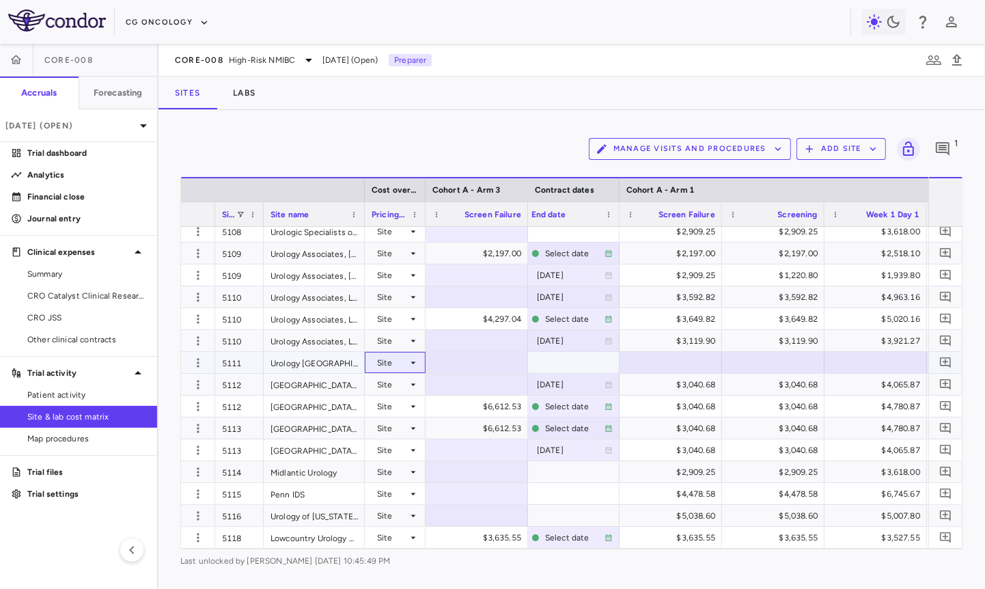
click at [407, 363] on div "Site" at bounding box center [392, 363] width 31 height 22
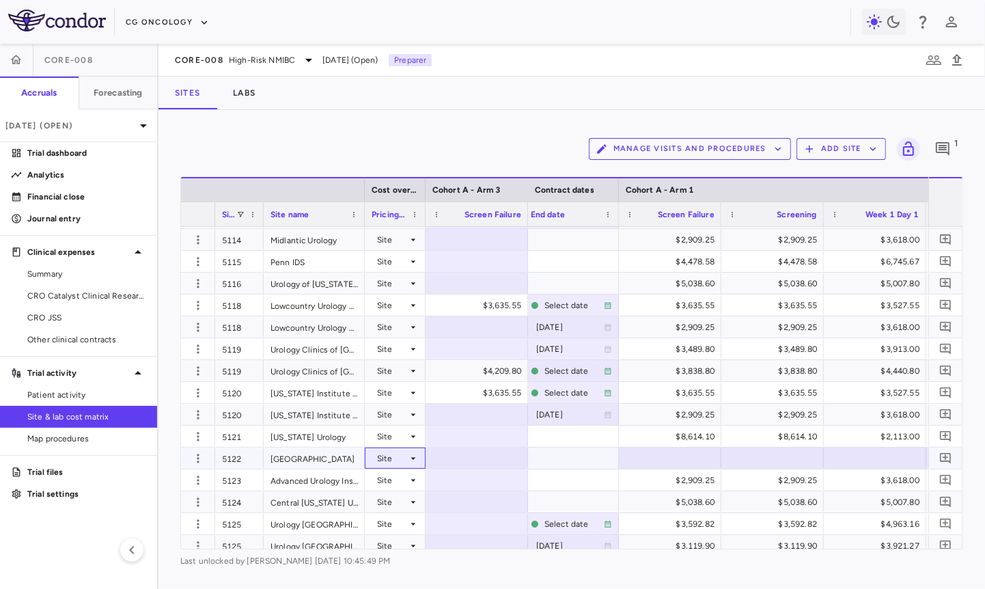
click at [401, 455] on div "Site" at bounding box center [392, 459] width 31 height 22
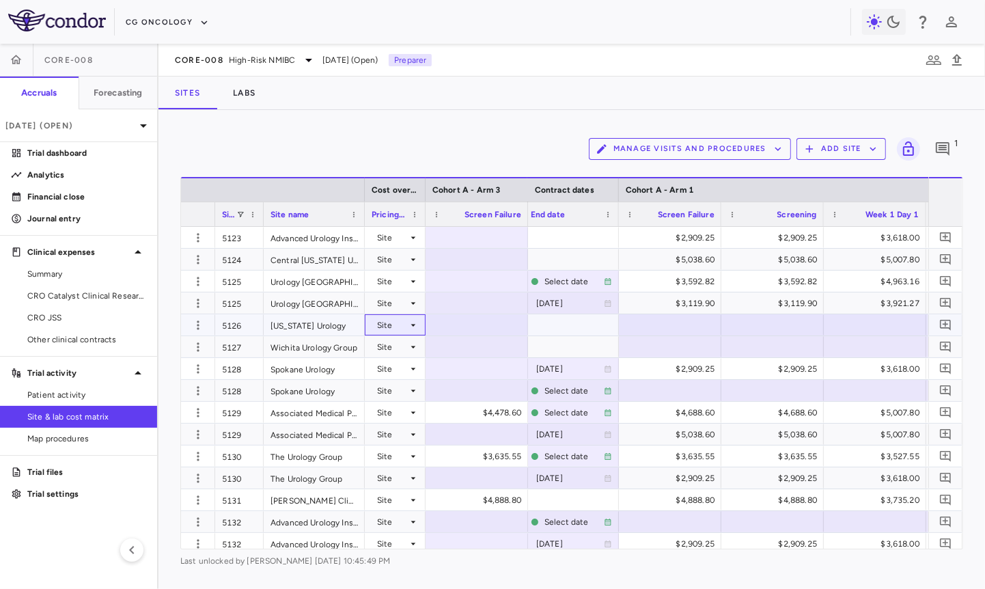
click at [404, 324] on div "Site" at bounding box center [392, 325] width 31 height 22
click at [399, 343] on div "Site" at bounding box center [392, 347] width 31 height 22
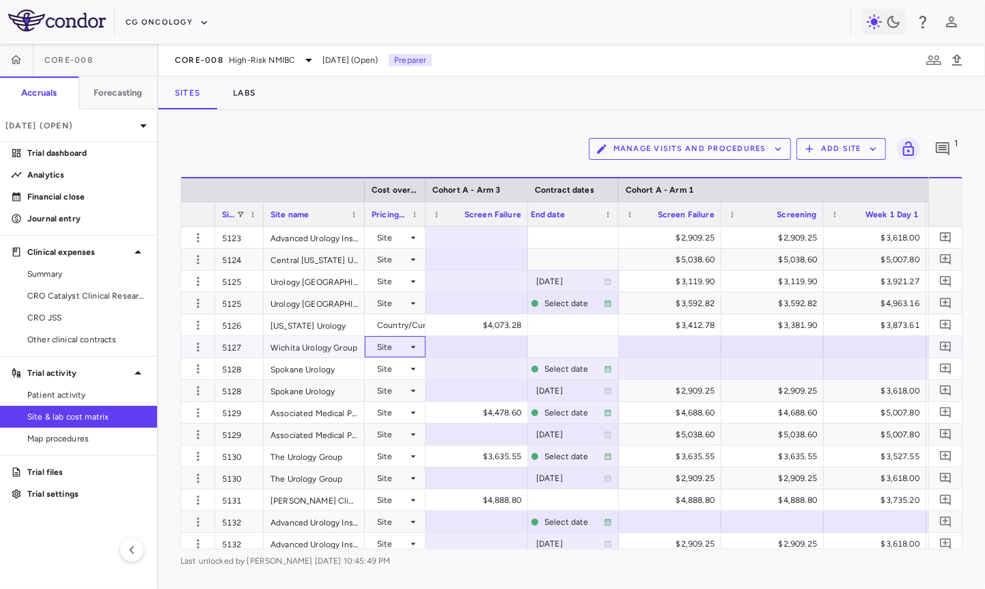
click at [401, 350] on div "Site" at bounding box center [392, 347] width 31 height 22
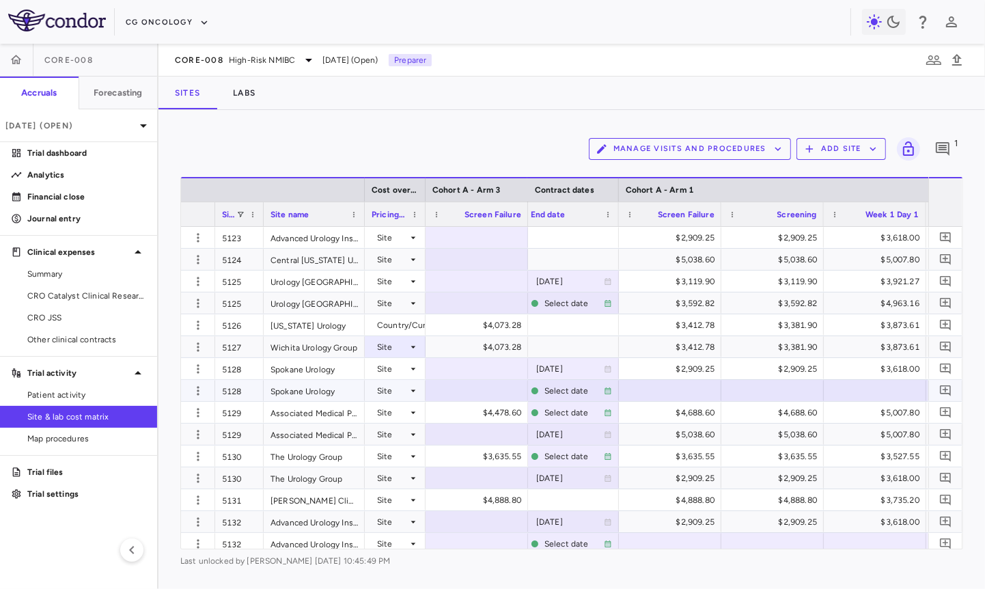
drag, startPoint x: 401, startPoint y: 379, endPoint x: 399, endPoint y: 394, distance: 14.5
click at [399, 394] on div "Site" at bounding box center [392, 391] width 31 height 22
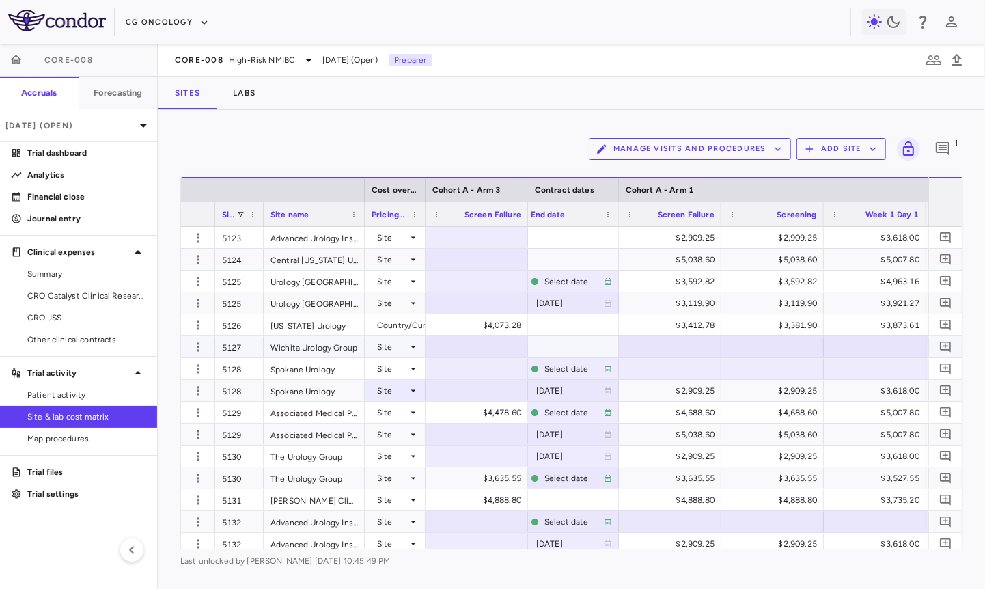
click at [410, 345] on icon at bounding box center [413, 347] width 11 height 11
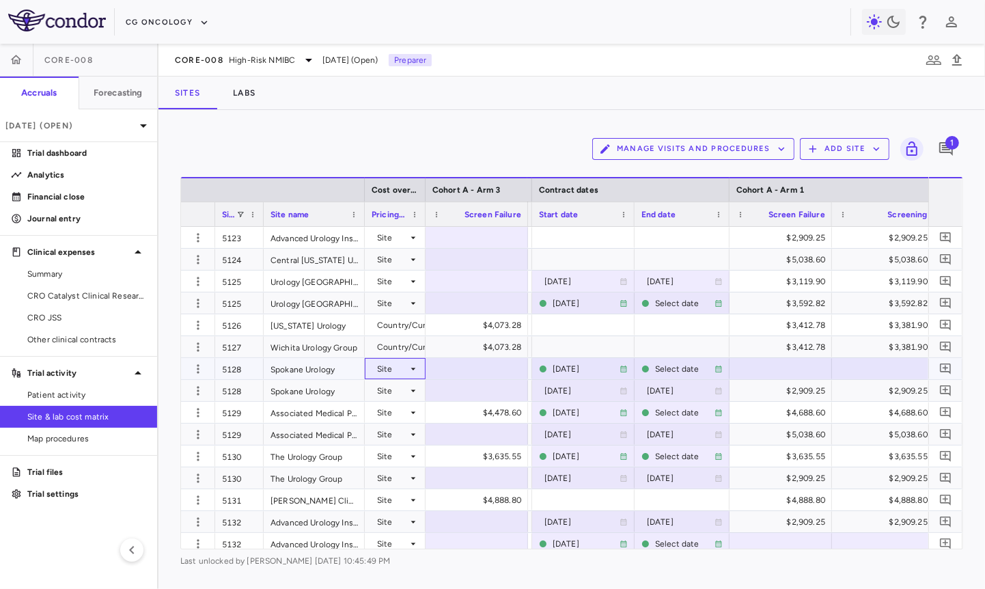
click at [387, 364] on div "Site" at bounding box center [392, 369] width 31 height 22
click at [406, 411] on div "Country/Currency" at bounding box center [408, 416] width 78 height 12
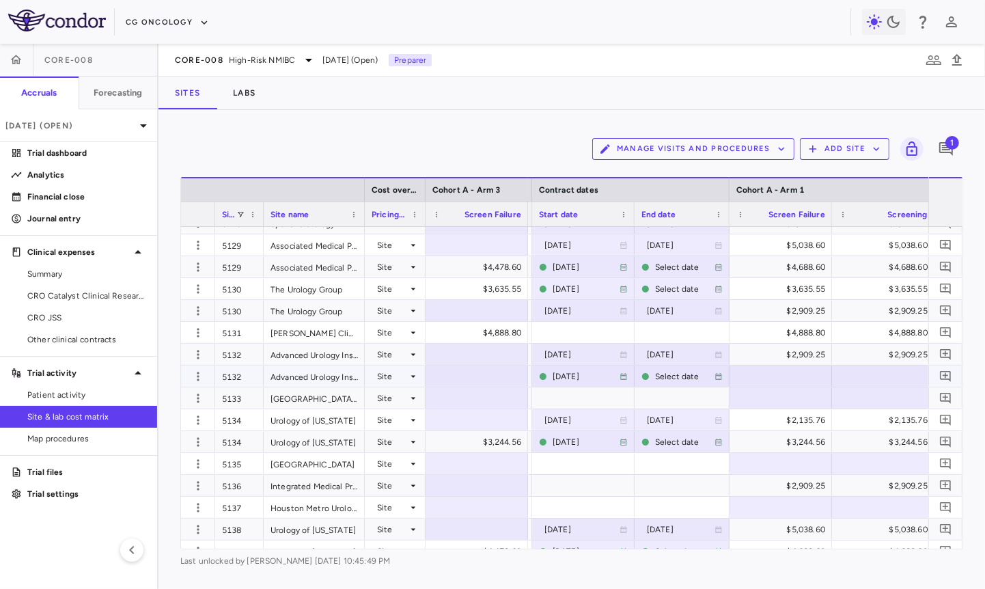
click at [395, 376] on div "Site" at bounding box center [392, 377] width 31 height 22
click at [402, 419] on div "Country/Currency" at bounding box center [408, 423] width 78 height 12
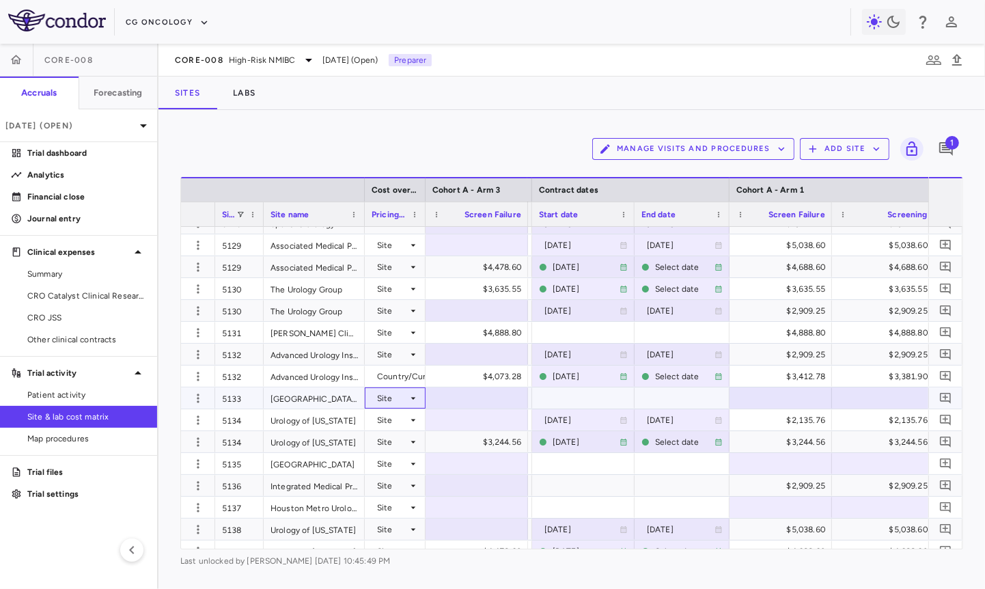
click at [402, 398] on div "Site" at bounding box center [392, 398] width 31 height 22
click at [403, 443] on div "Country/Currency" at bounding box center [408, 445] width 78 height 12
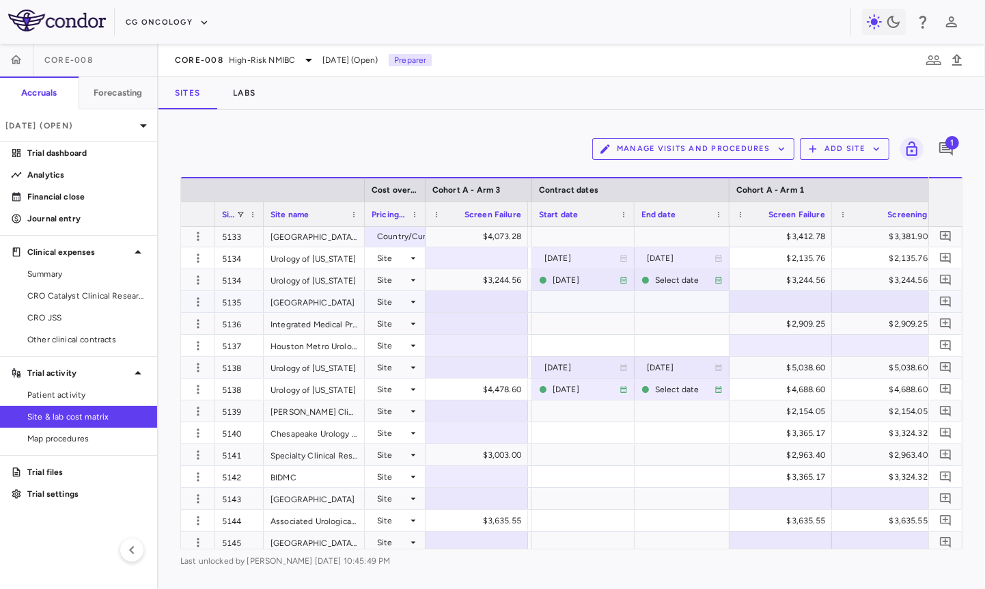
click at [402, 301] on div "Site" at bounding box center [392, 302] width 31 height 22
click at [411, 353] on div "Country/Currency" at bounding box center [408, 349] width 78 height 12
click at [401, 344] on div "Site" at bounding box center [392, 346] width 31 height 22
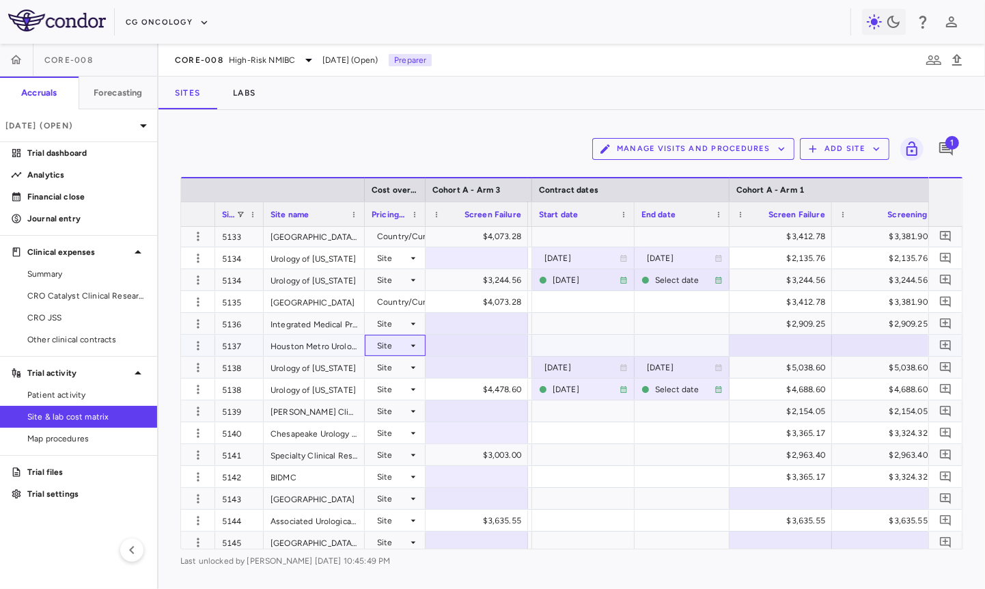
click at [409, 342] on icon at bounding box center [413, 345] width 11 height 11
click at [411, 396] on div "Country/Currency" at bounding box center [408, 393] width 78 height 12
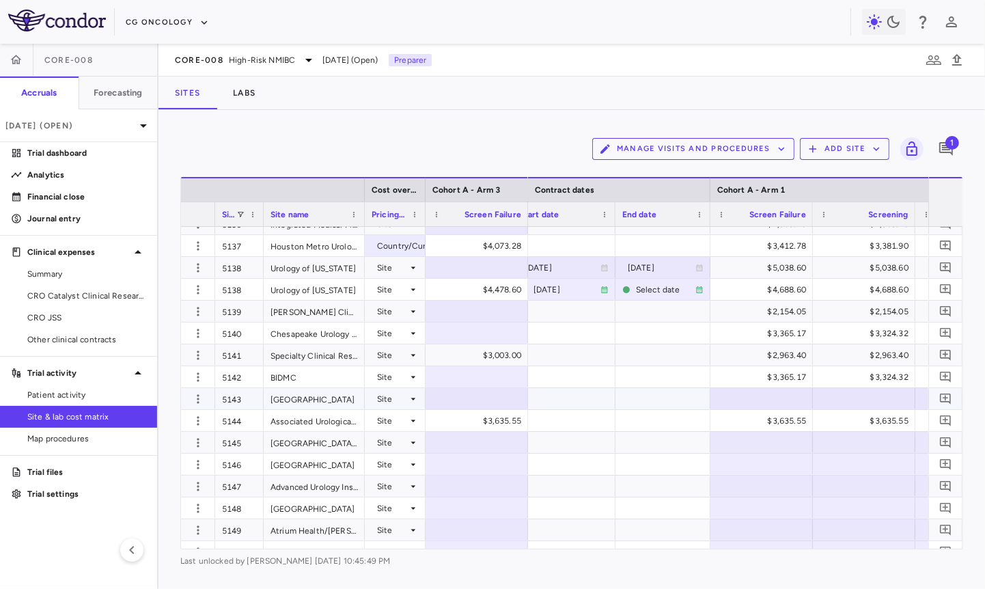
click at [396, 400] on div "Site" at bounding box center [392, 399] width 31 height 22
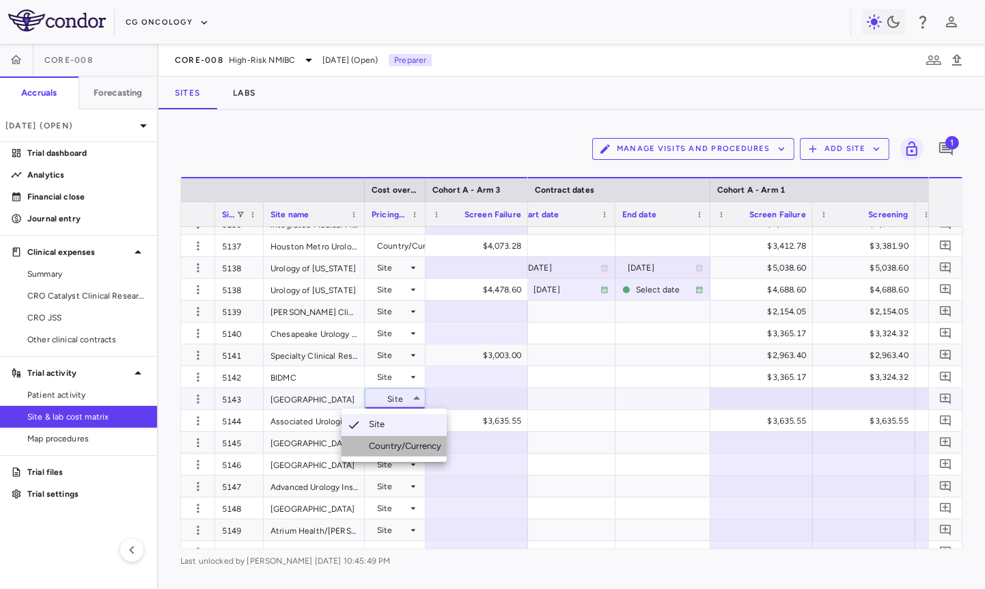
click at [400, 441] on div "Country/Currency" at bounding box center [408, 446] width 78 height 12
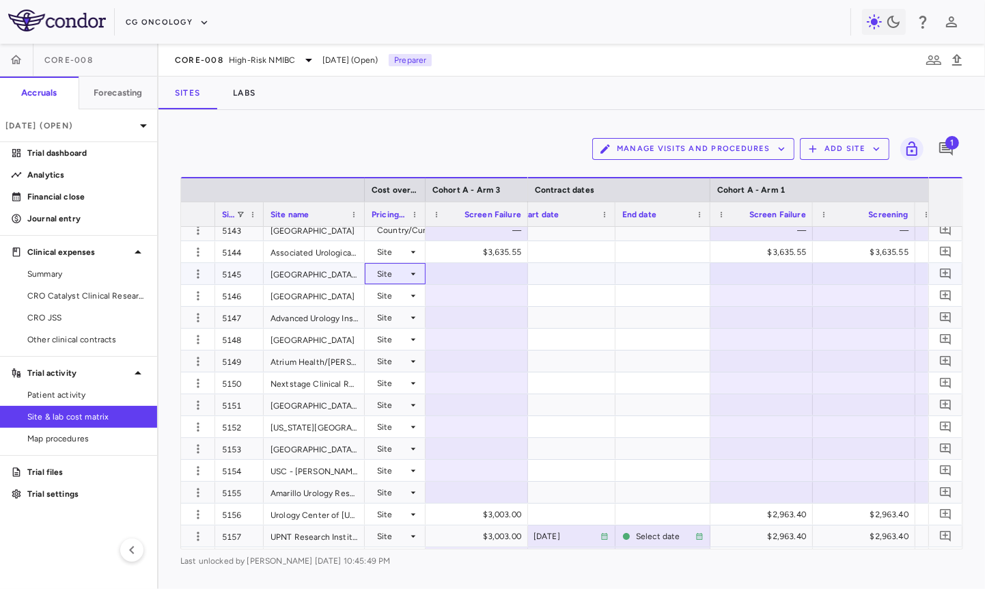
click at [396, 273] on div "Site" at bounding box center [392, 274] width 31 height 22
click at [407, 320] on div "Country/Currency" at bounding box center [408, 321] width 78 height 12
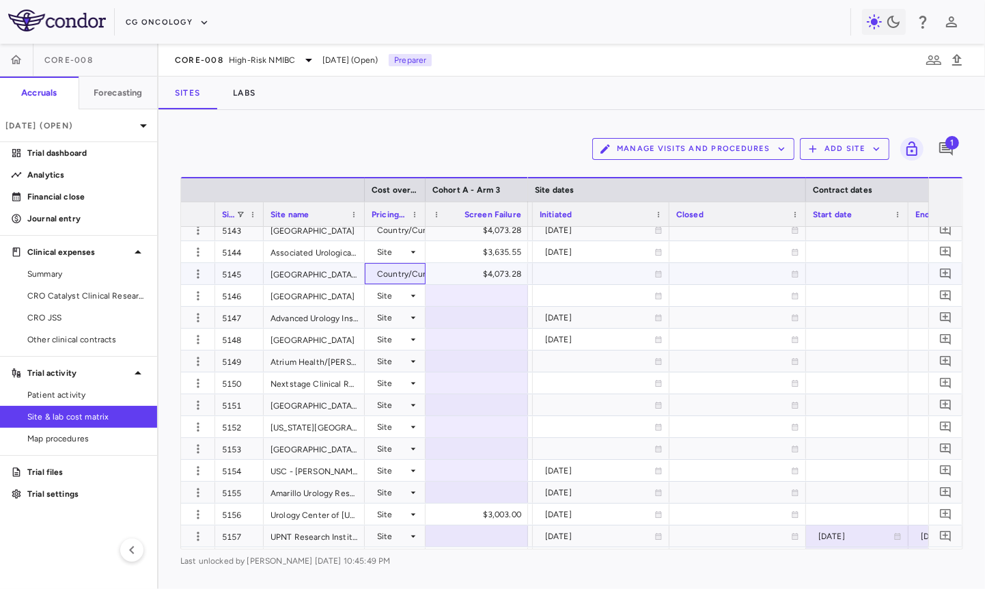
click at [405, 271] on div "Country/Currency" at bounding box center [412, 274] width 70 height 22
click at [402, 289] on li "Site" at bounding box center [394, 299] width 105 height 20
click at [405, 319] on div "Site" at bounding box center [392, 318] width 31 height 22
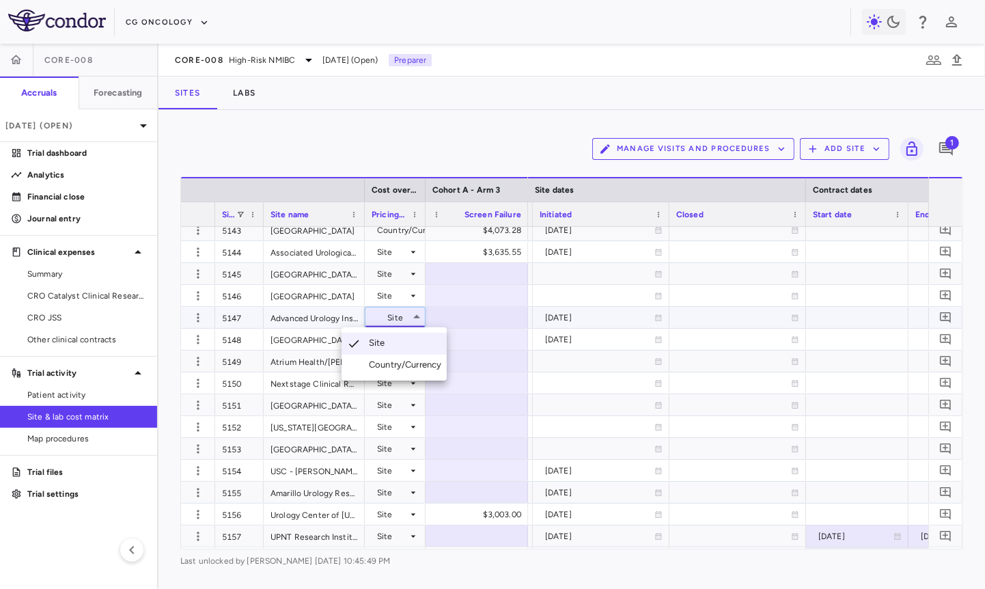
click at [414, 361] on div "Country/Currency" at bounding box center [408, 365] width 78 height 12
click at [402, 337] on div "Site" at bounding box center [392, 340] width 31 height 22
click at [409, 385] on icon at bounding box center [413, 383] width 11 height 11
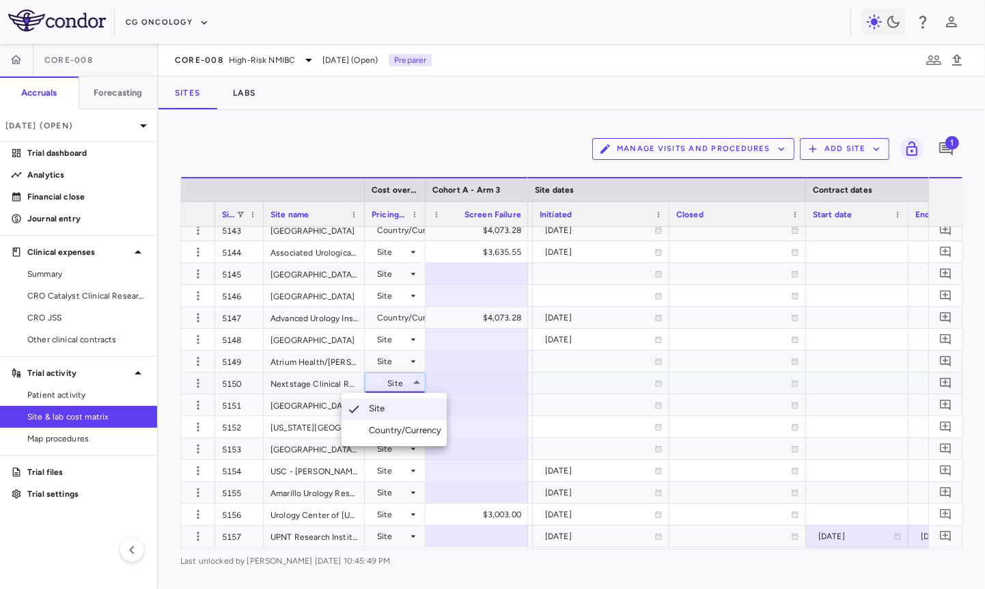
click at [418, 324] on div at bounding box center [492, 294] width 985 height 589
click at [399, 339] on div "Site" at bounding box center [392, 340] width 31 height 22
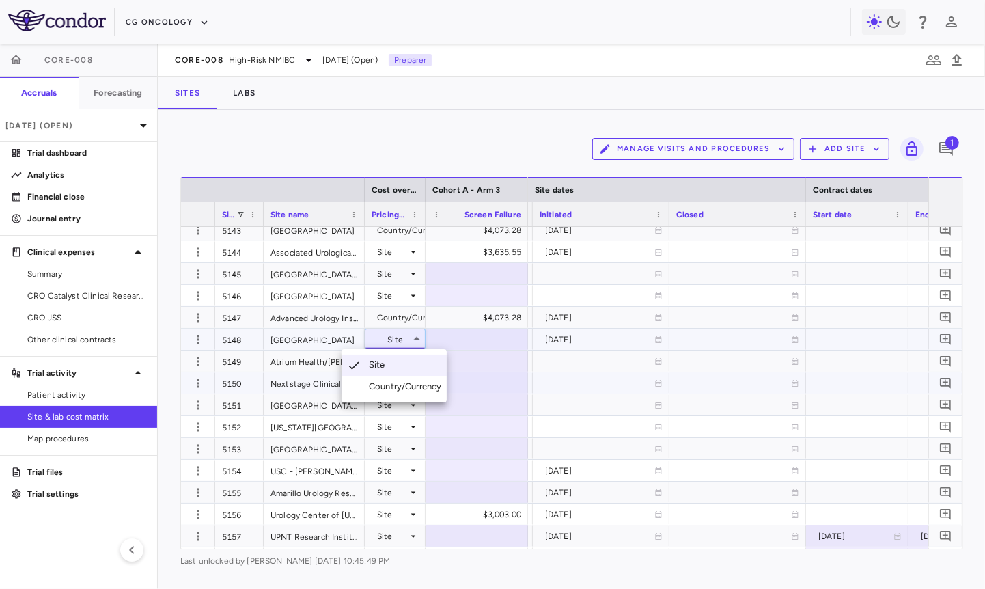
click at [408, 382] on div "Country/Currency" at bounding box center [408, 387] width 78 height 12
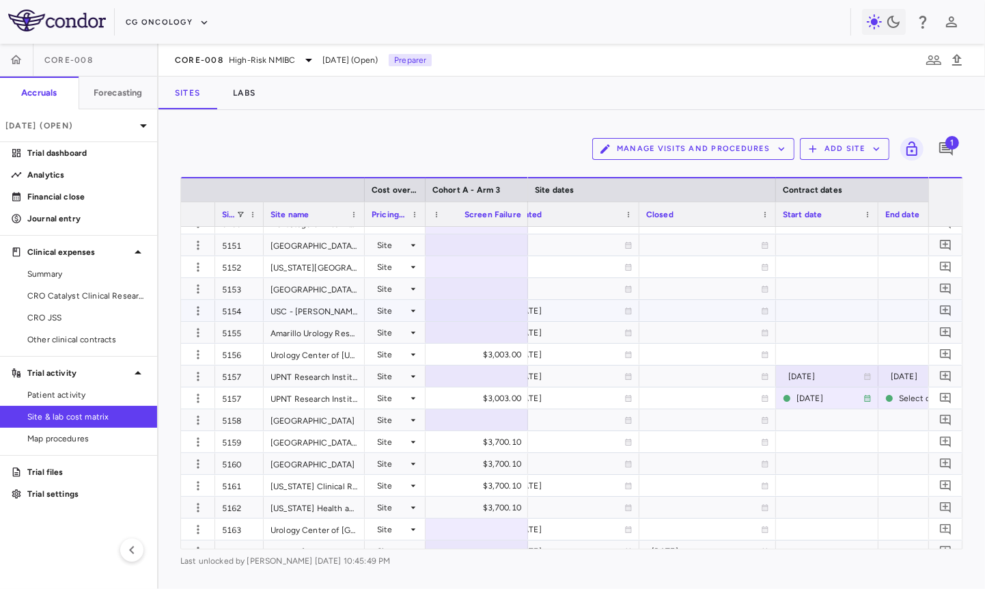
click at [396, 311] on div "Site" at bounding box center [392, 311] width 31 height 22
click at [396, 357] on div "Country/Currency" at bounding box center [408, 358] width 78 height 12
click at [402, 329] on div "Site" at bounding box center [392, 333] width 31 height 22
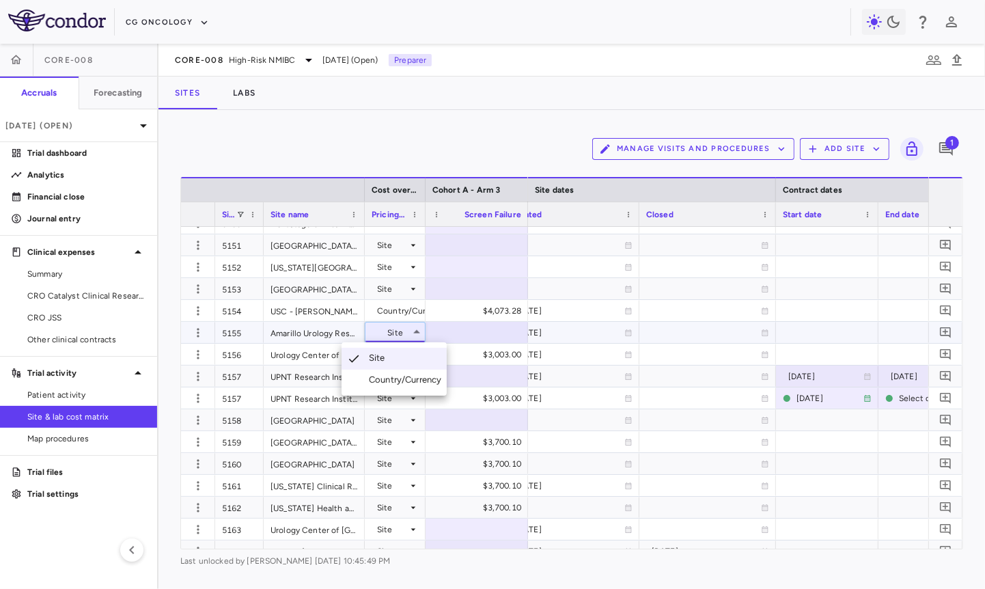
click at [402, 371] on li "Country/Currency" at bounding box center [394, 380] width 105 height 20
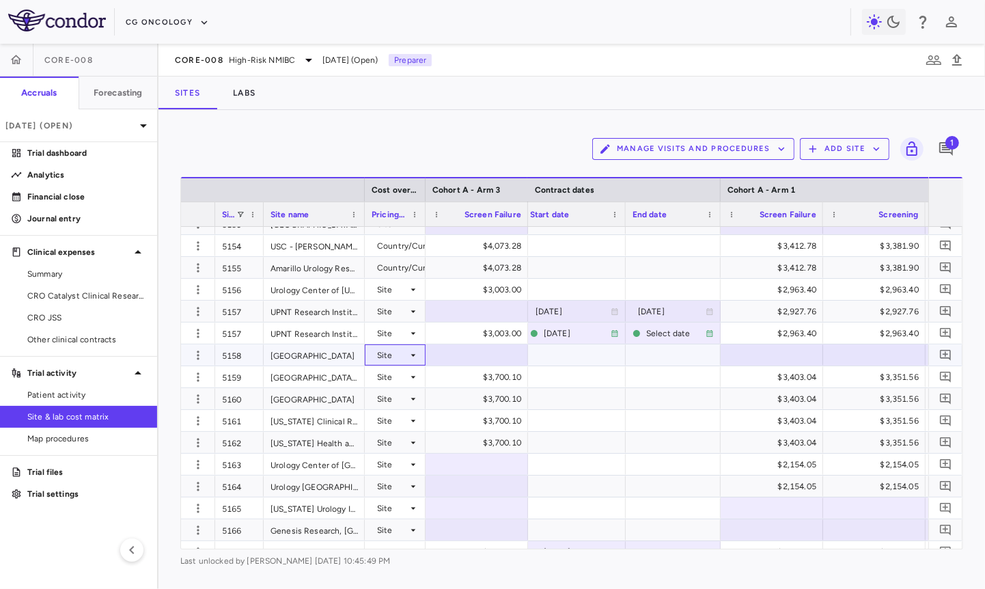
click at [398, 353] on div "Site" at bounding box center [392, 355] width 31 height 22
click at [409, 396] on li "Country/Currency" at bounding box center [394, 402] width 105 height 20
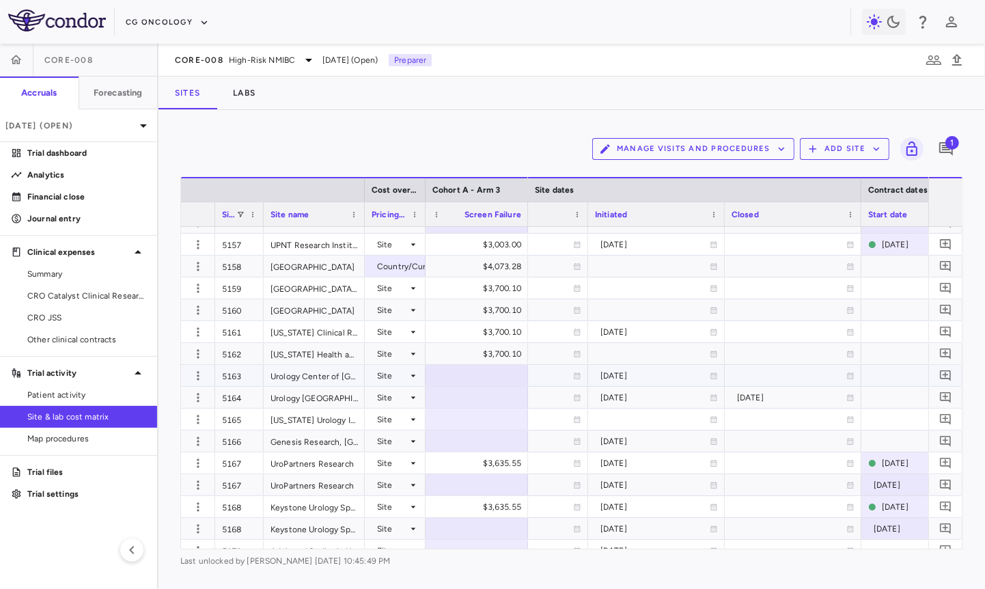
click at [403, 374] on div "Site" at bounding box center [392, 376] width 31 height 22
click at [400, 417] on div "Country/Currency" at bounding box center [408, 423] width 78 height 12
click at [414, 395] on icon at bounding box center [413, 397] width 11 height 11
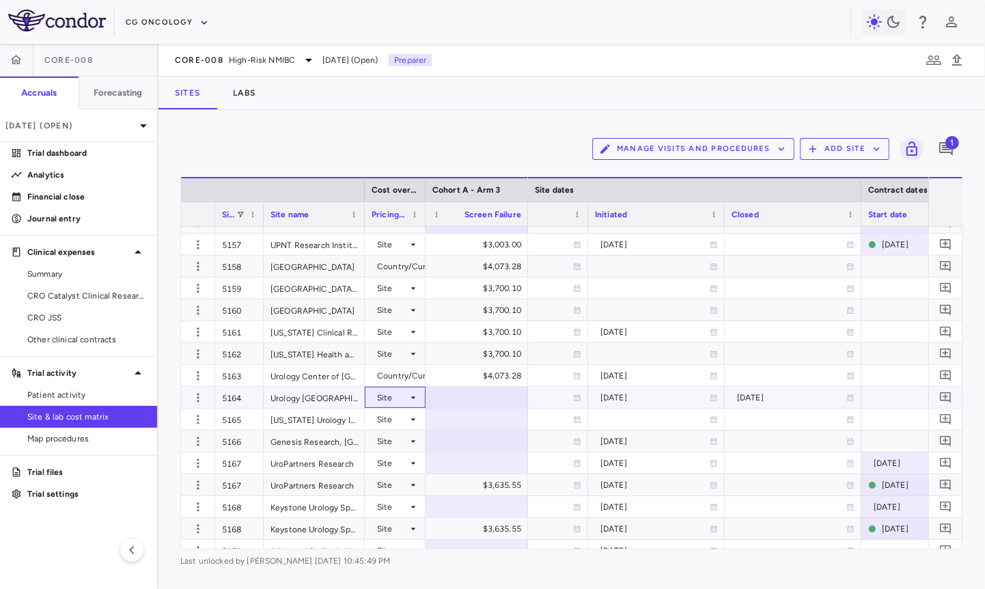
click at [409, 399] on icon at bounding box center [413, 397] width 11 height 11
click at [404, 440] on div "Country/Currency" at bounding box center [408, 445] width 78 height 12
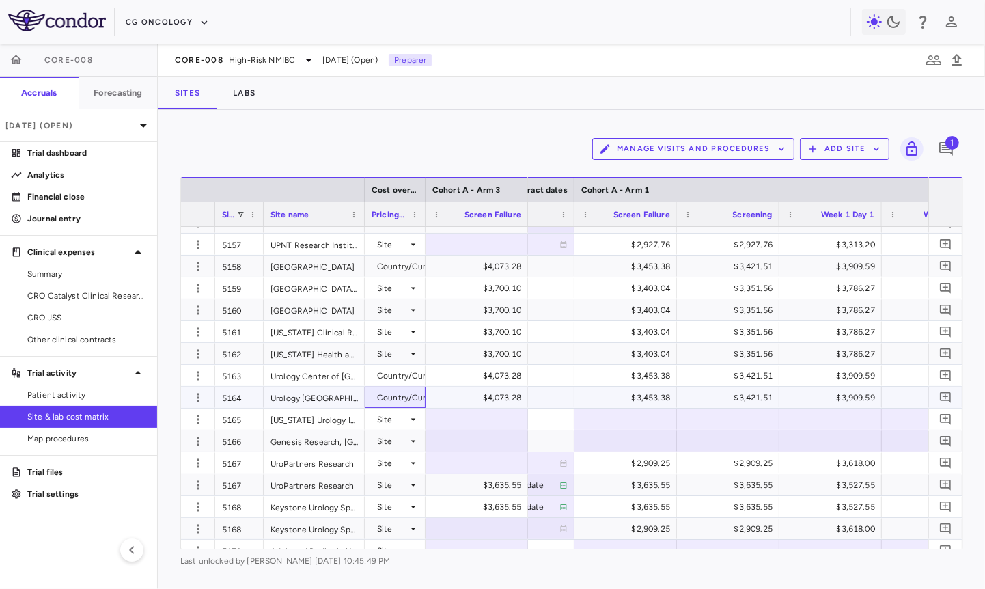
click at [405, 398] on div "Country/Currency" at bounding box center [412, 398] width 70 height 22
click at [396, 420] on li "Site" at bounding box center [394, 423] width 105 height 20
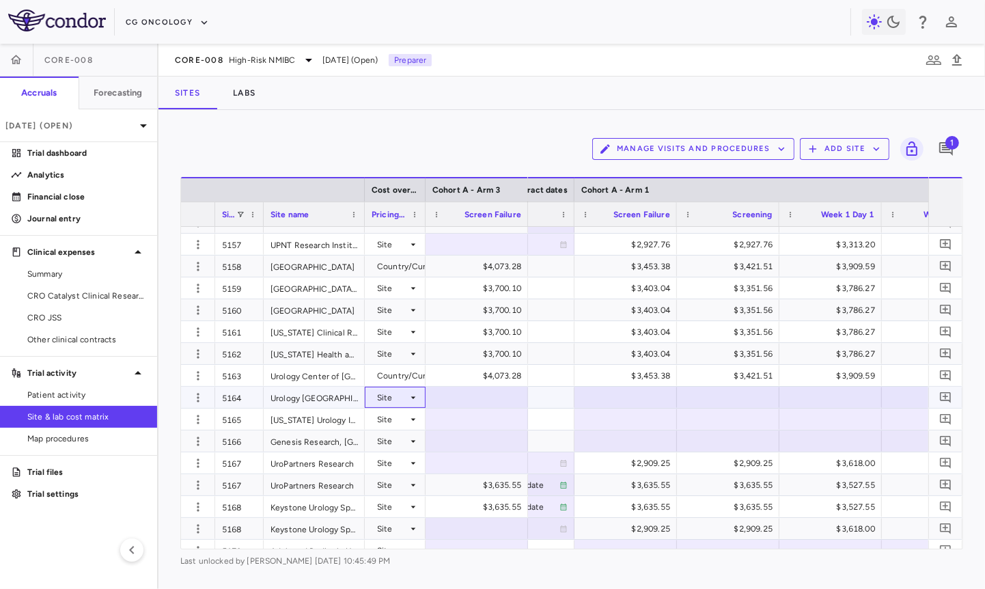
click at [403, 398] on div "Site" at bounding box center [392, 398] width 31 height 22
click at [396, 444] on div "Country/Currency" at bounding box center [408, 445] width 78 height 12
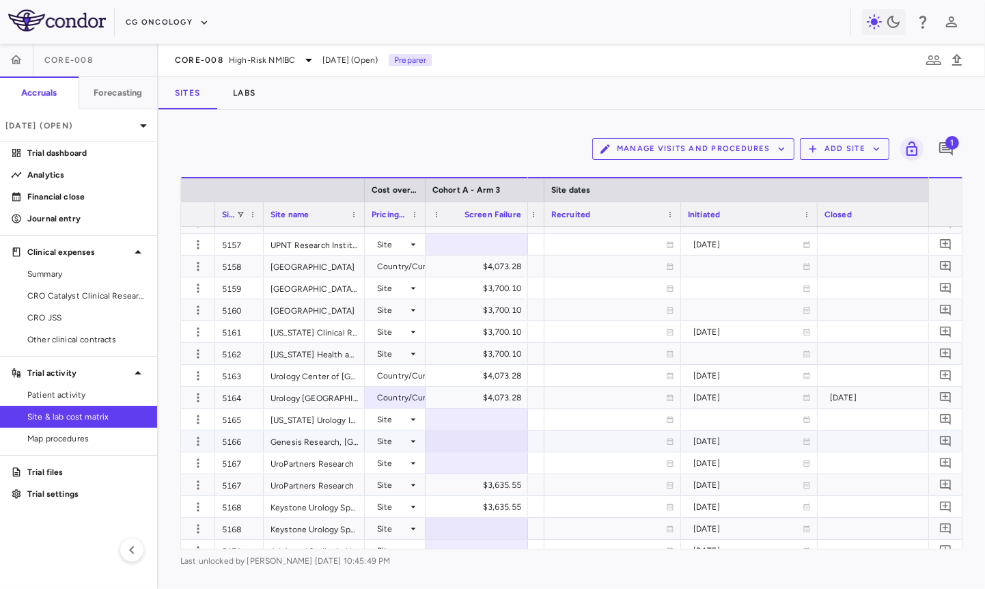
click at [399, 440] on div "Site" at bounding box center [392, 441] width 31 height 22
click at [404, 488] on div "Country/Currency" at bounding box center [408, 488] width 78 height 12
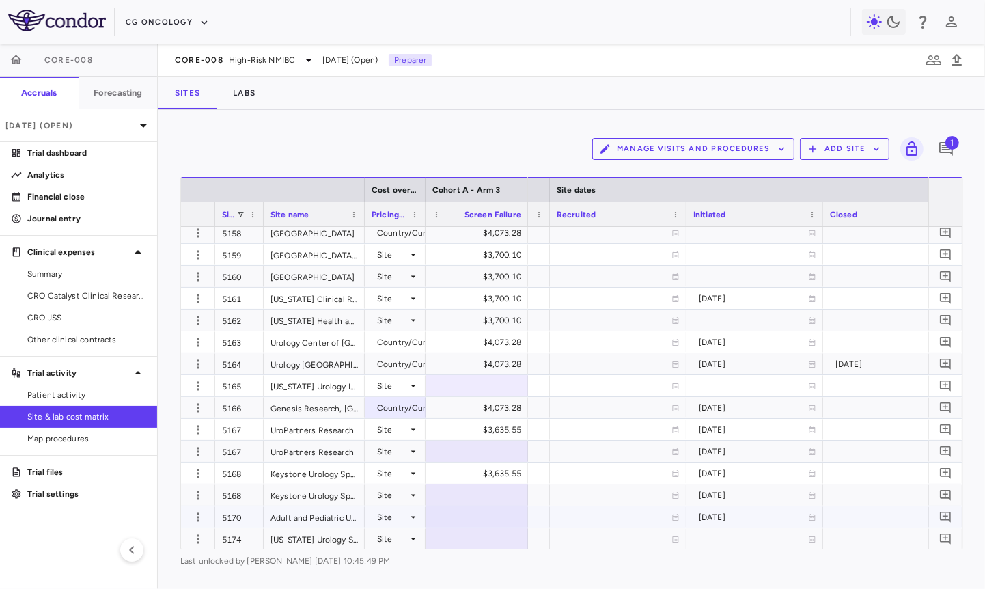
click at [419, 517] on div "Site" at bounding box center [395, 516] width 61 height 21
click at [404, 563] on div "Country/Currency" at bounding box center [408, 562] width 78 height 12
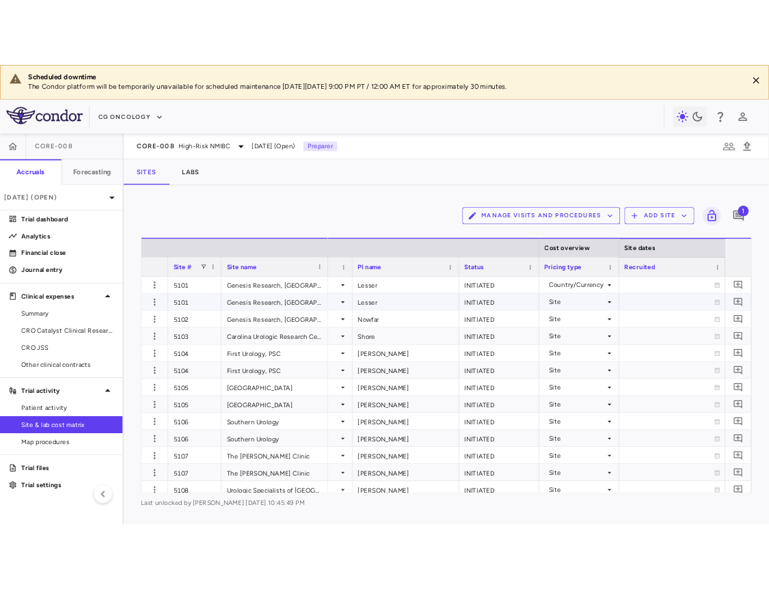
scroll to position [0, 534]
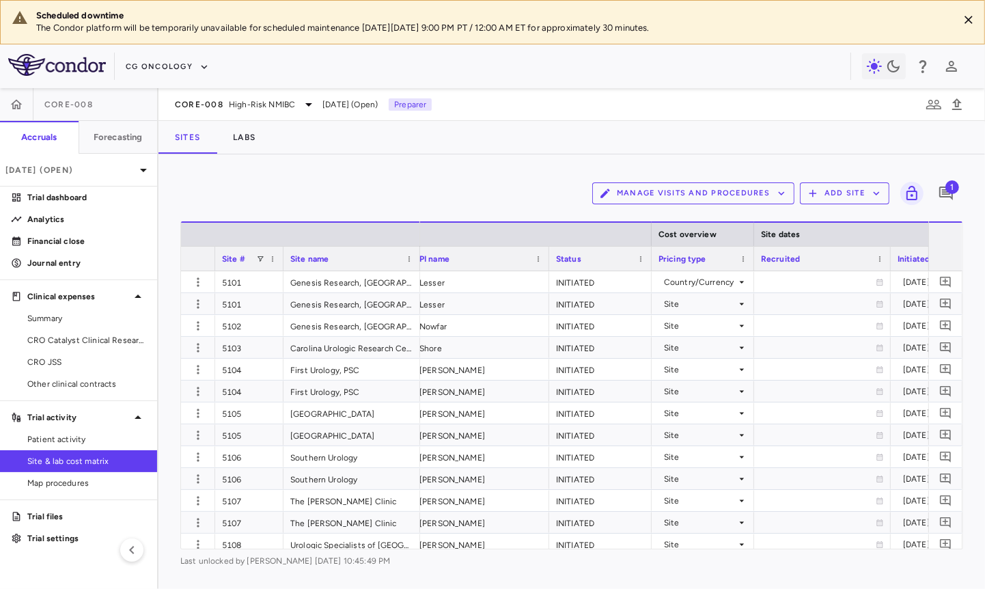
drag, startPoint x: 982, startPoint y: 271, endPoint x: 1115, endPoint y: 267, distance: 132.6
click at [985, 267] on html "Scheduled downtime The Condor platform will be temporarily unavailable for sche…" at bounding box center [492, 294] width 985 height 589
click at [970, 16] on icon "Close" at bounding box center [969, 20] width 14 height 14
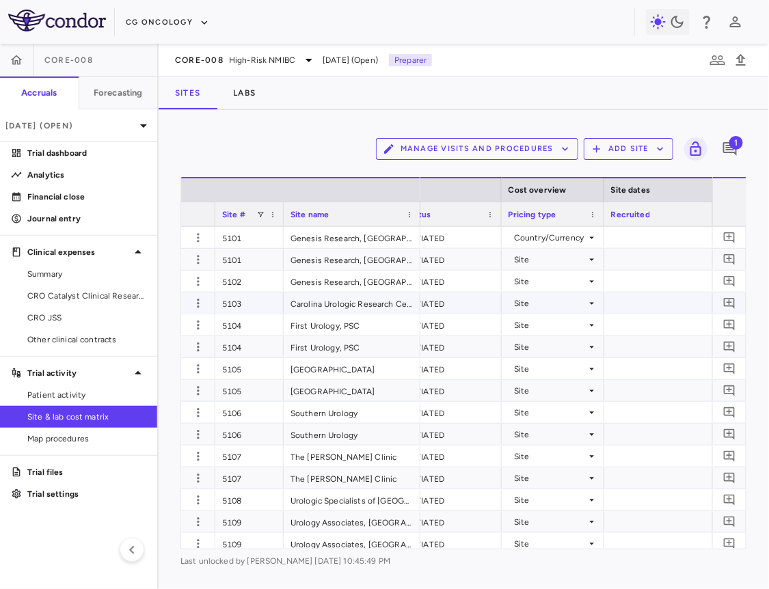
scroll to position [0, 0]
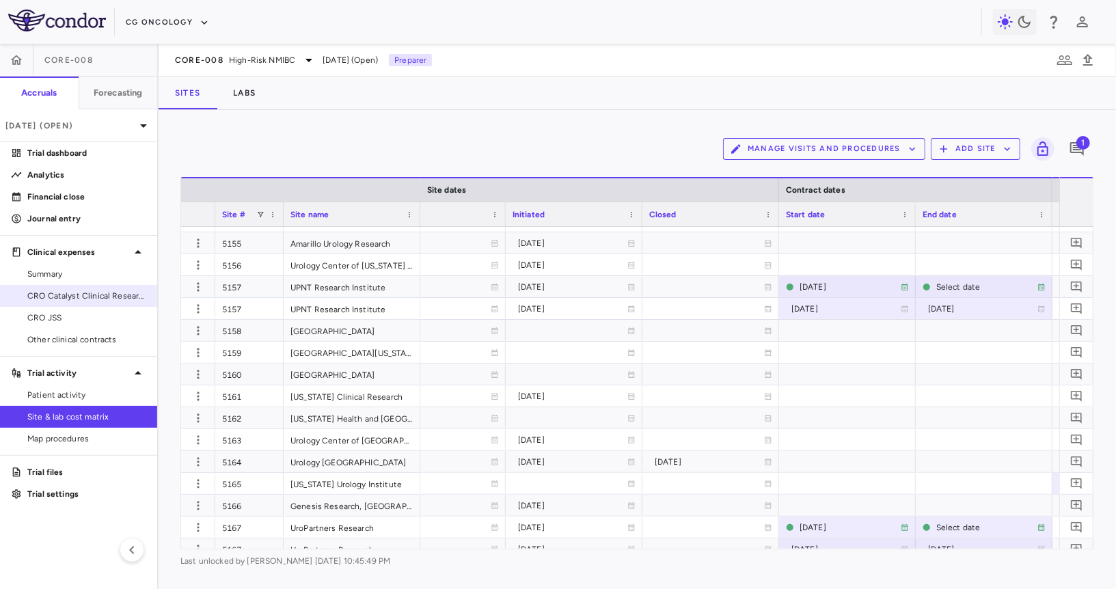
click at [67, 287] on link "CRO Catalyst Clinical Research" at bounding box center [78, 296] width 157 height 20
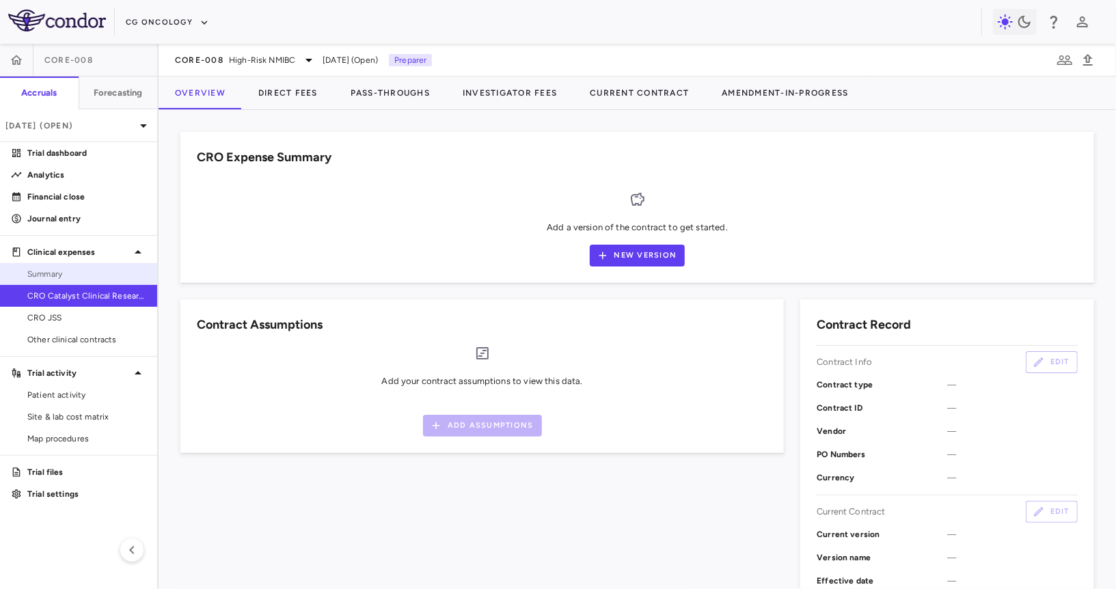
click at [70, 274] on span "Summary" at bounding box center [86, 274] width 119 height 12
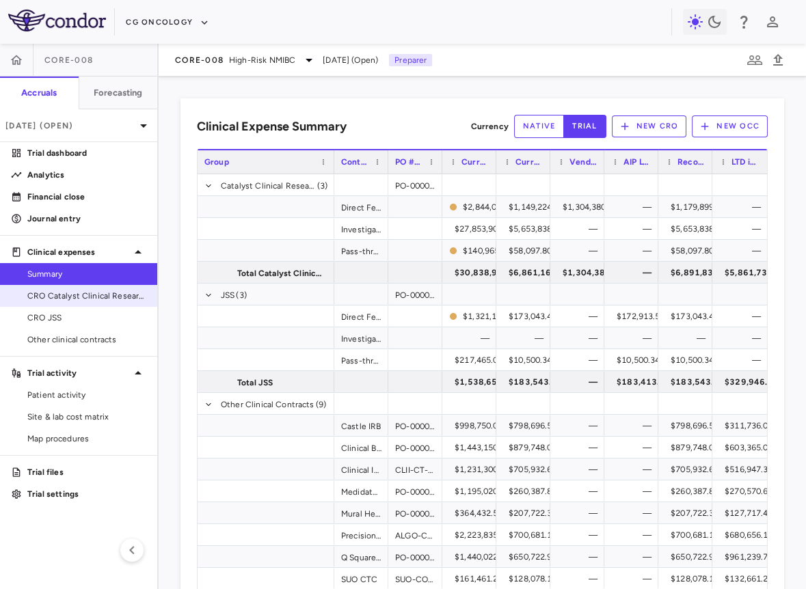
click at [118, 303] on link "CRO Catalyst Clinical Research" at bounding box center [78, 296] width 157 height 20
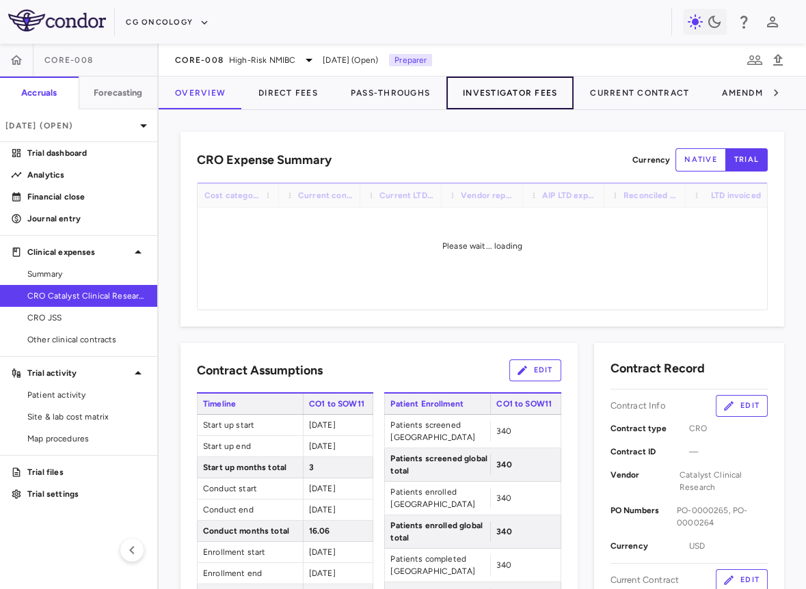
click at [493, 91] on button "Investigator Fees" at bounding box center [509, 93] width 127 height 33
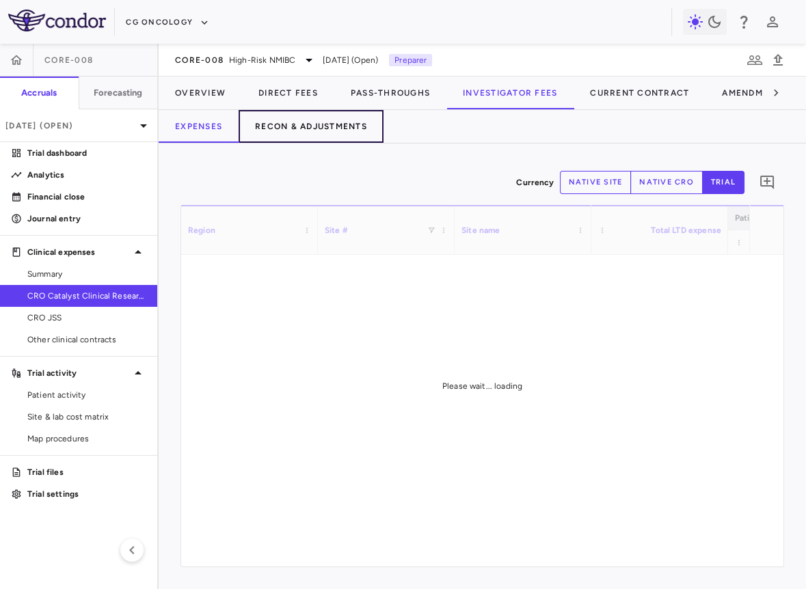
click at [337, 135] on button "Recon & Adjustments" at bounding box center [310, 126] width 145 height 33
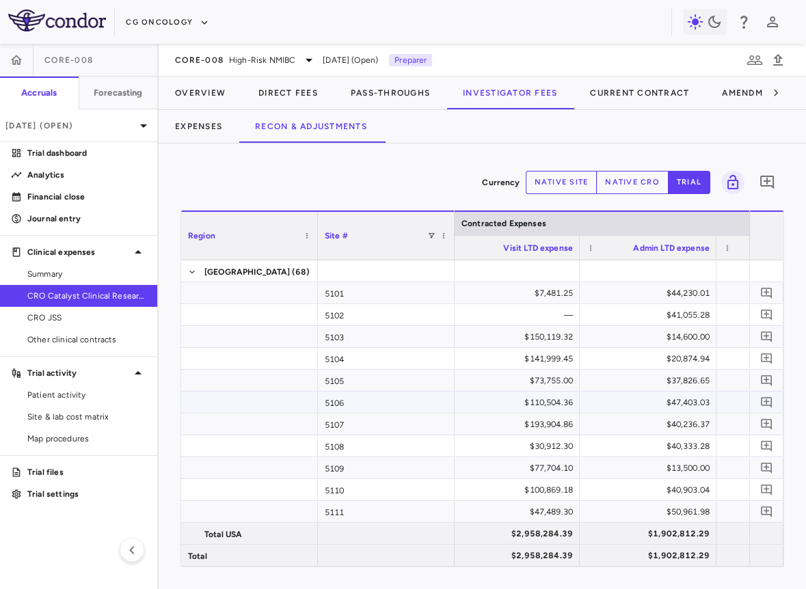
scroll to position [0, 181]
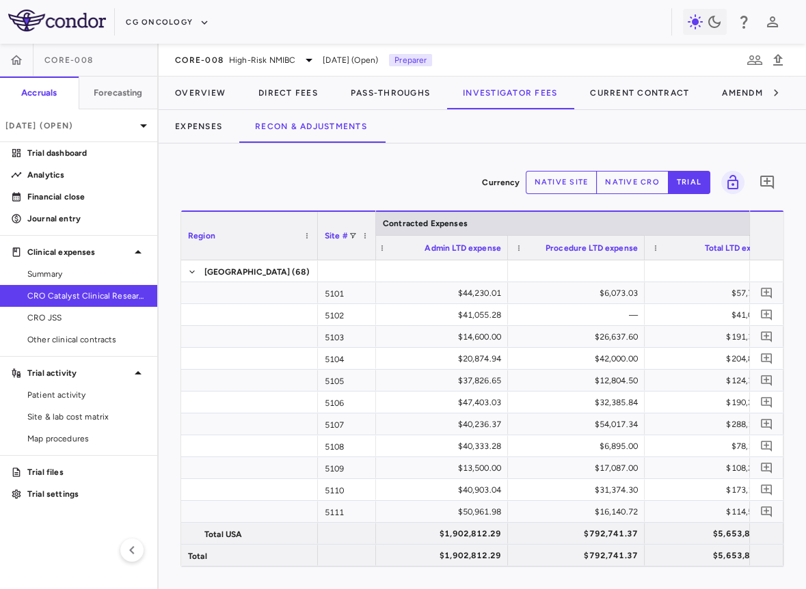
drag, startPoint x: 452, startPoint y: 242, endPoint x: 373, endPoint y: 261, distance: 80.9
click at [373, 261] on div "Region Site # Contracted Expenses CRO Reported Expenses Visit LTD expense [GEOG…" at bounding box center [482, 388] width 602 height 356
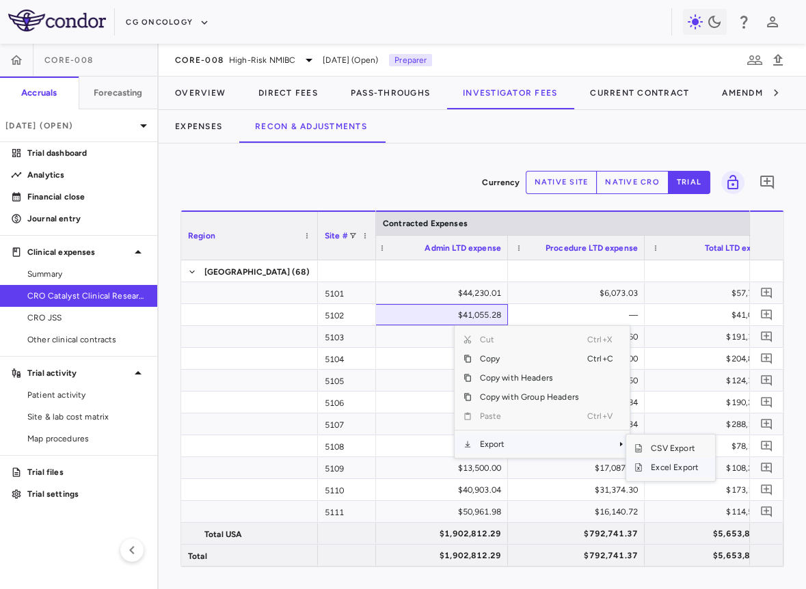
click at [655, 463] on span "Excel Export" at bounding box center [674, 467] width 64 height 19
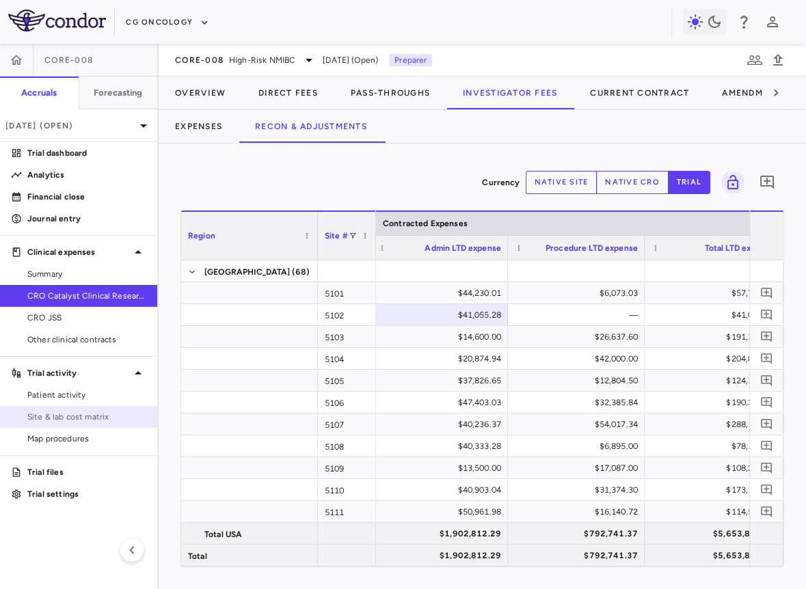
click at [86, 417] on span "Site & lab cost matrix" at bounding box center [86, 417] width 119 height 12
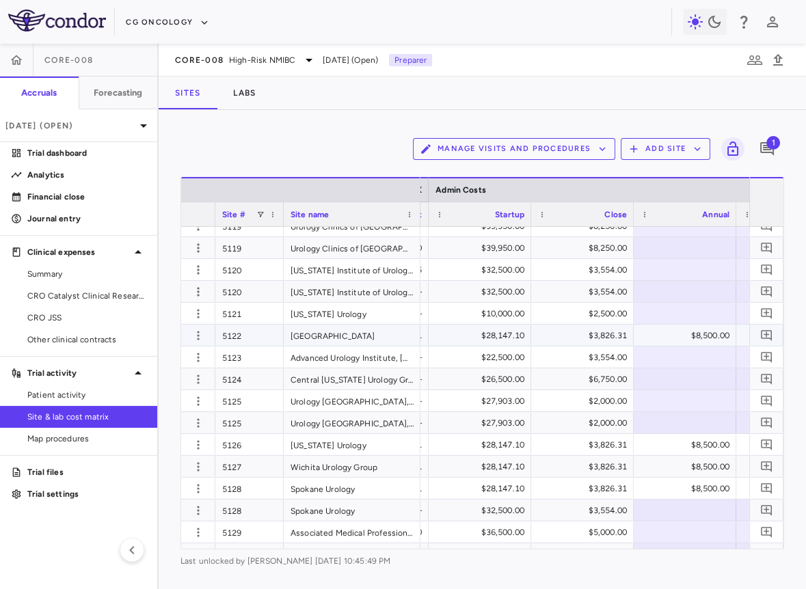
scroll to position [645, 0]
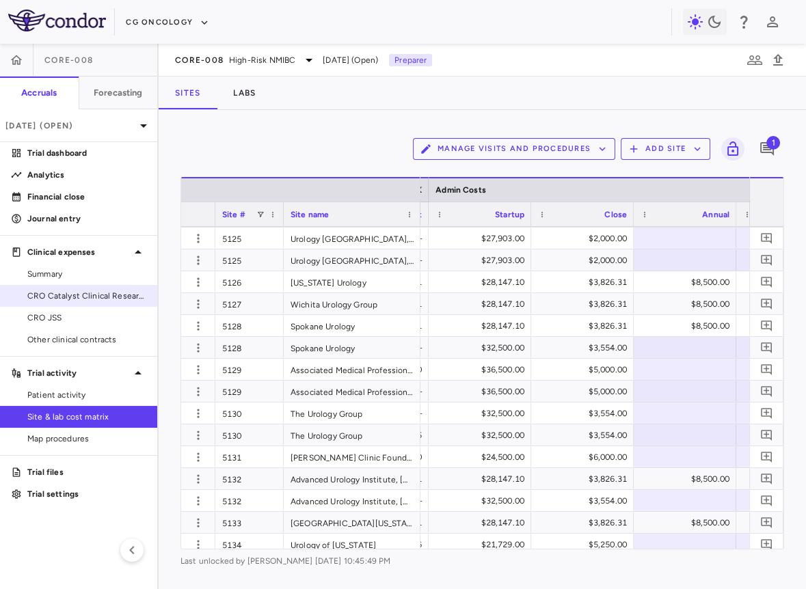
click at [122, 301] on link "CRO Catalyst Clinical Research" at bounding box center [78, 296] width 157 height 20
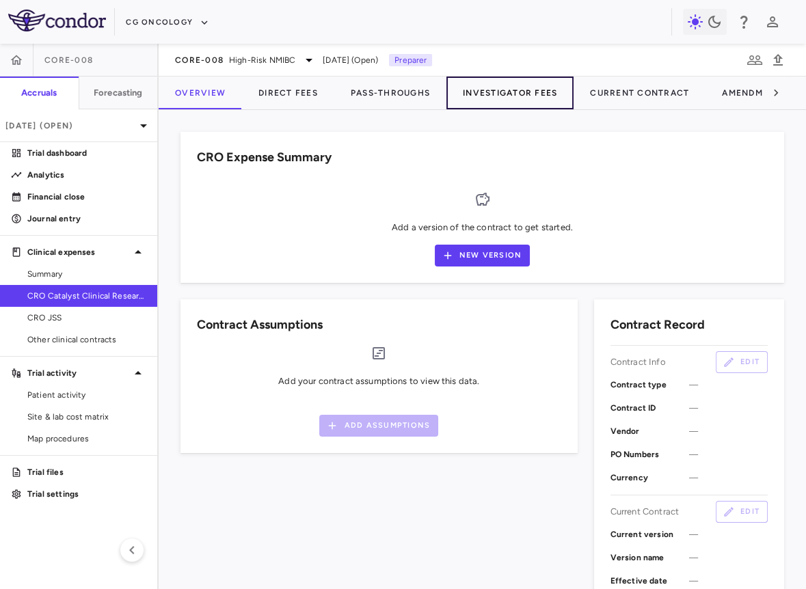
click at [486, 92] on button "Investigator Fees" at bounding box center [509, 93] width 127 height 33
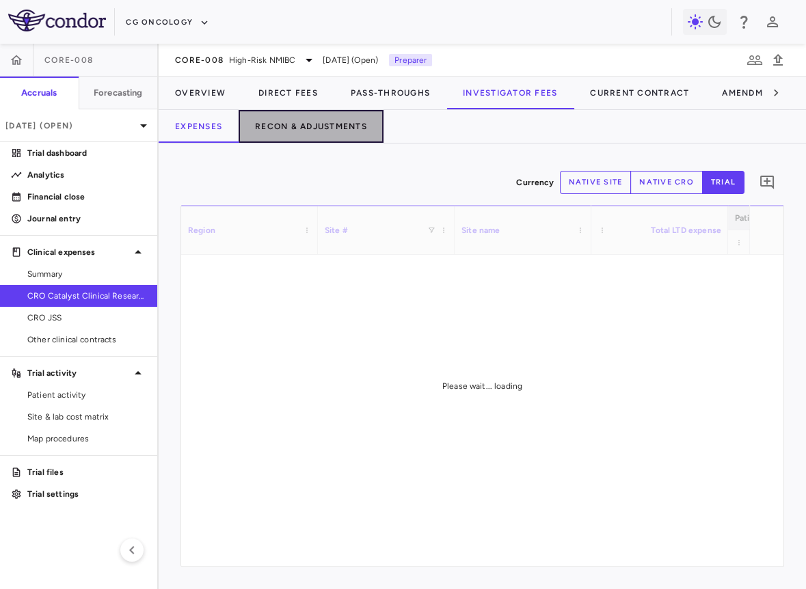
click at [318, 128] on button "Recon & Adjustments" at bounding box center [310, 126] width 145 height 33
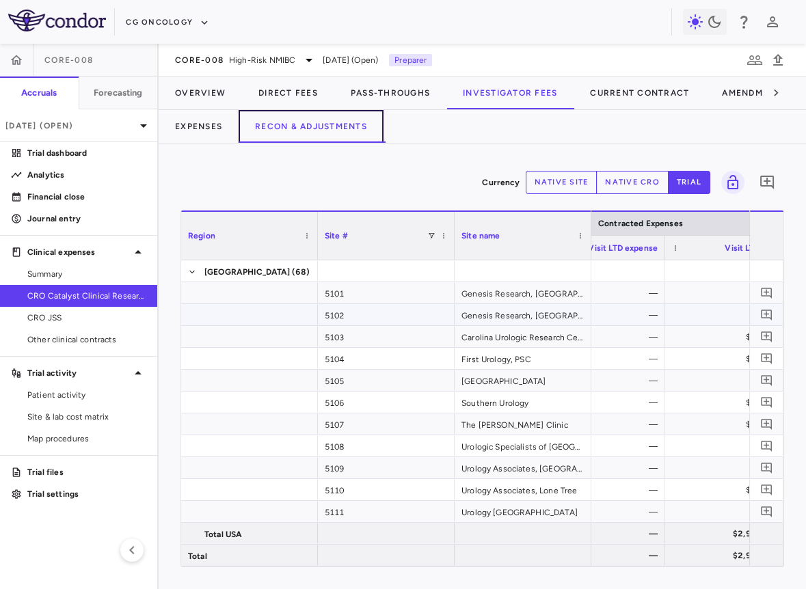
scroll to position [0, 154]
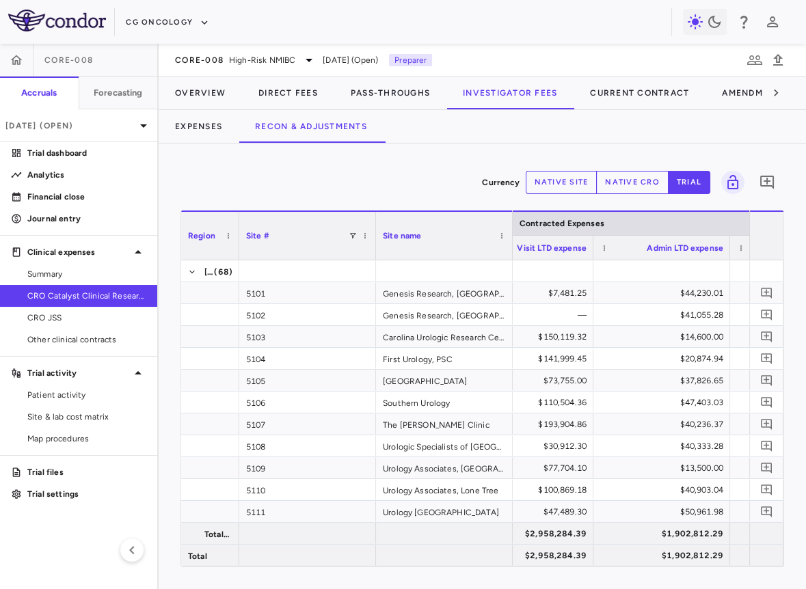
drag, startPoint x: 316, startPoint y: 237, endPoint x: 236, endPoint y: 249, distance: 80.9
click at [236, 249] on div at bounding box center [238, 236] width 5 height 48
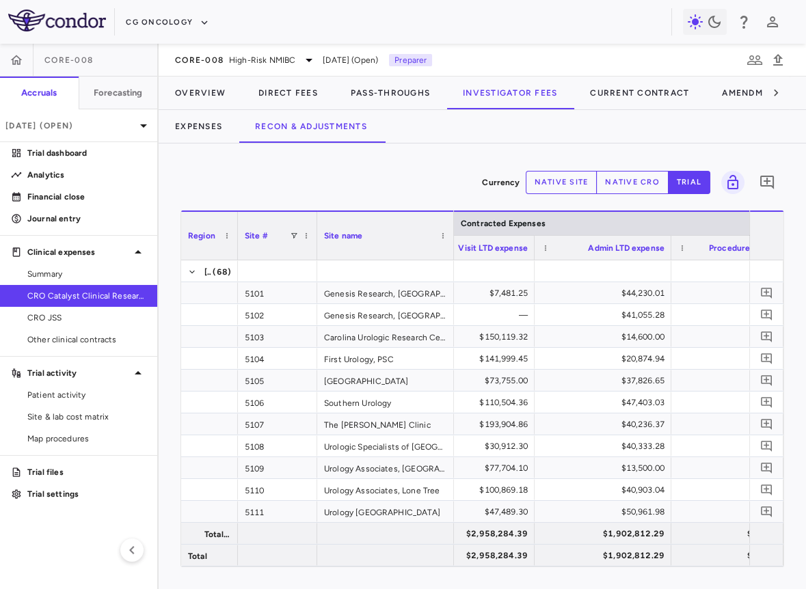
drag, startPoint x: 372, startPoint y: 245, endPoint x: 308, endPoint y: 254, distance: 64.3
click at [314, 254] on div at bounding box center [316, 236] width 5 height 48
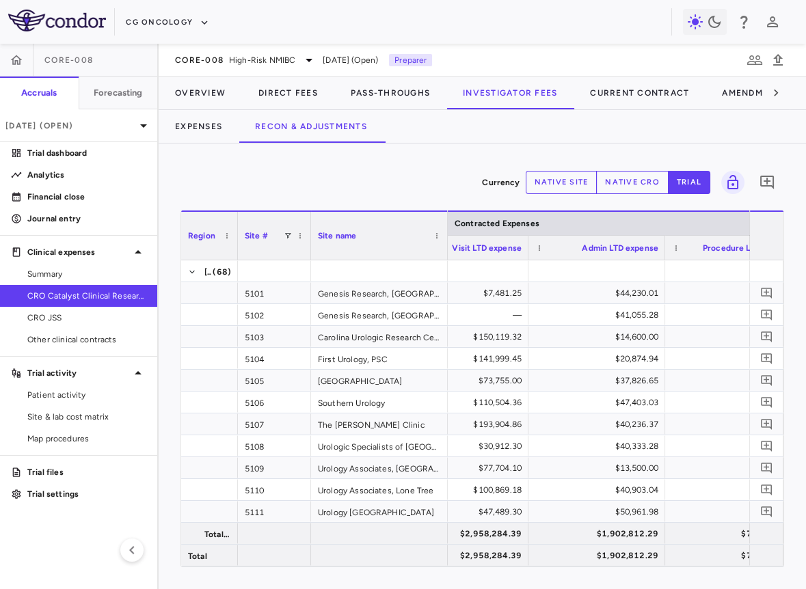
click at [652, 177] on button "native cro" at bounding box center [632, 182] width 72 height 23
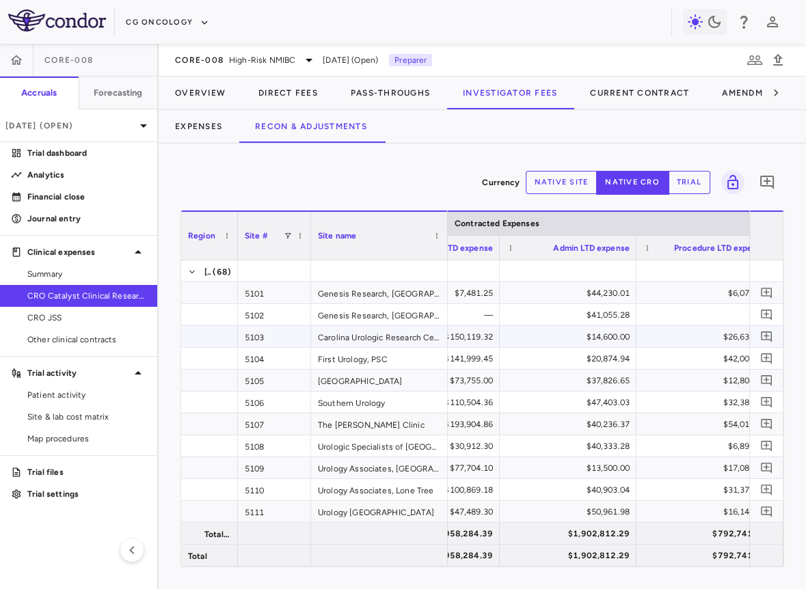
scroll to position [0, 230]
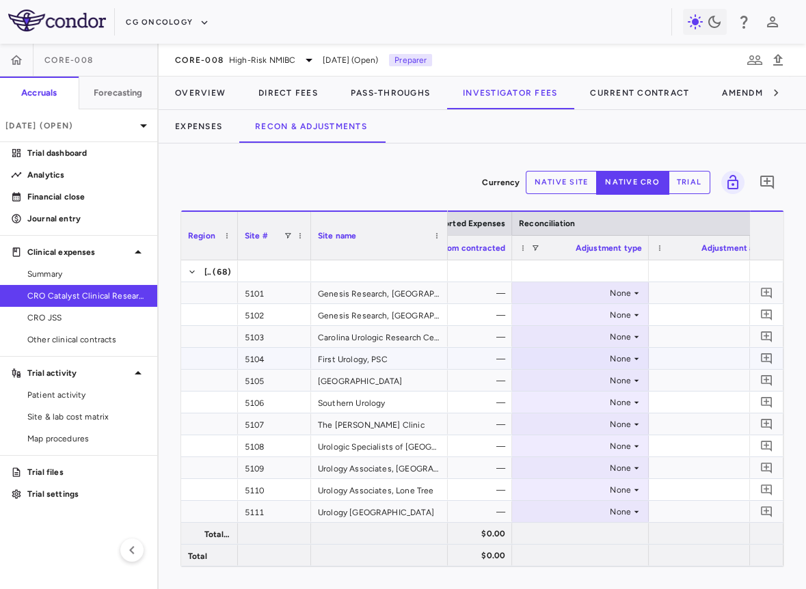
click at [604, 343] on div "None" at bounding box center [577, 337] width 107 height 22
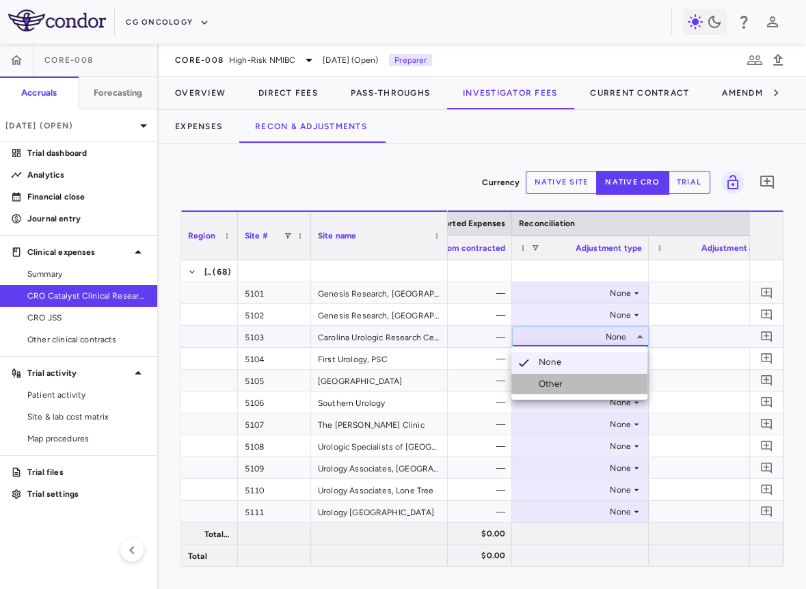
click at [593, 380] on li "Other" at bounding box center [579, 384] width 136 height 20
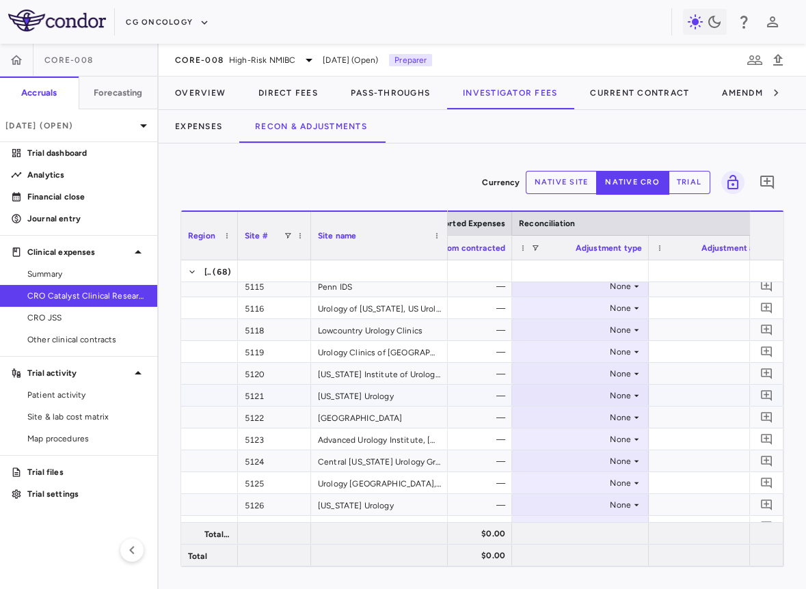
click at [555, 394] on div "None" at bounding box center [577, 396] width 107 height 22
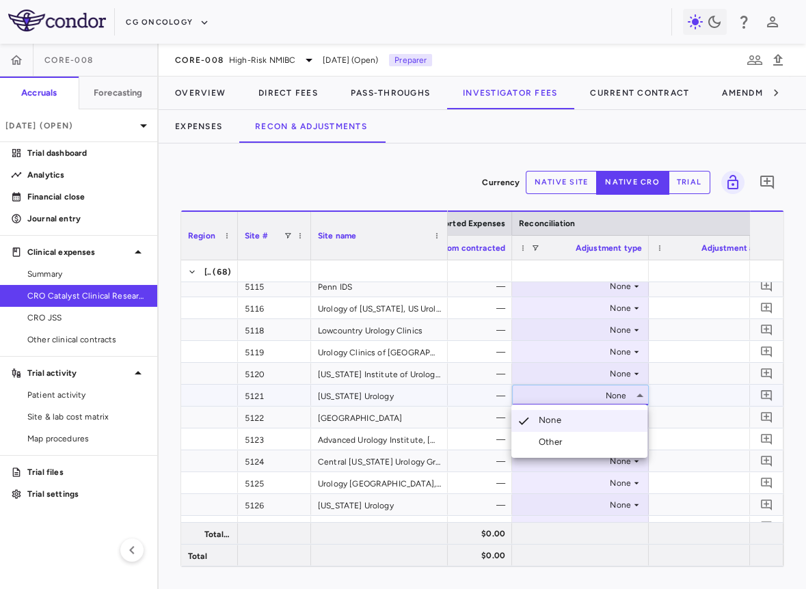
click at [552, 440] on div "Other" at bounding box center [552, 442] width 29 height 12
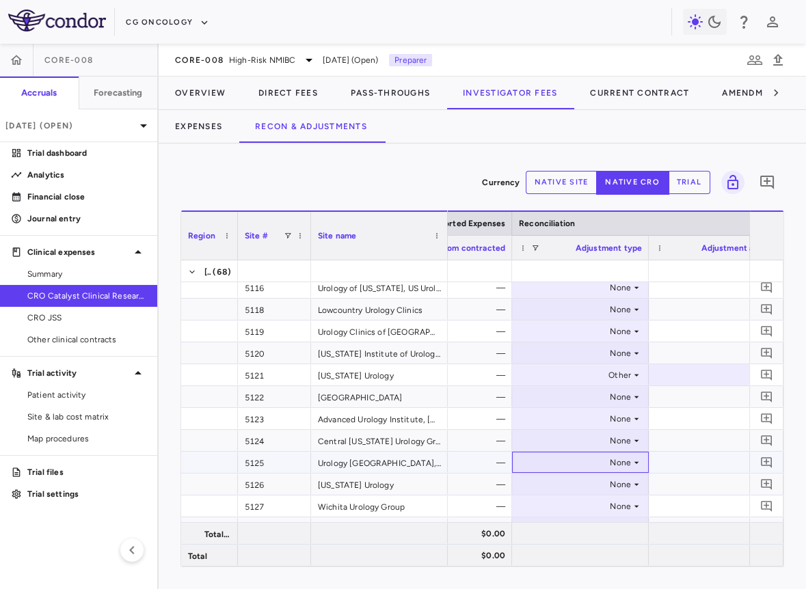
click at [553, 460] on div "None" at bounding box center [577, 463] width 107 height 22
click at [578, 463] on div "None" at bounding box center [577, 463] width 107 height 22
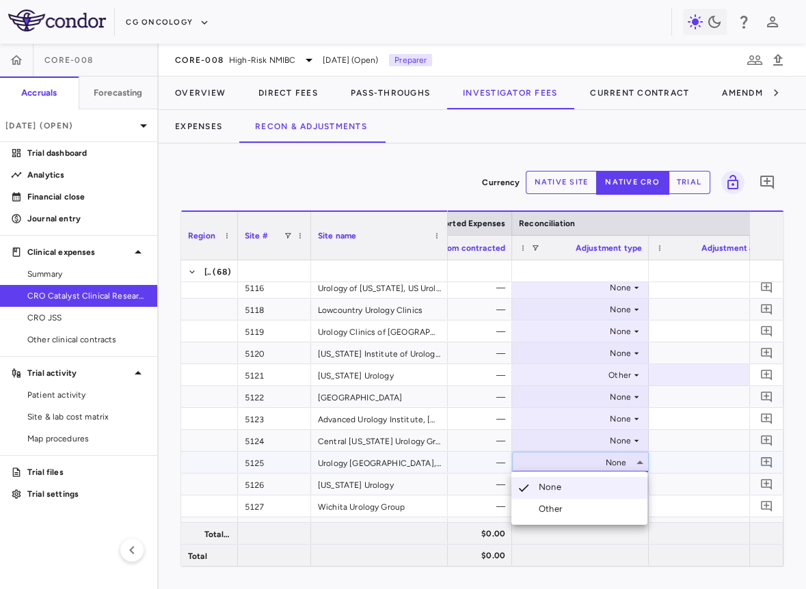
click at [571, 505] on li "Other" at bounding box center [579, 509] width 136 height 20
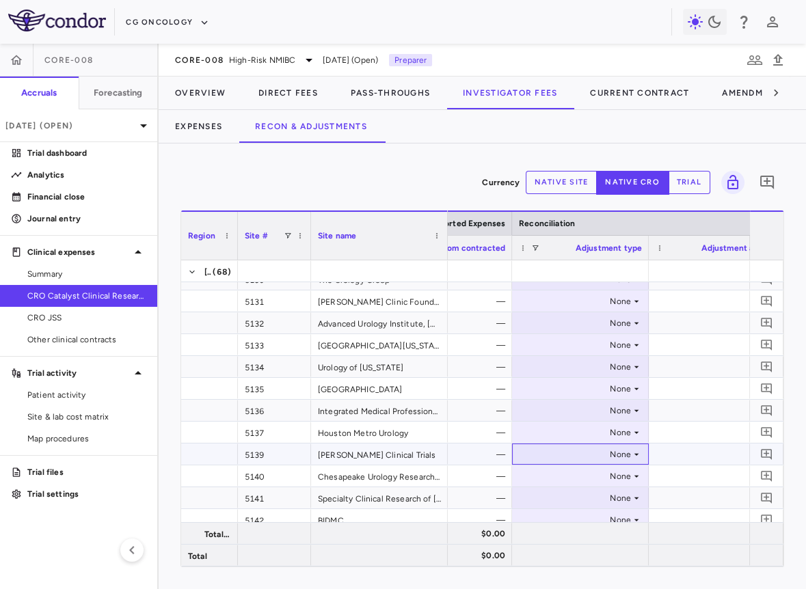
click at [558, 449] on div "None" at bounding box center [577, 454] width 107 height 22
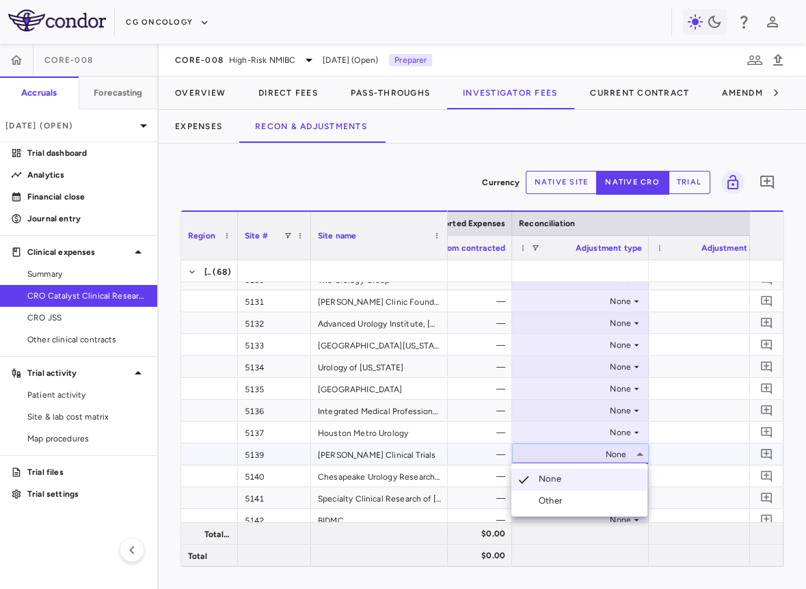
click at [558, 501] on div "Other" at bounding box center [552, 501] width 29 height 12
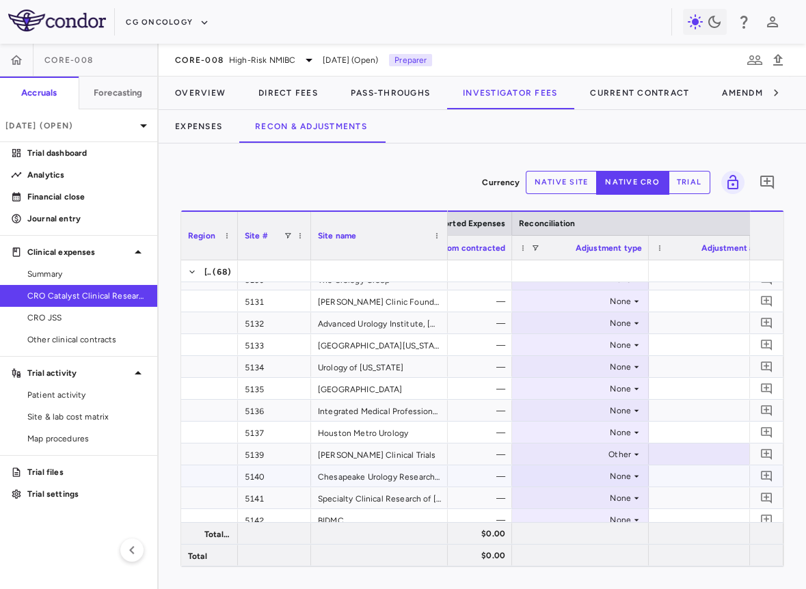
click at [576, 477] on div "None" at bounding box center [577, 476] width 107 height 22
click at [569, 517] on li "Other" at bounding box center [579, 522] width 136 height 20
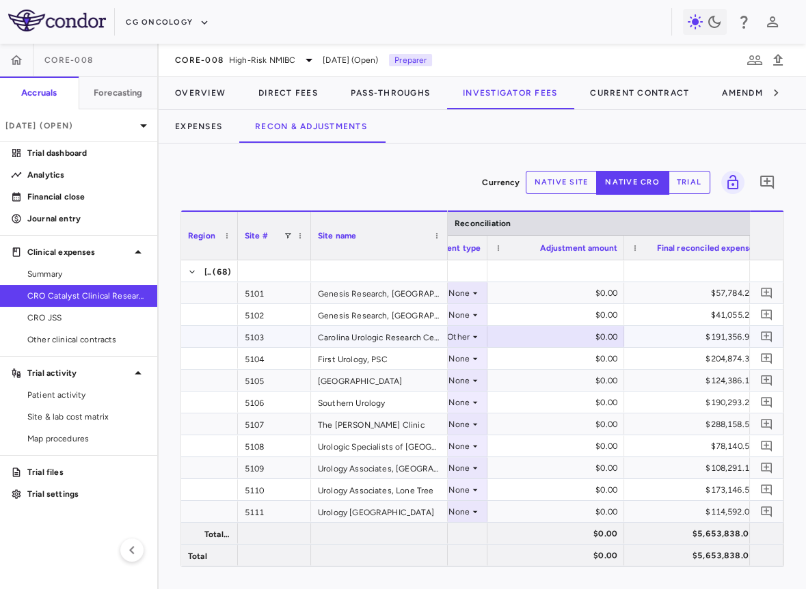
click at [579, 333] on div "$0.00" at bounding box center [558, 337] width 118 height 22
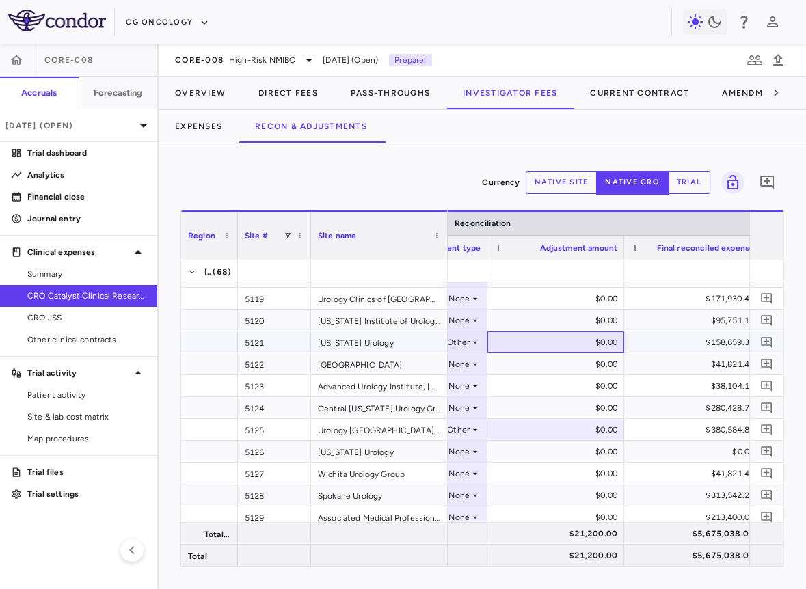
click at [581, 340] on div "$0.00" at bounding box center [558, 342] width 118 height 22
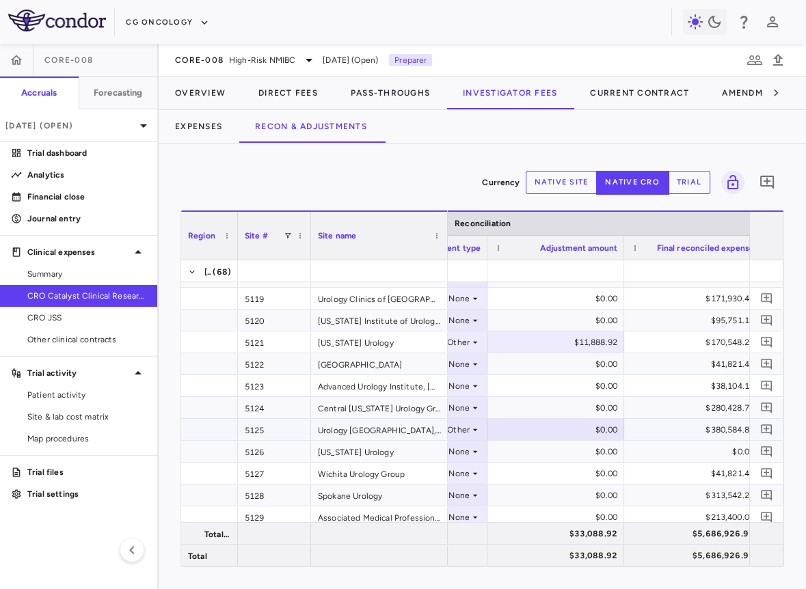
click at [527, 424] on div "$0.00" at bounding box center [558, 430] width 118 height 22
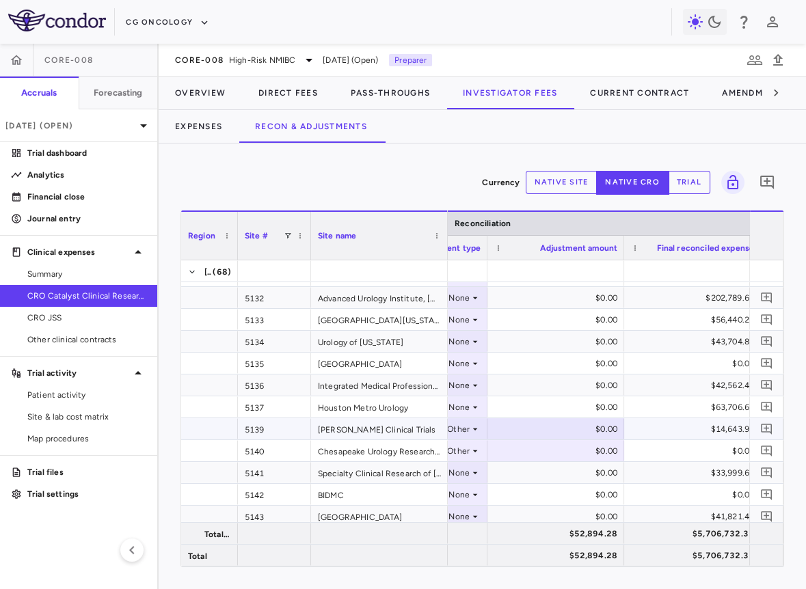
click at [566, 434] on div "$0.00" at bounding box center [558, 429] width 118 height 22
click at [577, 463] on div "$0.00" at bounding box center [558, 473] width 118 height 22
click at [579, 446] on div "$0.00" at bounding box center [558, 451] width 118 height 22
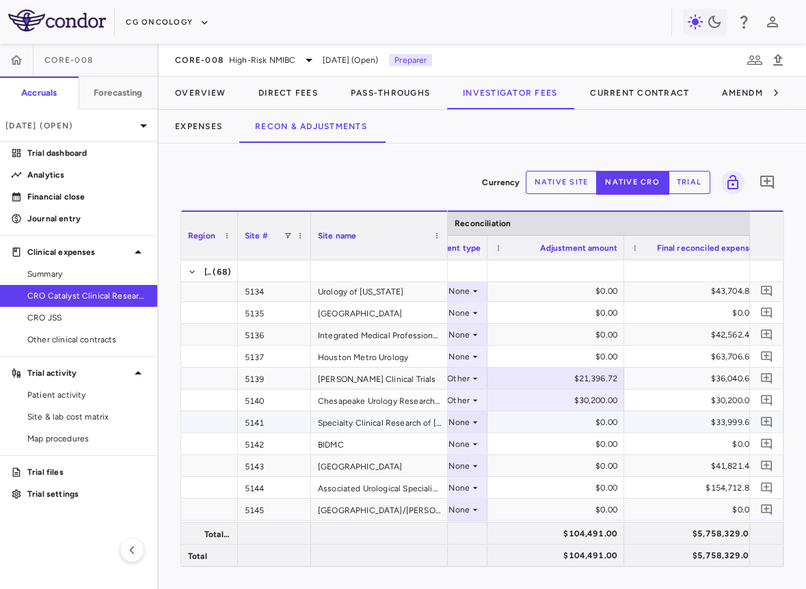
click at [459, 420] on div "None" at bounding box center [416, 422] width 107 height 22
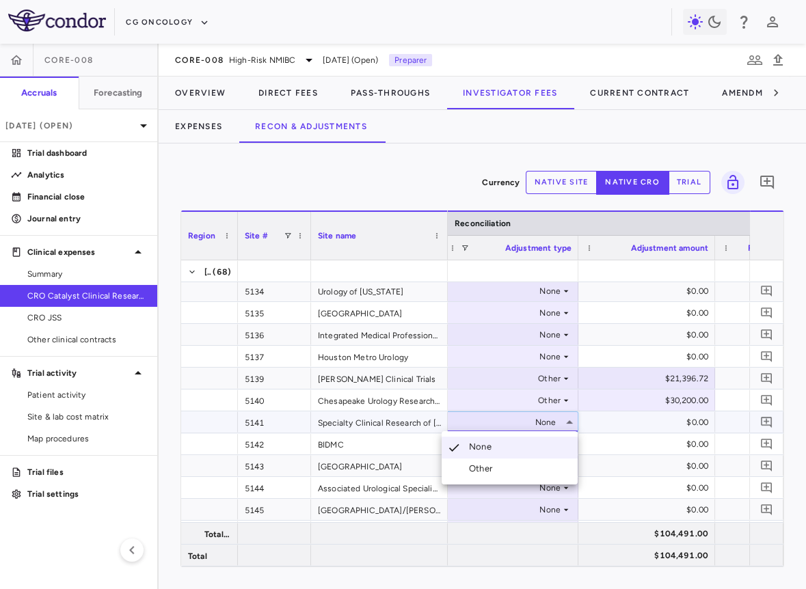
click at [497, 467] on div "Other" at bounding box center [483, 469] width 29 height 12
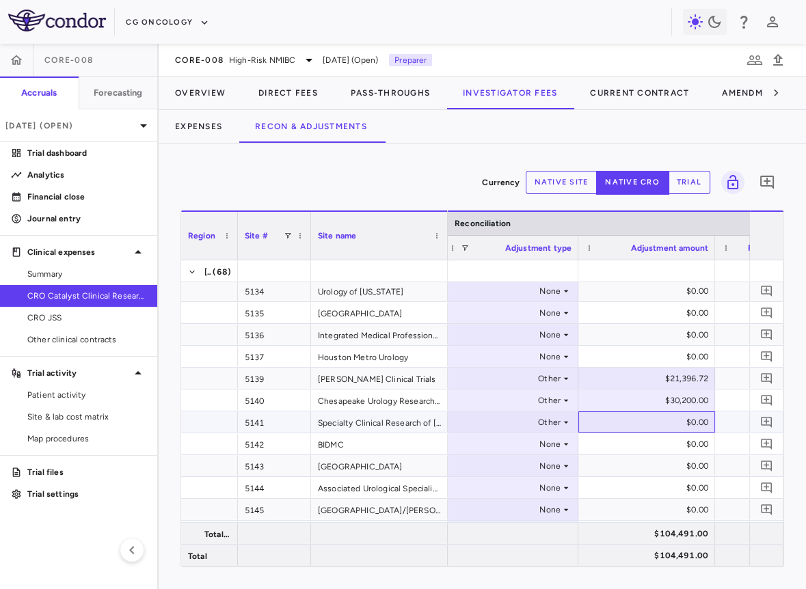
click at [651, 415] on div "$0.00" at bounding box center [649, 422] width 118 height 22
click at [761, 182] on icon "Add comment" at bounding box center [766, 182] width 16 height 16
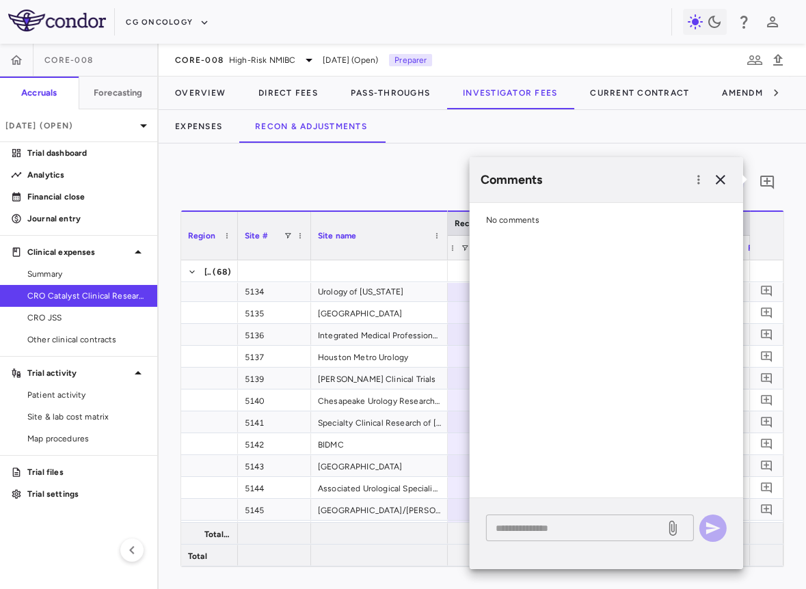
click at [570, 526] on textarea at bounding box center [575, 528] width 160 height 15
paste textarea "**********"
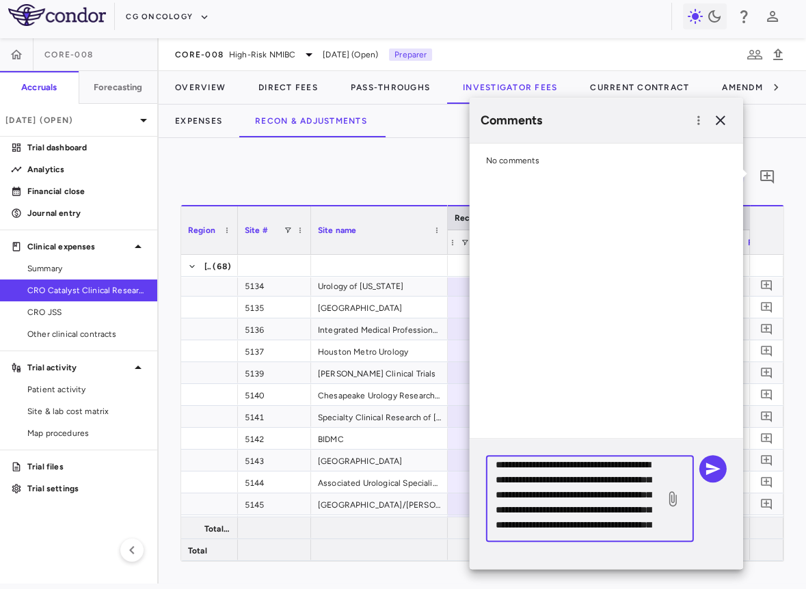
scroll to position [0, 0]
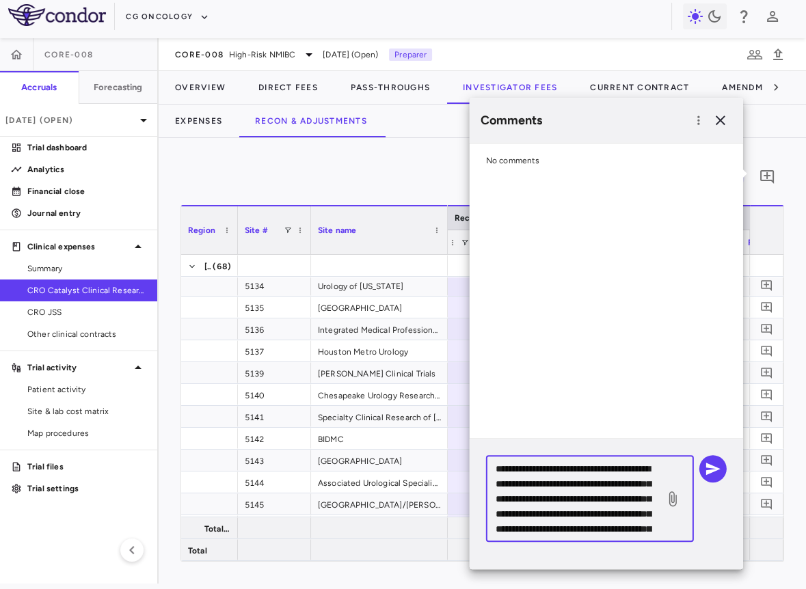
drag, startPoint x: 542, startPoint y: 501, endPoint x: 473, endPoint y: 464, distance: 78.2
click at [473, 464] on div "**********" at bounding box center [605, 504] width 273 height 130
click at [547, 469] on textarea "**********" at bounding box center [575, 498] width 160 height 75
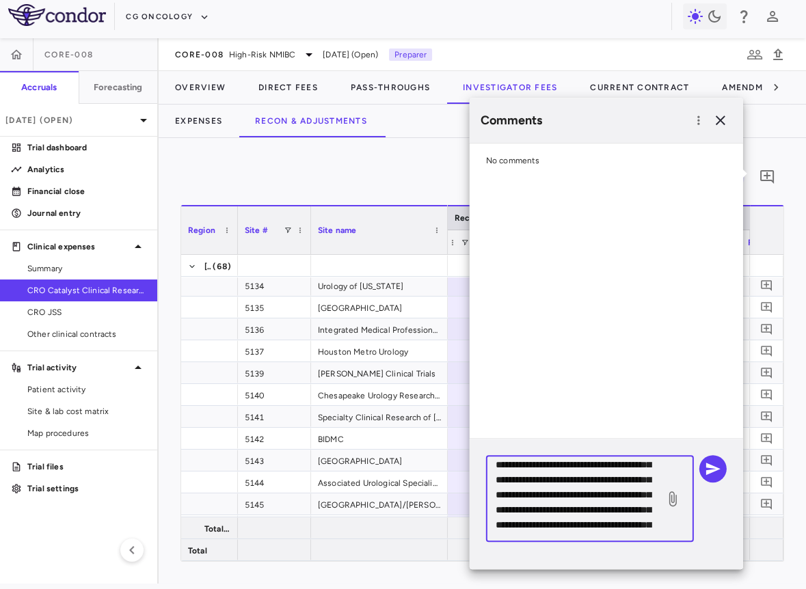
drag, startPoint x: 545, startPoint y: 496, endPoint x: 479, endPoint y: 496, distance: 66.3
click at [479, 496] on div "**********" at bounding box center [605, 504] width 273 height 130
paste textarea "**"
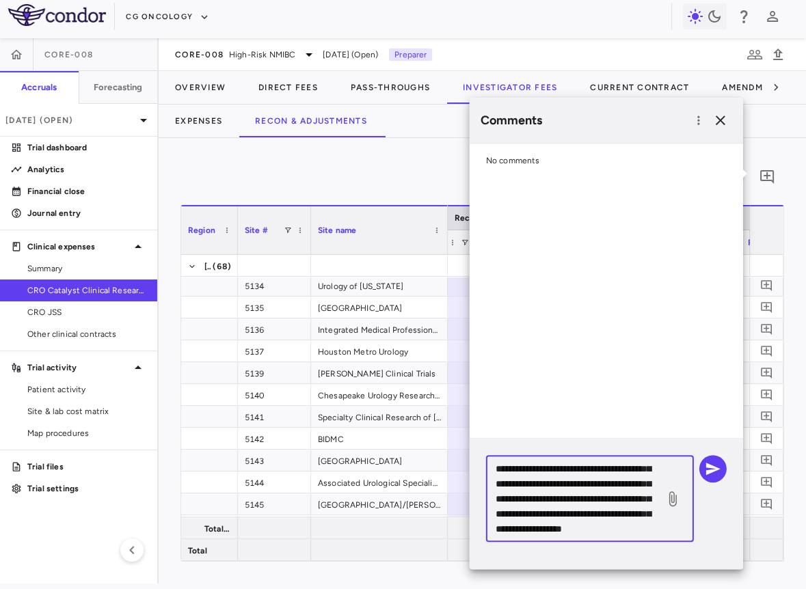
scroll to position [41, 0]
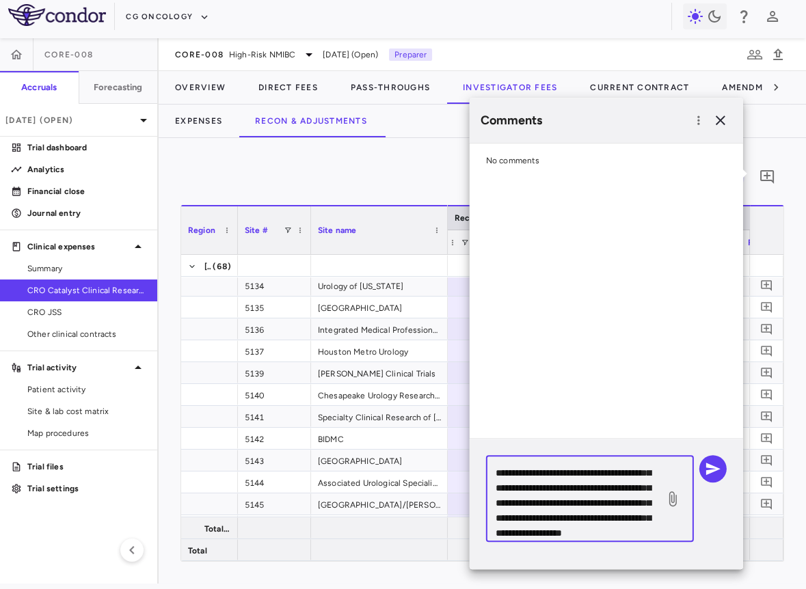
click at [568, 506] on textarea "**********" at bounding box center [575, 498] width 160 height 75
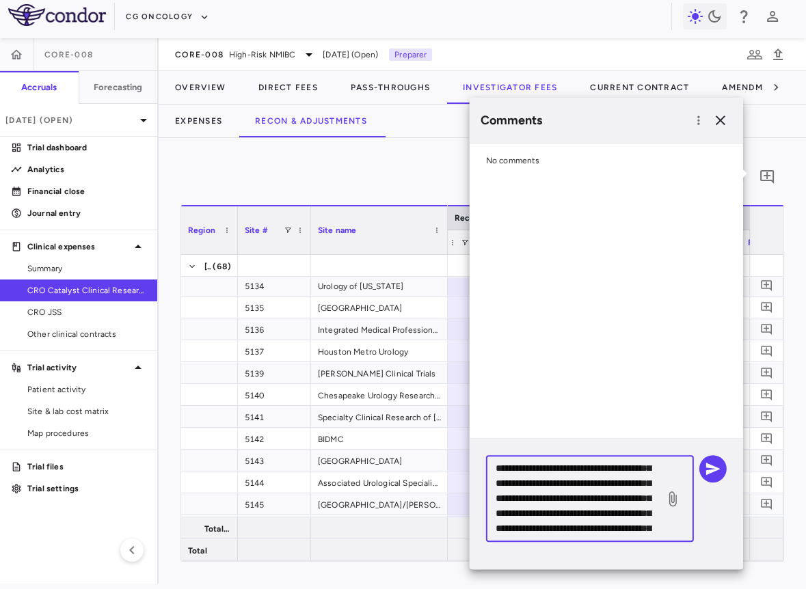
scroll to position [25, 0]
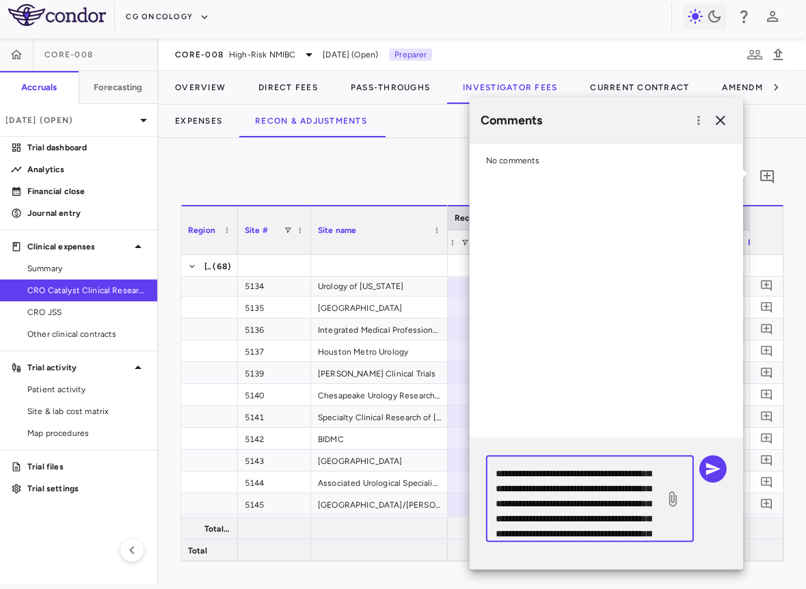
drag, startPoint x: 650, startPoint y: 502, endPoint x: 636, endPoint y: 503, distance: 14.4
click at [636, 503] on textarea "**********" at bounding box center [575, 498] width 160 height 75
click at [542, 519] on textarea "**********" at bounding box center [575, 498] width 160 height 75
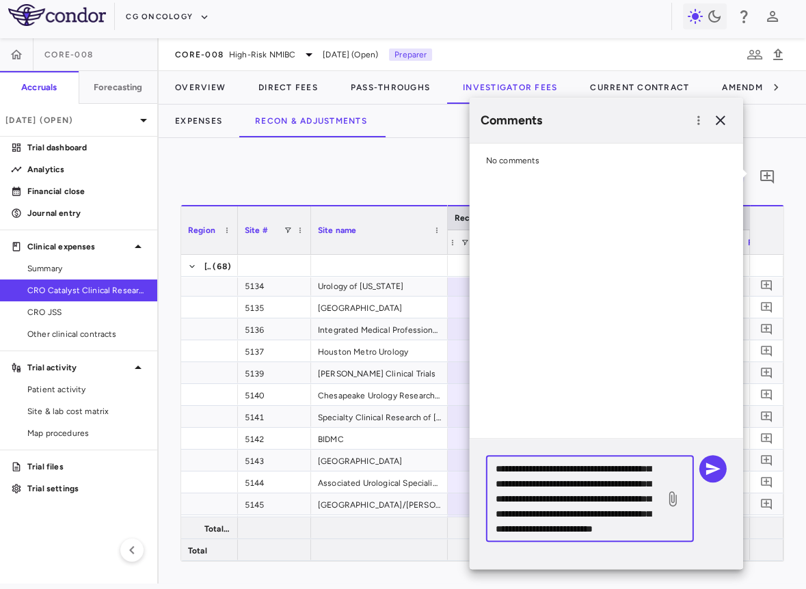
scroll to position [79, 0]
click at [539, 508] on textarea "**********" at bounding box center [575, 498] width 160 height 75
click at [603, 526] on textarea "**********" at bounding box center [575, 498] width 160 height 75
drag, startPoint x: 579, startPoint y: 514, endPoint x: 547, endPoint y: 520, distance: 33.4
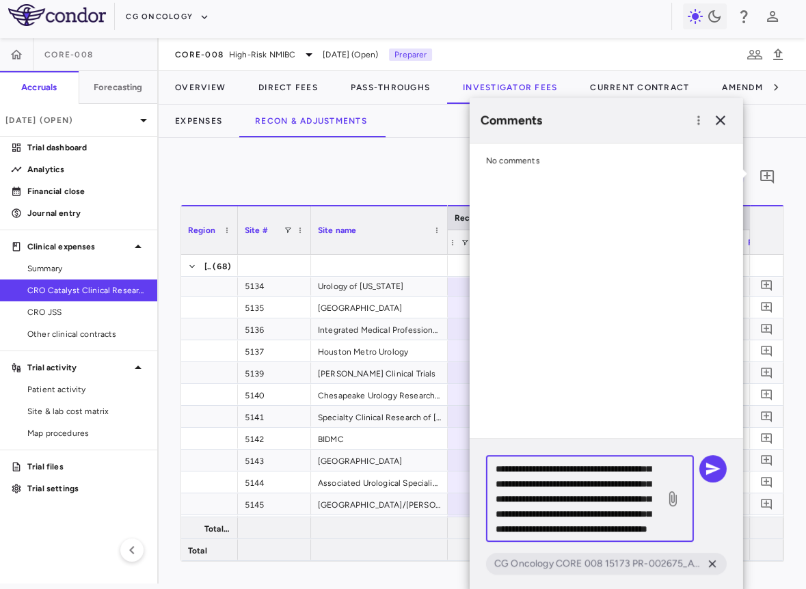
click at [547, 520] on textarea "**********" at bounding box center [575, 498] width 160 height 75
paste textarea "******"
click at [645, 532] on textarea "**********" at bounding box center [575, 498] width 160 height 75
type textarea "**********"
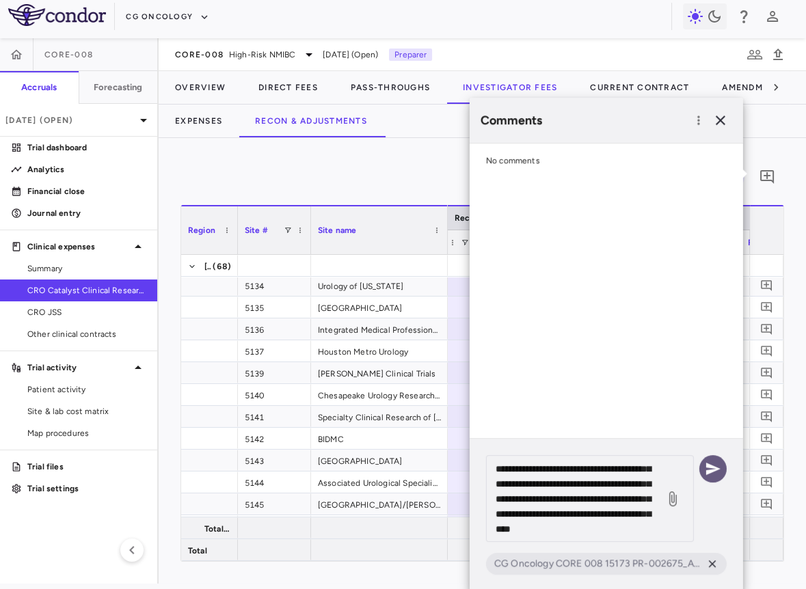
click at [710, 469] on icon "button" at bounding box center [713, 469] width 14 height 12
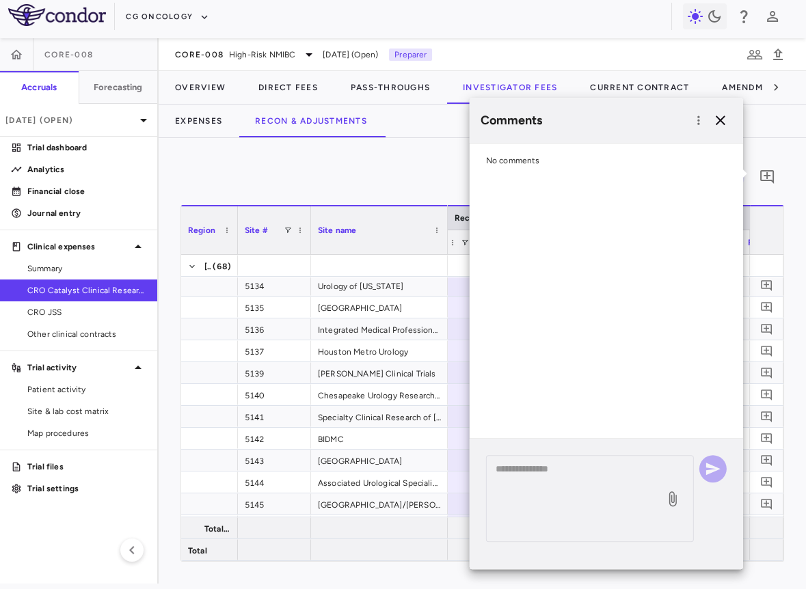
scroll to position [0, 0]
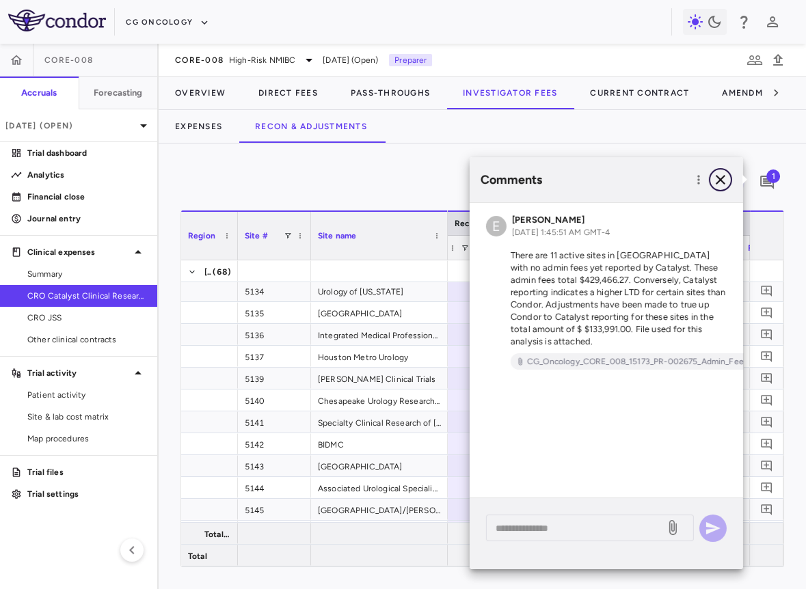
click at [714, 184] on icon "button" at bounding box center [720, 179] width 16 height 16
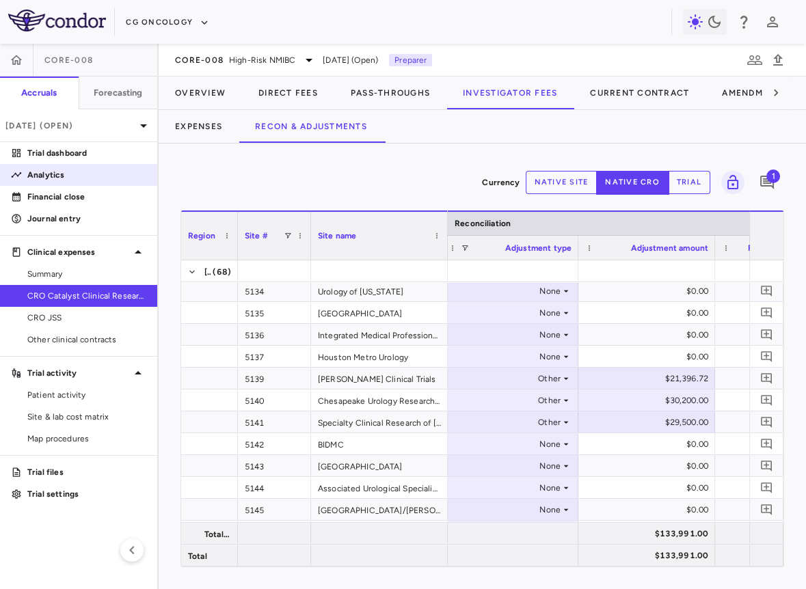
click at [74, 178] on p "Analytics" at bounding box center [86, 175] width 119 height 12
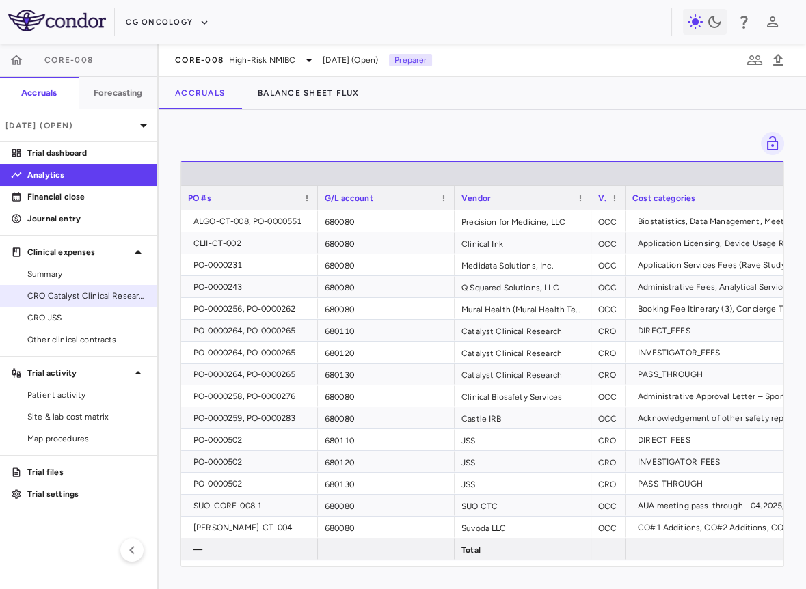
click at [56, 303] on link "CRO Catalyst Clinical Research" at bounding box center [78, 296] width 157 height 20
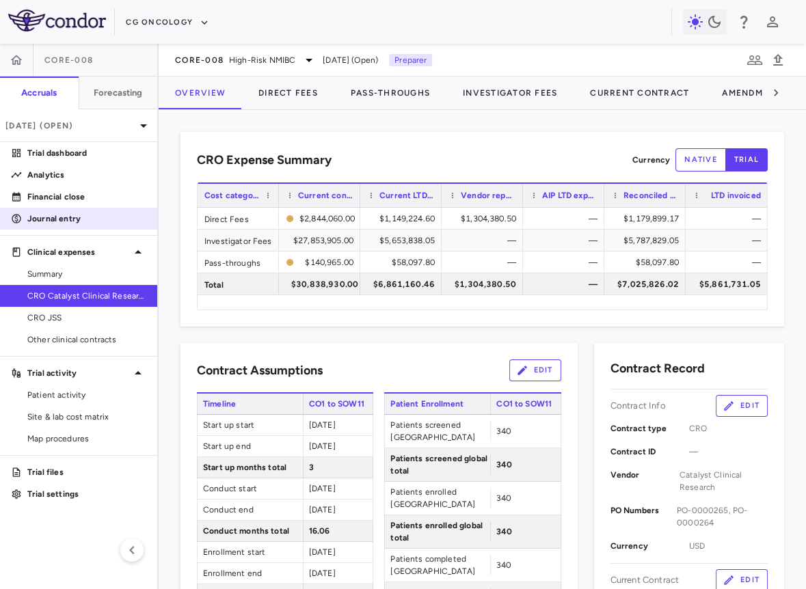
click at [72, 220] on p "Journal entry" at bounding box center [86, 218] width 119 height 12
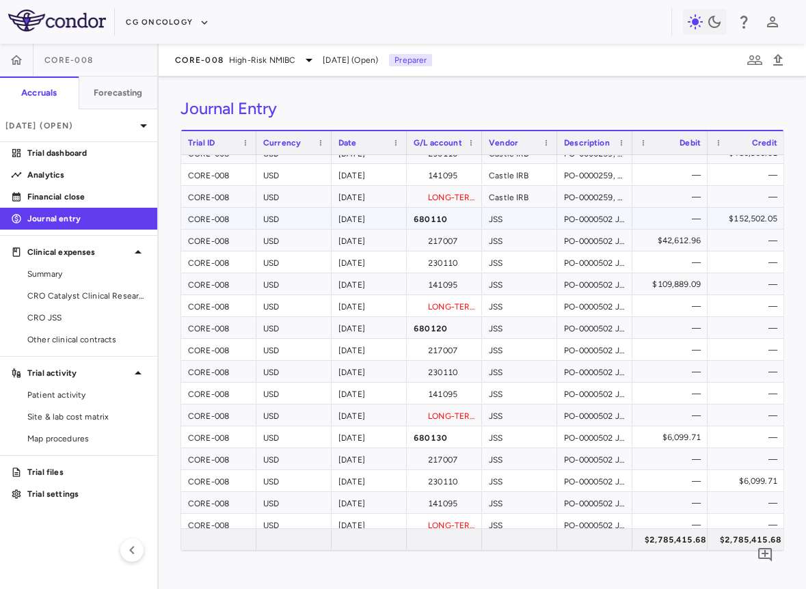
scroll to position [1105, 0]
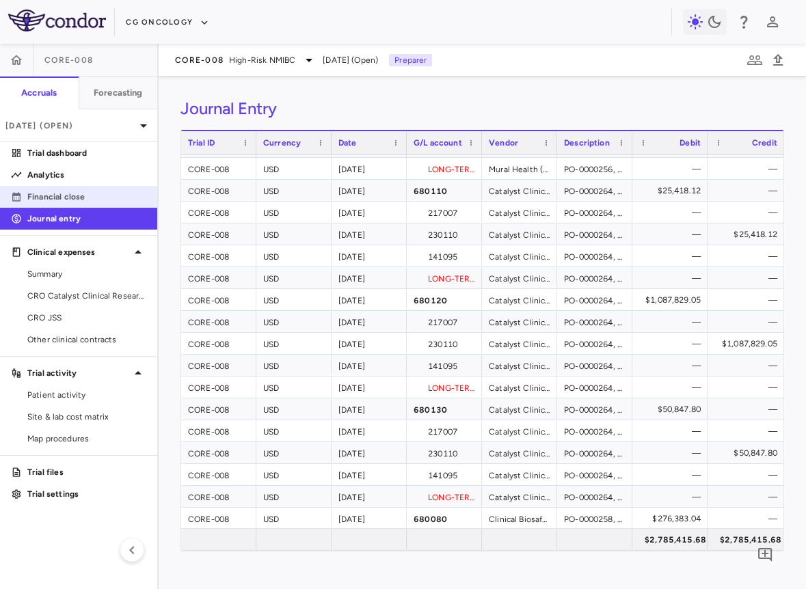
click at [111, 199] on p "Financial close" at bounding box center [86, 197] width 119 height 12
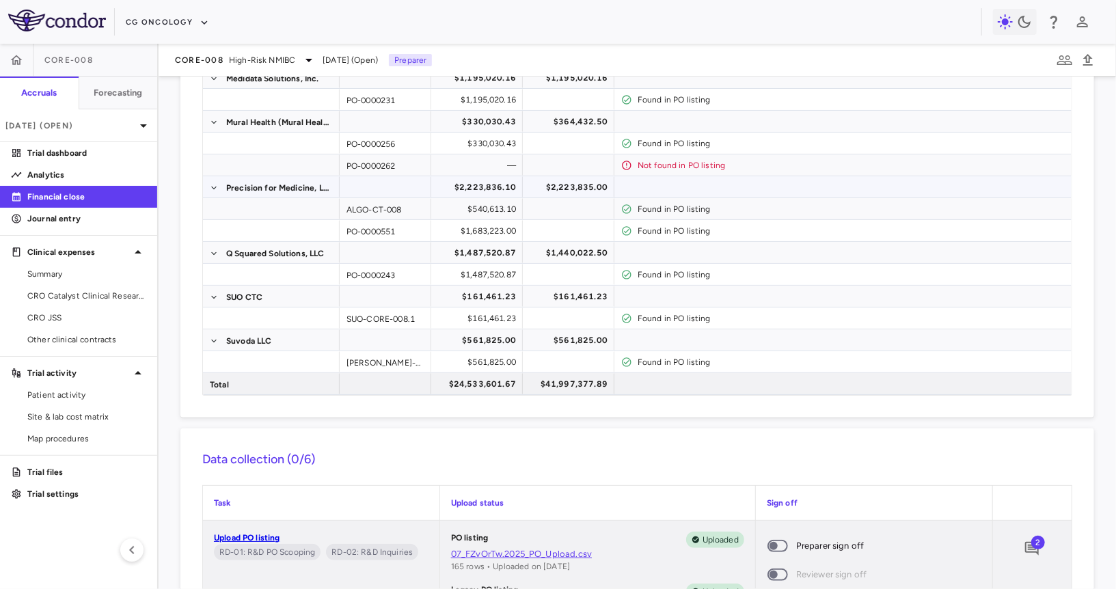
scroll to position [436, 0]
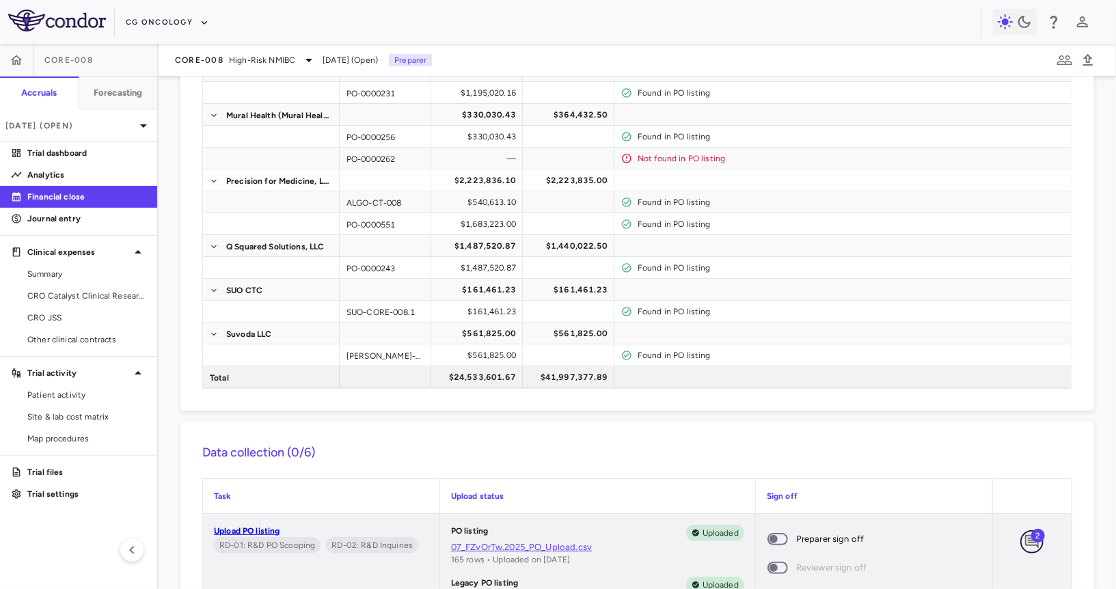
click at [985, 542] on icon "Add comment" at bounding box center [1032, 542] width 14 height 14
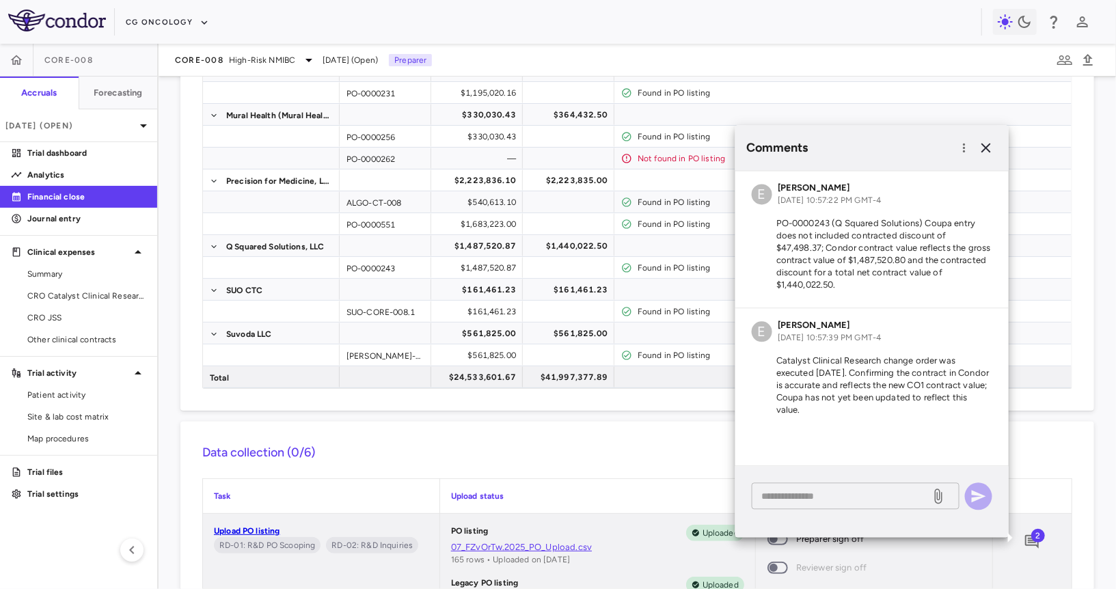
click at [887, 502] on textarea at bounding box center [841, 495] width 160 height 15
click at [402, 137] on div "PO-0000256" at bounding box center [386, 136] width 92 height 21
click at [814, 504] on div "* * ​" at bounding box center [856, 495] width 208 height 27
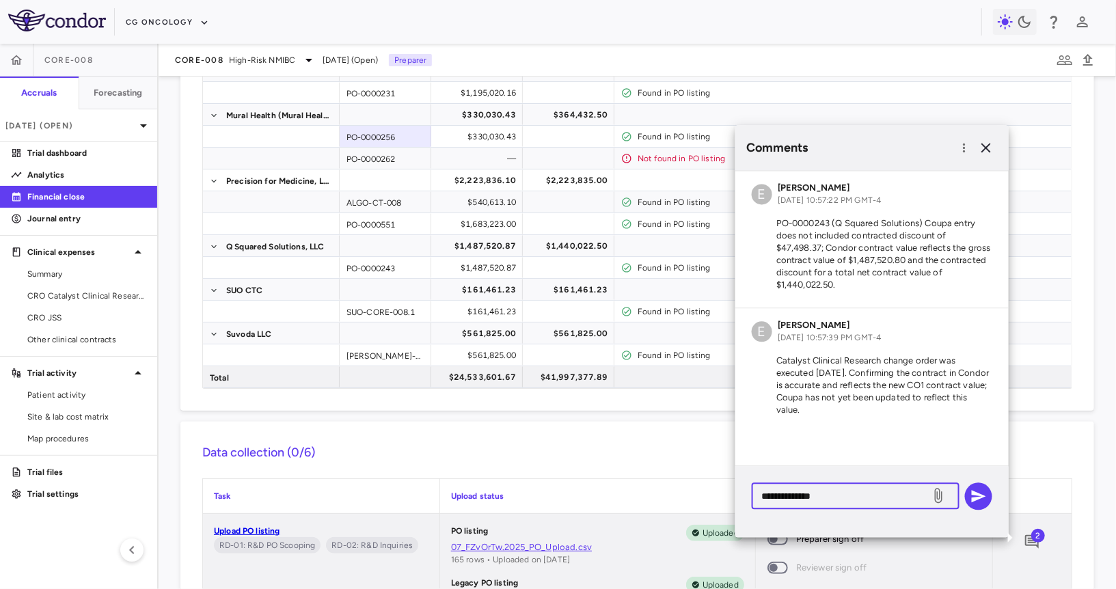
paste textarea "**********"
click at [398, 152] on div "PO-0000262" at bounding box center [386, 158] width 92 height 21
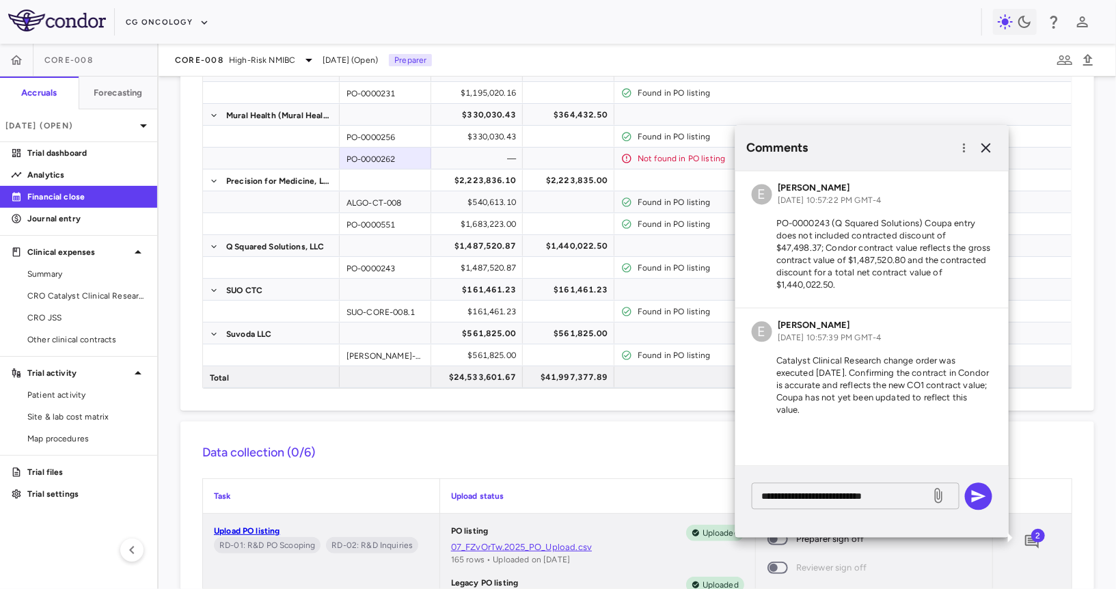
click at [903, 501] on textarea "**********" at bounding box center [841, 495] width 160 height 15
paste textarea "**********"
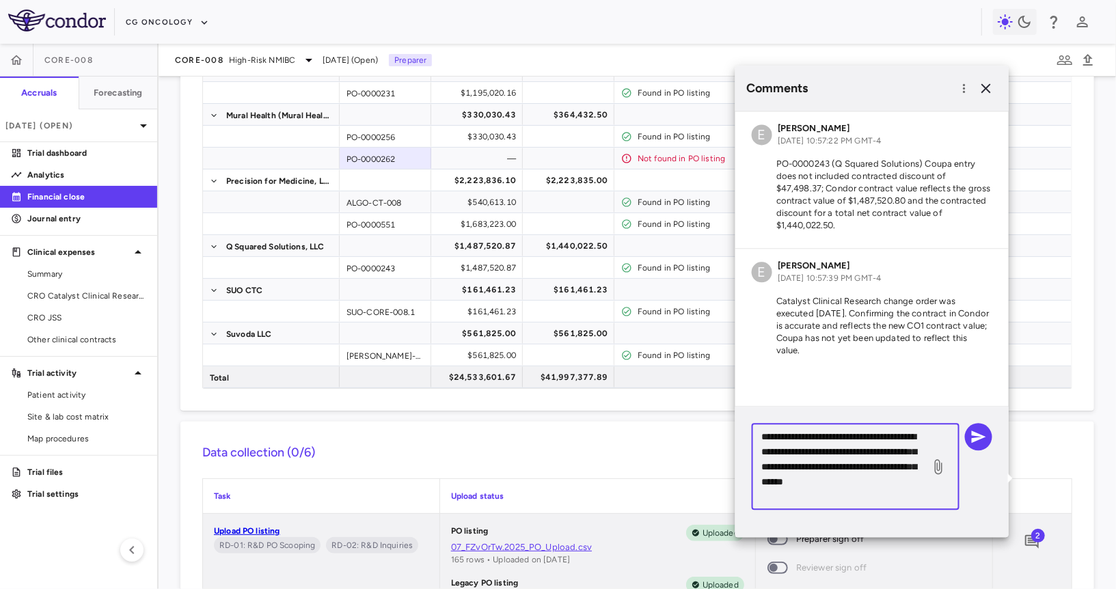
click at [877, 472] on textarea "**********" at bounding box center [841, 466] width 160 height 75
click at [916, 497] on textarea "**********" at bounding box center [841, 466] width 160 height 75
drag, startPoint x: 806, startPoint y: 503, endPoint x: 747, endPoint y: 499, distance: 59.5
click at [749, 499] on div "**********" at bounding box center [871, 472] width 273 height 130
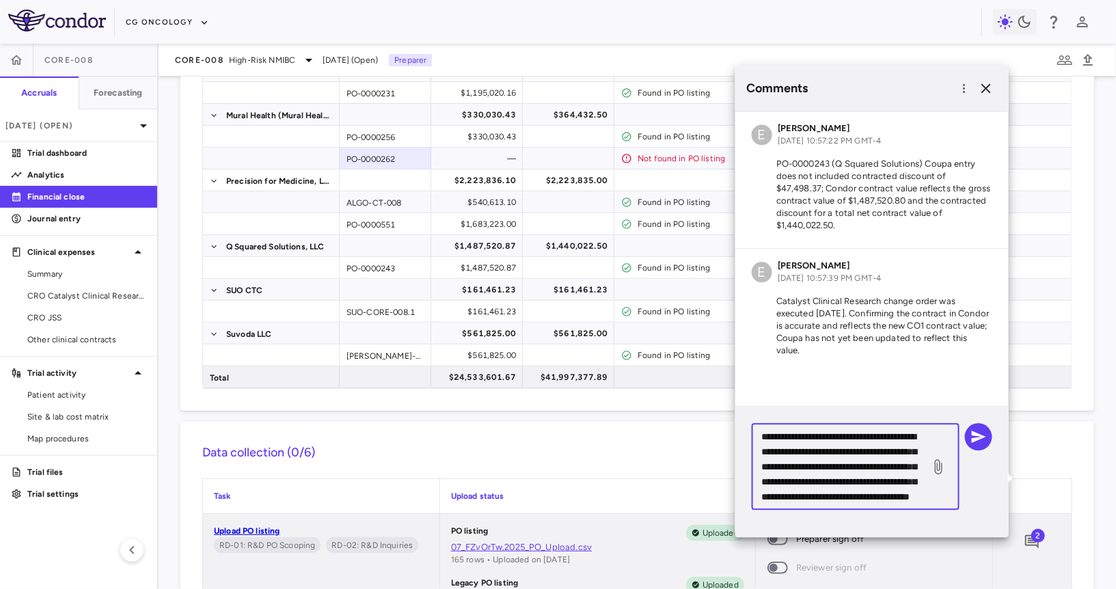
scroll to position [29, 0]
type textarea "**********"
click at [982, 435] on icon "button" at bounding box center [979, 436] width 14 height 12
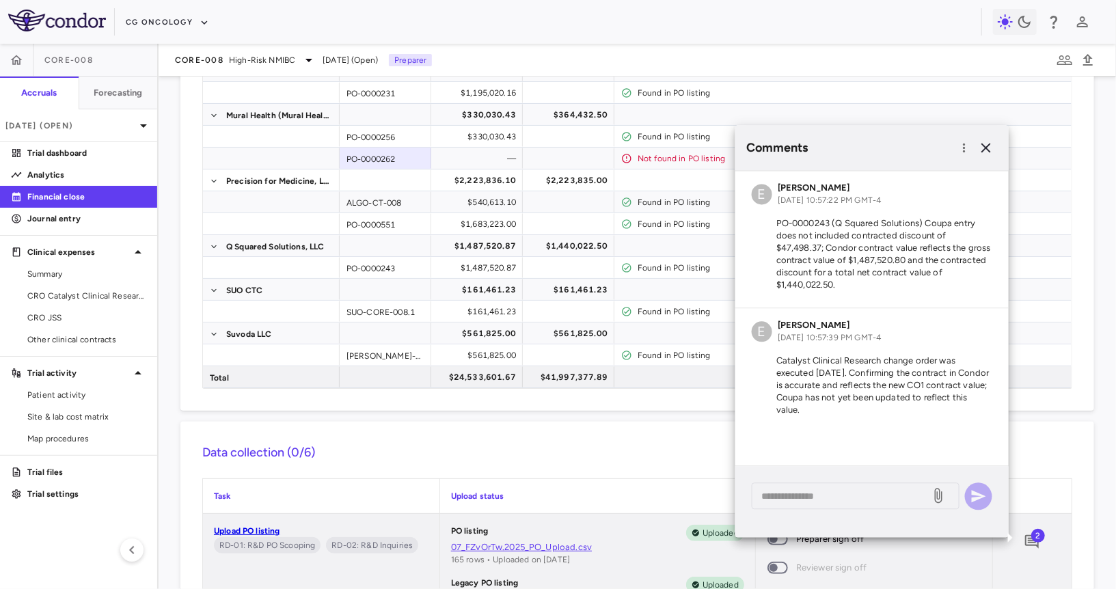
scroll to position [0, 0]
click at [985, 154] on icon "button" at bounding box center [986, 147] width 16 height 16
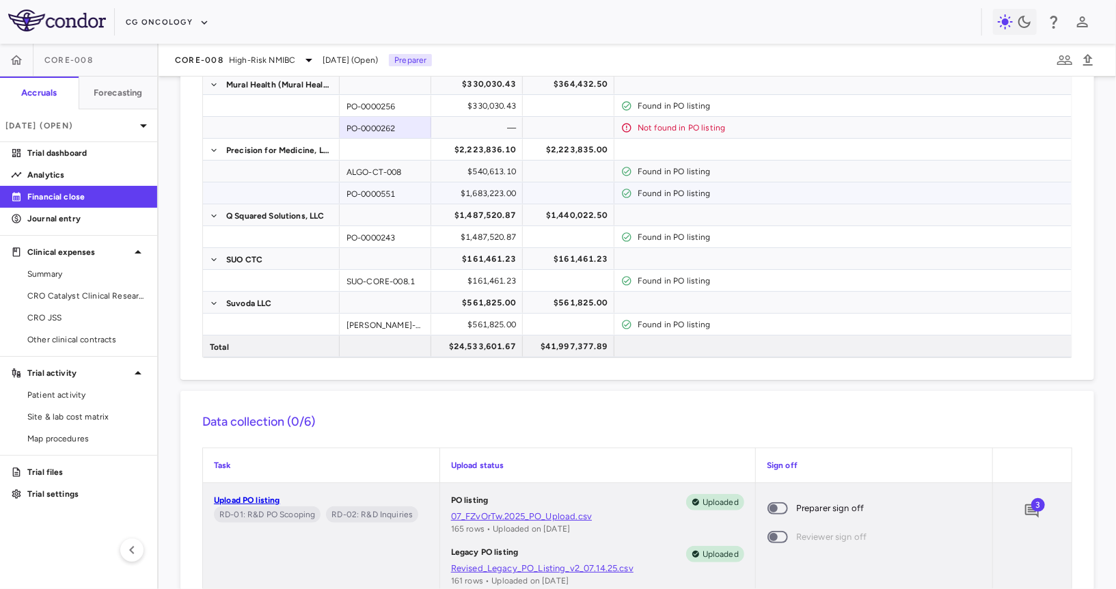
scroll to position [598, 0]
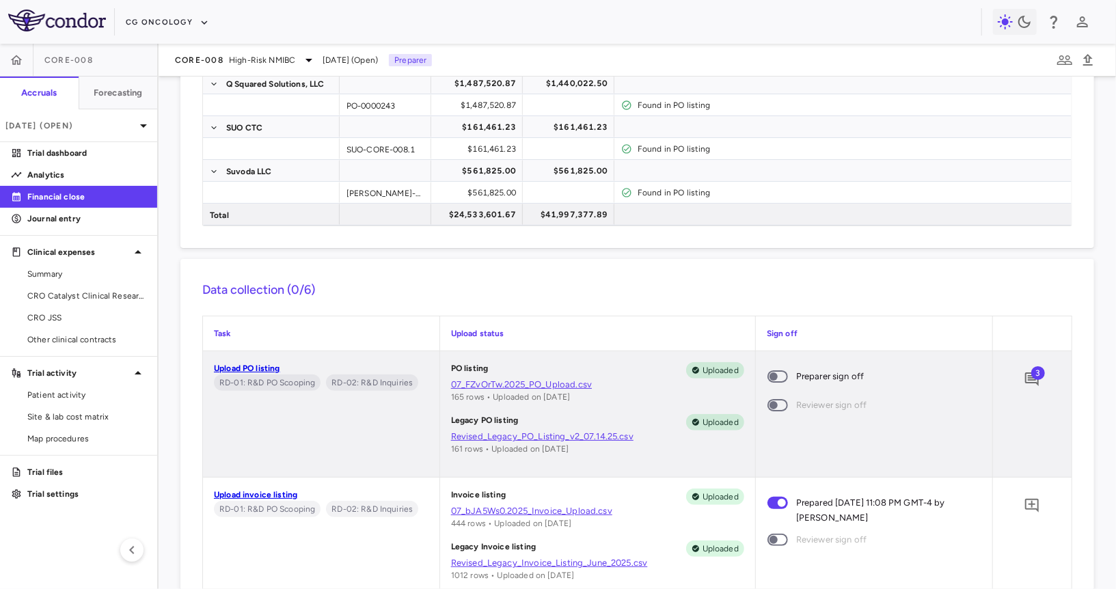
click at [786, 372] on span at bounding box center [777, 376] width 20 height 12
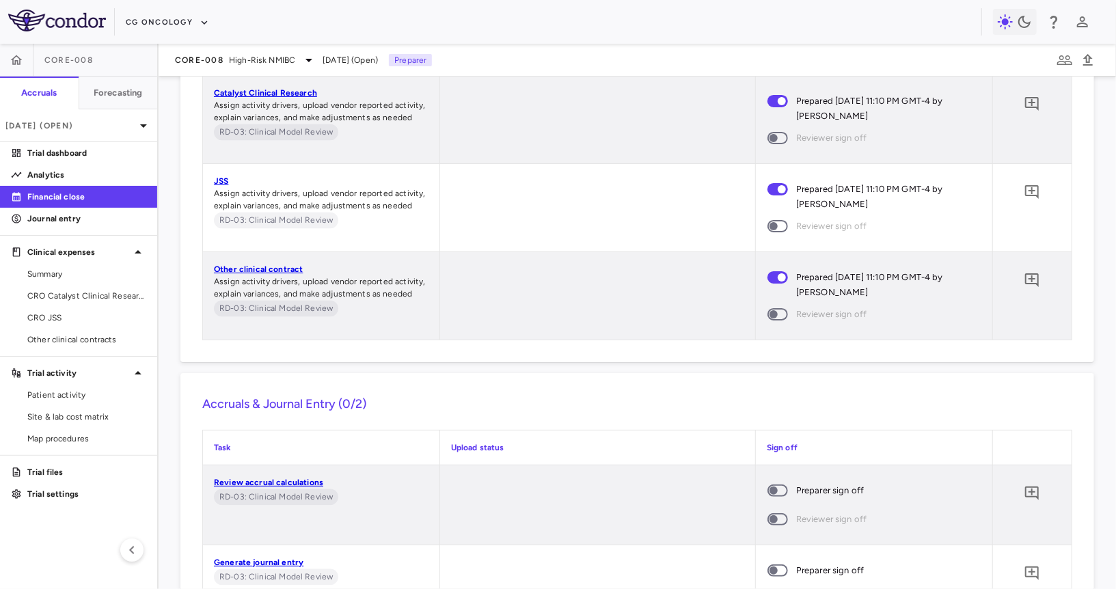
scroll to position [1850, 0]
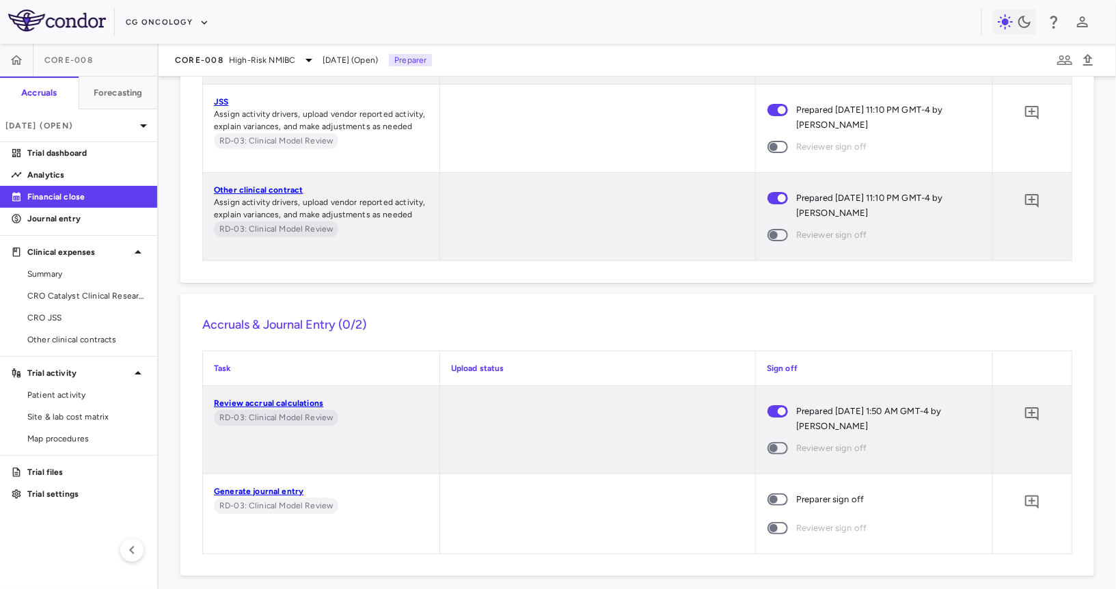
click at [782, 494] on span at bounding box center [777, 499] width 20 height 12
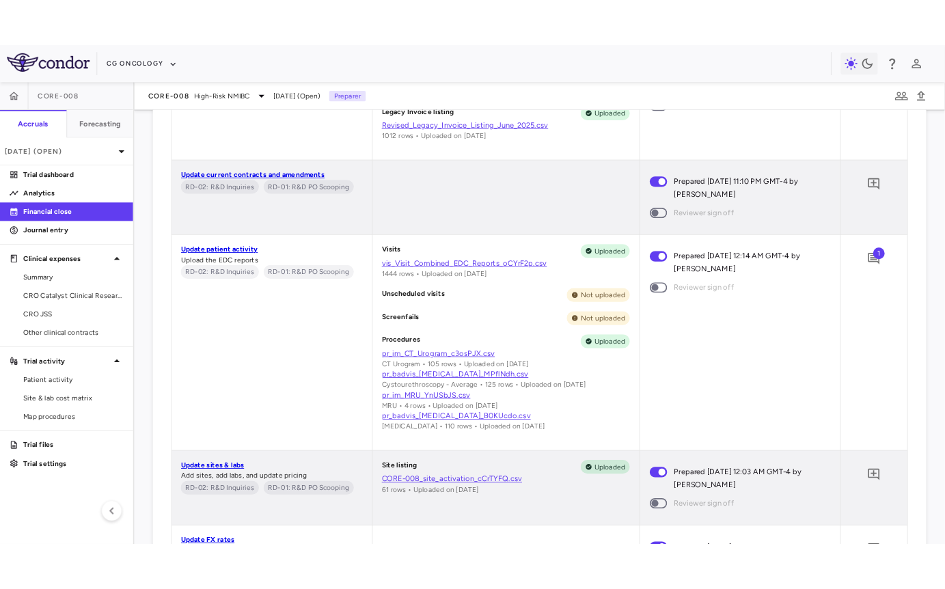
scroll to position [893, 0]
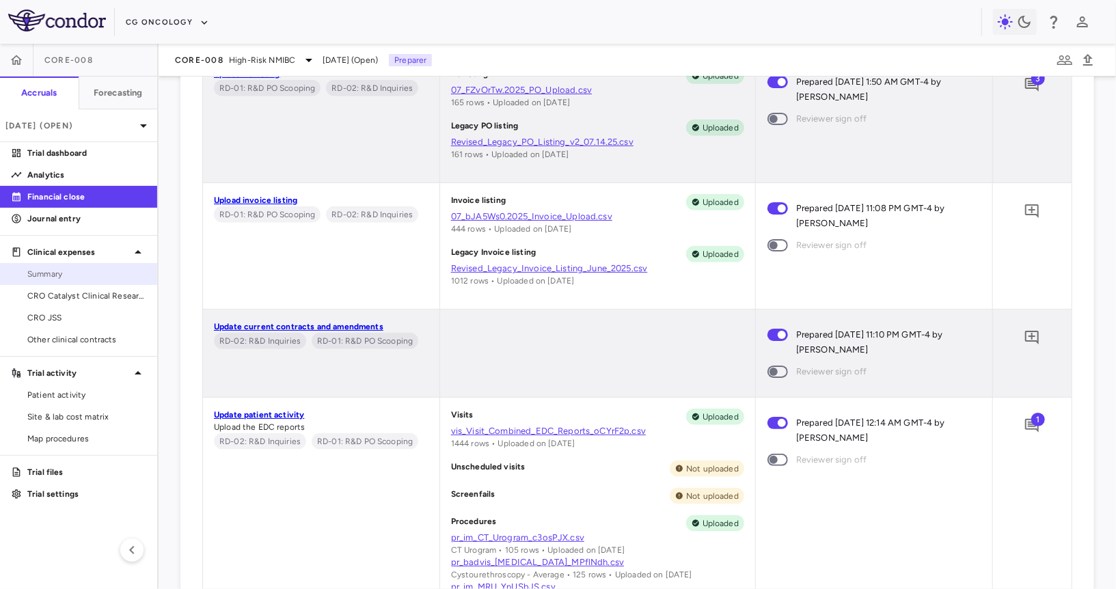
click at [104, 272] on span "Summary" at bounding box center [86, 274] width 119 height 12
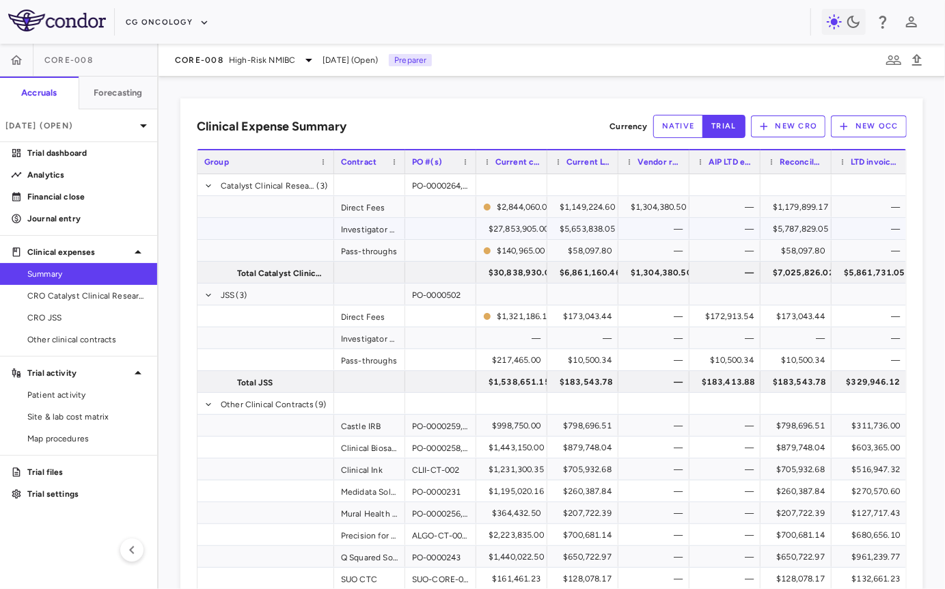
click at [808, 218] on div "$5,787,829.05" at bounding box center [800, 229] width 55 height 22
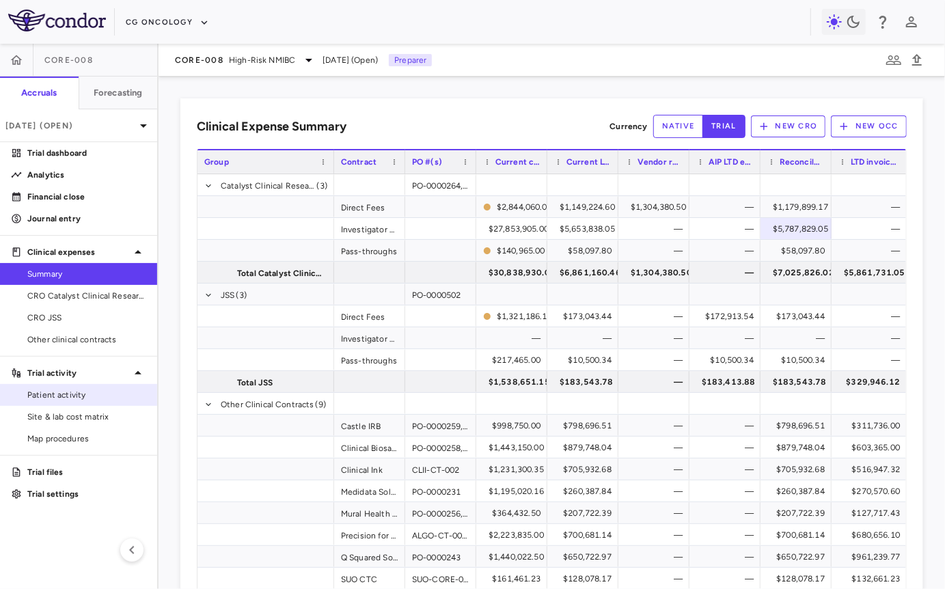
click at [72, 394] on span "Patient activity" at bounding box center [86, 395] width 119 height 12
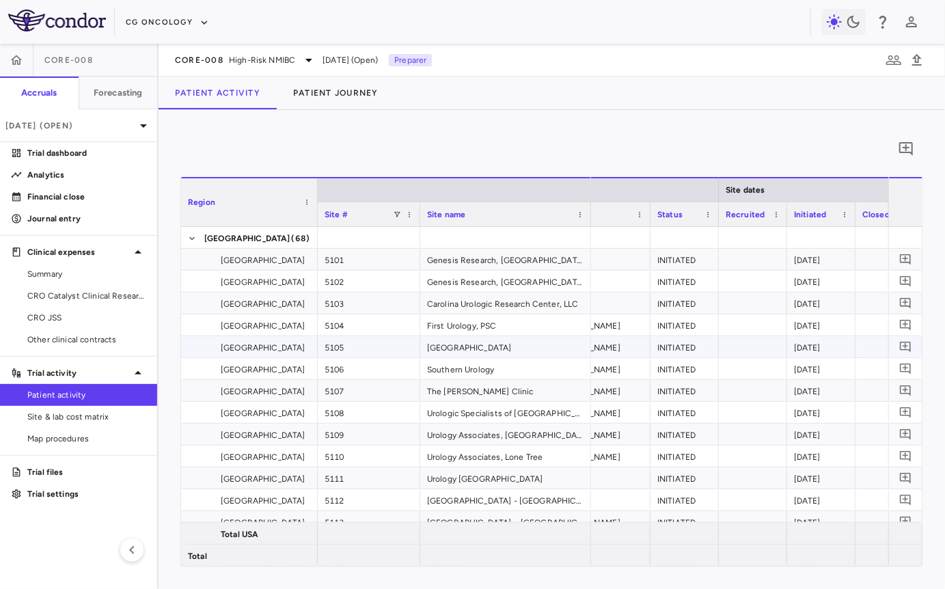
scroll to position [0, 297]
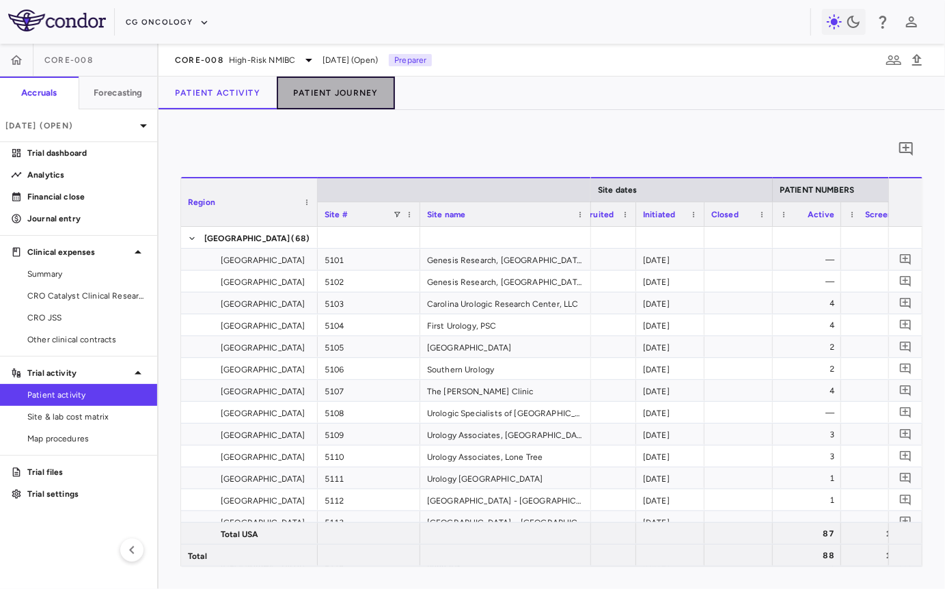
click at [333, 101] on button "Patient Journey" at bounding box center [336, 93] width 118 height 33
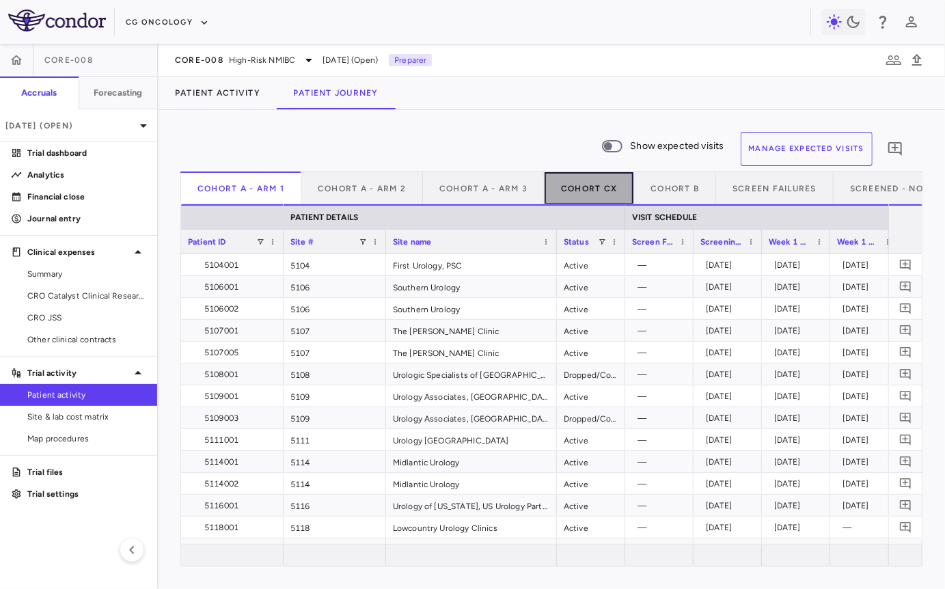
click at [597, 192] on button "Cohort CX" at bounding box center [590, 187] width 90 height 33
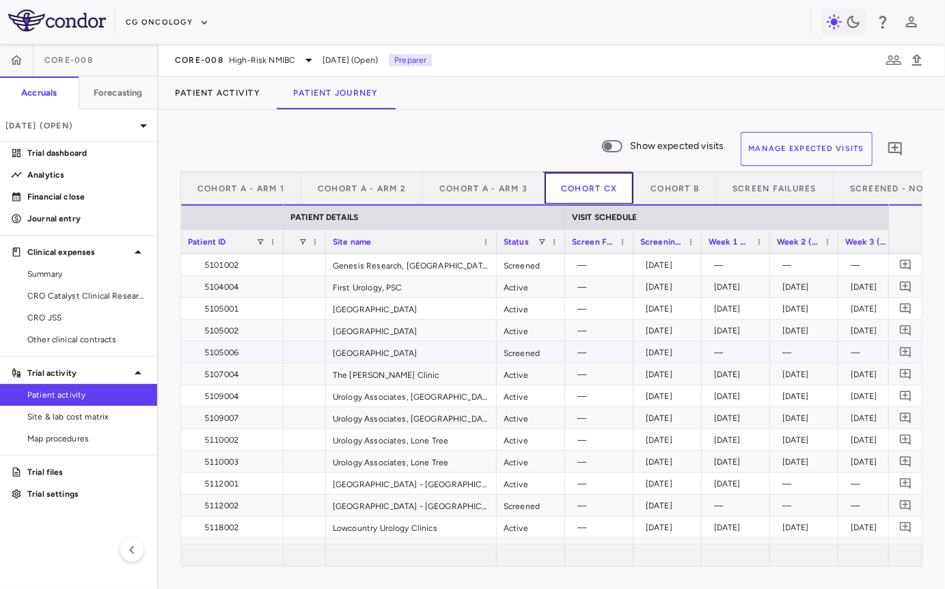
scroll to position [0, 118]
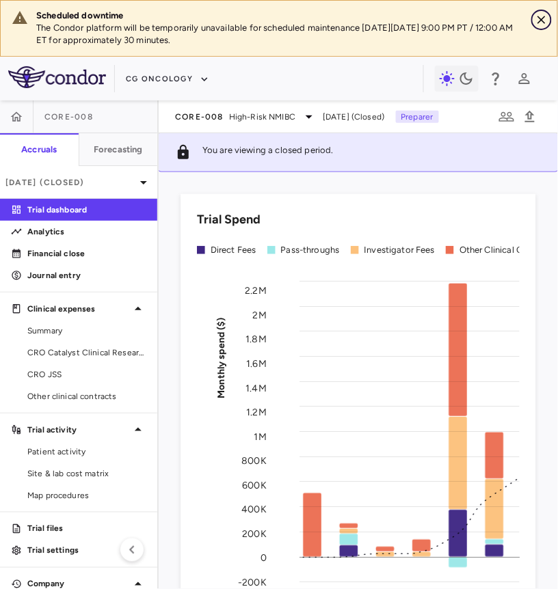
click at [542, 20] on icon "Close" at bounding box center [541, 20] width 14 height 14
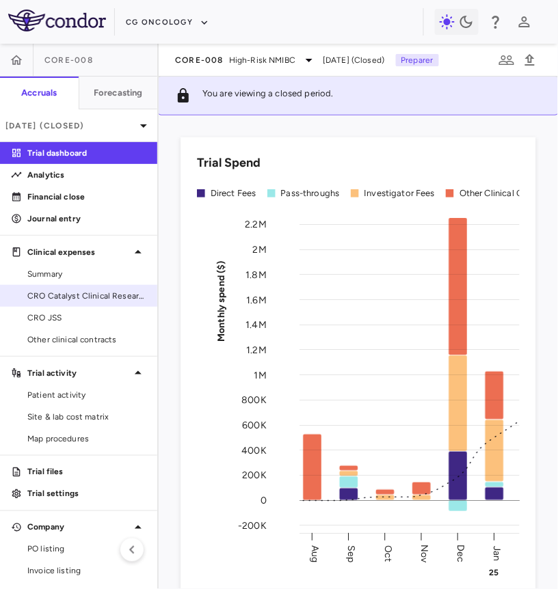
click at [76, 299] on span "CRO Catalyst Clinical Research" at bounding box center [86, 296] width 119 height 12
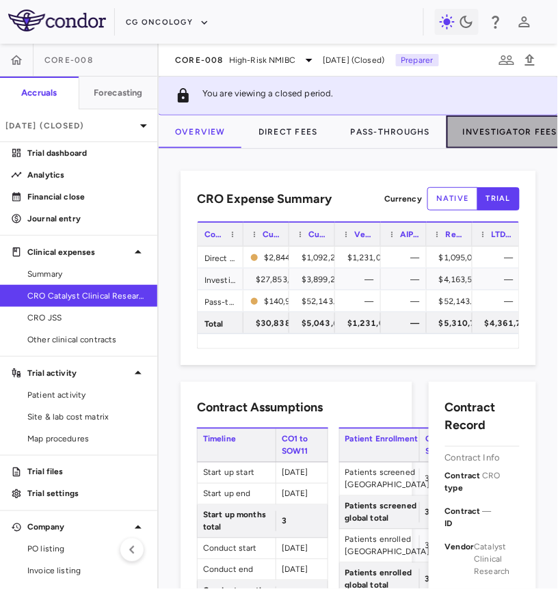
click at [465, 119] on button "Investigator Fees" at bounding box center [509, 131] width 127 height 33
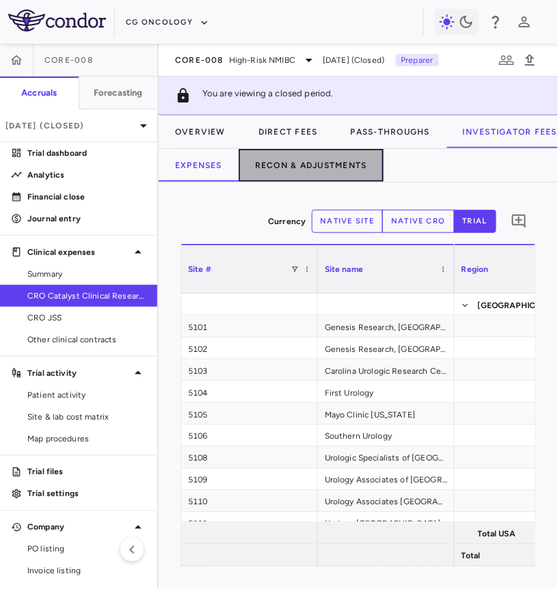
click at [326, 149] on button "Recon & Adjustments" at bounding box center [310, 165] width 145 height 33
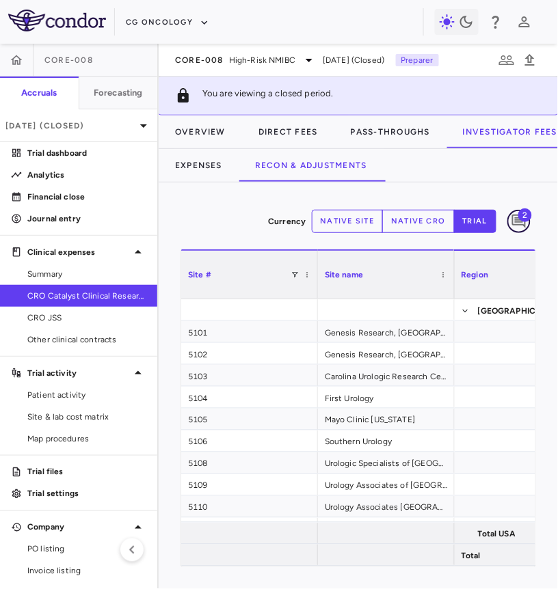
click at [511, 225] on icon "Add comment" at bounding box center [518, 221] width 16 height 16
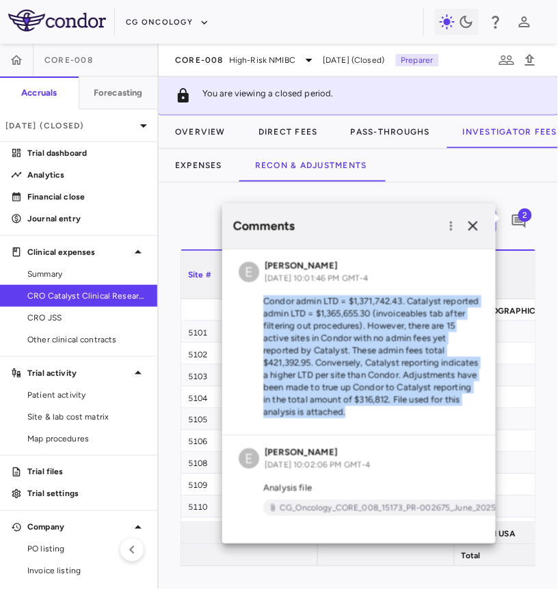
drag, startPoint x: 262, startPoint y: 301, endPoint x: 374, endPoint y: 407, distance: 153.7
click at [374, 407] on p "Condor admin LTD = $1,371,742.43. Catalyst reported admin LTD = $1,365,655.30 (…" at bounding box center [358, 357] width 240 height 123
copy p "Condor admin LTD = $1,371,742.43. Catalyst reported admin LTD = $1,365,655.30 (…"
click at [476, 227] on icon "button" at bounding box center [473, 226] width 16 height 16
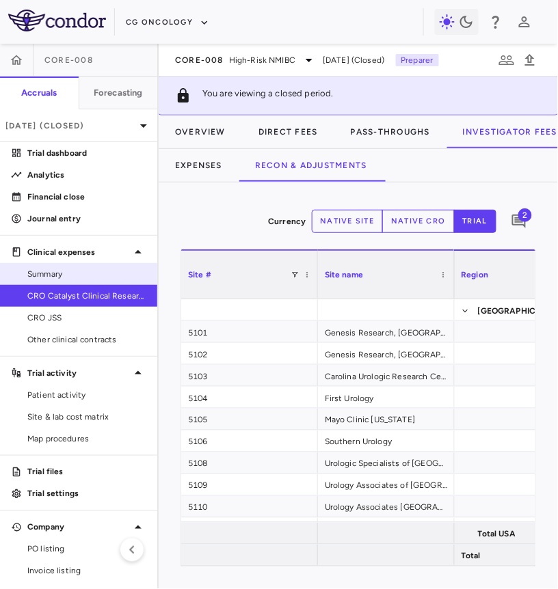
click at [111, 274] on span "Summary" at bounding box center [86, 274] width 119 height 12
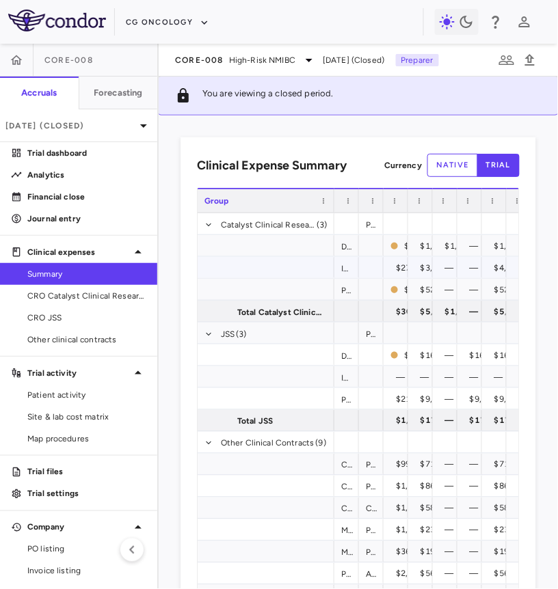
scroll to position [0, 11]
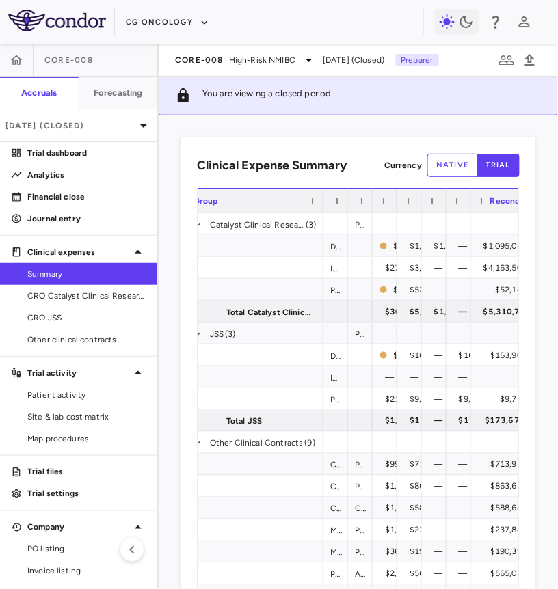
drag, startPoint x: 495, startPoint y: 203, endPoint x: 545, endPoint y: 203, distance: 49.9
click at [545, 203] on div "Clinical Expense Summary Currency native trial Press ENTER to sort. Press ALT D…" at bounding box center [358, 351] width 399 height 473
click at [104, 220] on p "Journal entry" at bounding box center [86, 218] width 119 height 12
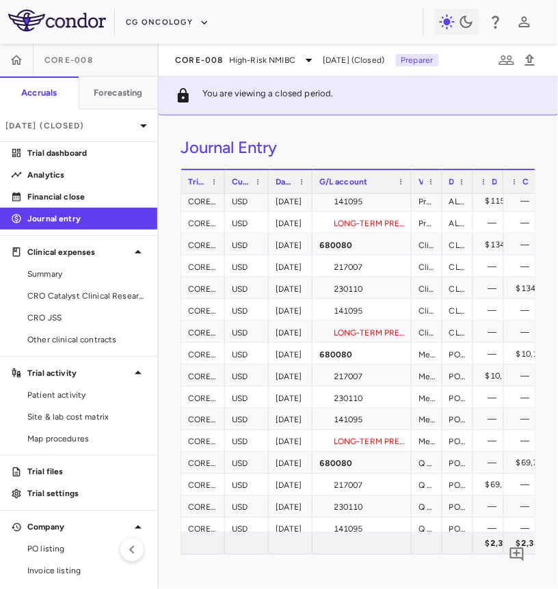
drag, startPoint x: 354, startPoint y: 181, endPoint x: 409, endPoint y: 182, distance: 55.3
click at [409, 182] on div at bounding box center [410, 181] width 5 height 23
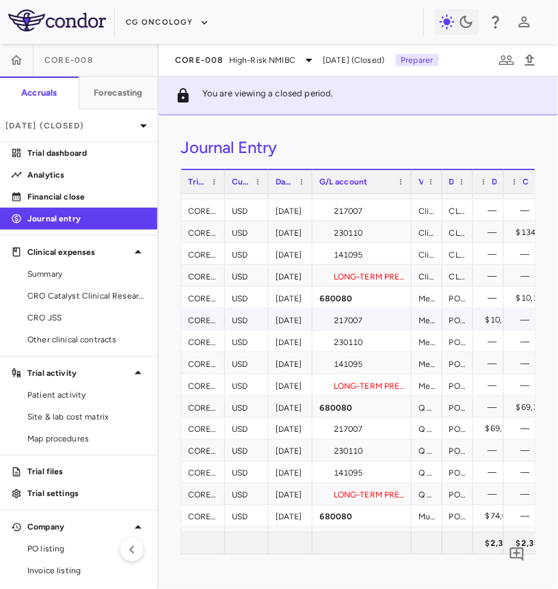
scroll to position [176, 0]
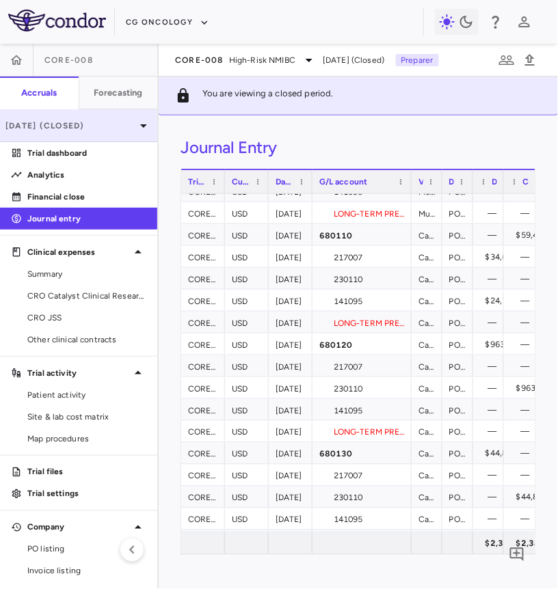
click at [105, 126] on p "[DATE] (Closed)" at bounding box center [70, 126] width 130 height 12
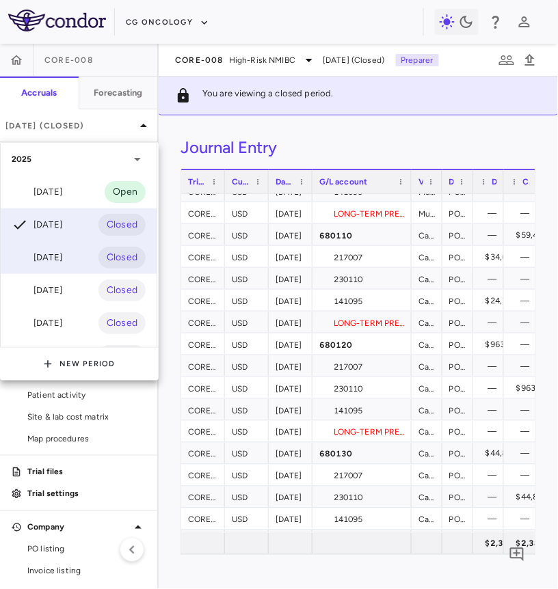
click at [77, 257] on div "[DATE] Closed" at bounding box center [79, 257] width 156 height 33
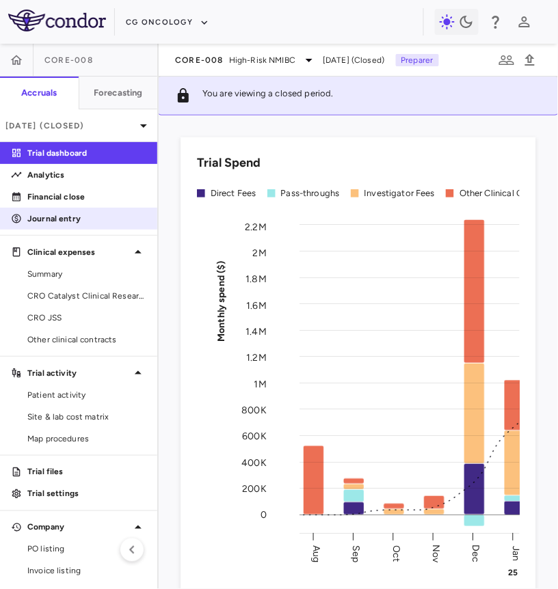
click at [104, 219] on p "Journal entry" at bounding box center [86, 218] width 119 height 12
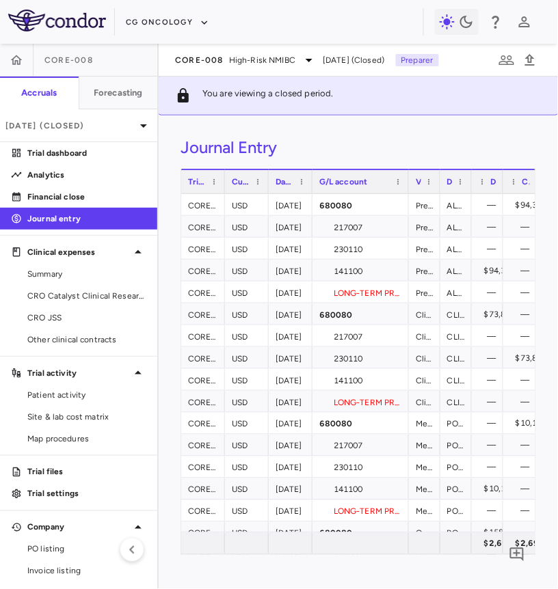
drag, startPoint x: 354, startPoint y: 187, endPoint x: 407, endPoint y: 187, distance: 52.6
click at [407, 187] on div at bounding box center [407, 181] width 5 height 23
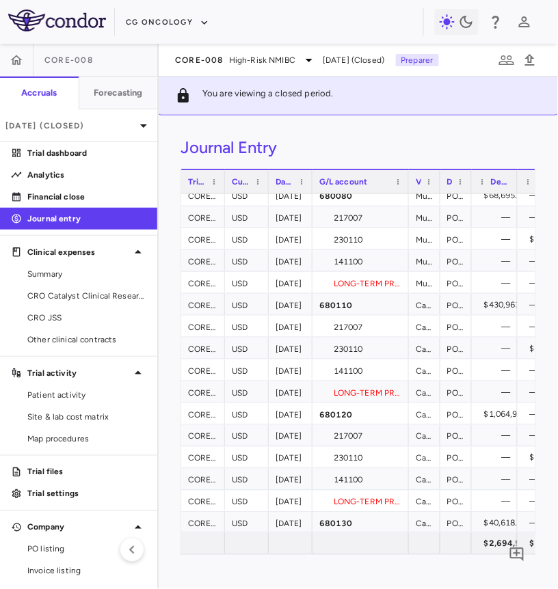
drag, startPoint x: 502, startPoint y: 187, endPoint x: 517, endPoint y: 187, distance: 14.3
click at [517, 187] on div at bounding box center [516, 181] width 5 height 23
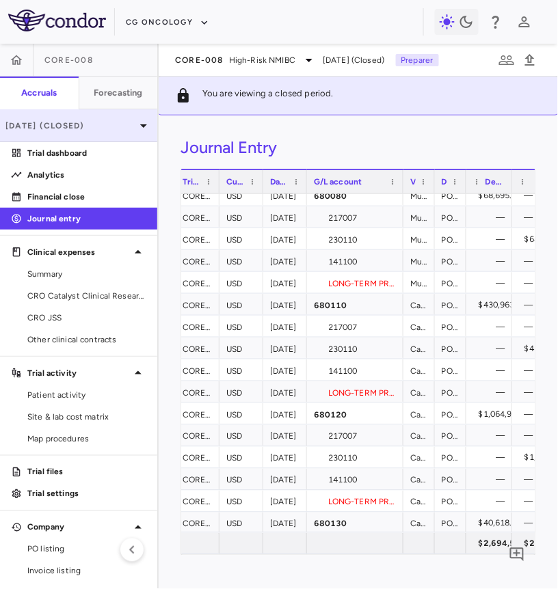
click at [111, 122] on p "[DATE] (Closed)" at bounding box center [70, 126] width 130 height 12
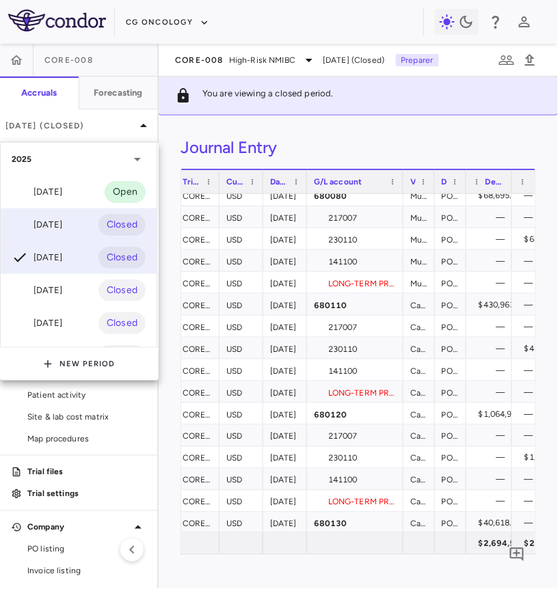
click at [83, 229] on div "[DATE] Closed" at bounding box center [79, 224] width 156 height 33
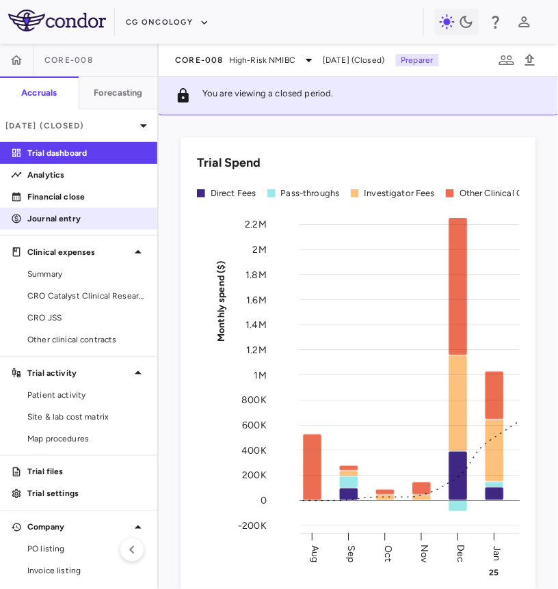
click at [117, 222] on p "Journal entry" at bounding box center [86, 218] width 119 height 12
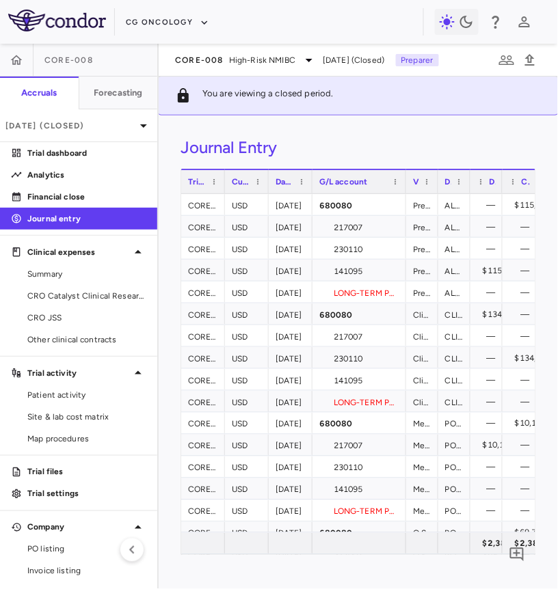
drag, startPoint x: 354, startPoint y: 183, endPoint x: 404, endPoint y: 187, distance: 50.0
click at [404, 187] on div at bounding box center [404, 181] width 5 height 23
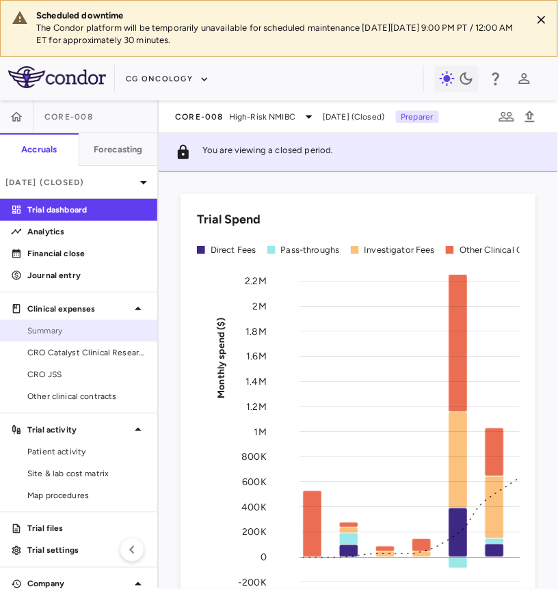
click at [84, 334] on span "Summary" at bounding box center [86, 331] width 119 height 12
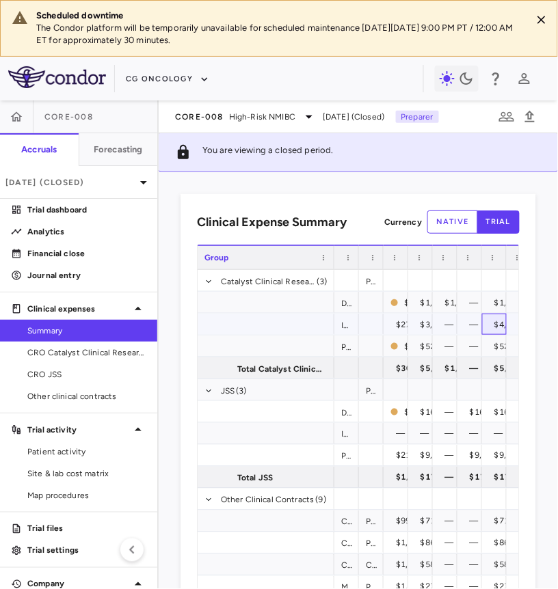
click at [497, 324] on div "$4,163,503.75" at bounding box center [521, 325] width 55 height 22
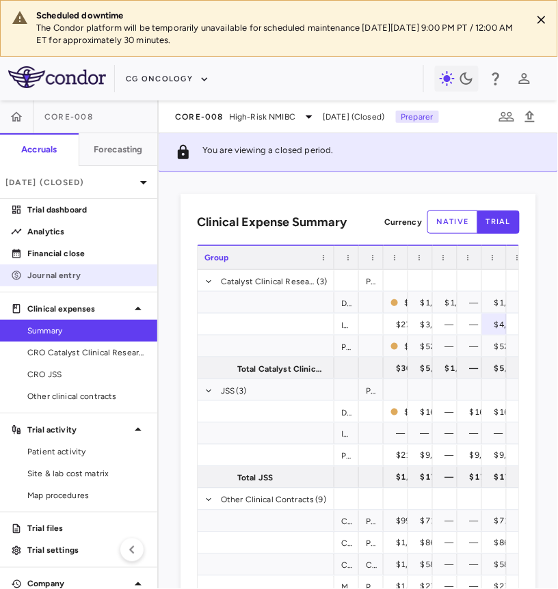
click at [2, 271] on link "Journal entry" at bounding box center [78, 275] width 157 height 20
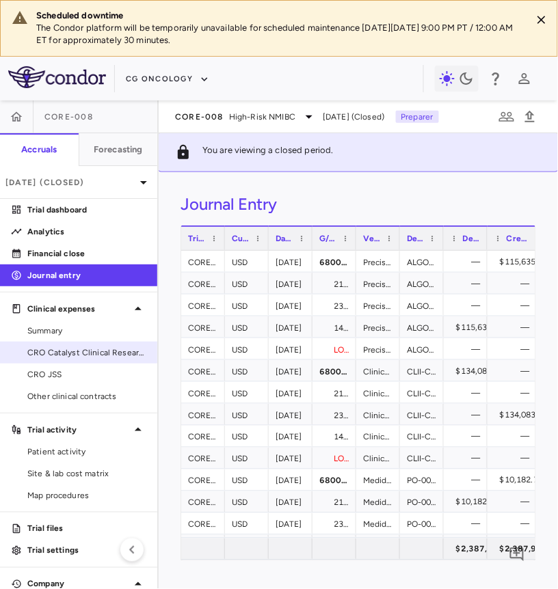
click at [67, 349] on span "CRO Catalyst Clinical Research" at bounding box center [86, 352] width 119 height 12
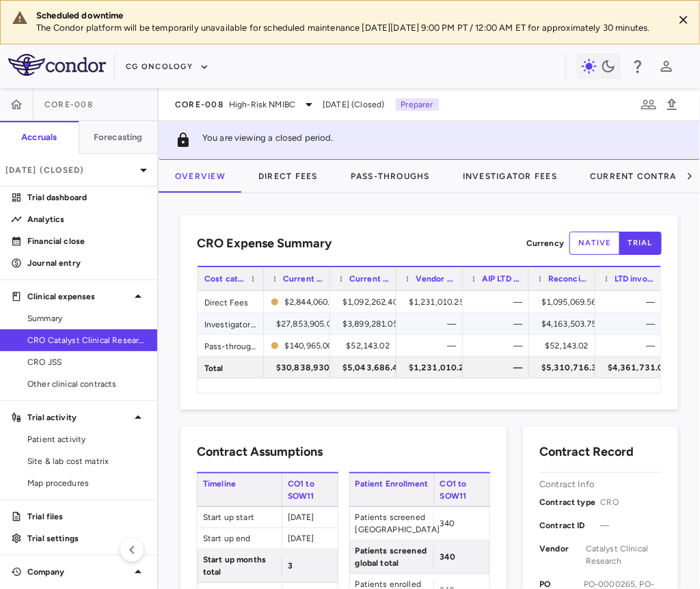
click at [576, 331] on div "$4,163,503.75" at bounding box center [568, 324] width 55 height 22
click at [486, 192] on button "Investigator Fees" at bounding box center [509, 176] width 127 height 33
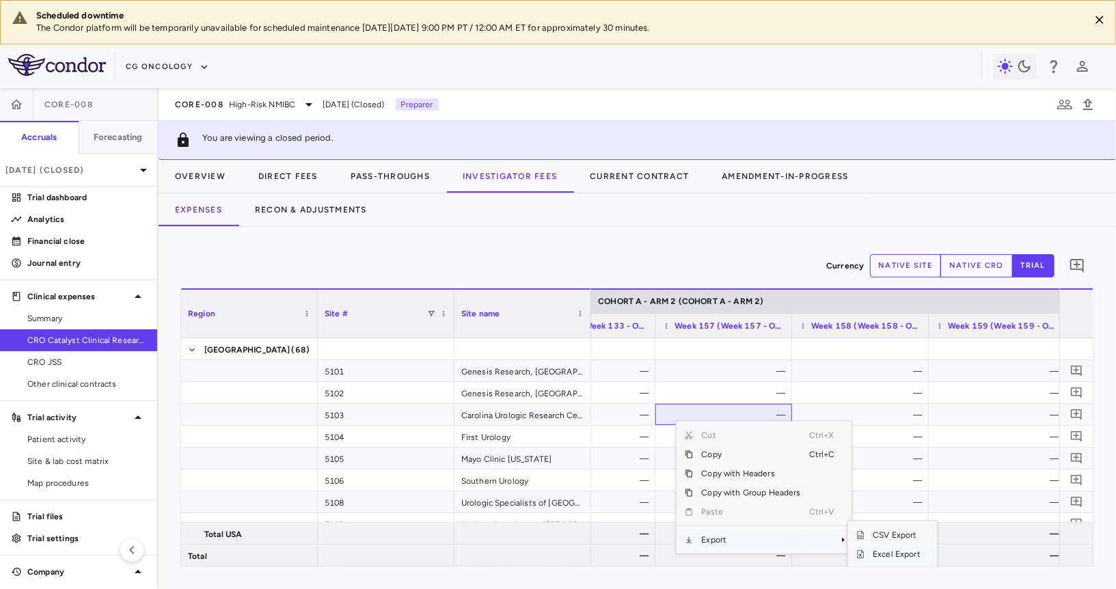
click at [870, 549] on span "Excel Export" at bounding box center [896, 554] width 64 height 19
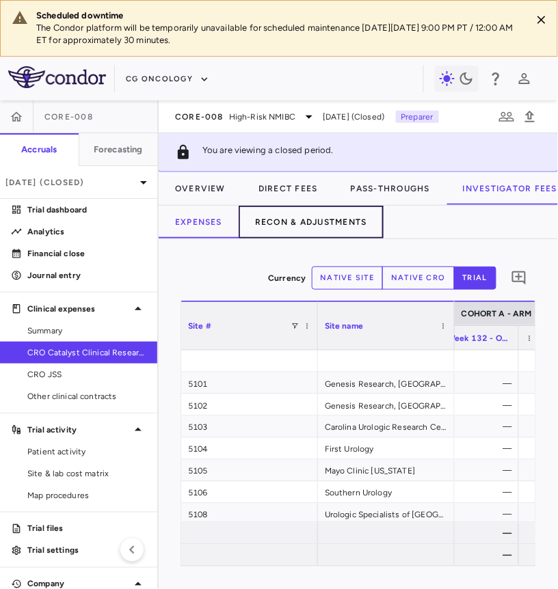
click at [317, 220] on button "Recon & Adjustments" at bounding box center [310, 222] width 145 height 33
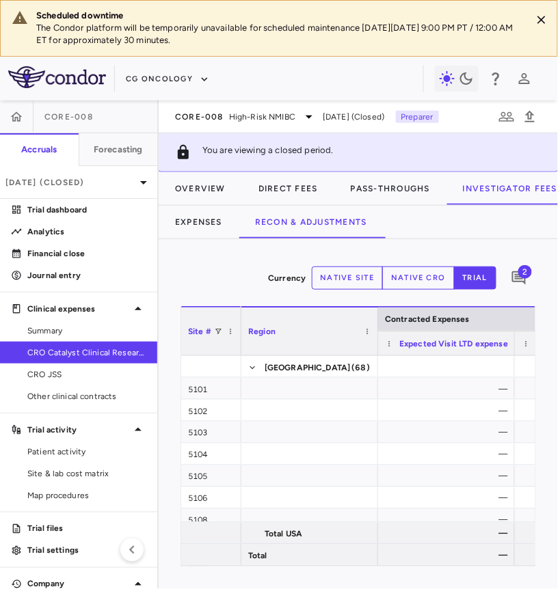
drag, startPoint x: 315, startPoint y: 339, endPoint x: 237, endPoint y: 348, distance: 78.5
click at [238, 348] on div at bounding box center [240, 331] width 5 height 48
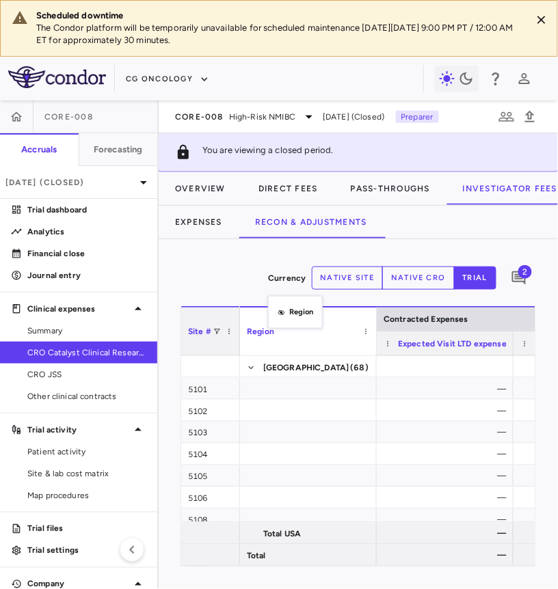
drag, startPoint x: 299, startPoint y: 338, endPoint x: 256, endPoint y: 277, distance: 74.9
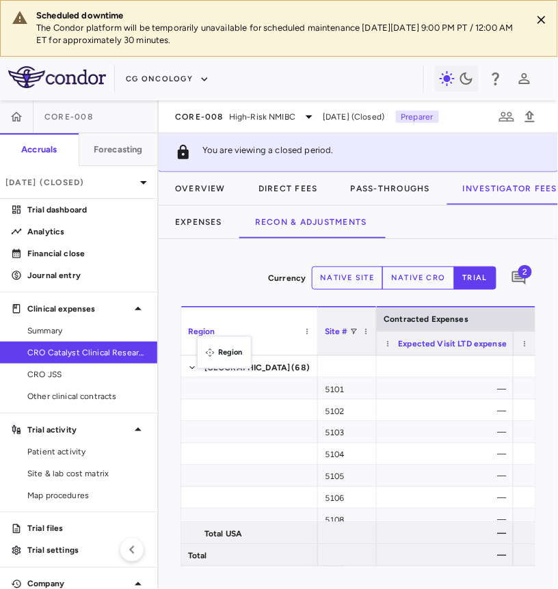
drag, startPoint x: 292, startPoint y: 338, endPoint x: 199, endPoint y: 344, distance: 92.4
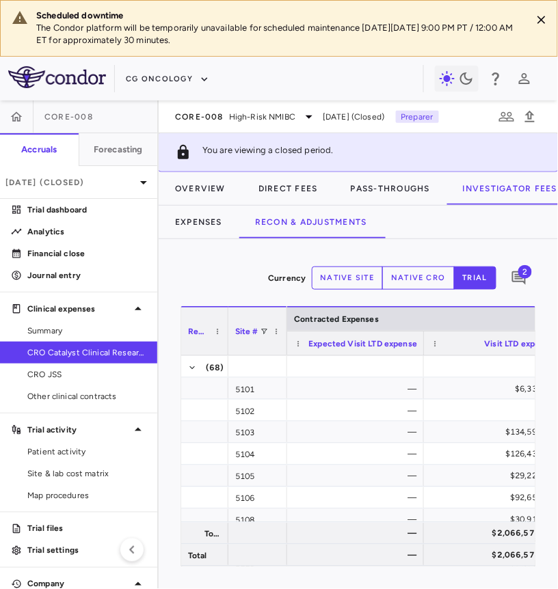
drag, startPoint x: 316, startPoint y: 338, endPoint x: 227, endPoint y: 355, distance: 91.0
click at [227, 355] on div "Site # Region Contracted Expenses Expected Visit LTD expense" at bounding box center [358, 436] width 354 height 260
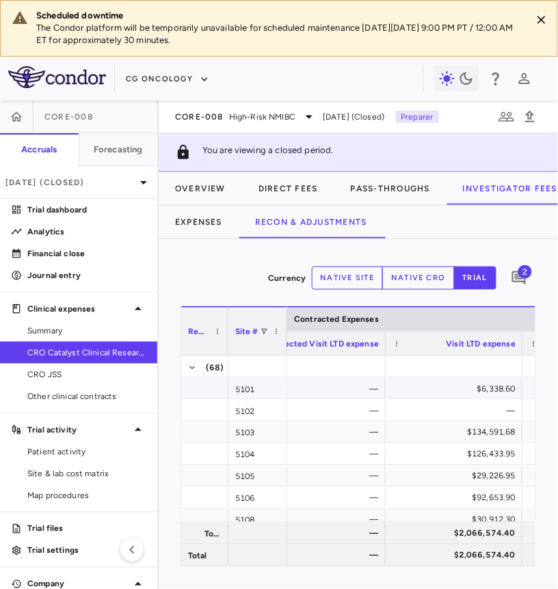
scroll to position [0, 49]
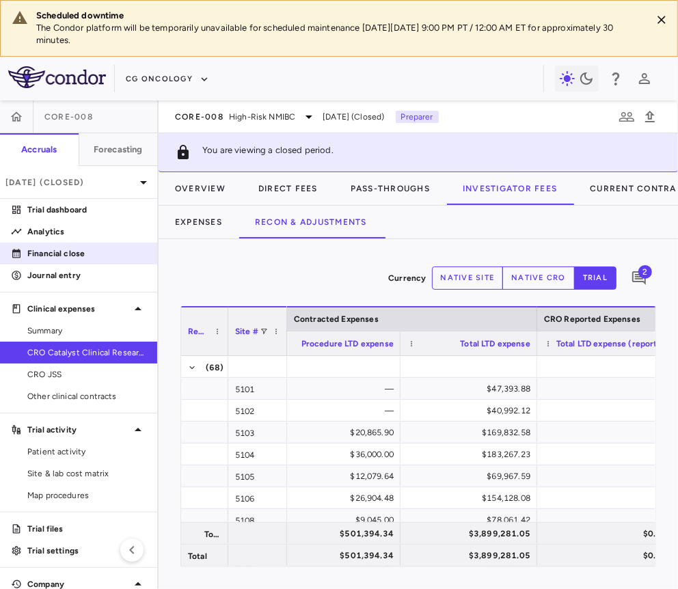
click at [87, 258] on p "Financial close" at bounding box center [86, 253] width 119 height 12
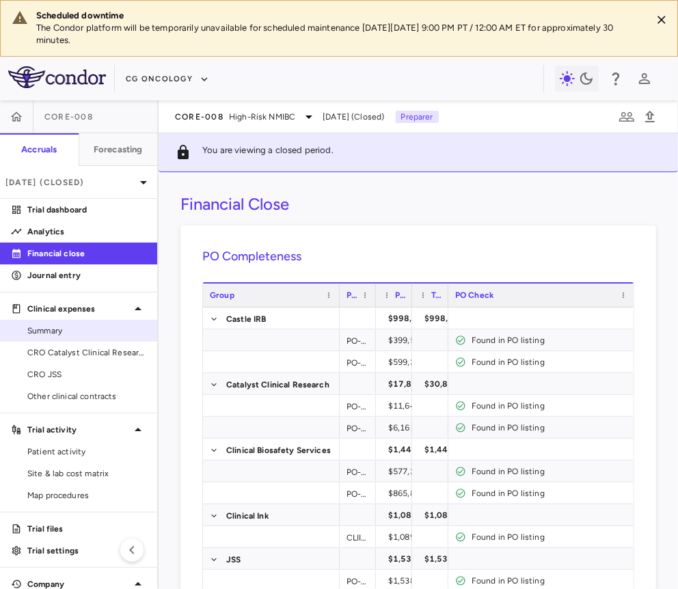
click at [86, 330] on span "Summary" at bounding box center [86, 331] width 119 height 12
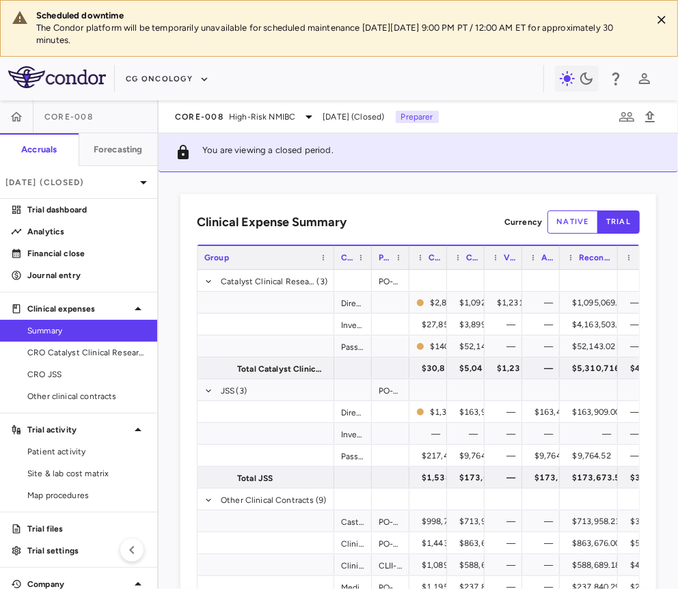
drag, startPoint x: 595, startPoint y: 260, endPoint x: 616, endPoint y: 261, distance: 20.5
click at [616, 261] on div at bounding box center [616, 257] width 5 height 23
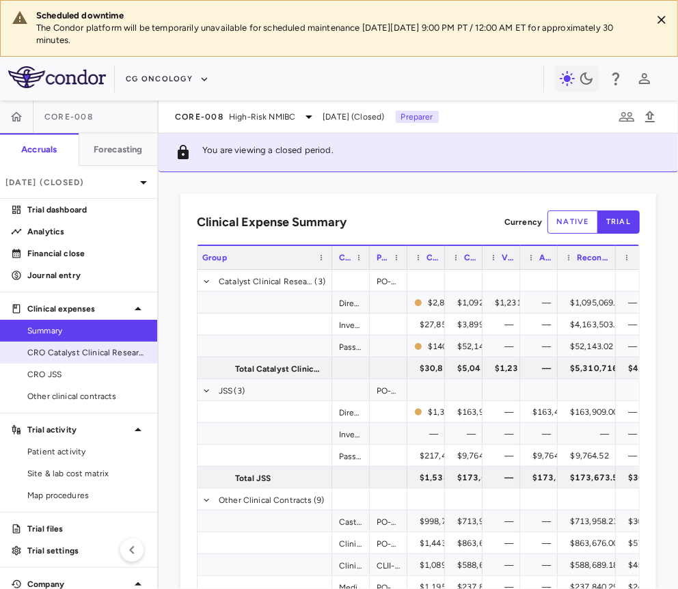
click at [112, 361] on link "CRO Catalyst Clinical Research" at bounding box center [78, 352] width 157 height 20
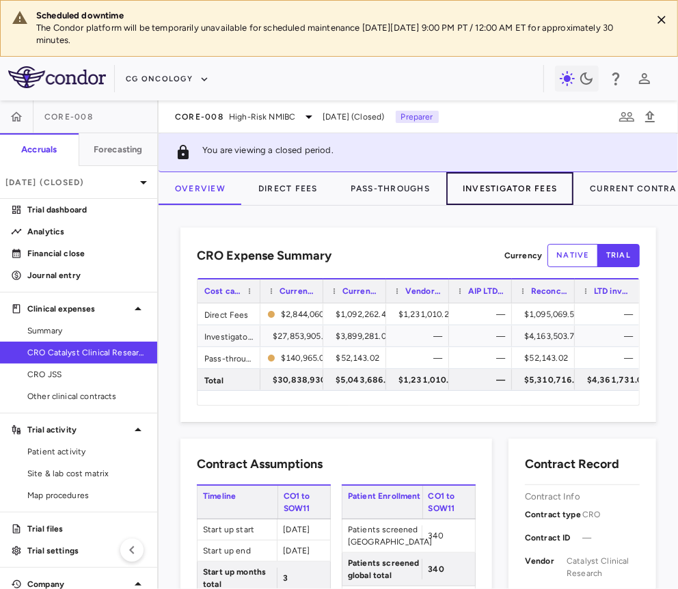
click at [484, 182] on button "Investigator Fees" at bounding box center [509, 188] width 127 height 33
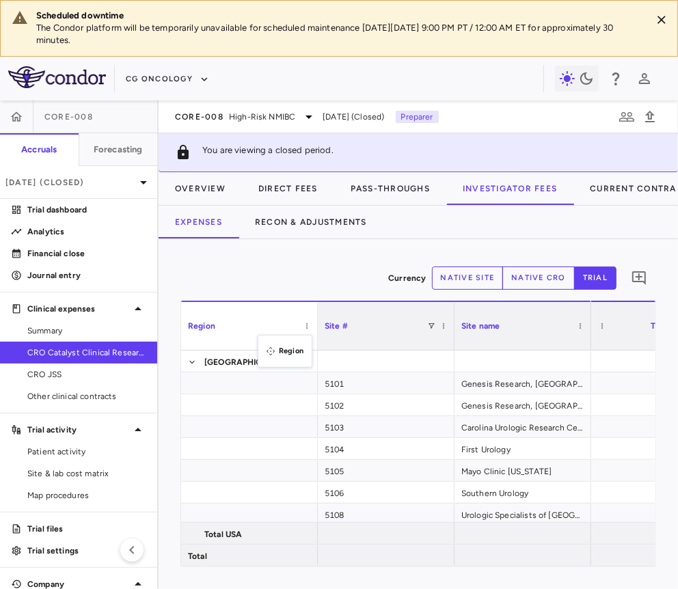
drag, startPoint x: 313, startPoint y: 339, endPoint x: 262, endPoint y: 343, distance: 50.7
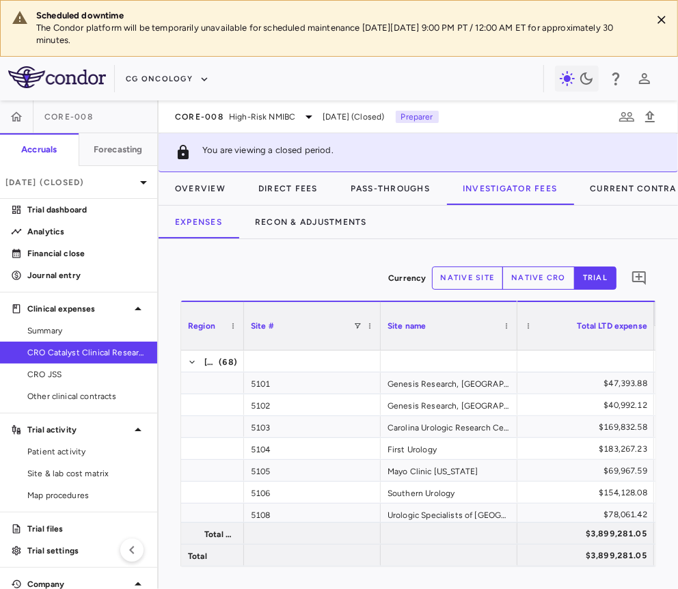
drag, startPoint x: 314, startPoint y: 339, endPoint x: 229, endPoint y: 349, distance: 86.0
click at [229, 349] on div "Region Site # Site name Patient numbers [GEOGRAPHIC_DATA]" at bounding box center [418, 434] width 474 height 266
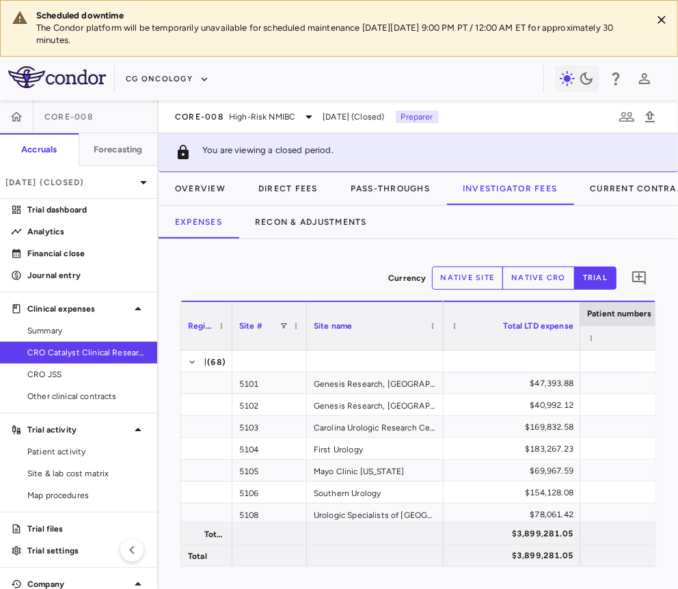
drag, startPoint x: 364, startPoint y: 335, endPoint x: 290, endPoint y: 346, distance: 75.3
click at [303, 346] on div at bounding box center [305, 326] width 5 height 48
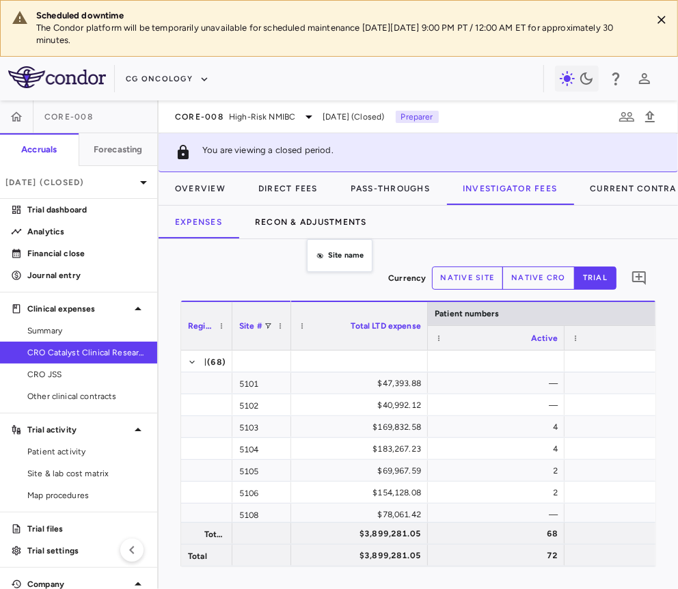
drag, startPoint x: 330, startPoint y: 320, endPoint x: 312, endPoint y: 232, distance: 89.9
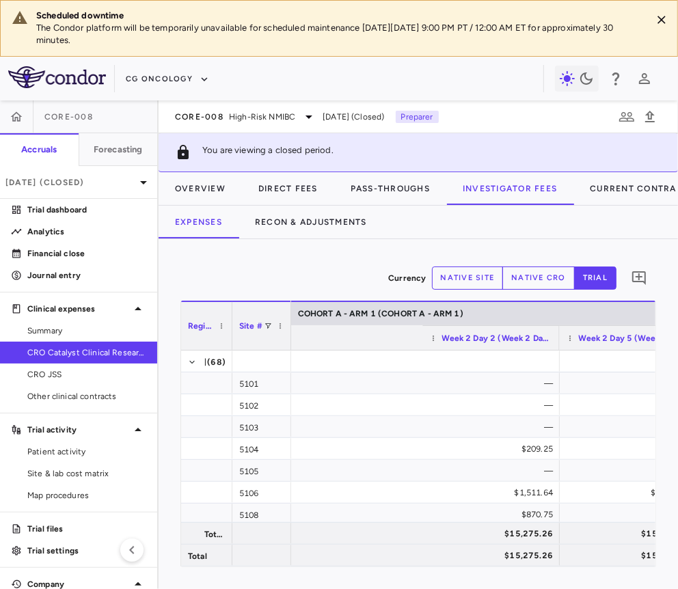
scroll to position [0, 2419]
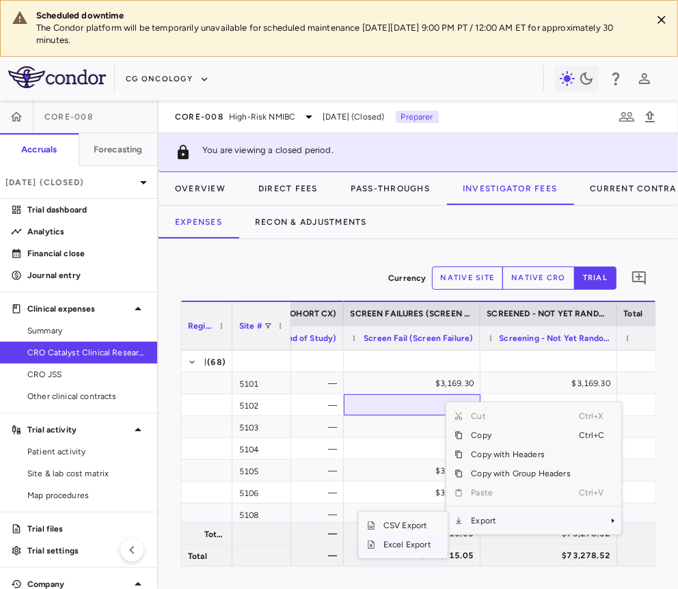
click at [415, 542] on span "Excel Export" at bounding box center [407, 544] width 64 height 19
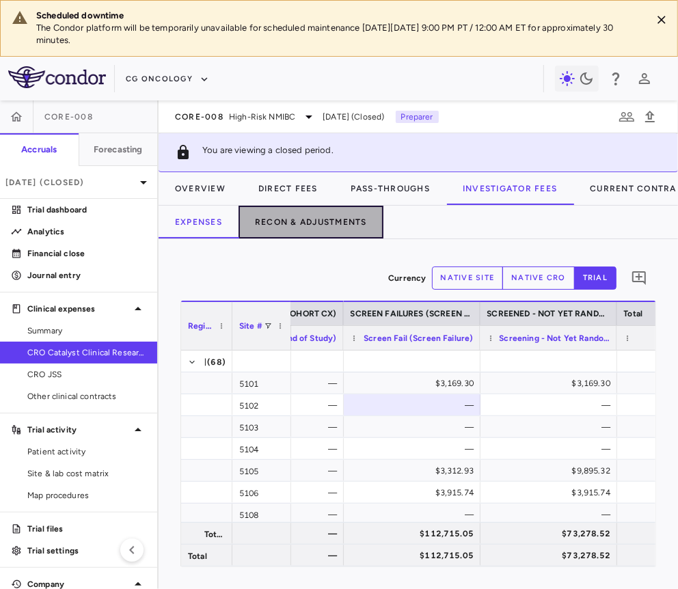
click at [346, 214] on button "Recon & Adjustments" at bounding box center [310, 222] width 145 height 33
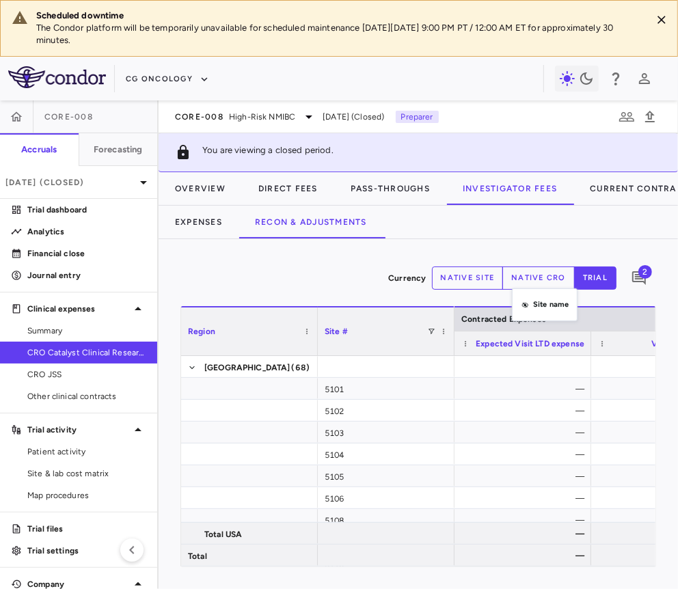
drag, startPoint x: 525, startPoint y: 337, endPoint x: 518, endPoint y: 290, distance: 47.0
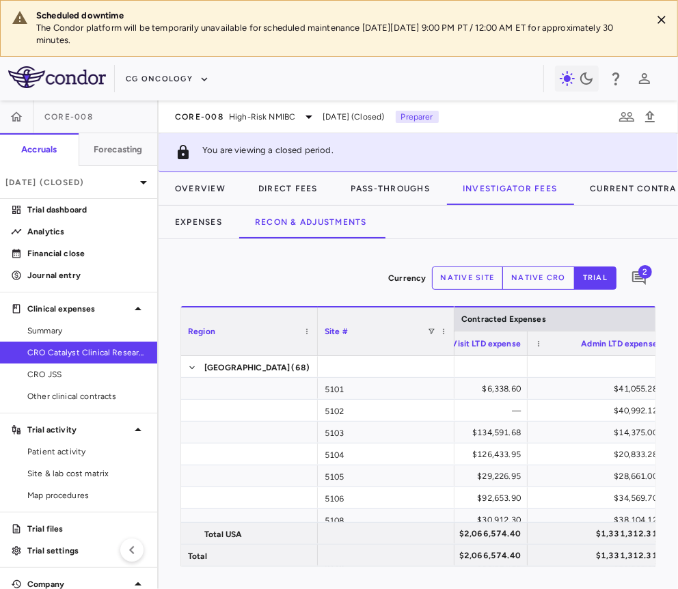
scroll to position [0, 202]
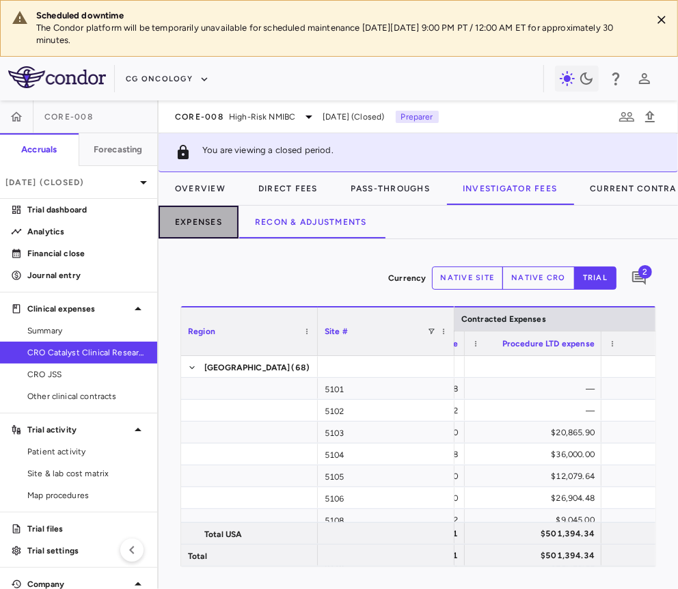
click at [189, 219] on button "Expenses" at bounding box center [199, 222] width 80 height 33
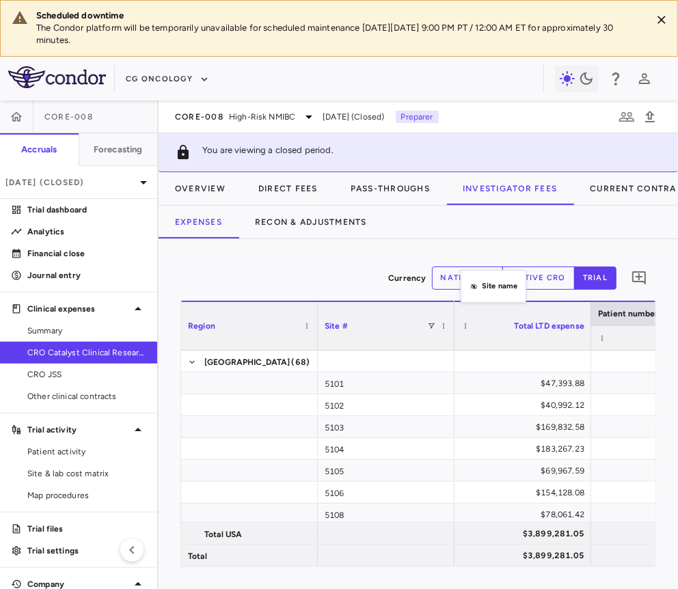
drag, startPoint x: 485, startPoint y: 338, endPoint x: 466, endPoint y: 272, distance: 69.0
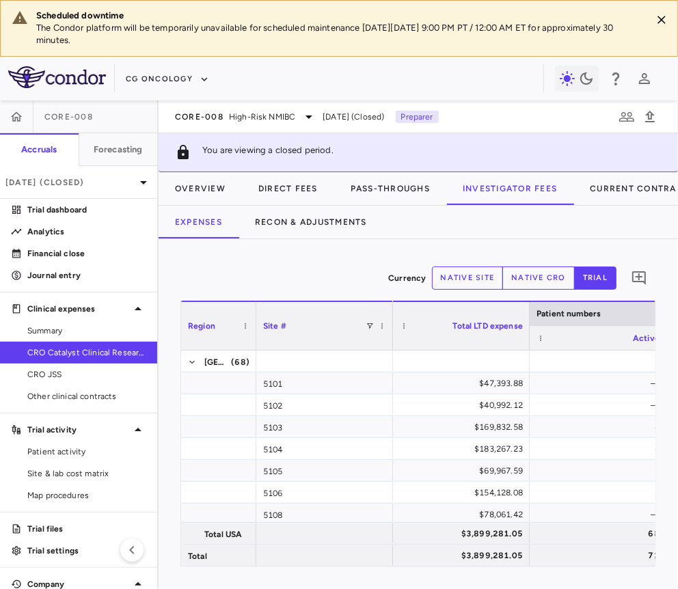
drag, startPoint x: 316, startPoint y: 333, endPoint x: 234, endPoint y: 340, distance: 83.0
click at [253, 340] on div at bounding box center [255, 326] width 5 height 48
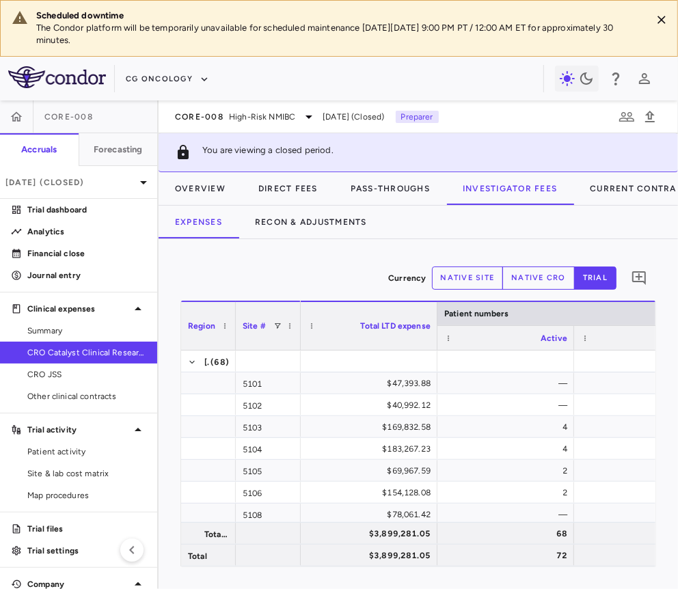
drag, startPoint x: 370, startPoint y: 340, endPoint x: 294, endPoint y: 345, distance: 76.0
click at [297, 345] on div at bounding box center [299, 326] width 5 height 48
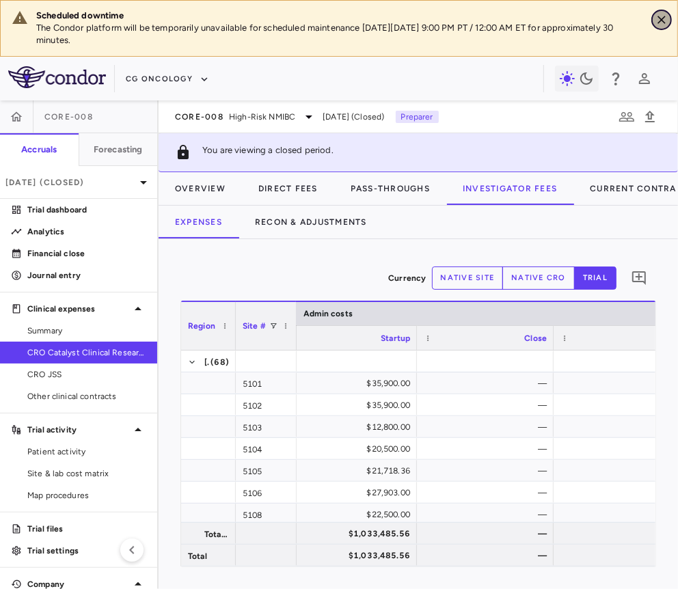
click at [664, 20] on icon "Close" at bounding box center [662, 20] width 14 height 14
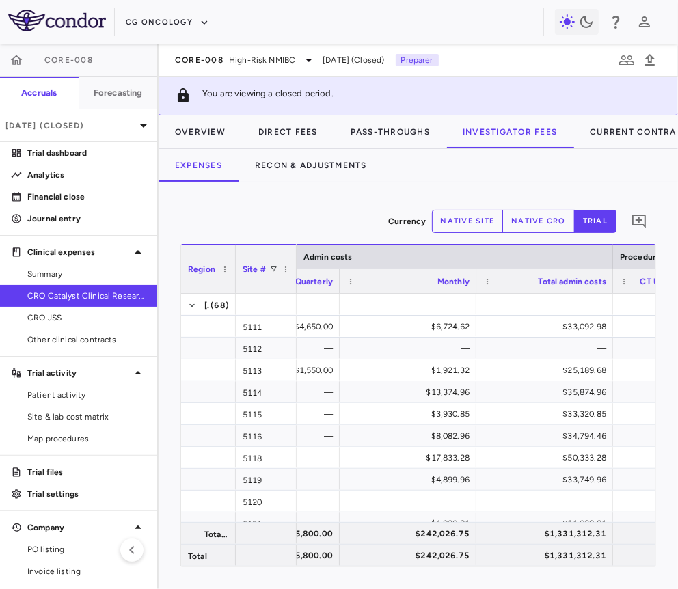
scroll to position [0, 27480]
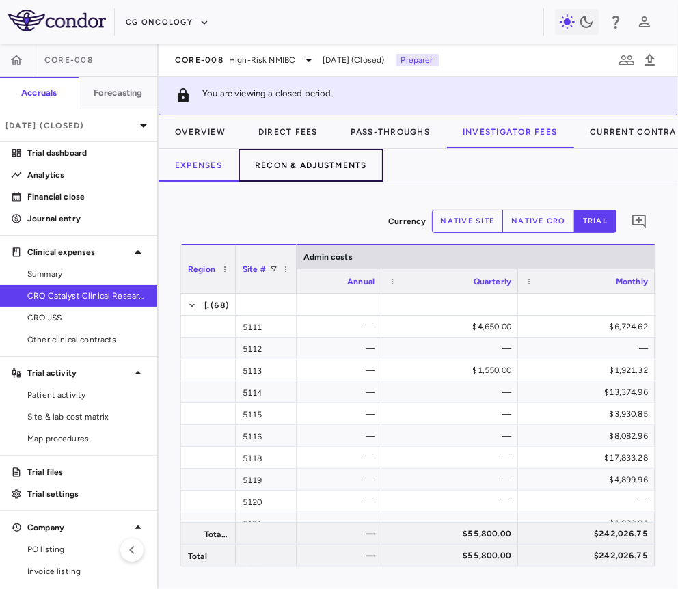
click at [318, 170] on button "Recon & Adjustments" at bounding box center [310, 165] width 145 height 33
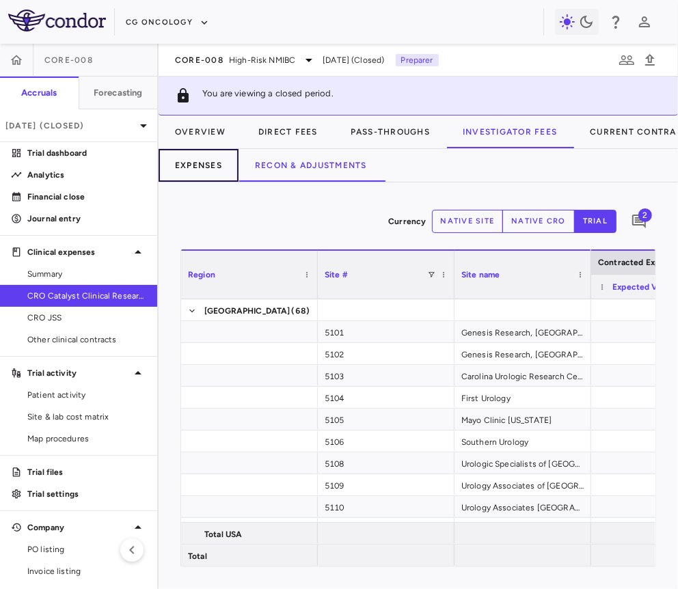
click at [208, 171] on button "Expenses" at bounding box center [199, 165] width 80 height 33
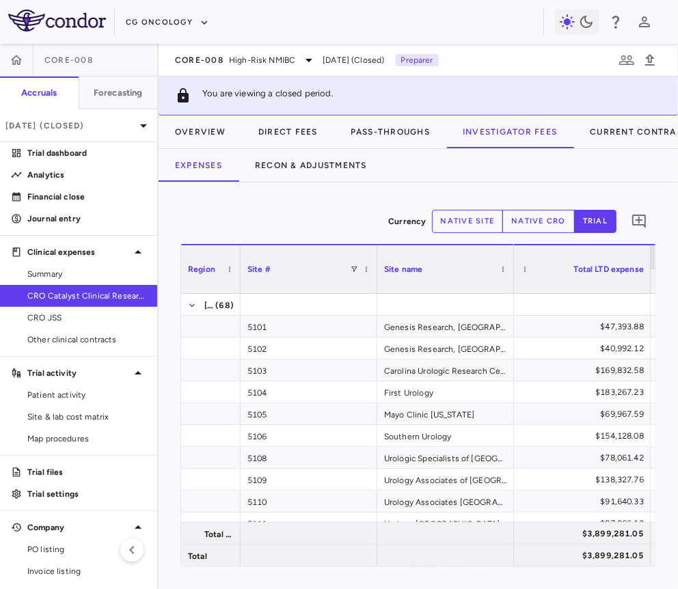
drag, startPoint x: 313, startPoint y: 271, endPoint x: 232, endPoint y: 280, distance: 81.8
click at [237, 280] on div at bounding box center [239, 269] width 5 height 48
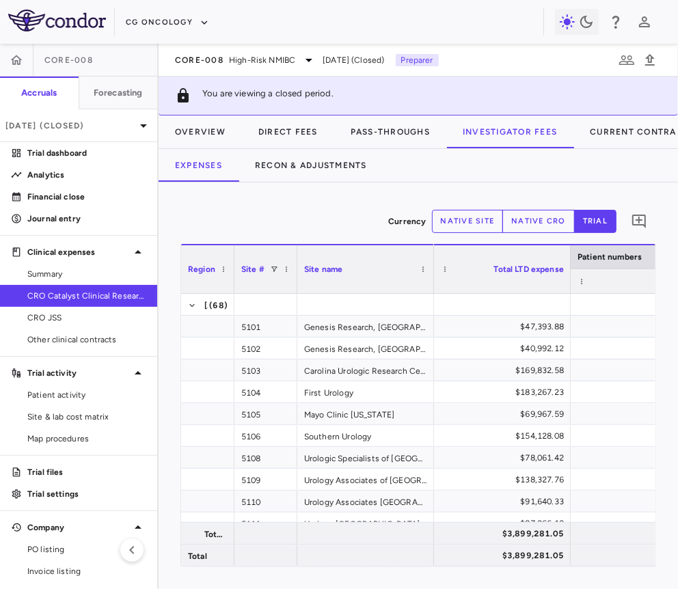
drag, startPoint x: 368, startPoint y: 279, endPoint x: 284, endPoint y: 299, distance: 86.3
click at [284, 299] on div "Region Site # Site name Patient numbers [GEOGRAPHIC_DATA]" at bounding box center [418, 405] width 474 height 322
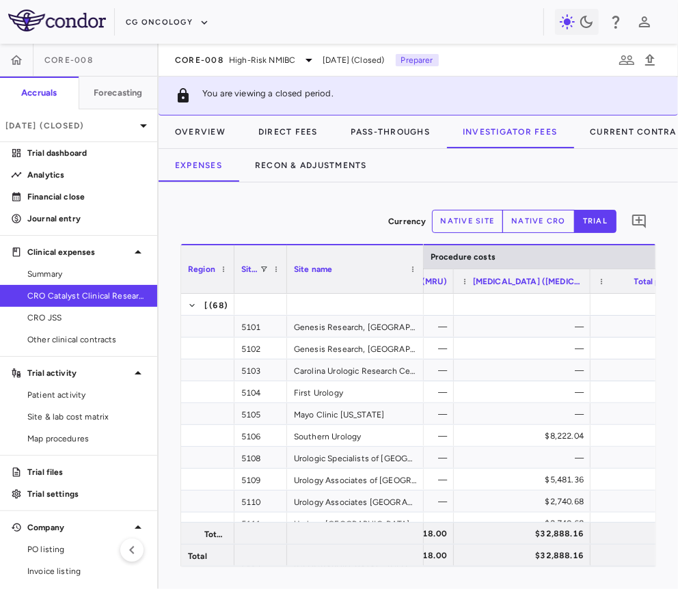
click at [341, 277] on div "Site name" at bounding box center [349, 269] width 111 height 41
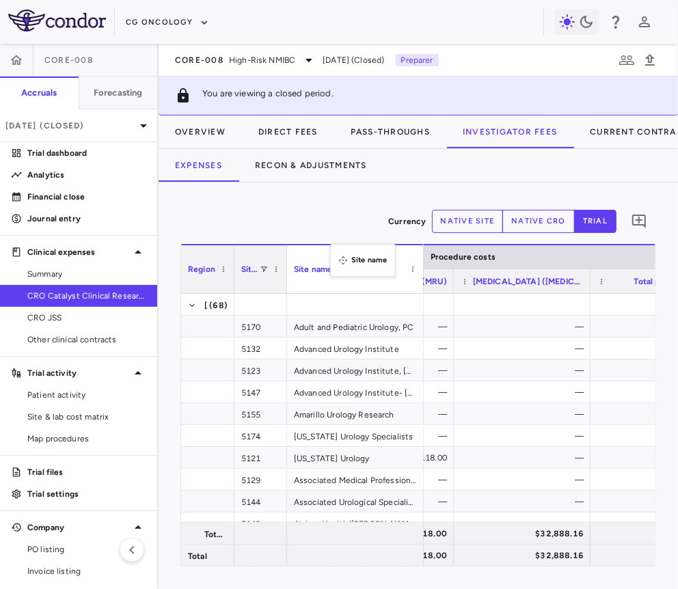
drag, startPoint x: 341, startPoint y: 277, endPoint x: 331, endPoint y: 216, distance: 62.3
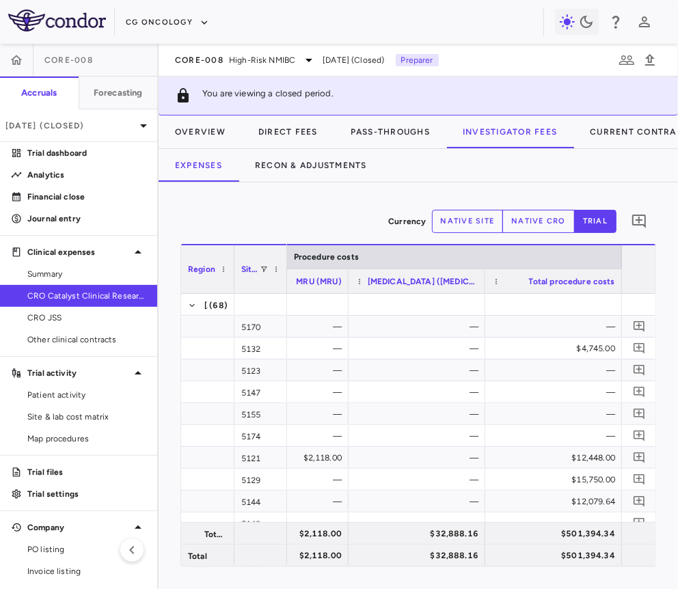
click at [251, 288] on div "Site #" at bounding box center [250, 269] width 18 height 41
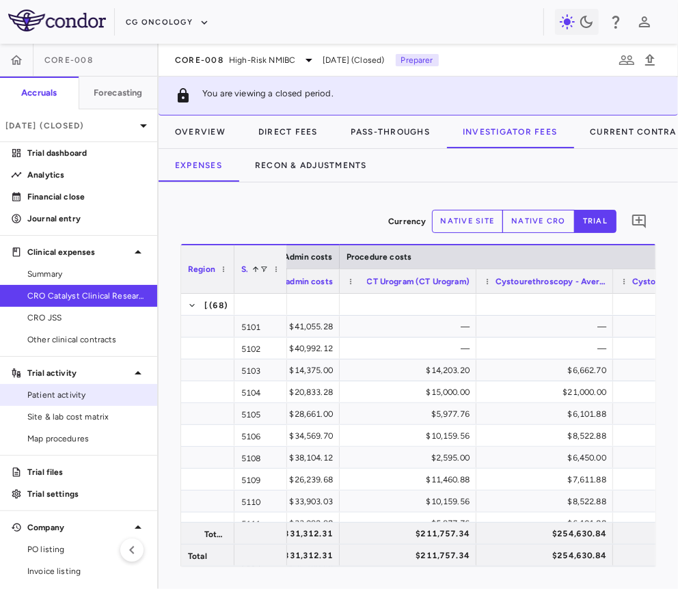
click at [83, 398] on span "Patient activity" at bounding box center [86, 395] width 119 height 12
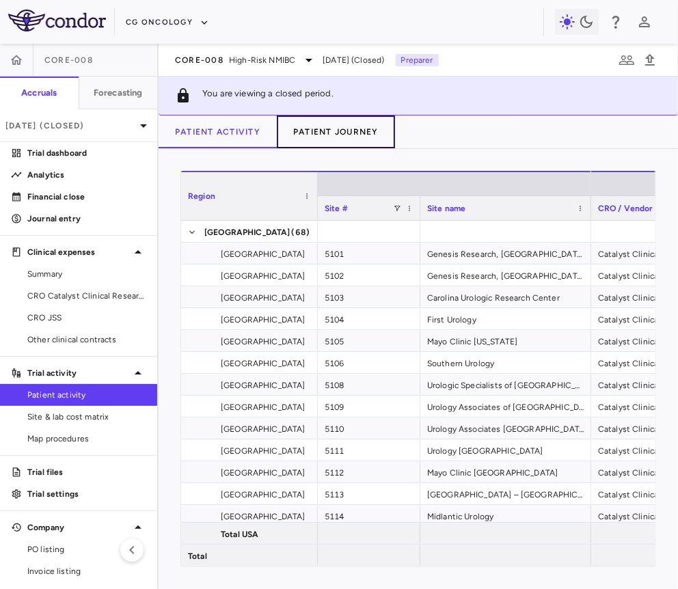
click at [366, 127] on button "Patient Journey" at bounding box center [336, 131] width 118 height 33
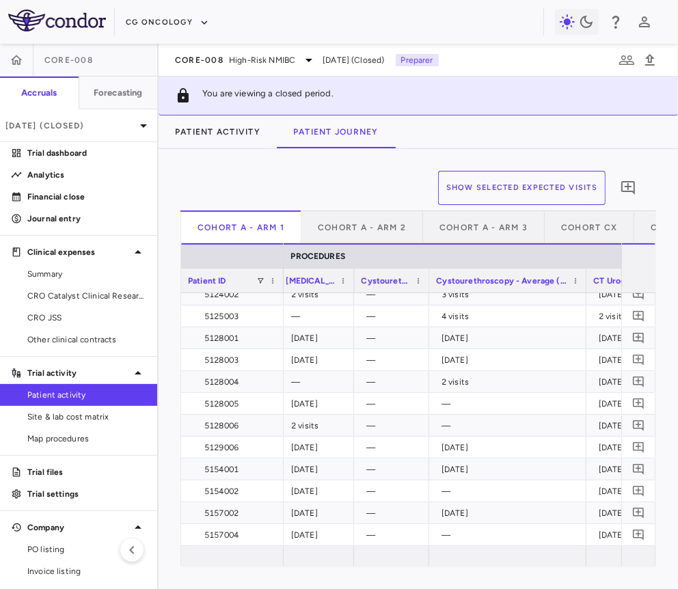
drag, startPoint x: 502, startPoint y: 278, endPoint x: 584, endPoint y: 287, distance: 82.5
click at [584, 287] on div at bounding box center [585, 281] width 5 height 24
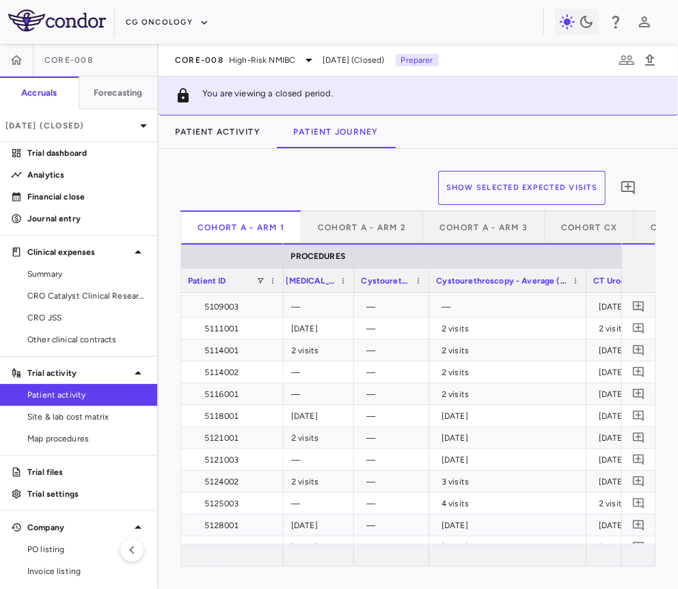
scroll to position [176, 0]
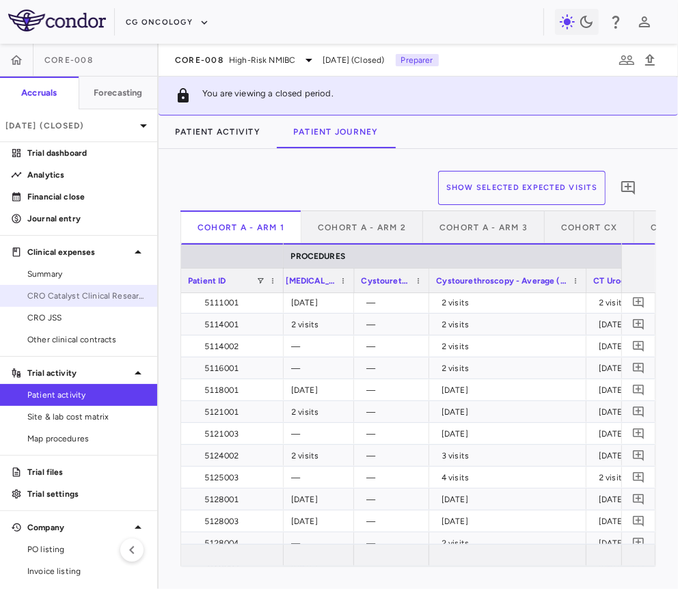
click at [93, 290] on span "CRO Catalyst Clinical Research" at bounding box center [86, 296] width 119 height 12
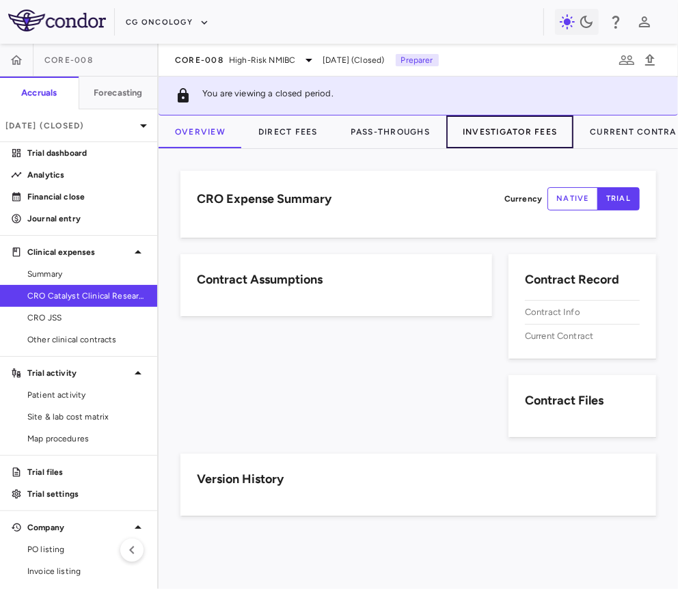
click at [483, 131] on button "Investigator Fees" at bounding box center [509, 131] width 127 height 33
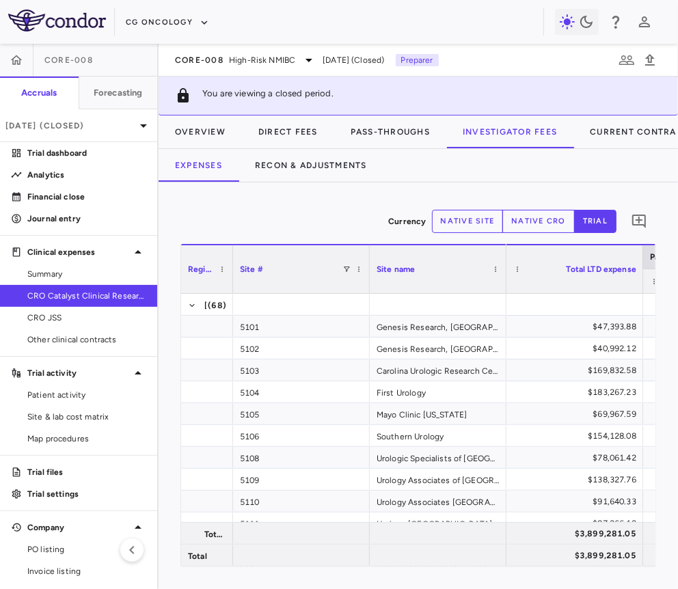
drag, startPoint x: 315, startPoint y: 278, endPoint x: 230, endPoint y: 284, distance: 84.9
click at [230, 284] on div at bounding box center [232, 269] width 5 height 48
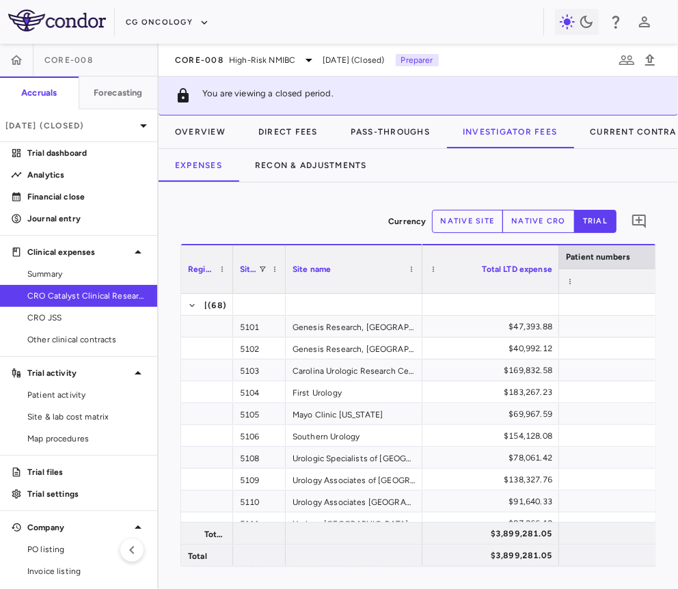
drag, startPoint x: 368, startPoint y: 277, endPoint x: 281, endPoint y: 303, distance: 90.6
click at [281, 303] on div "Region Site # Site name Patient numbers [GEOGRAPHIC_DATA]" at bounding box center [418, 405] width 474 height 322
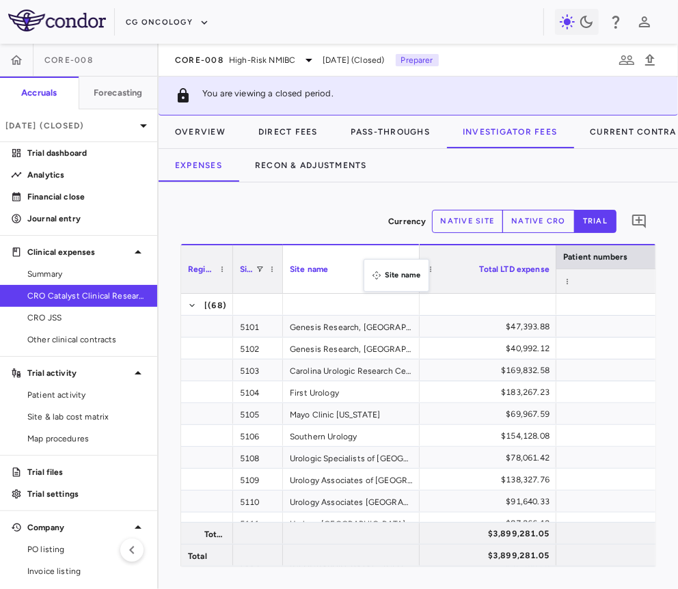
drag, startPoint x: 372, startPoint y: 275, endPoint x: 355, endPoint y: 231, distance: 46.9
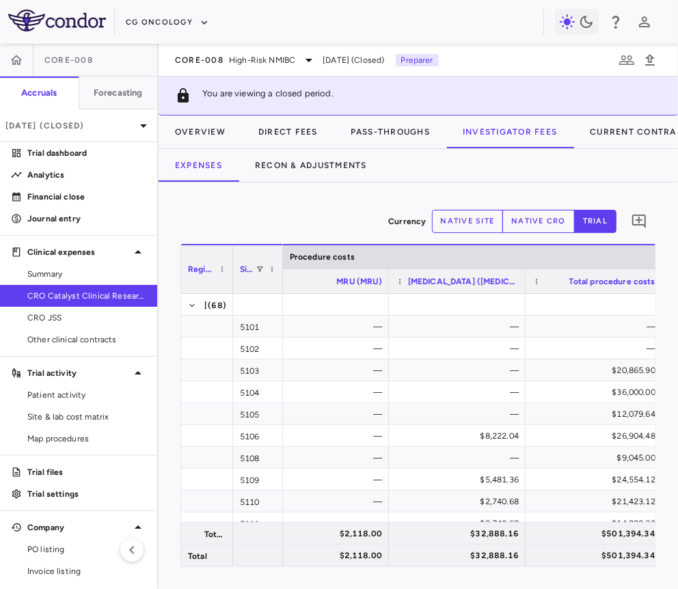
scroll to position [0, 28355]
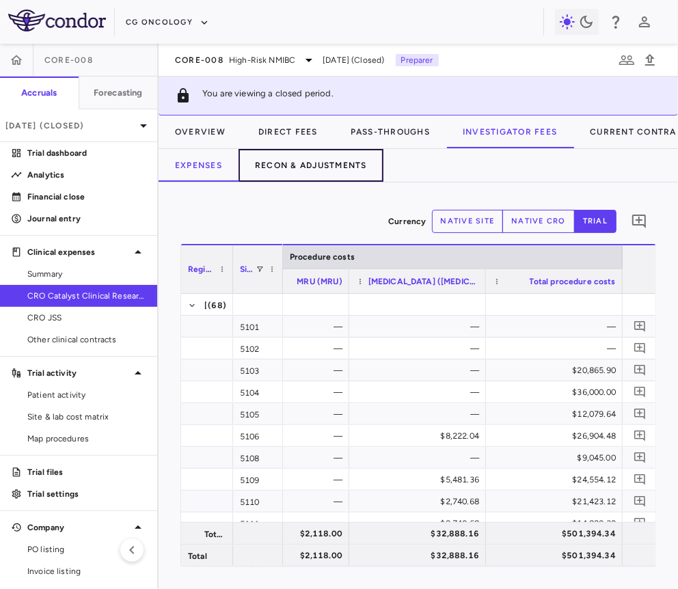
click at [303, 163] on button "Recon & Adjustments" at bounding box center [310, 165] width 145 height 33
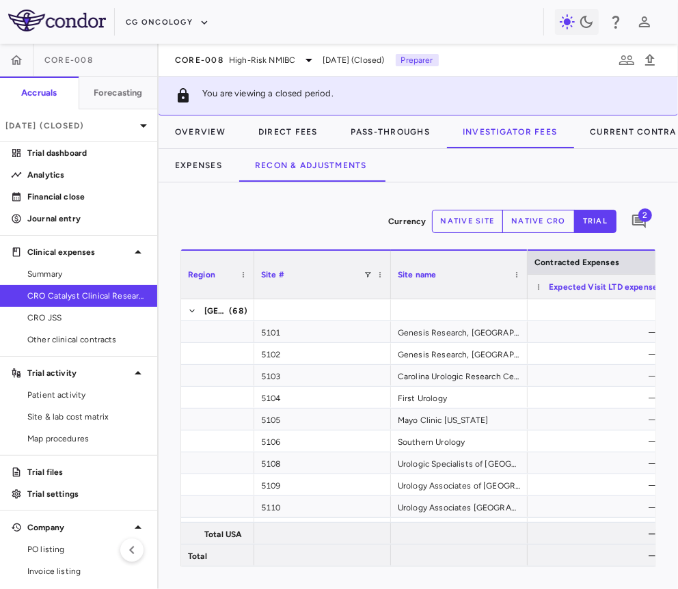
drag, startPoint x: 299, startPoint y: 280, endPoint x: 251, endPoint y: 287, distance: 47.6
click at [251, 287] on div at bounding box center [253, 275] width 5 height 48
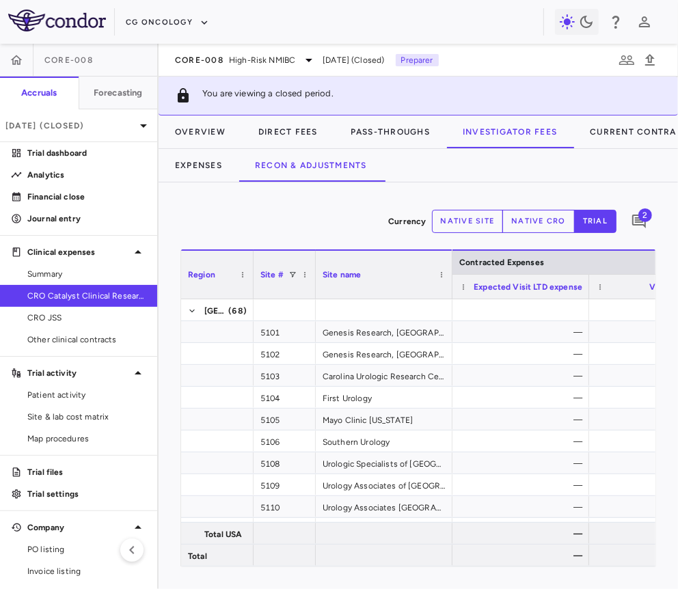
drag, startPoint x: 388, startPoint y: 282, endPoint x: 303, endPoint y: 301, distance: 86.7
click at [303, 301] on div "Region Site # Site name Contracted Expenses" at bounding box center [418, 407] width 474 height 317
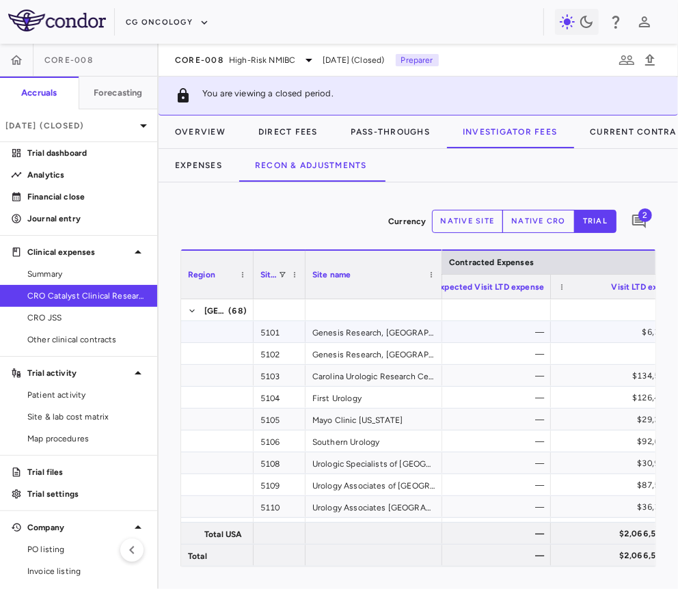
scroll to position [0, 37]
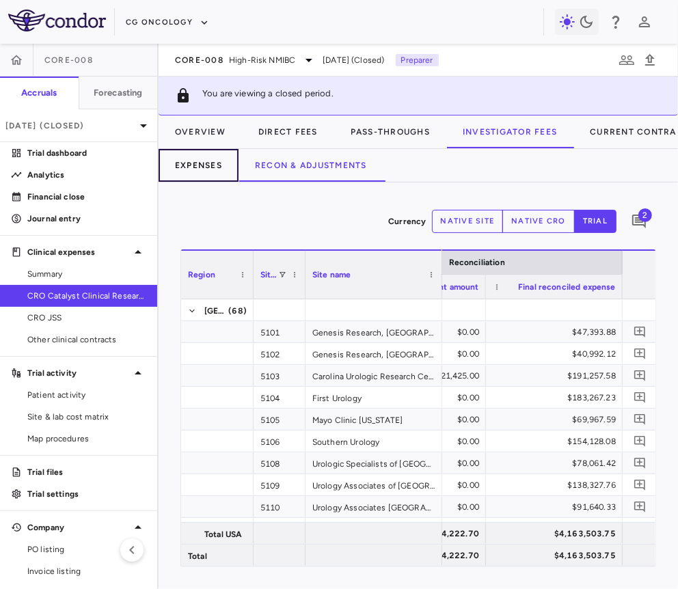
click at [205, 165] on button "Expenses" at bounding box center [199, 165] width 80 height 33
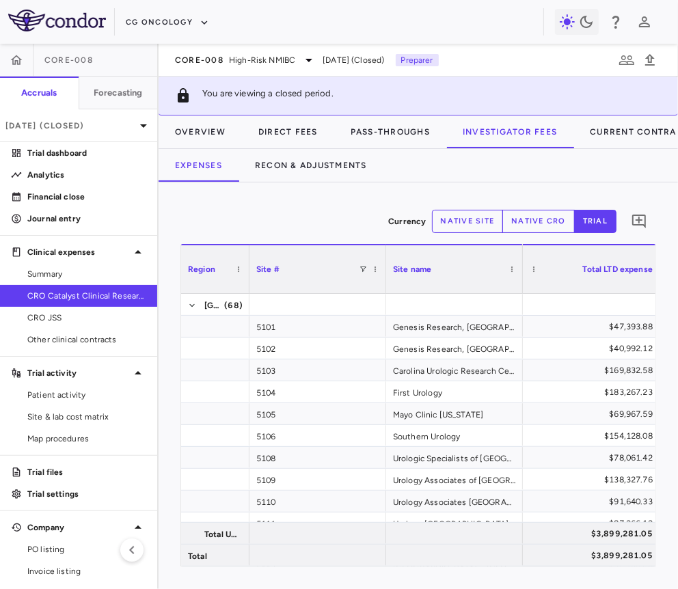
drag, startPoint x: 314, startPoint y: 277, endPoint x: 237, endPoint y: 292, distance: 78.0
click at [238, 292] on div "Region Site # Site name Patient numbers [GEOGRAPHIC_DATA]" at bounding box center [418, 405] width 474 height 322
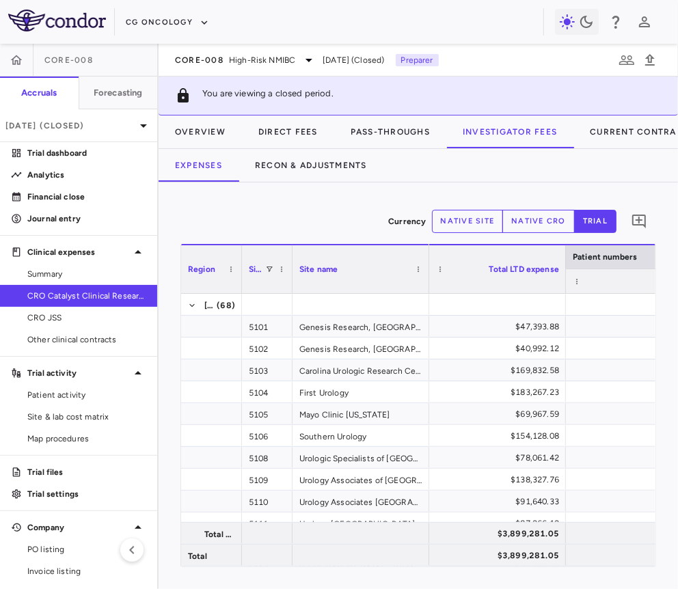
drag, startPoint x: 376, startPoint y: 286, endPoint x: 288, endPoint y: 307, distance: 90.0
click at [288, 307] on div "Region Site # Site name Patient numbers [GEOGRAPHIC_DATA]" at bounding box center [418, 405] width 474 height 322
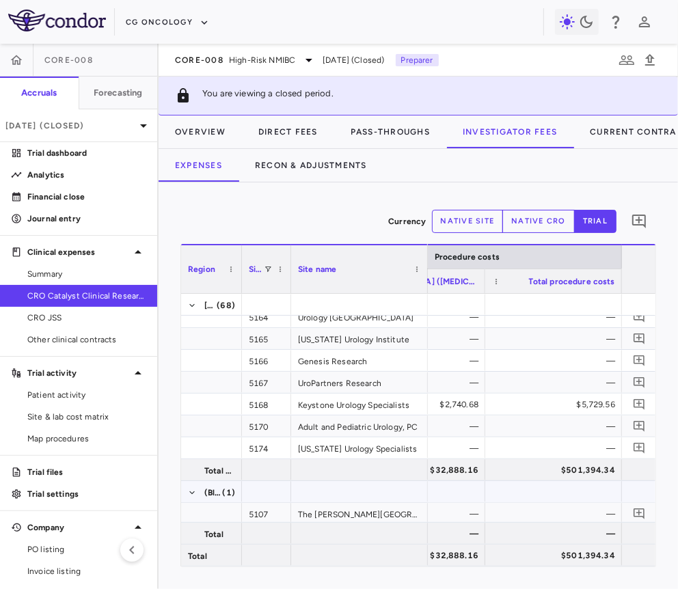
scroll to position [0, 27957]
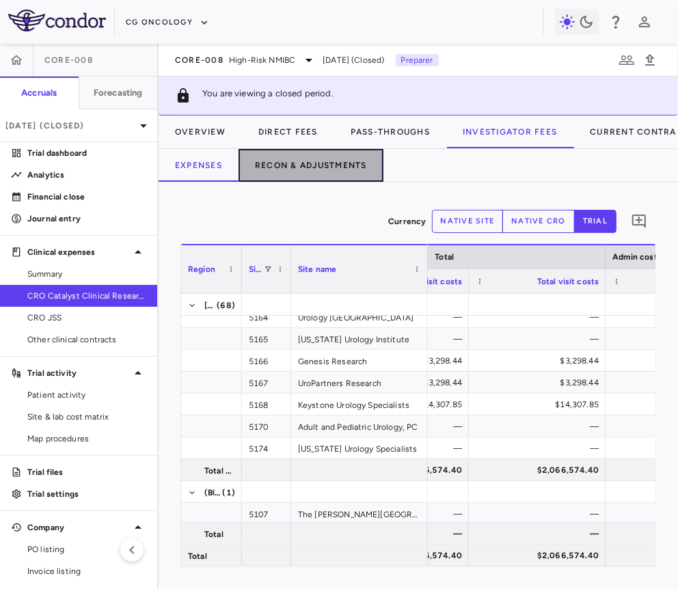
click at [340, 154] on button "Recon & Adjustments" at bounding box center [310, 165] width 145 height 33
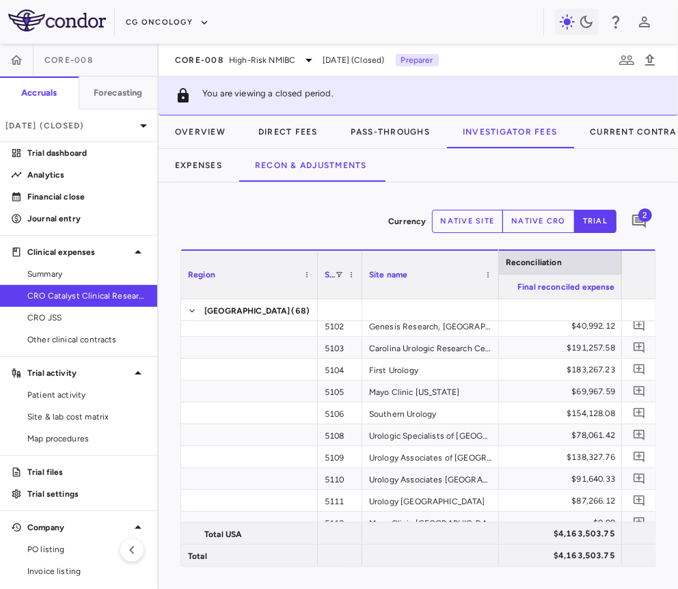
drag, startPoint x: 451, startPoint y: 286, endPoint x: 359, endPoint y: 309, distance: 95.3
click at [359, 309] on div "Region Site # Site name Reconciliation" at bounding box center [418, 407] width 474 height 317
click at [592, 558] on div "$4,163,503.75" at bounding box center [556, 556] width 118 height 22
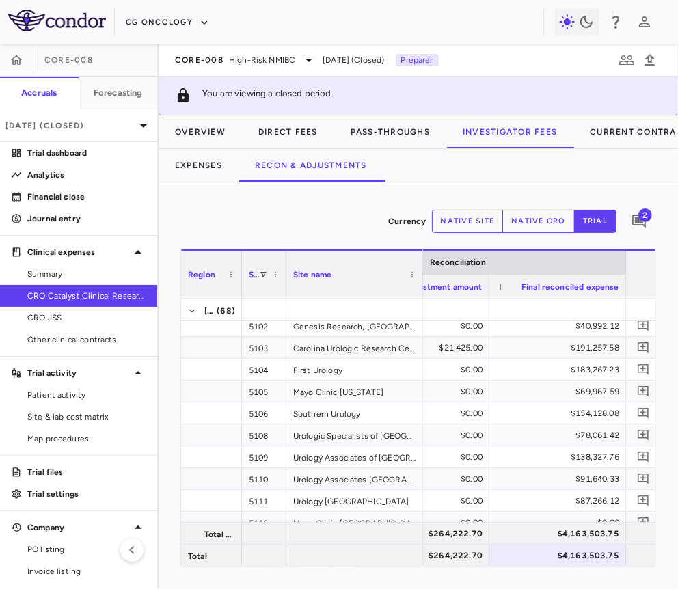
drag, startPoint x: 316, startPoint y: 284, endPoint x: 216, endPoint y: 284, distance: 99.7
click at [238, 289] on div at bounding box center [240, 275] width 5 height 48
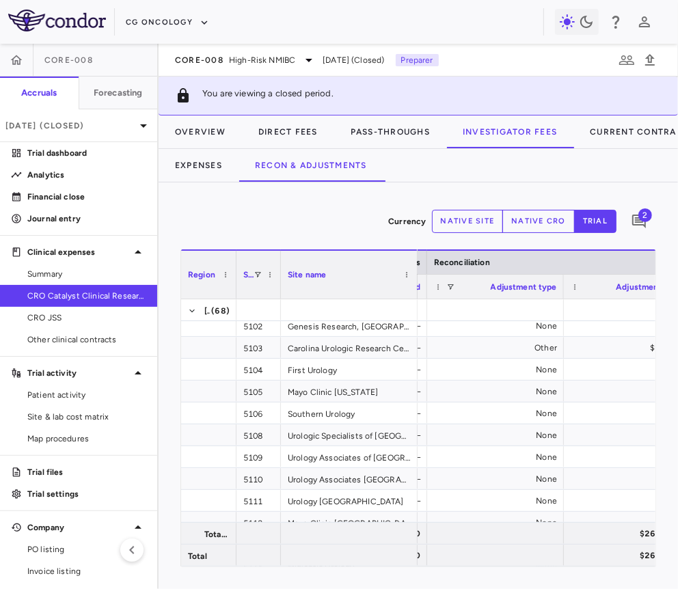
click at [209, 182] on div "Currency native site native cro trial 2 Press ENTER to sort. Press ALT DOWN to …" at bounding box center [418, 385] width 519 height 407
click at [209, 159] on button "Expenses" at bounding box center [199, 165] width 80 height 33
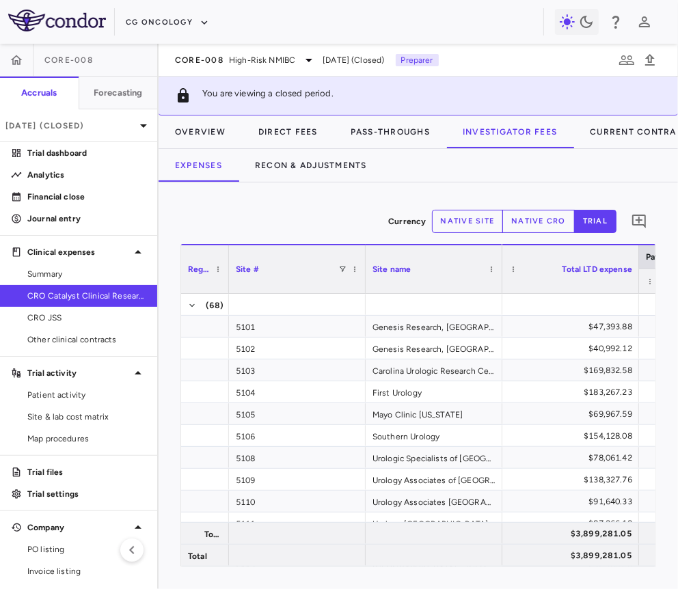
drag, startPoint x: 316, startPoint y: 280, endPoint x: 227, endPoint y: 289, distance: 89.9
click at [227, 289] on div at bounding box center [227, 269] width 5 height 48
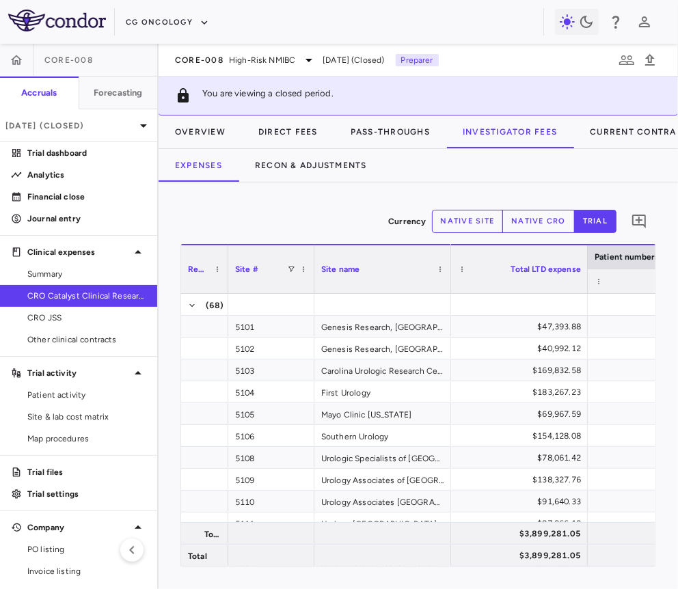
drag, startPoint x: 361, startPoint y: 284, endPoint x: 292, endPoint y: 296, distance: 70.8
click at [292, 296] on div "Region Site # Site name Patient numbers [GEOGRAPHIC_DATA]" at bounding box center [418, 405] width 474 height 322
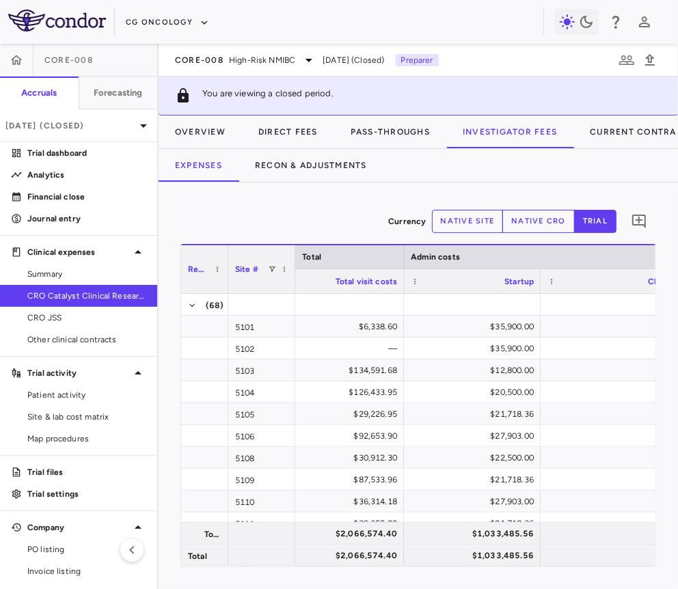
scroll to position [0, 26836]
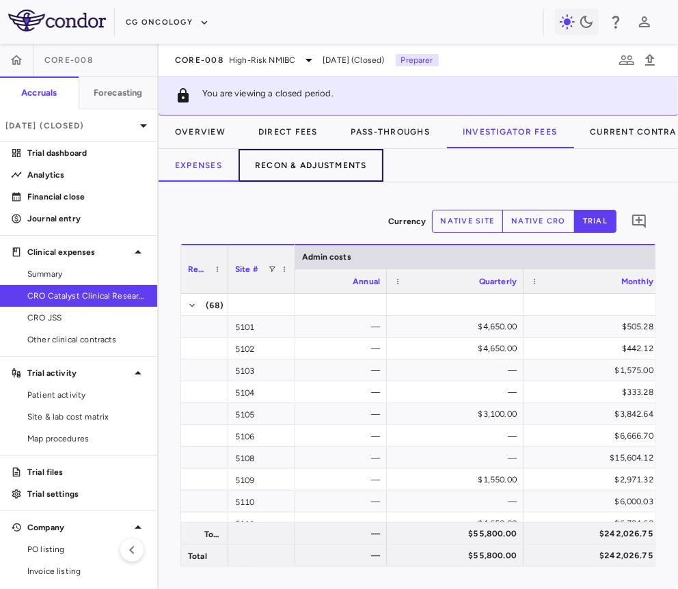
click at [329, 171] on button "Recon & Adjustments" at bounding box center [310, 165] width 145 height 33
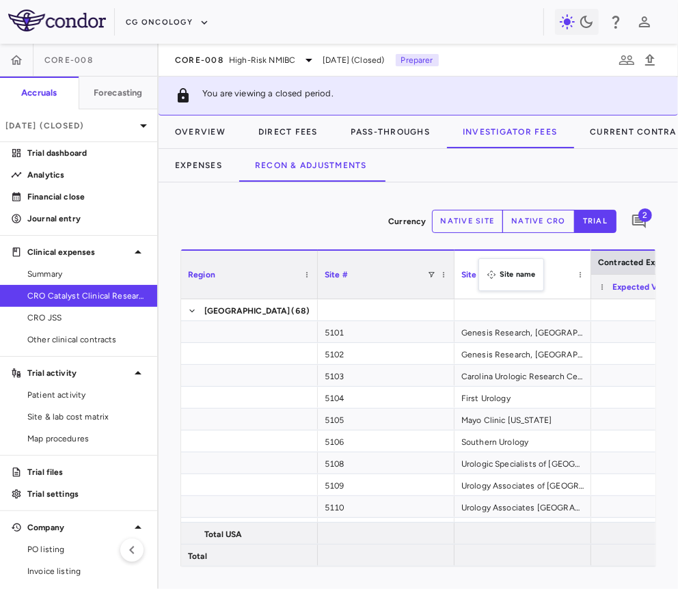
drag, startPoint x: 499, startPoint y: 288, endPoint x: 463, endPoint y: 217, distance: 79.1
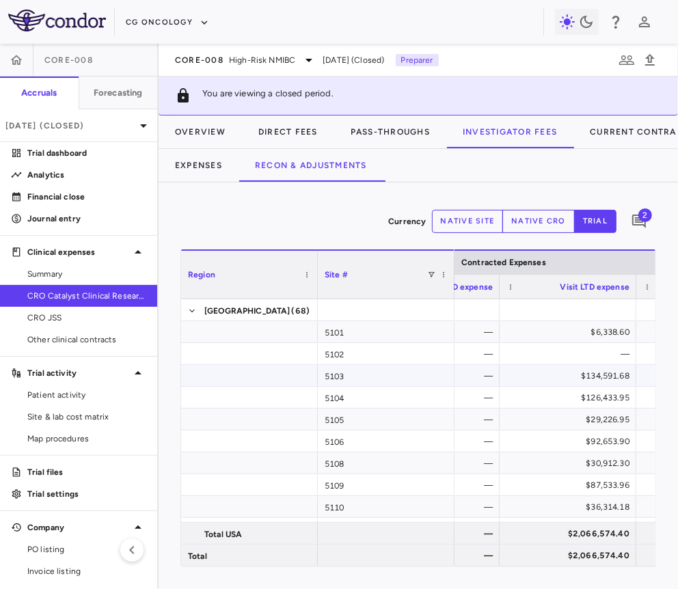
scroll to position [0, 173]
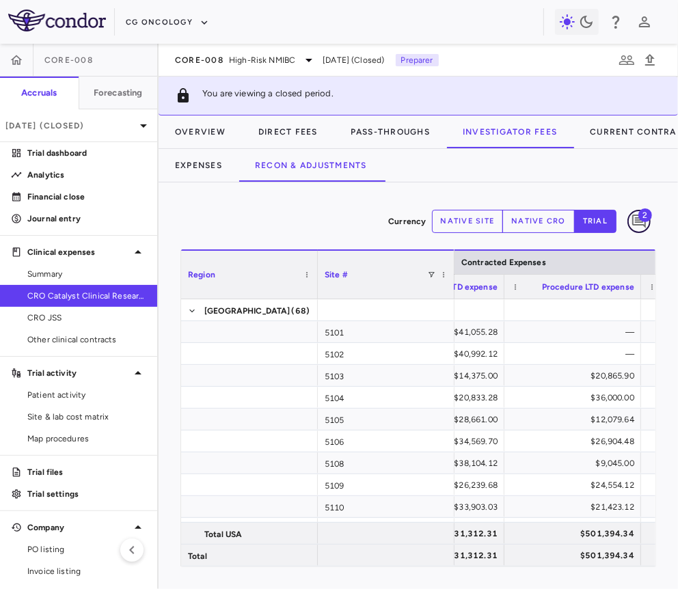
click at [631, 215] on icon "Add comment" at bounding box center [639, 221] width 16 height 16
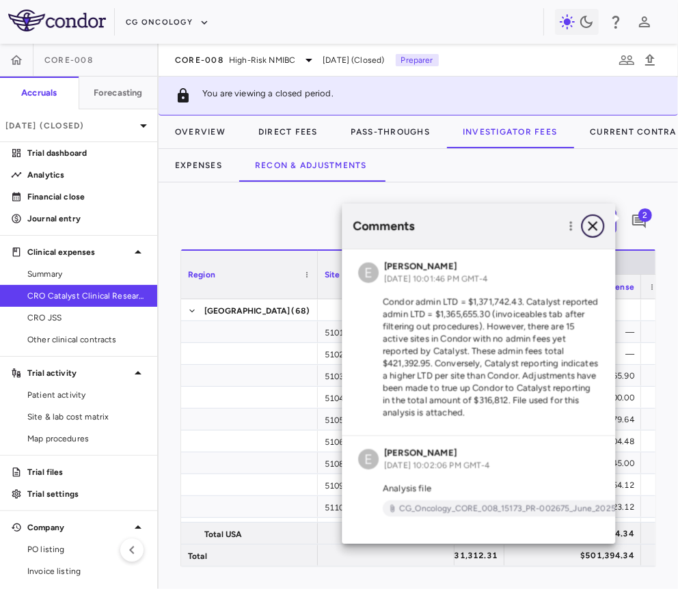
click at [598, 225] on icon "button" at bounding box center [592, 226] width 16 height 16
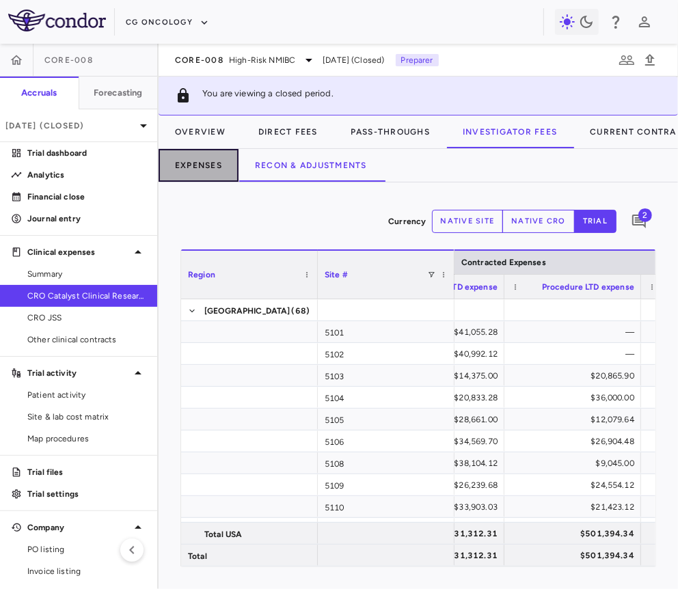
click at [216, 169] on button "Expenses" at bounding box center [199, 165] width 80 height 33
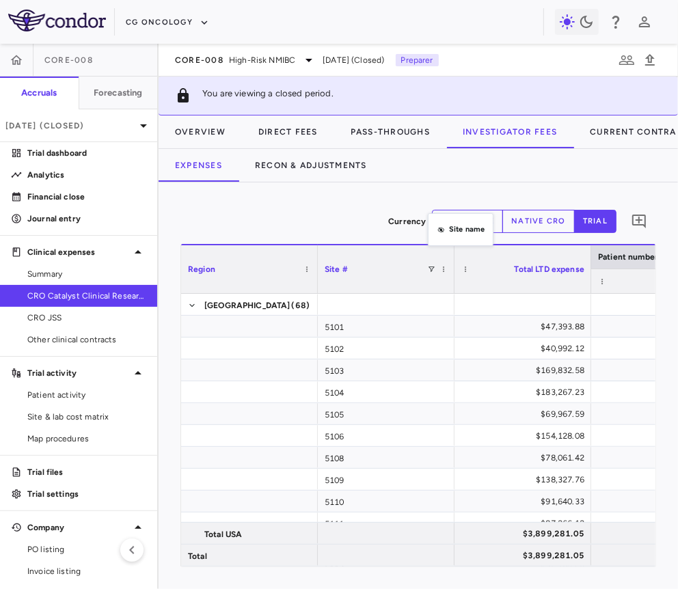
drag, startPoint x: 494, startPoint y: 279, endPoint x: 426, endPoint y: 212, distance: 95.7
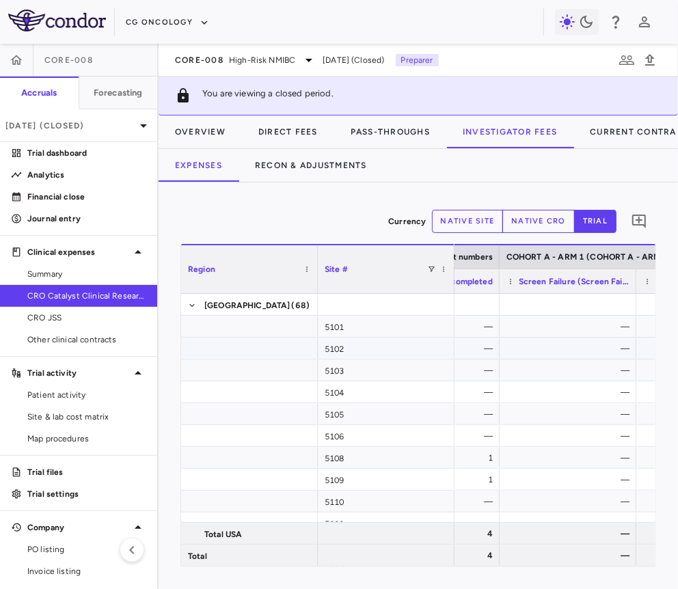
scroll to position [0, 1193]
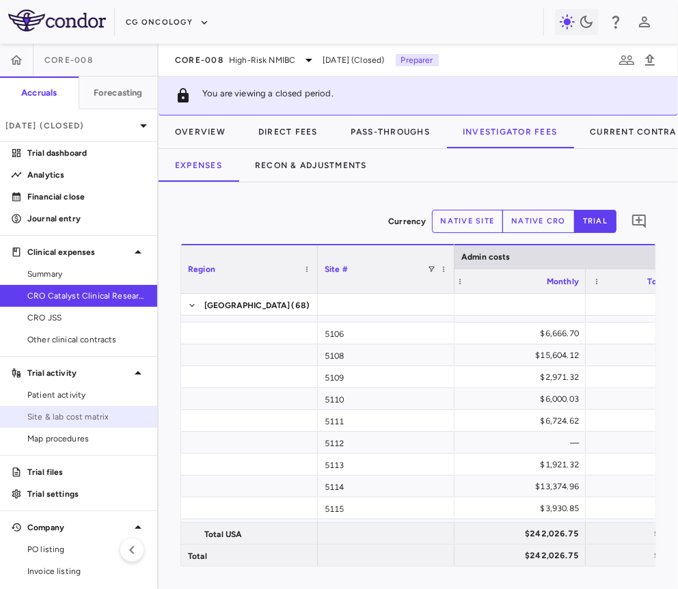
click at [119, 416] on span "Site & lab cost matrix" at bounding box center [86, 417] width 119 height 12
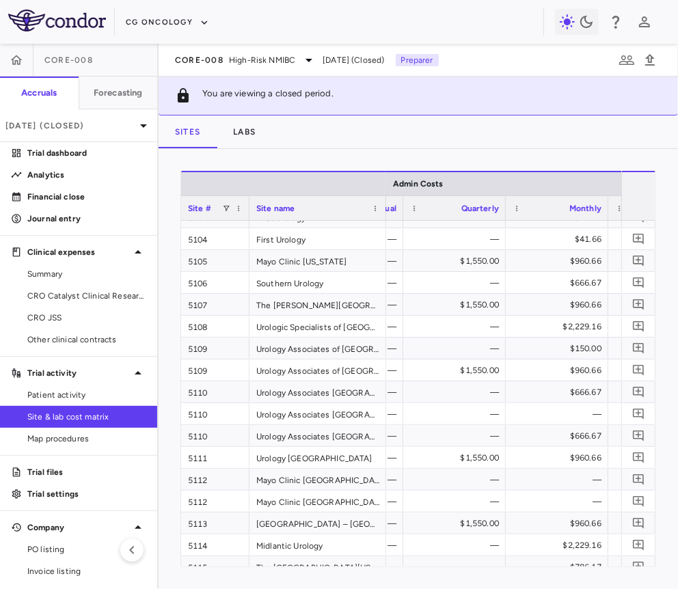
scroll to position [87, 0]
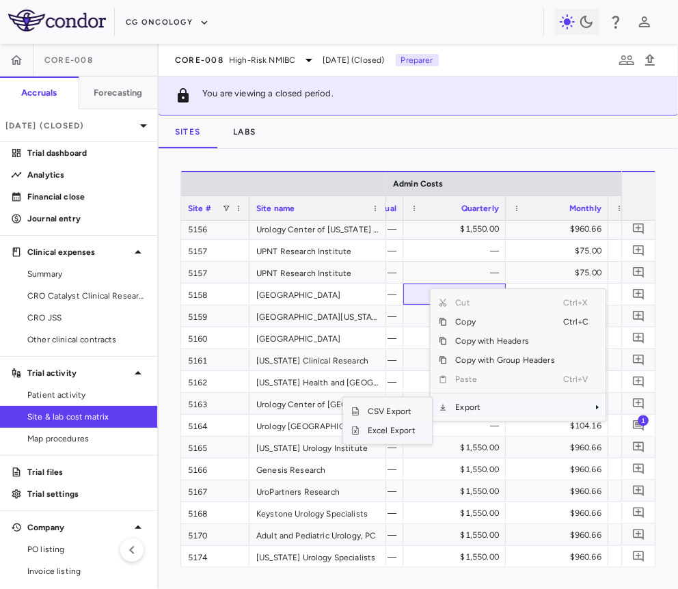
click at [404, 428] on span "Excel Export" at bounding box center [391, 430] width 64 height 19
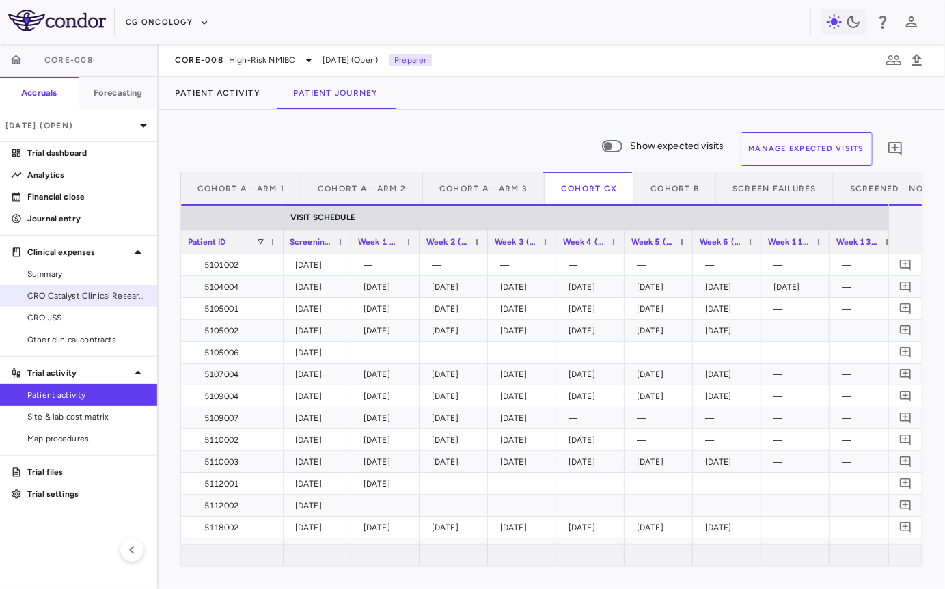
click at [124, 294] on span "CRO Catalyst Clinical Research" at bounding box center [86, 296] width 119 height 12
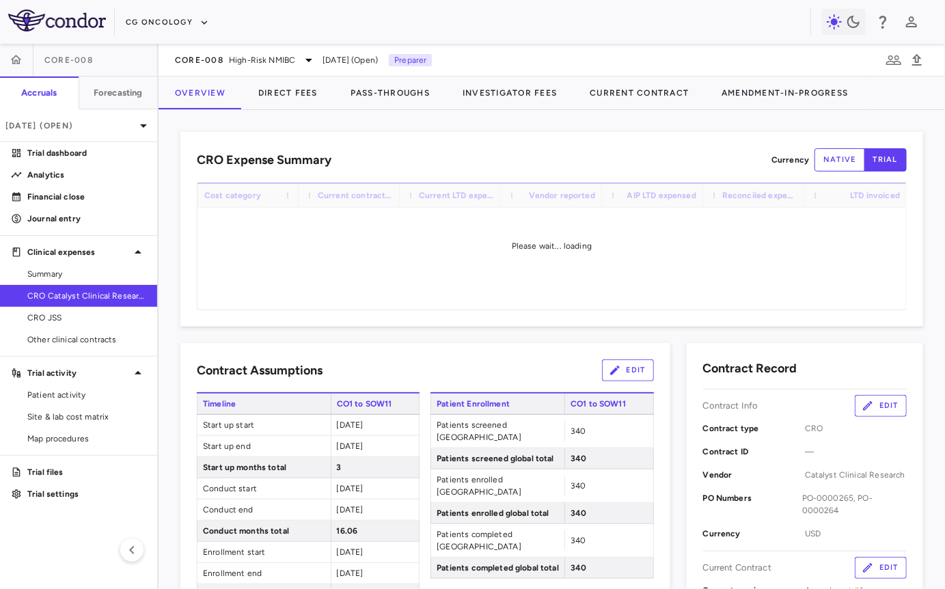
click at [756, 74] on div "CORE-008 High-Risk NMIBC Jul 2025 (Open) Preparer" at bounding box center [552, 60] width 786 height 33
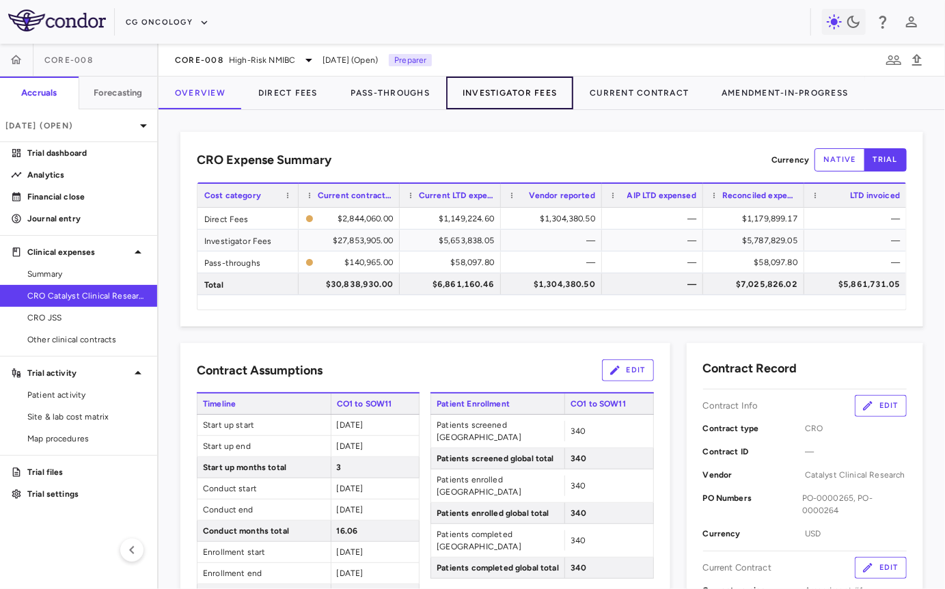
click at [474, 93] on button "Investigator Fees" at bounding box center [509, 93] width 127 height 33
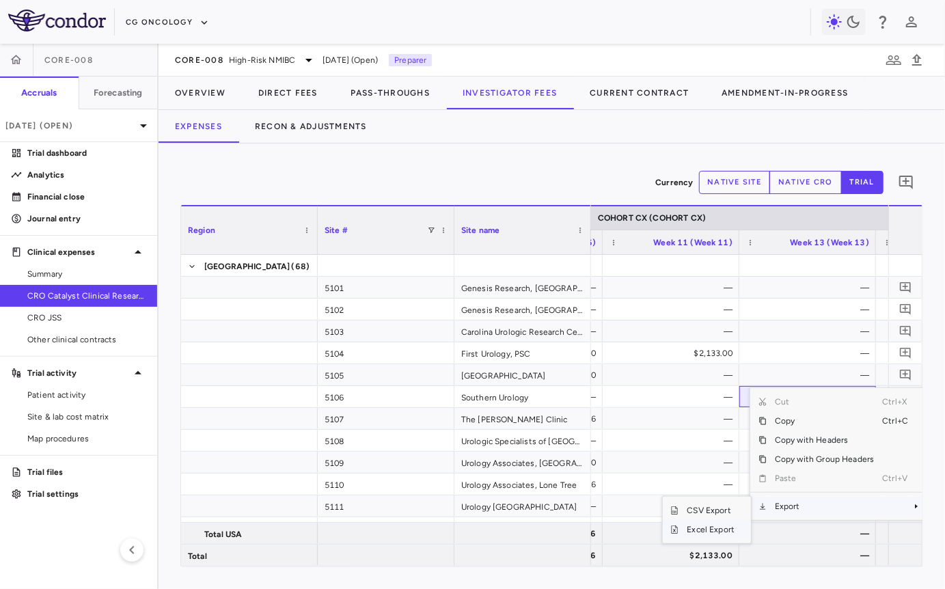
click at [711, 531] on span "Excel Export" at bounding box center [711, 529] width 64 height 19
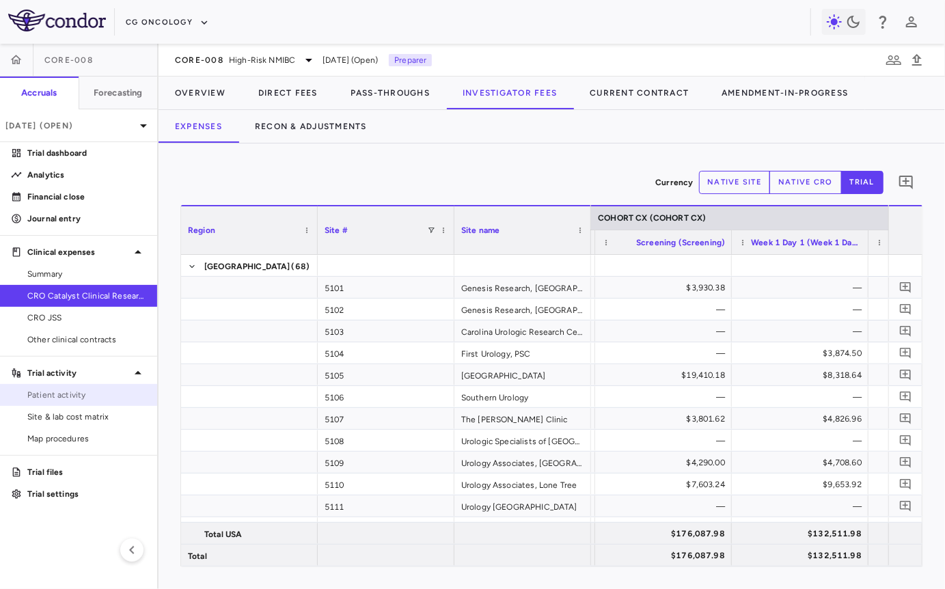
click at [74, 394] on span "Patient activity" at bounding box center [86, 395] width 119 height 12
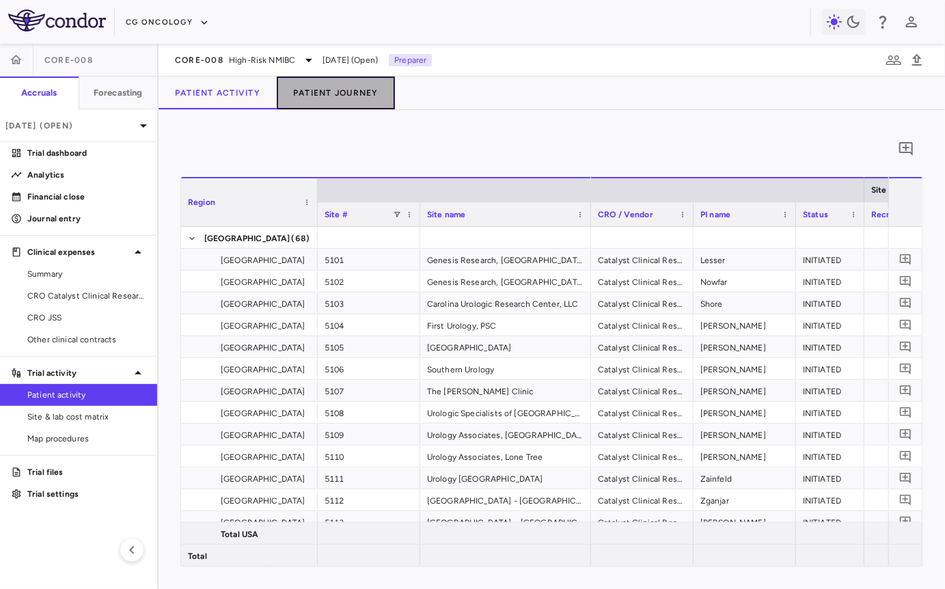
click at [281, 100] on button "Patient Journey" at bounding box center [336, 93] width 118 height 33
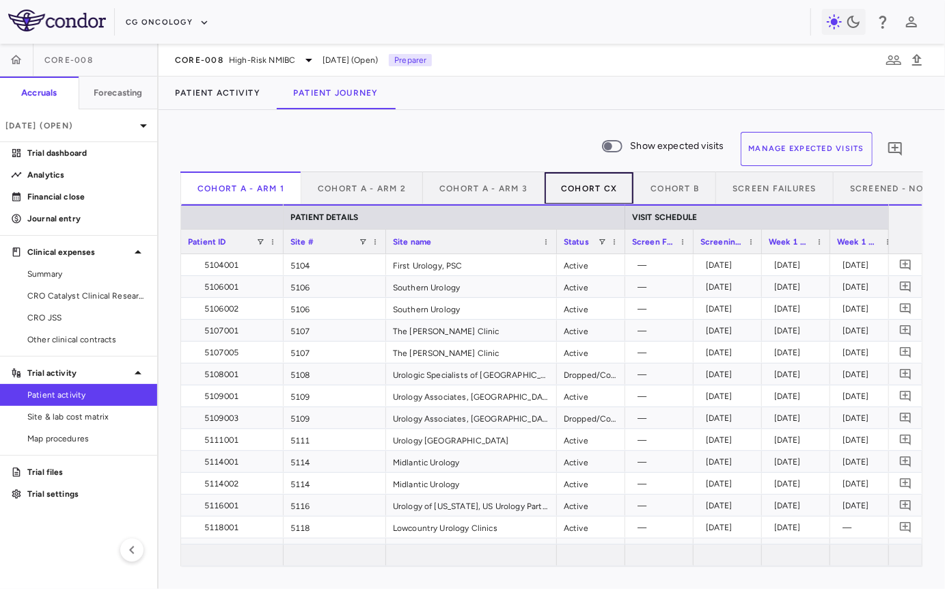
click at [587, 180] on button "Cohort CX" at bounding box center [590, 187] width 90 height 33
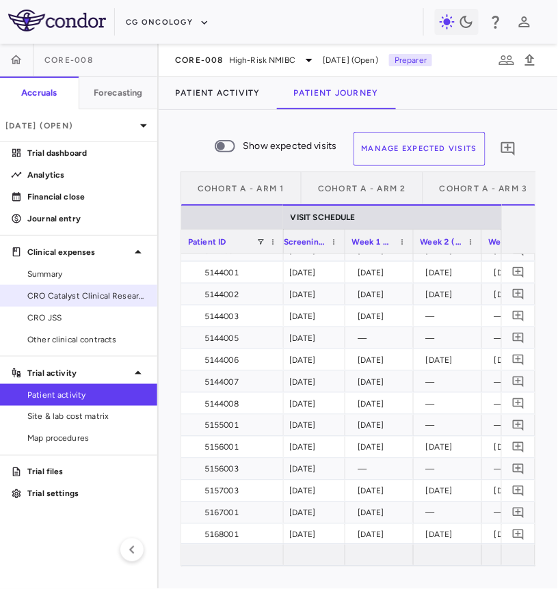
click at [64, 299] on span "CRO Catalyst Clinical Research" at bounding box center [86, 296] width 119 height 12
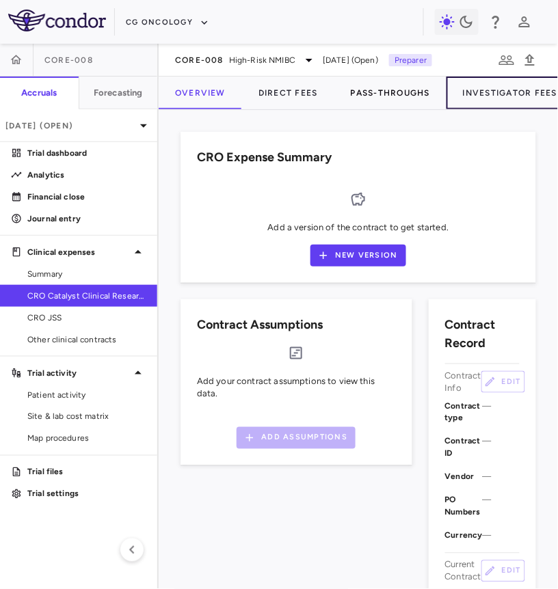
click at [487, 86] on button "Investigator Fees" at bounding box center [509, 93] width 127 height 33
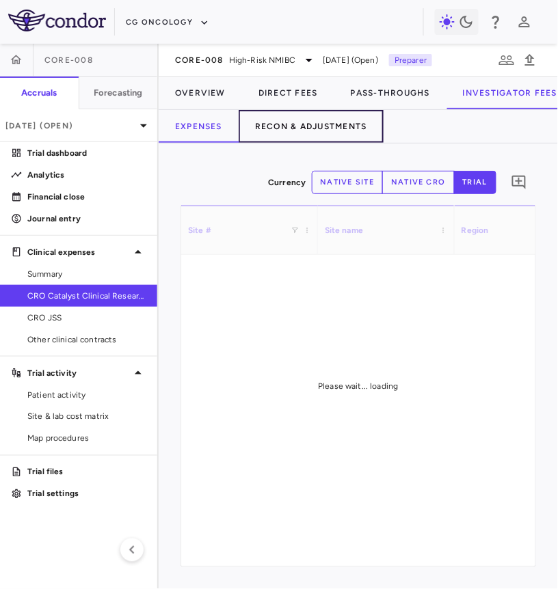
click at [322, 120] on button "Recon & Adjustments" at bounding box center [310, 126] width 145 height 33
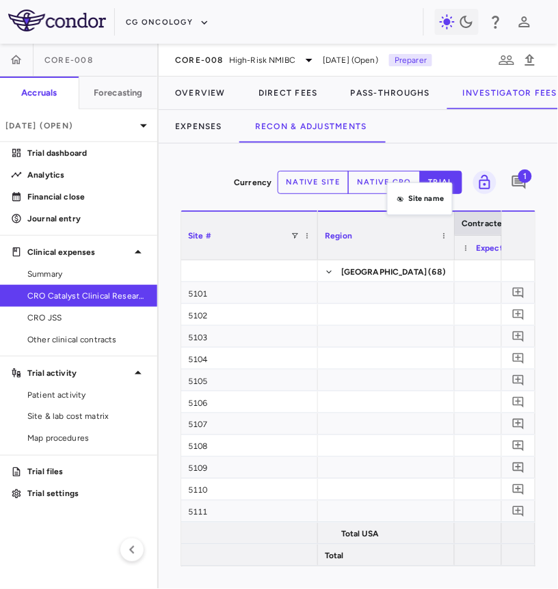
drag, startPoint x: 394, startPoint y: 225, endPoint x: 394, endPoint y: 171, distance: 54.7
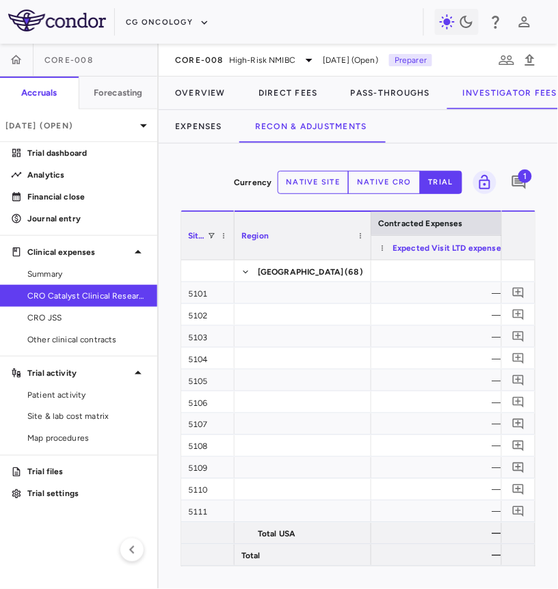
drag, startPoint x: 316, startPoint y: 251, endPoint x: 232, endPoint y: 258, distance: 85.0
click at [232, 258] on div at bounding box center [233, 236] width 5 height 48
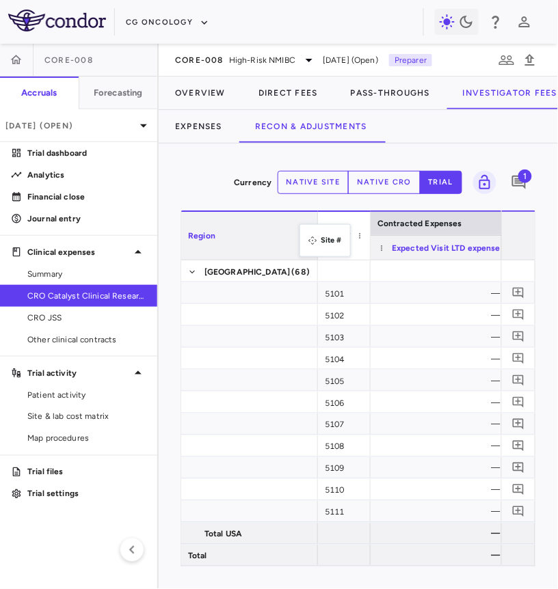
drag, startPoint x: 204, startPoint y: 234, endPoint x: 306, endPoint y: 232, distance: 102.5
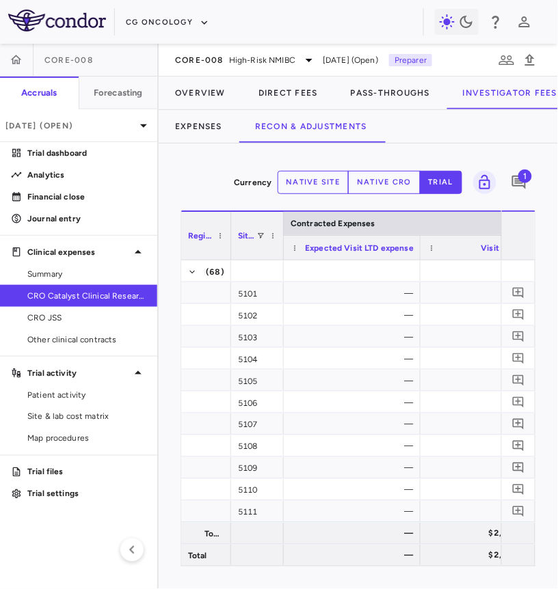
drag, startPoint x: 314, startPoint y: 234, endPoint x: 224, endPoint y: 245, distance: 90.8
click at [228, 245] on div at bounding box center [230, 236] width 5 height 48
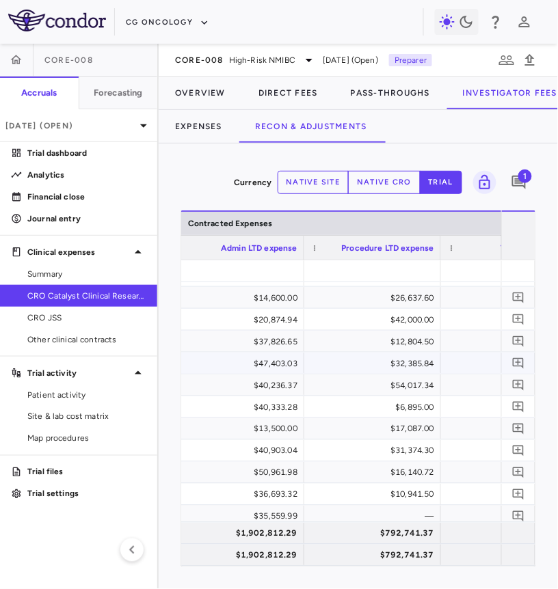
scroll to position [0, 360]
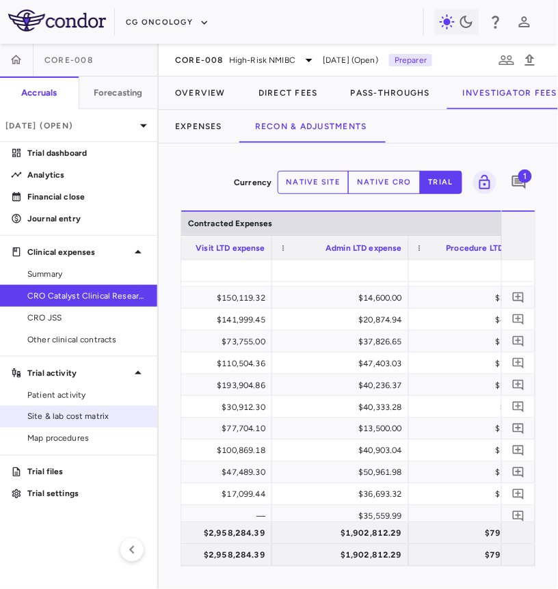
click at [66, 416] on span "Site & lab cost matrix" at bounding box center [86, 417] width 119 height 12
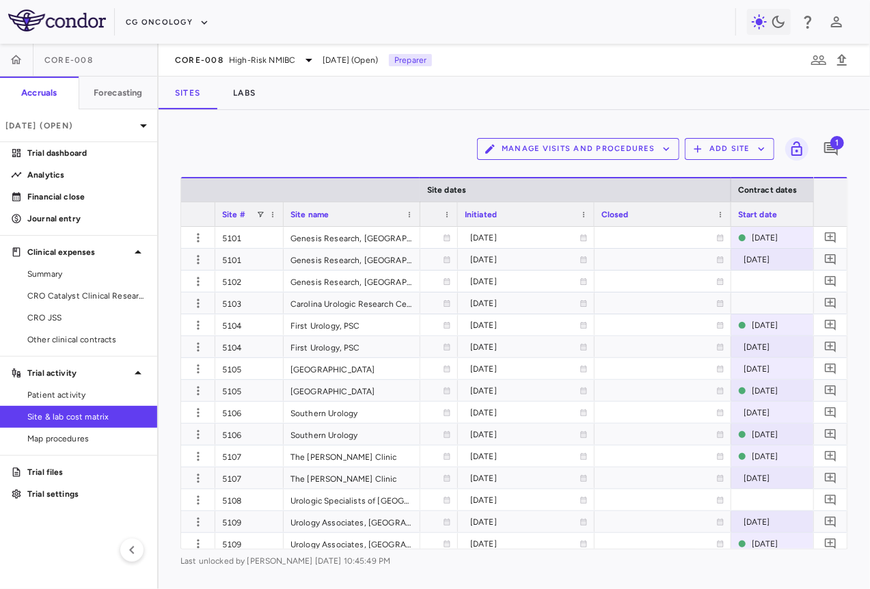
click at [513, 211] on div "Initiated" at bounding box center [520, 214] width 111 height 17
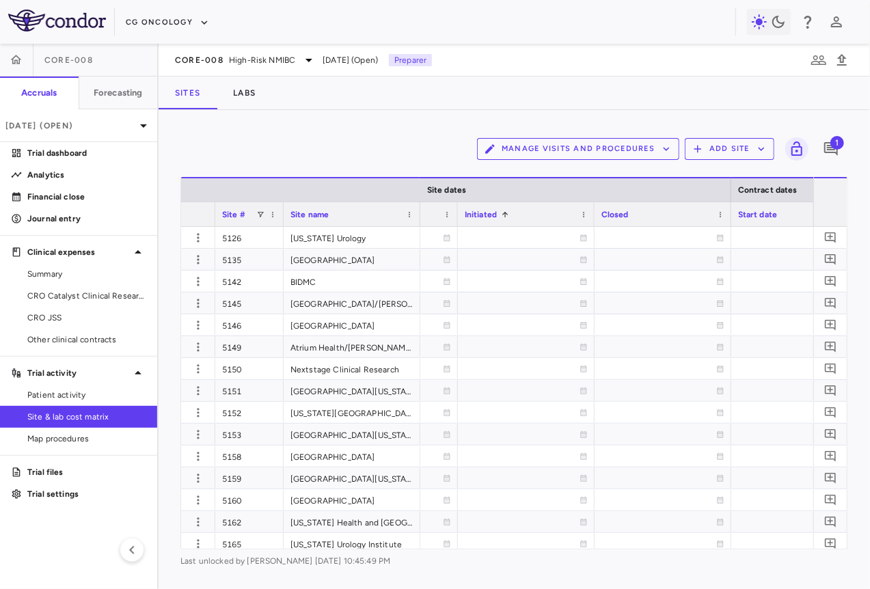
click at [513, 211] on div "Initiated 1" at bounding box center [520, 214] width 111 height 17
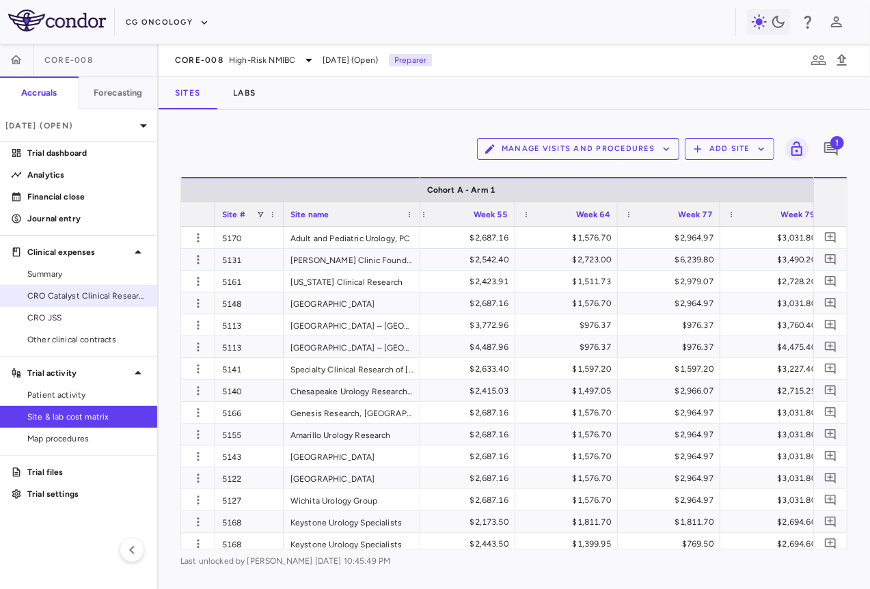
click at [87, 305] on link "CRO Catalyst Clinical Research" at bounding box center [78, 296] width 157 height 20
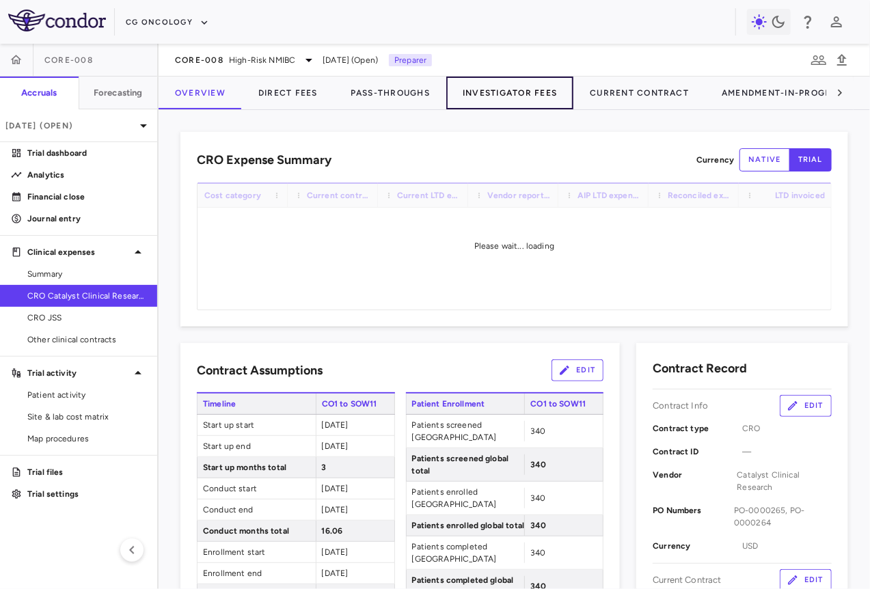
click at [501, 92] on button "Investigator Fees" at bounding box center [509, 93] width 127 height 33
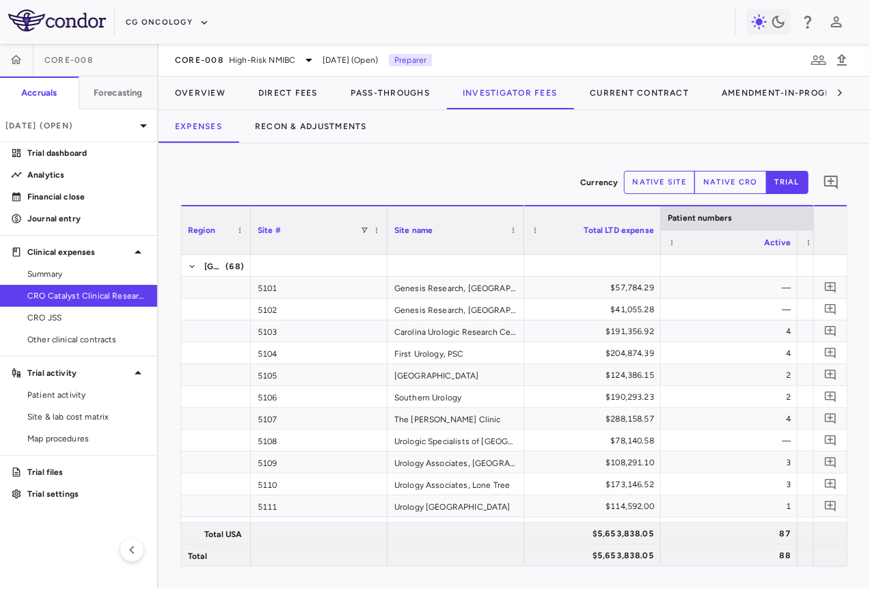
drag, startPoint x: 315, startPoint y: 232, endPoint x: 245, endPoint y: 244, distance: 70.8
click at [247, 244] on div at bounding box center [249, 230] width 5 height 48
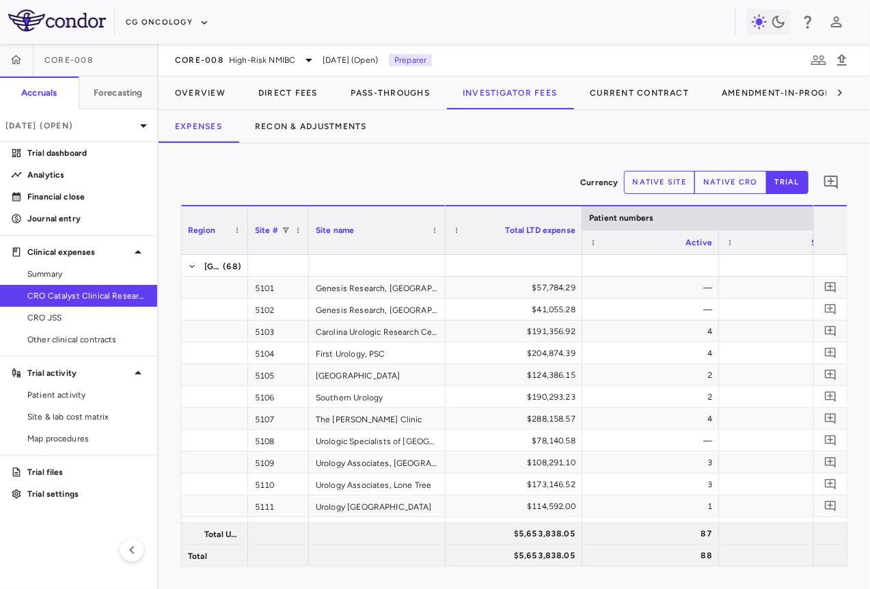
drag, startPoint x: 383, startPoint y: 234, endPoint x: 304, endPoint y: 255, distance: 81.4
click at [304, 255] on div "Region Site # Site name Patient numbers [GEOGRAPHIC_DATA]" at bounding box center [514, 385] width 666 height 361
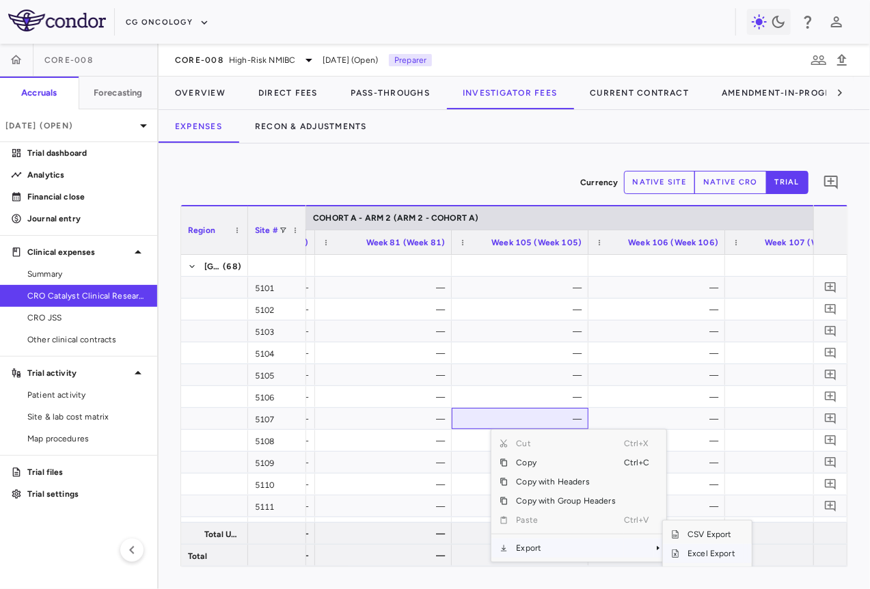
click at [702, 550] on span "Excel Export" at bounding box center [711, 553] width 64 height 19
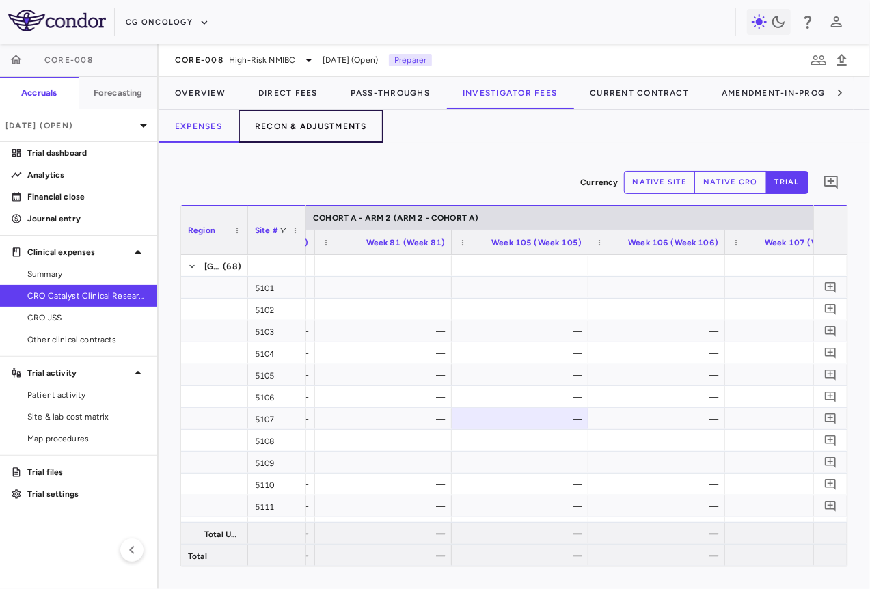
click at [350, 126] on button "Recon & Adjustments" at bounding box center [310, 126] width 145 height 33
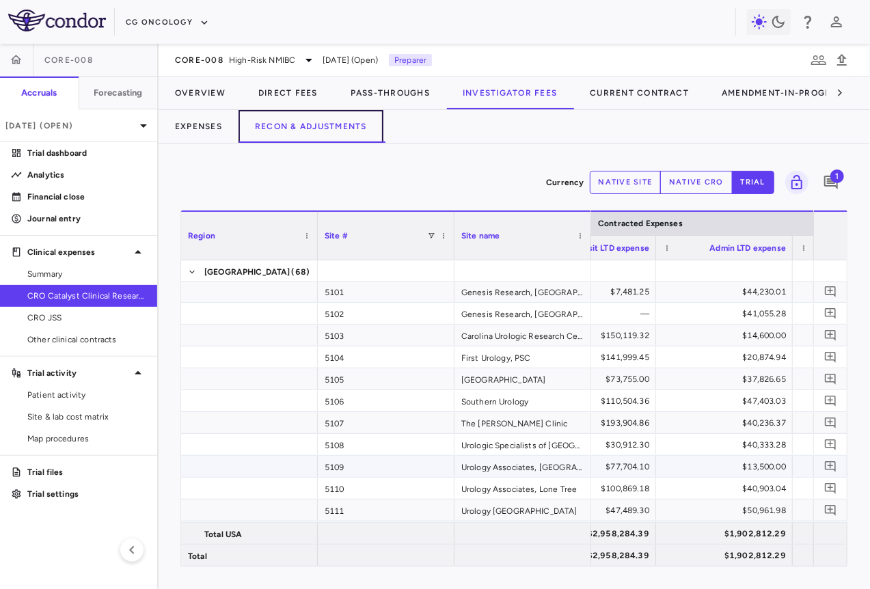
scroll to position [0, 215]
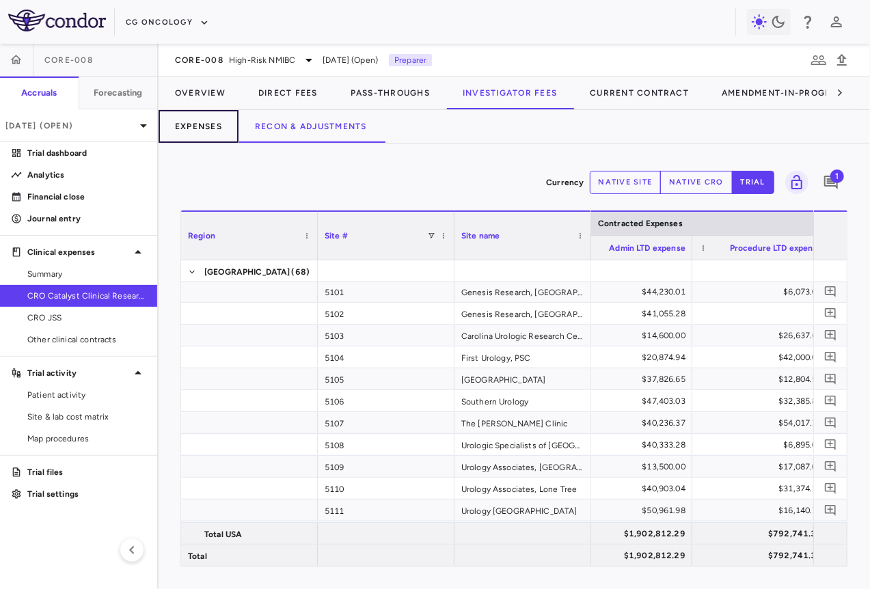
click at [220, 133] on button "Expenses" at bounding box center [199, 126] width 80 height 33
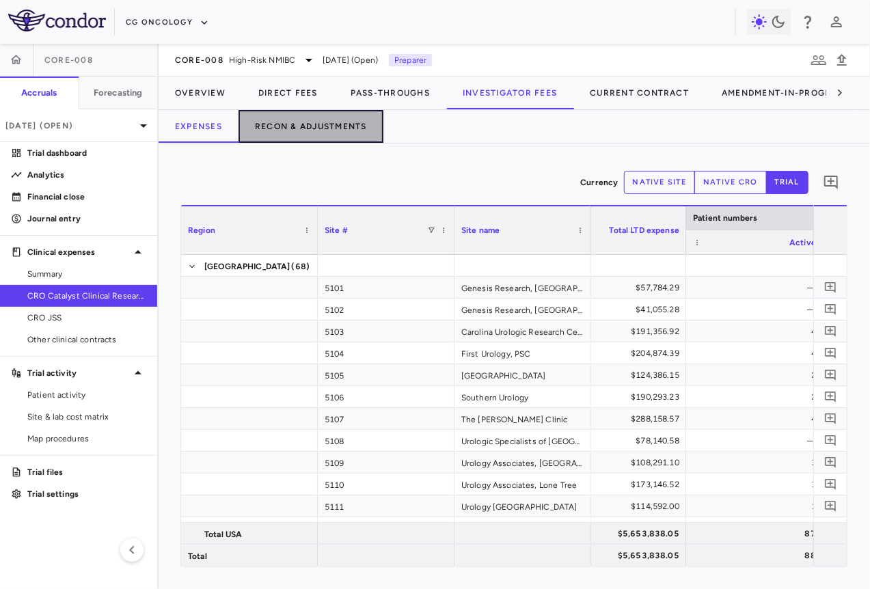
click at [331, 120] on button "Recon & Adjustments" at bounding box center [310, 126] width 145 height 33
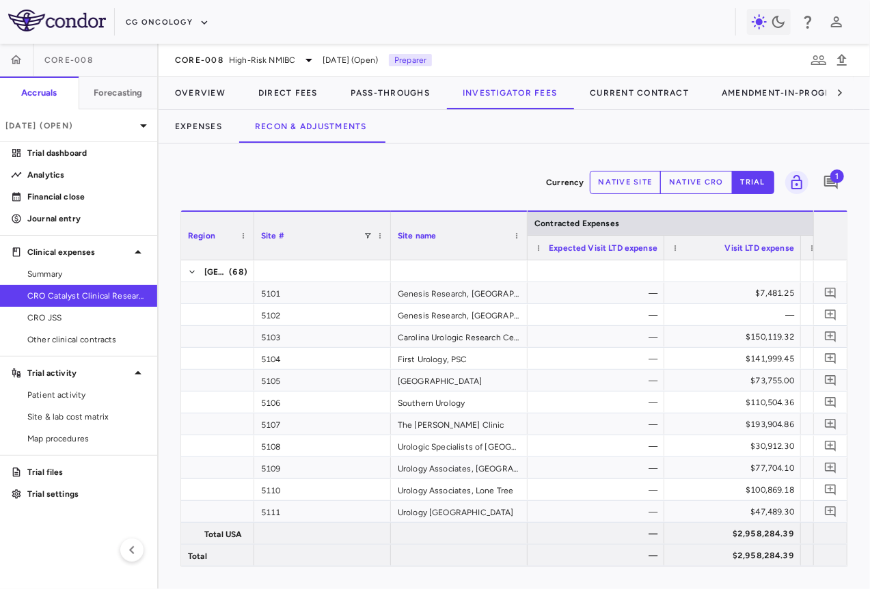
drag, startPoint x: 316, startPoint y: 245, endPoint x: 240, endPoint y: 247, distance: 75.2
click at [251, 247] on div at bounding box center [253, 236] width 5 height 48
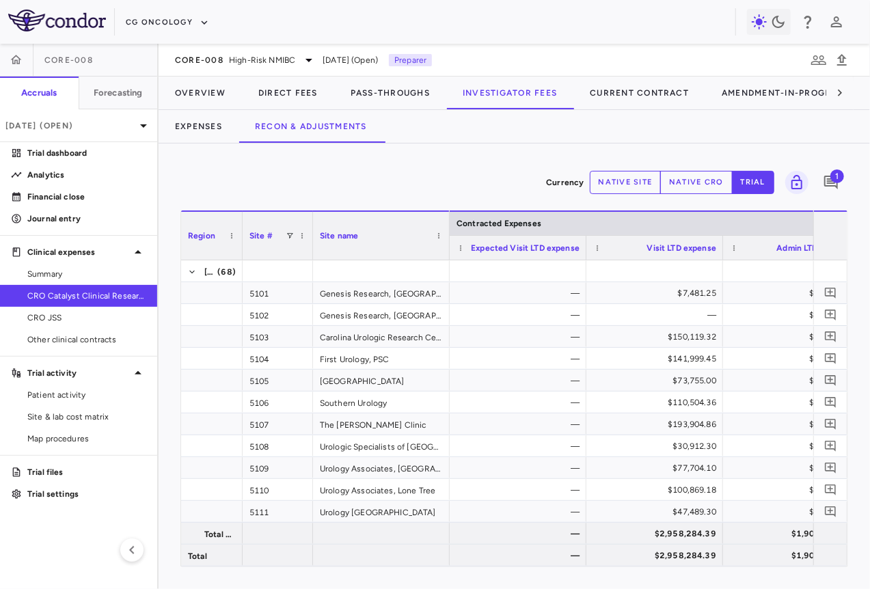
drag, startPoint x: 376, startPoint y: 252, endPoint x: 302, endPoint y: 256, distance: 73.9
click at [309, 256] on div at bounding box center [311, 236] width 5 height 48
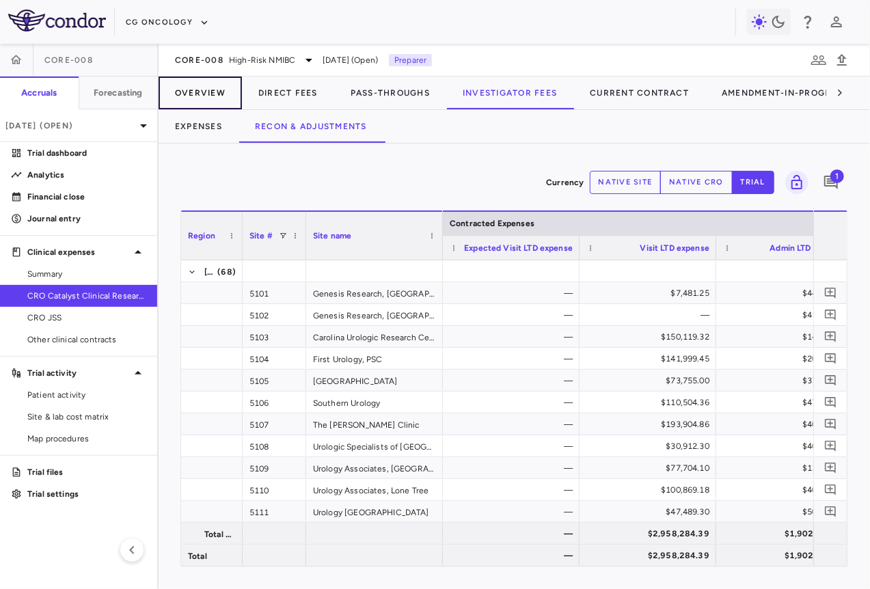
click at [198, 107] on button "Overview" at bounding box center [200, 93] width 83 height 33
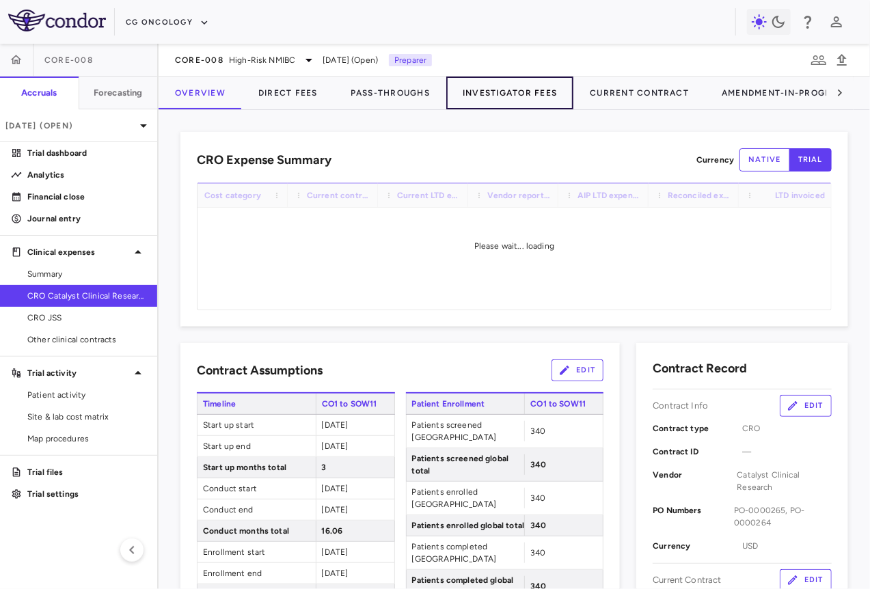
click at [493, 90] on button "Investigator Fees" at bounding box center [509, 93] width 127 height 33
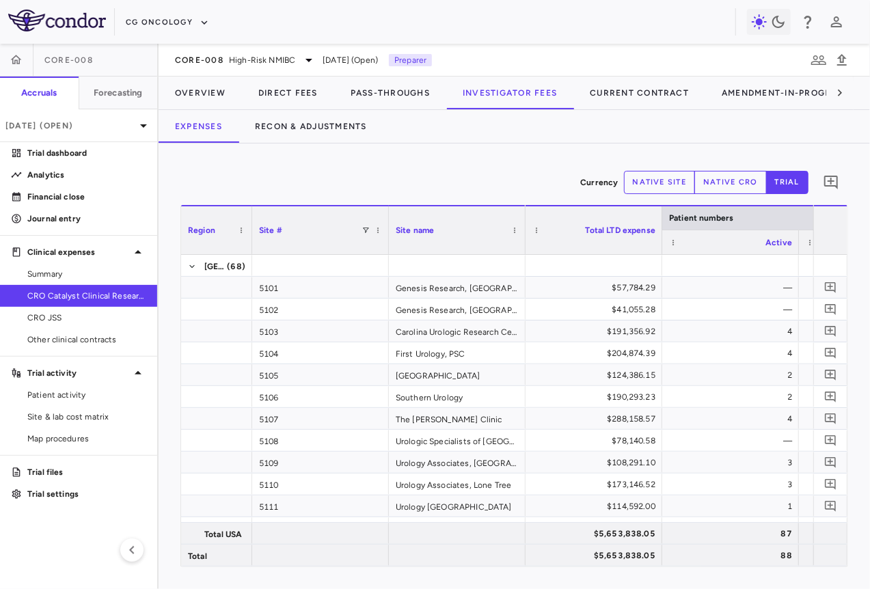
drag, startPoint x: 316, startPoint y: 241, endPoint x: 249, endPoint y: 245, distance: 67.8
click at [249, 245] on div at bounding box center [251, 230] width 5 height 48
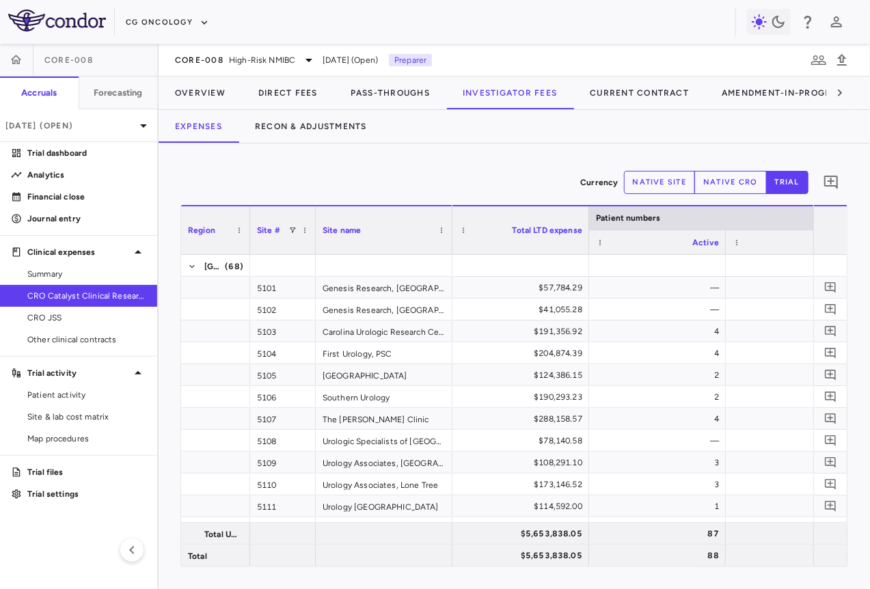
drag, startPoint x: 383, startPoint y: 249, endPoint x: 303, endPoint y: 258, distance: 81.2
click at [303, 258] on div "Region Site # Site name Patient numbers [GEOGRAPHIC_DATA]" at bounding box center [514, 385] width 666 height 361
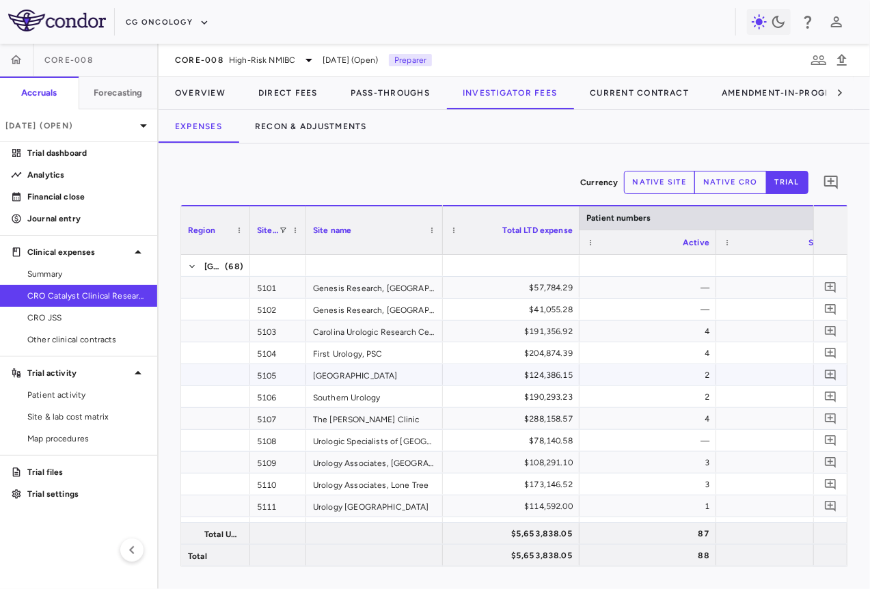
scroll to position [0, 523]
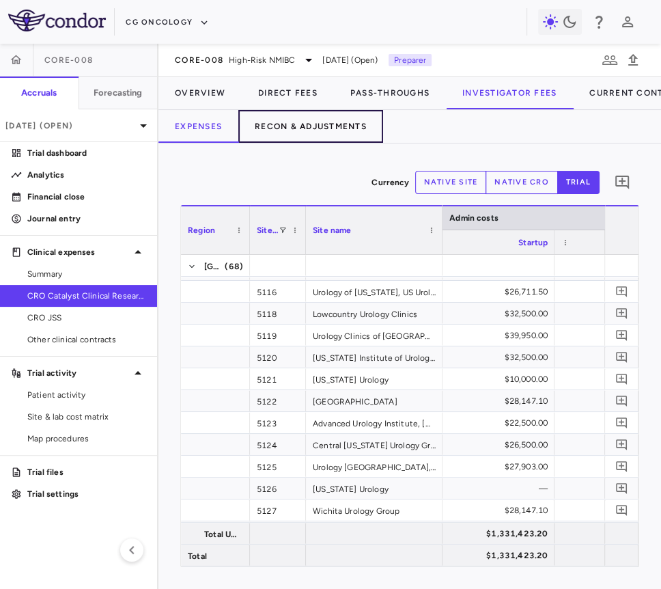
click at [326, 128] on button "Recon & Adjustments" at bounding box center [310, 126] width 145 height 33
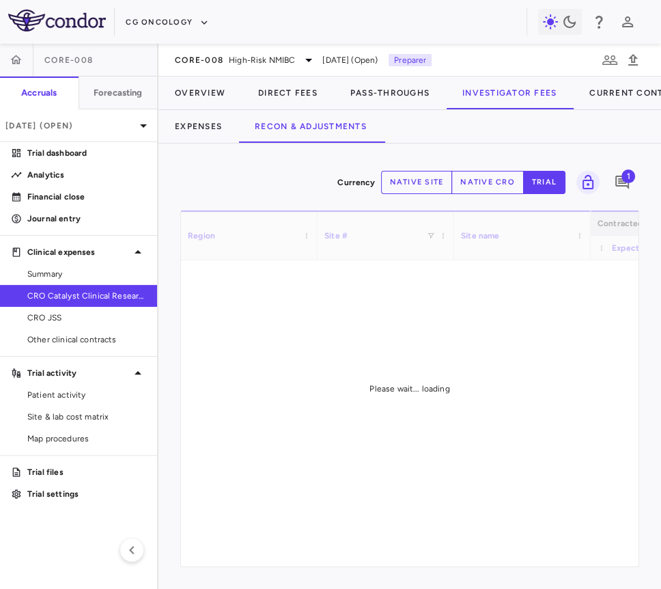
click at [627, 176] on span "1" at bounding box center [629, 176] width 14 height 14
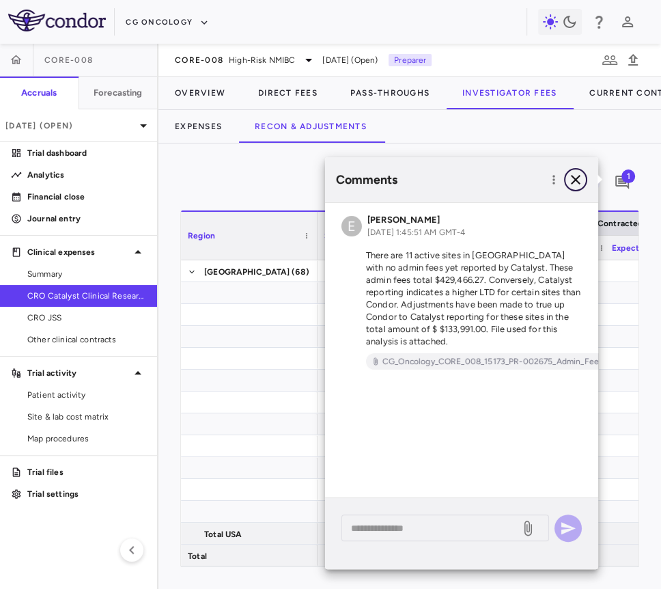
click at [575, 175] on icon "button" at bounding box center [576, 179] width 16 height 16
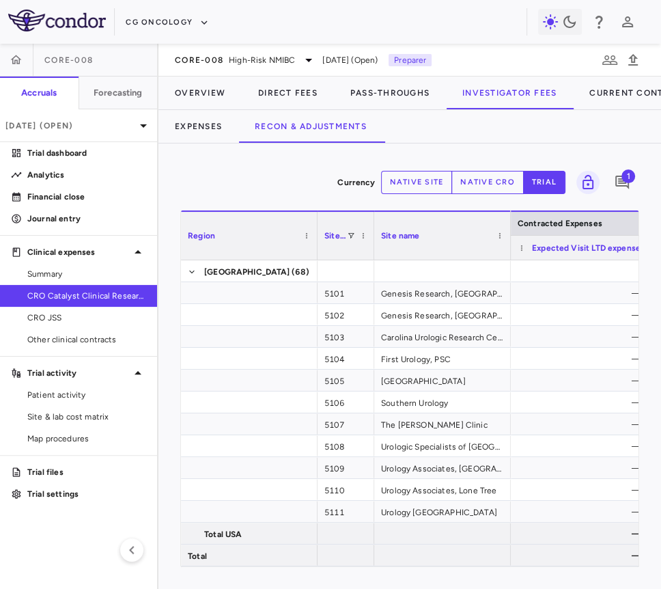
drag, startPoint x: 451, startPoint y: 253, endPoint x: 371, endPoint y: 260, distance: 80.3
click at [371, 260] on div "Region Site # Site name Contracted Expenses" at bounding box center [410, 388] width 458 height 356
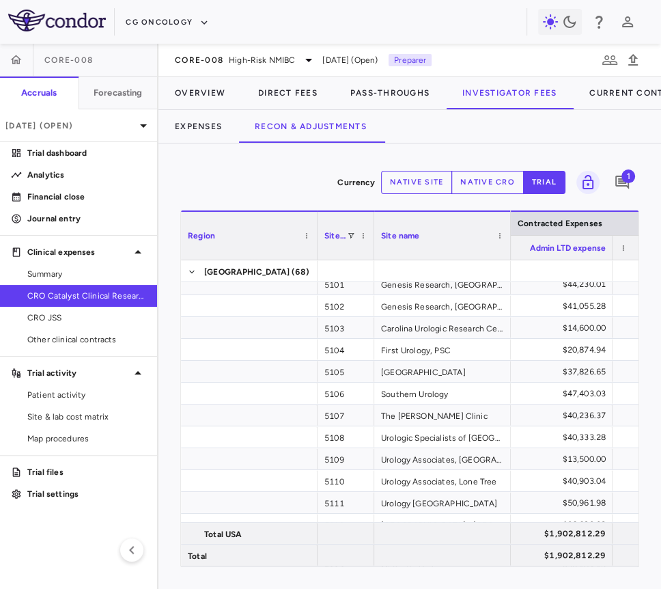
click at [617, 193] on div "1" at bounding box center [622, 182] width 34 height 34
click at [618, 184] on icon "Add comment" at bounding box center [623, 183] width 14 height 14
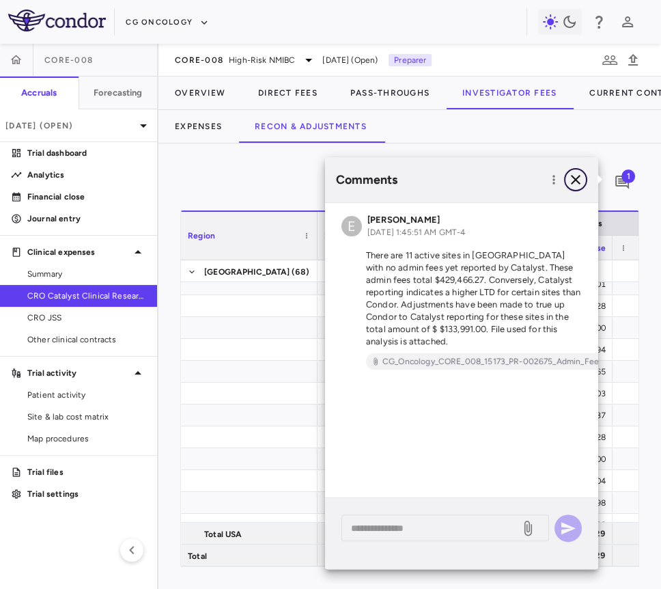
click at [579, 181] on icon "button" at bounding box center [576, 179] width 16 height 16
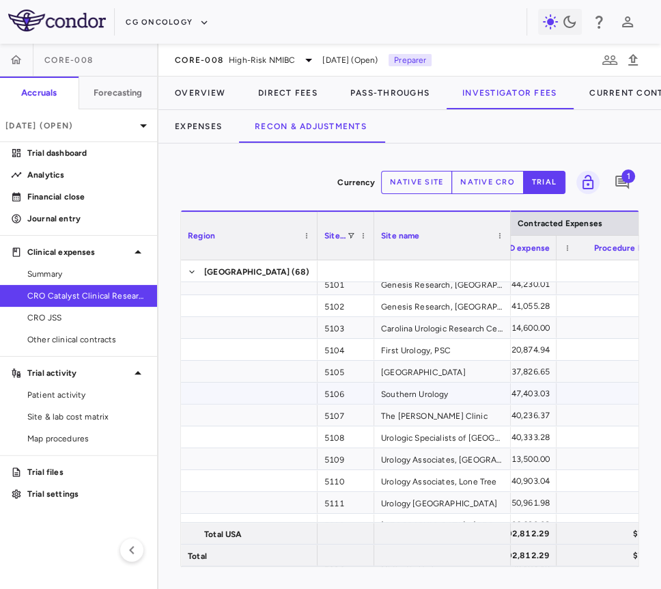
scroll to position [0, 390]
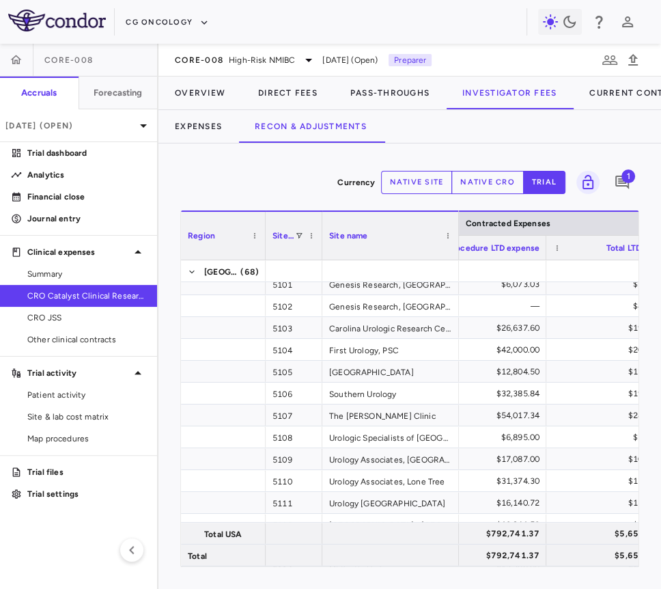
drag, startPoint x: 309, startPoint y: 247, endPoint x: 233, endPoint y: 254, distance: 76.9
click at [262, 254] on div at bounding box center [264, 236] width 5 height 48
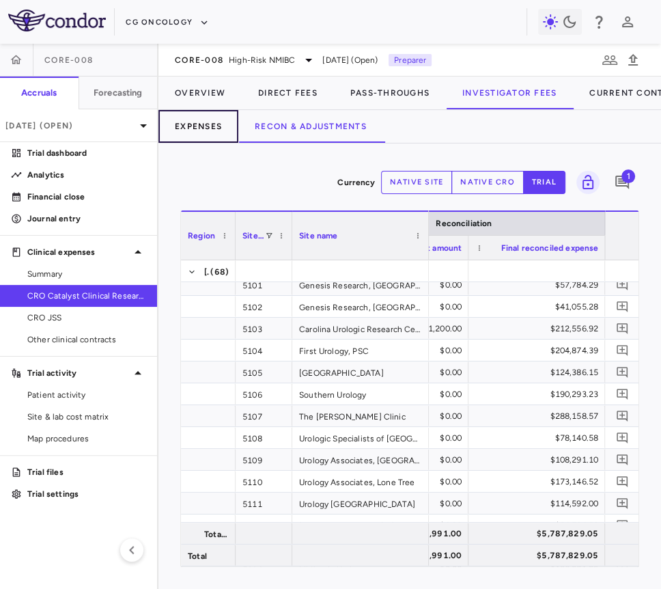
click at [219, 137] on button "Expenses" at bounding box center [199, 126] width 80 height 33
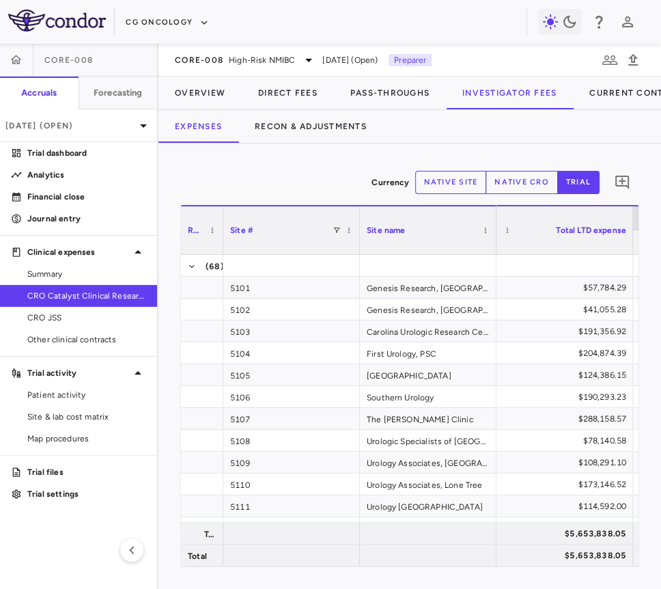
drag, startPoint x: 316, startPoint y: 244, endPoint x: 221, endPoint y: 253, distance: 94.7
click at [221, 253] on div at bounding box center [222, 230] width 5 height 48
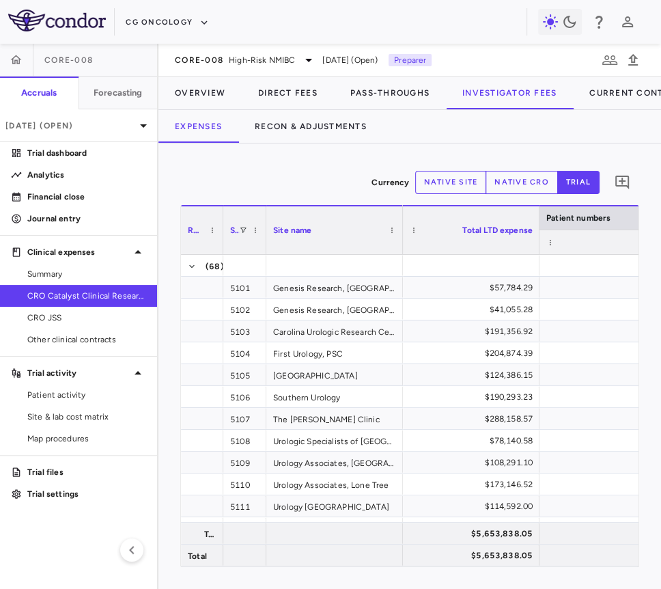
drag, startPoint x: 356, startPoint y: 248, endPoint x: 273, endPoint y: 260, distance: 84.3
click at [264, 264] on div "Region Site # Site name Patient numbers [GEOGRAPHIC_DATA]" at bounding box center [410, 385] width 458 height 361
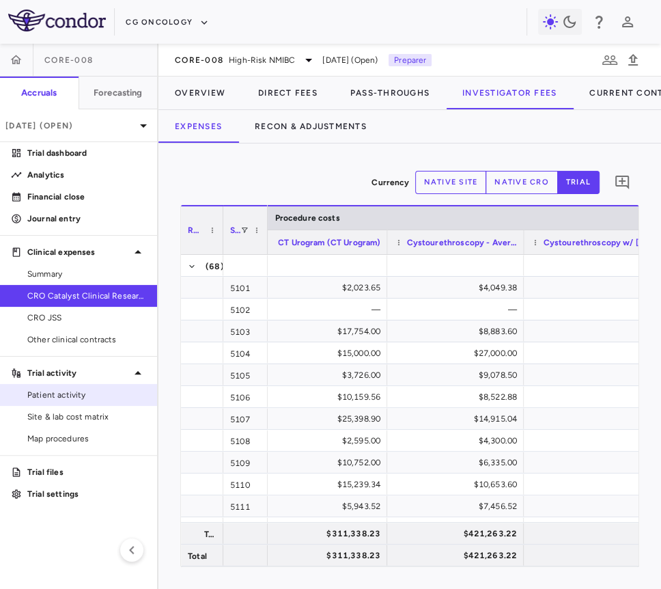
click at [81, 396] on span "Patient activity" at bounding box center [86, 395] width 119 height 12
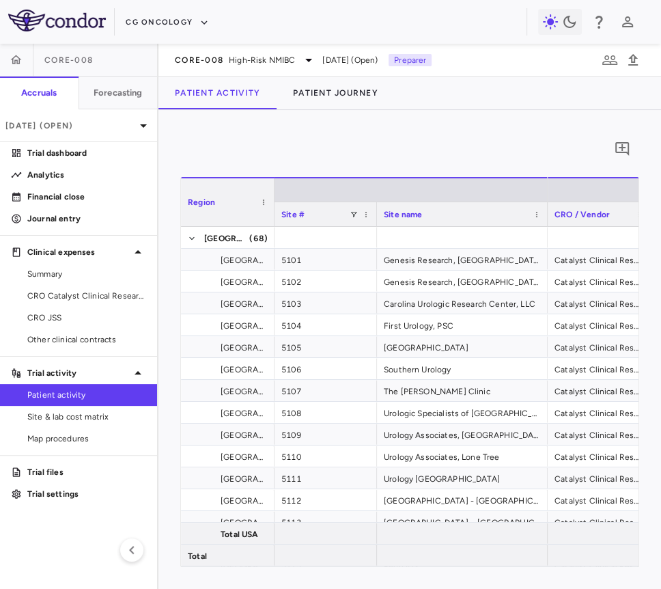
drag, startPoint x: 315, startPoint y: 217, endPoint x: 262, endPoint y: 219, distance: 52.7
click at [271, 219] on div at bounding box center [273, 202] width 5 height 48
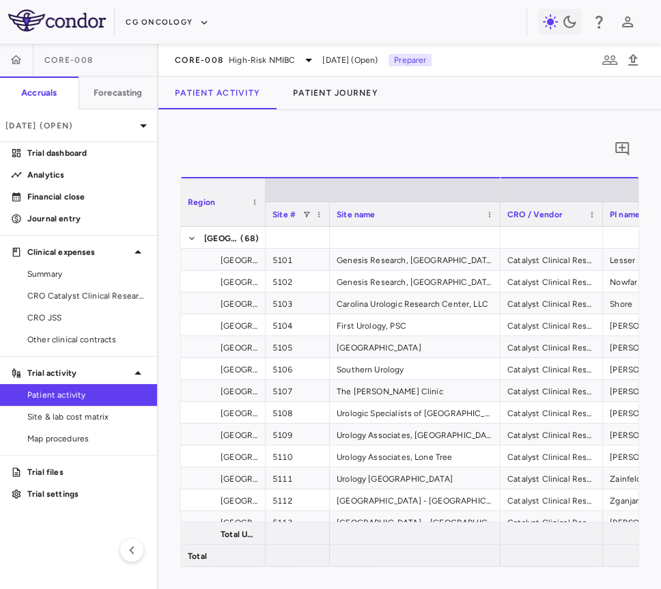
drag, startPoint x: 367, startPoint y: 224, endPoint x: 318, endPoint y: 224, distance: 49.2
click at [327, 224] on div at bounding box center [329, 214] width 5 height 24
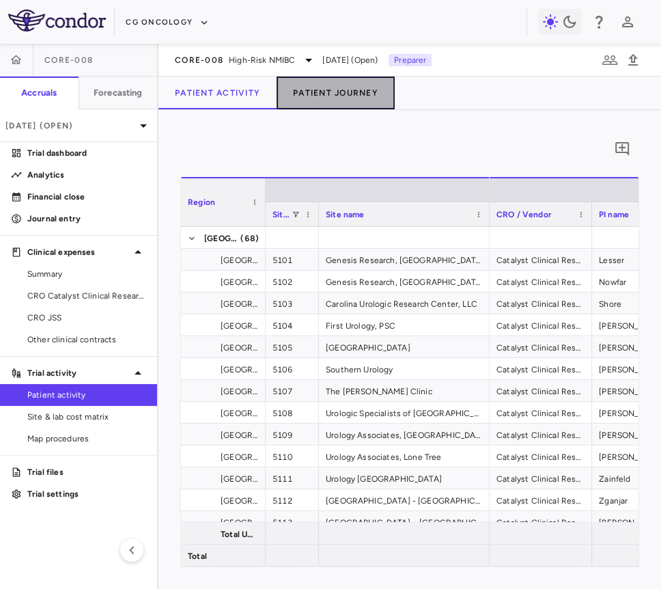
click at [353, 97] on button "Patient Journey" at bounding box center [336, 93] width 118 height 33
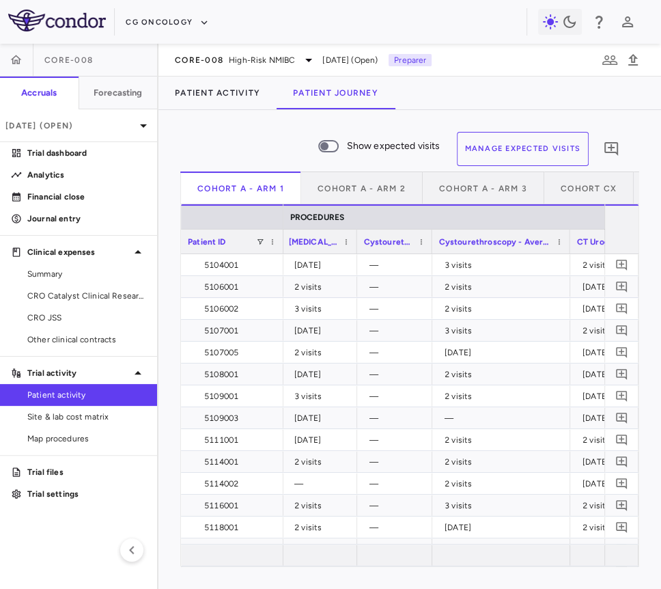
drag, startPoint x: 503, startPoint y: 242, endPoint x: 566, endPoint y: 245, distance: 62.9
click at [567, 245] on div at bounding box center [569, 242] width 5 height 24
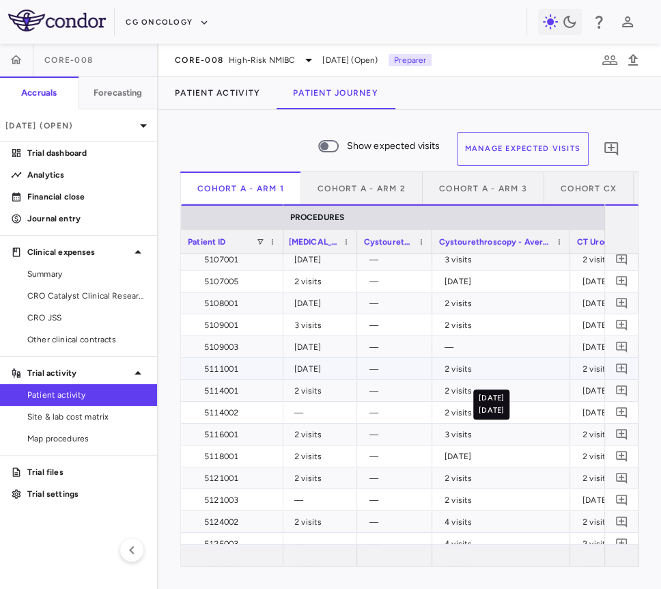
scroll to position [72, 0]
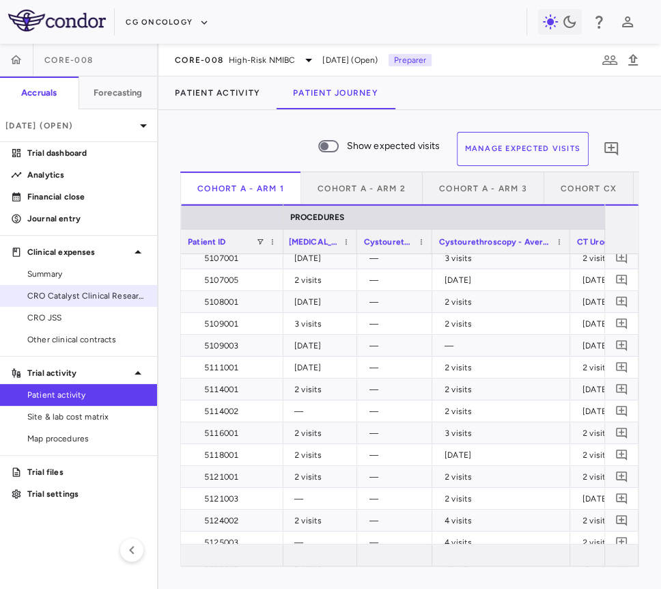
click at [92, 301] on span "CRO Catalyst Clinical Research" at bounding box center [86, 296] width 119 height 12
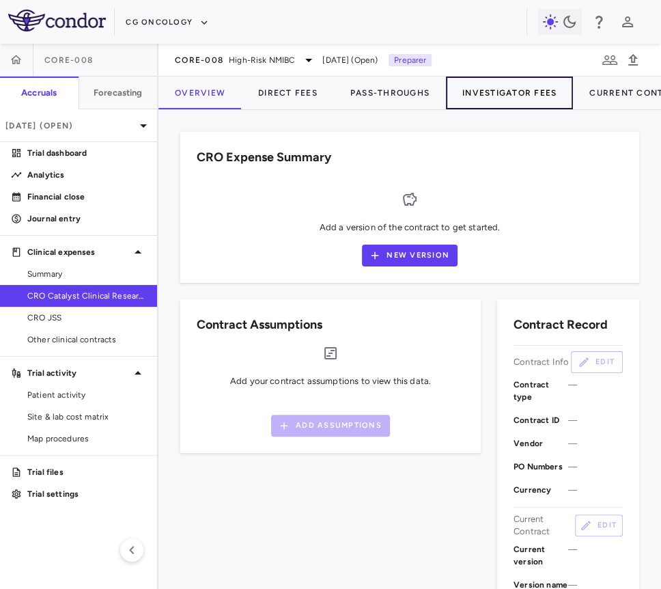
click at [490, 93] on button "Investigator Fees" at bounding box center [509, 93] width 127 height 33
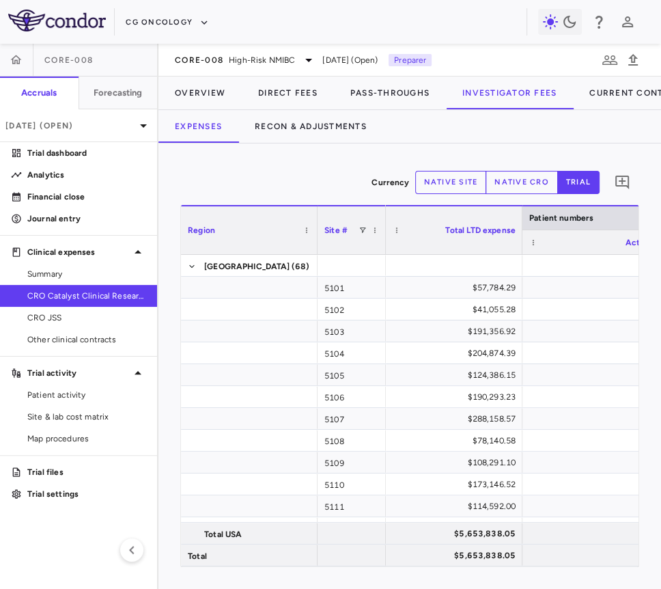
drag, startPoint x: 451, startPoint y: 245, endPoint x: 380, endPoint y: 250, distance: 71.3
click at [383, 250] on div at bounding box center [385, 230] width 5 height 48
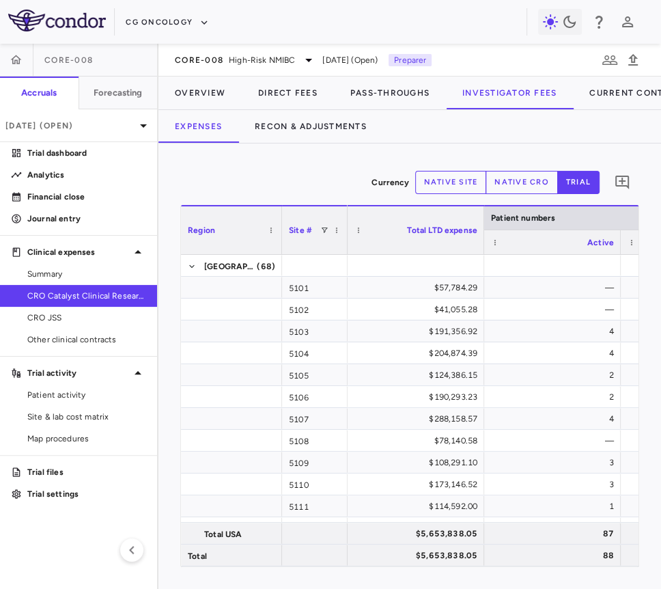
drag, startPoint x: 315, startPoint y: 234, endPoint x: 244, endPoint y: 251, distance: 72.9
click at [279, 251] on div at bounding box center [281, 230] width 5 height 48
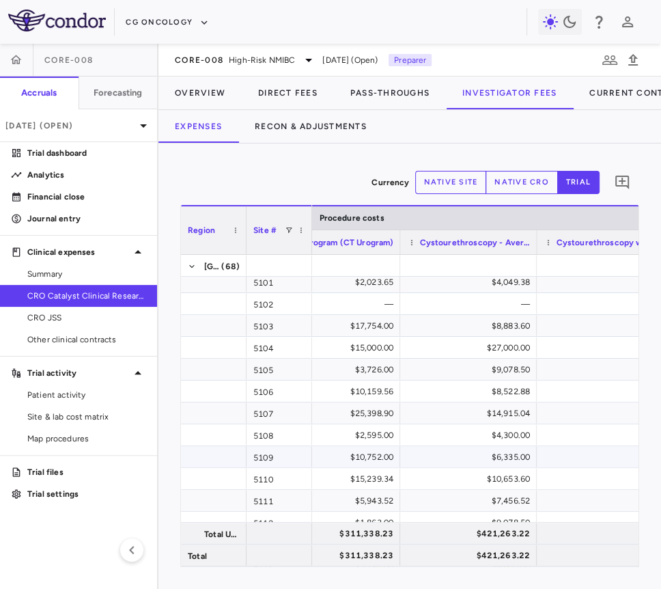
scroll to position [0, 28351]
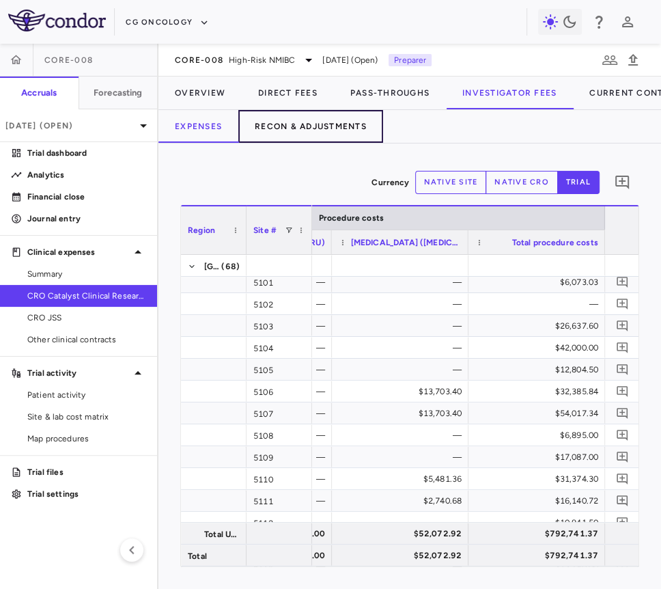
click at [342, 124] on button "Recon & Adjustments" at bounding box center [310, 126] width 145 height 33
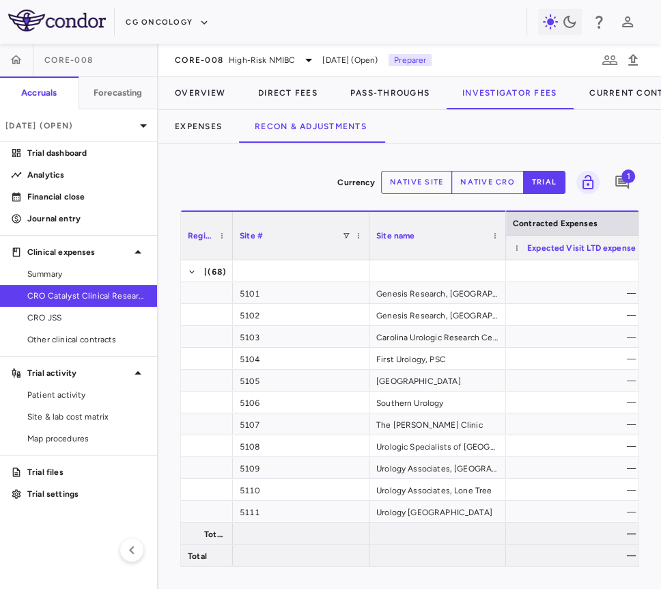
drag, startPoint x: 315, startPoint y: 246, endPoint x: 220, endPoint y: 261, distance: 96.1
click at [220, 261] on div "Region Site # Site name Contracted Expenses" at bounding box center [410, 388] width 458 height 356
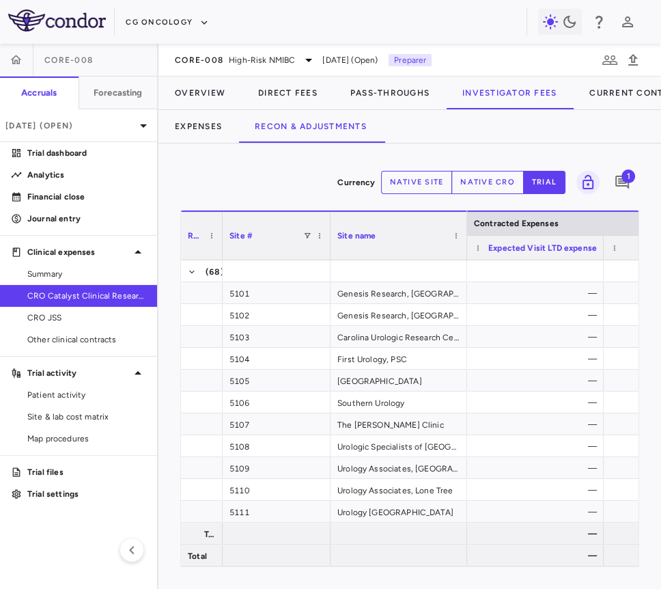
drag, startPoint x: 357, startPoint y: 245, endPoint x: 287, endPoint y: 255, distance: 70.4
click at [327, 254] on div at bounding box center [329, 236] width 5 height 48
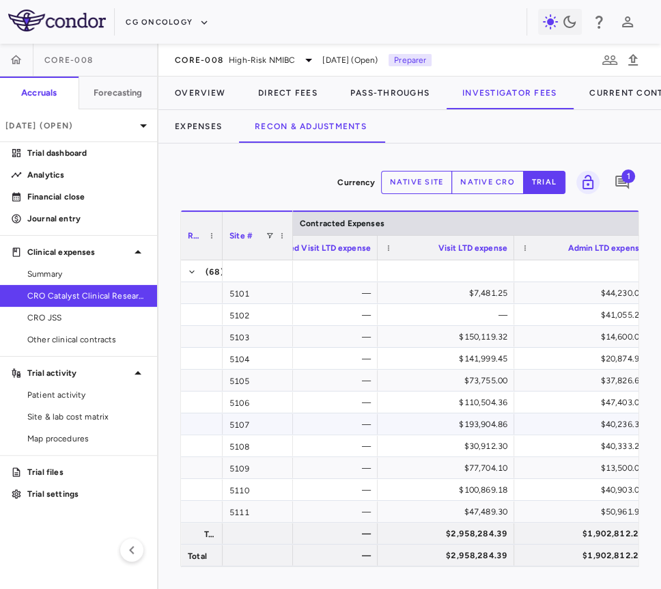
scroll to position [0, 56]
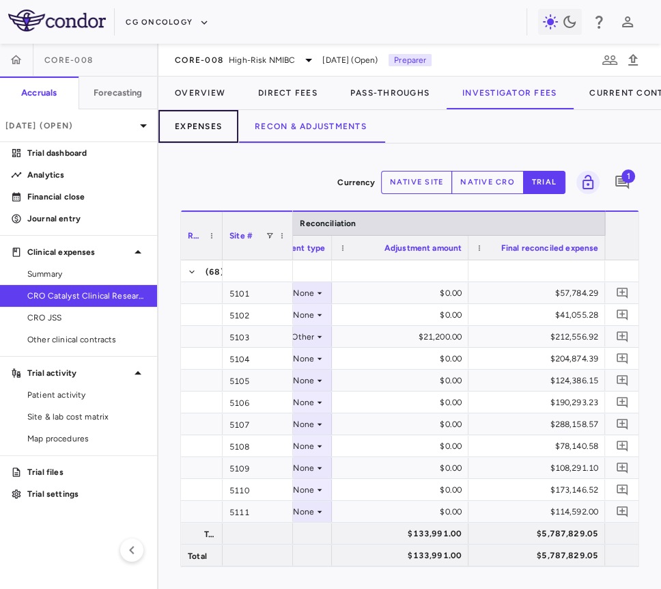
click at [201, 124] on button "Expenses" at bounding box center [199, 126] width 80 height 33
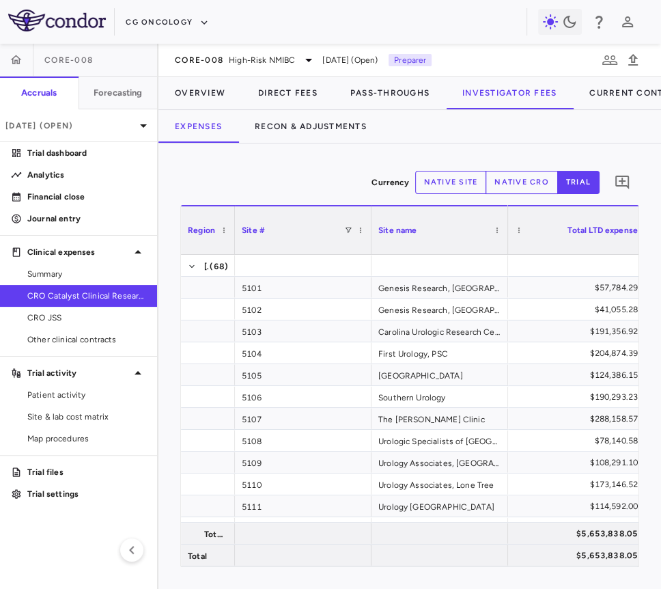
drag, startPoint x: 314, startPoint y: 234, endPoint x: 231, endPoint y: 240, distance: 83.6
click at [232, 240] on div at bounding box center [234, 230] width 5 height 48
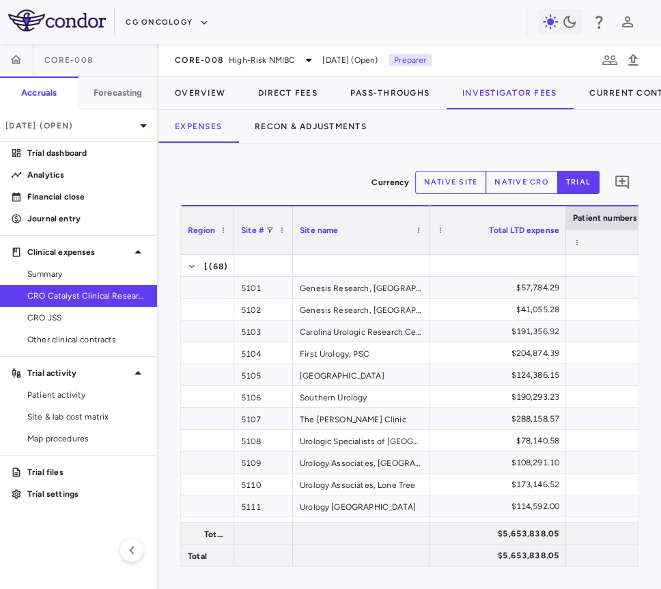
drag, startPoint x: 368, startPoint y: 245, endPoint x: 286, endPoint y: 252, distance: 82.3
click at [290, 252] on div at bounding box center [292, 230] width 5 height 48
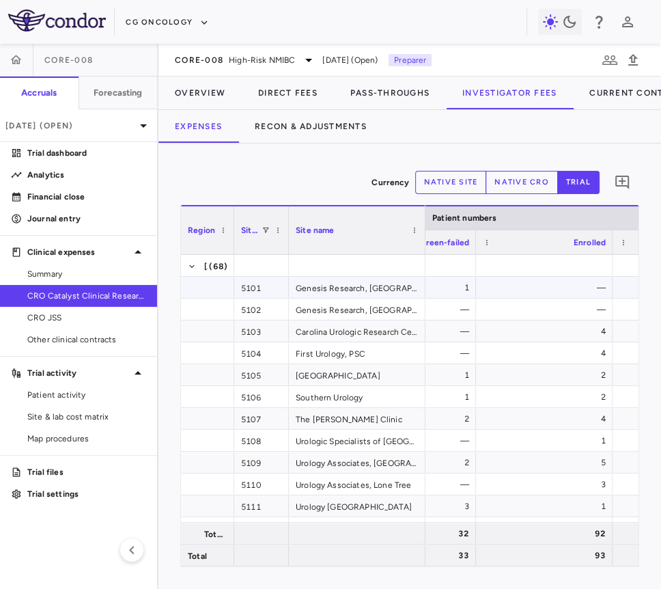
scroll to position [0, 685]
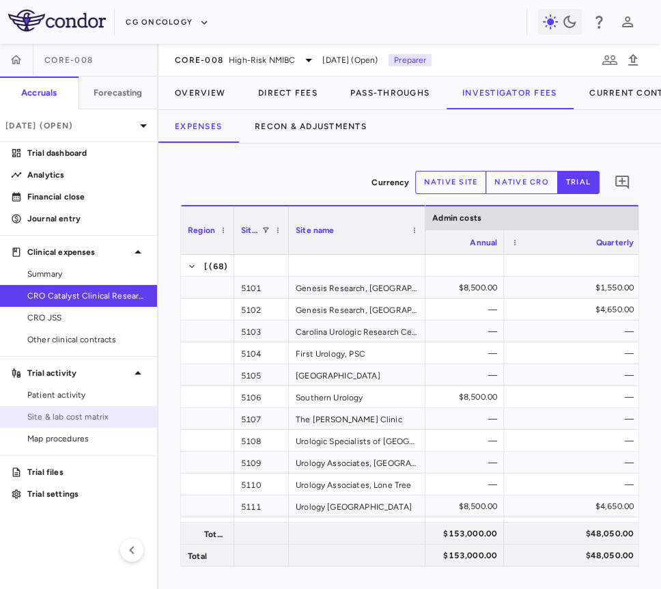
click at [109, 418] on span "Site & lab cost matrix" at bounding box center [86, 417] width 119 height 12
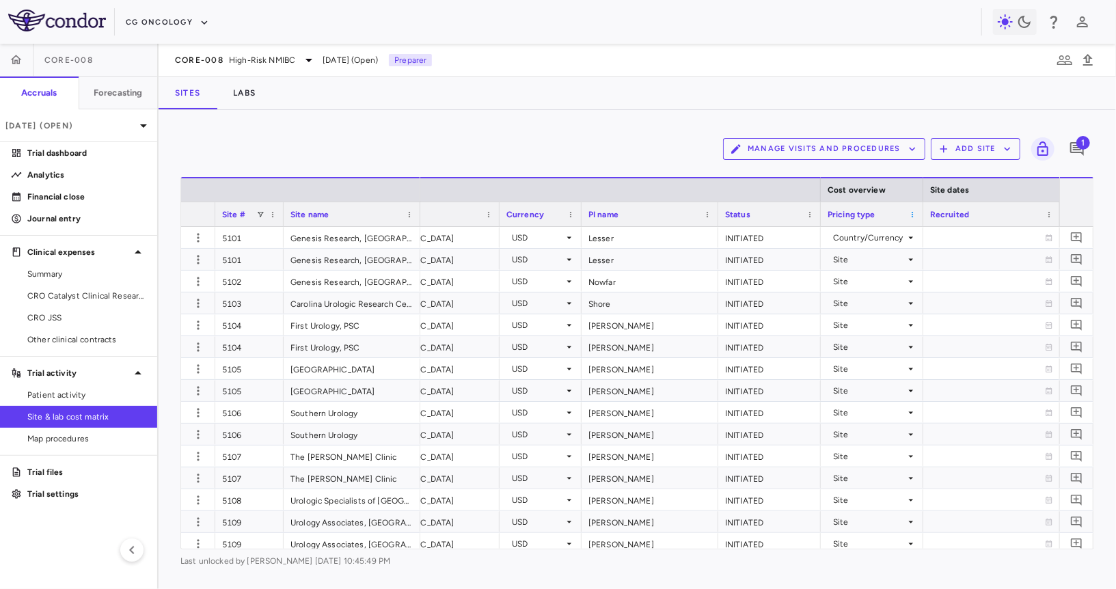
click at [909, 213] on span at bounding box center [912, 214] width 8 height 8
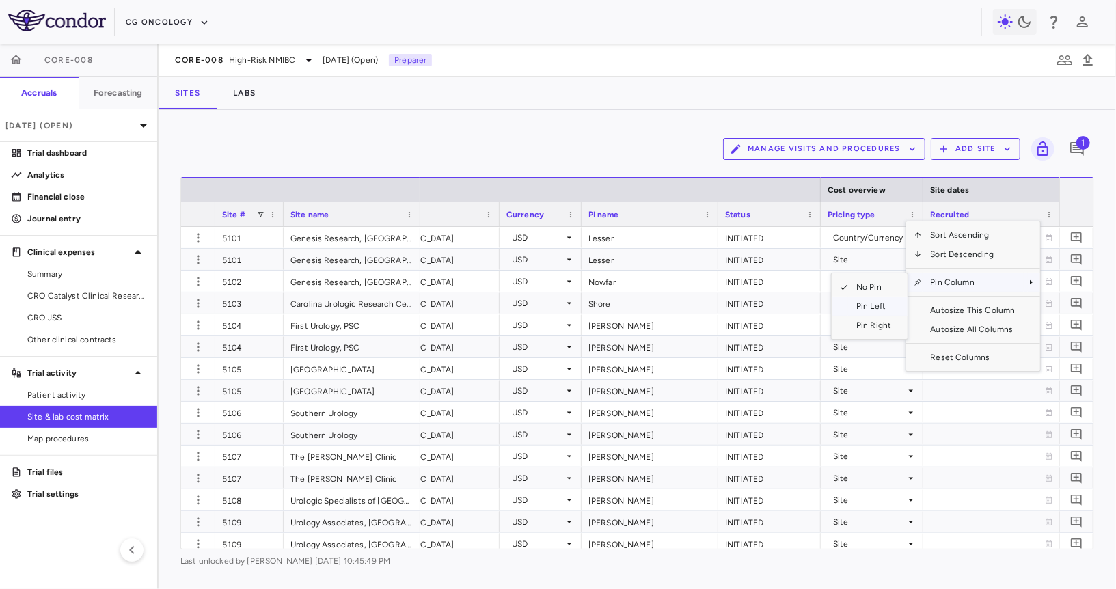
click at [869, 309] on span "Pin Left" at bounding box center [873, 306] width 51 height 19
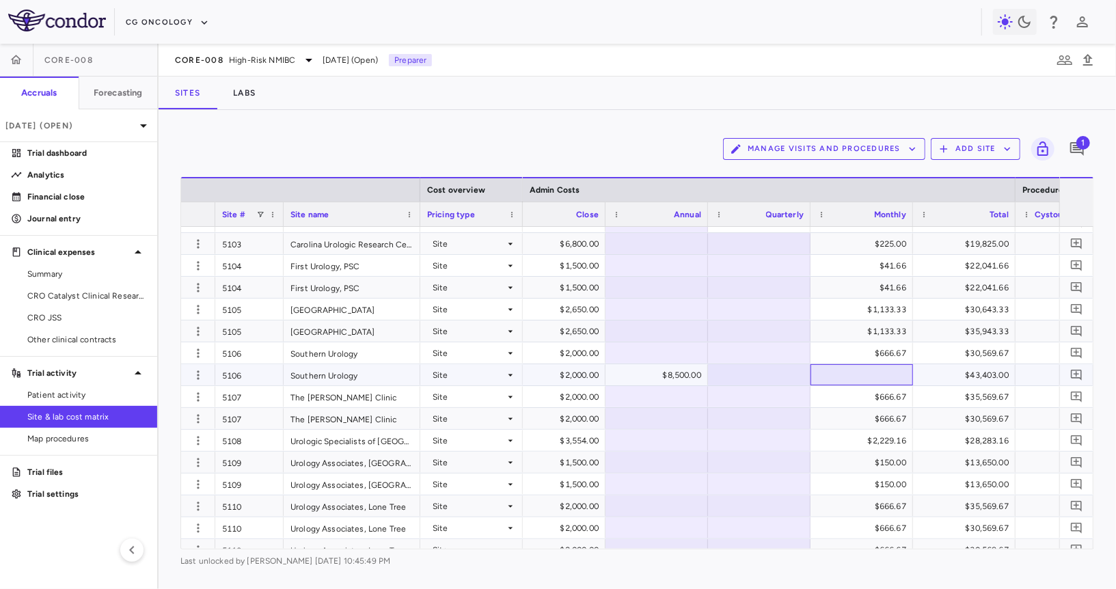
click at [840, 372] on div at bounding box center [861, 375] width 89 height 20
type input "******"
click at [688, 369] on div "$8,500.00" at bounding box center [659, 375] width 83 height 22
click at [663, 376] on input "****" at bounding box center [667, 376] width 81 height 23
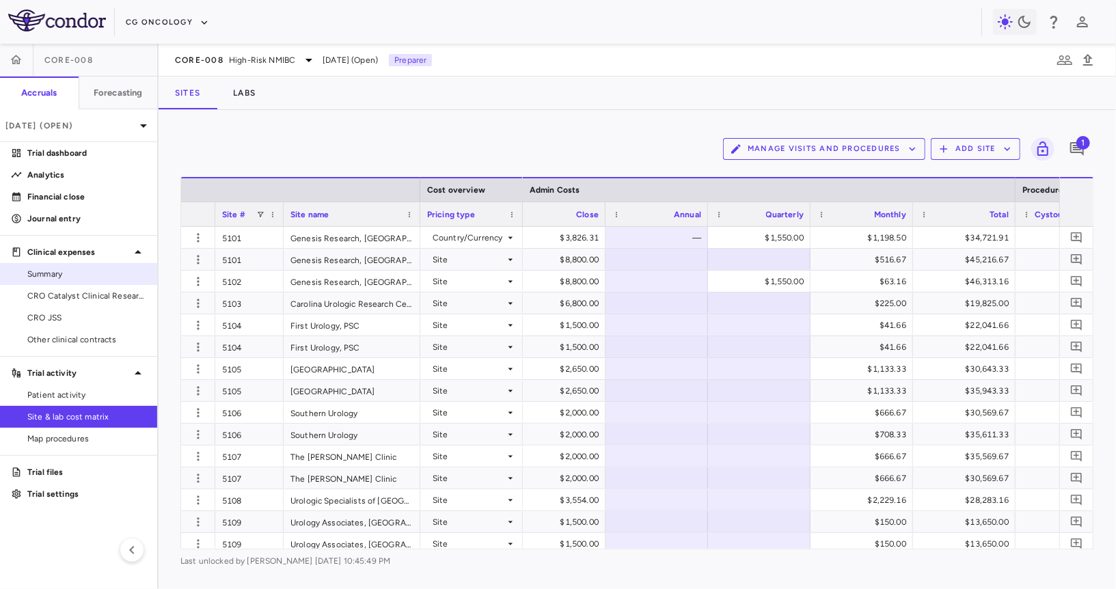
click at [98, 276] on span "Summary" at bounding box center [86, 274] width 119 height 12
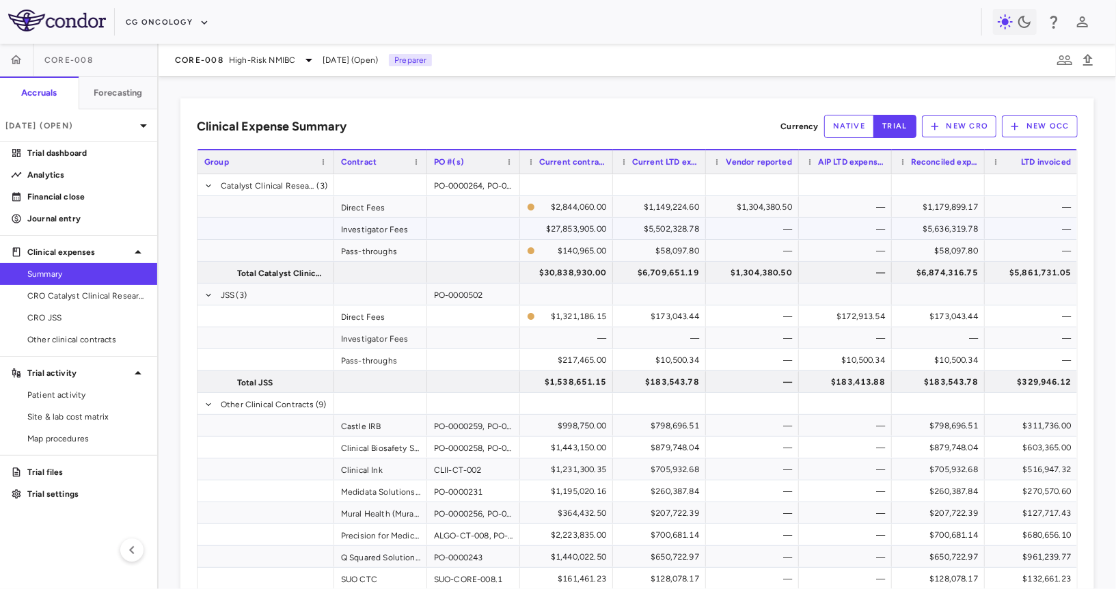
click at [669, 227] on div "$5,502,328.78" at bounding box center [662, 229] width 74 height 22
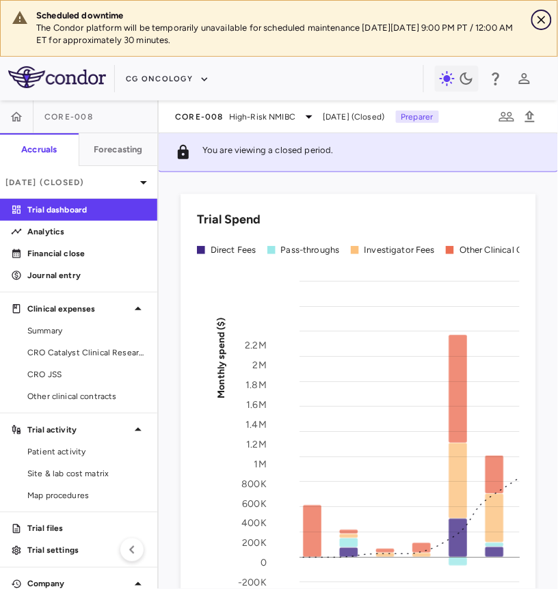
click at [543, 15] on icon "Close" at bounding box center [541, 20] width 14 height 14
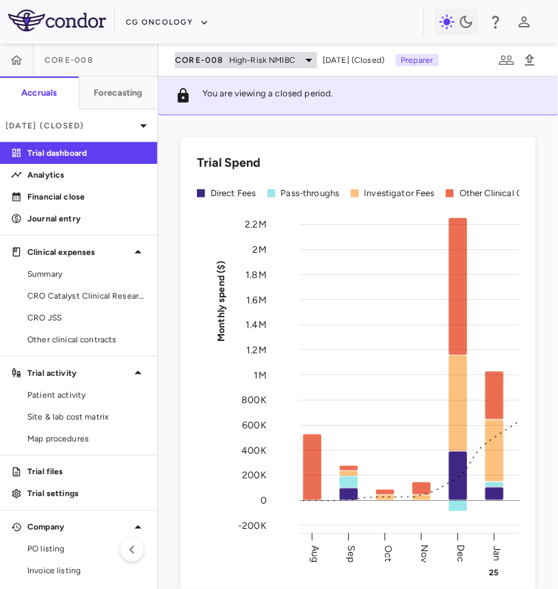
click at [247, 55] on span "High-Risk NMIBC" at bounding box center [262, 60] width 66 height 12
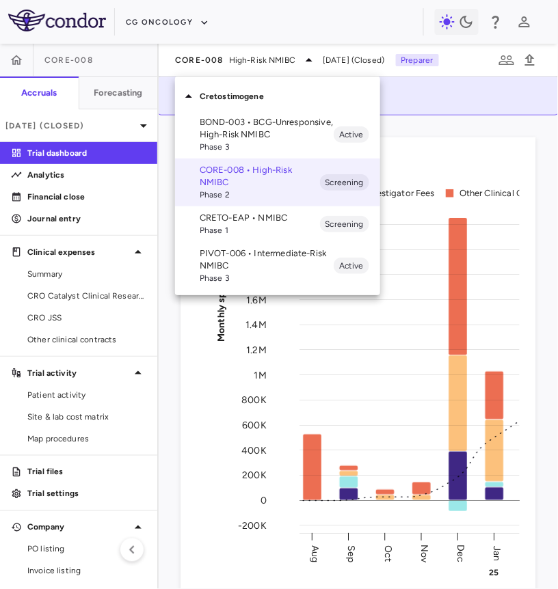
click at [99, 133] on div at bounding box center [279, 294] width 558 height 589
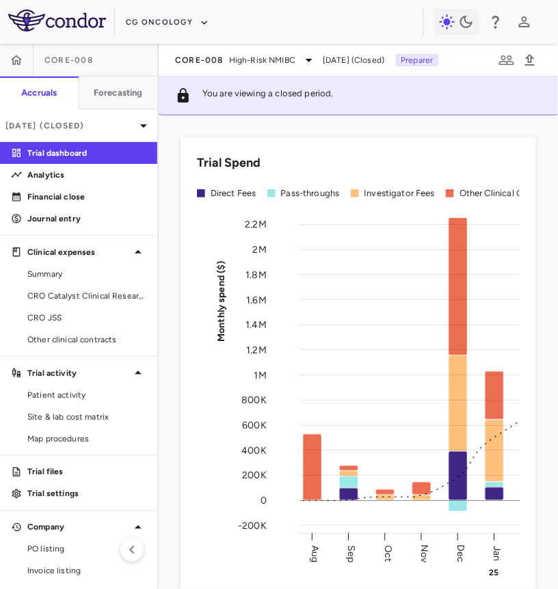
click at [99, 128] on div "Cretostimogene BOND-003 • BCG-Unresponsive, High-Risk NMIBC Phase 3 Active CORE…" at bounding box center [279, 294] width 558 height 589
click at [99, 128] on p "[DATE] (Closed)" at bounding box center [70, 126] width 130 height 12
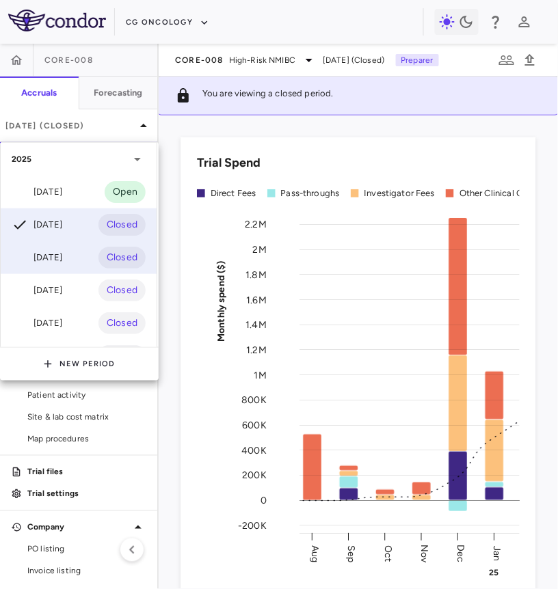
click at [62, 258] on div "[DATE]" at bounding box center [37, 257] width 51 height 16
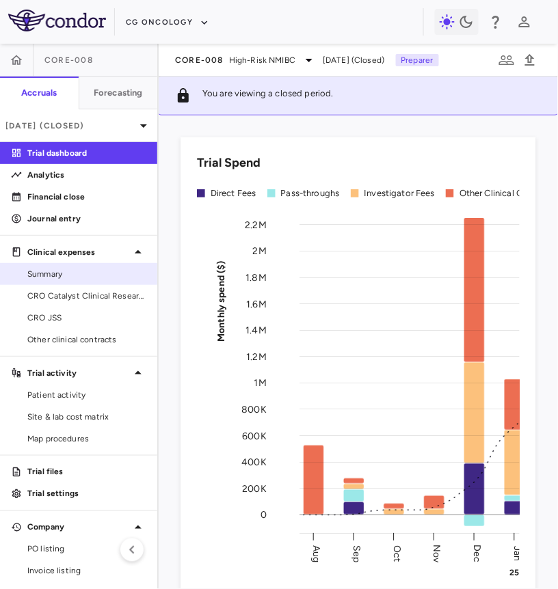
click at [72, 274] on span "Summary" at bounding box center [86, 274] width 119 height 12
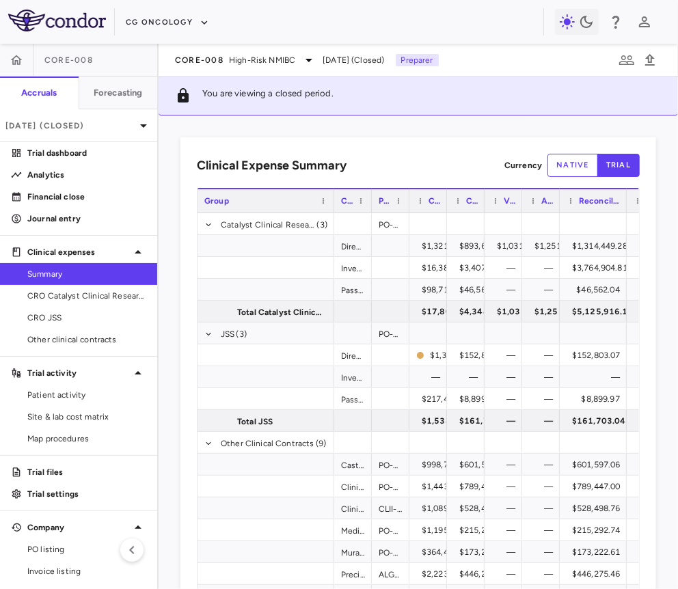
drag, startPoint x: 596, startPoint y: 199, endPoint x: 627, endPoint y: 199, distance: 30.1
click at [557, 199] on div "Group Contract PO #(s) Current contract value" at bounding box center [424, 200] width 454 height 25
click at [96, 303] on link "CRO Catalyst Clinical Research" at bounding box center [78, 296] width 157 height 20
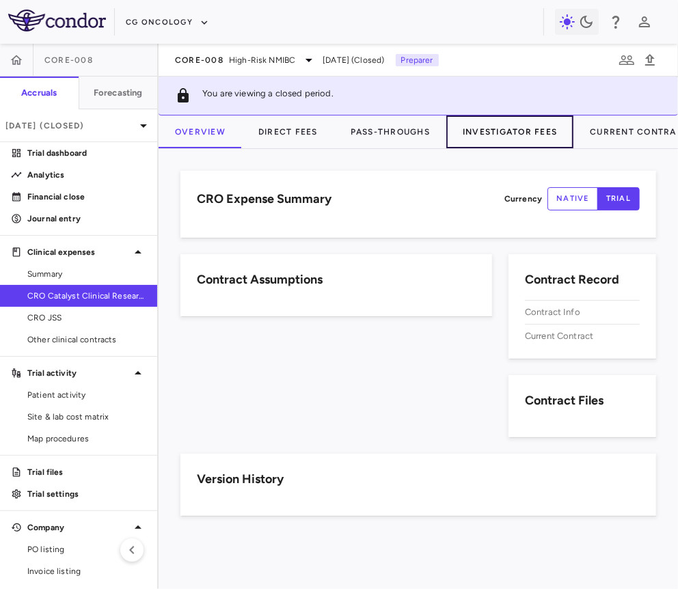
click at [523, 133] on button "Investigator Fees" at bounding box center [509, 131] width 127 height 33
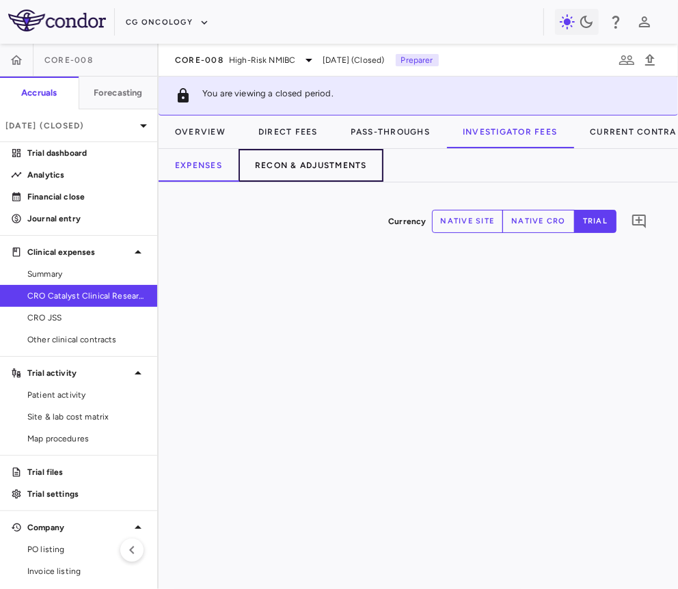
click at [345, 164] on button "Recon & Adjustments" at bounding box center [310, 165] width 145 height 33
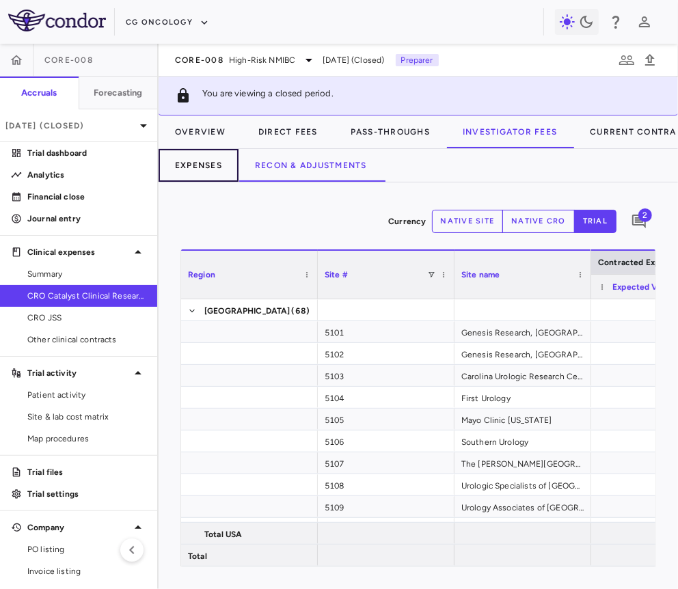
click at [197, 159] on button "Expenses" at bounding box center [199, 165] width 80 height 33
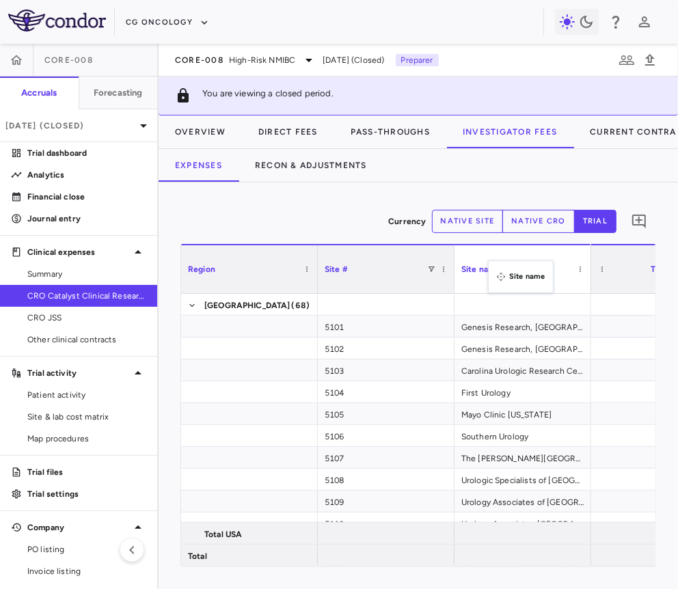
drag, startPoint x: 502, startPoint y: 273, endPoint x: 432, endPoint y: 199, distance: 101.5
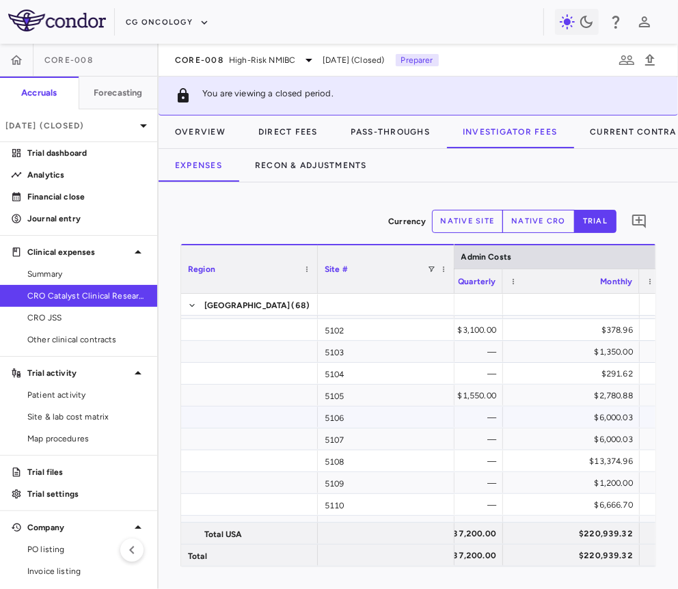
scroll to position [0, 26042]
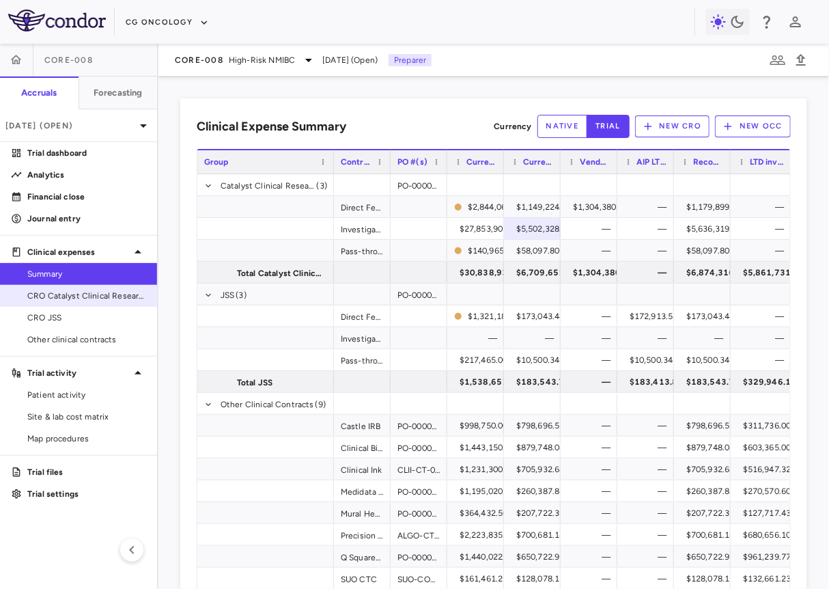
click at [65, 297] on span "CRO Catalyst Clinical Research" at bounding box center [86, 296] width 119 height 12
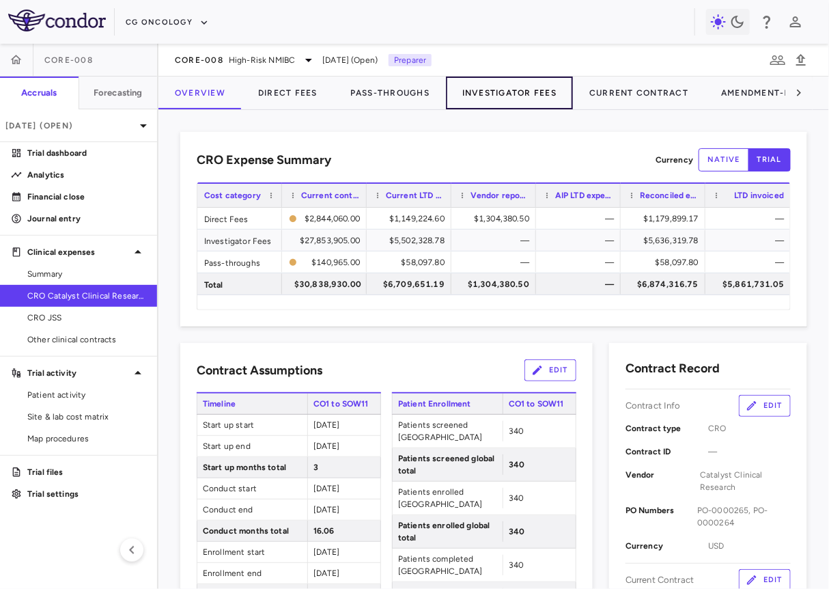
click at [480, 100] on button "Investigator Fees" at bounding box center [509, 93] width 127 height 33
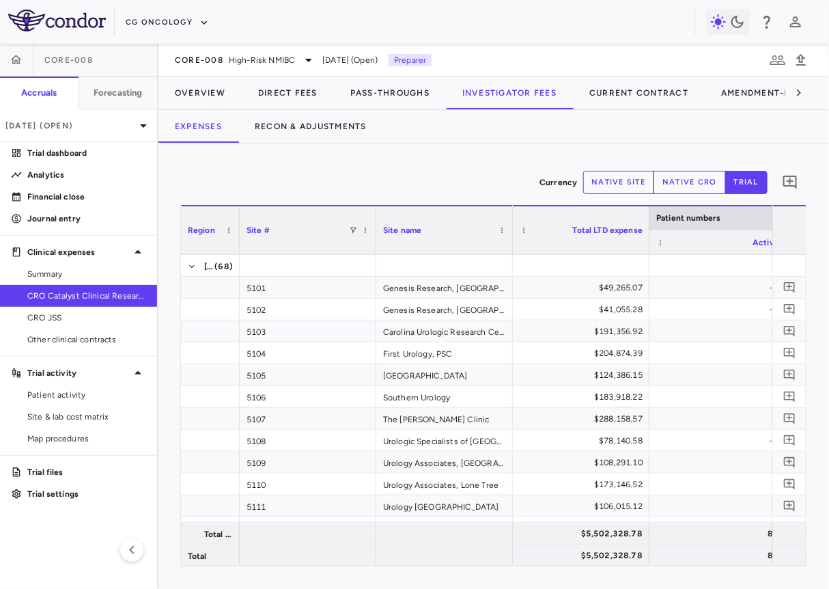
drag, startPoint x: 316, startPoint y: 241, endPoint x: 238, endPoint y: 250, distance: 78.4
click at [236, 250] on div at bounding box center [238, 230] width 5 height 48
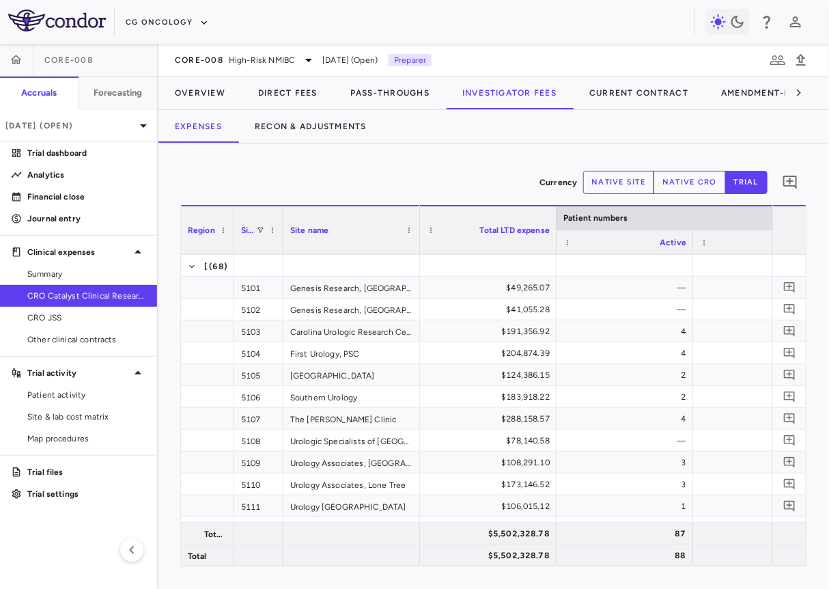
drag, startPoint x: 368, startPoint y: 243, endPoint x: 279, endPoint y: 253, distance: 89.4
click at [279, 253] on div "Region Site # Site name Patient numbers [GEOGRAPHIC_DATA]" at bounding box center [494, 385] width 626 height 361
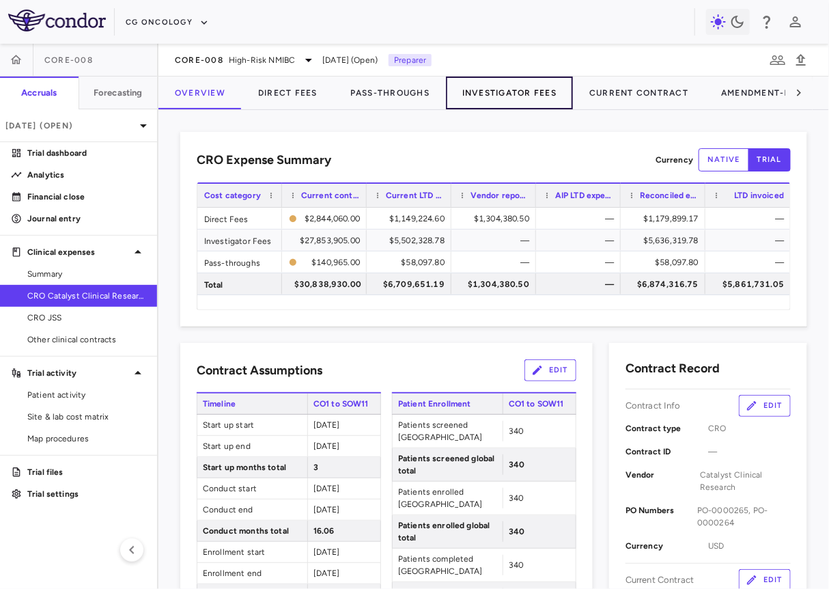
click at [480, 107] on button "Investigator Fees" at bounding box center [509, 93] width 127 height 33
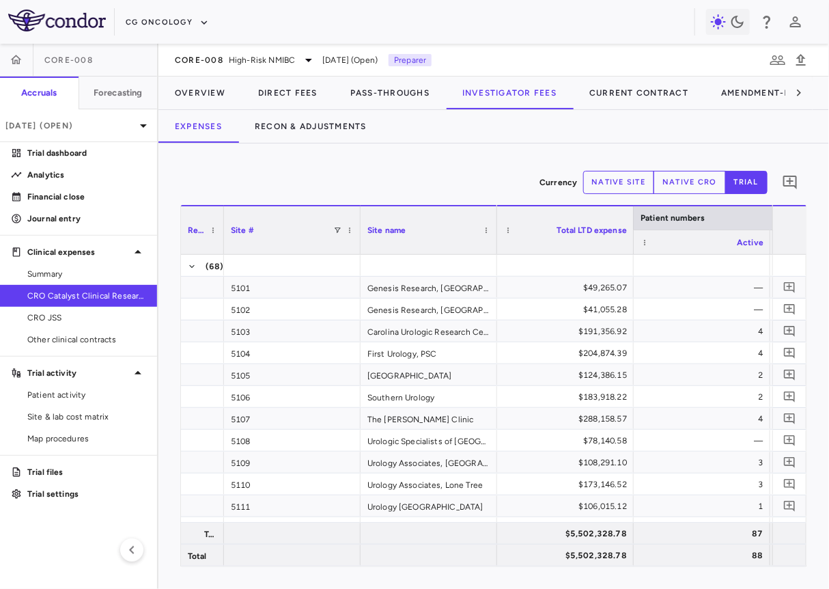
drag, startPoint x: 314, startPoint y: 240, endPoint x: 217, endPoint y: 258, distance: 98.6
click at [217, 258] on div "Region Site # Site name Patient numbers [GEOGRAPHIC_DATA]" at bounding box center [494, 385] width 626 height 361
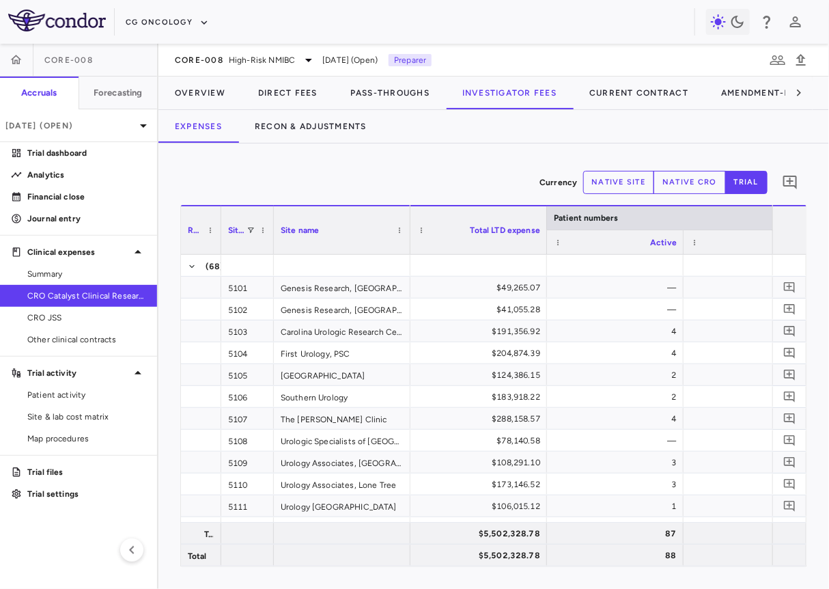
drag, startPoint x: 356, startPoint y: 245, endPoint x: 269, endPoint y: 261, distance: 88.3
click at [269, 261] on div "Region Site # Site name Patient numbers [GEOGRAPHIC_DATA]" at bounding box center [494, 385] width 626 height 361
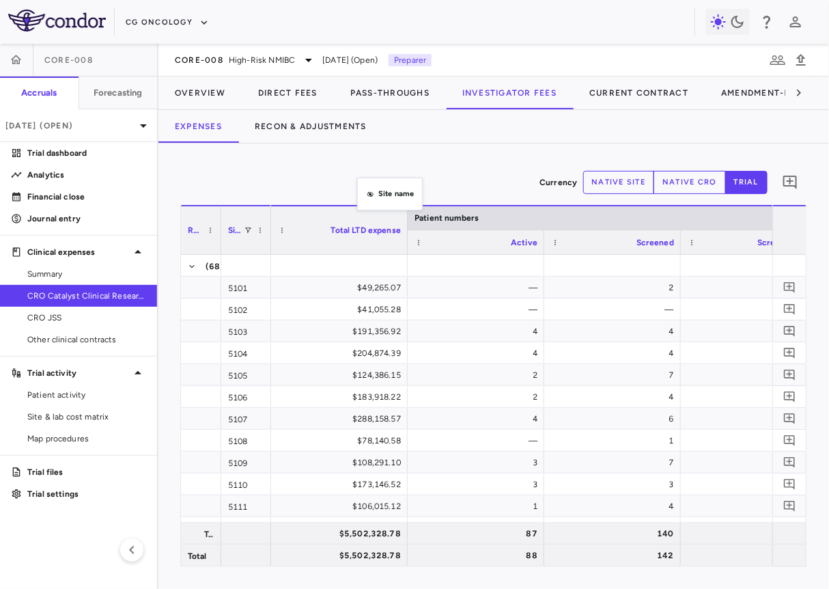
drag, startPoint x: 364, startPoint y: 218, endPoint x: 364, endPoint y: 178, distance: 40.3
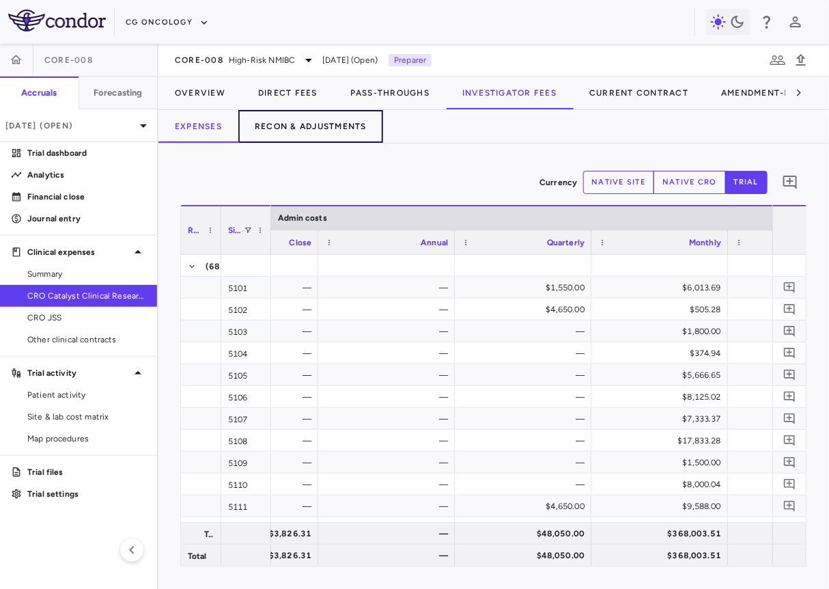
click at [353, 118] on button "Recon & Adjustments" at bounding box center [310, 126] width 145 height 33
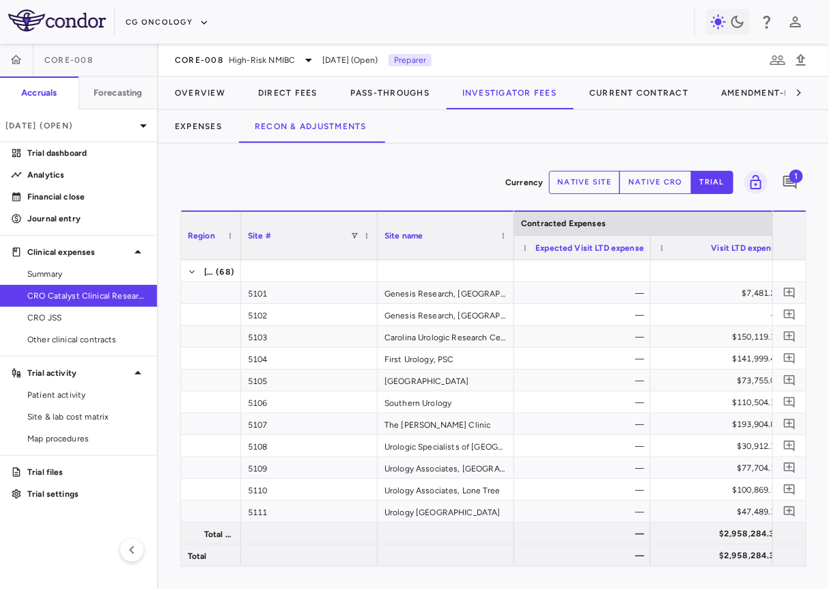
drag, startPoint x: 316, startPoint y: 238, endPoint x: 236, endPoint y: 238, distance: 80.6
click at [238, 238] on div at bounding box center [240, 236] width 5 height 48
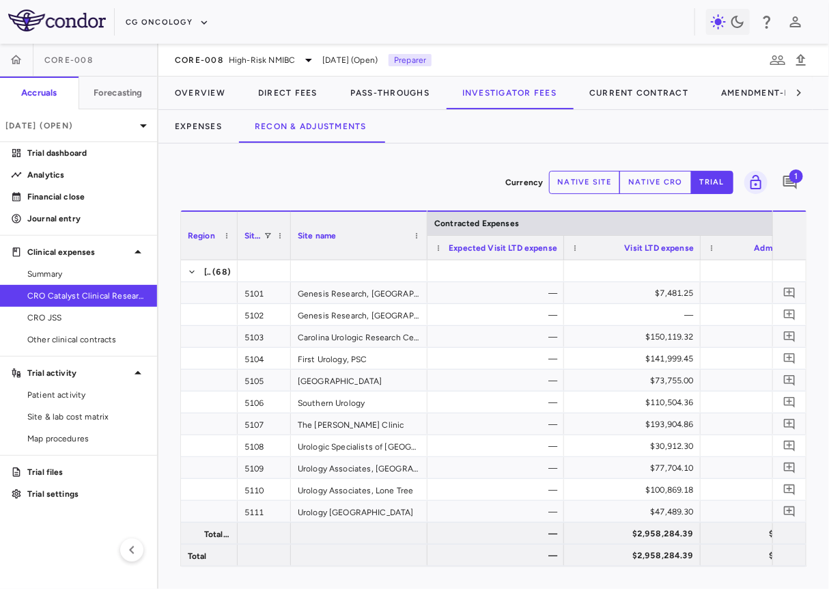
drag, startPoint x: 372, startPoint y: 241, endPoint x: 290, endPoint y: 258, distance: 83.7
click at [290, 258] on div at bounding box center [290, 236] width 5 height 48
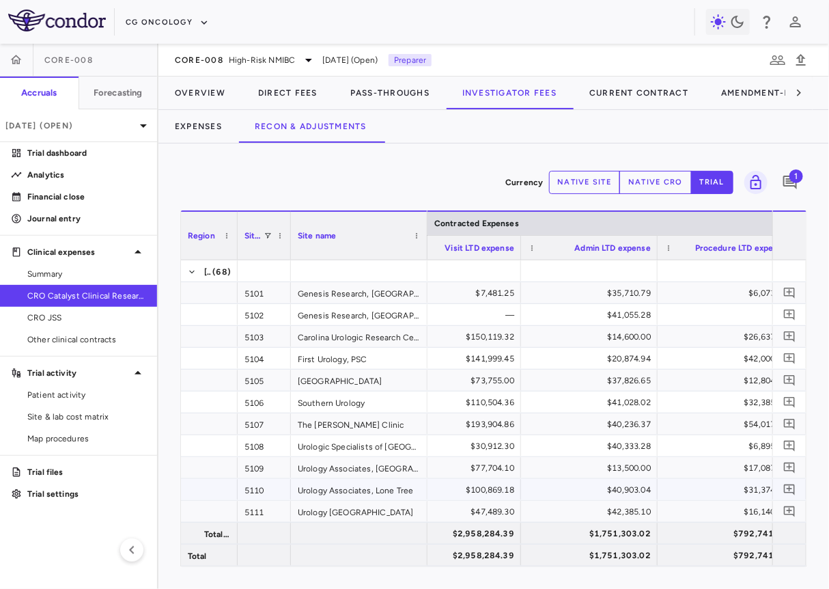
scroll to position [0, 86]
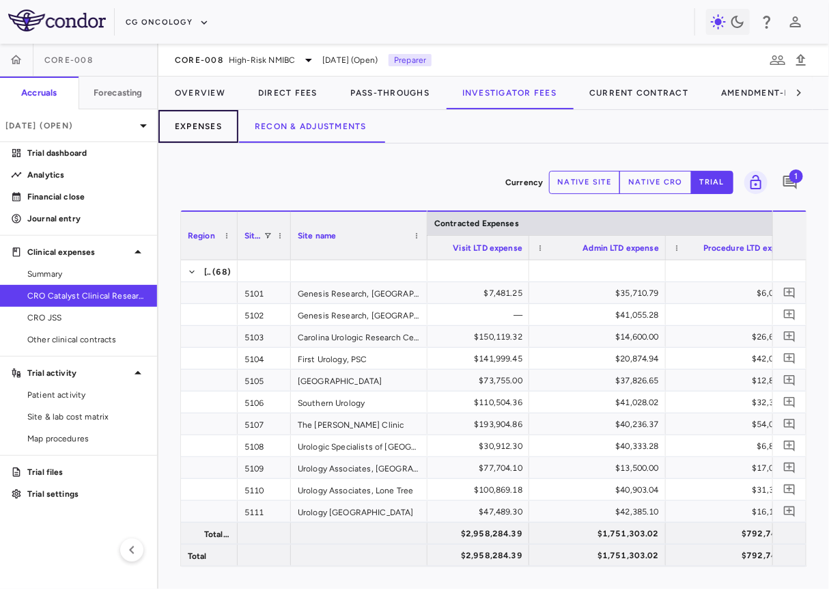
click at [209, 128] on button "Expenses" at bounding box center [199, 126] width 80 height 33
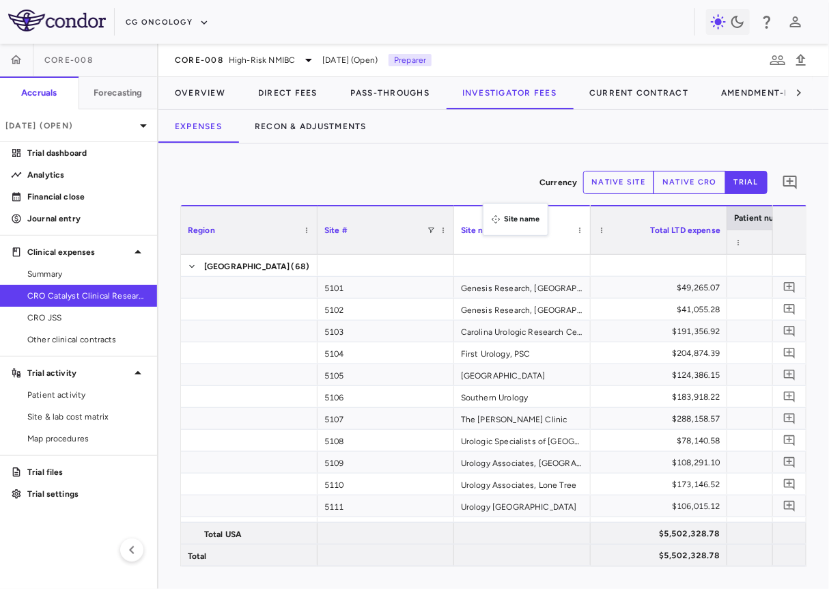
drag, startPoint x: 506, startPoint y: 230, endPoint x: 463, endPoint y: 156, distance: 86.4
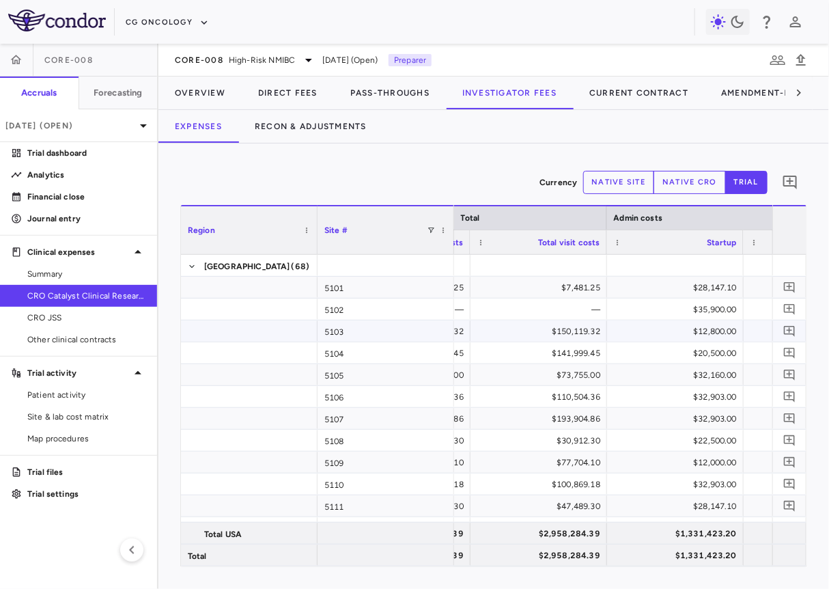
scroll to position [0, 27522]
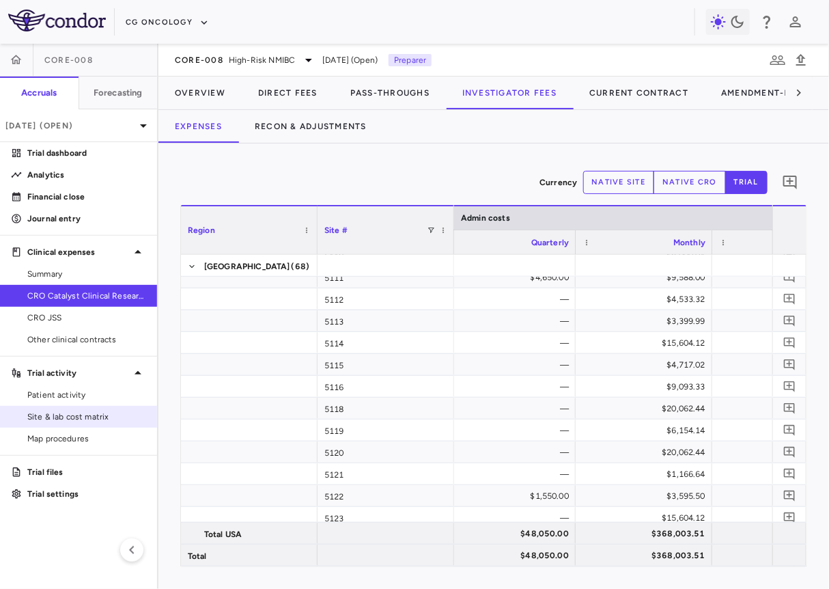
click at [84, 408] on link "Site & lab cost matrix" at bounding box center [78, 417] width 157 height 20
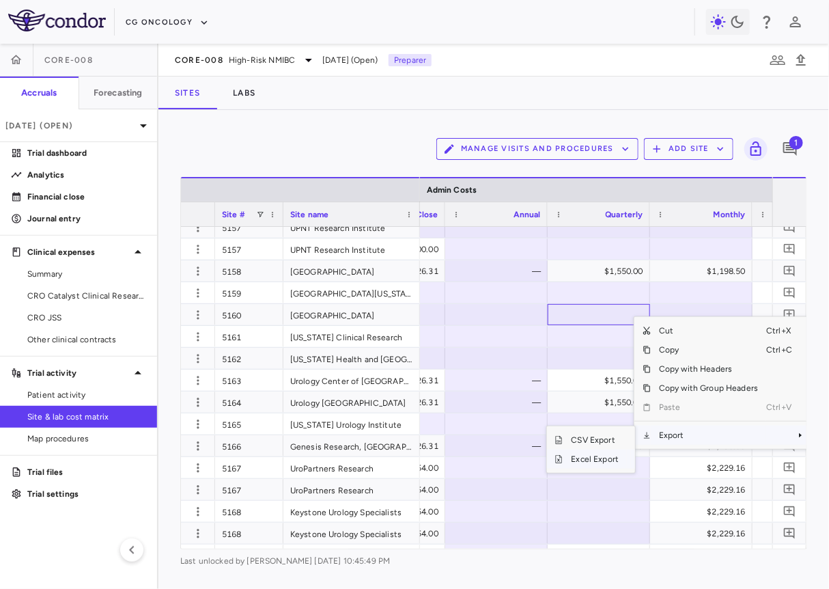
click at [604, 455] on span "Excel Export" at bounding box center [596, 459] width 64 height 19
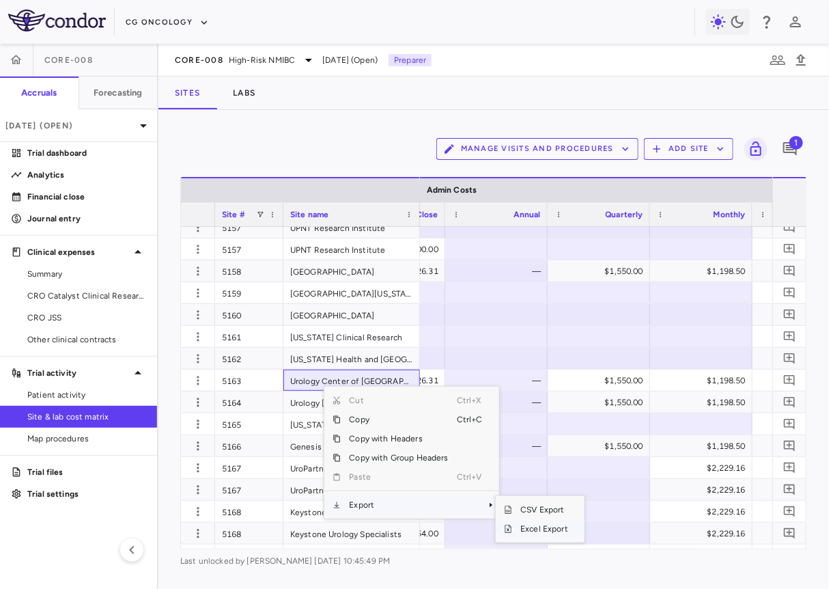
click at [523, 523] on span "Excel Export" at bounding box center [544, 528] width 64 height 19
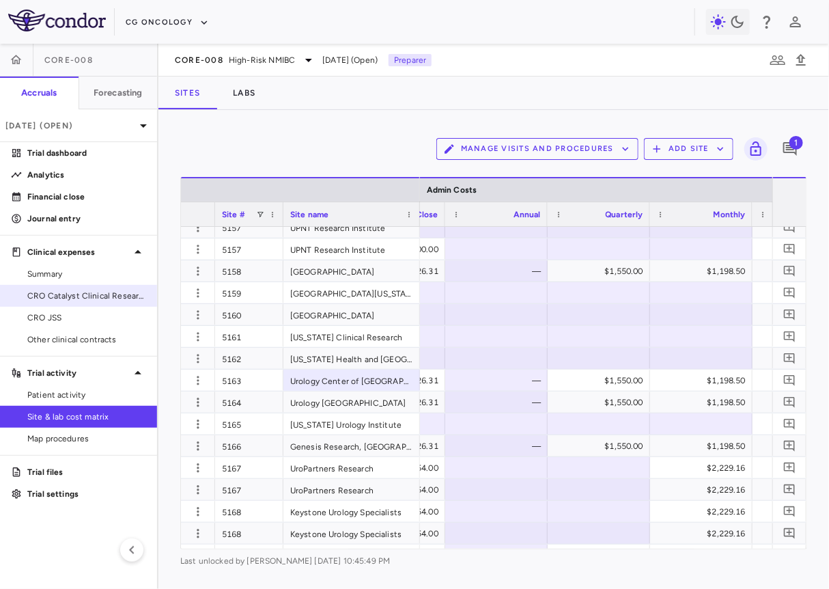
click at [126, 301] on link "CRO Catalyst Clinical Research" at bounding box center [78, 296] width 157 height 20
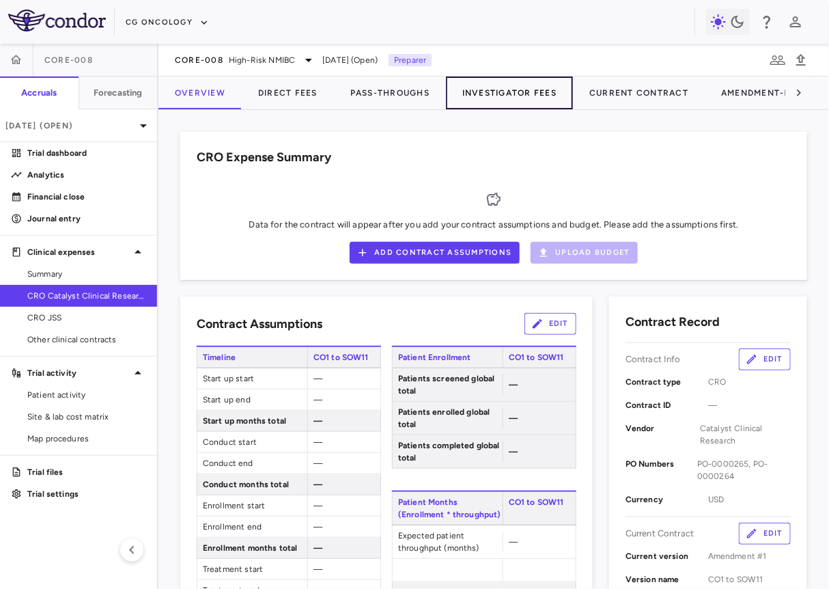
click at [493, 89] on button "Investigator Fees" at bounding box center [509, 93] width 127 height 33
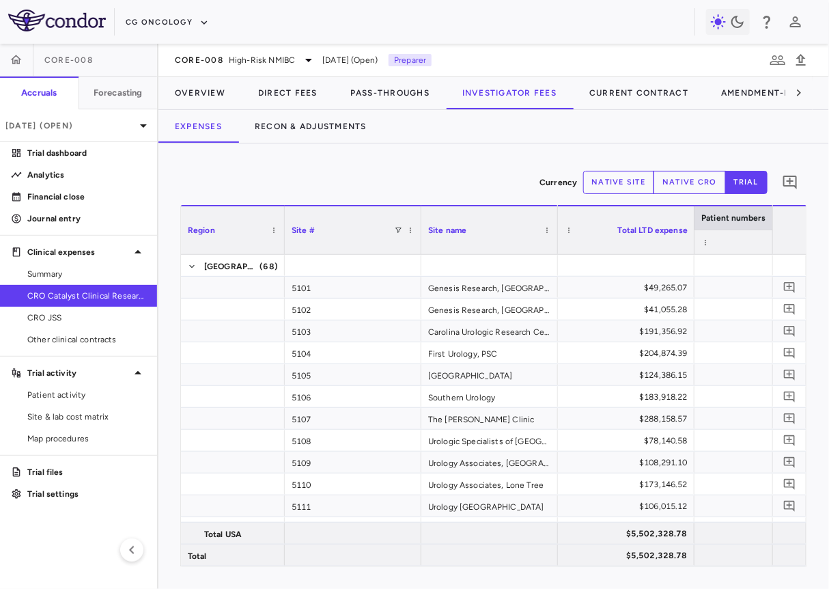
drag, startPoint x: 316, startPoint y: 238, endPoint x: 230, endPoint y: 241, distance: 86.1
click at [281, 241] on div at bounding box center [283, 230] width 5 height 48
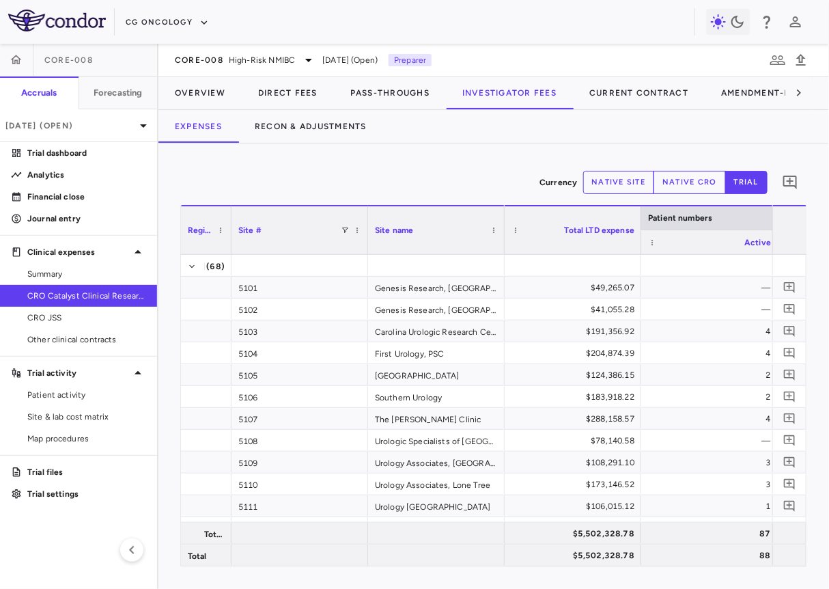
click at [362, 236] on div "Site #" at bounding box center [300, 229] width 137 height 49
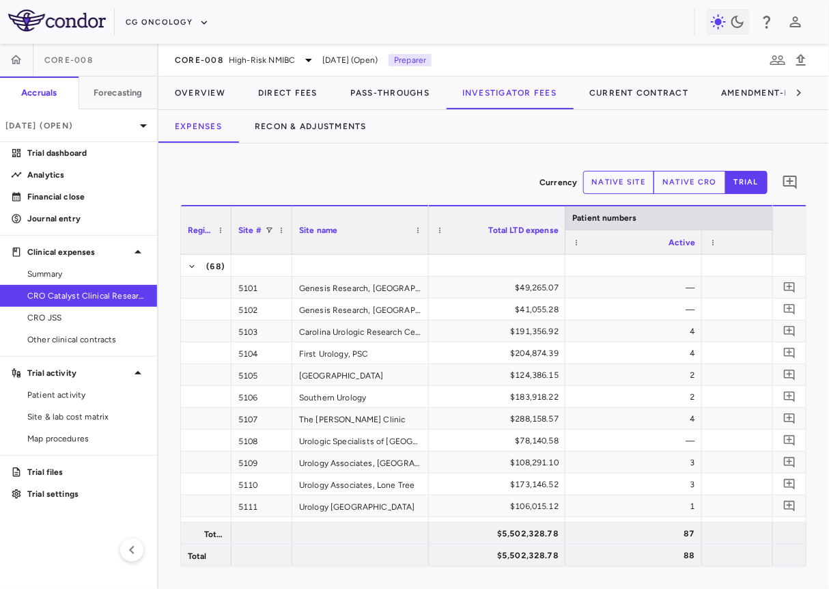
drag, startPoint x: 364, startPoint y: 236, endPoint x: 287, endPoint y: 240, distance: 77.3
click at [289, 240] on div at bounding box center [291, 230] width 5 height 48
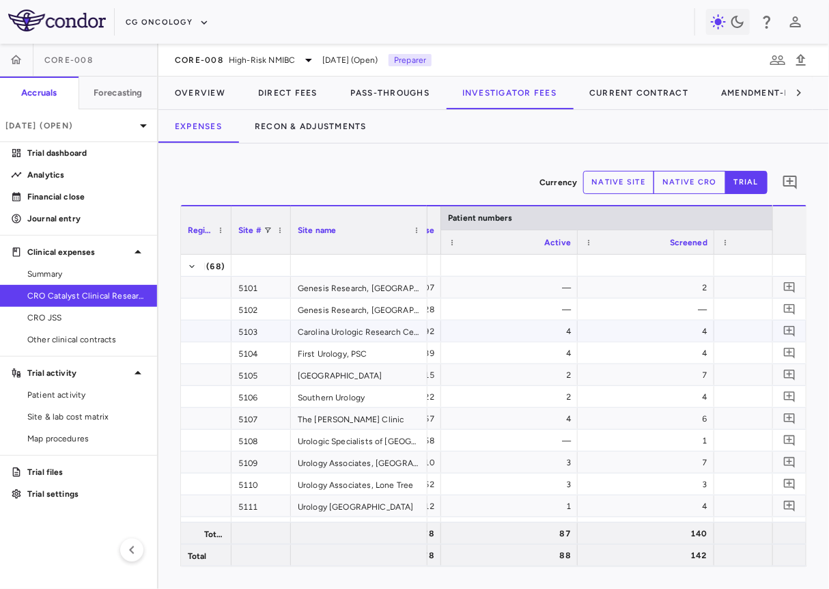
scroll to position [0, 303]
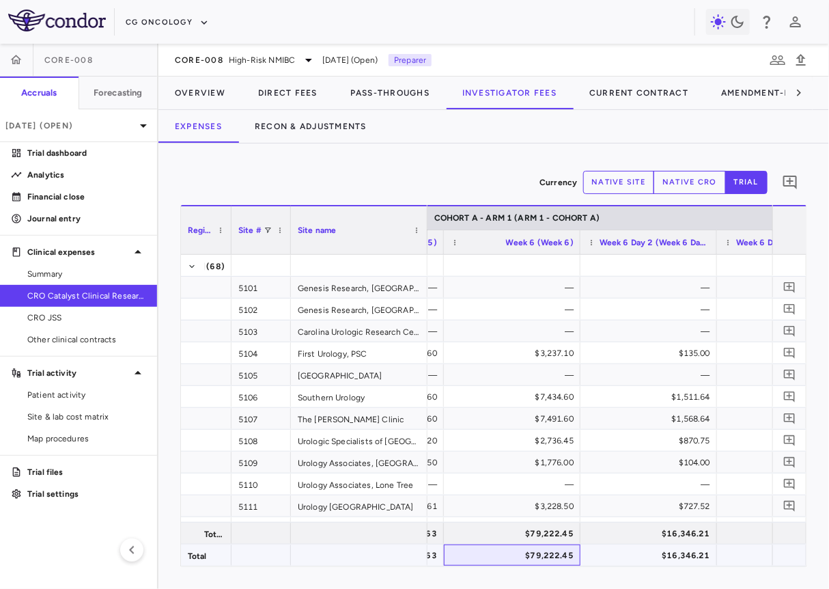
click at [456, 558] on div "$79,222.45" at bounding box center [515, 556] width 118 height 22
